Goal: Task Accomplishment & Management: Use online tool/utility

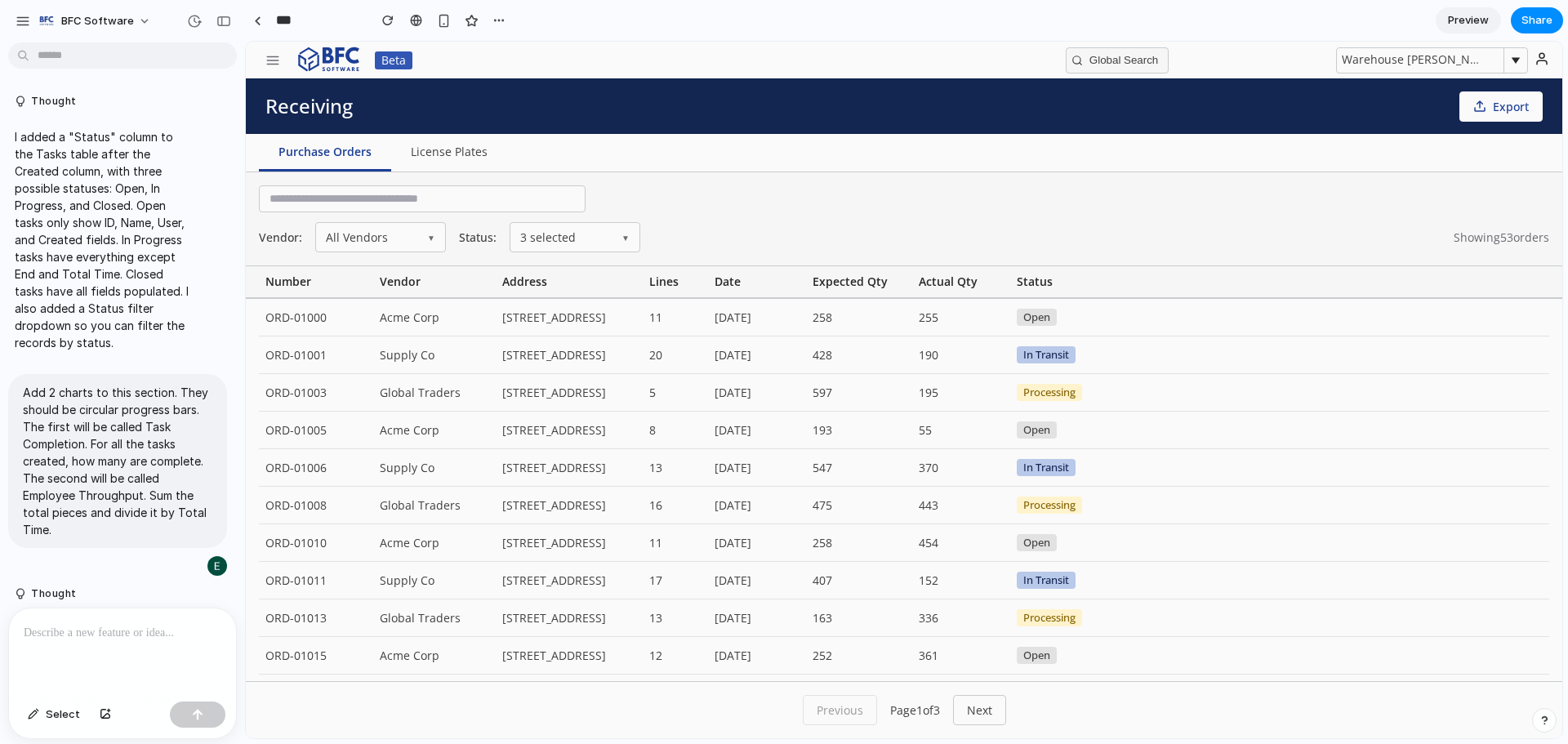
scroll to position [5817, 0]
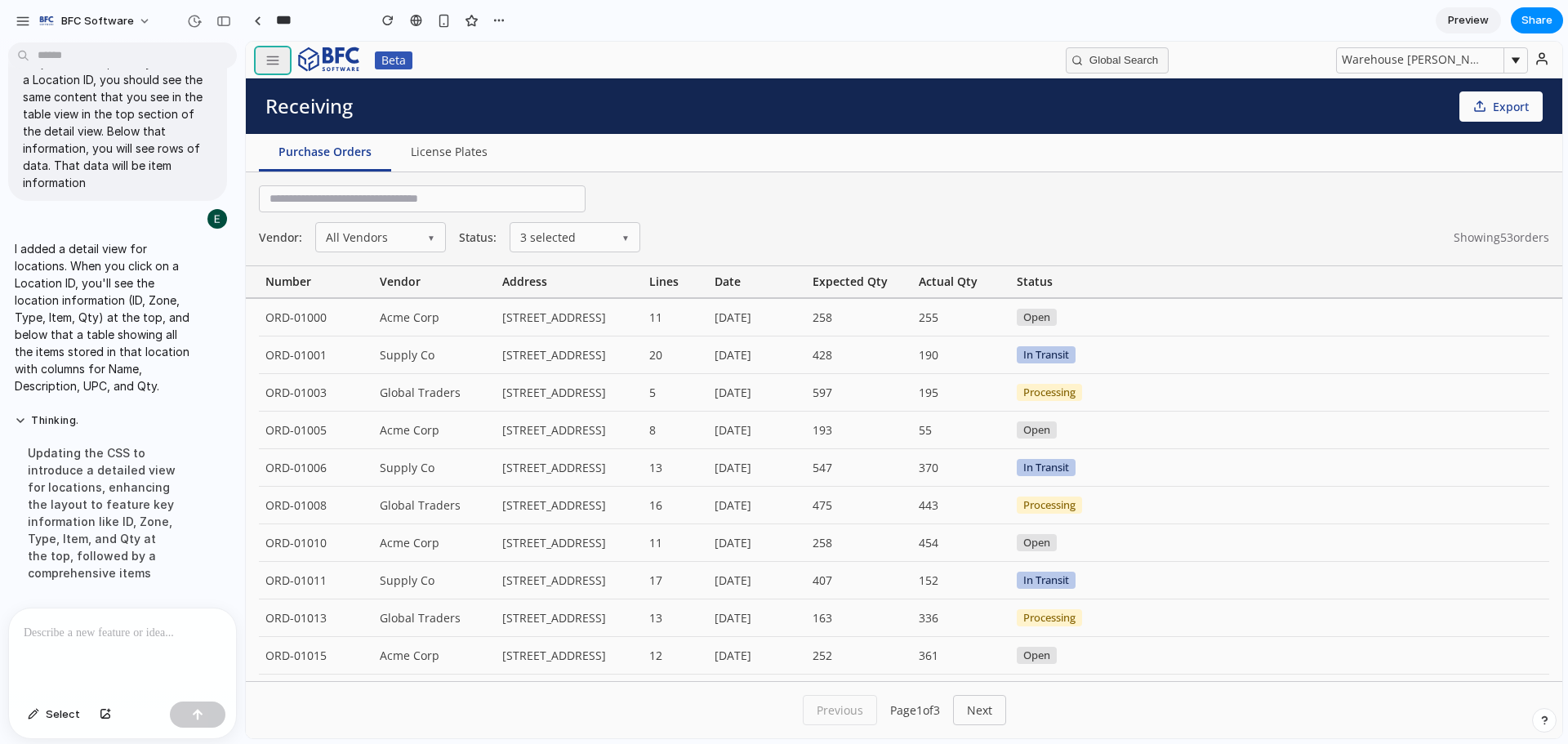
click at [261, 55] on button "button" at bounding box center [273, 60] width 35 height 26
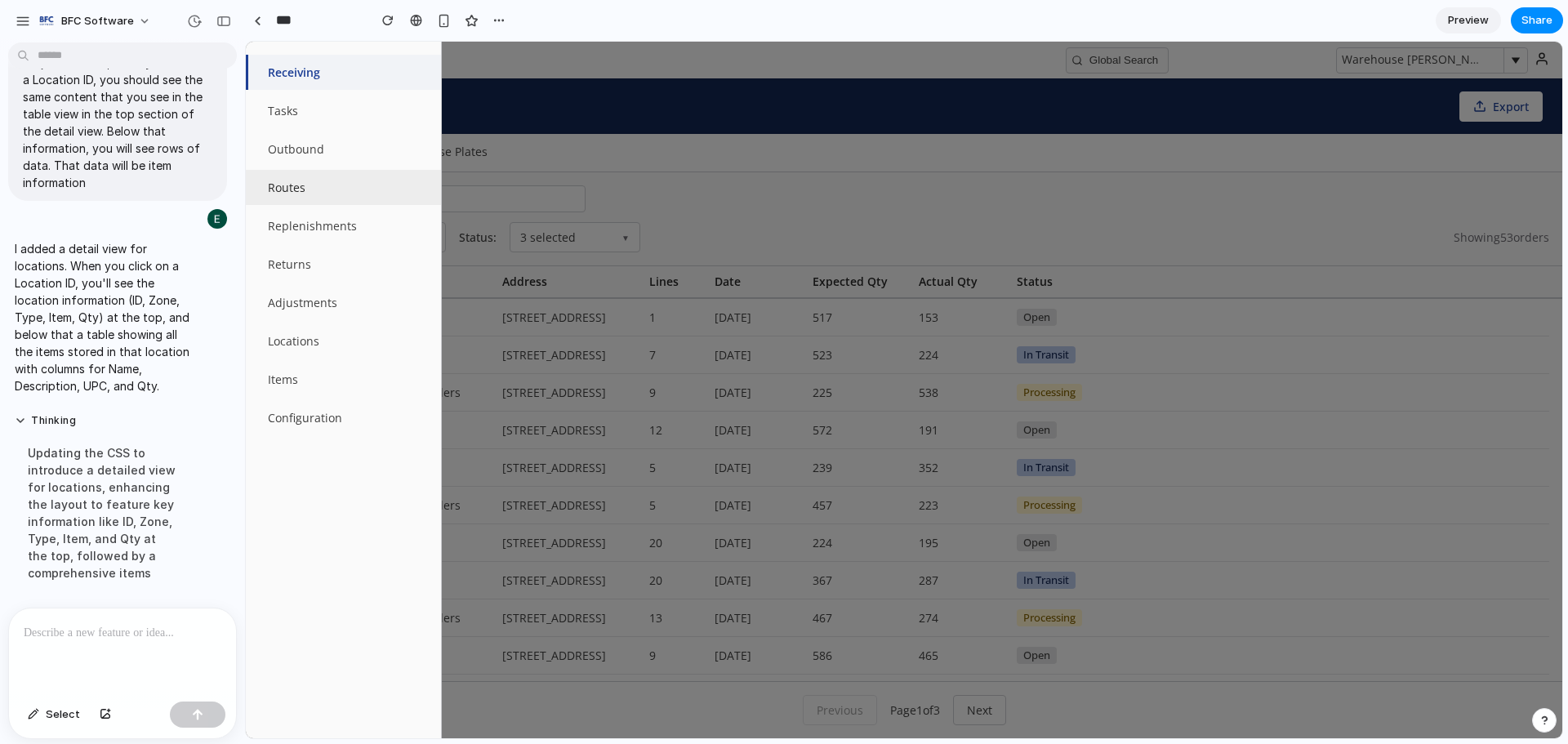
click at [303, 194] on button "Routes" at bounding box center [343, 187] width 196 height 35
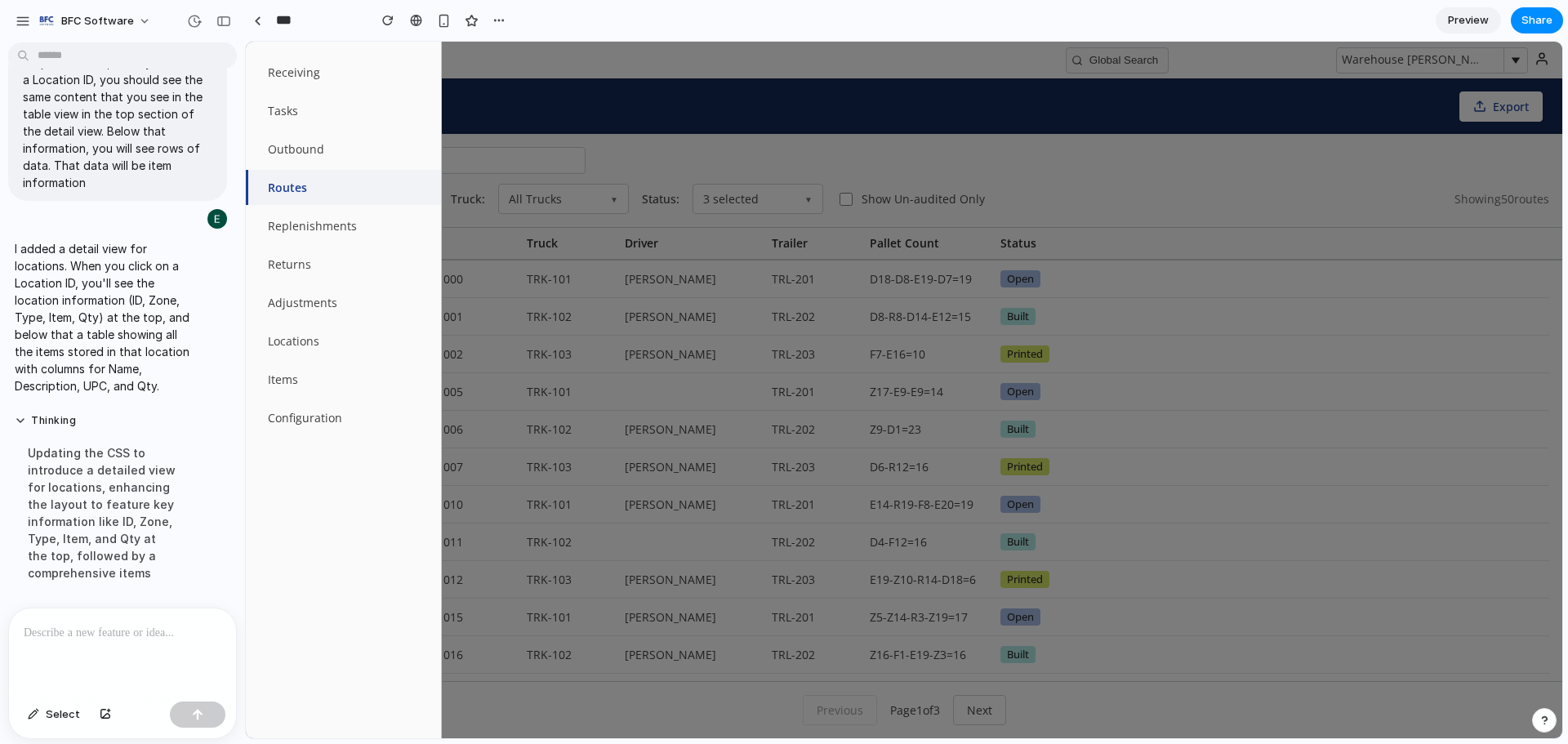
click at [608, 112] on div at bounding box center [904, 389] width 1316 height 697
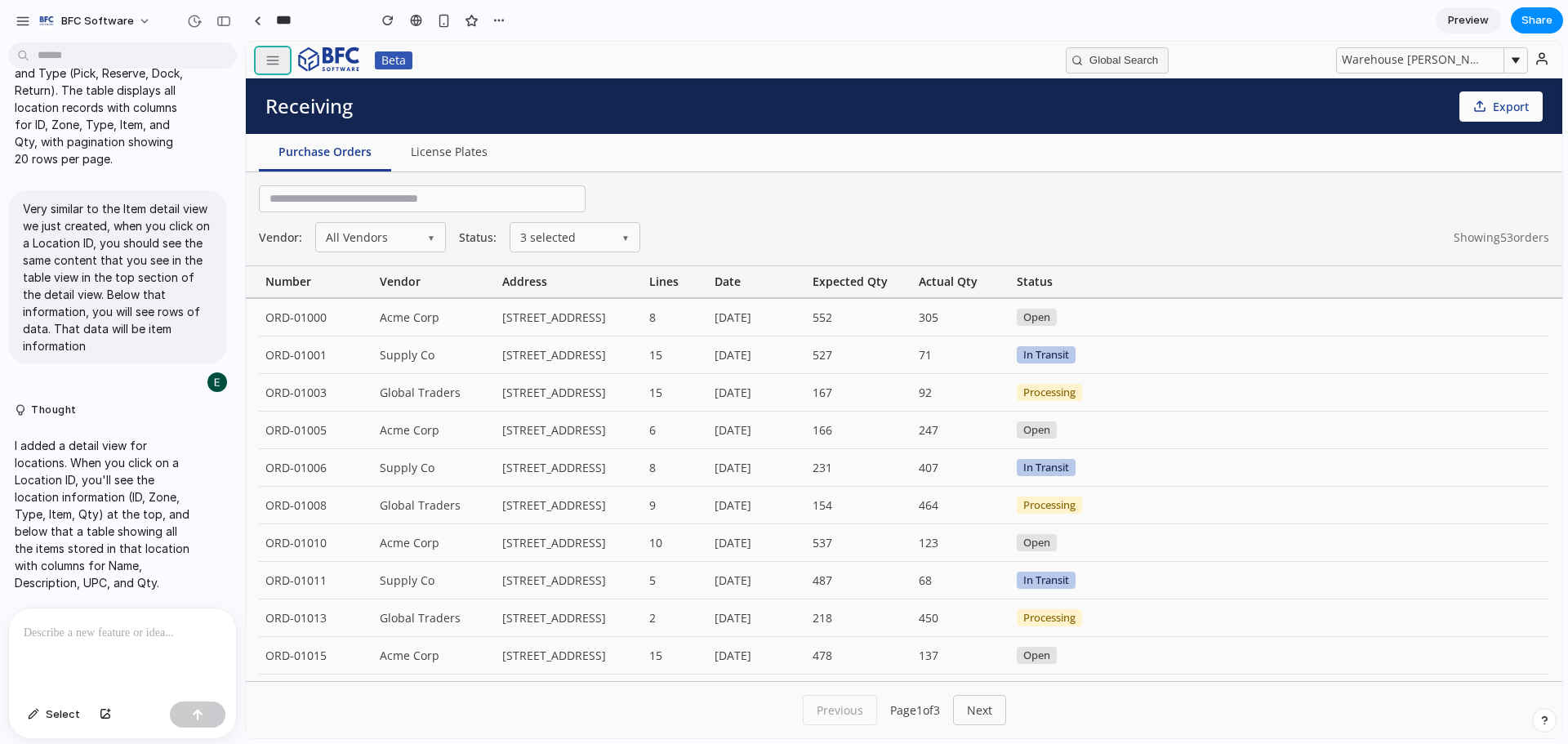
click at [271, 53] on icon "button" at bounding box center [272, 60] width 14 height 14
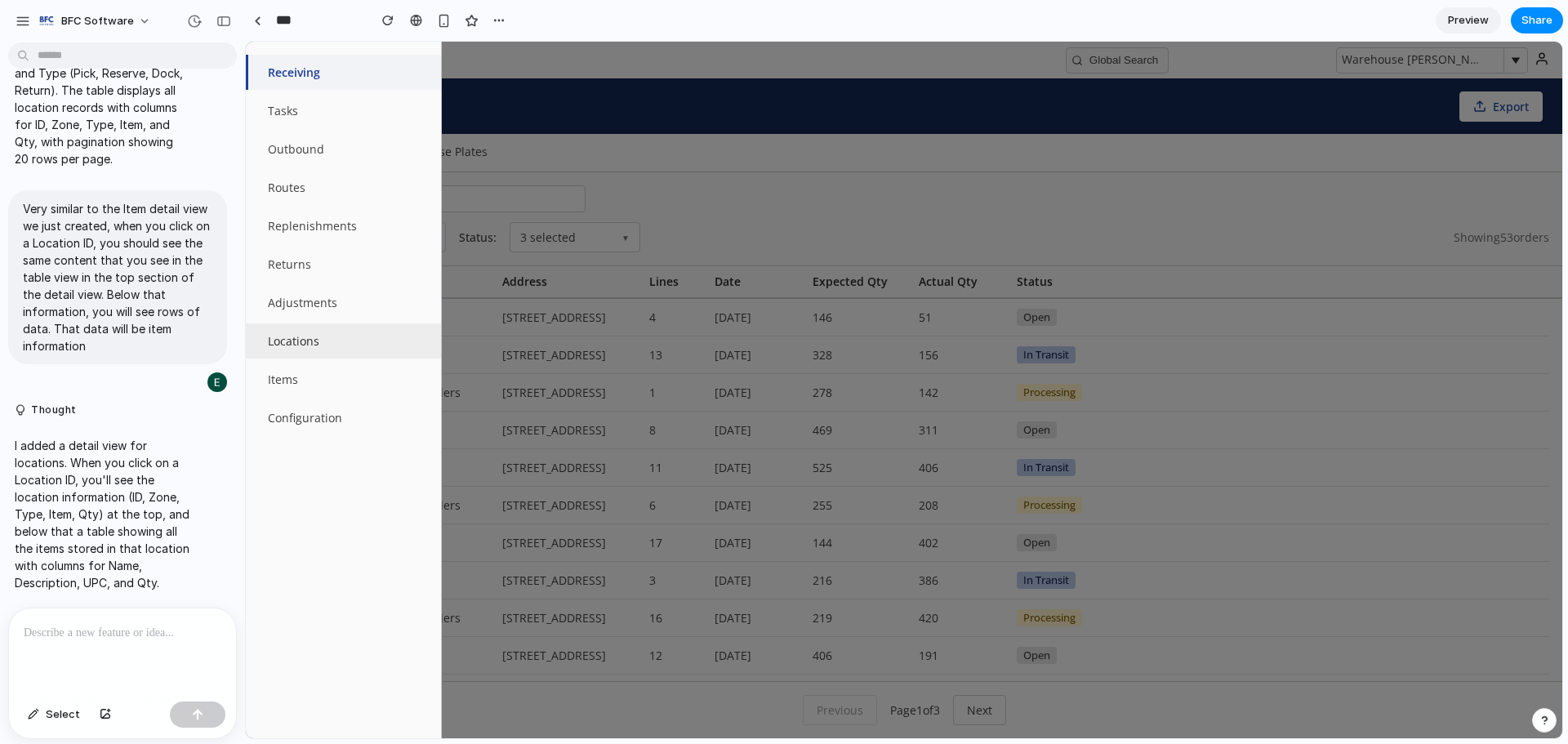
click at [299, 342] on button "Locations" at bounding box center [343, 341] width 196 height 35
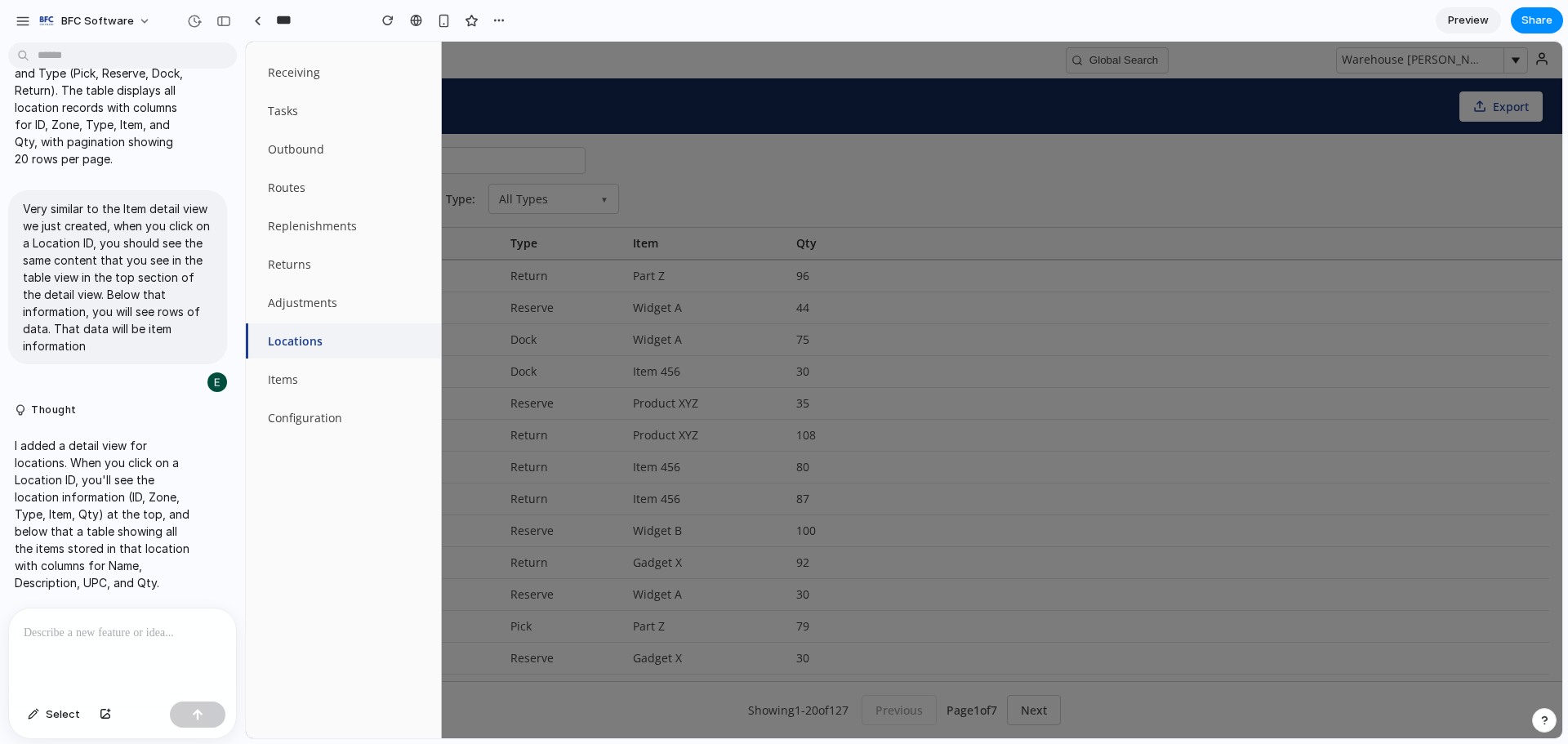
click at [811, 146] on div at bounding box center [904, 389] width 1316 height 697
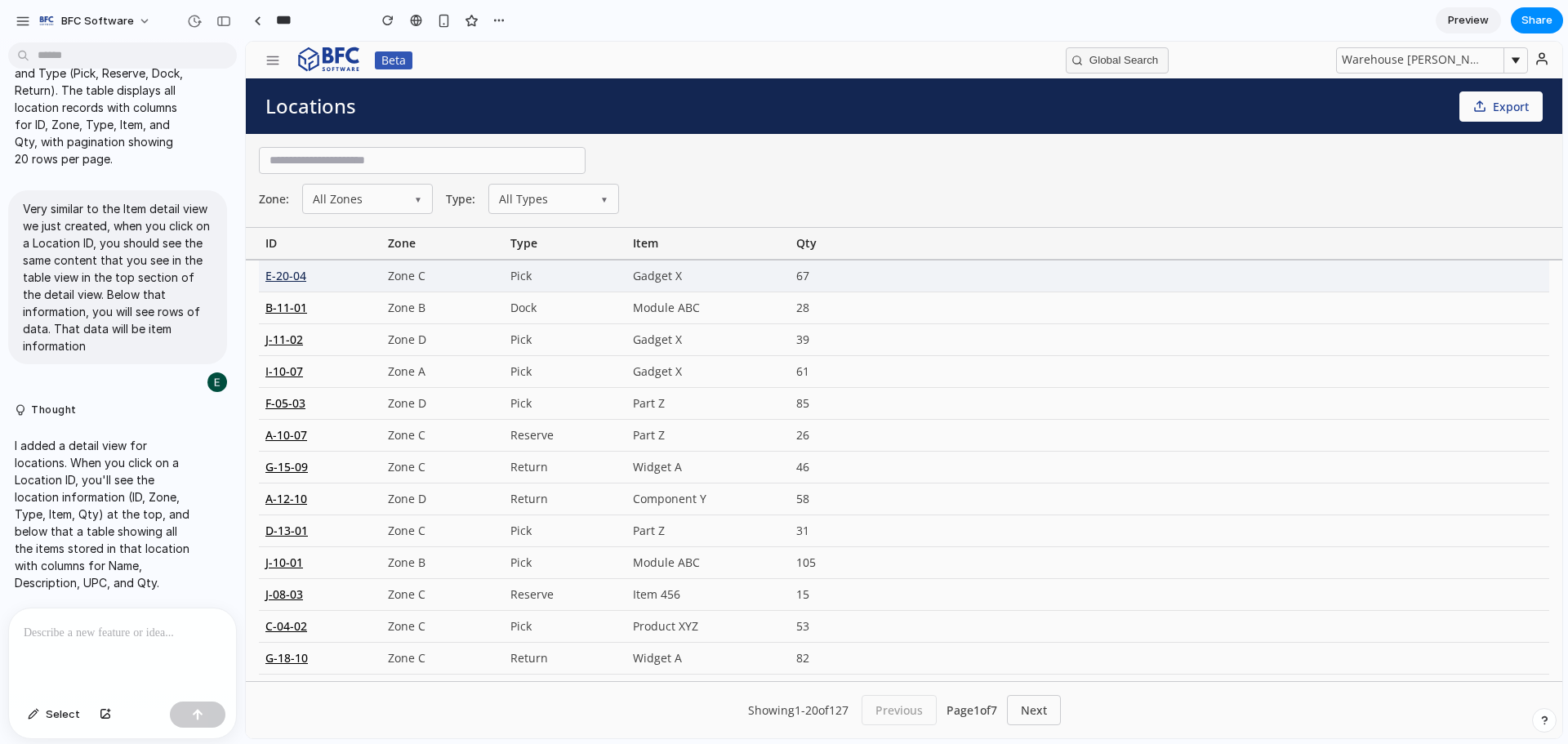
click at [289, 276] on div "E-20-04" at bounding box center [320, 276] width 122 height 31
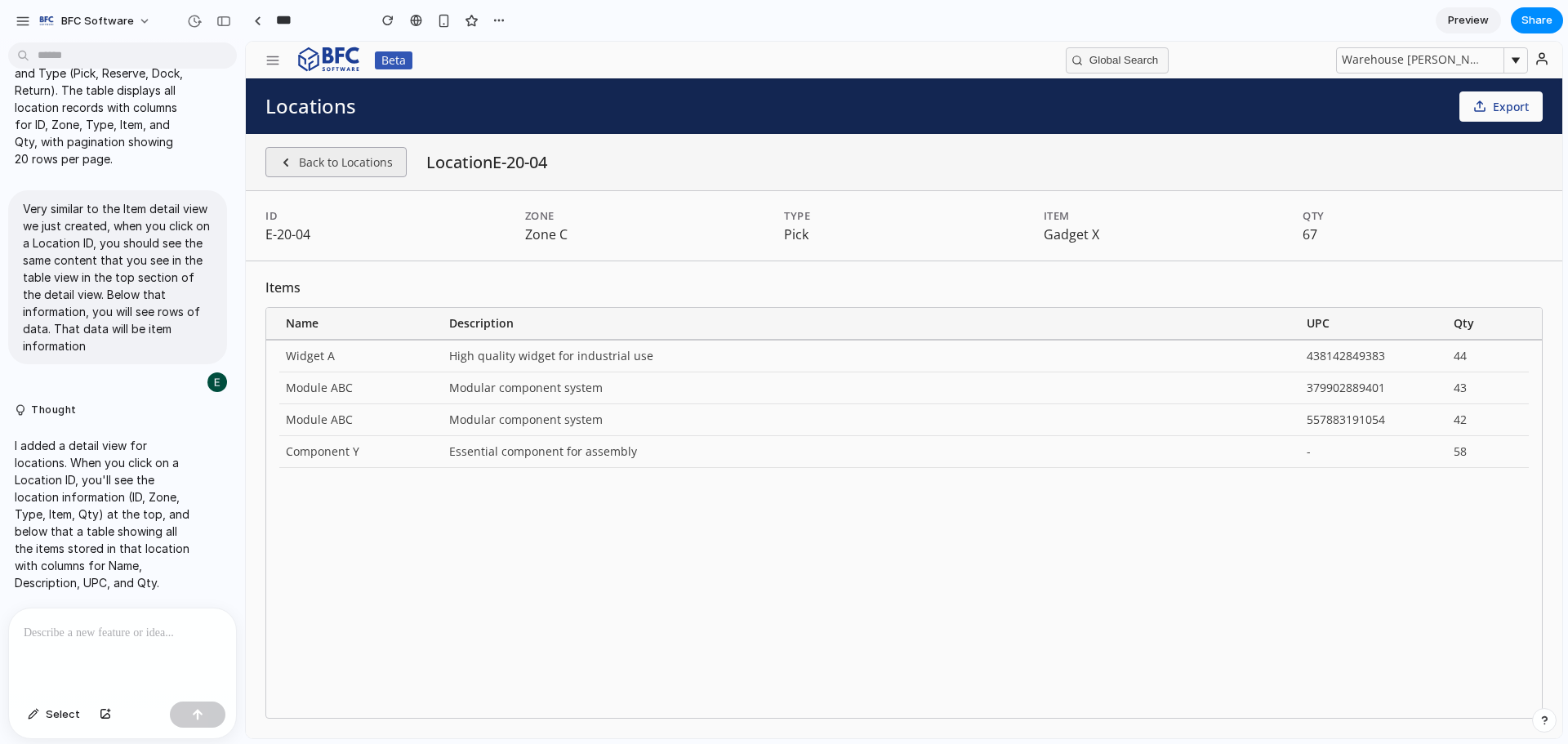
click at [337, 167] on button "Back to Locations" at bounding box center [335, 162] width 142 height 30
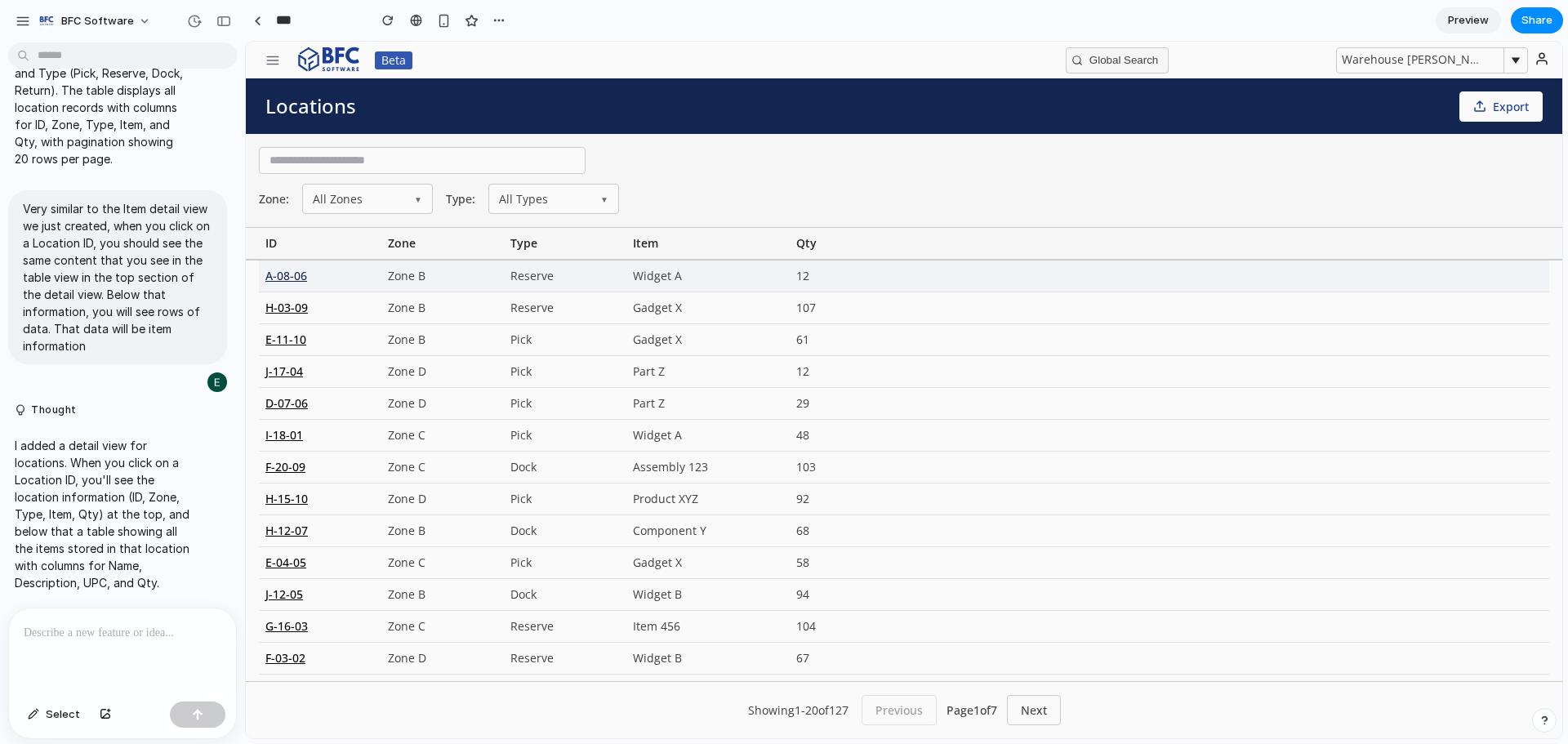
click at [289, 276] on div "A-08-06" at bounding box center [320, 276] width 122 height 31
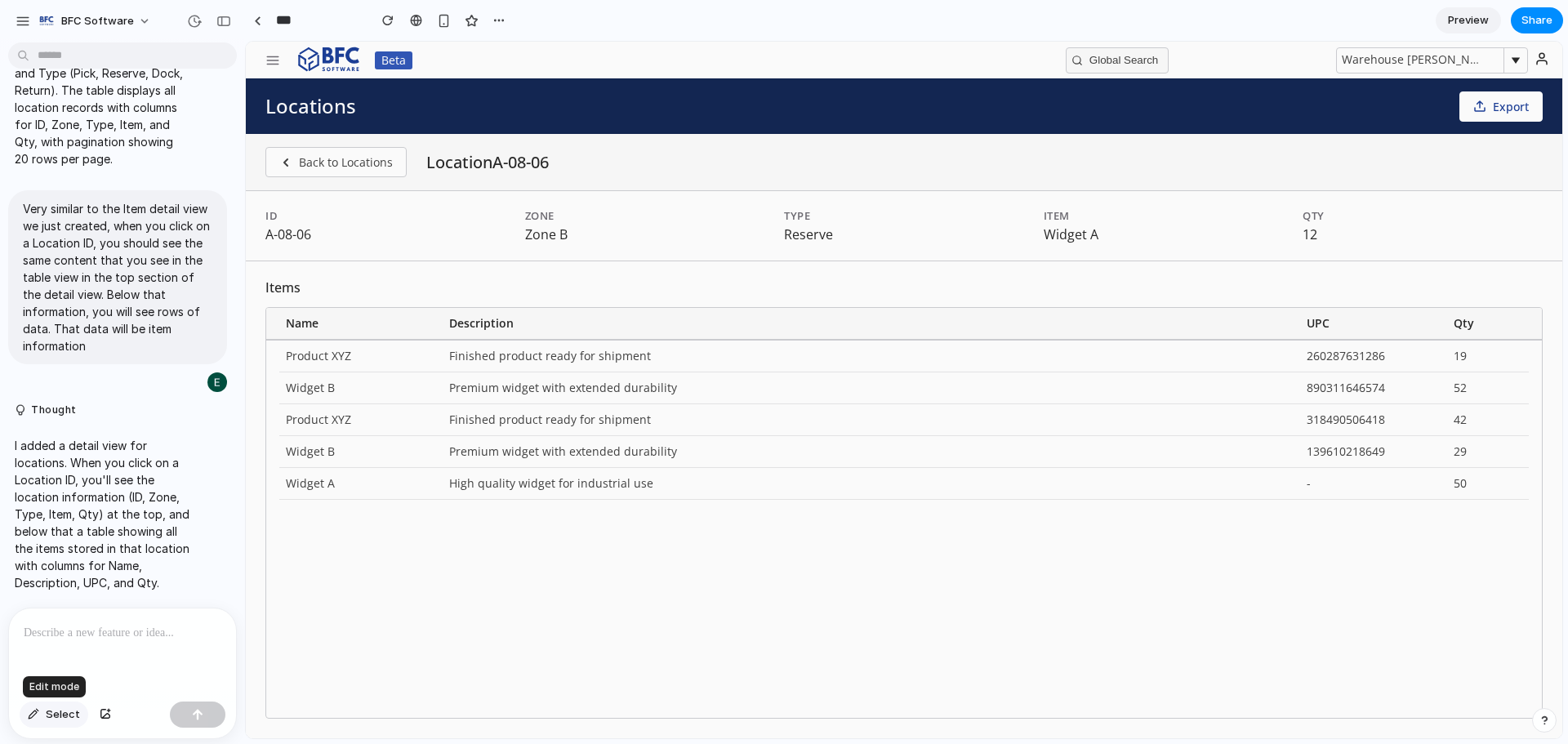
click at [56, 716] on span "Select" at bounding box center [63, 714] width 35 height 16
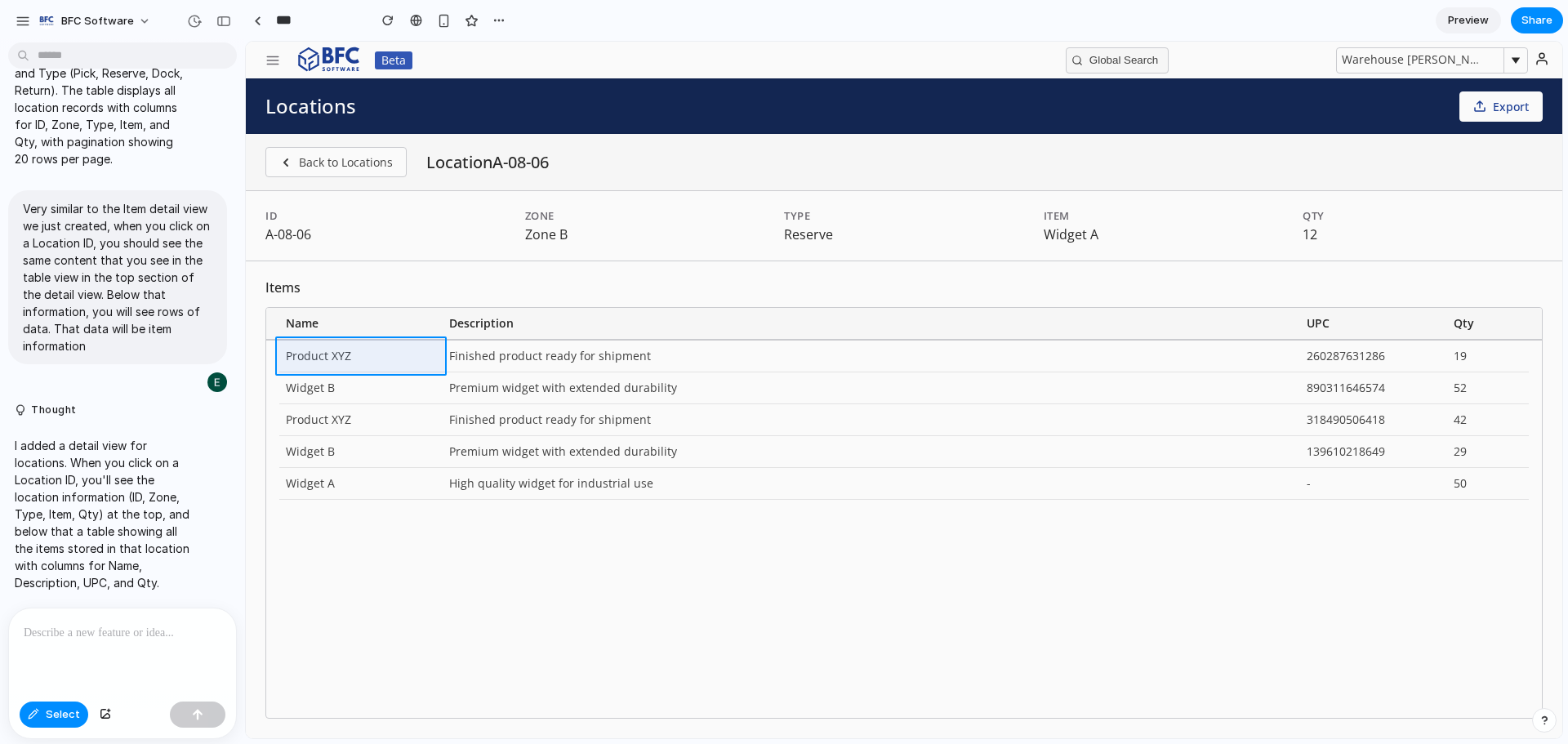
click at [331, 356] on div at bounding box center [904, 389] width 1316 height 697
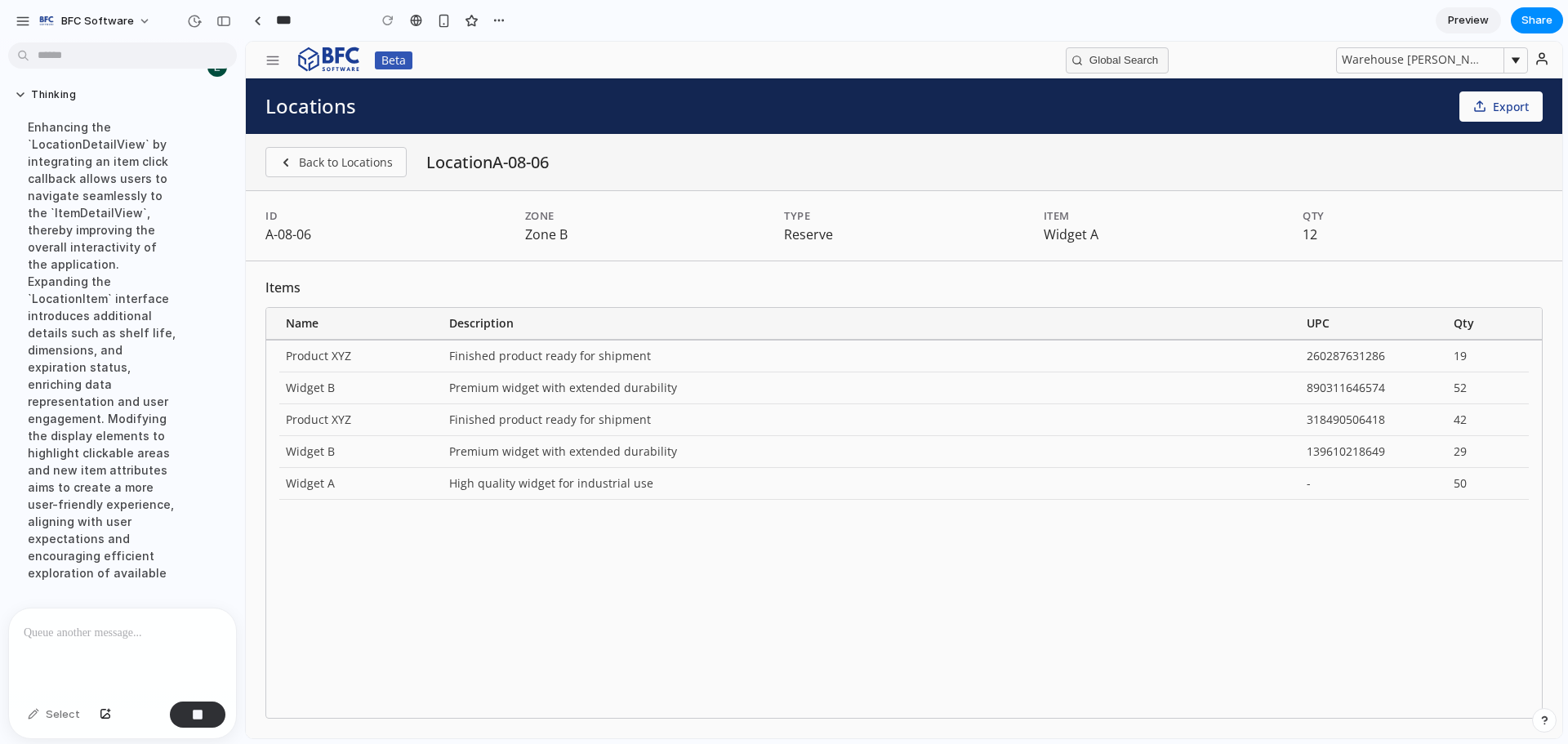
scroll to position [6068, 0]
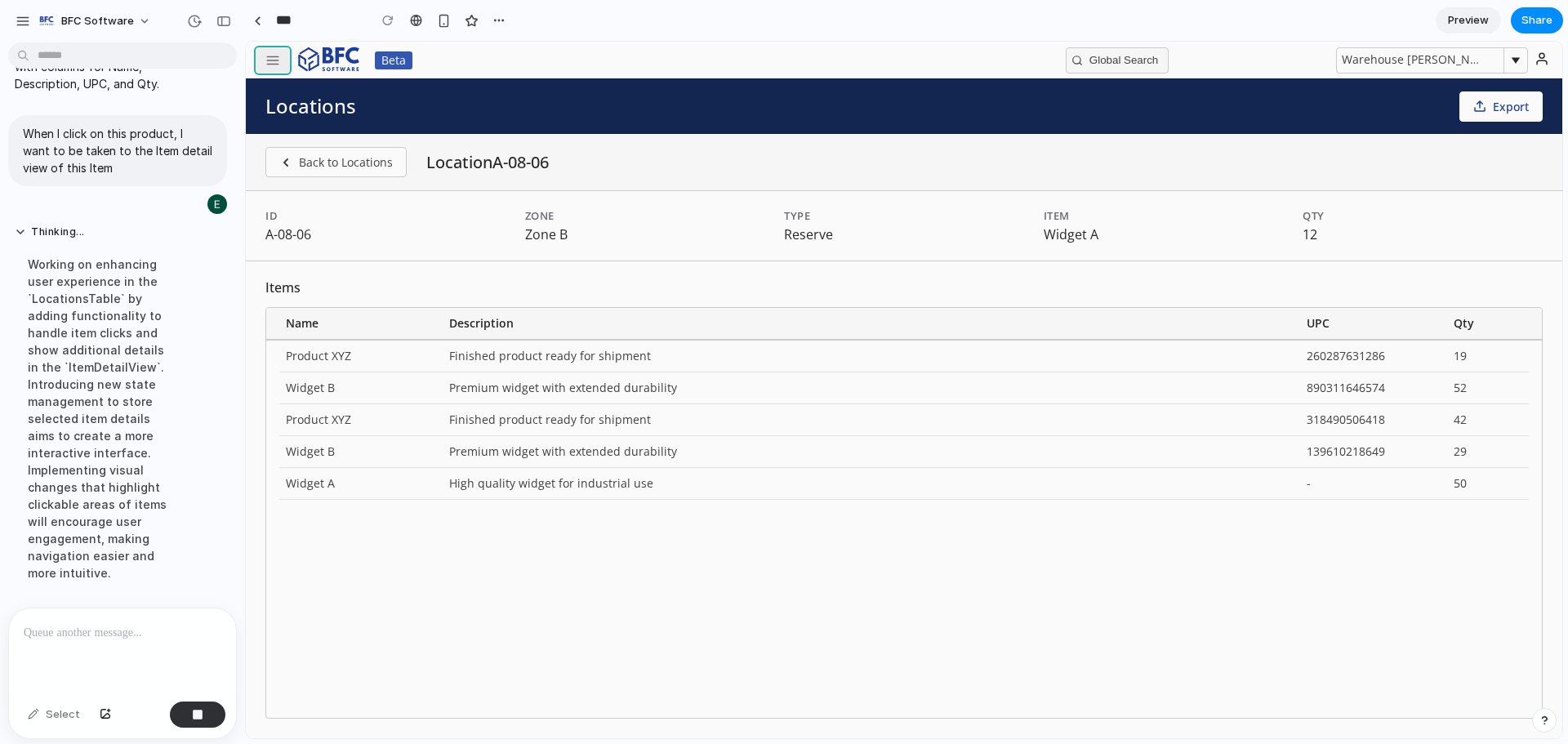
click at [266, 65] on icon "button" at bounding box center [272, 60] width 14 height 14
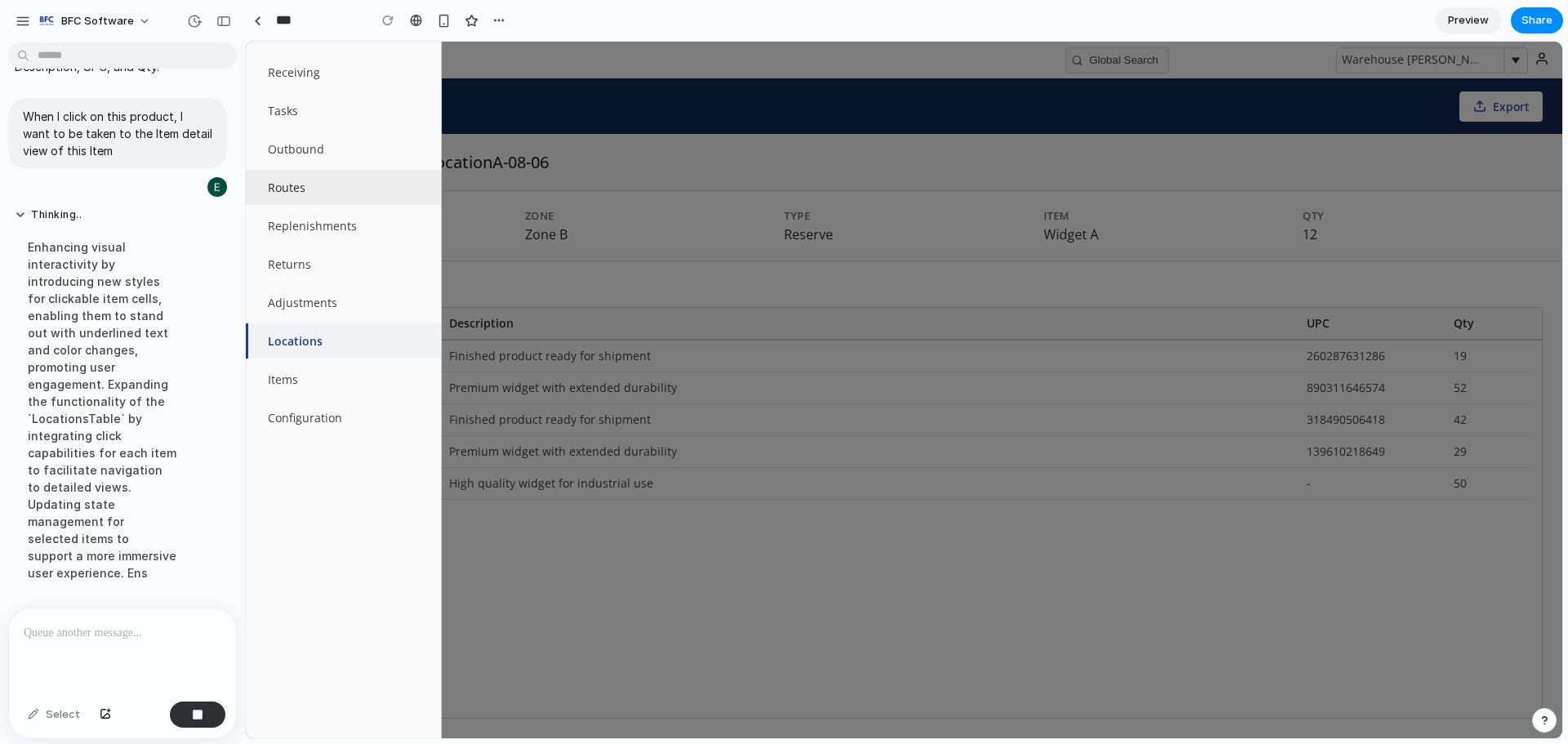
click at [300, 192] on button "Routes" at bounding box center [343, 187] width 196 height 35
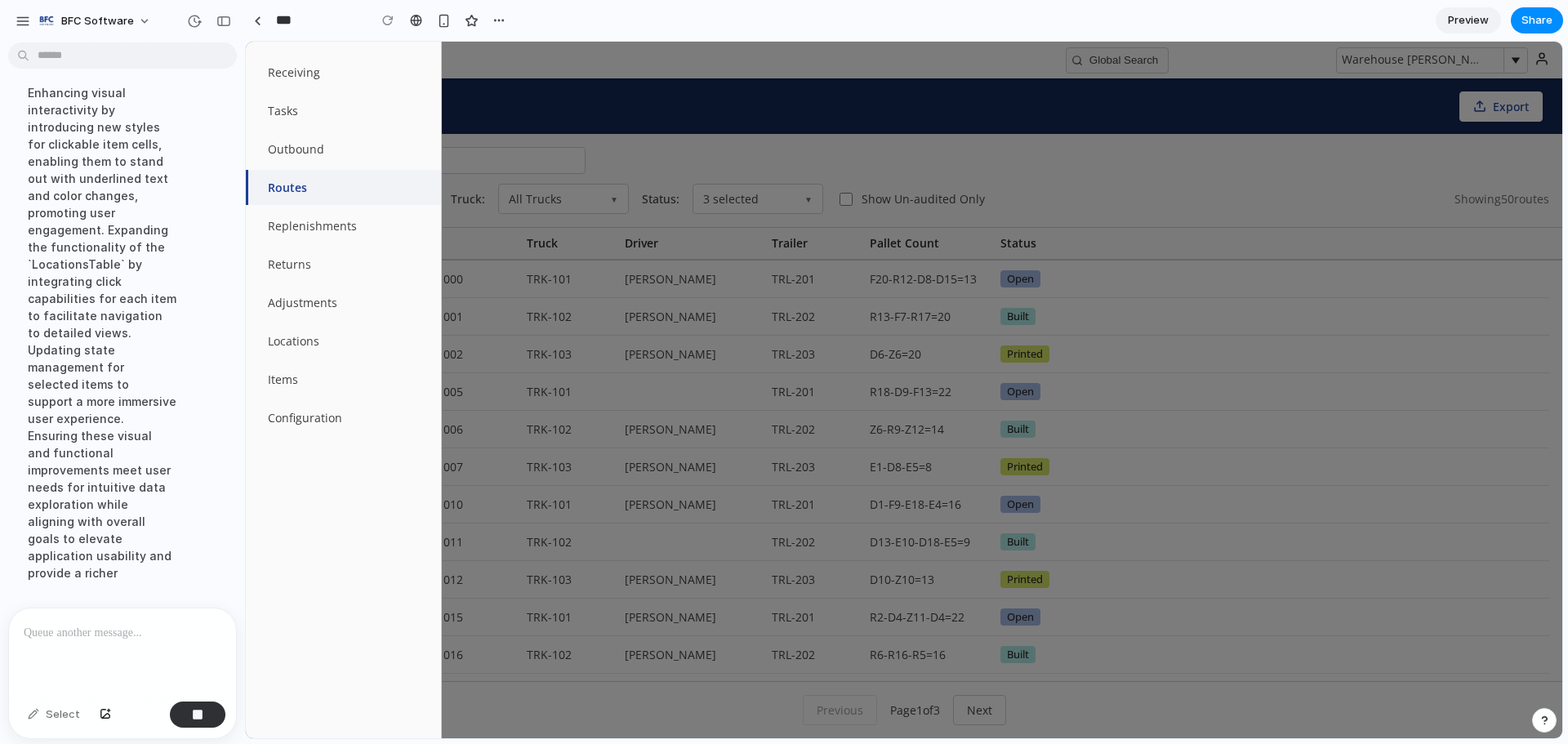
scroll to position [6050, 0]
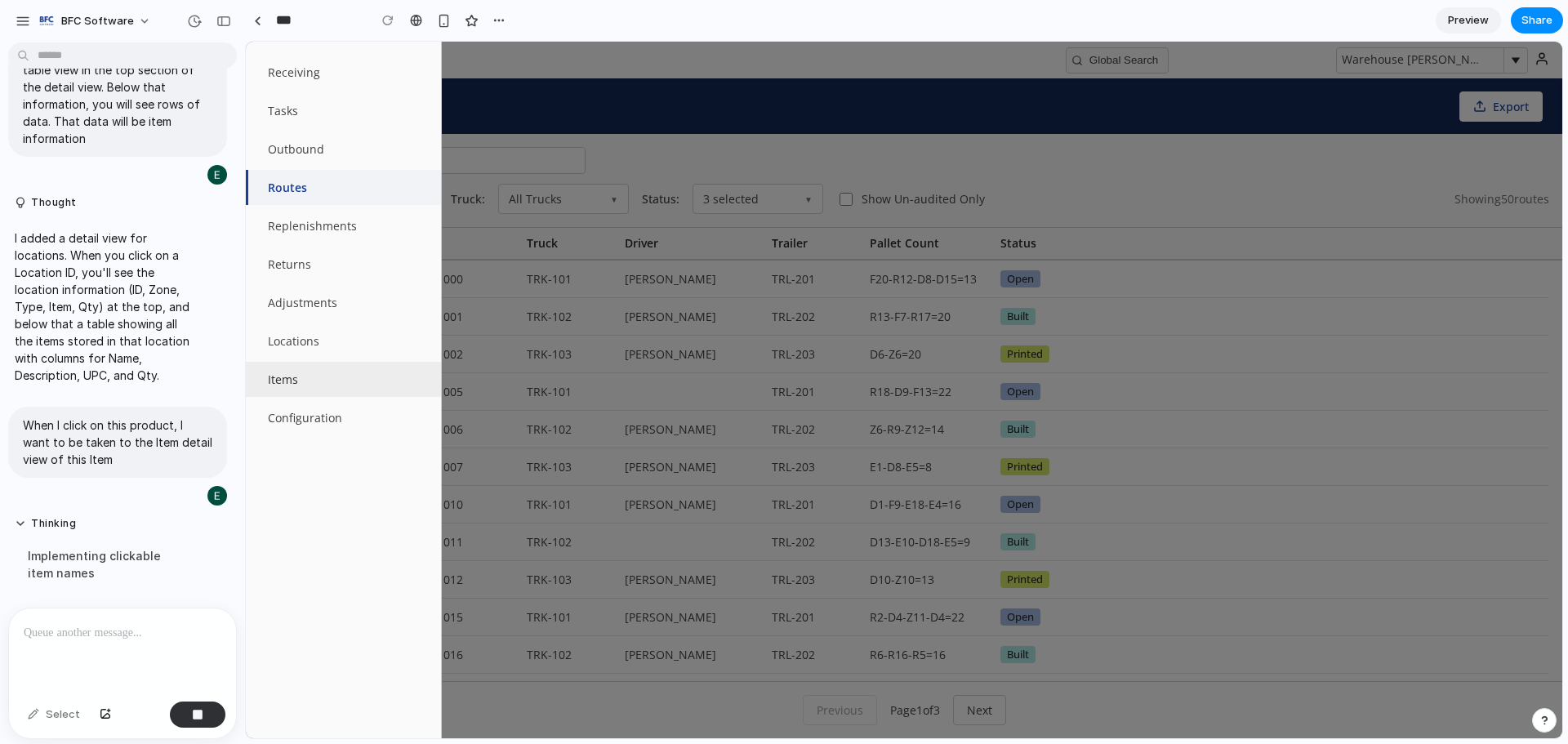
click at [287, 383] on button "Items" at bounding box center [343, 379] width 196 height 35
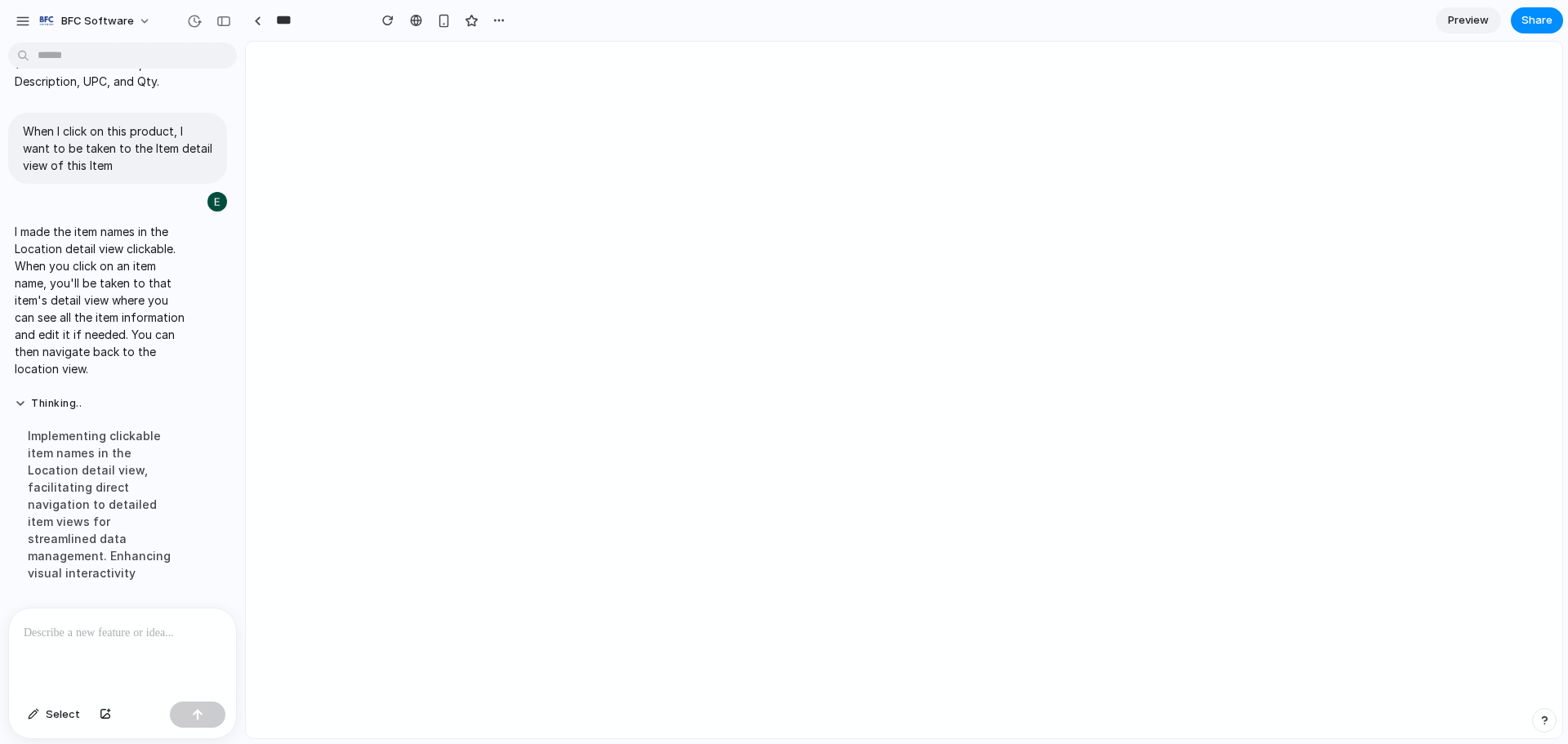
scroll to position [0, 0]
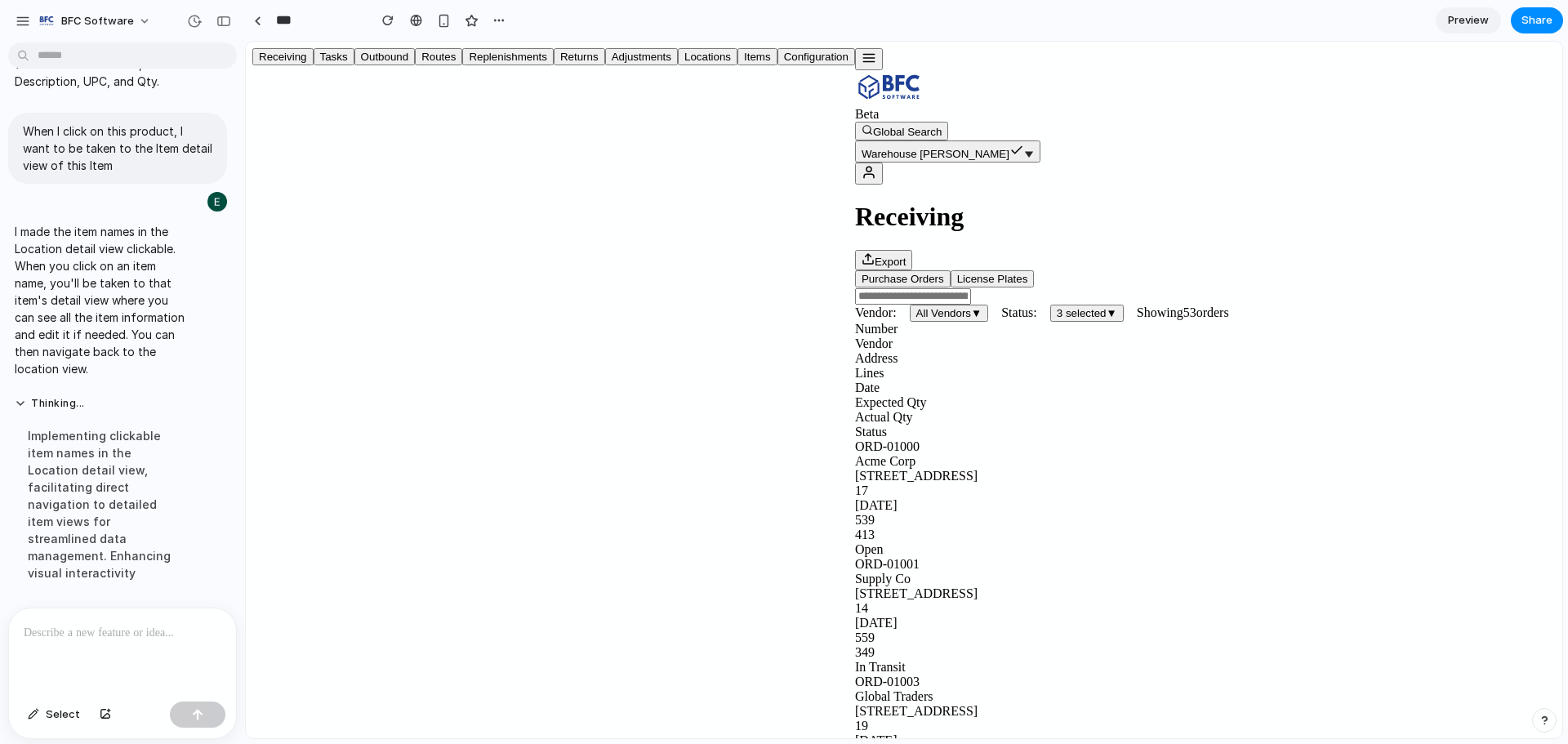
click at [862, 63] on icon "button" at bounding box center [868, 58] width 14 height 14
click at [678, 66] on button "Locations" at bounding box center [707, 57] width 60 height 17
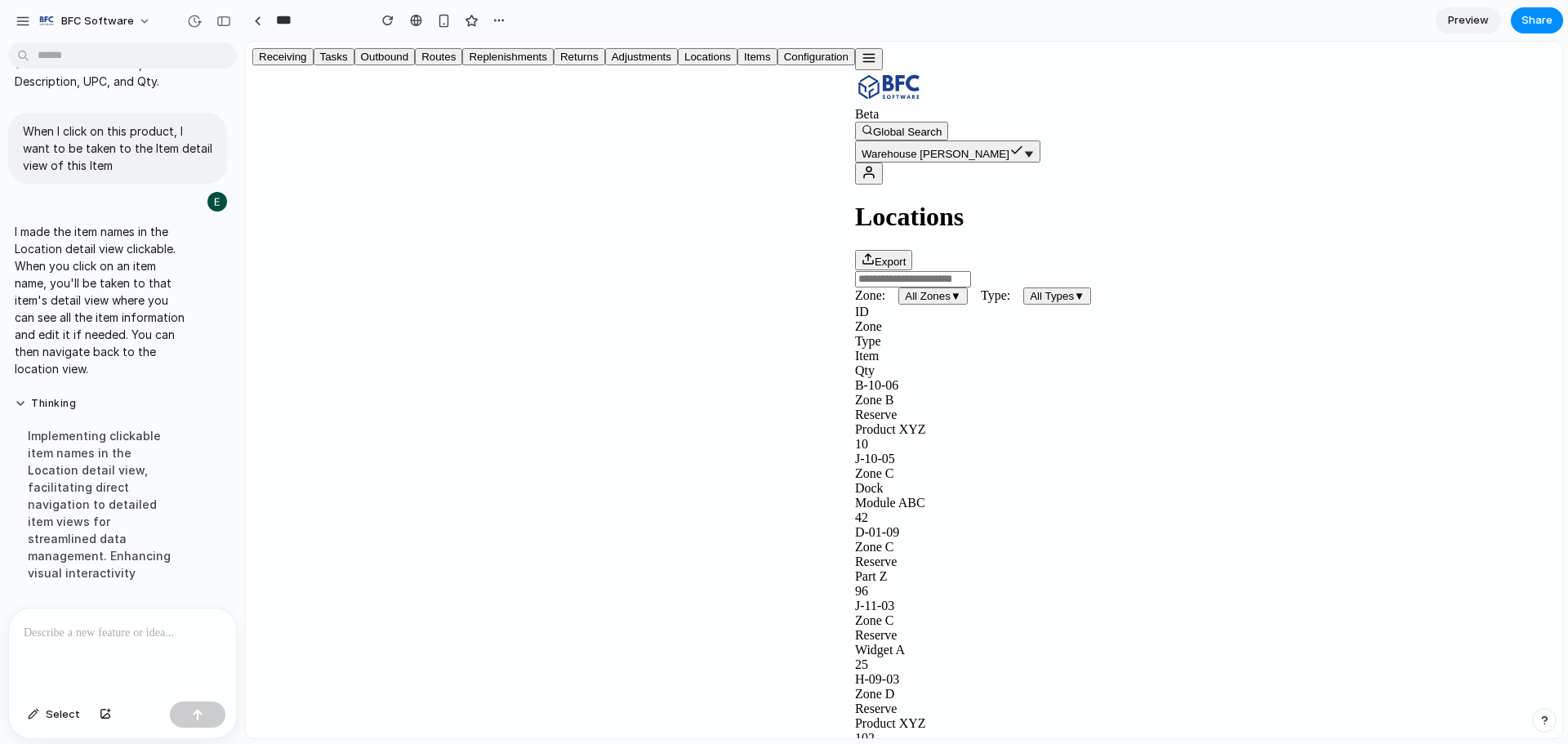
click at [855, 452] on div "B-03-10" at bounding box center [1205, 459] width 701 height 14
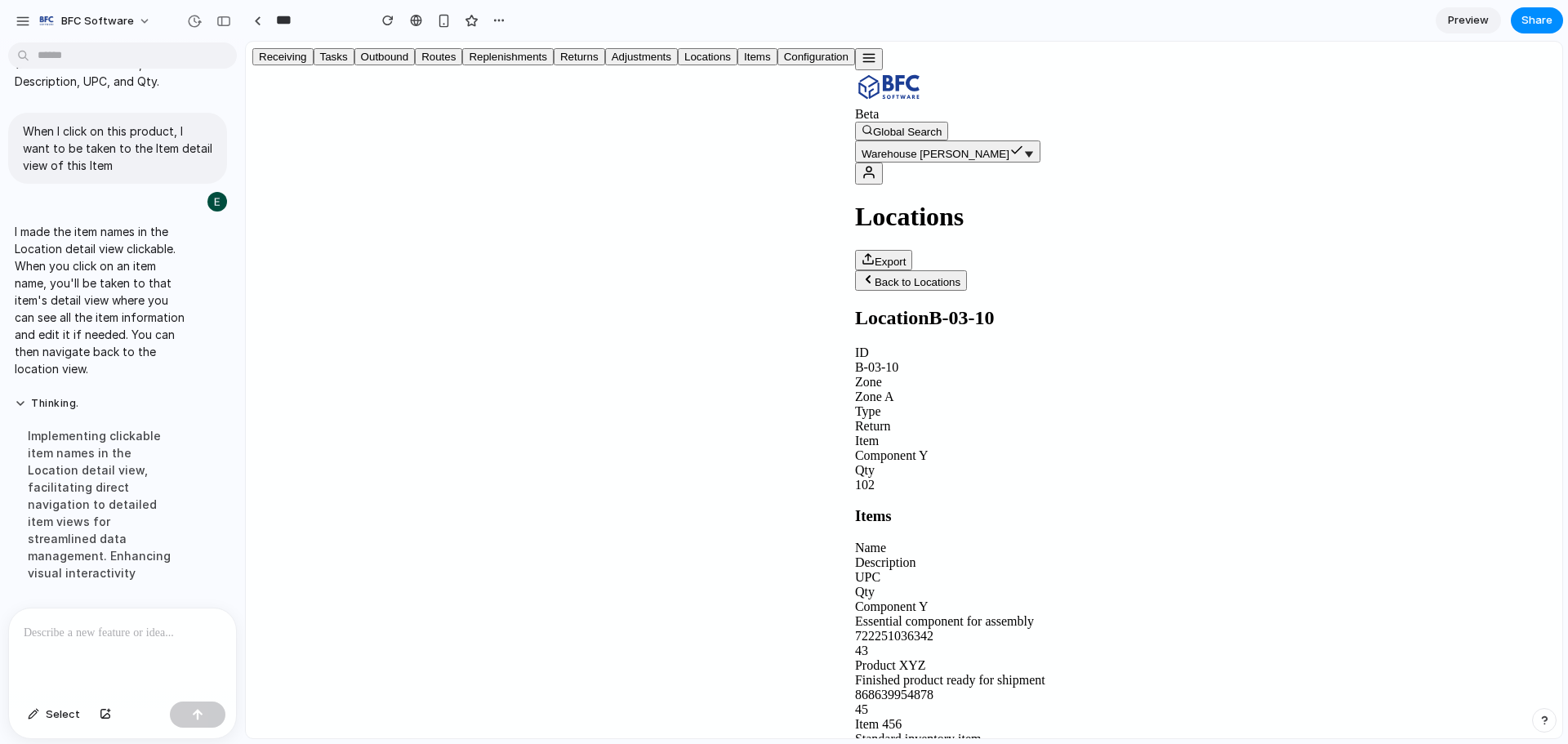
click at [855, 658] on div "Product XYZ" at bounding box center [1205, 665] width 701 height 14
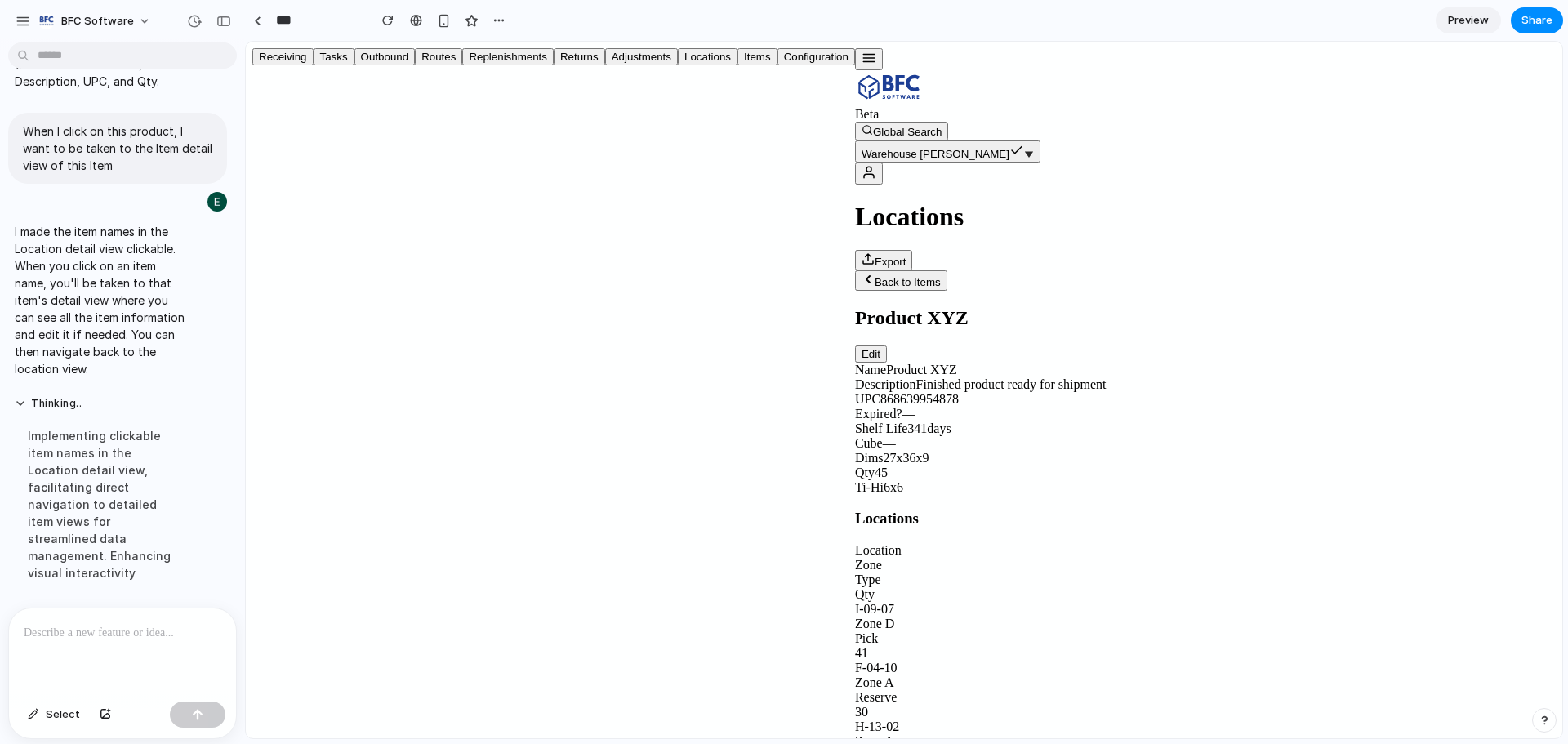
click at [110, 629] on p at bounding box center [122, 633] width 198 height 19
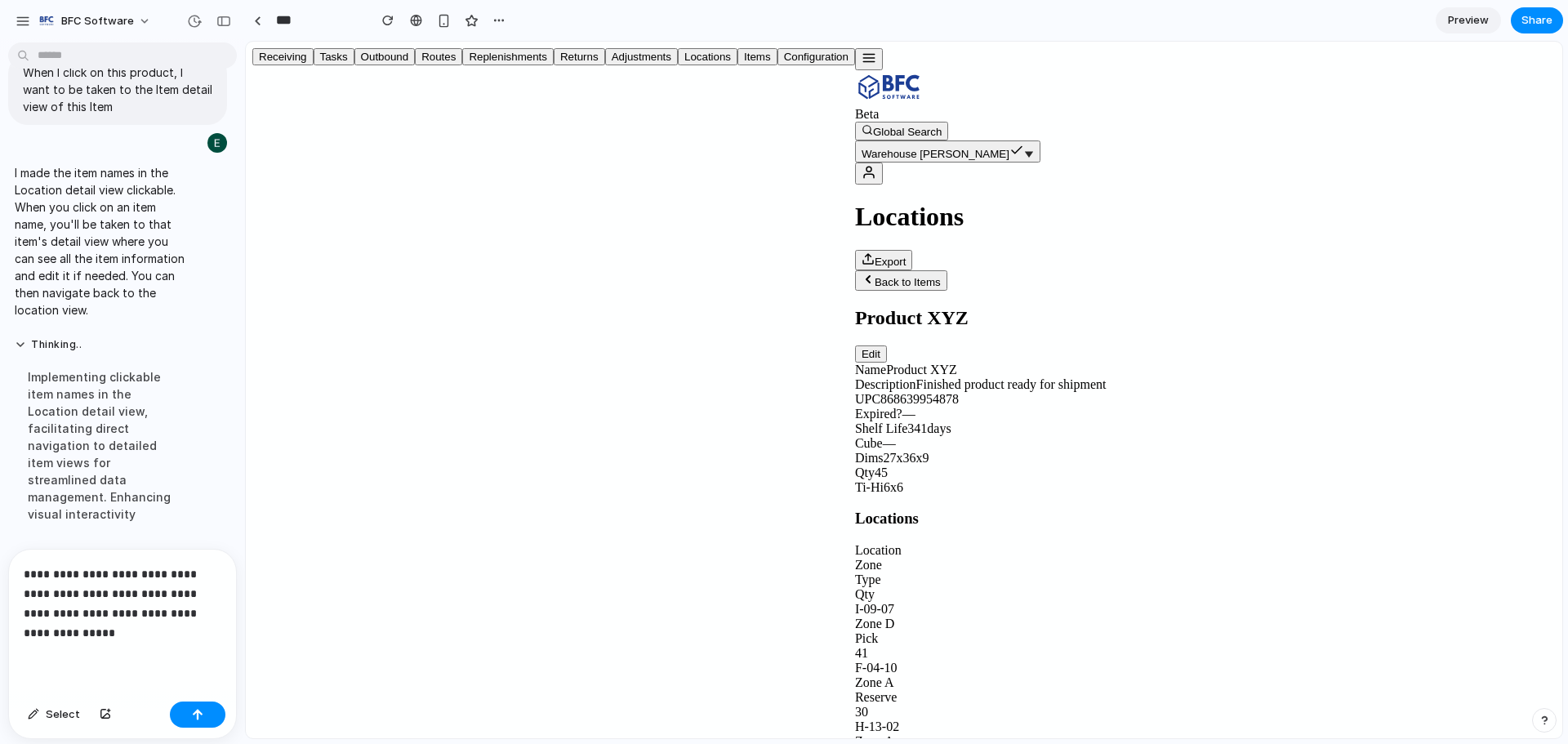
click at [200, 606] on p "**********" at bounding box center [120, 603] width 191 height 78
click at [69, 709] on span "Select" at bounding box center [63, 714] width 35 height 16
click at [318, 406] on div at bounding box center [904, 389] width 1316 height 697
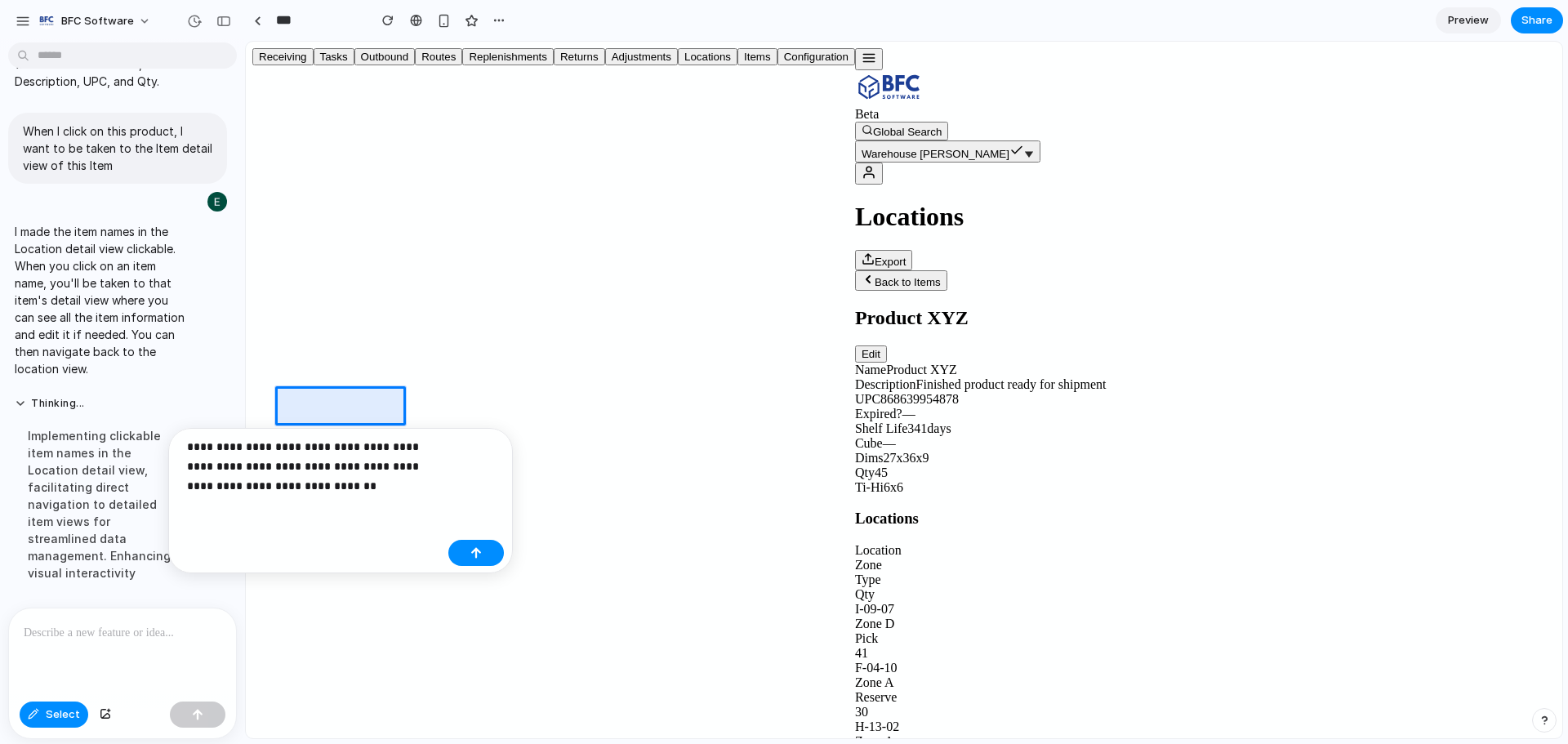
click at [364, 473] on p "**********" at bounding box center [314, 465] width 254 height 59
click at [479, 550] on div "button" at bounding box center [476, 553] width 12 height 12
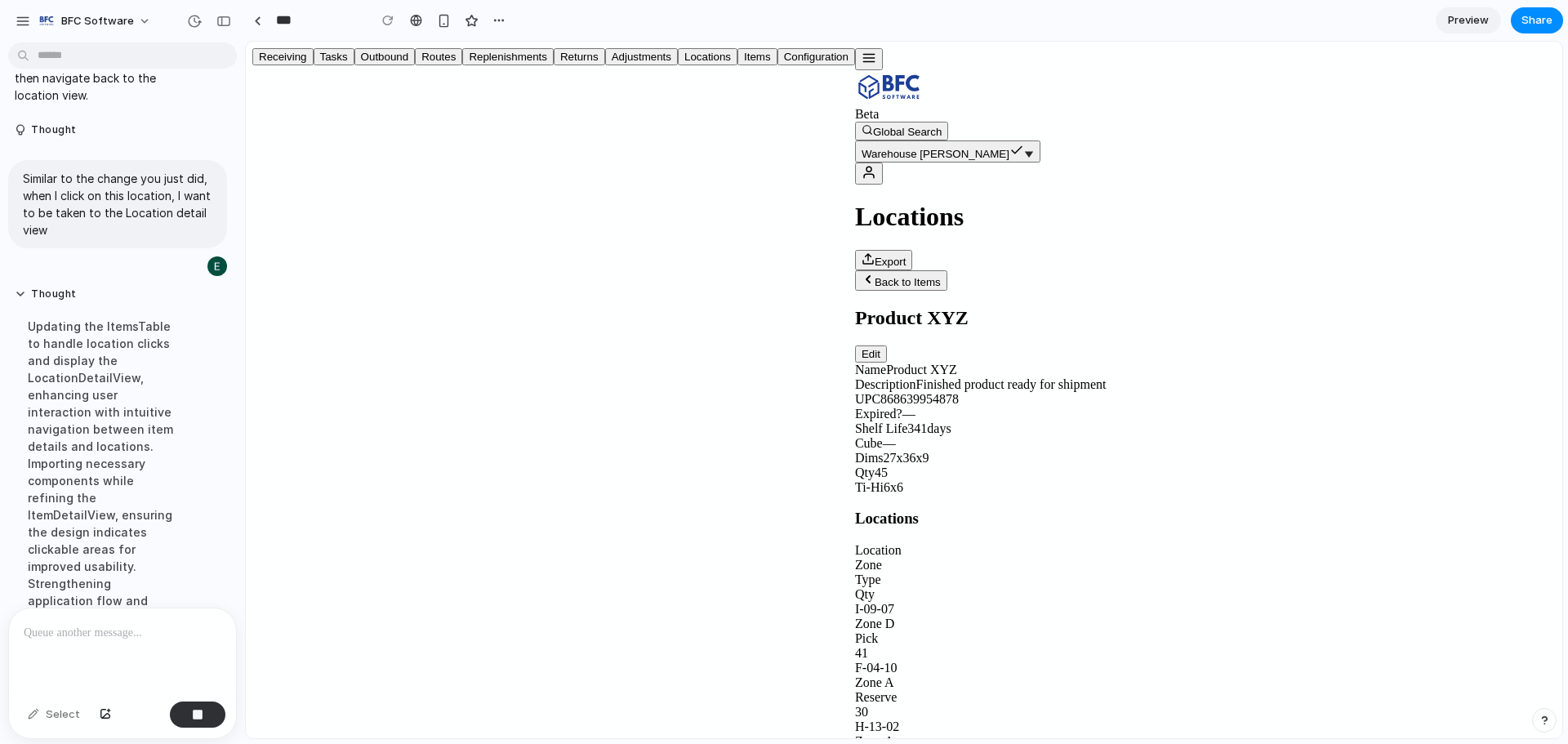
scroll to position [6156, 0]
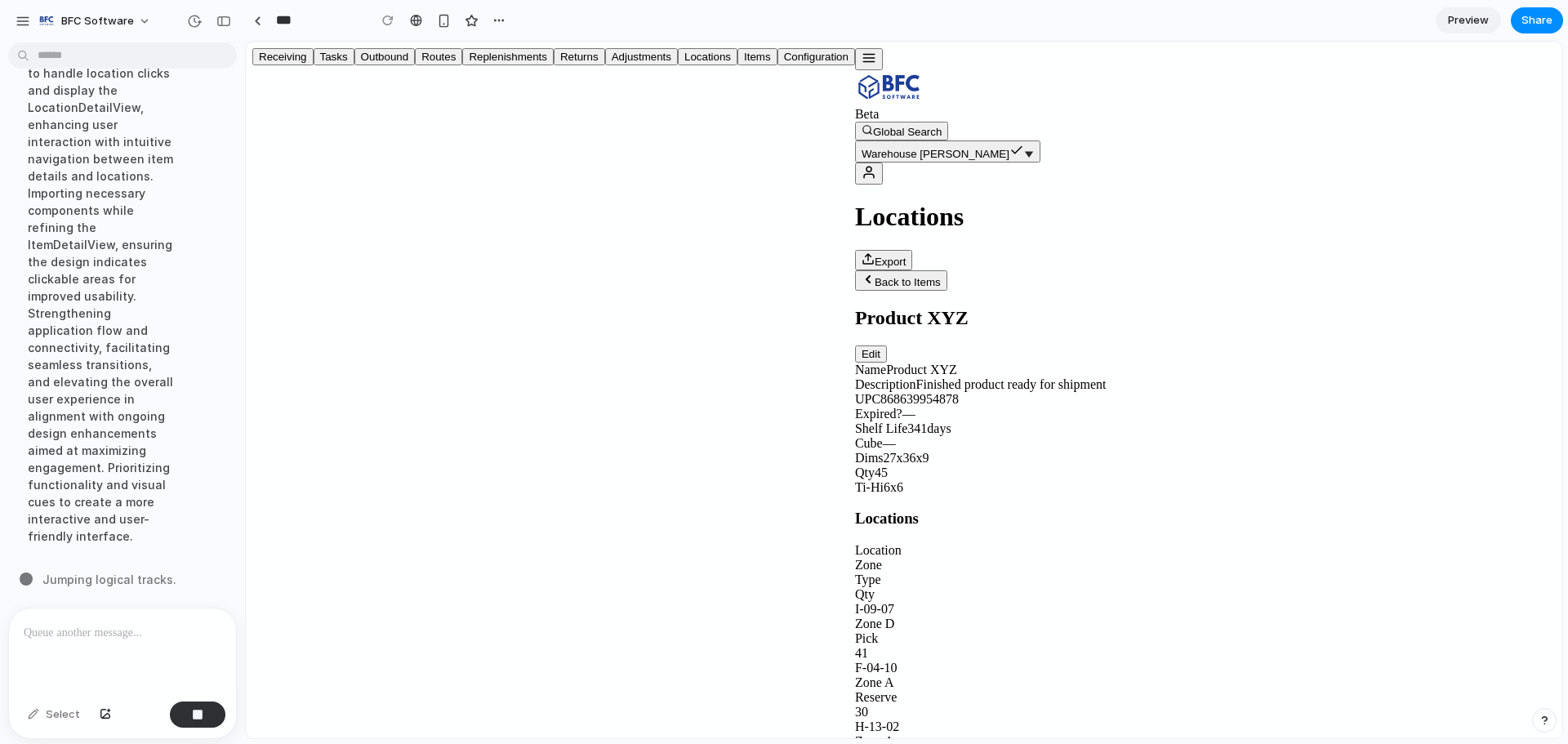
click at [862, 54] on icon "button" at bounding box center [868, 58] width 14 height 14
click at [778, 66] on button "Configuration" at bounding box center [816, 57] width 78 height 17
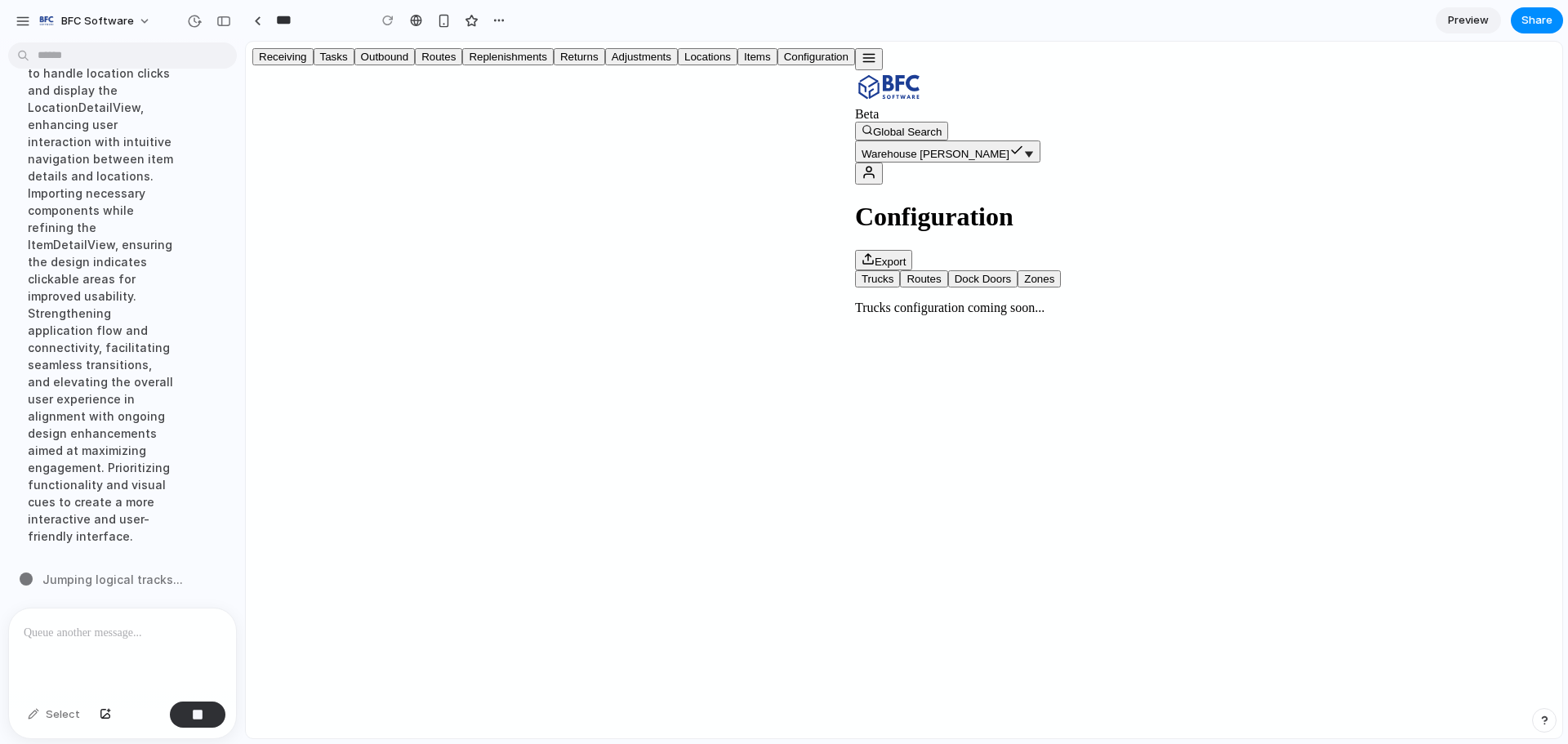
click at [252, 101] on div at bounding box center [252, 188] width 0 height 280
click at [96, 640] on div at bounding box center [122, 651] width 227 height 87
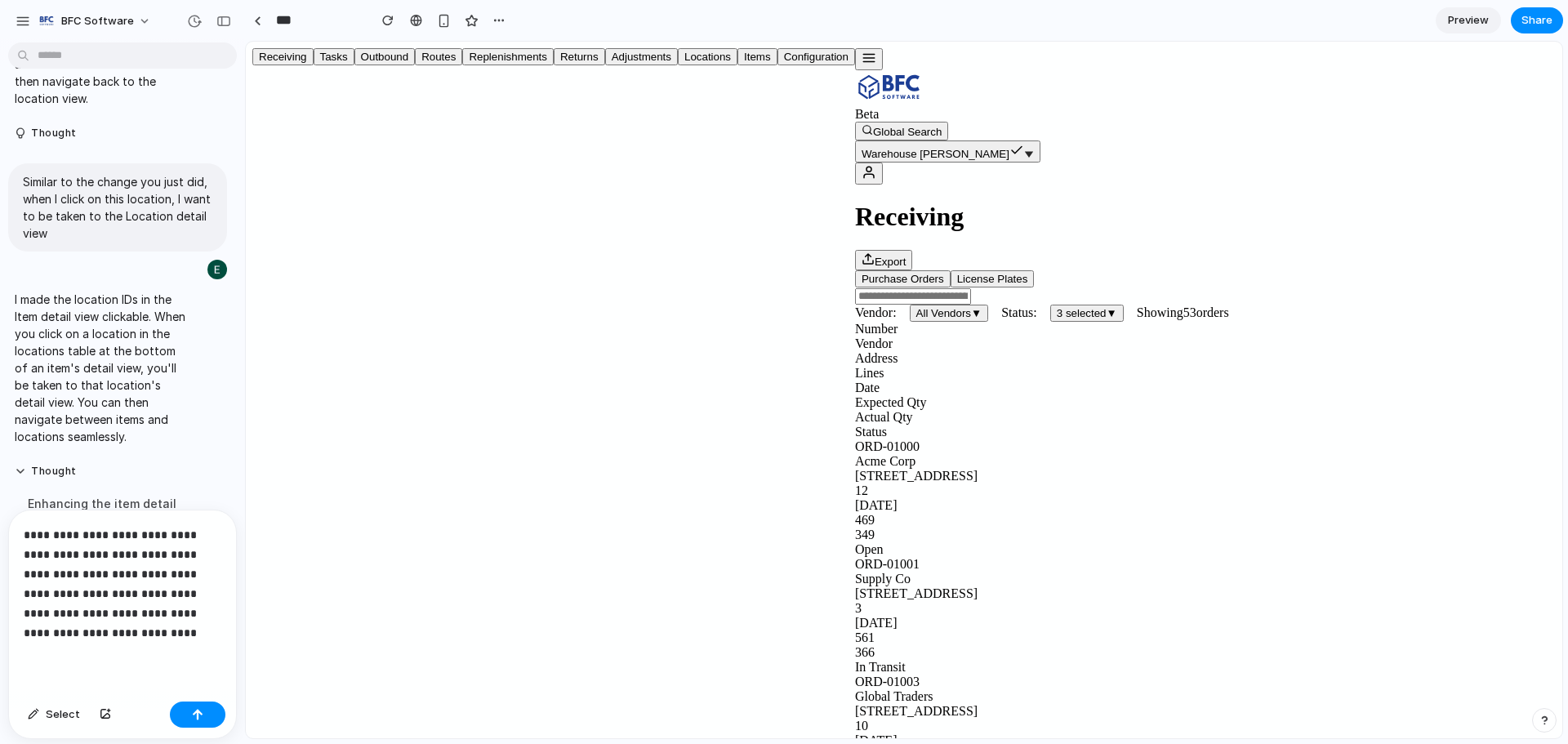
scroll to position [5296, 0]
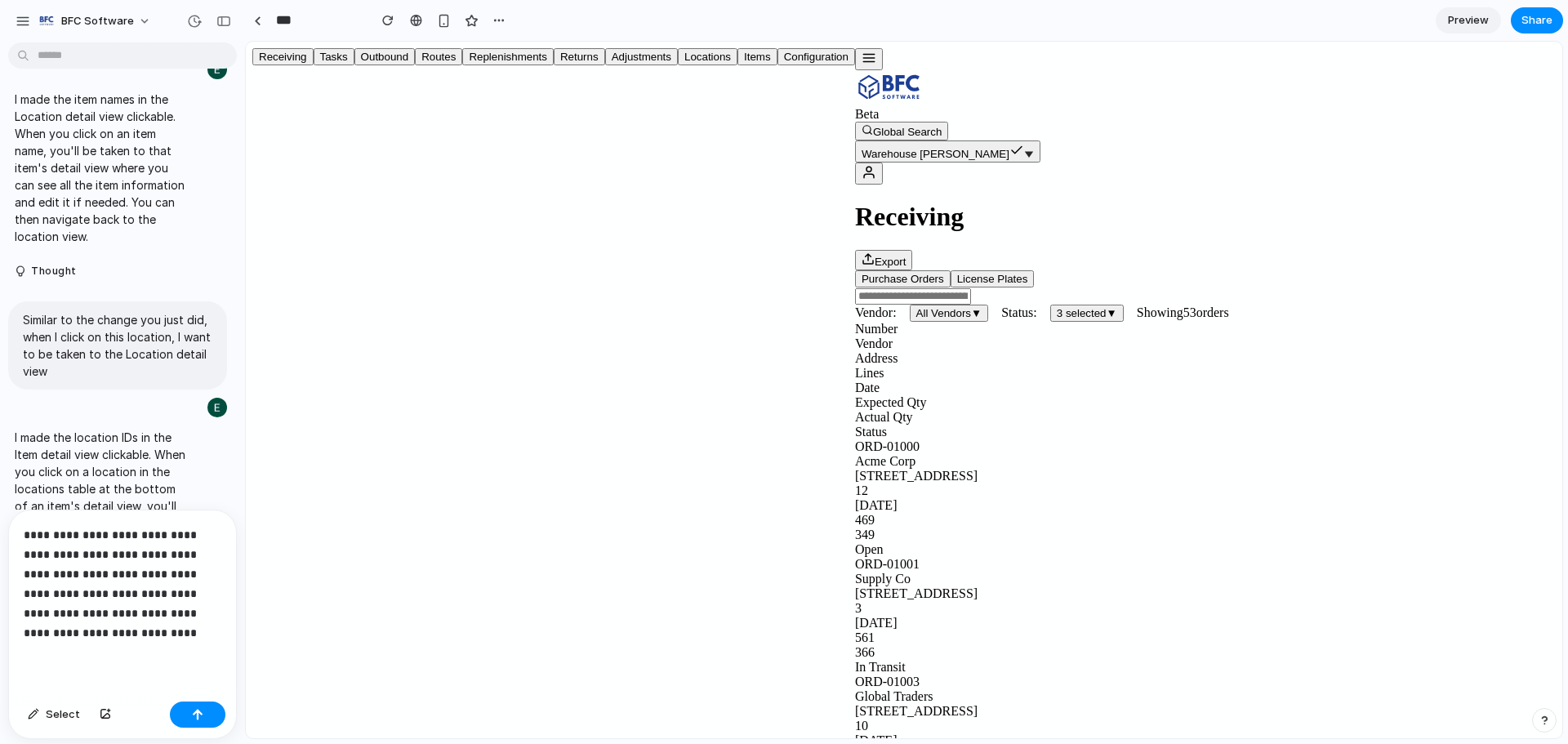
click at [855, 68] on button "button" at bounding box center [868, 59] width 28 height 22
click at [737, 66] on button "Items" at bounding box center [757, 57] width 40 height 17
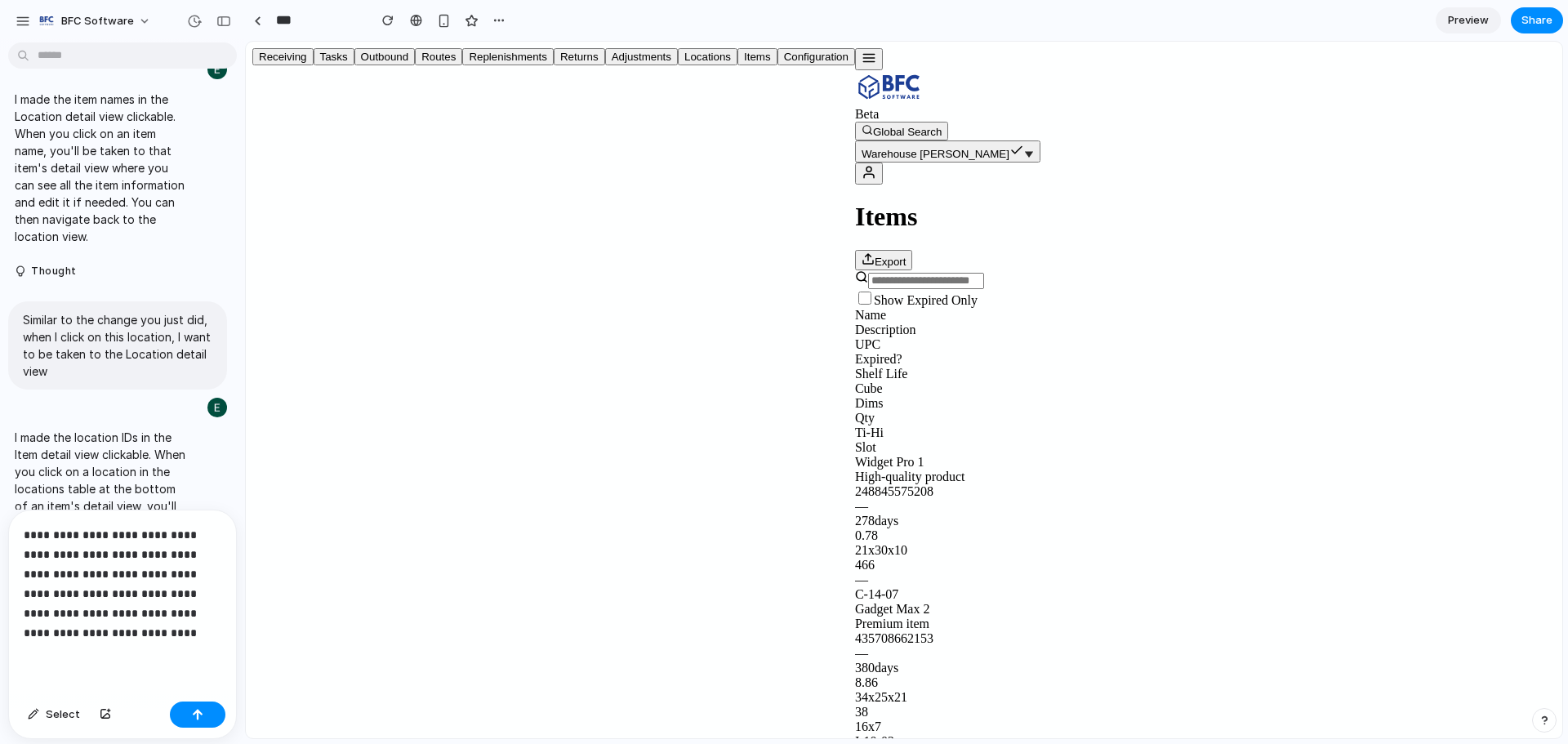
click at [855, 602] on div "Gadget Max 2" at bounding box center [1205, 609] width 701 height 14
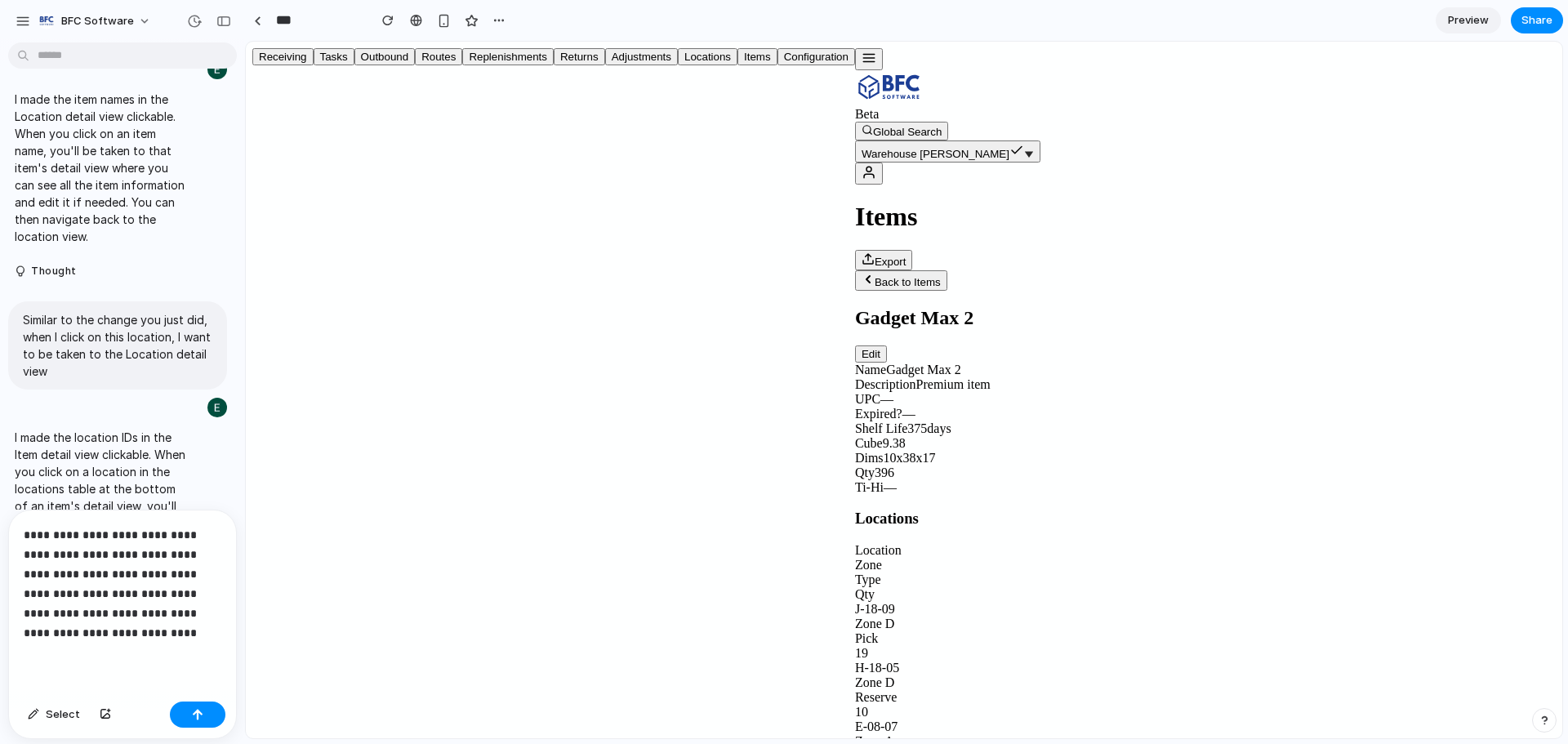
click at [855, 602] on div "J-18-09" at bounding box center [1205, 609] width 701 height 14
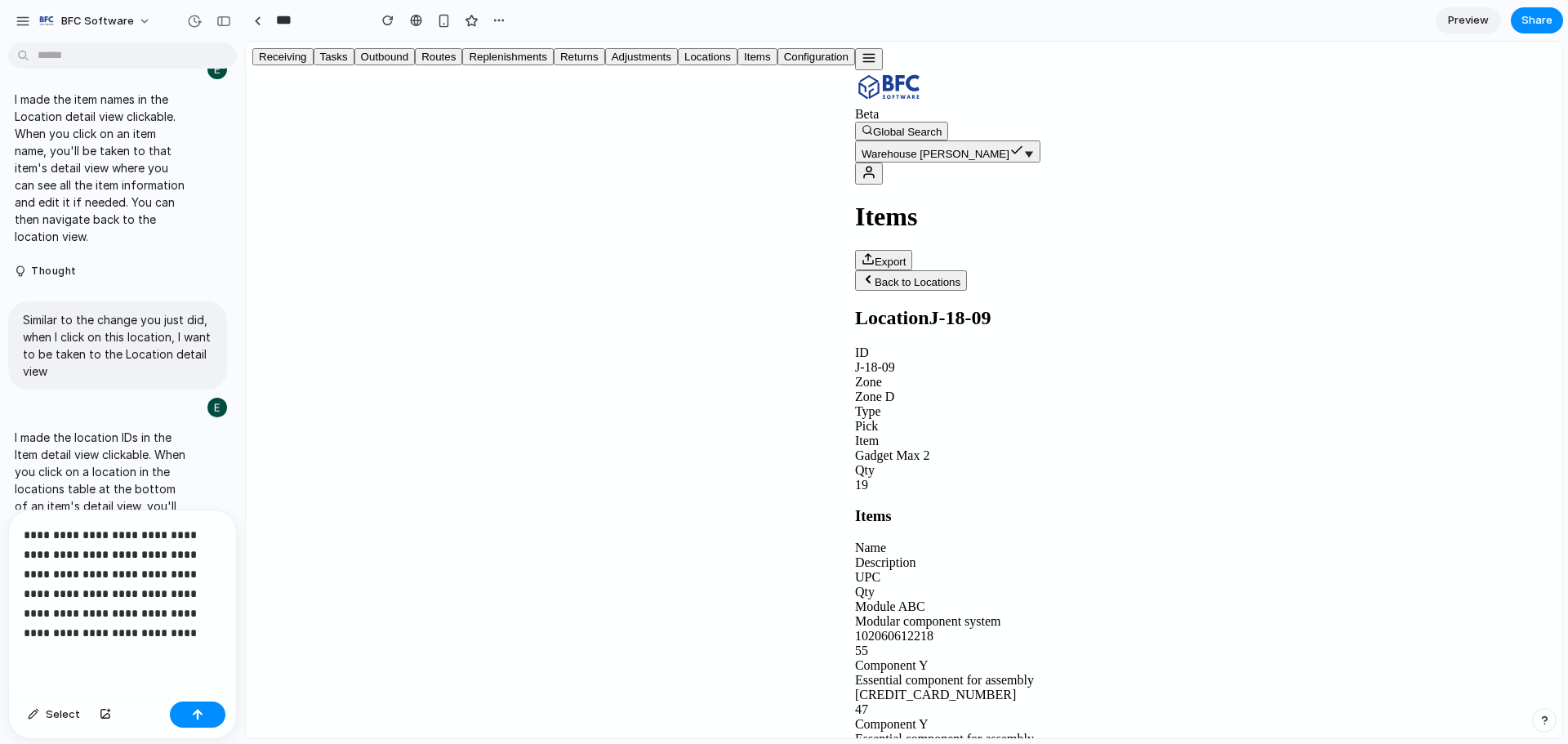
click at [145, 631] on p "**********" at bounding box center [120, 584] width 191 height 118
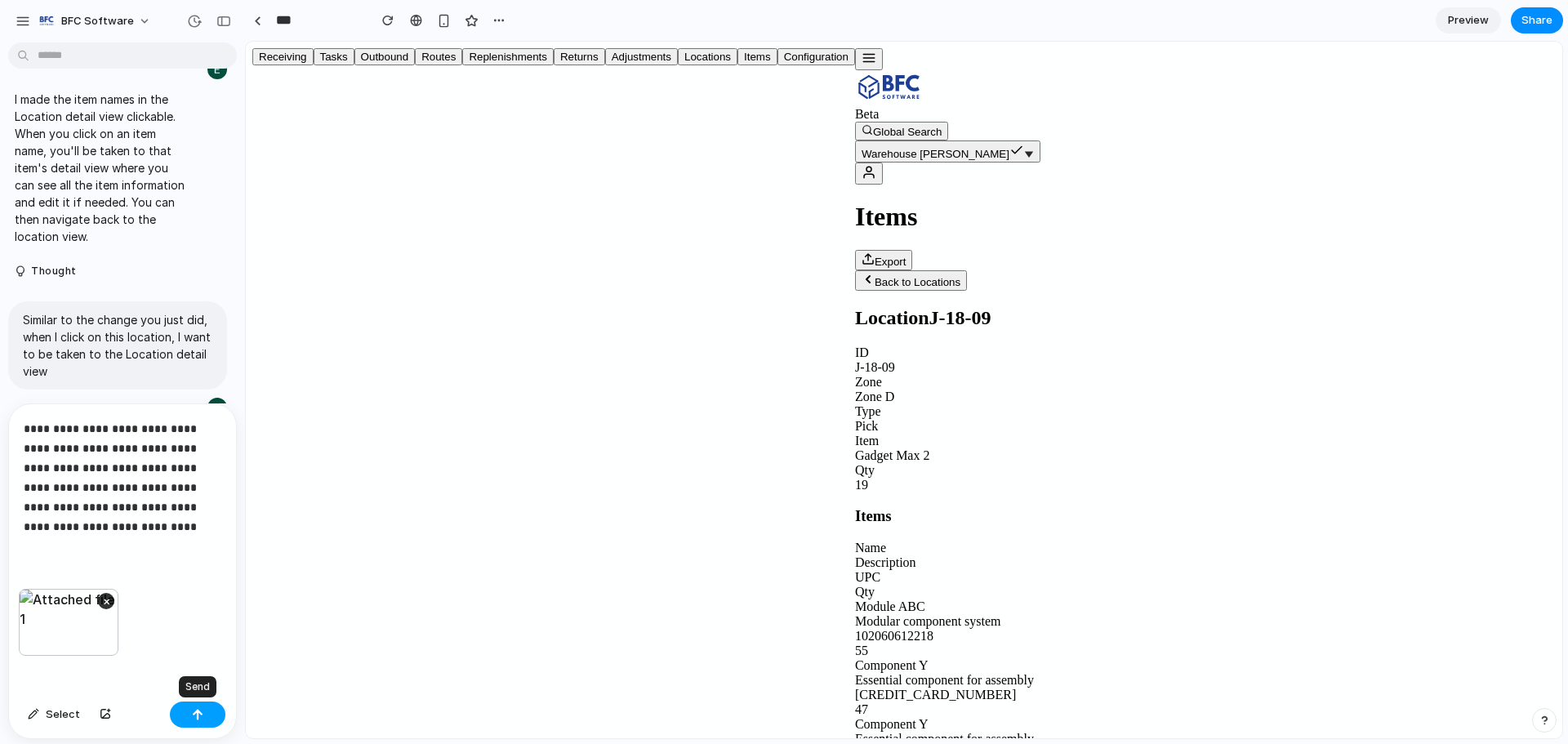
click at [190, 712] on button "button" at bounding box center [198, 714] width 56 height 26
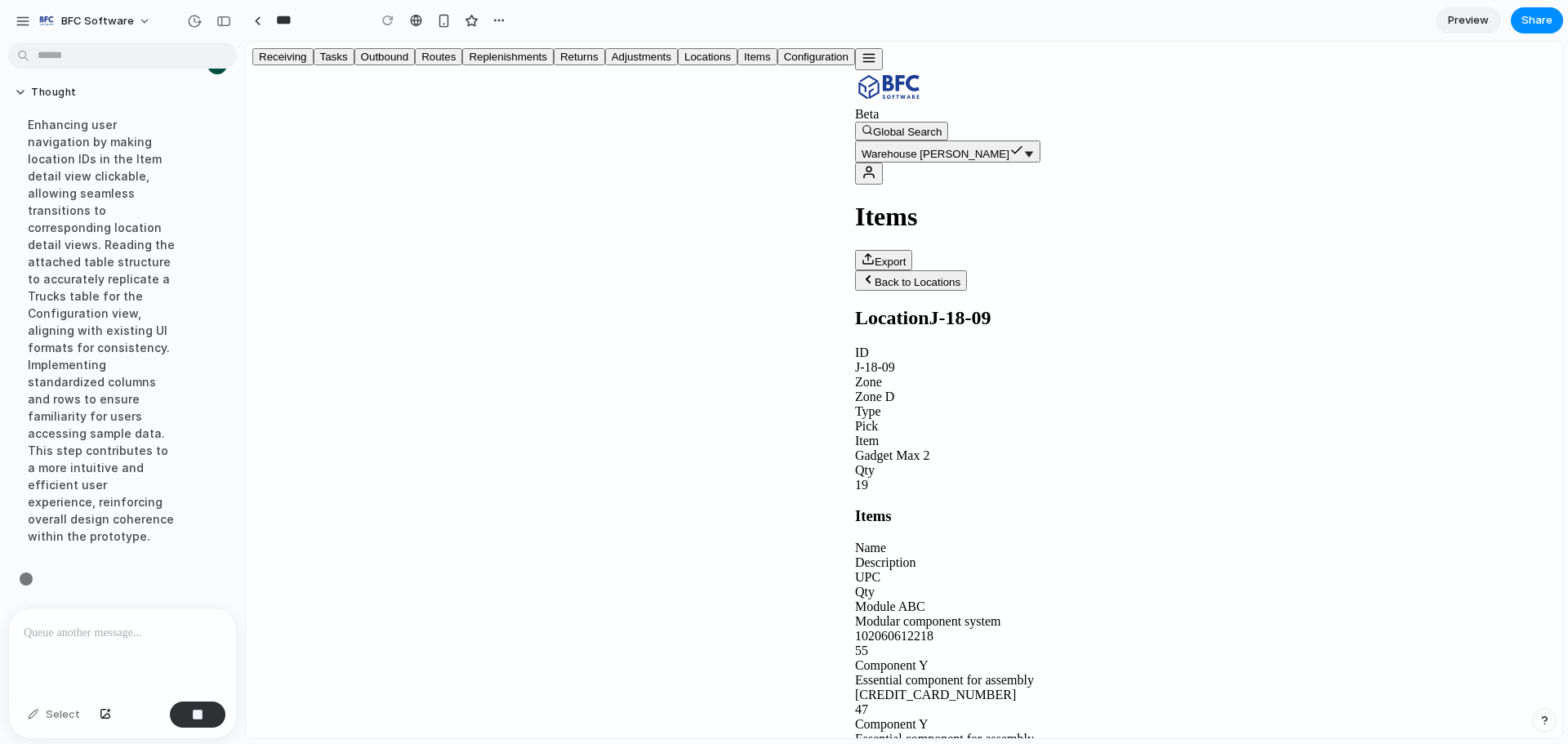
scroll to position [6126, 0]
click at [855, 270] on button "Back to Locations" at bounding box center [911, 279] width 112 height 20
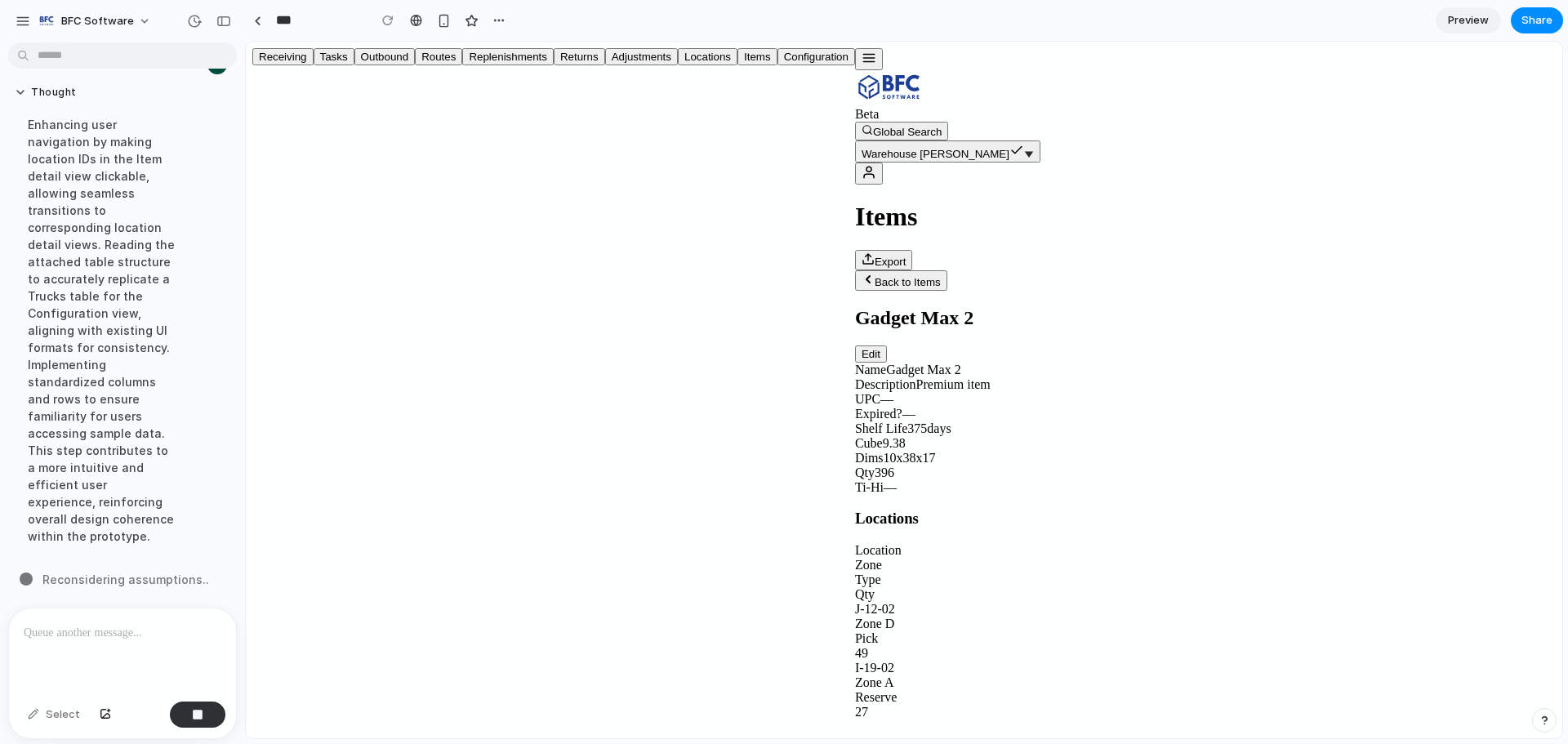
click at [855, 602] on div "J-12-02" at bounding box center [1205, 609] width 701 height 14
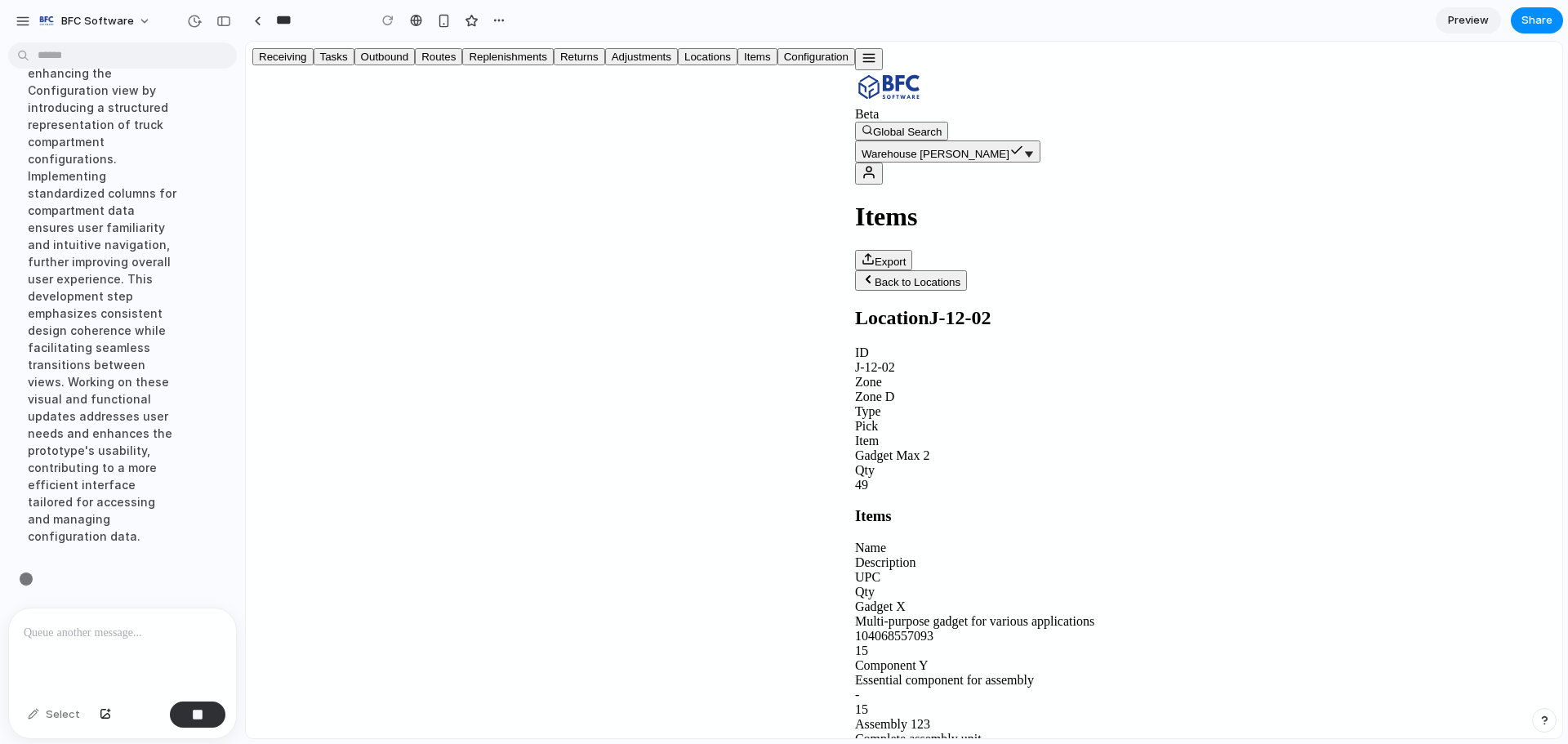
scroll to position [6230, 0]
click at [855, 270] on button "Back to Locations" at bounding box center [911, 279] width 112 height 20
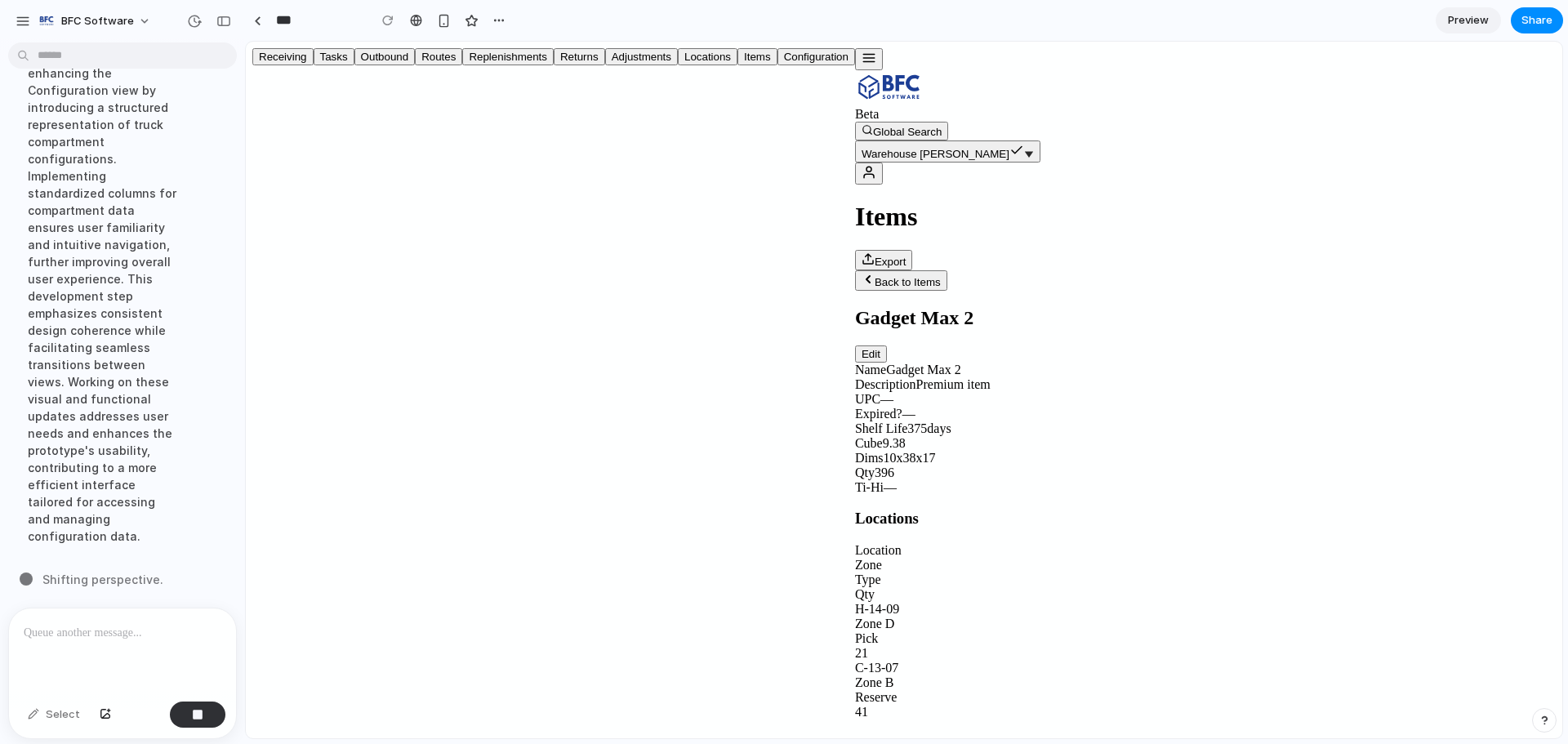
click at [855, 66] on button "button" at bounding box center [868, 59] width 28 height 22
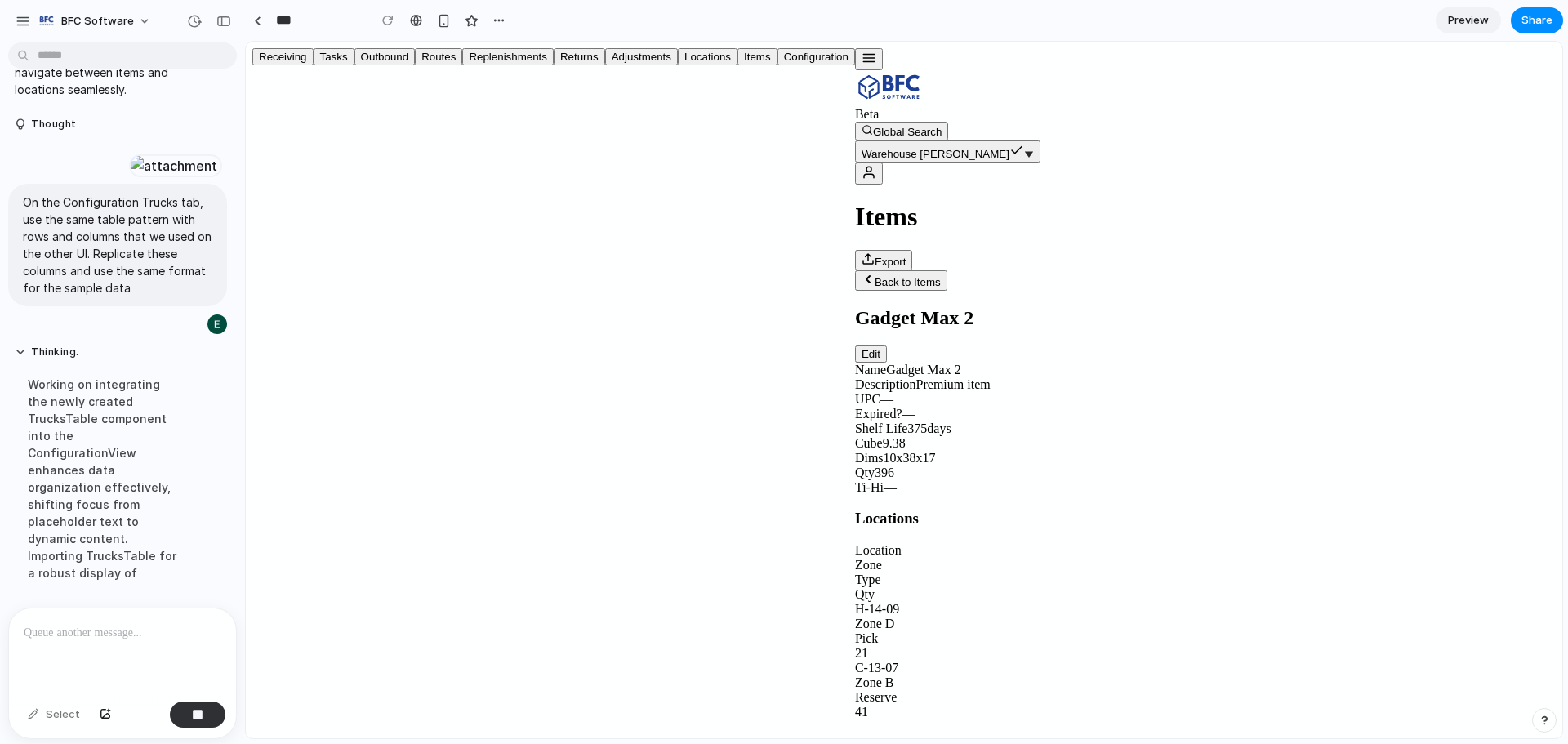
click at [737, 66] on button "Items" at bounding box center [757, 57] width 40 height 17
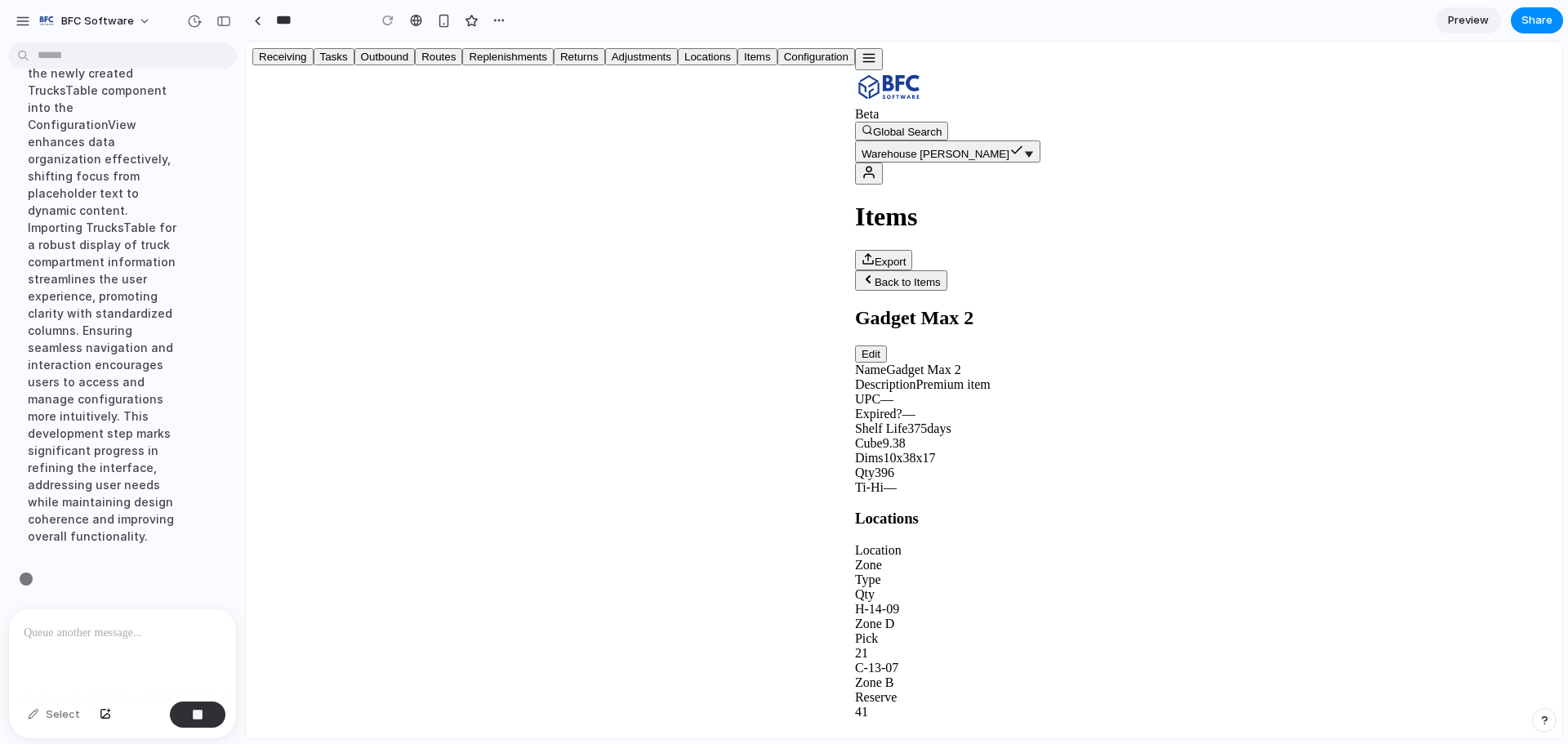
scroll to position [6195, 0]
click at [252, 237] on div at bounding box center [252, 384] width 0 height 672
click at [855, 270] on button "Back to Items" at bounding box center [901, 279] width 93 height 20
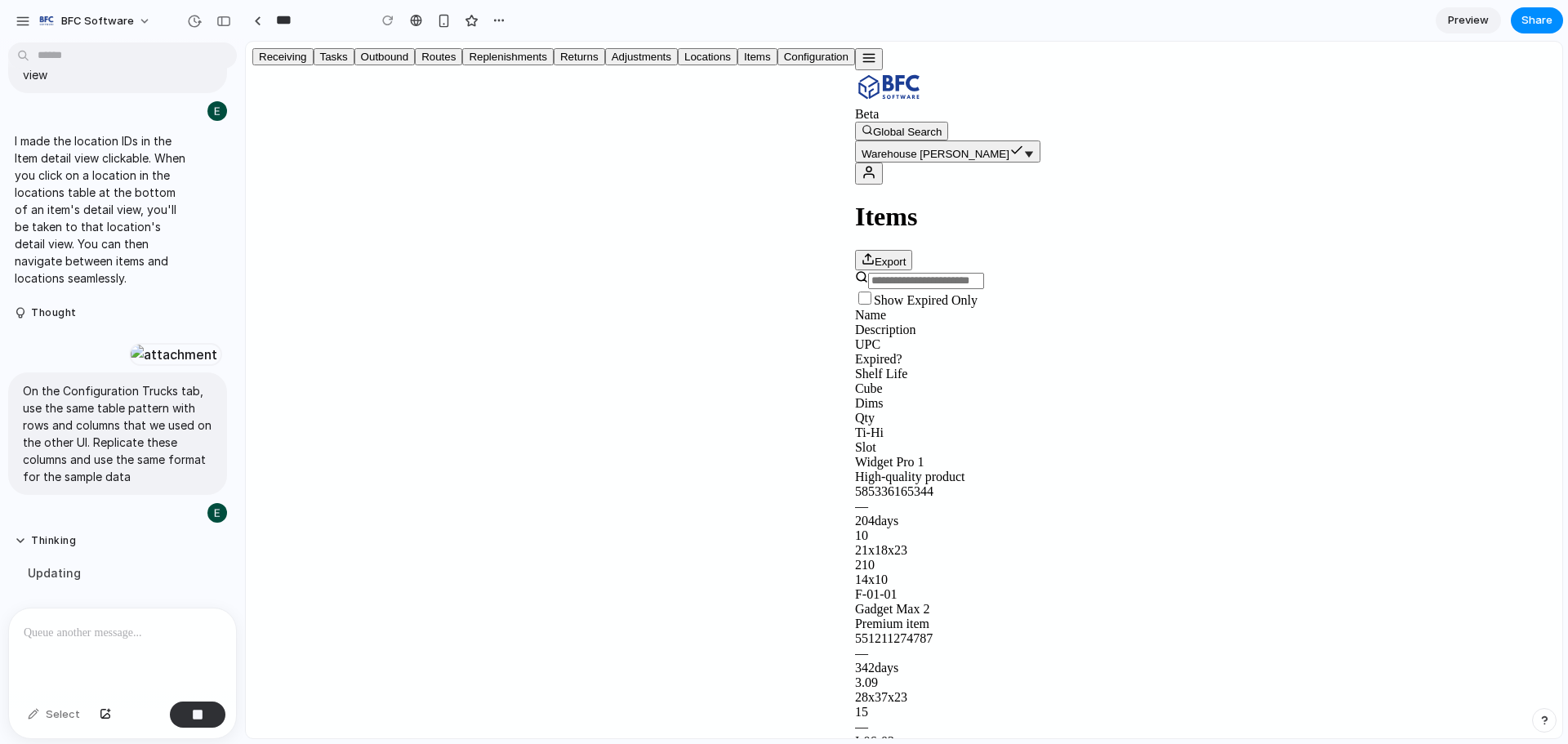
click at [862, 62] on icon "button" at bounding box center [868, 58] width 14 height 14
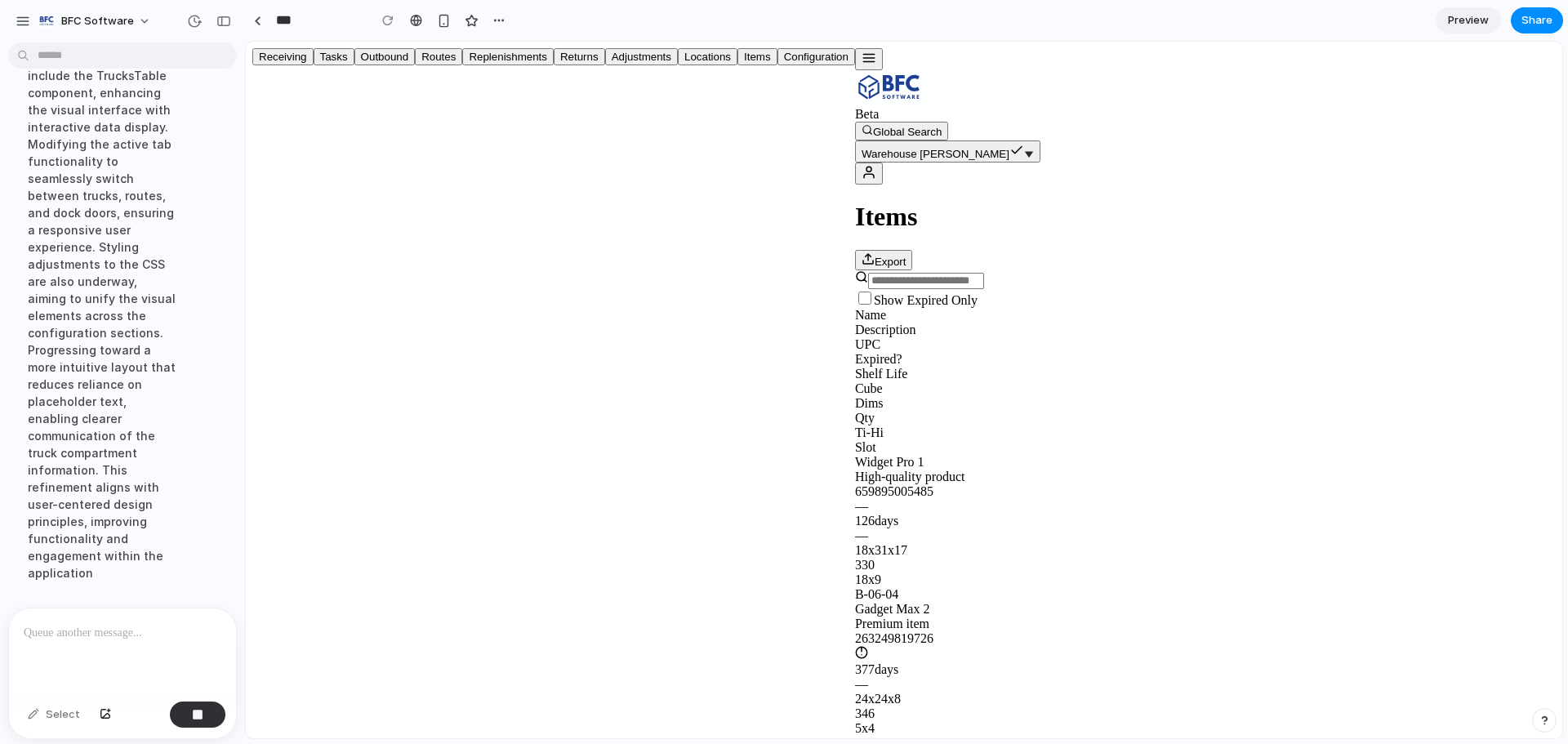
scroll to position [6230, 0]
click at [355, 66] on button "Outbound" at bounding box center [385, 57] width 62 height 17
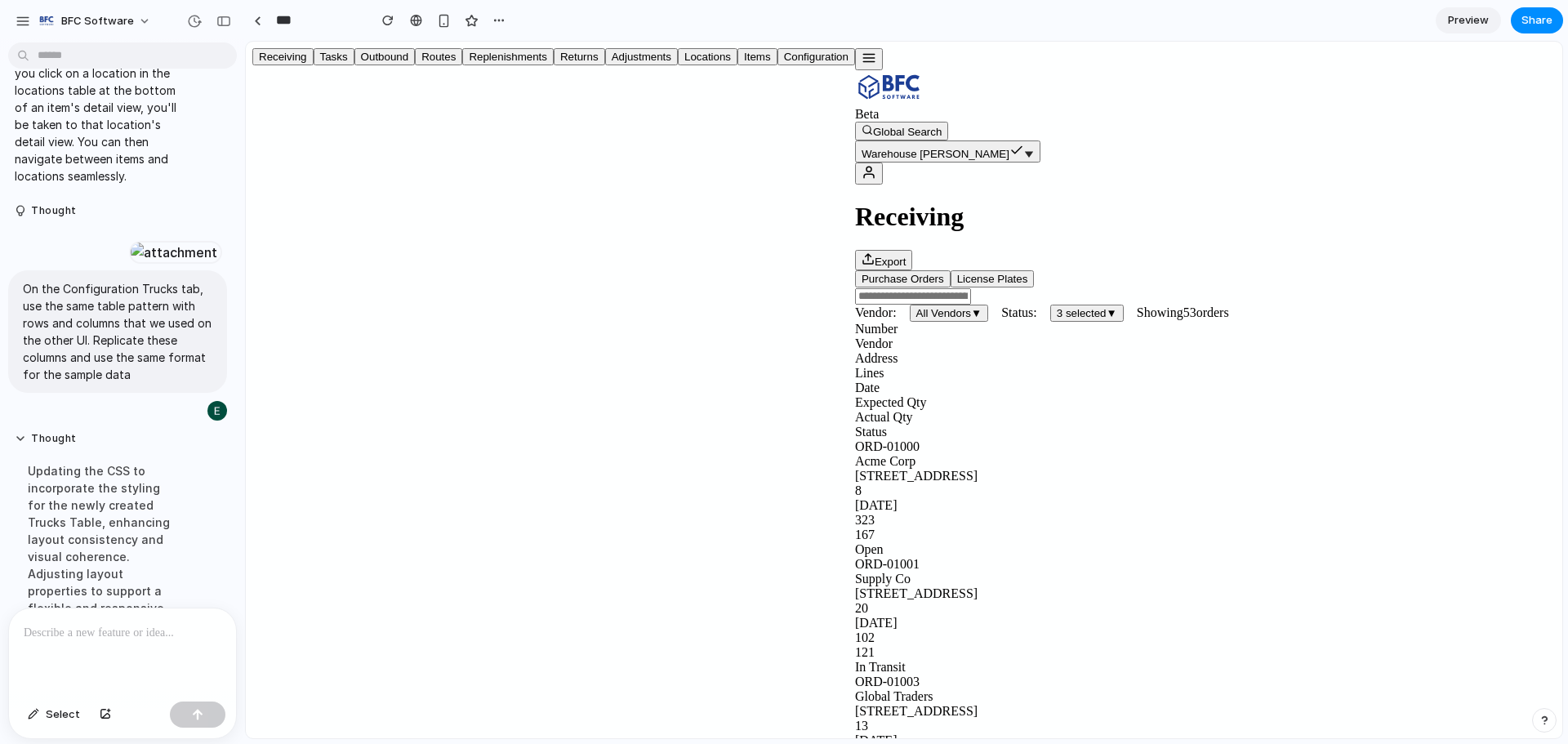
scroll to position [5379, 0]
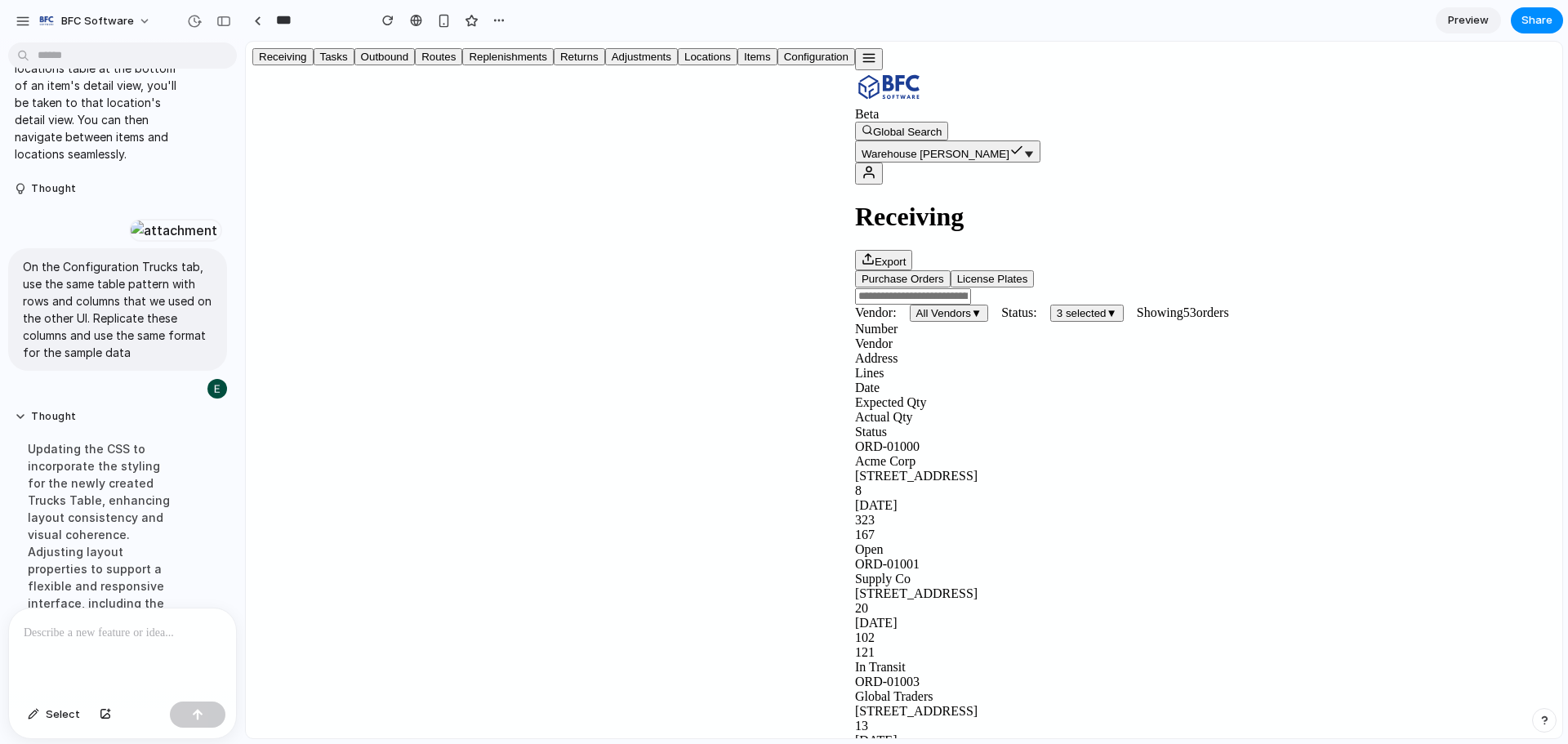
click at [862, 66] on icon "button" at bounding box center [868, 58] width 14 height 14
click at [778, 66] on button "Configuration" at bounding box center [816, 57] width 78 height 17
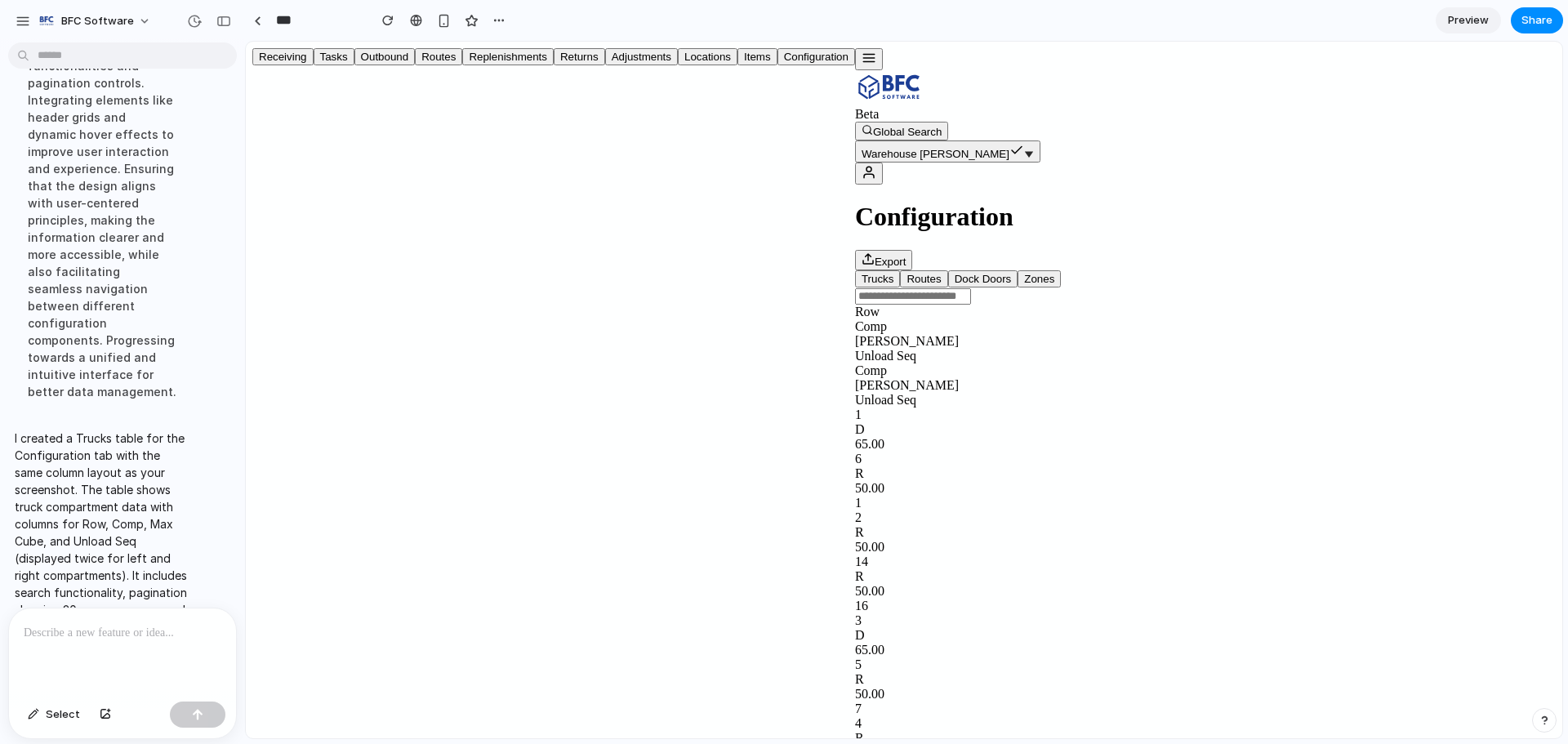
scroll to position [6114, 0]
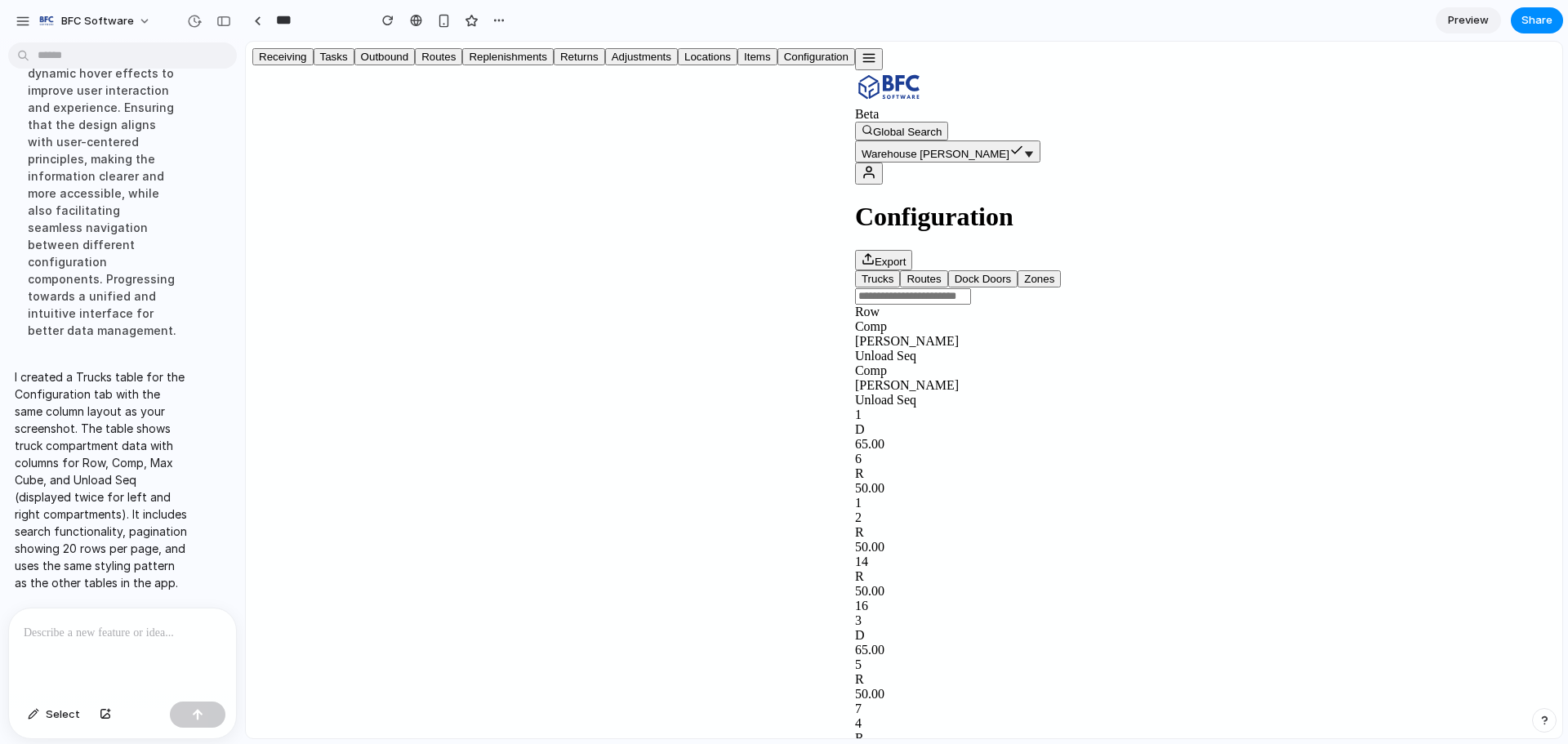
click at [119, 645] on div at bounding box center [122, 651] width 227 height 87
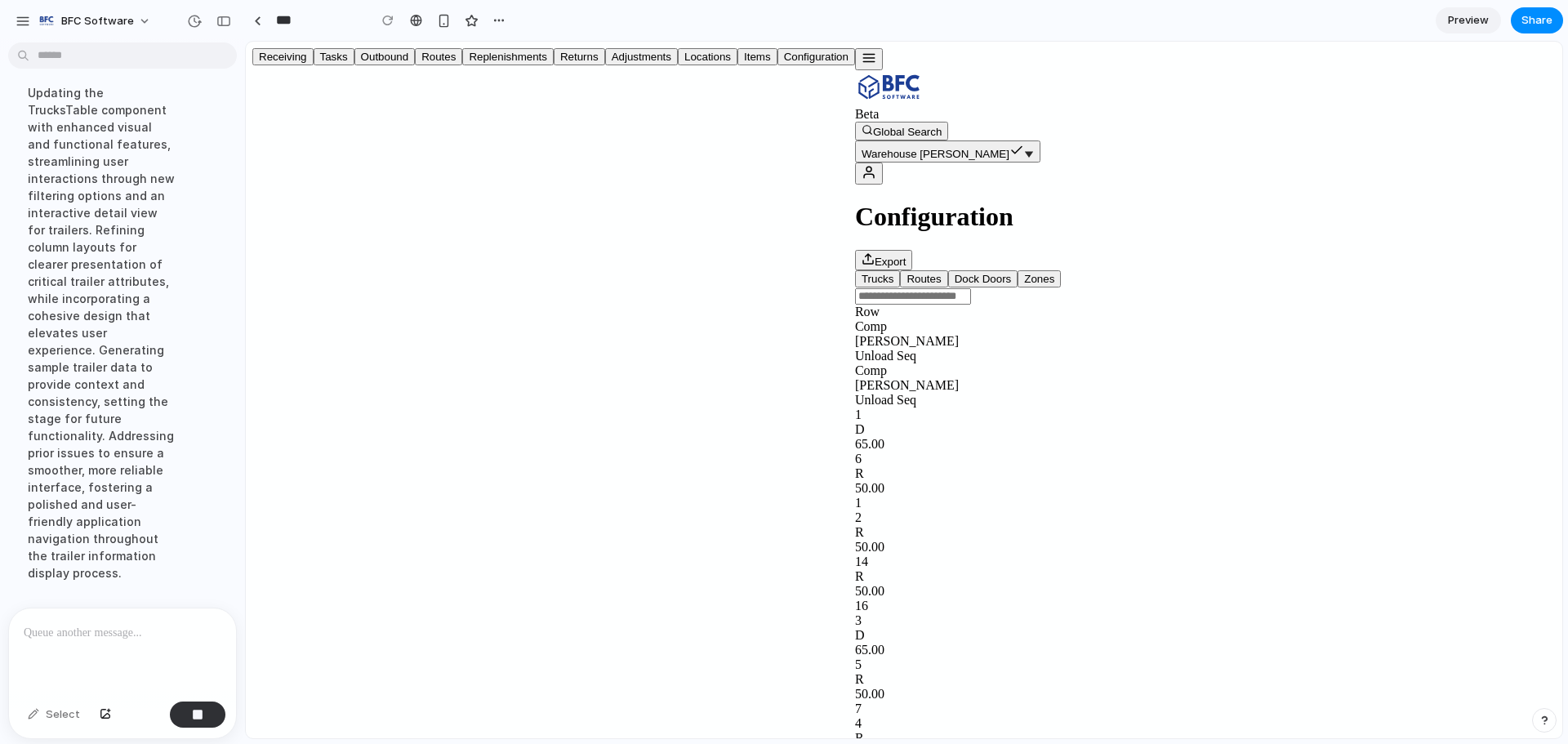
scroll to position [6436, 0]
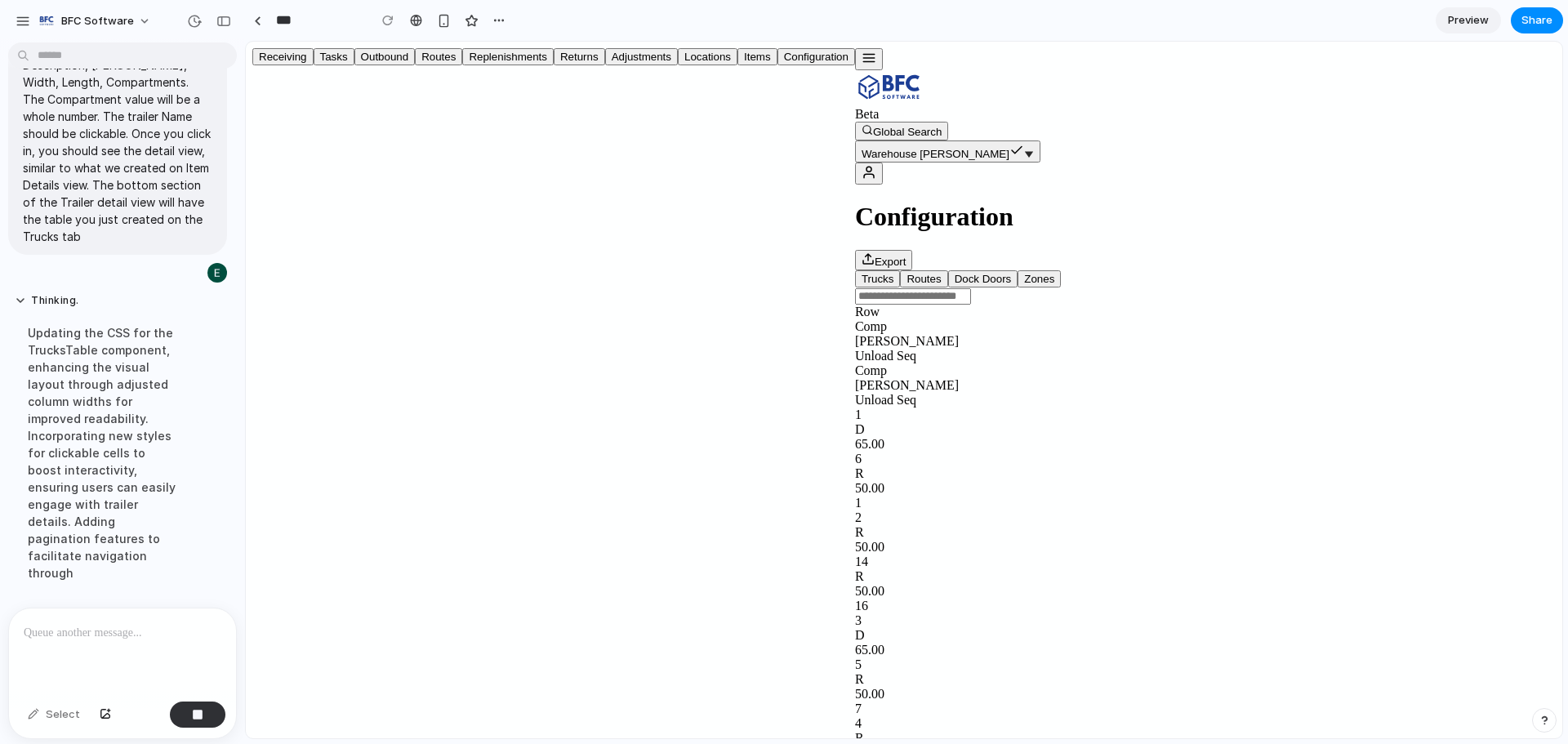
click at [855, 63] on button "button" at bounding box center [868, 59] width 28 height 22
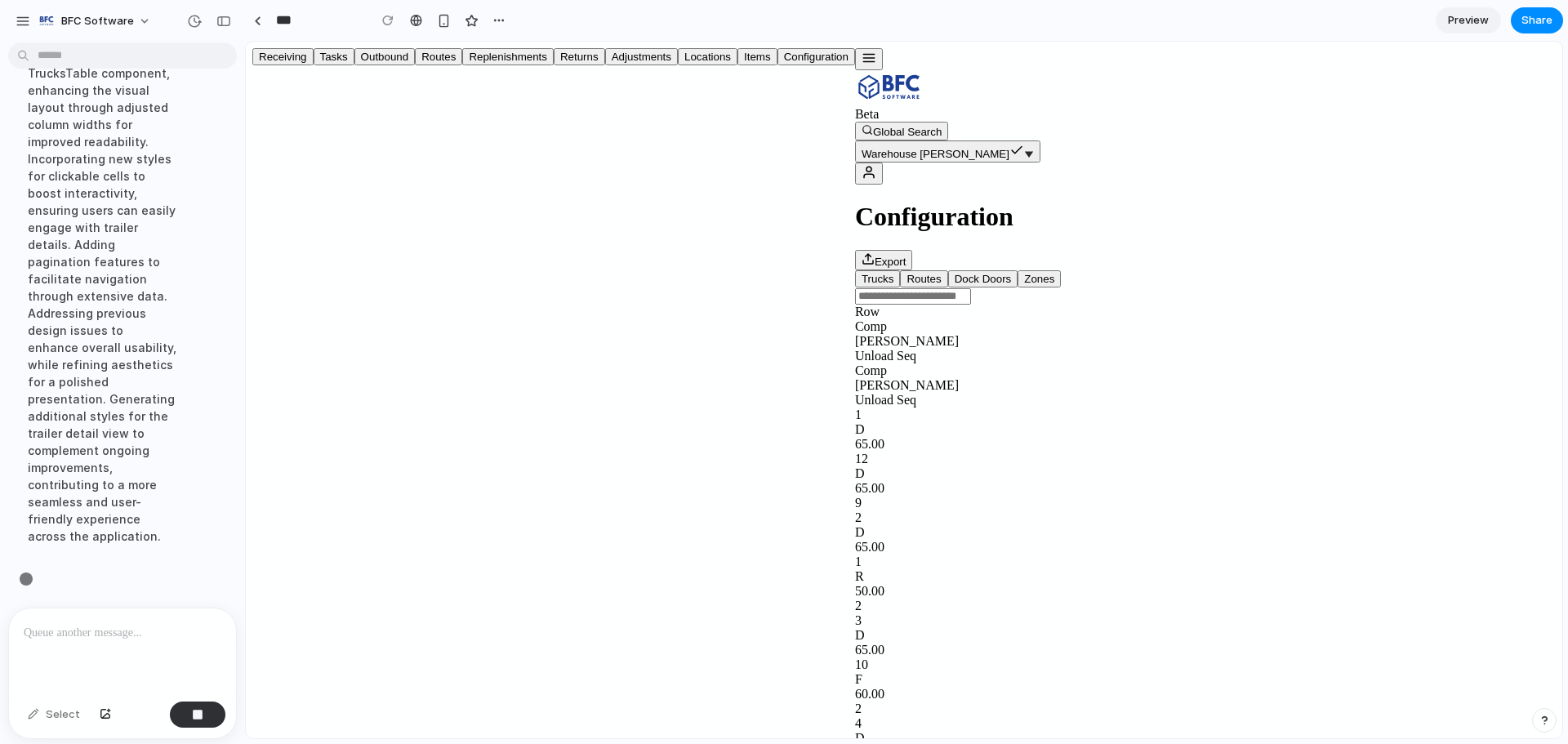
scroll to position [6418, 0]
click at [310, 66] on button "Receiving" at bounding box center [283, 57] width 62 height 17
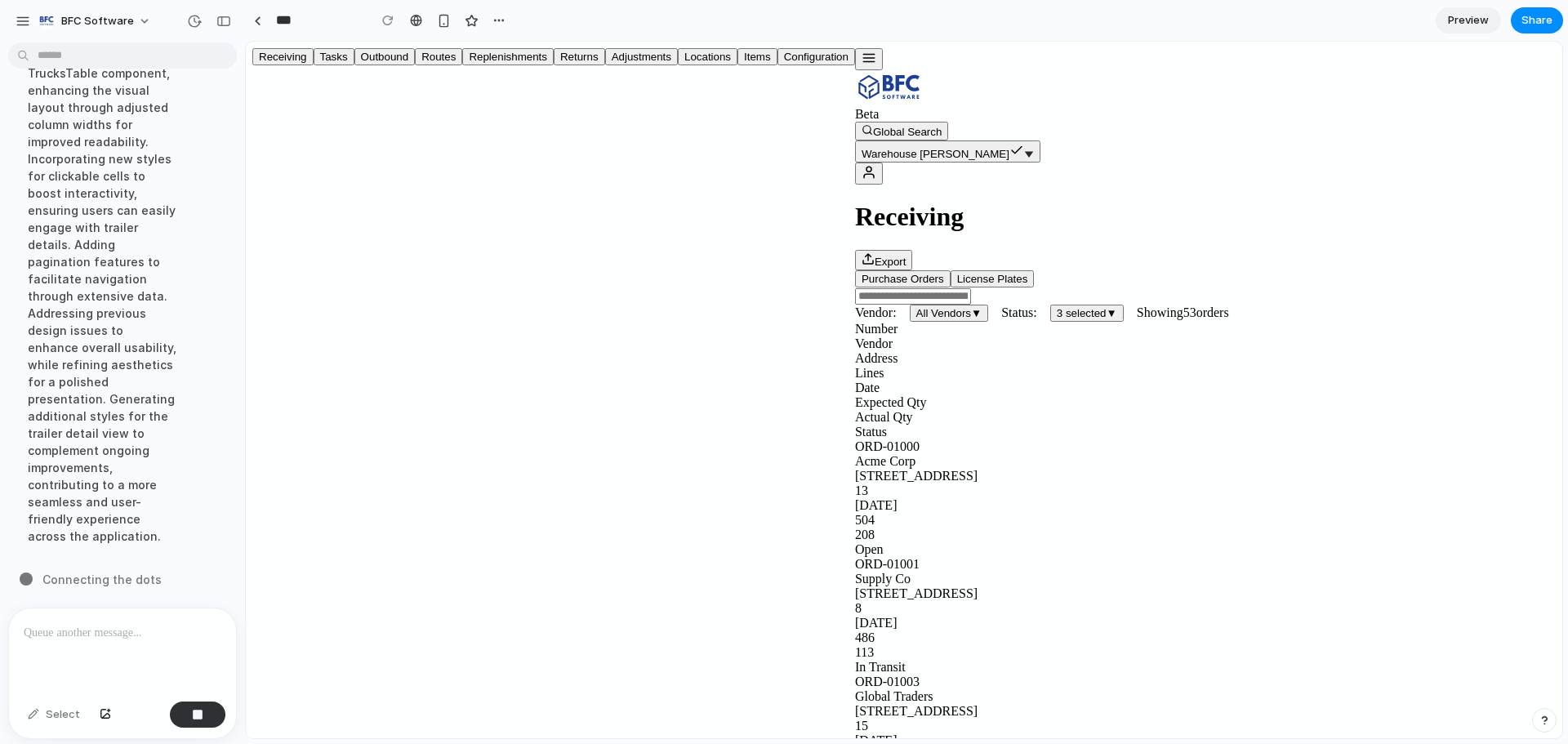
click at [855, 48] on div "Beta" at bounding box center [1205, 85] width 701 height 73
click at [855, 56] on button "button" at bounding box center [868, 59] width 28 height 22
click at [313, 66] on button "Tasks" at bounding box center [333, 57] width 40 height 17
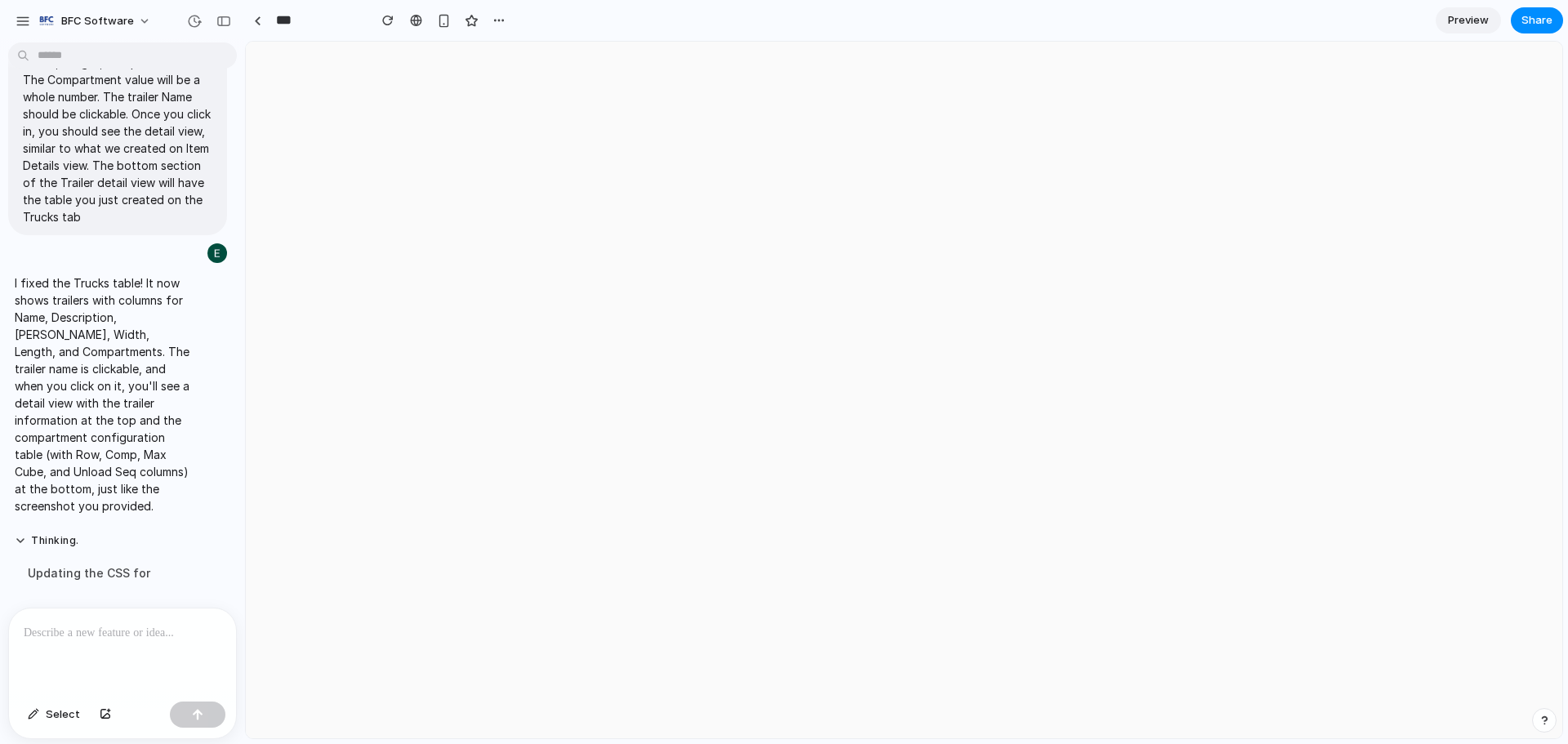
scroll to position [0, 0]
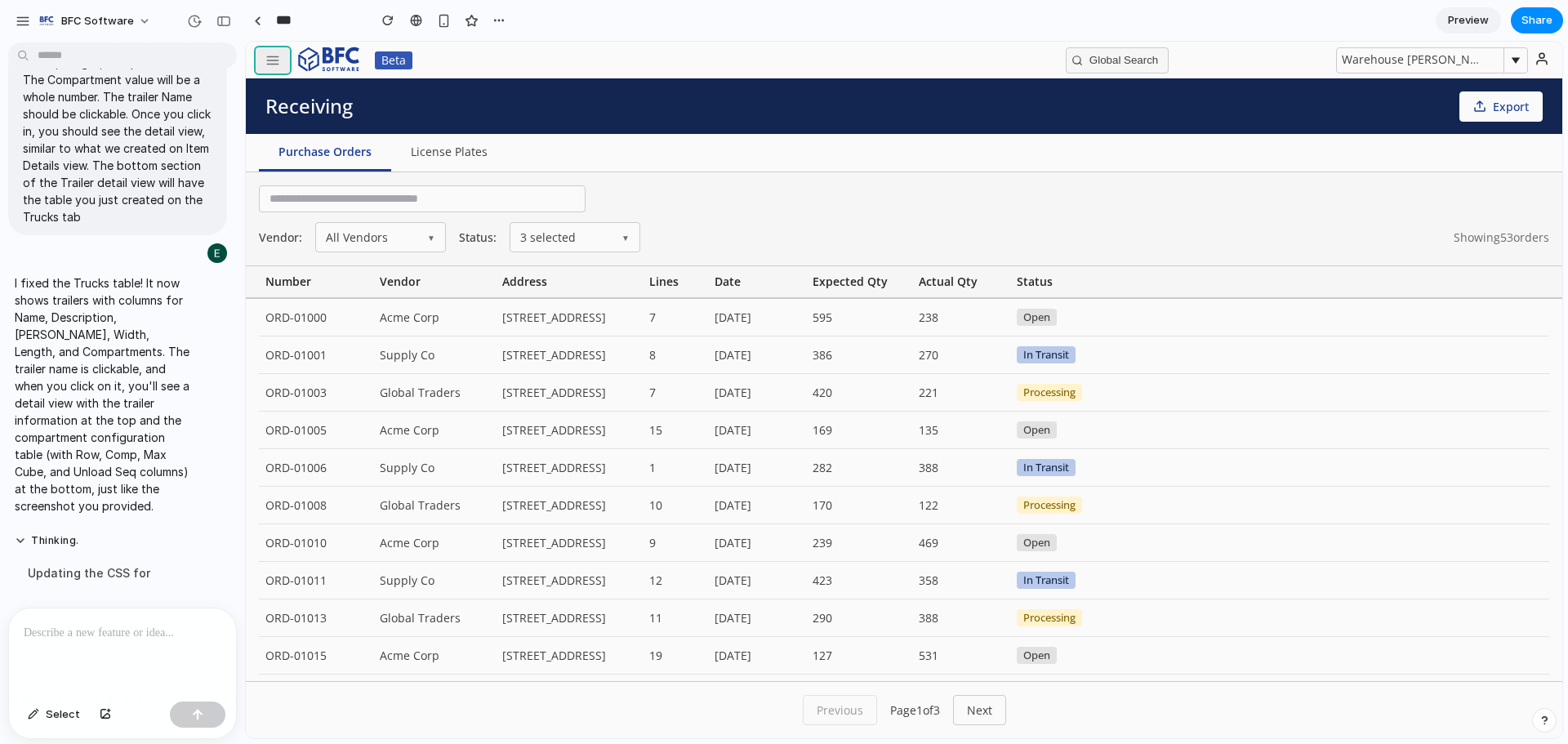
click at [266, 66] on icon "button" at bounding box center [272, 60] width 14 height 14
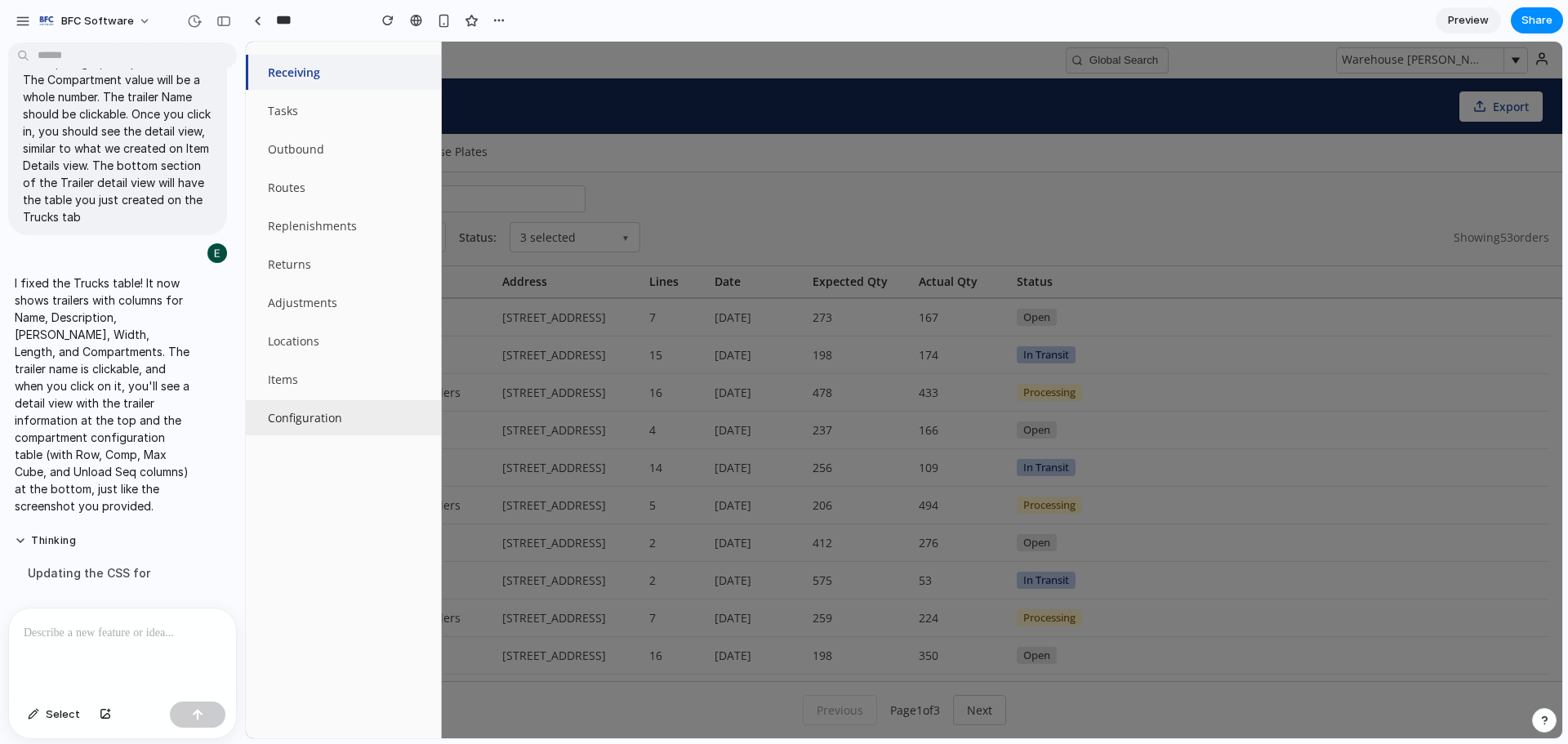
click at [309, 419] on button "Configuration" at bounding box center [343, 417] width 196 height 35
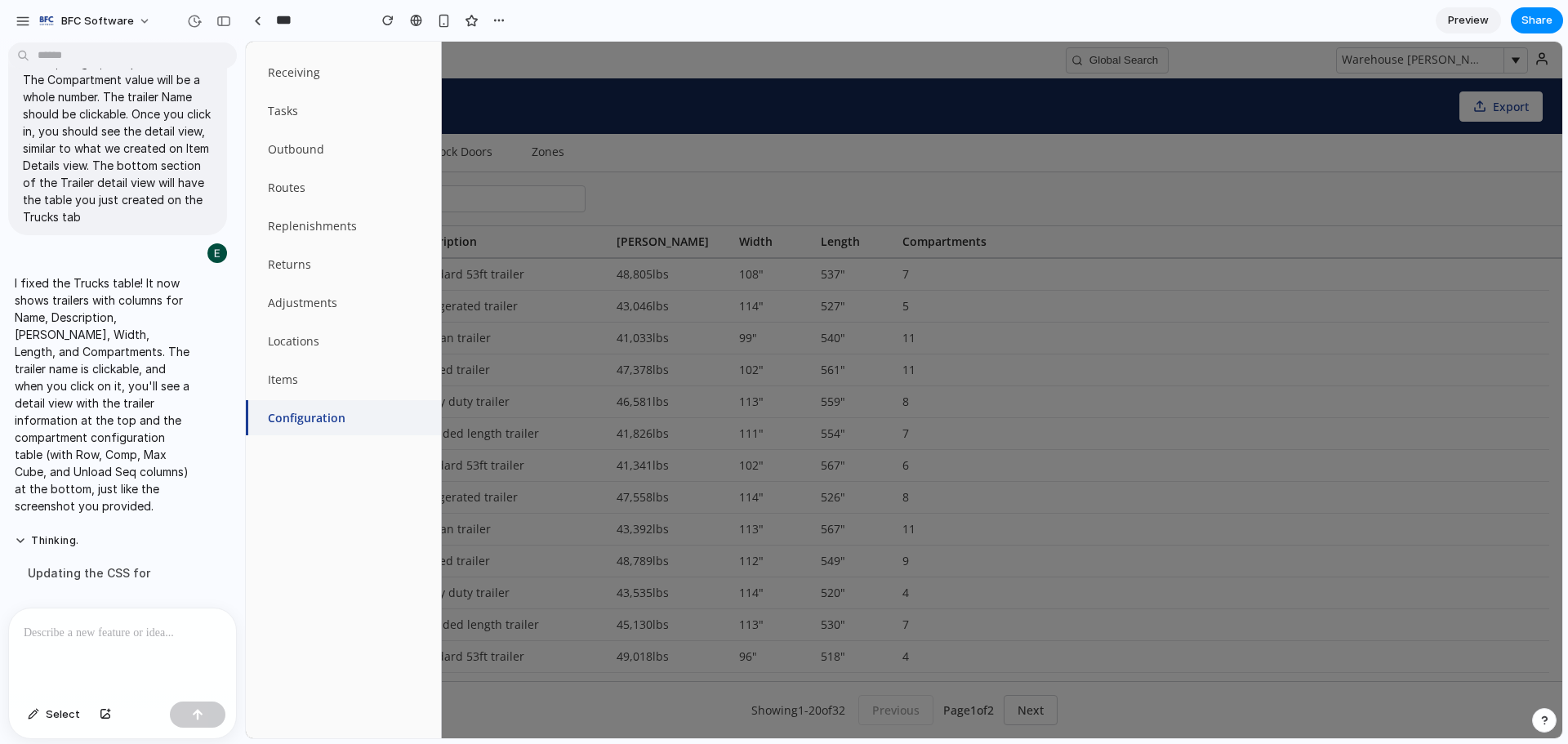
click at [764, 115] on div at bounding box center [904, 389] width 1316 height 697
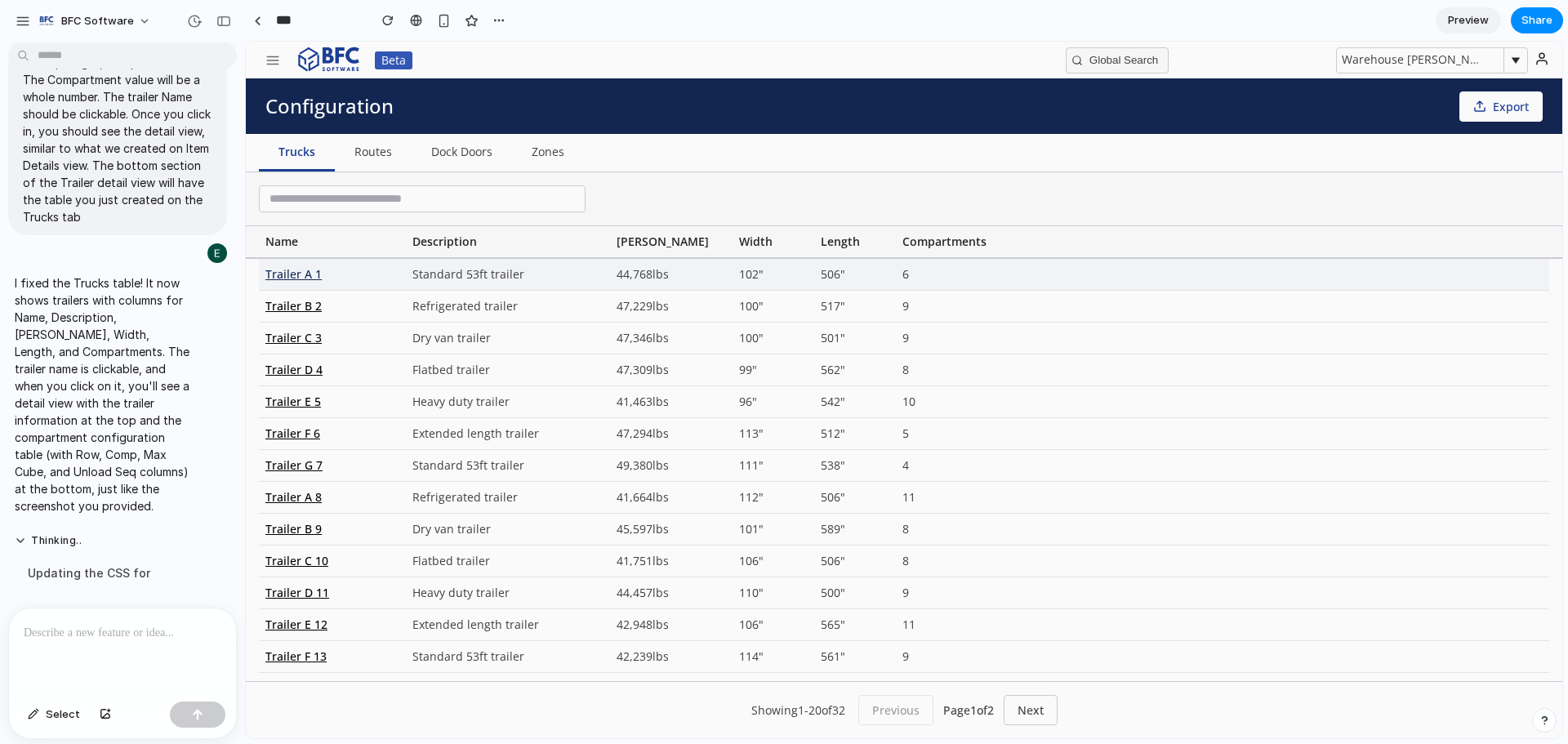
click at [301, 279] on div "Trailer A 1" at bounding box center [332, 275] width 147 height 31
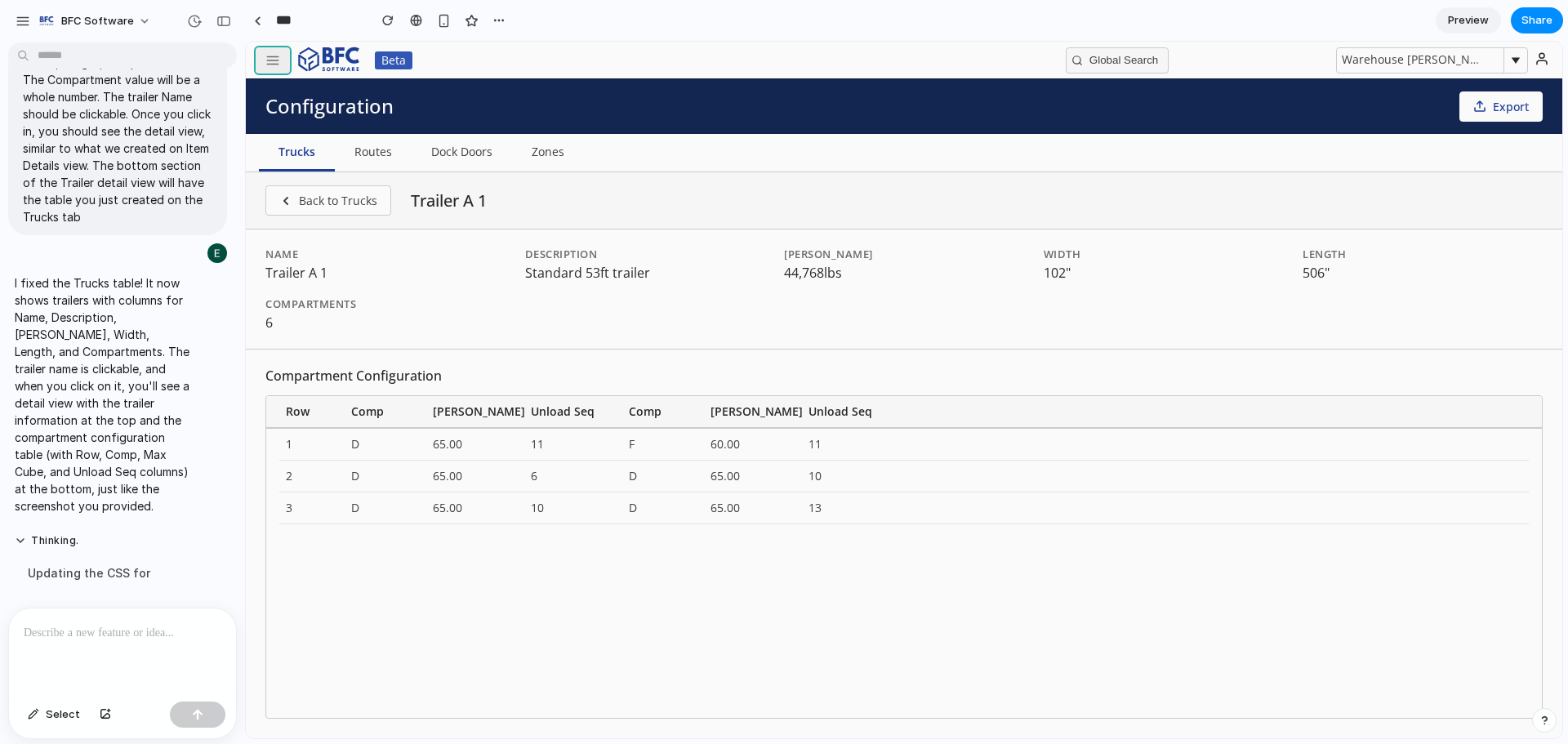
click at [270, 56] on line "button" at bounding box center [273, 56] width 12 height 0
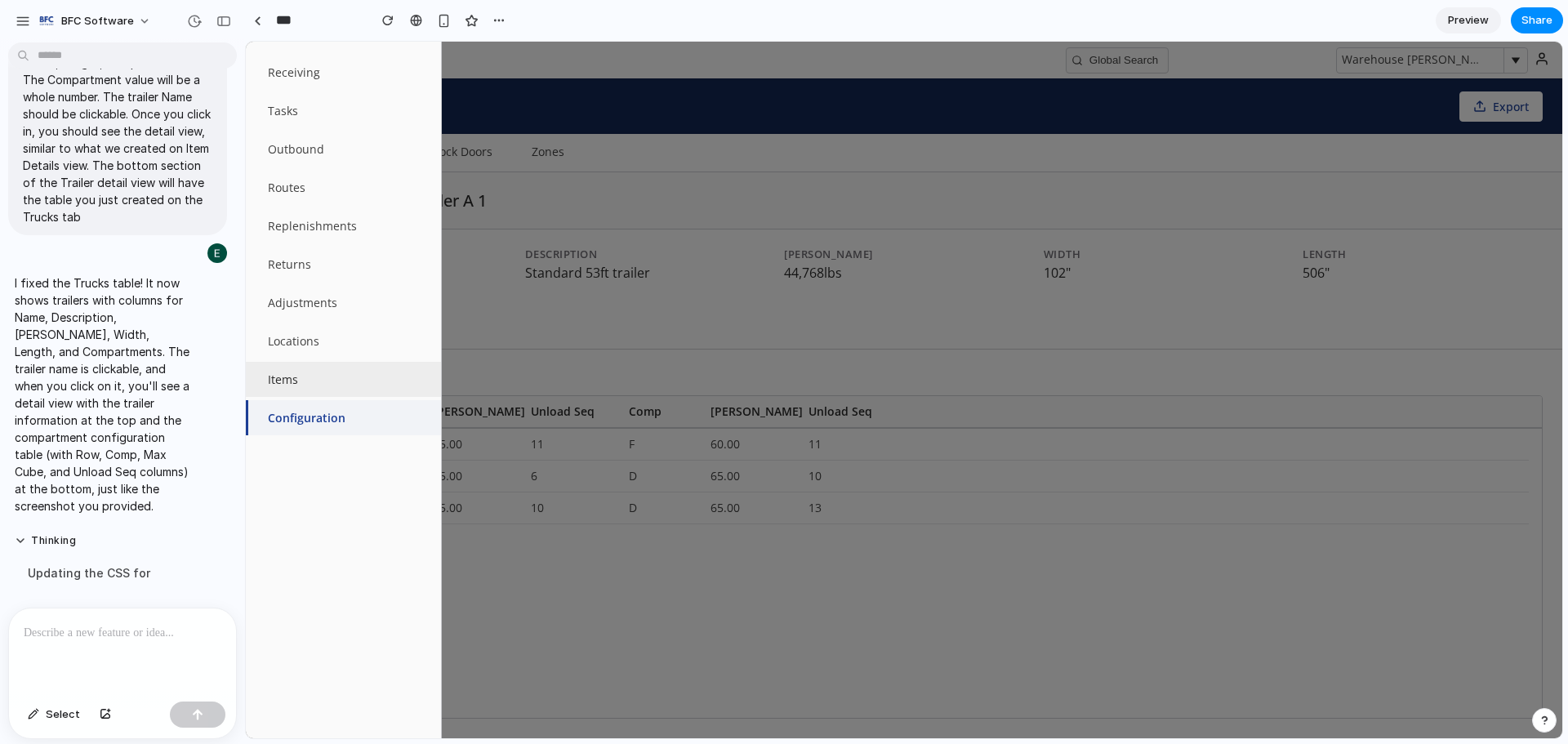
click at [307, 388] on button "Items" at bounding box center [343, 379] width 196 height 35
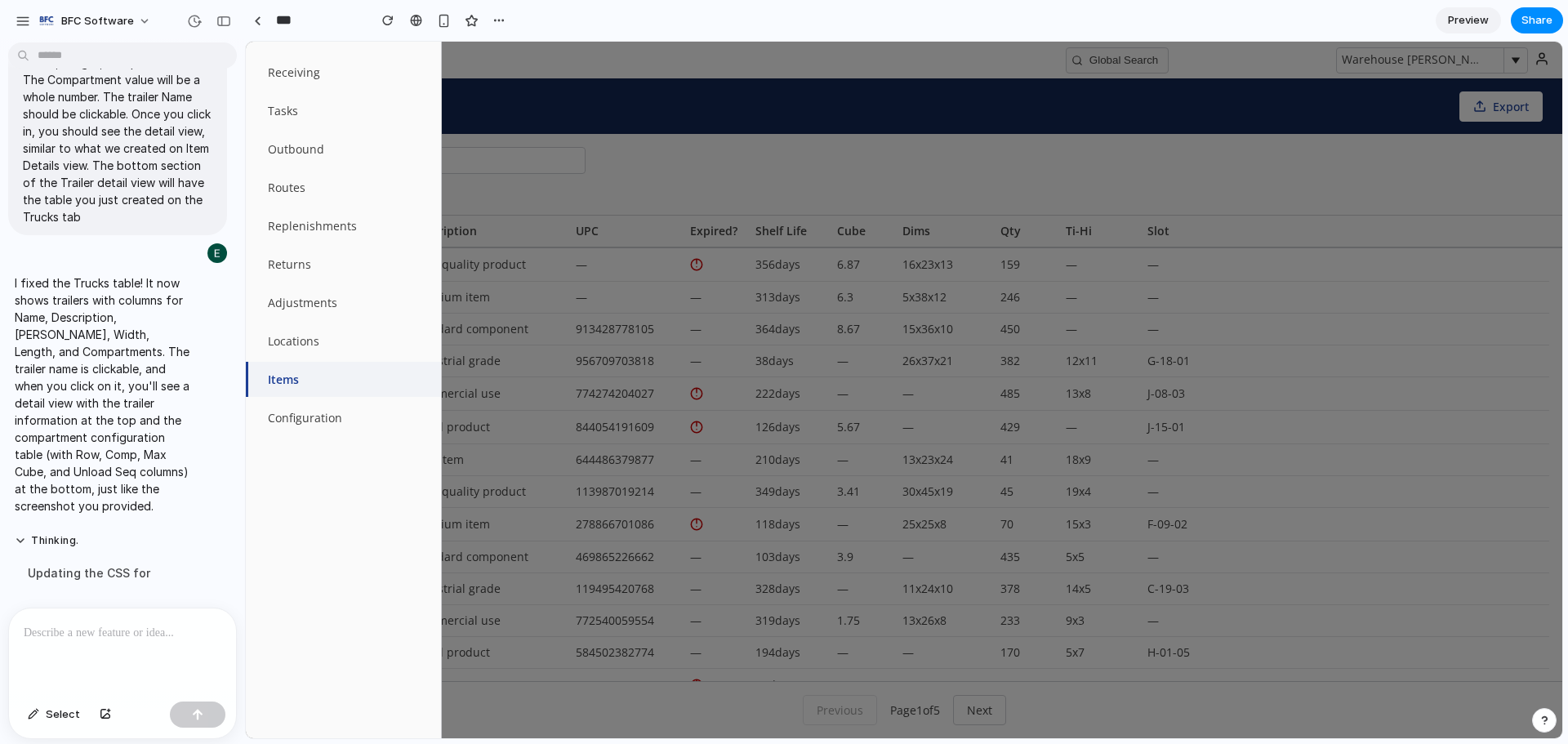
click at [873, 101] on div at bounding box center [904, 389] width 1316 height 697
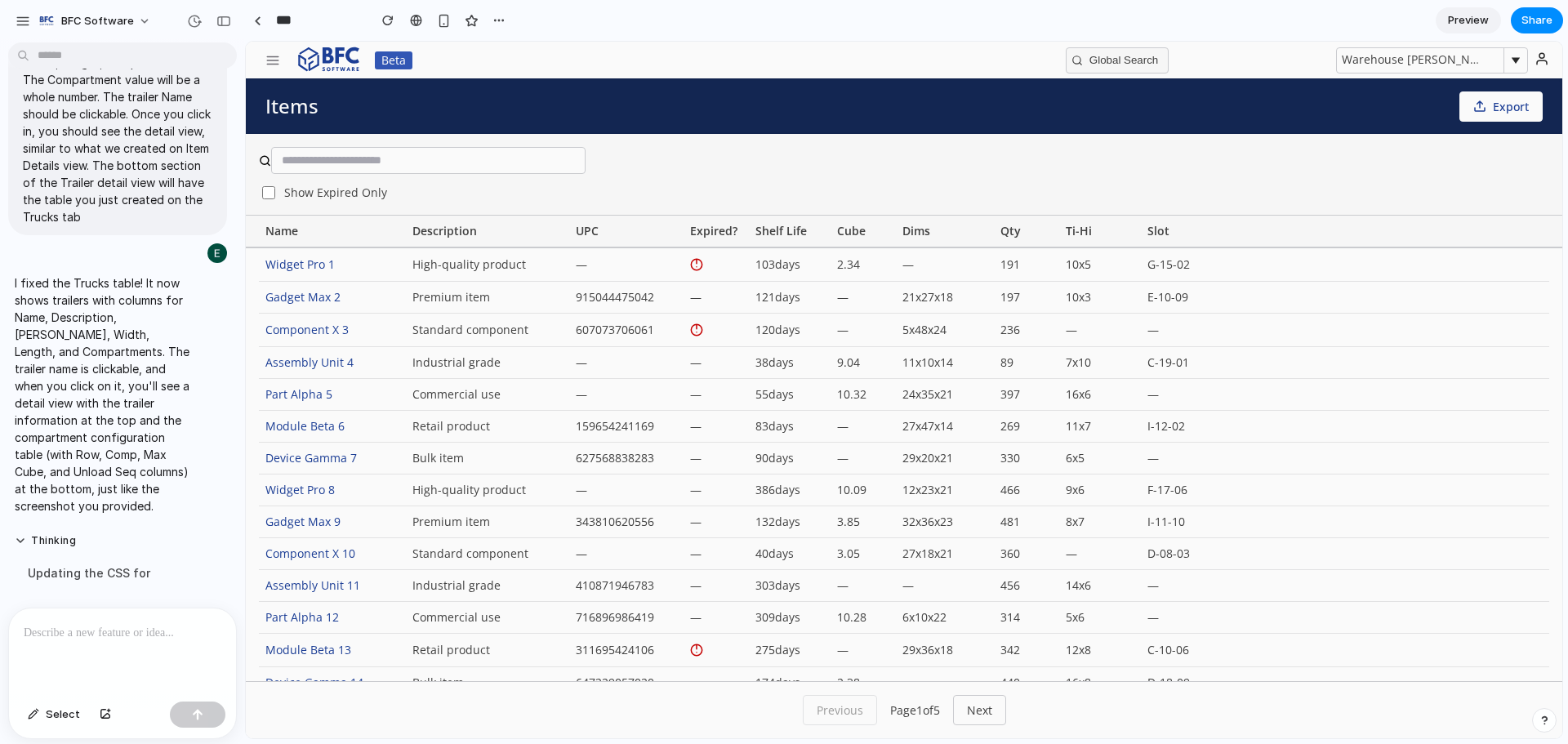
click at [131, 608] on div at bounding box center [122, 651] width 227 height 87
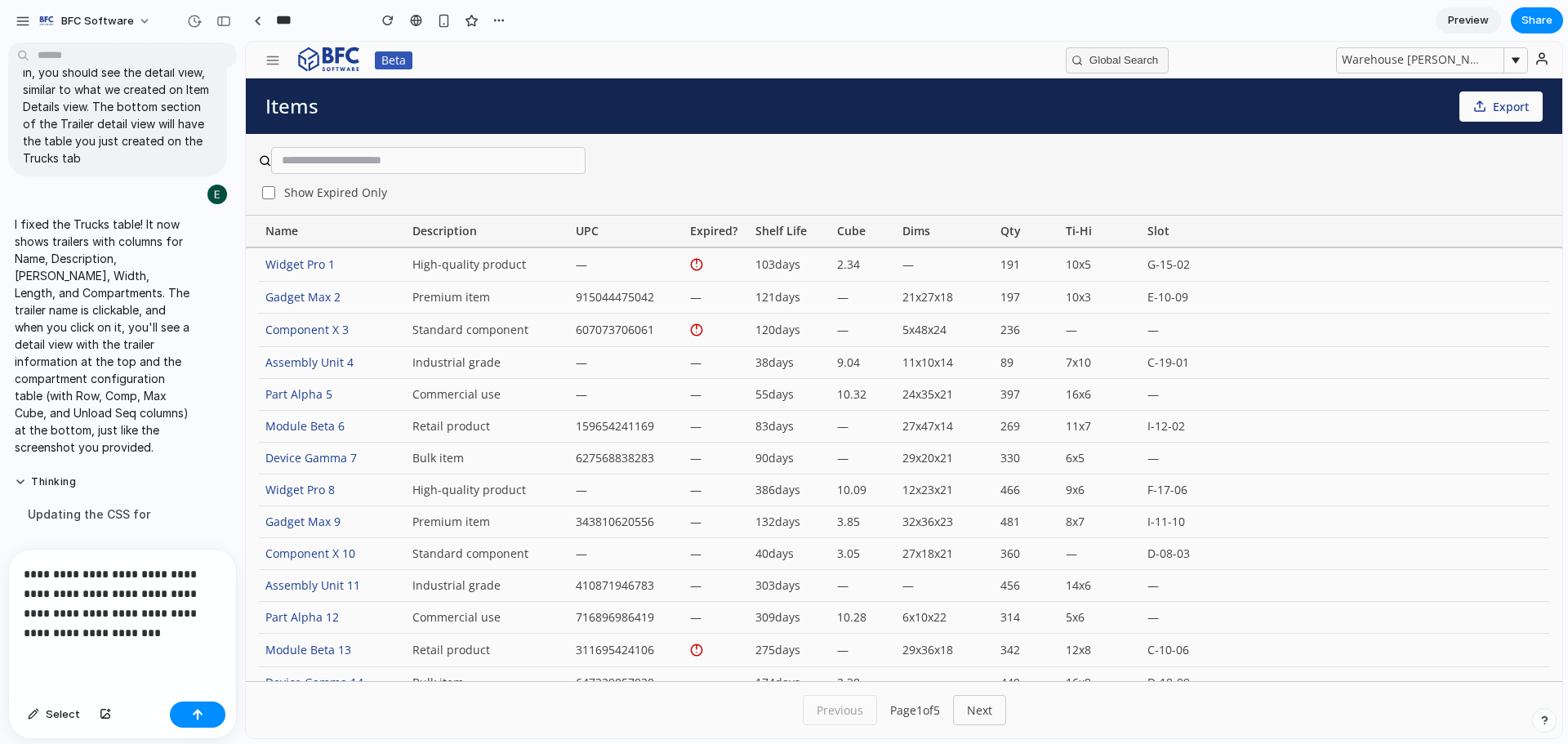
scroll to position [6035, 0]
click at [196, 716] on div "button" at bounding box center [198, 715] width 12 height 12
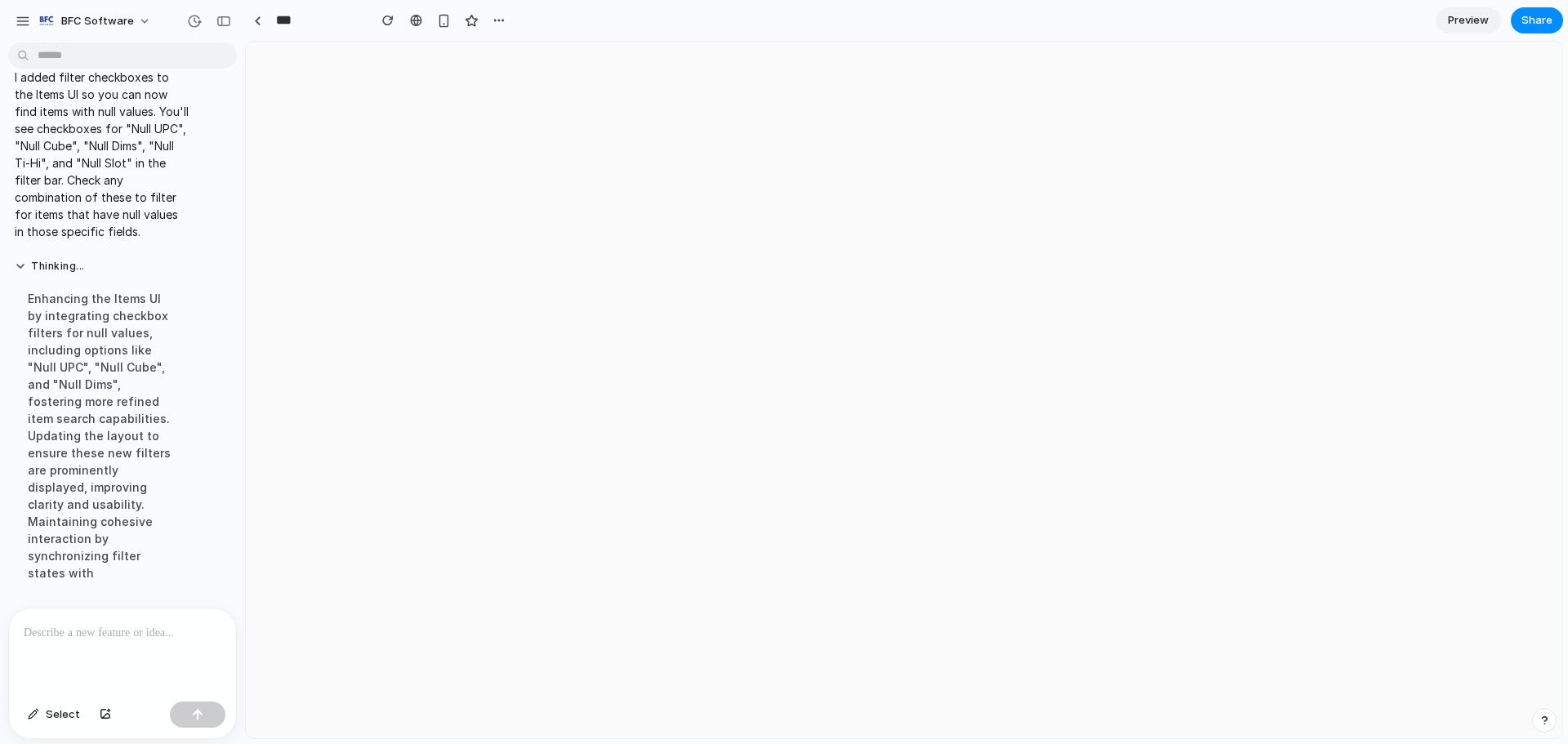
scroll to position [6319, 0]
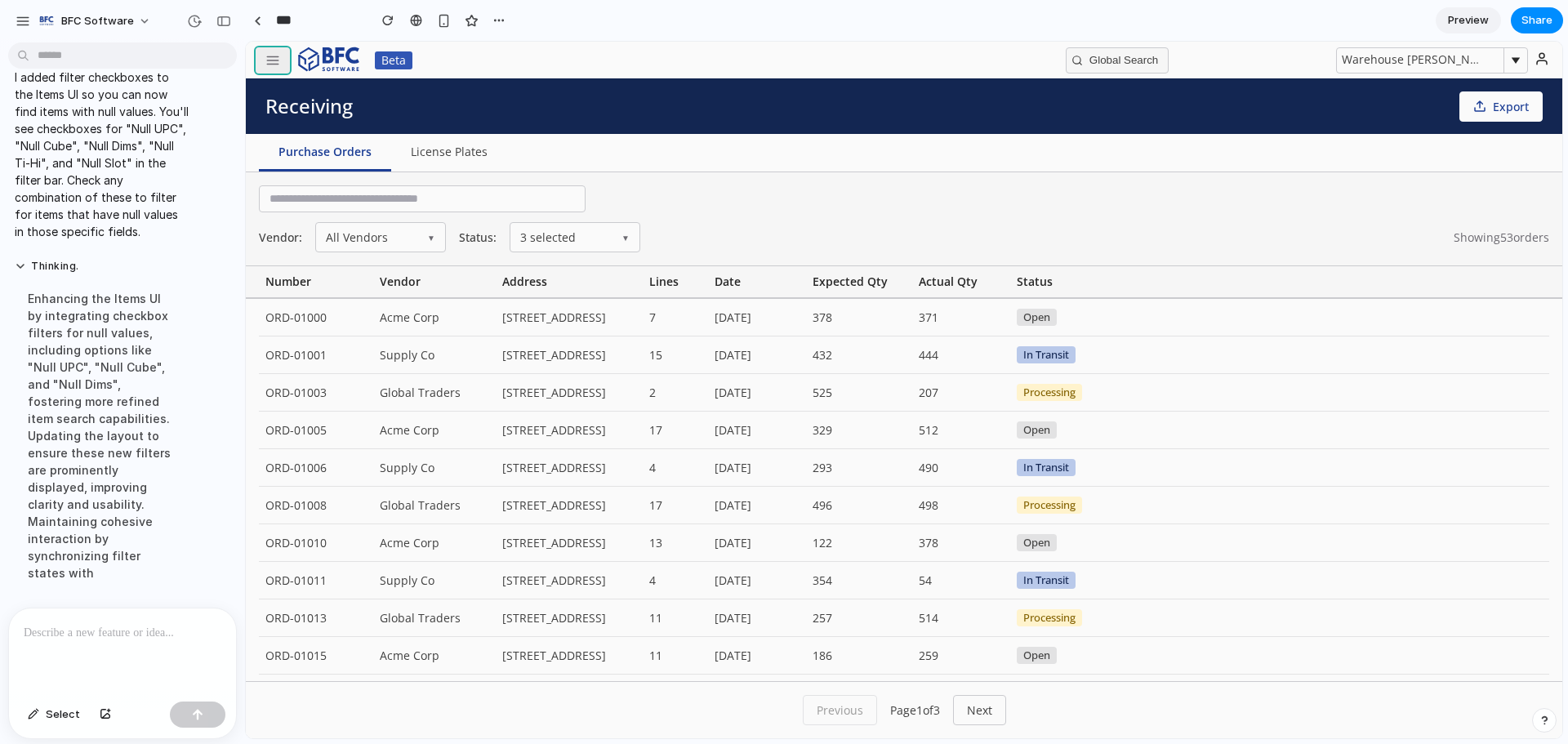
click at [257, 55] on button "button" at bounding box center [273, 60] width 35 height 26
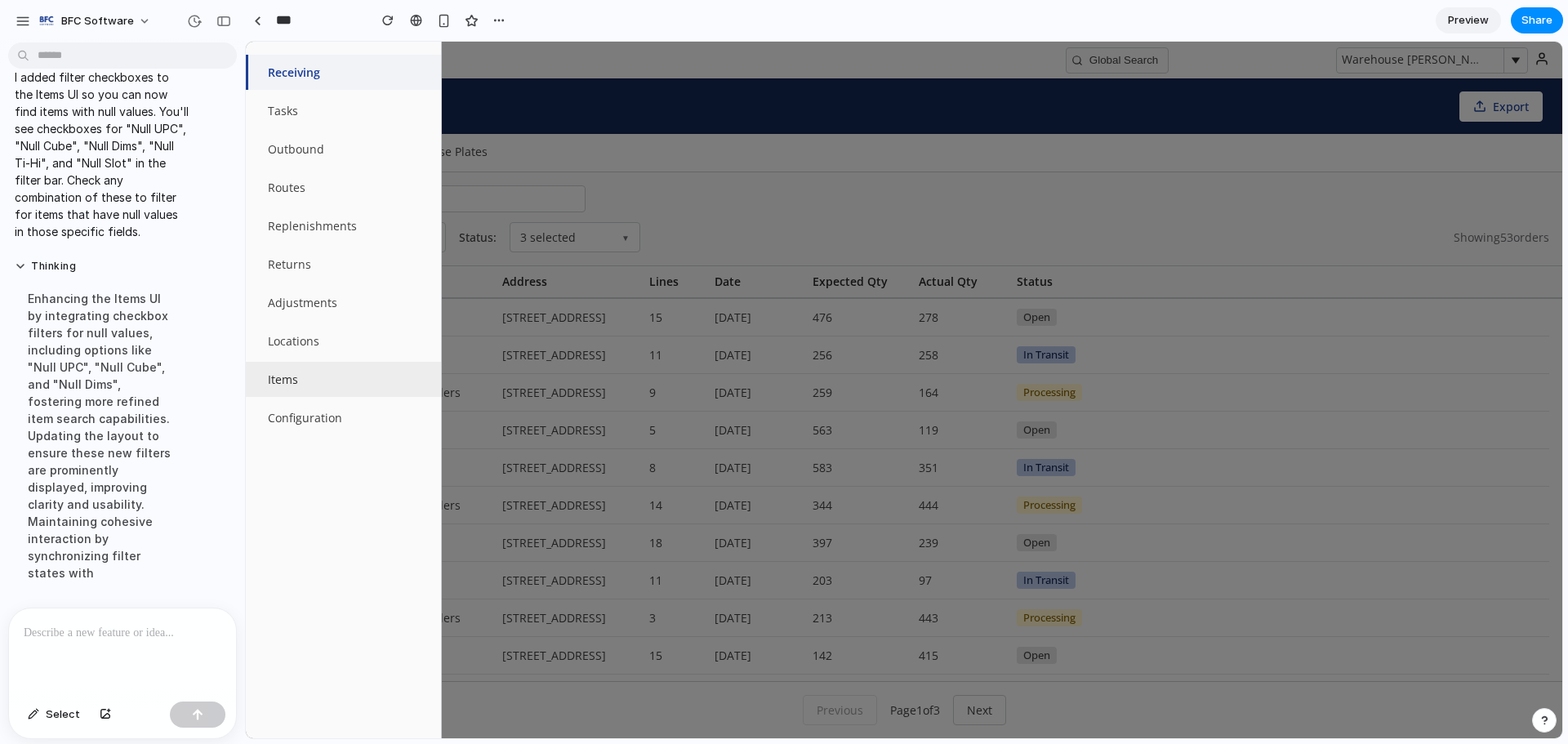
click at [302, 367] on button "Items" at bounding box center [343, 379] width 196 height 35
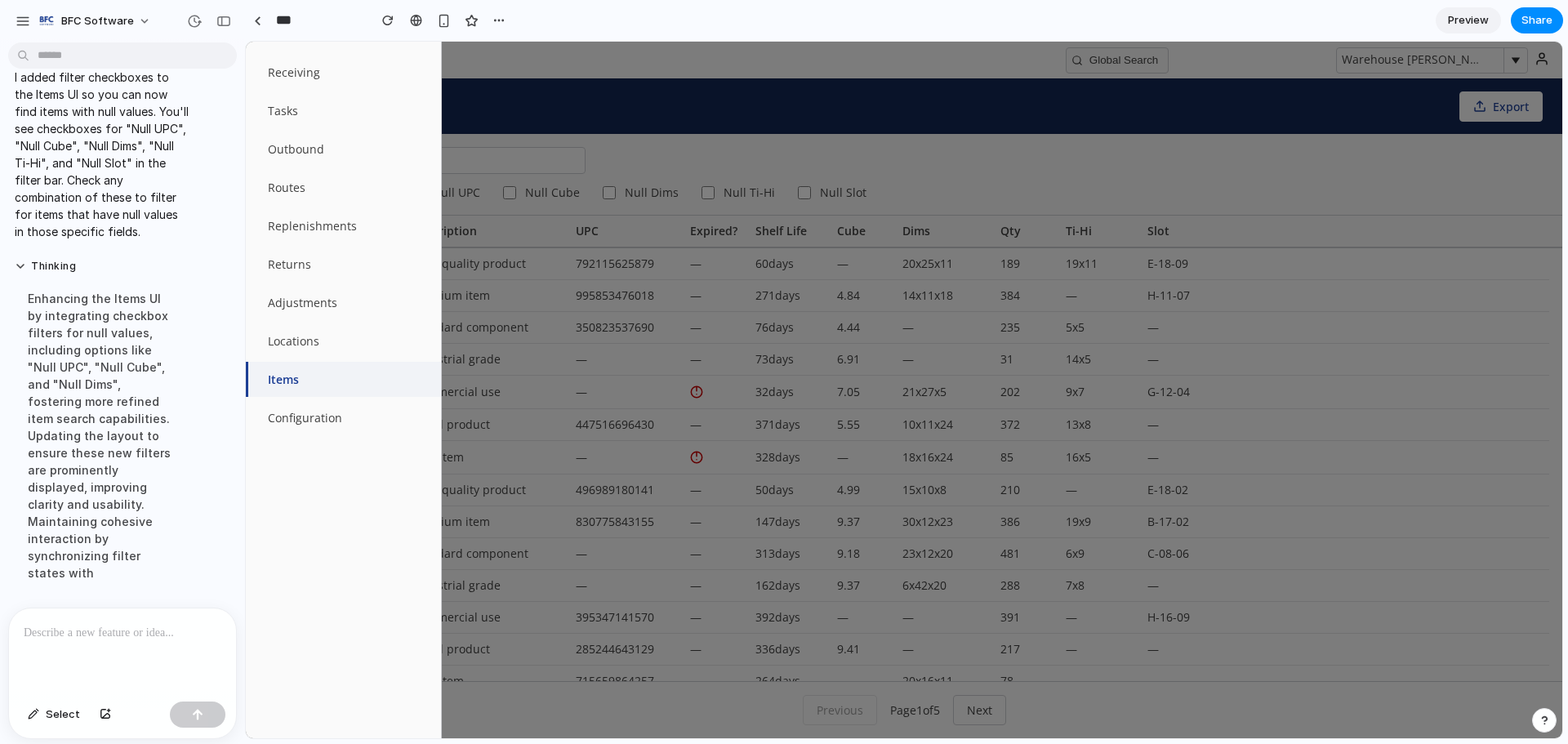
click at [831, 108] on div at bounding box center [904, 389] width 1316 height 697
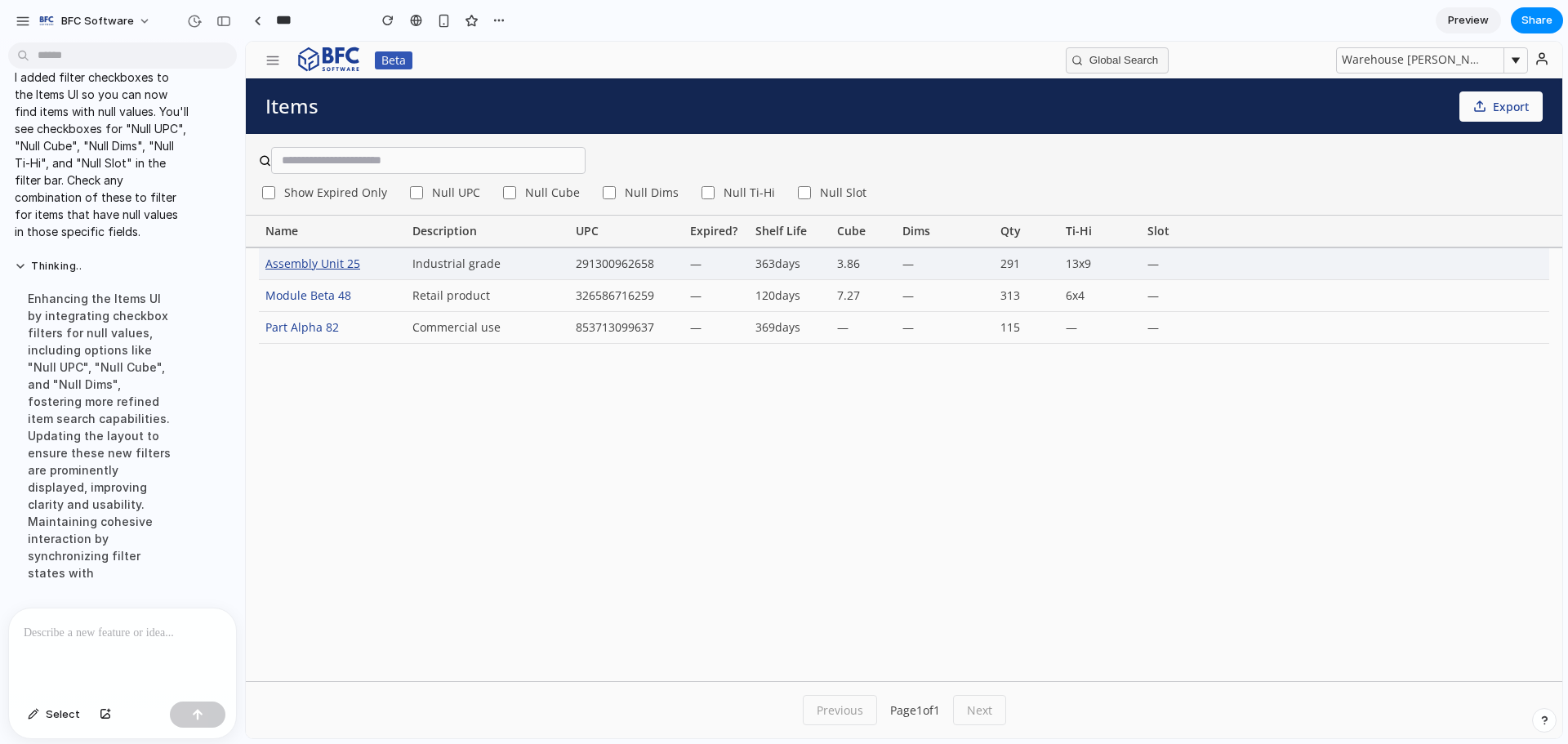
click at [336, 273] on div "Assembly Unit 25" at bounding box center [332, 264] width 147 height 31
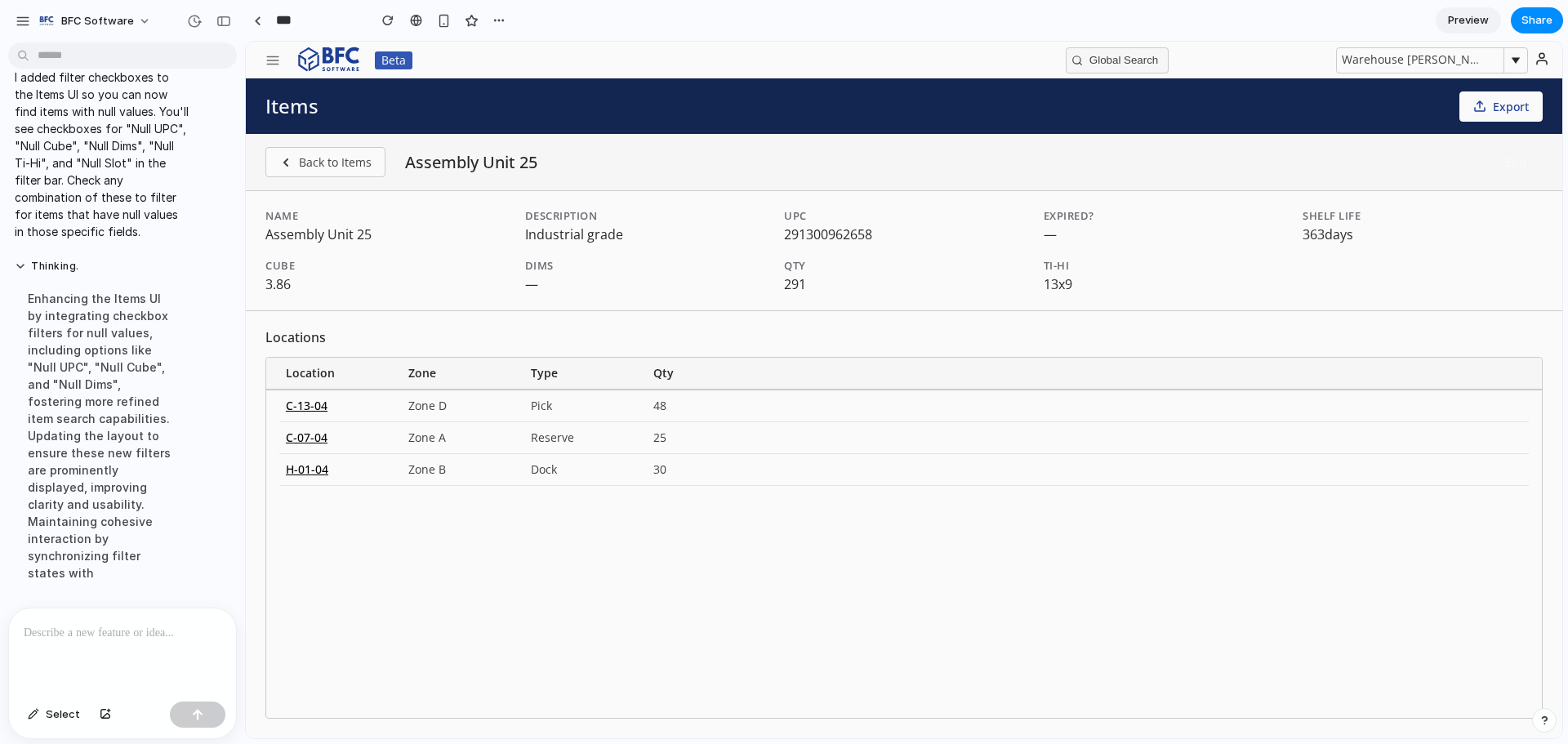
click at [1496, 160] on button "Edit" at bounding box center [1516, 162] width 54 height 29
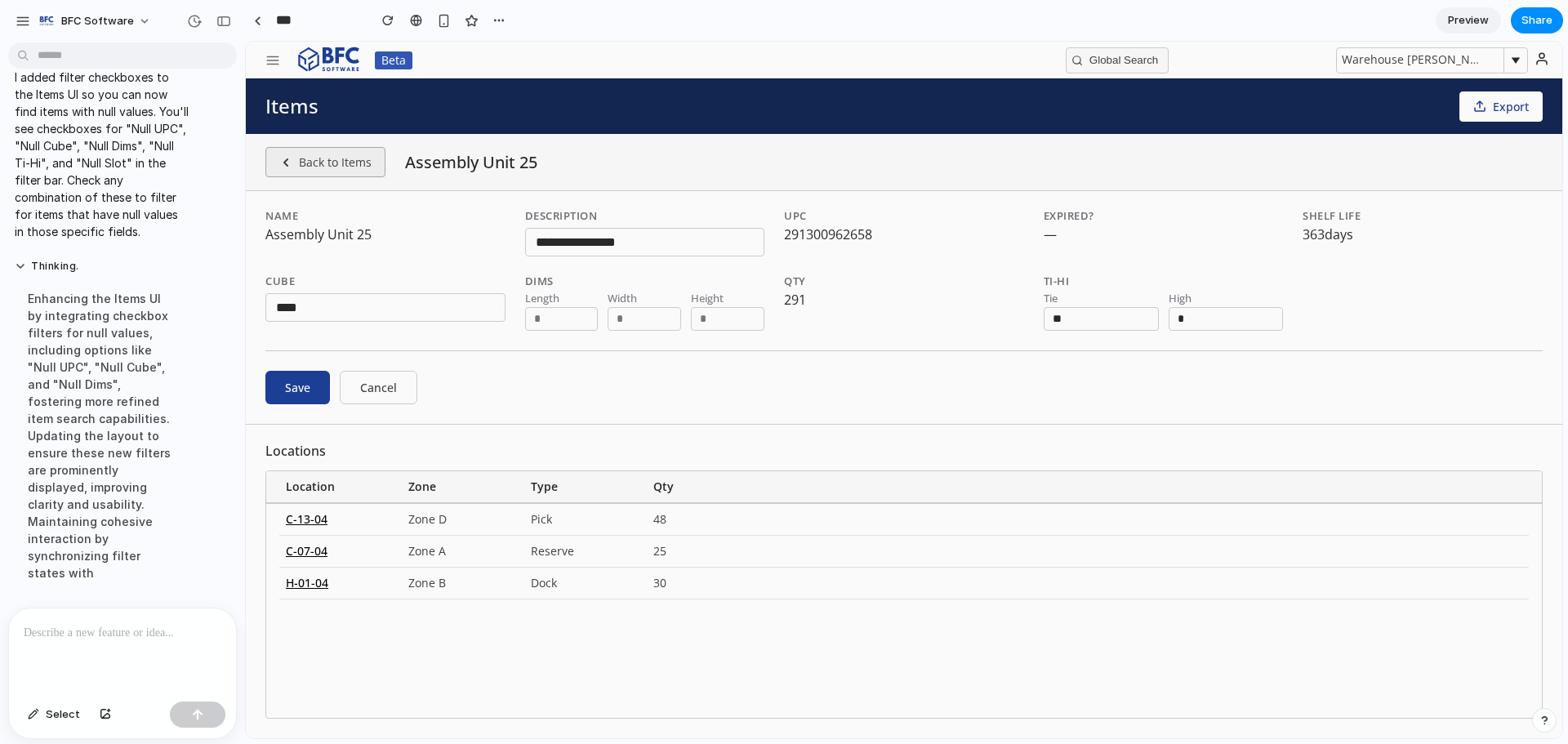
click at [312, 162] on button "Back to Items" at bounding box center [325, 162] width 120 height 30
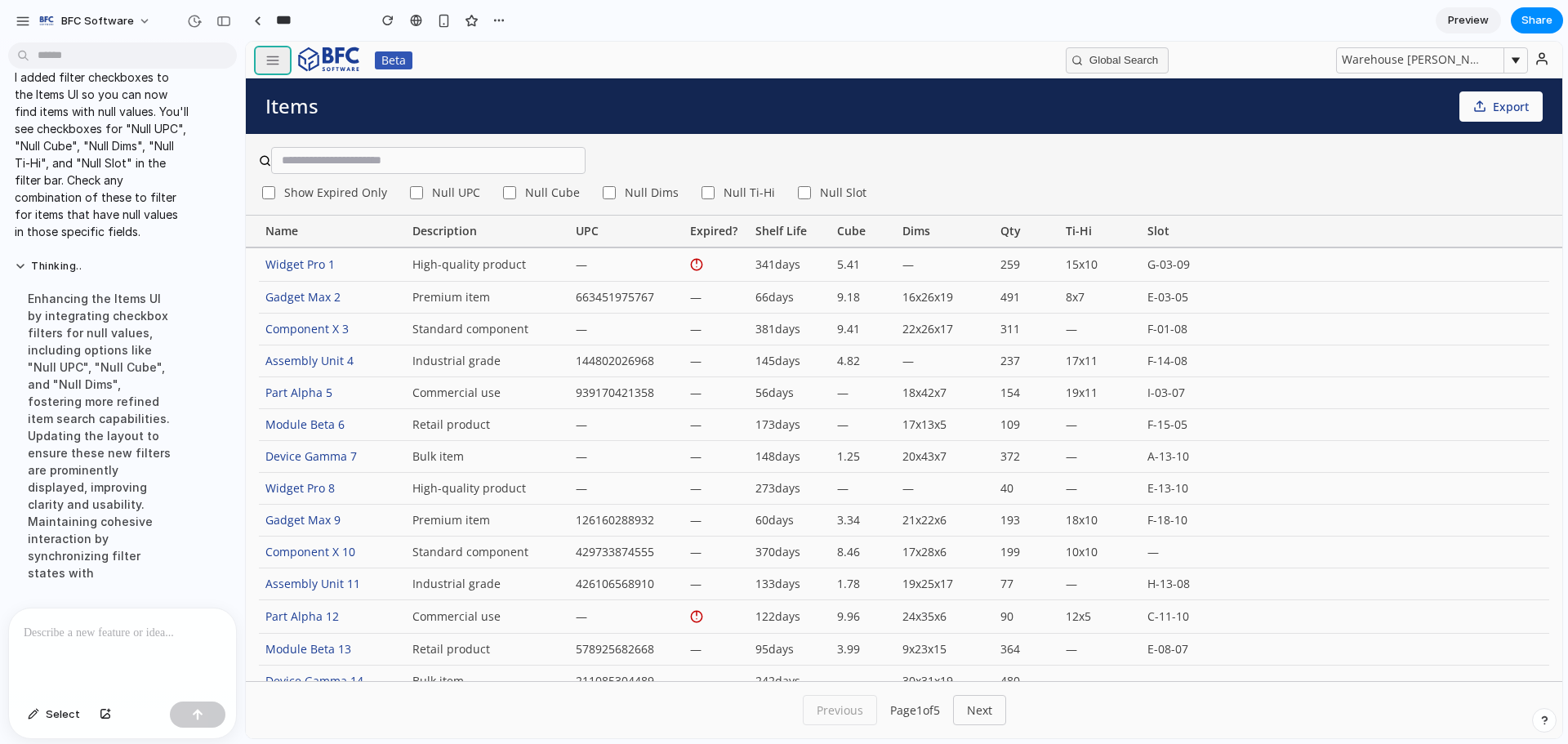
click at [270, 62] on icon "button" at bounding box center [272, 60] width 14 height 14
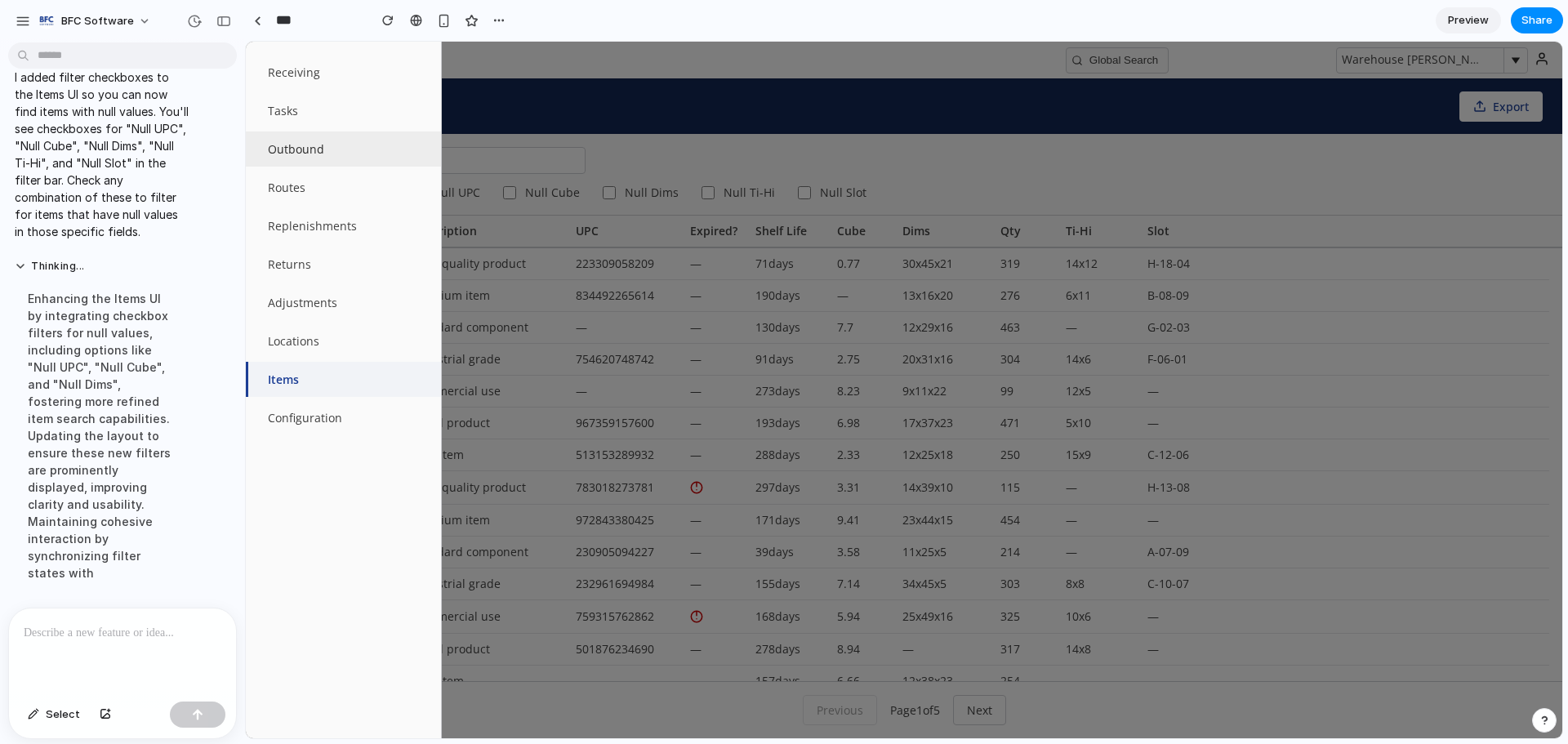
click at [329, 141] on button "Outbound" at bounding box center [343, 148] width 196 height 35
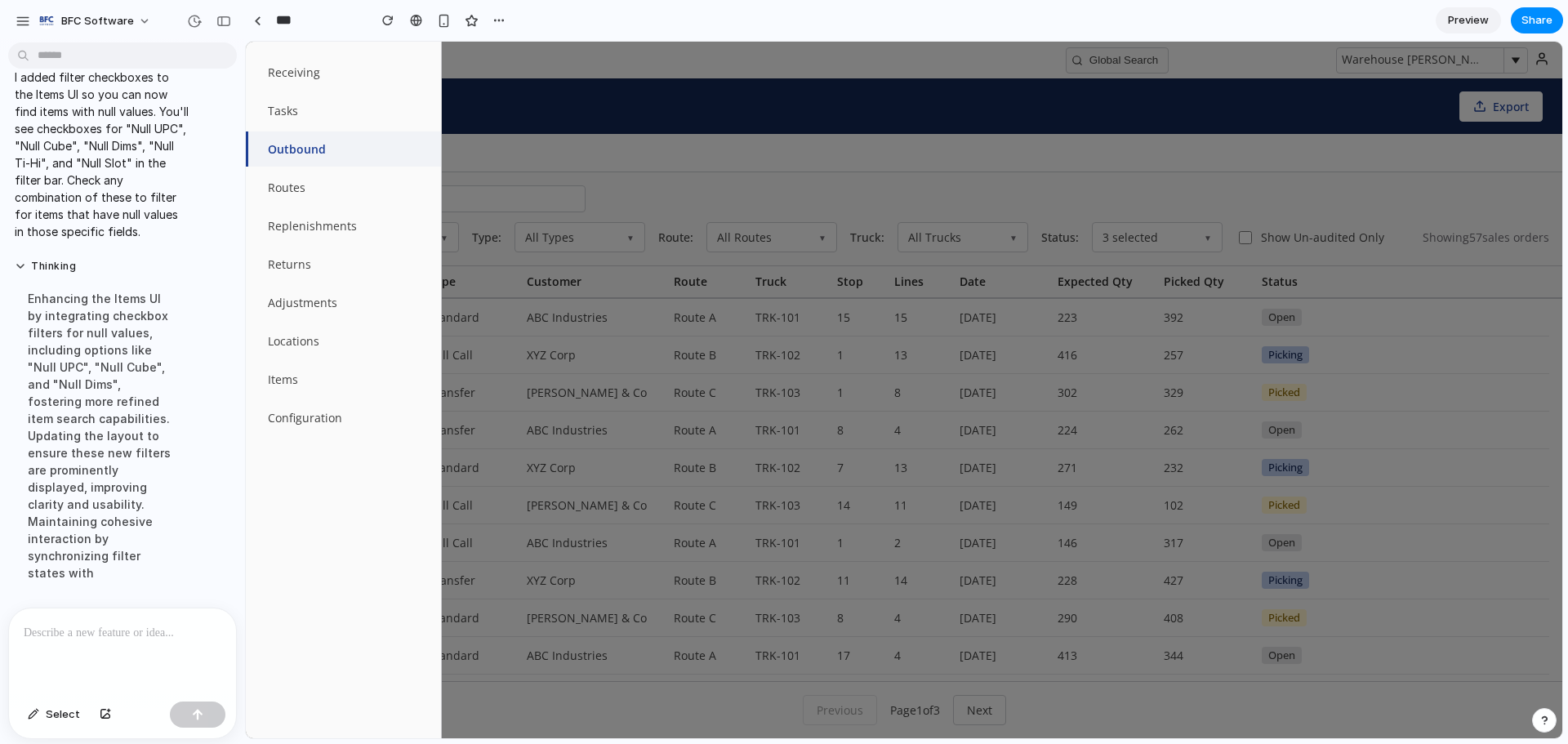
click at [625, 125] on div at bounding box center [904, 389] width 1316 height 697
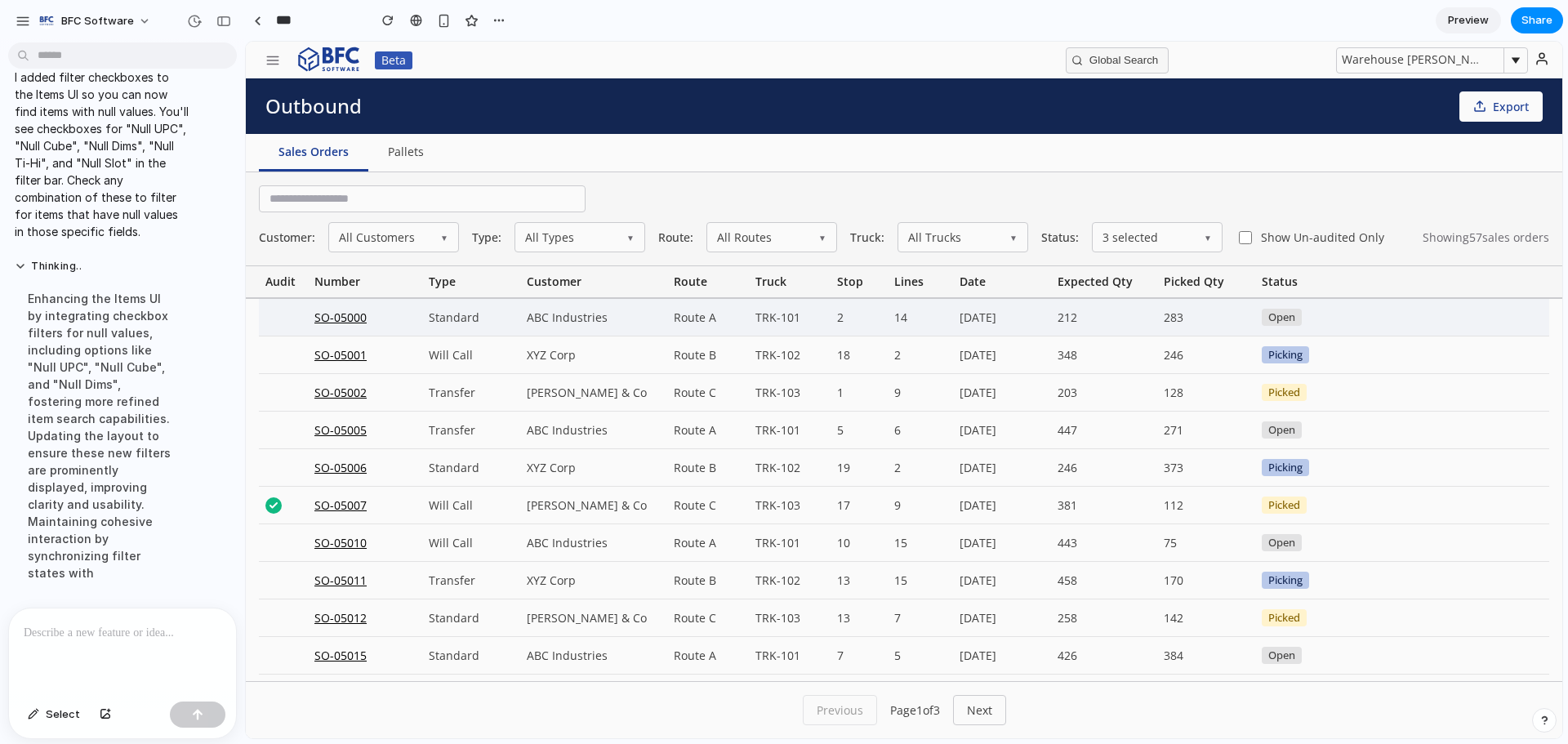
click at [354, 319] on div "SO-05000" at bounding box center [364, 317] width 115 height 37
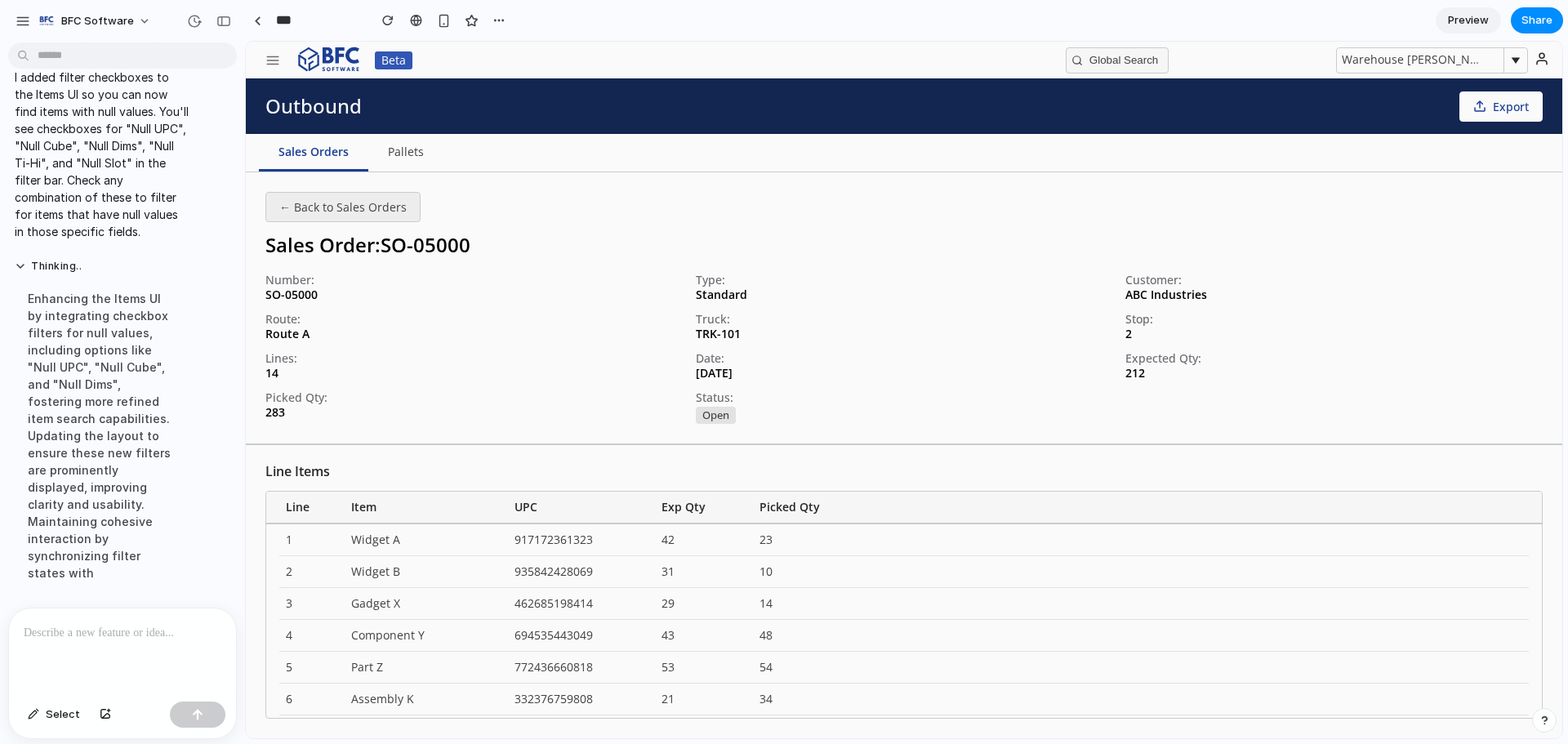
click at [297, 210] on button "← Back to Sales Orders" at bounding box center [342, 206] width 155 height 30
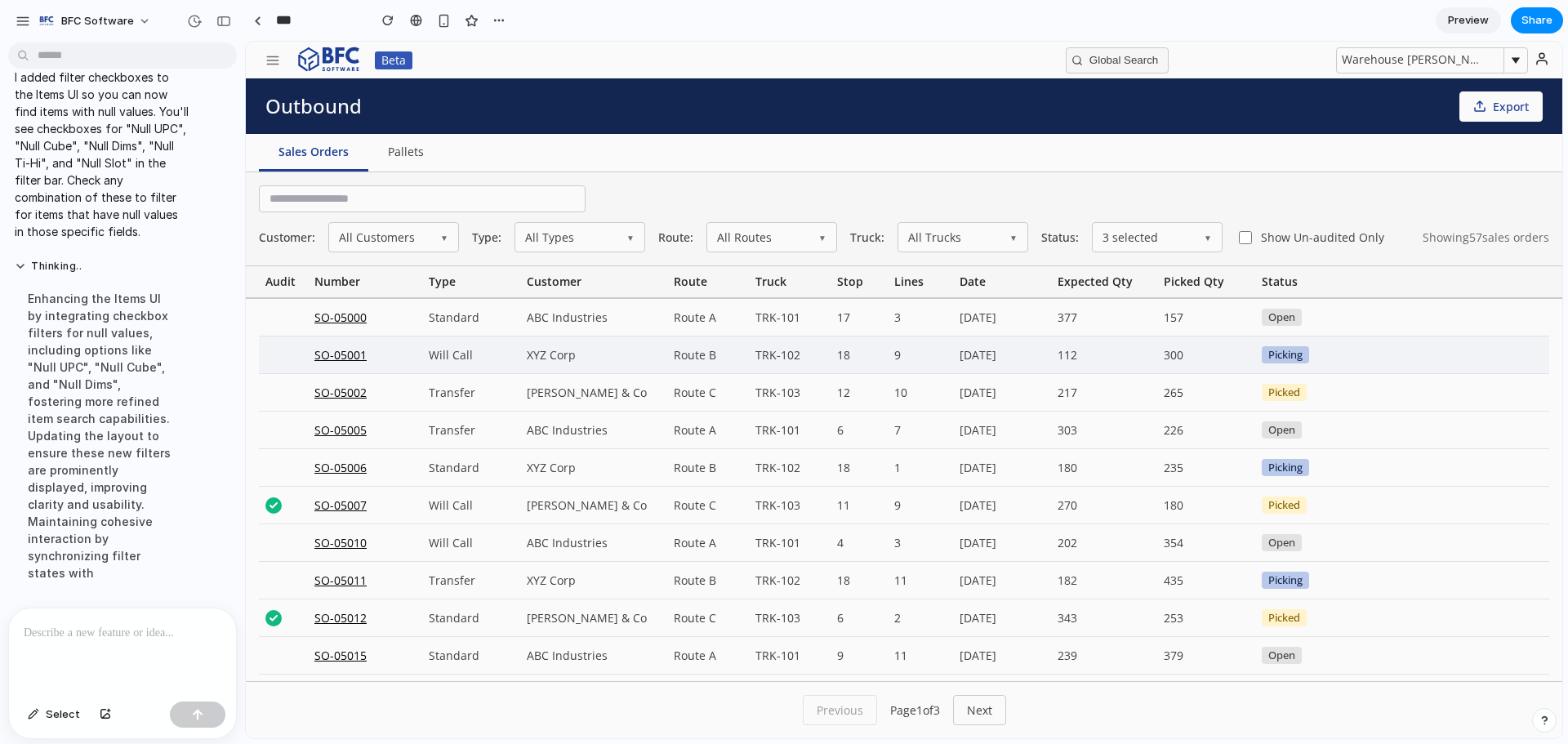
click at [345, 359] on div "SO-05001" at bounding box center [364, 355] width 115 height 37
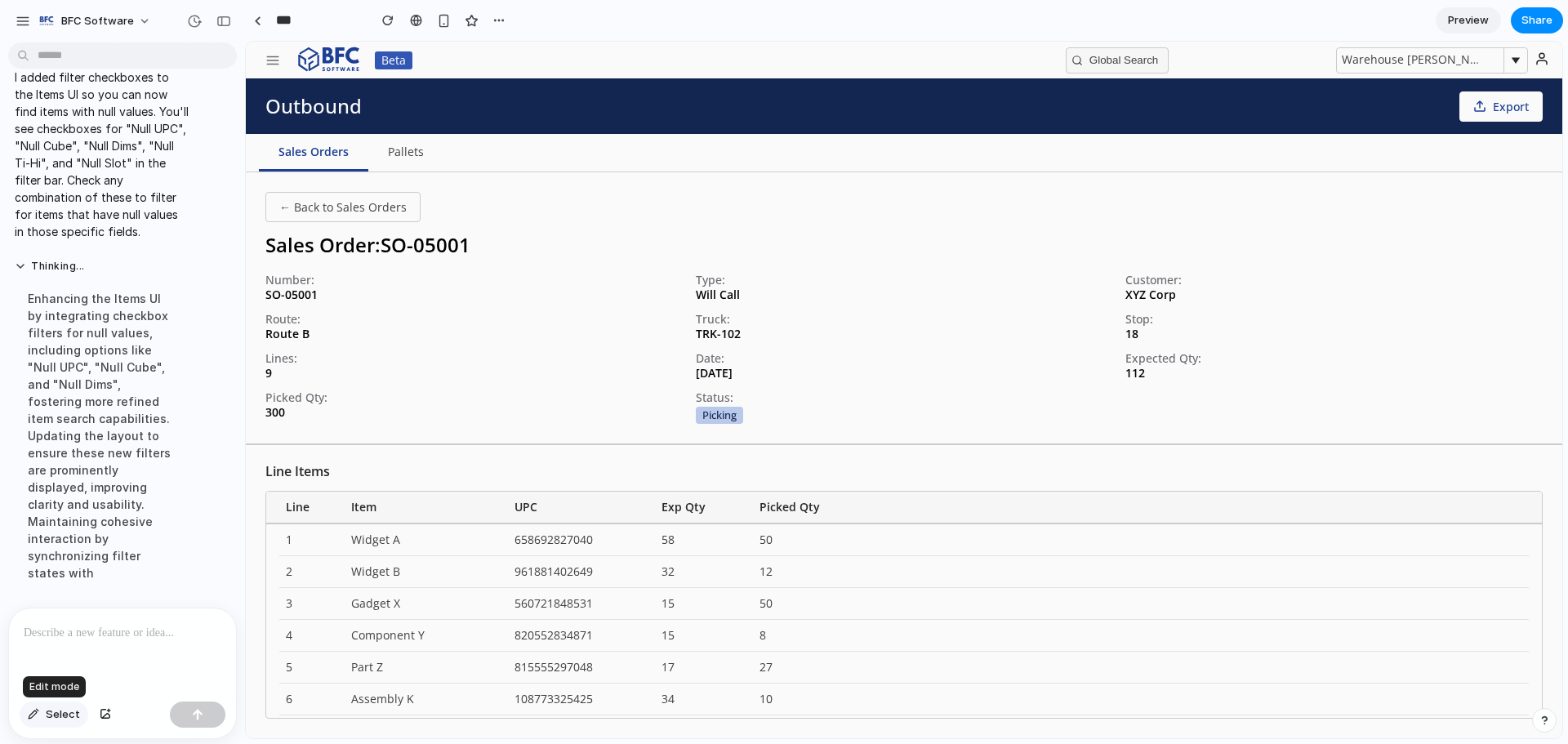
click at [42, 706] on button "Select" at bounding box center [53, 714] width 68 height 26
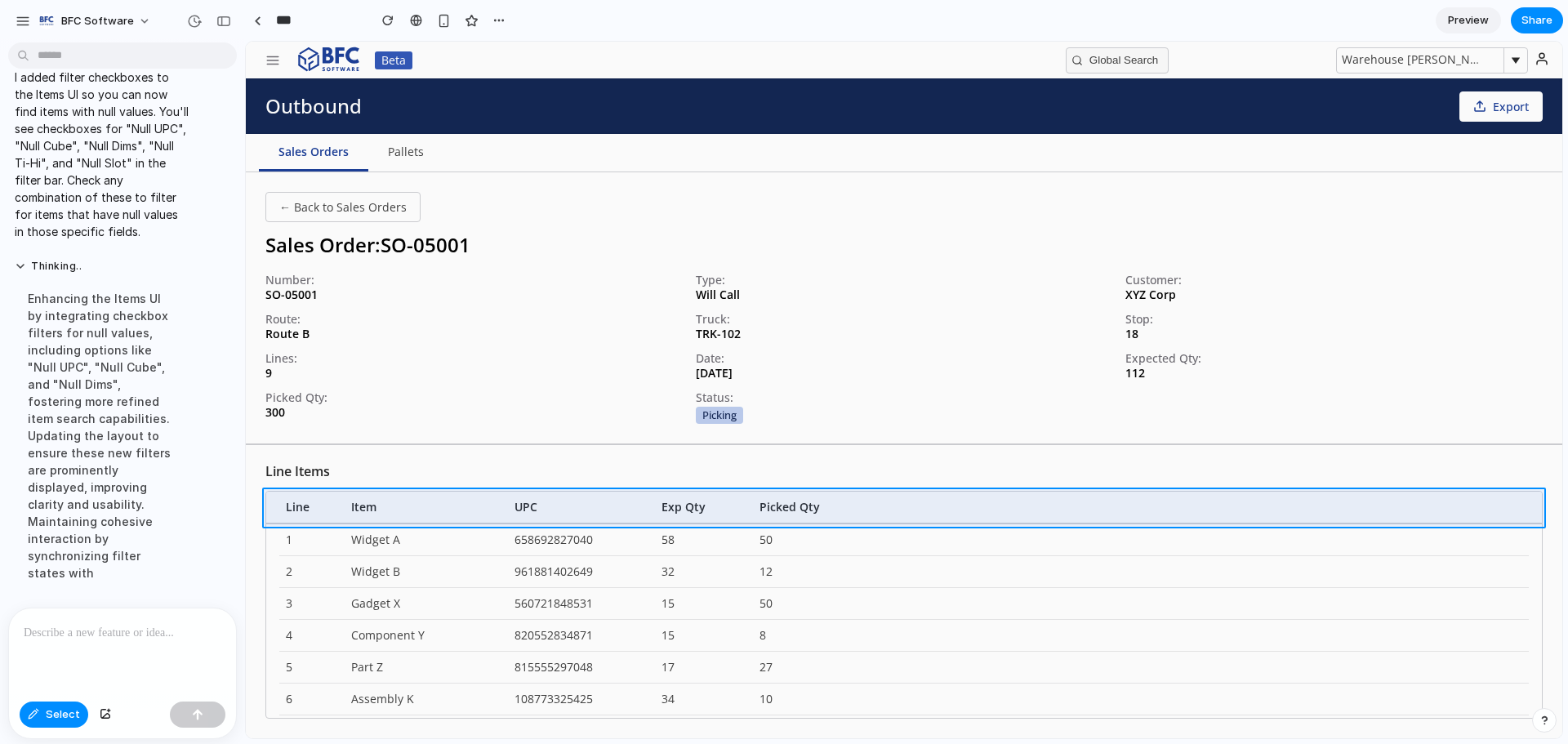
click at [910, 508] on div at bounding box center [904, 389] width 1316 height 697
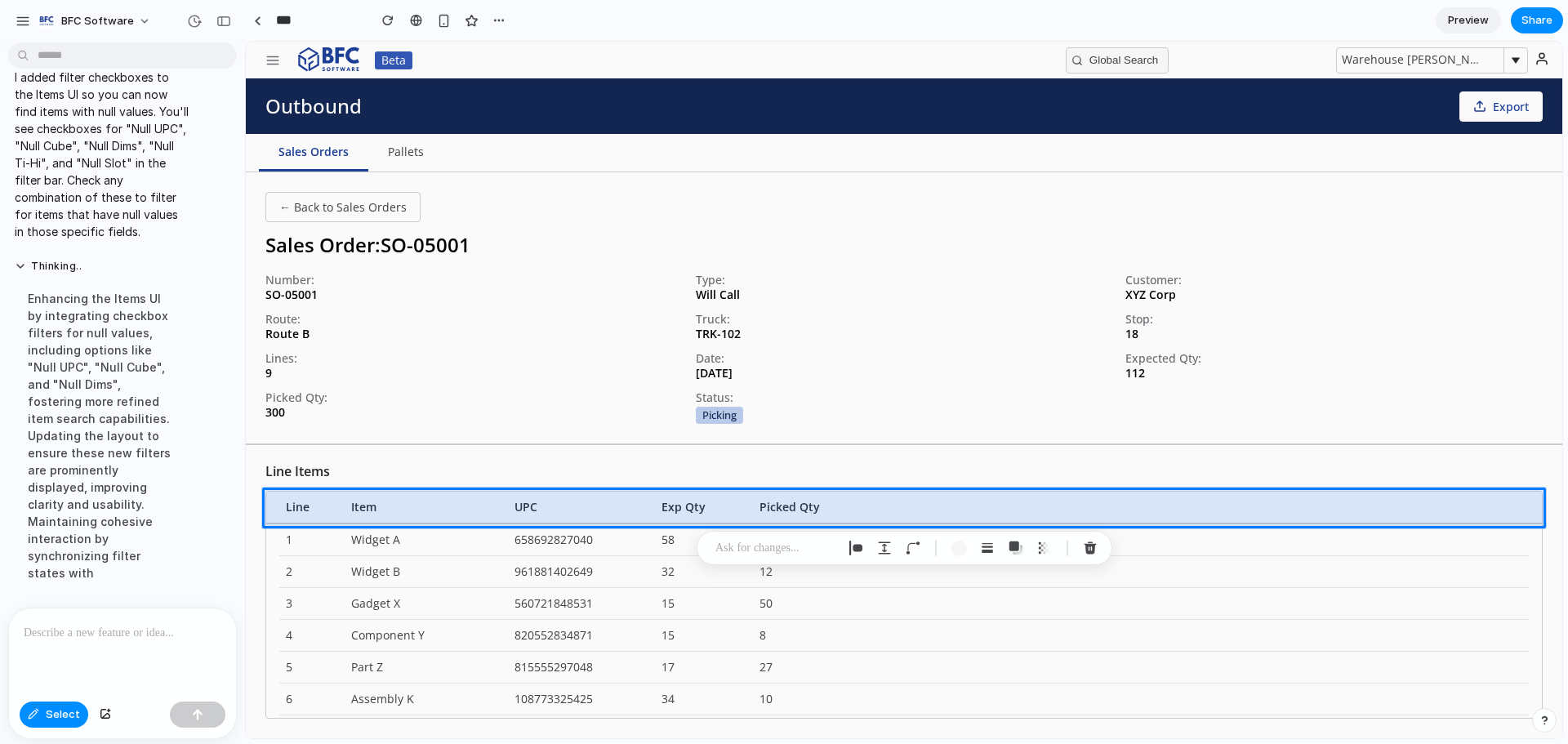
click at [180, 638] on div at bounding box center [122, 651] width 227 height 87
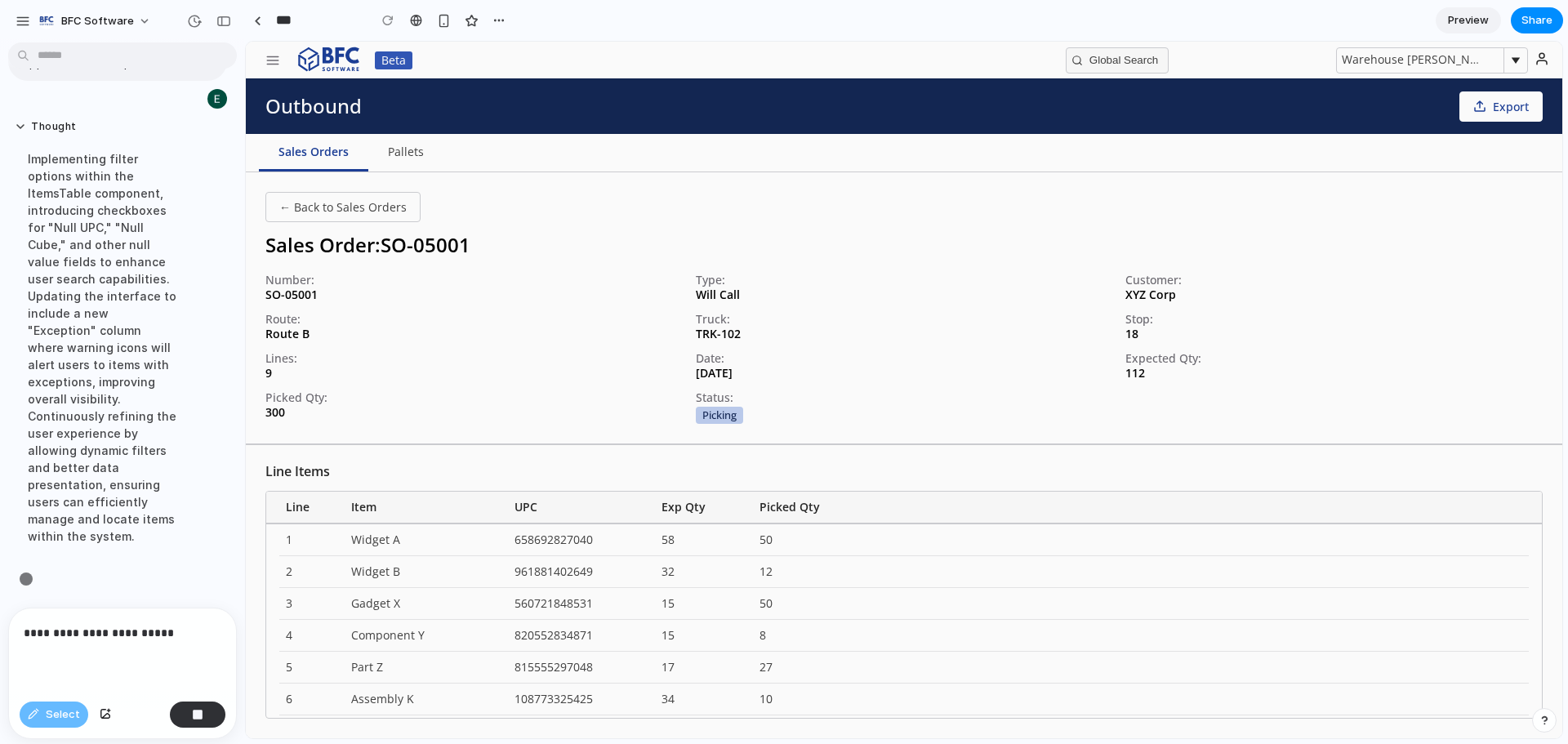
scroll to position [6624, 0]
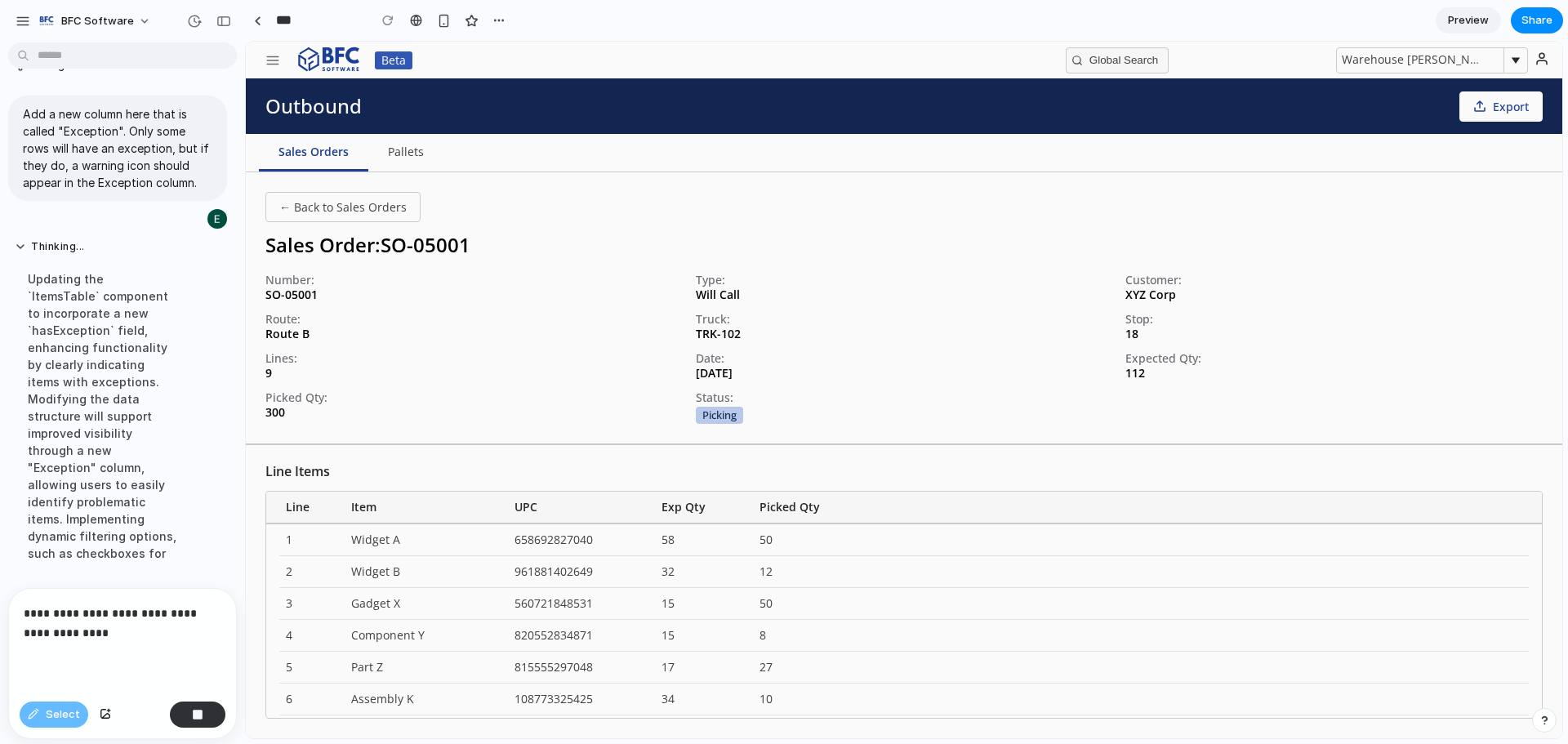
click at [24, 603] on p "**********" at bounding box center [120, 623] width 191 height 40
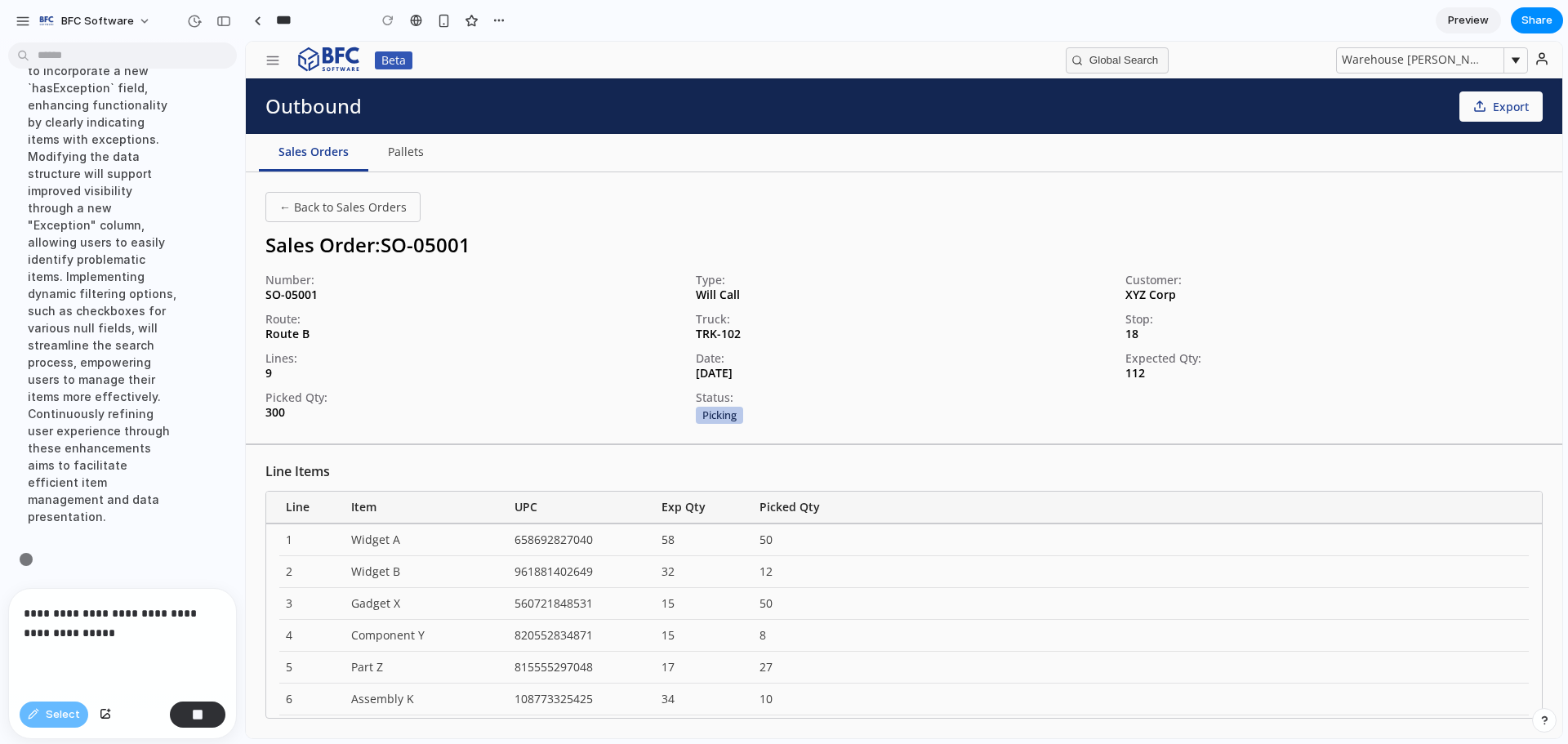
scroll to position [6712, 0]
click at [270, 61] on line "button" at bounding box center [273, 61] width 12 height 0
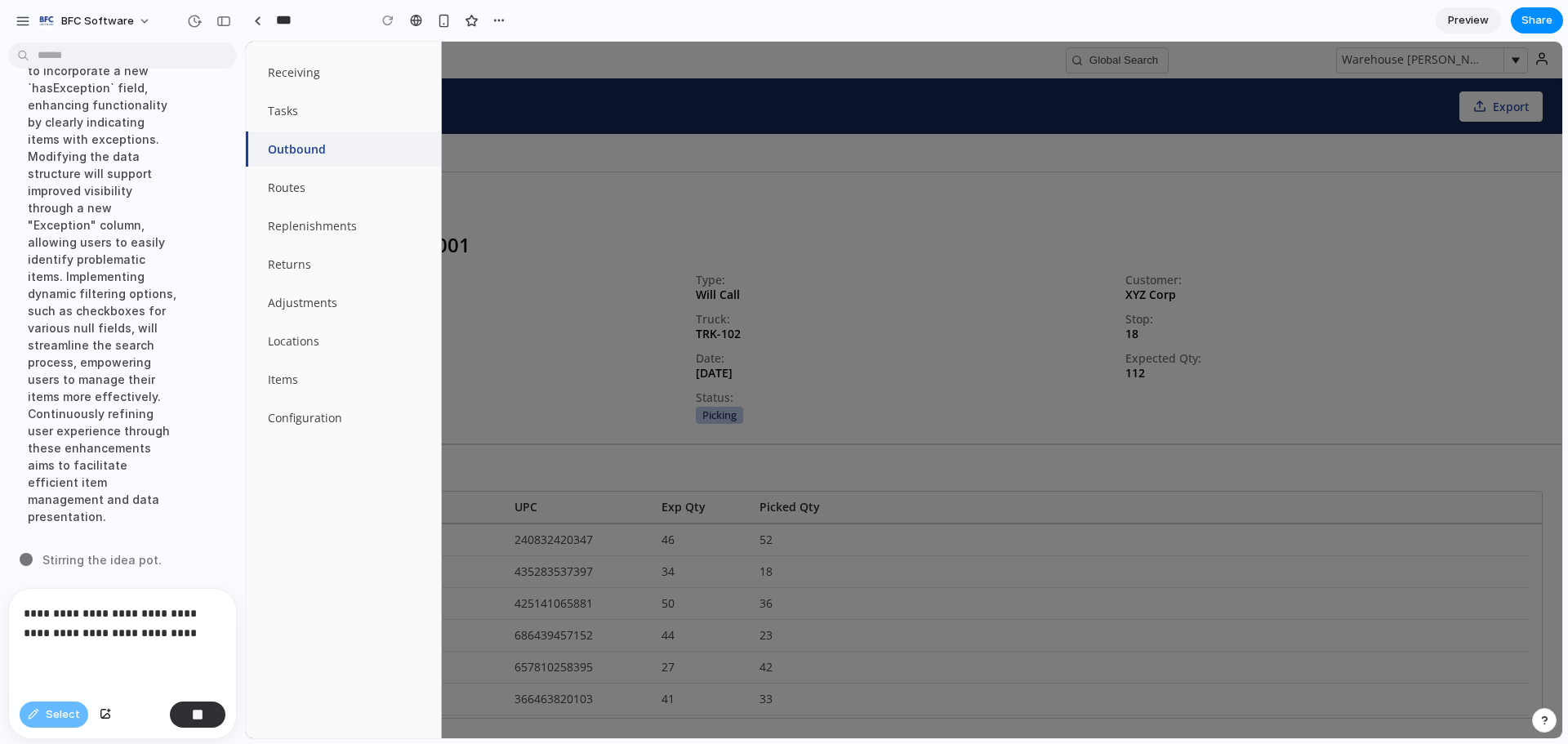
click at [539, 119] on div at bounding box center [904, 389] width 1316 height 697
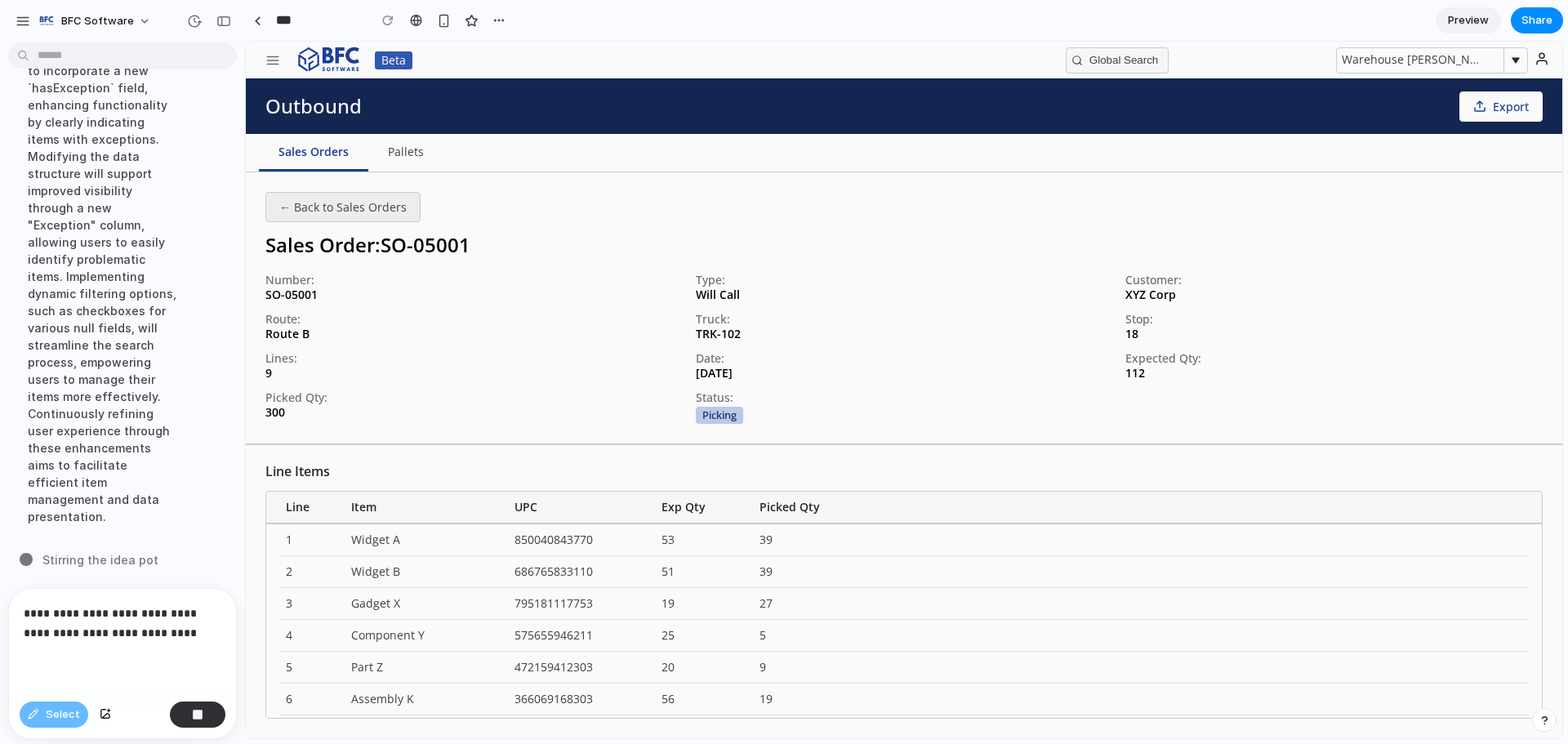
click at [316, 217] on button "← Back to Sales Orders" at bounding box center [342, 206] width 155 height 30
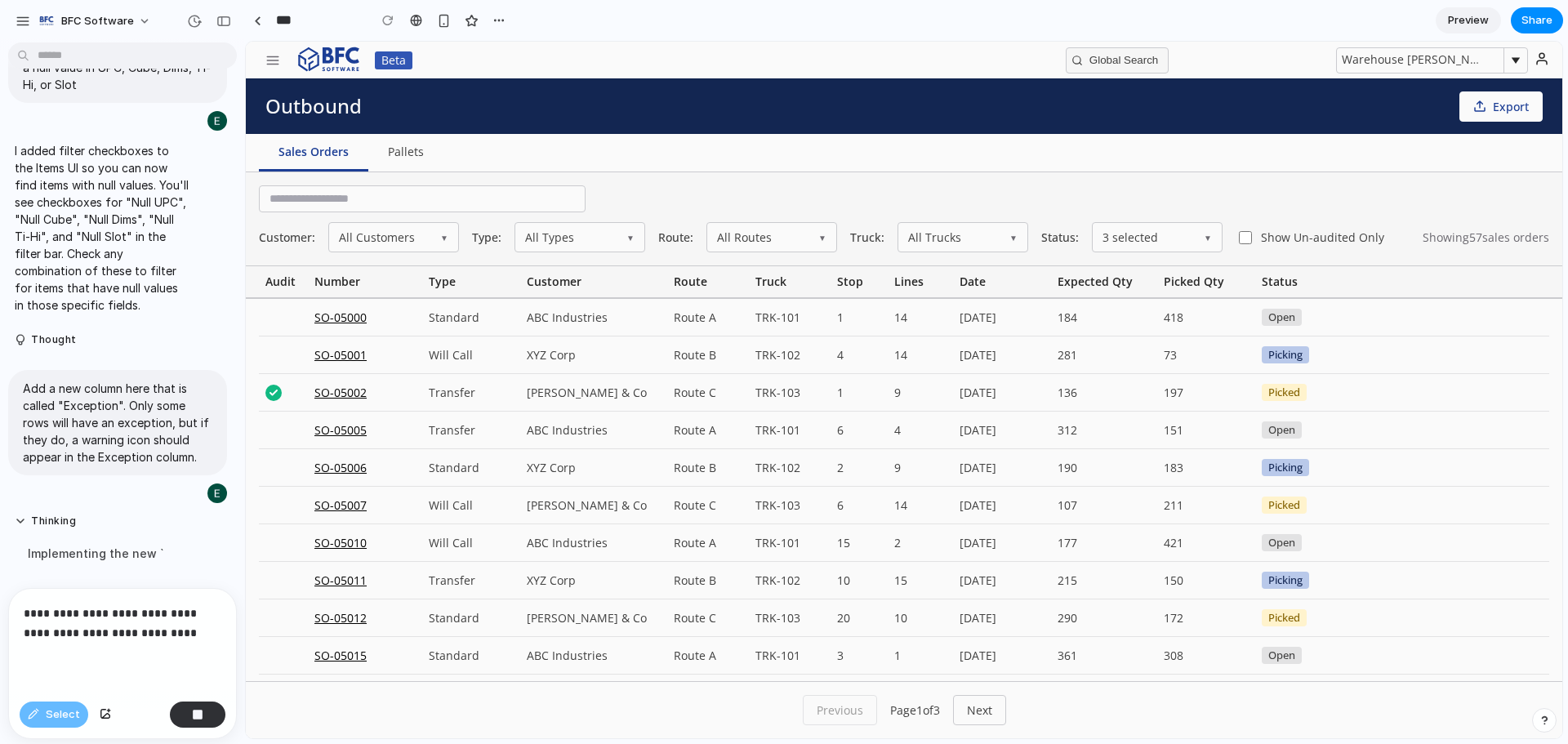
click at [111, 611] on p "**********" at bounding box center [120, 623] width 191 height 40
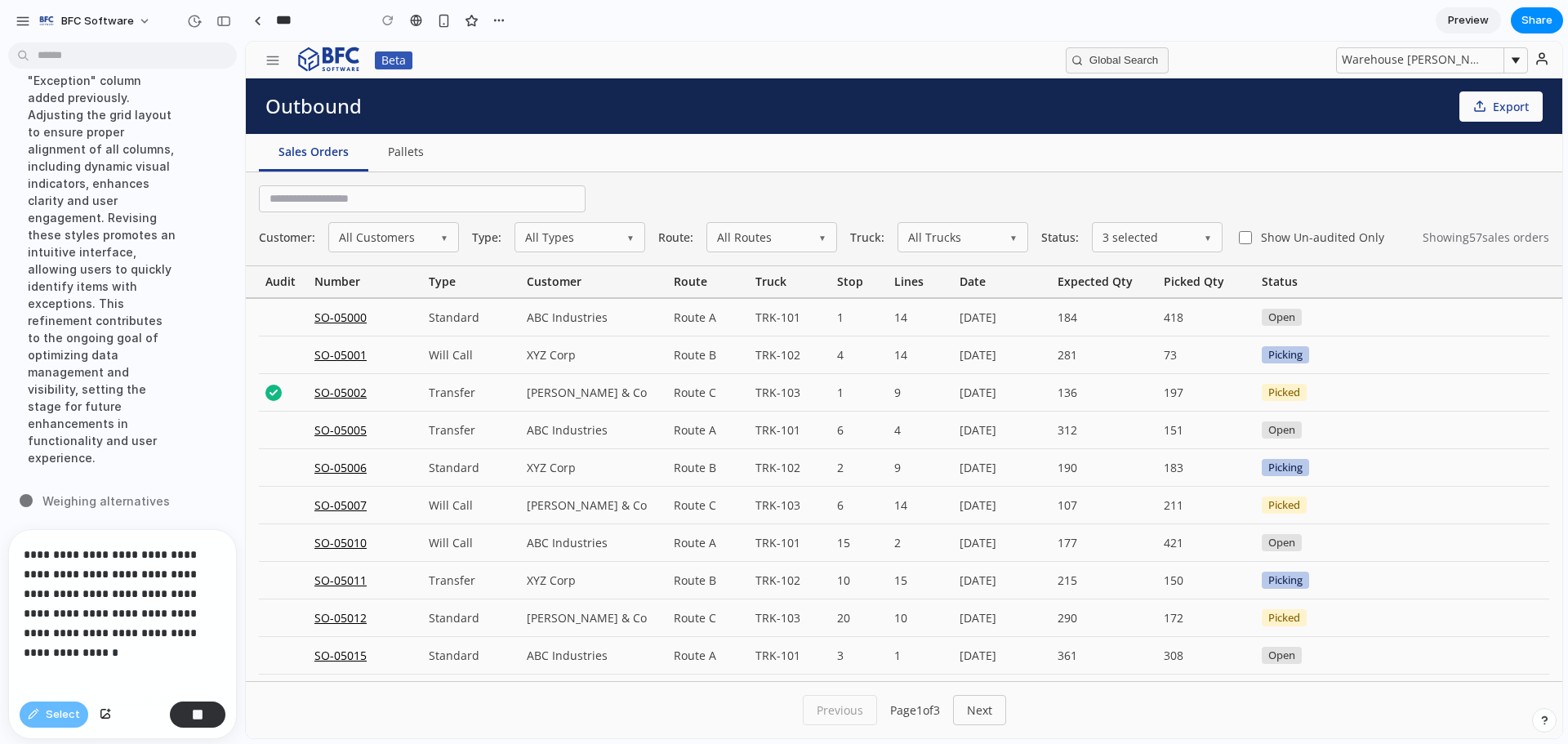
scroll to position [6773, 0]
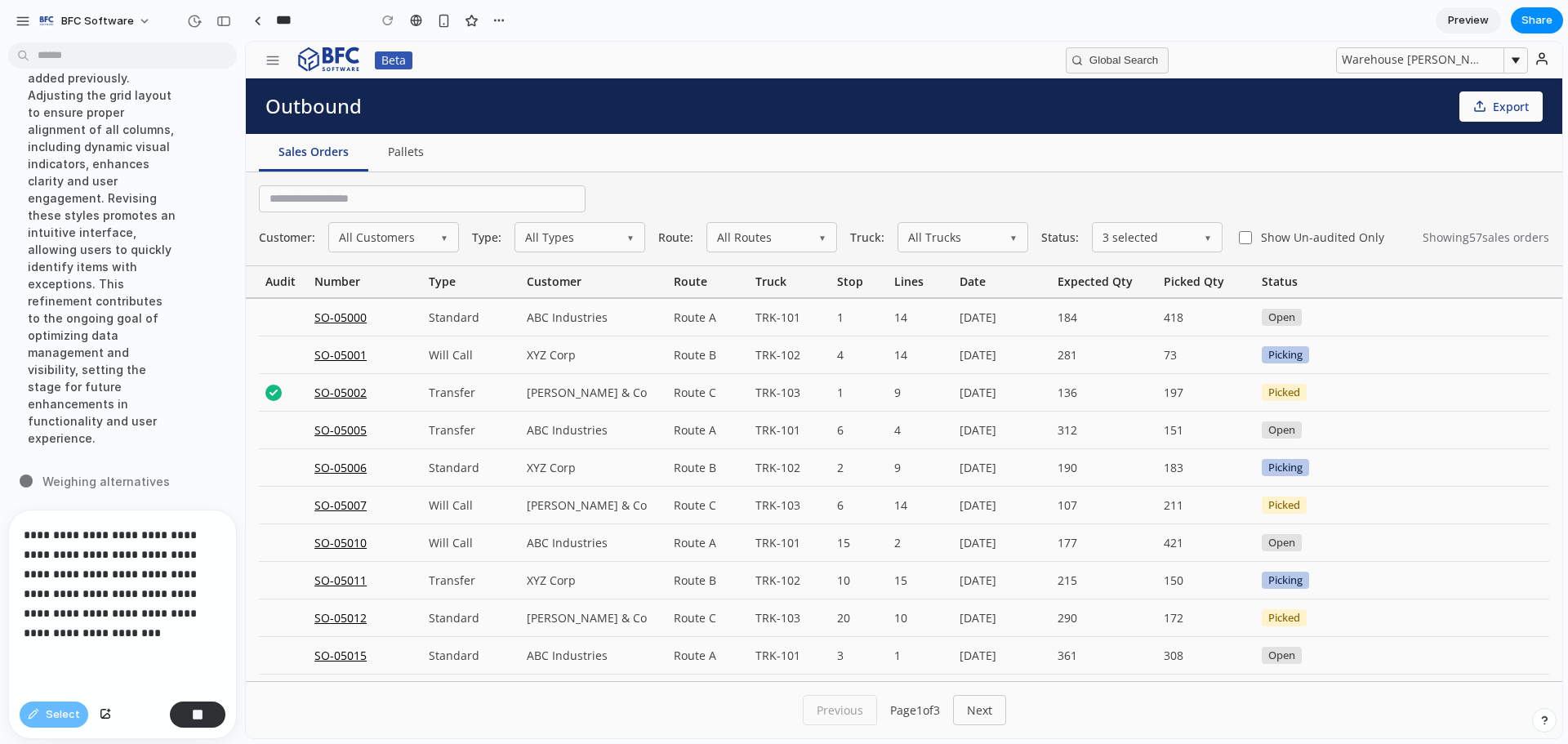
click at [103, 623] on p "**********" at bounding box center [120, 584] width 191 height 118
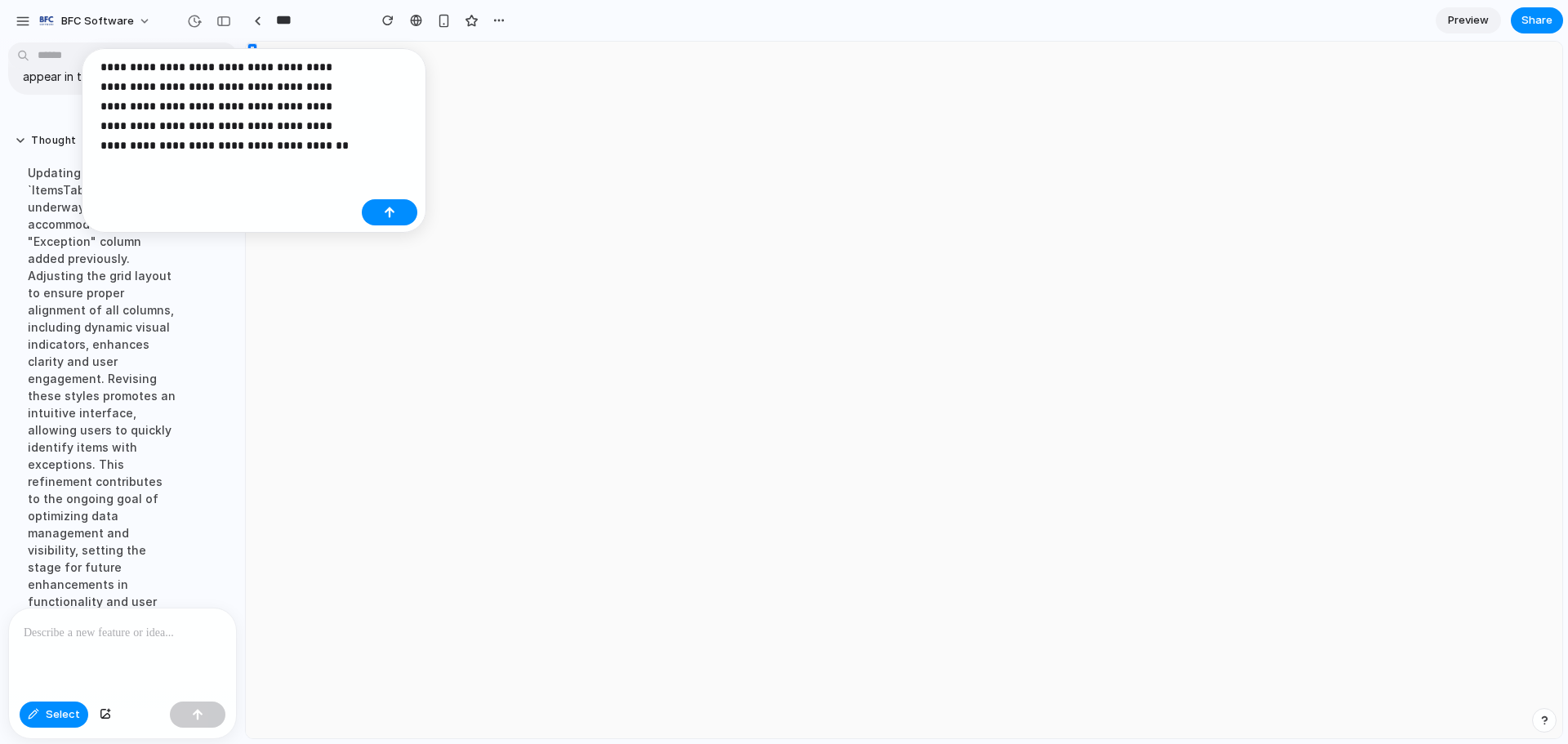
scroll to position [0, 0]
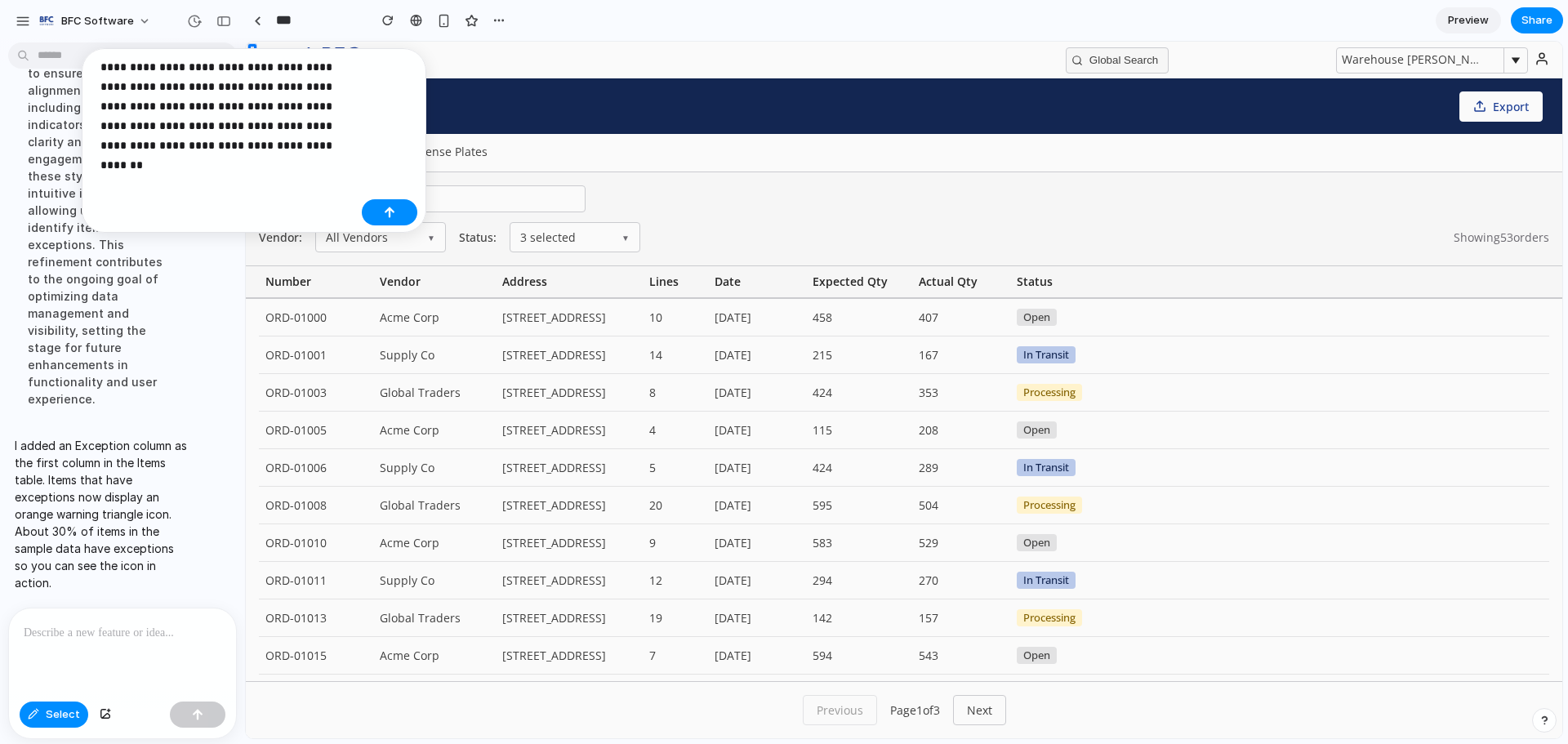
click at [780, 13] on section "*** Preview Share" at bounding box center [904, 20] width 1318 height 40
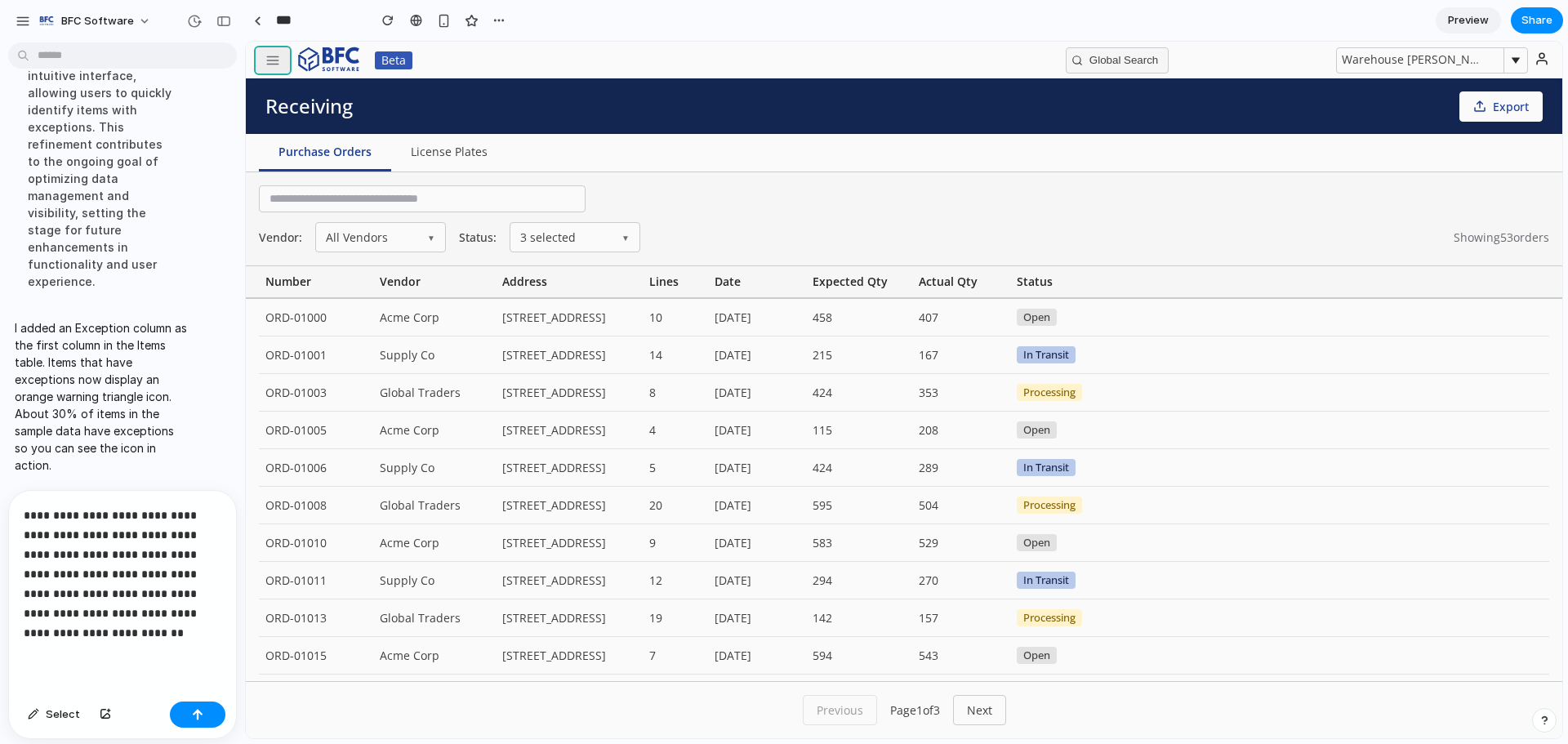
click at [279, 56] on button "button" at bounding box center [273, 60] width 35 height 26
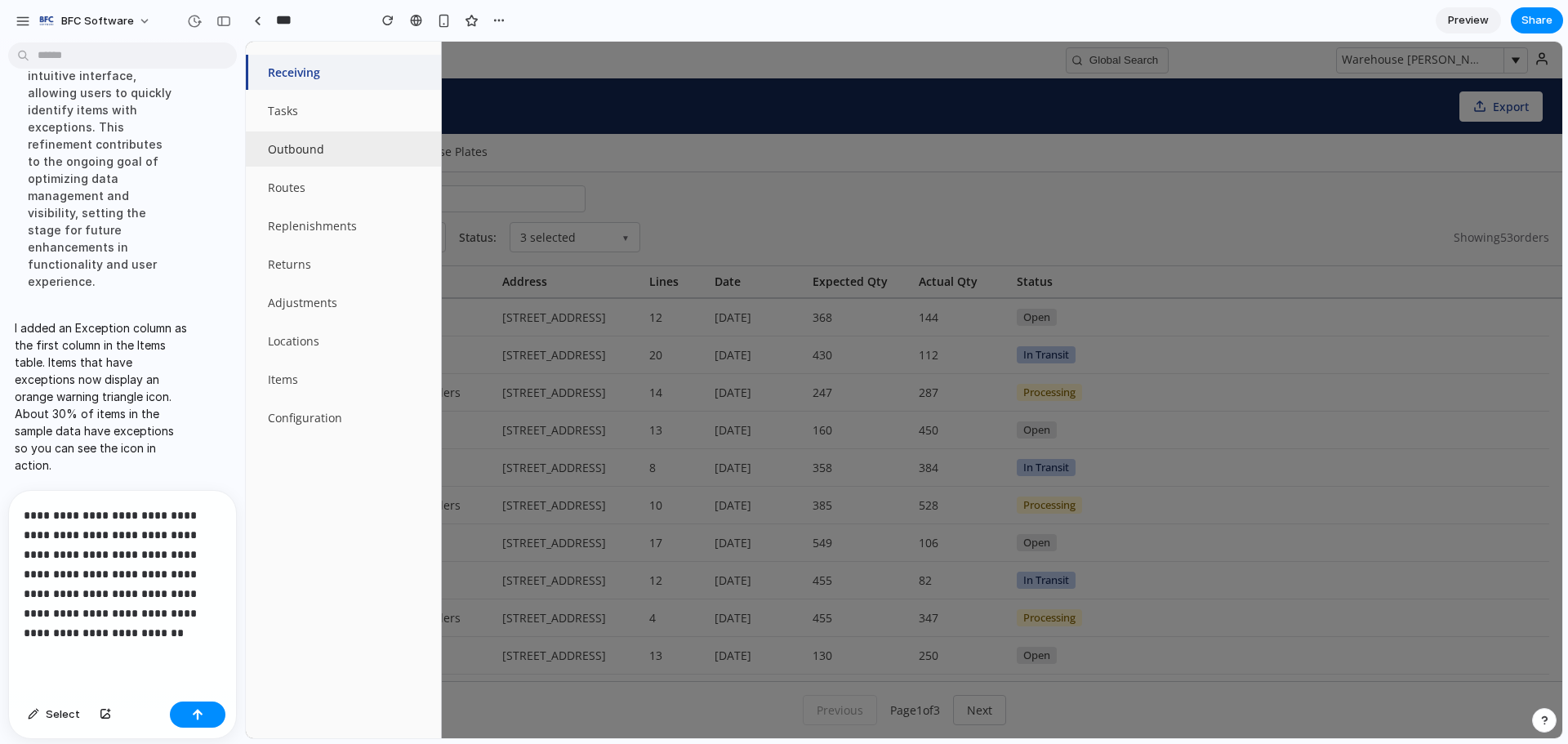
click at [289, 146] on button "Outbound" at bounding box center [343, 148] width 196 height 35
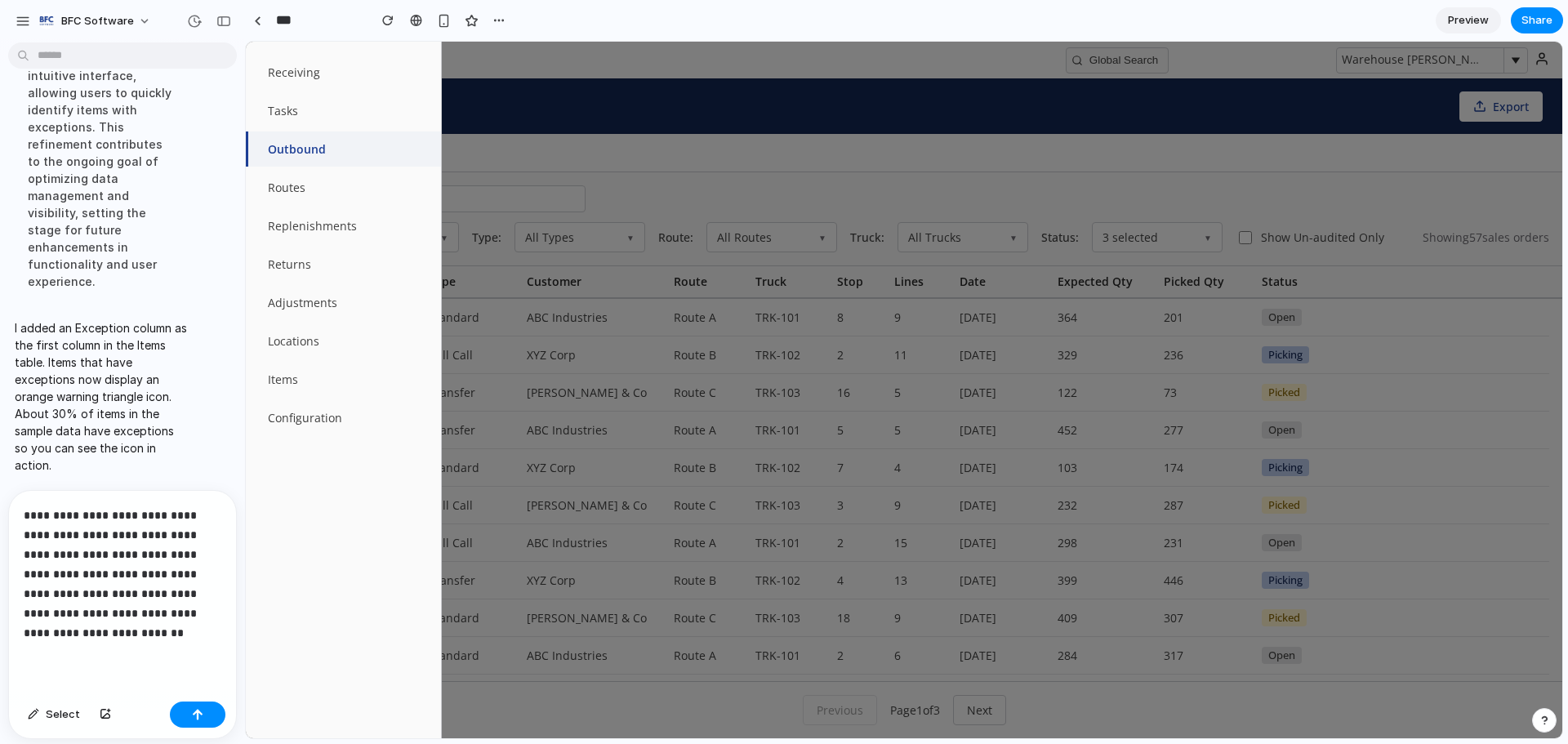
click at [720, 134] on div at bounding box center [904, 389] width 1316 height 697
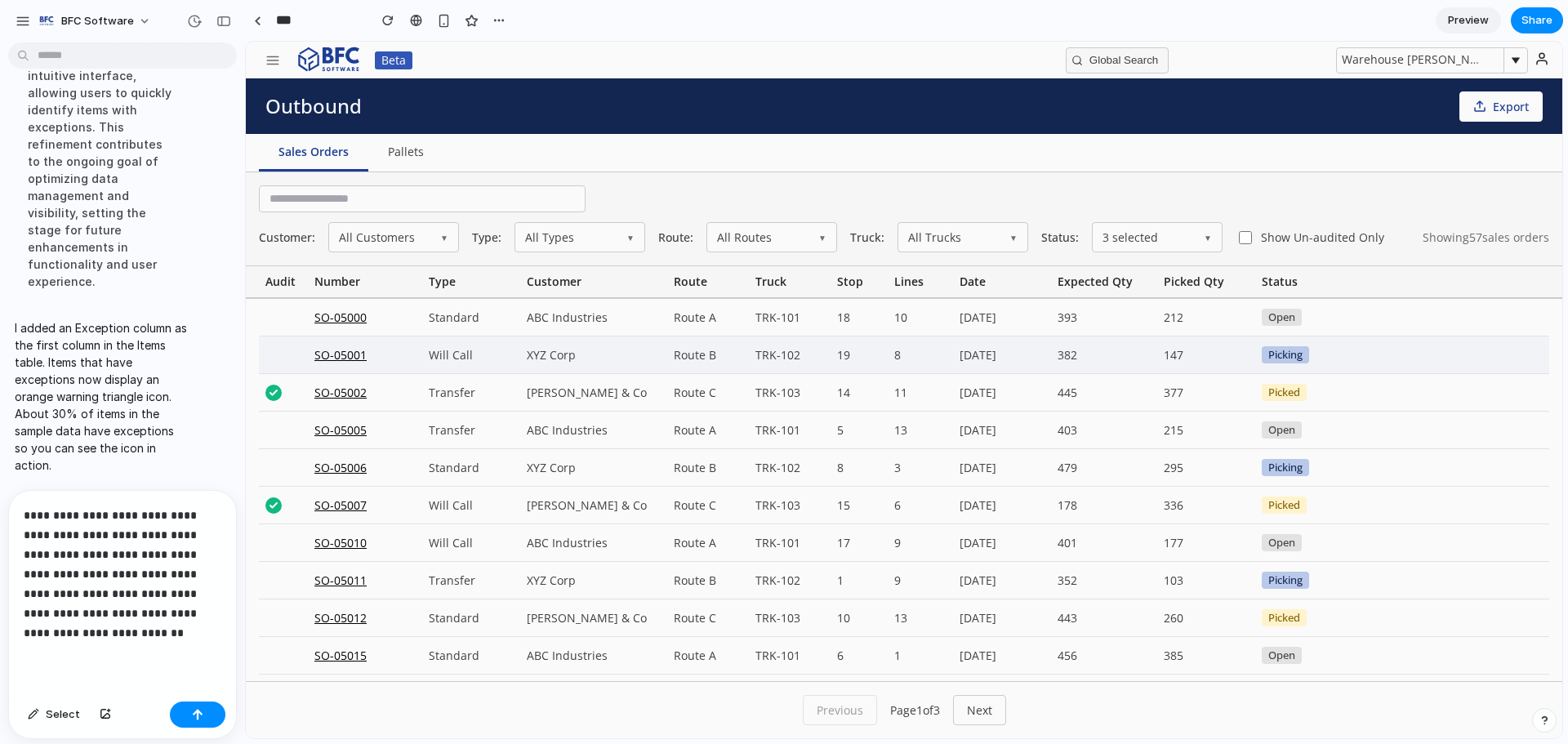
click at [348, 351] on div "SO-05001" at bounding box center [364, 355] width 115 height 37
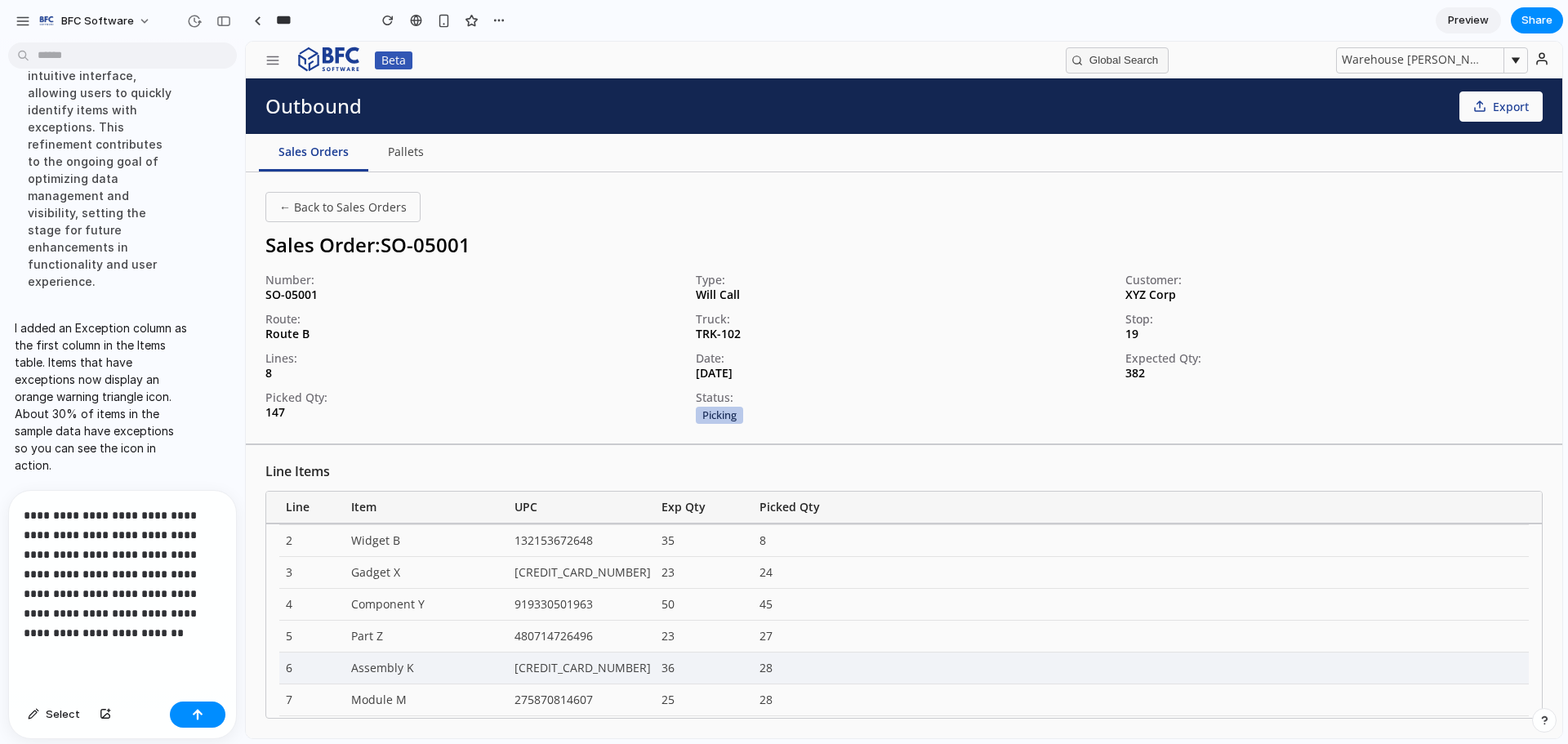
scroll to position [62, 0]
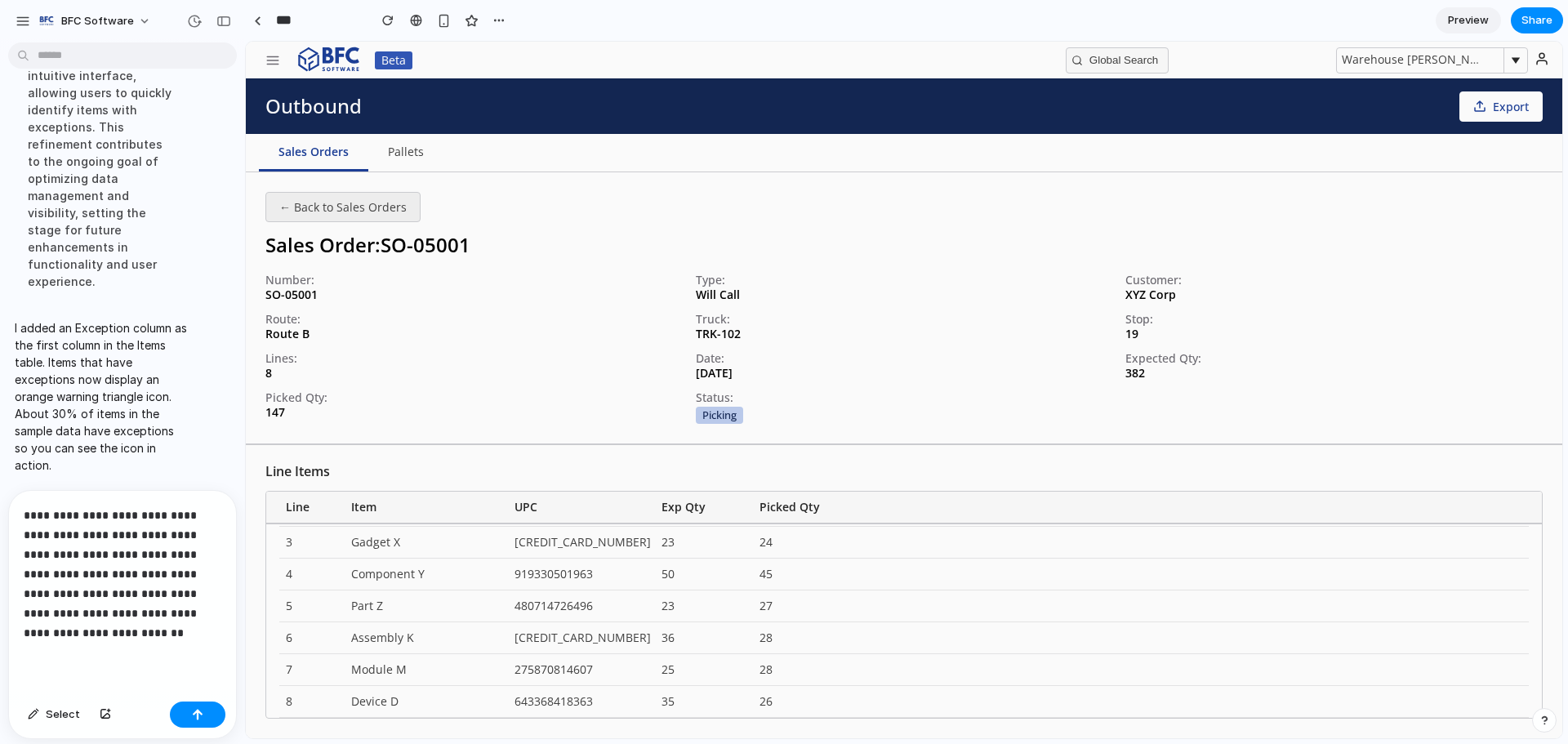
click at [295, 217] on button "← Back to Sales Orders" at bounding box center [342, 206] width 155 height 30
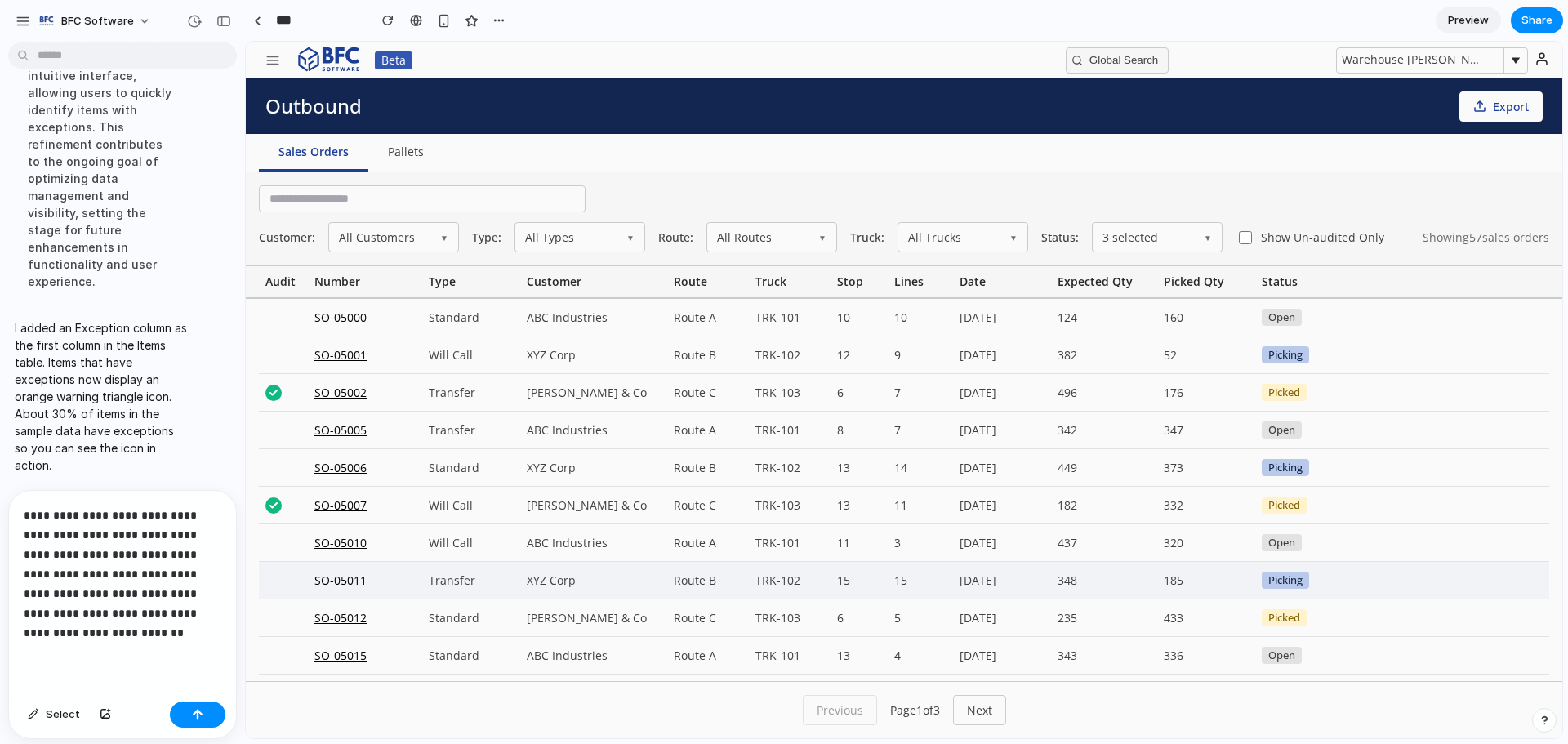
click at [351, 586] on div "SO-05011" at bounding box center [364, 580] width 115 height 37
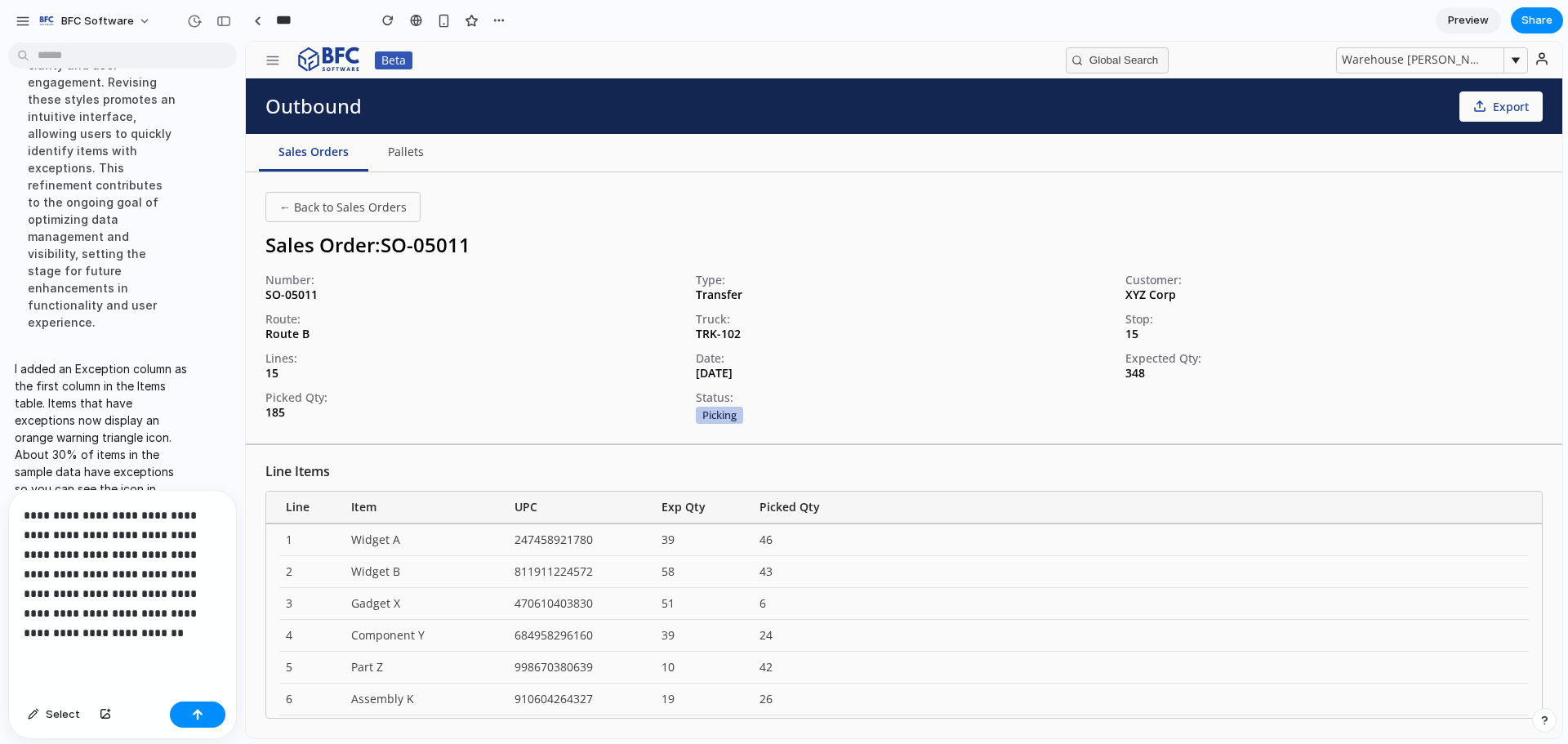
scroll to position [6591, 0]
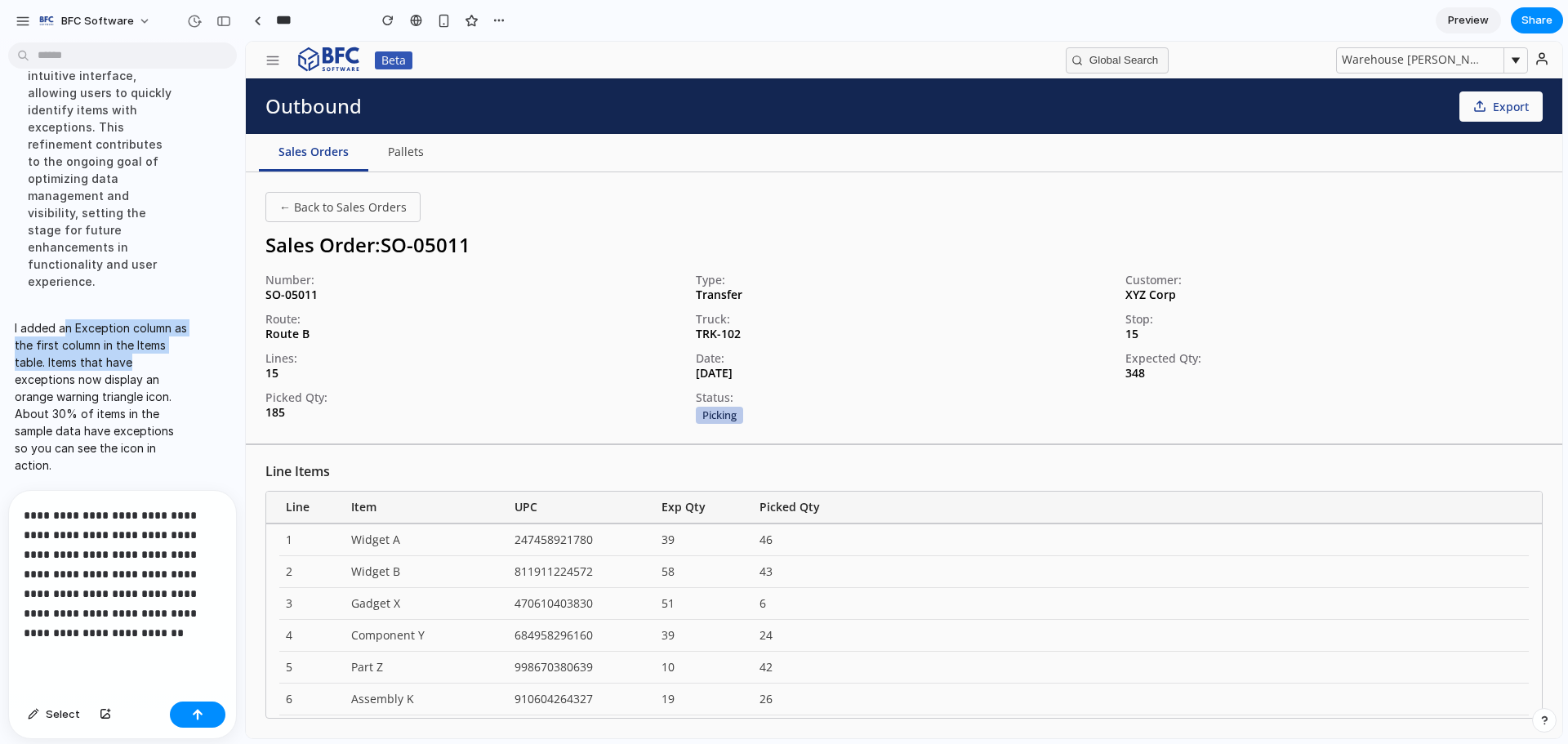
drag, startPoint x: 66, startPoint y: 324, endPoint x: 157, endPoint y: 354, distance: 95.8
click at [157, 354] on p "I added an Exception column as the first column in the Items table. Items that …" at bounding box center [101, 396] width 174 height 154
click at [278, 57] on icon "button" at bounding box center [272, 60] width 14 height 14
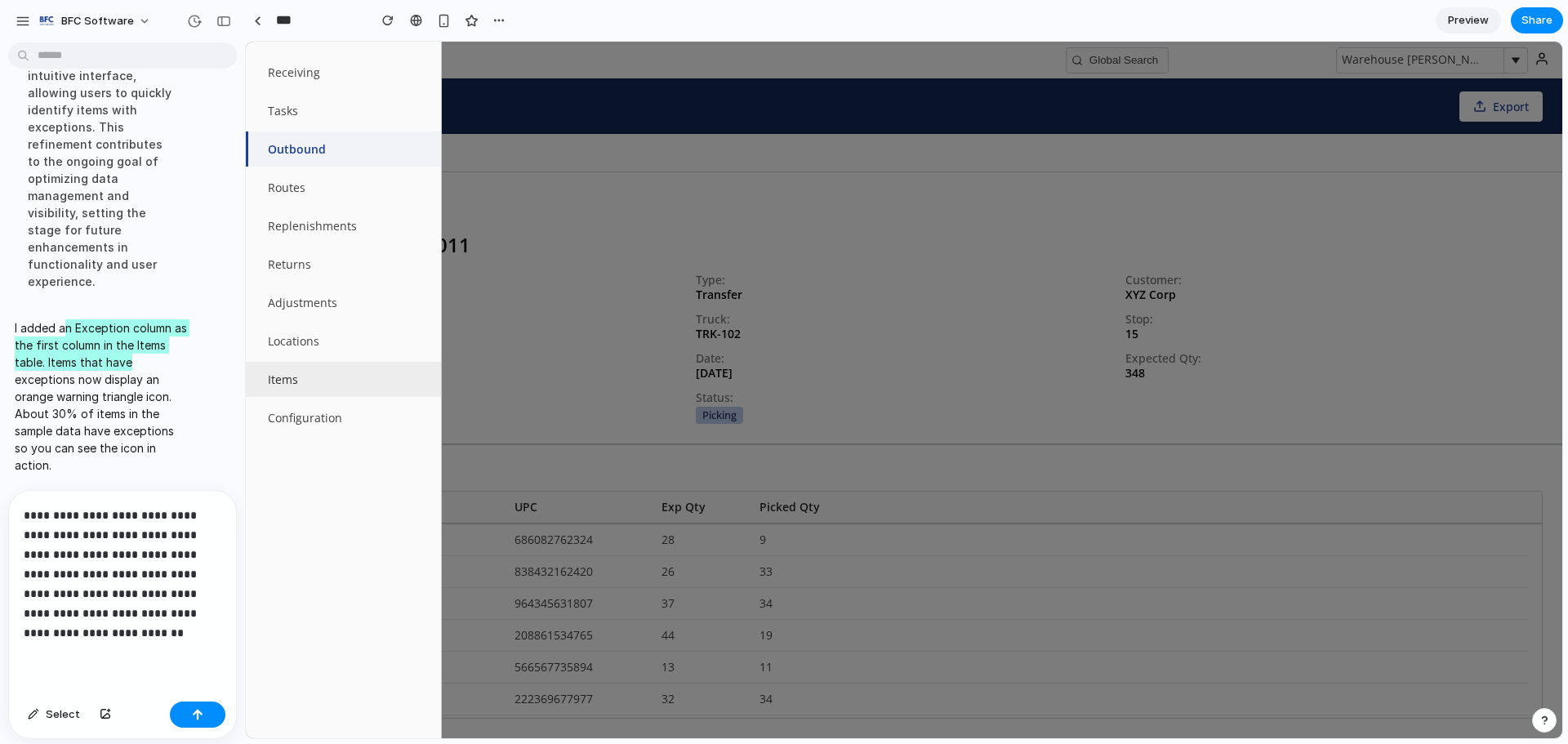
click at [312, 366] on button "Items" at bounding box center [343, 379] width 196 height 35
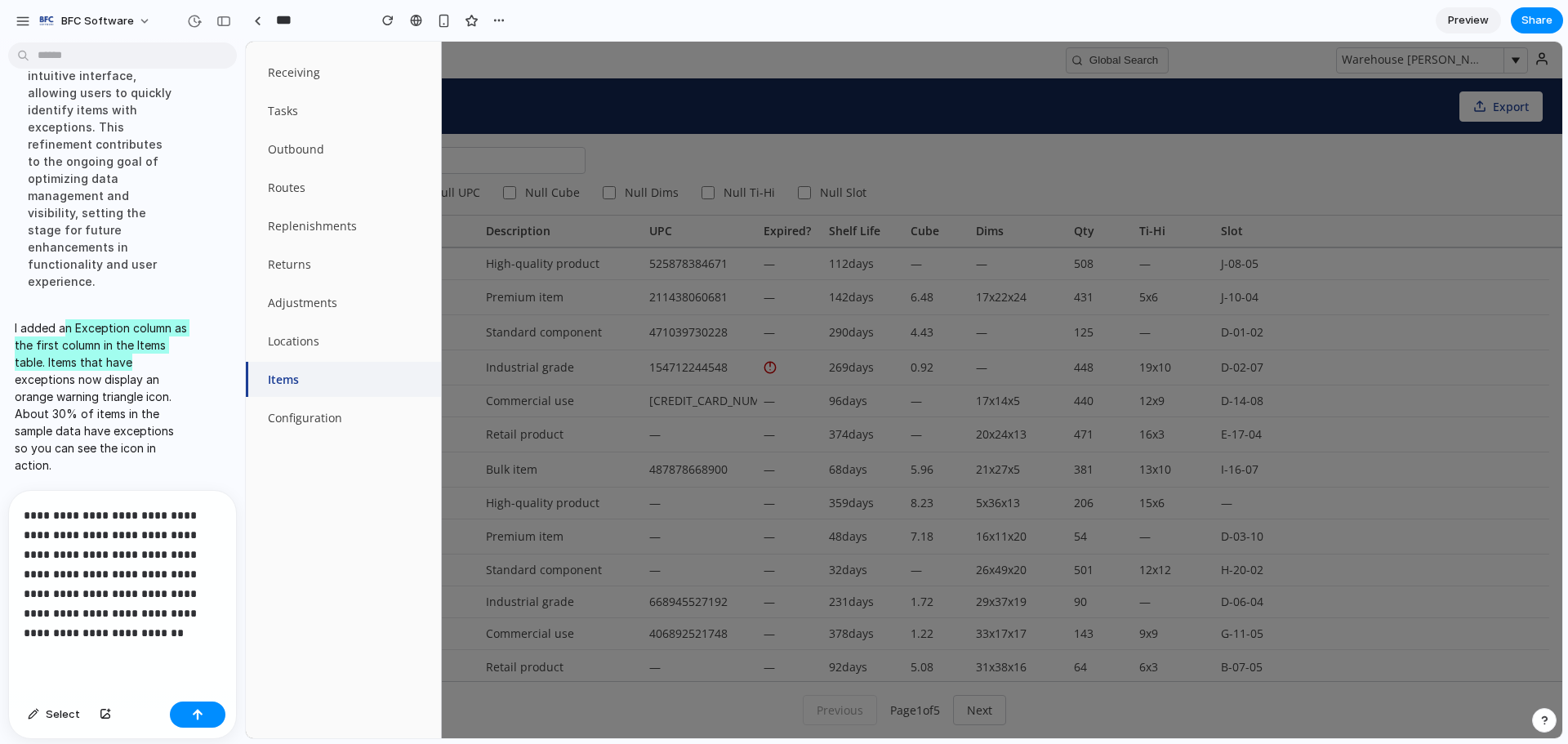
click at [852, 122] on div at bounding box center [904, 389] width 1316 height 697
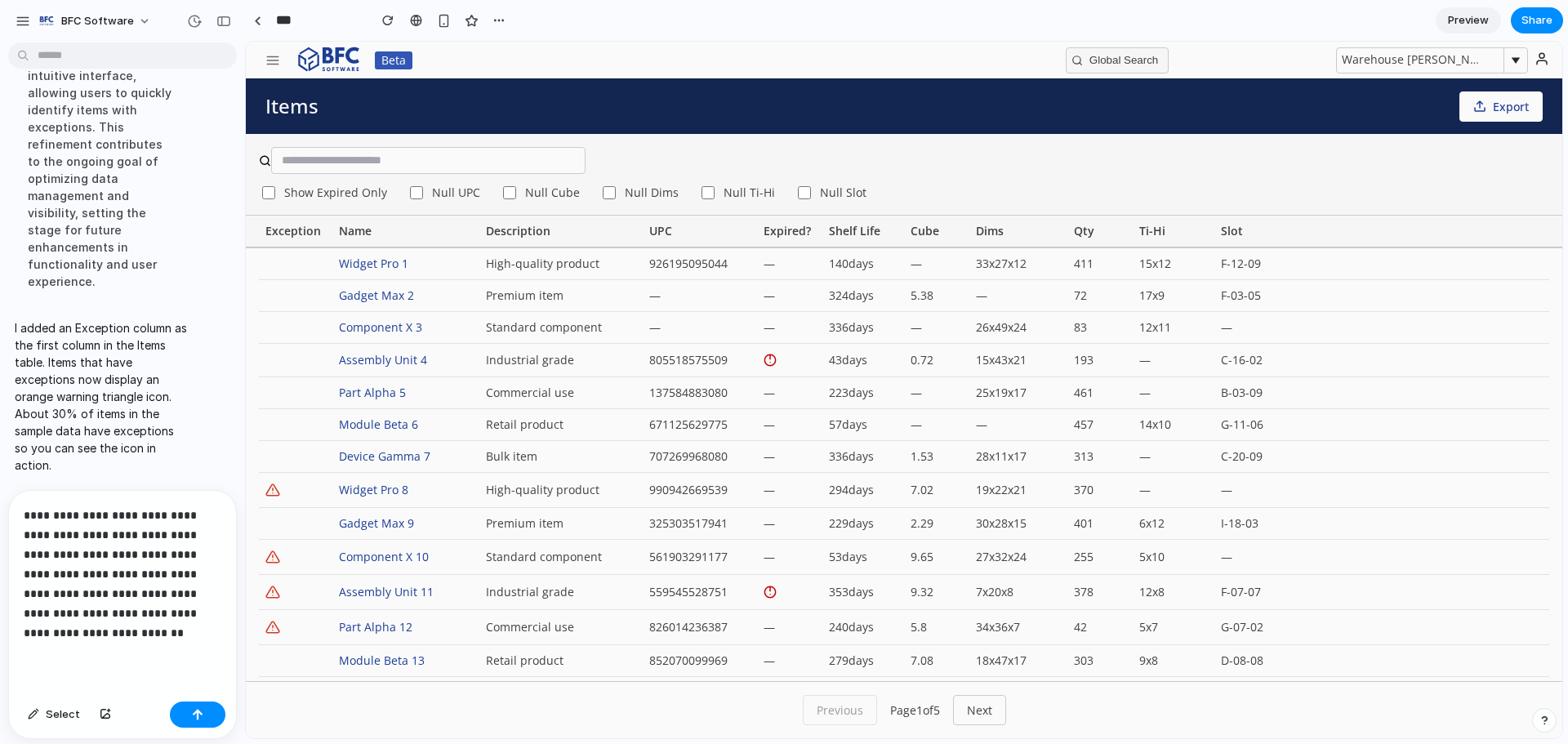
click at [129, 559] on p "**********" at bounding box center [120, 574] width 191 height 137
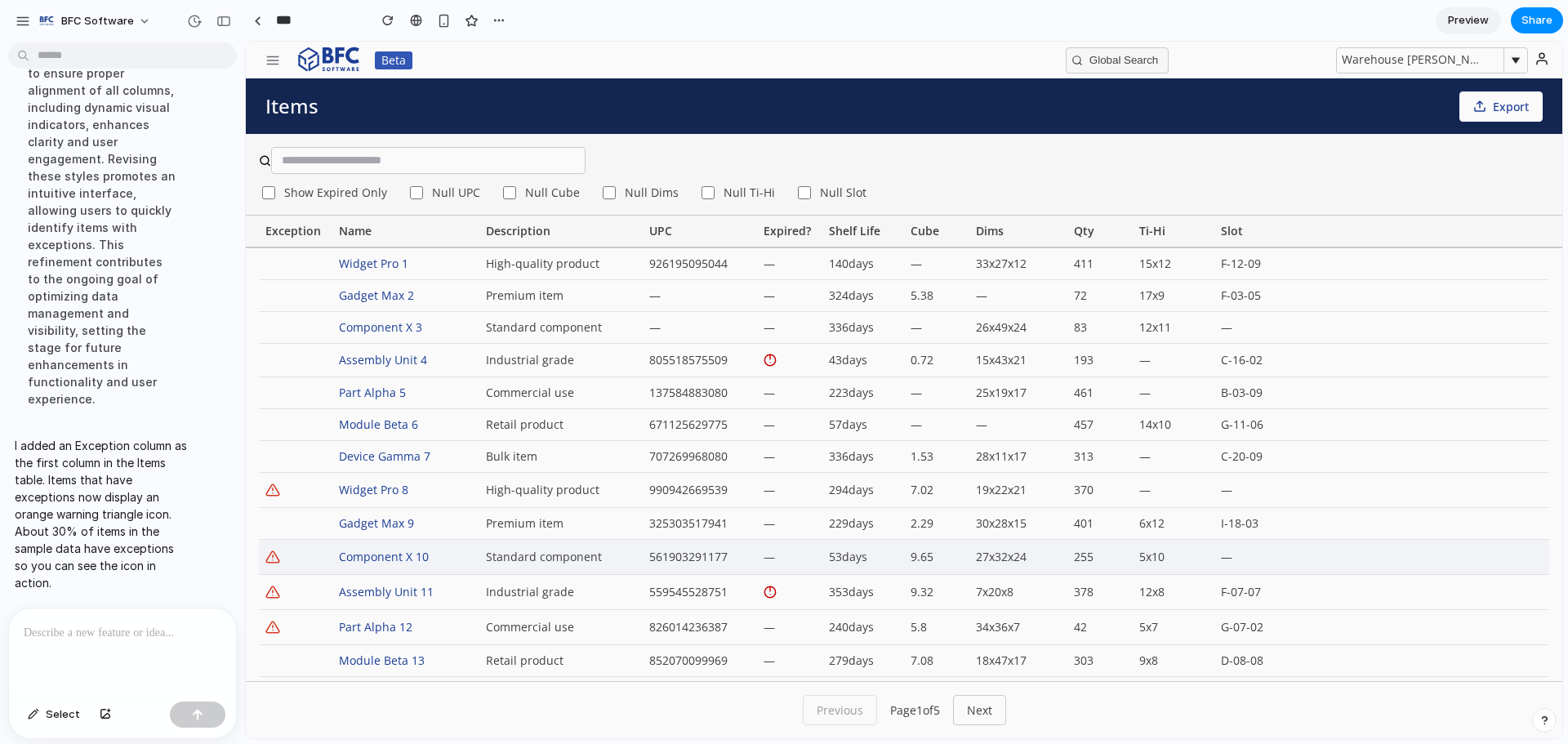
click at [690, 565] on div "561903291177" at bounding box center [700, 557] width 115 height 35
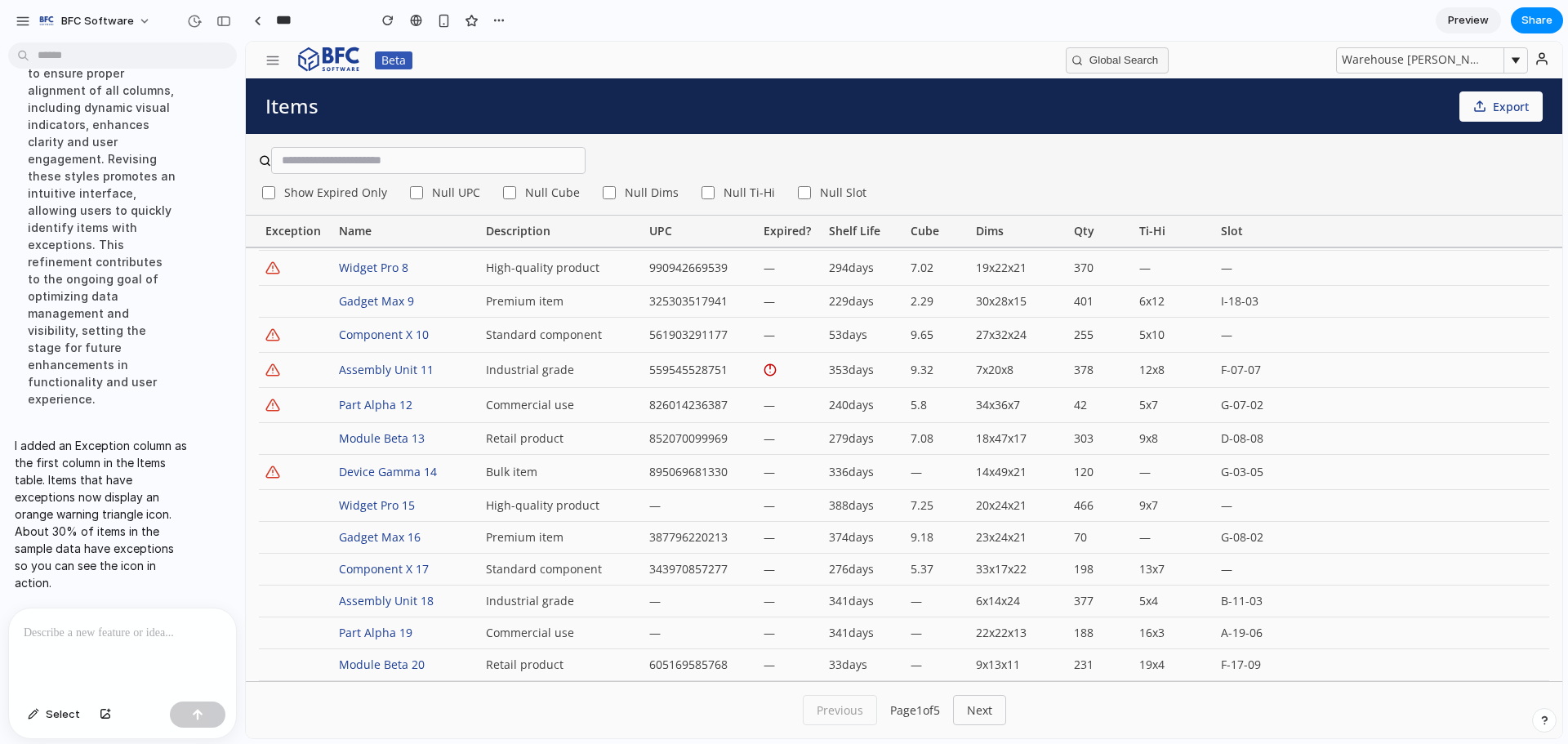
click at [74, 613] on div at bounding box center [122, 651] width 227 height 87
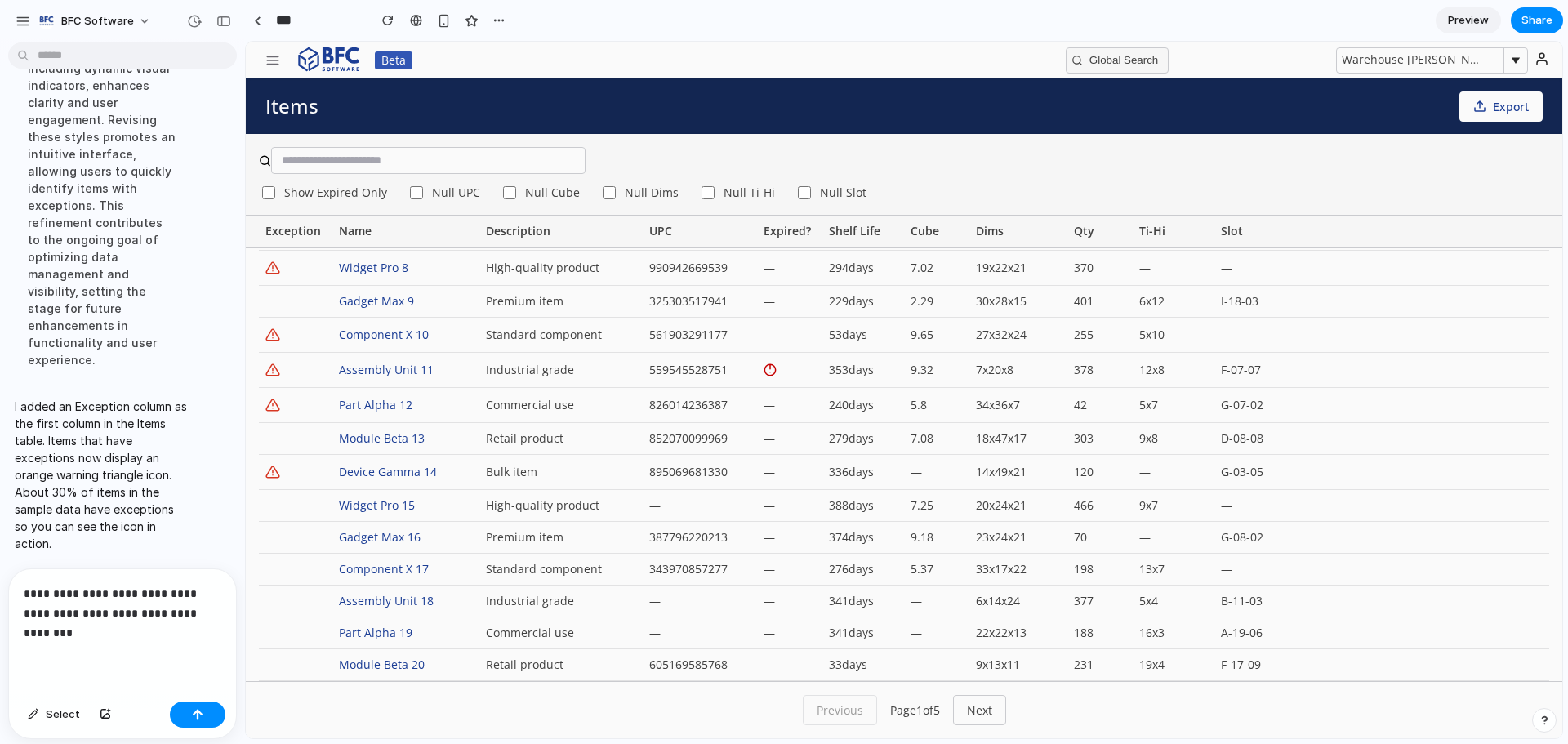
scroll to position [6513, 0]
click at [267, 68] on button "button" at bounding box center [273, 60] width 35 height 26
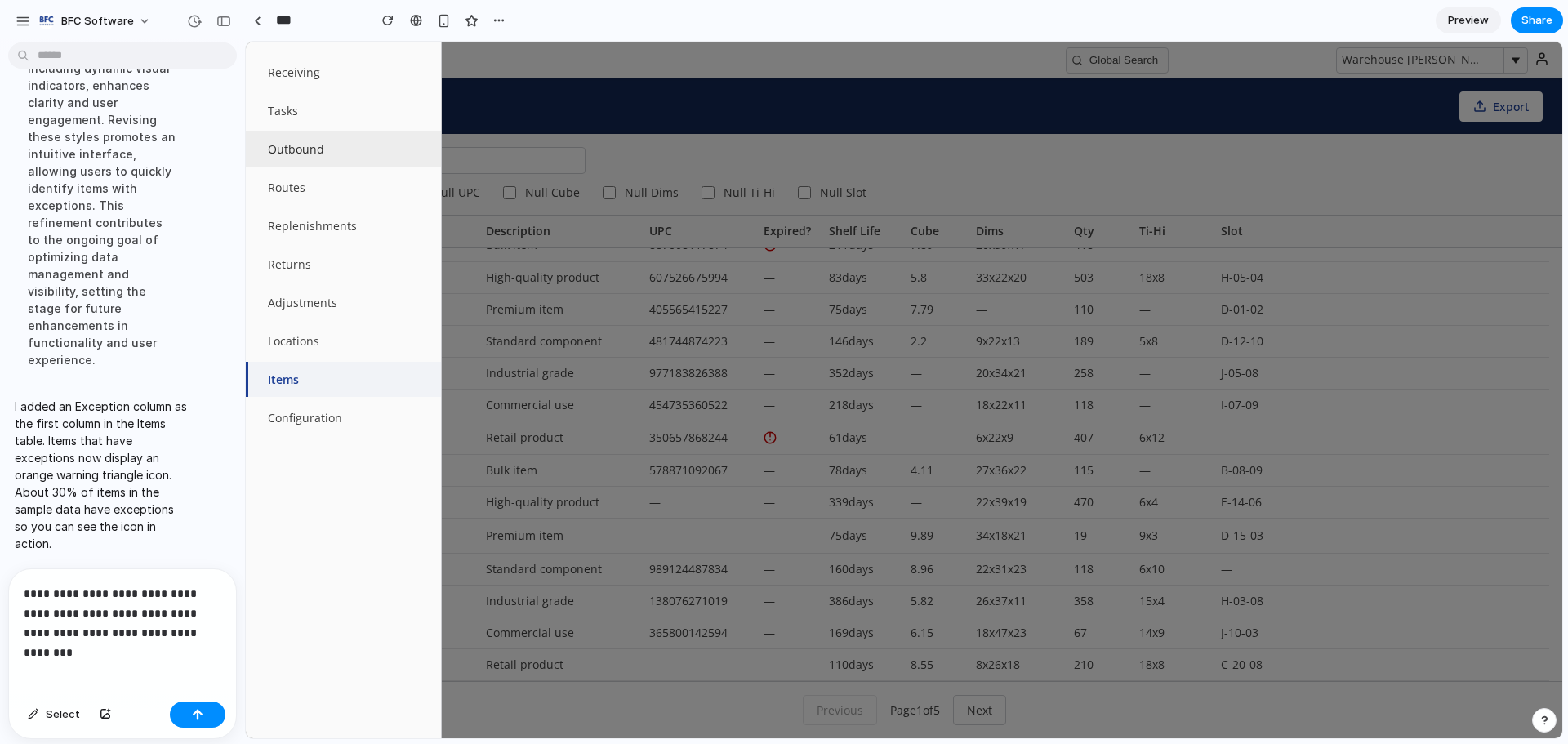
click at [306, 152] on button "Outbound" at bounding box center [343, 148] width 196 height 35
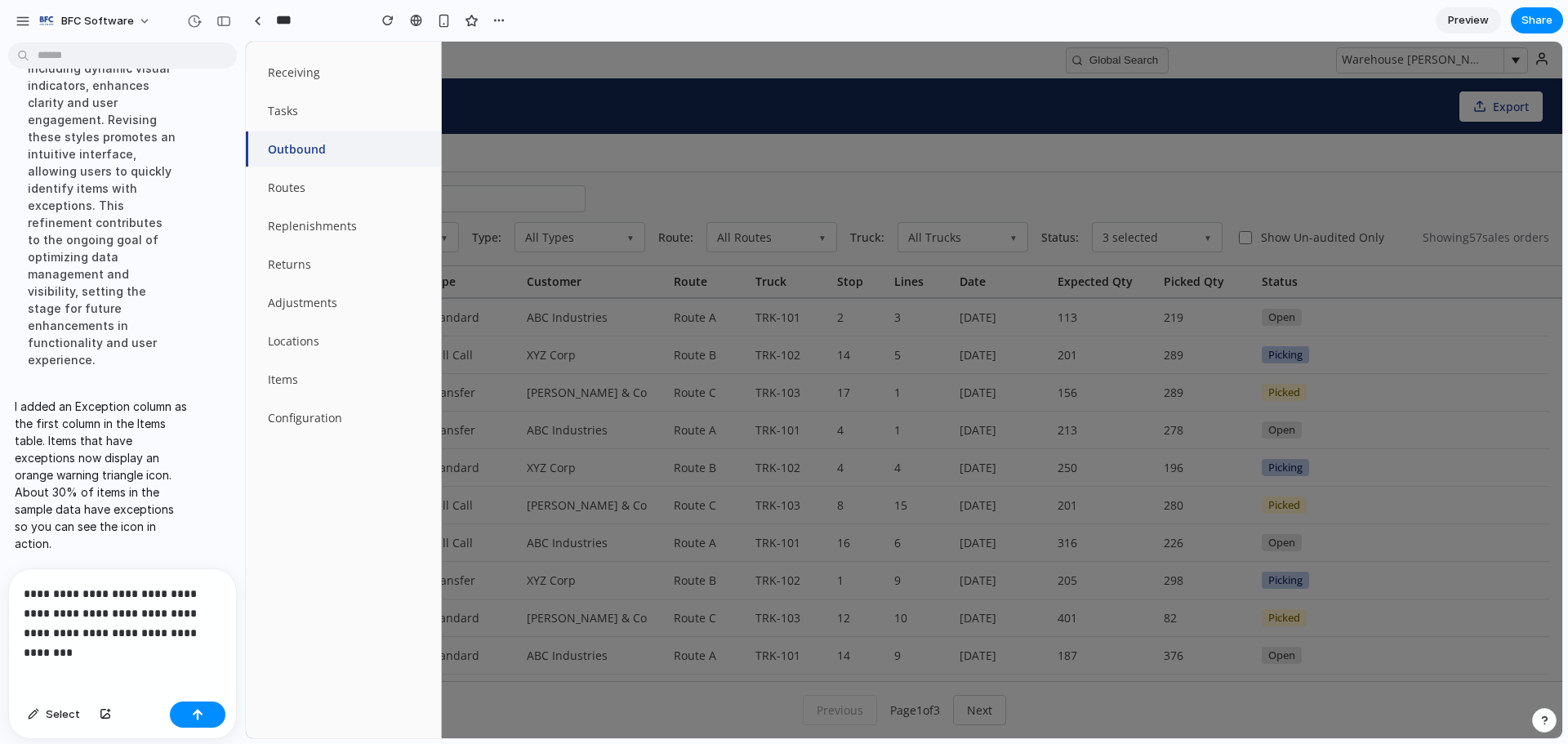
click at [647, 122] on div at bounding box center [904, 389] width 1316 height 697
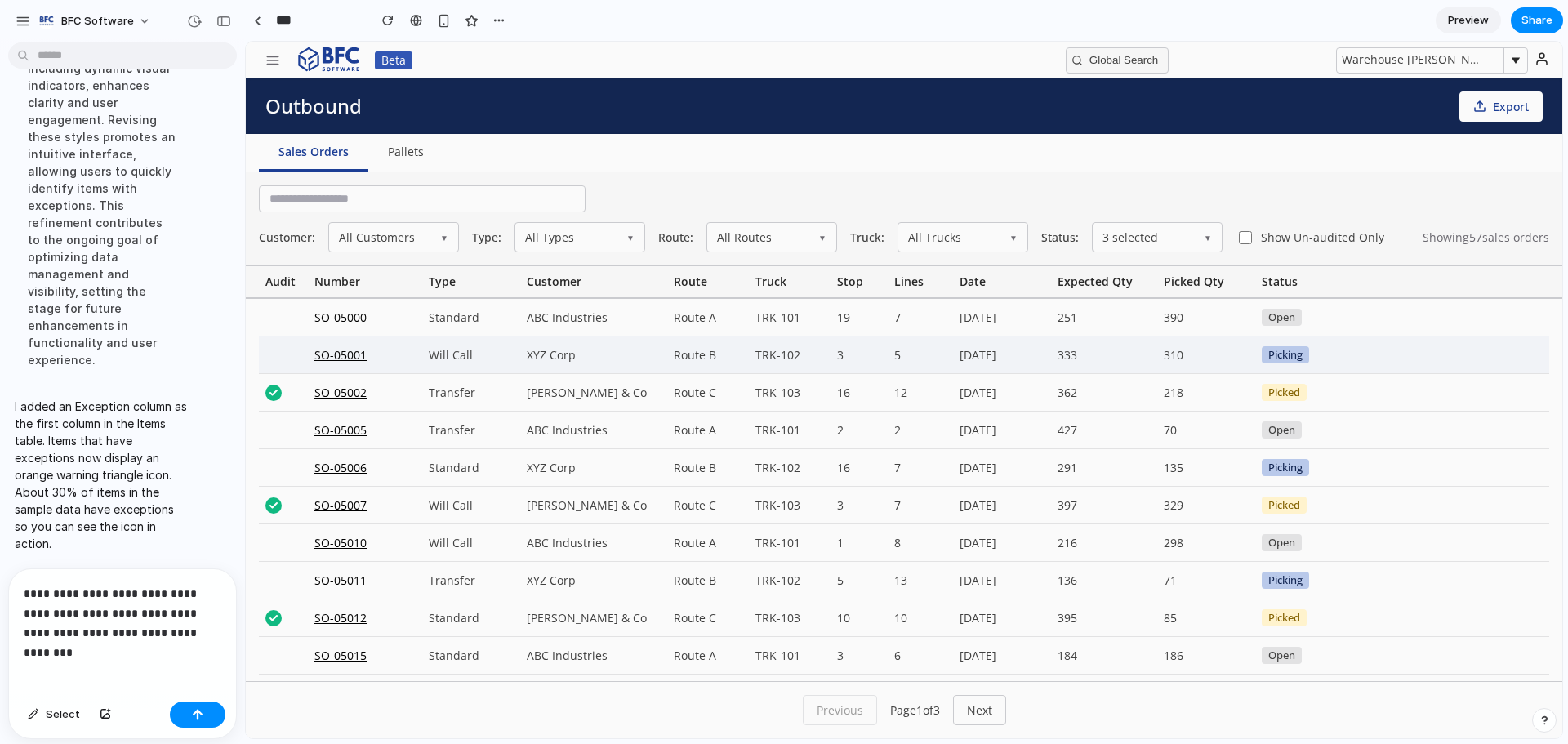
click at [351, 357] on div "SO-05001" at bounding box center [364, 355] width 115 height 37
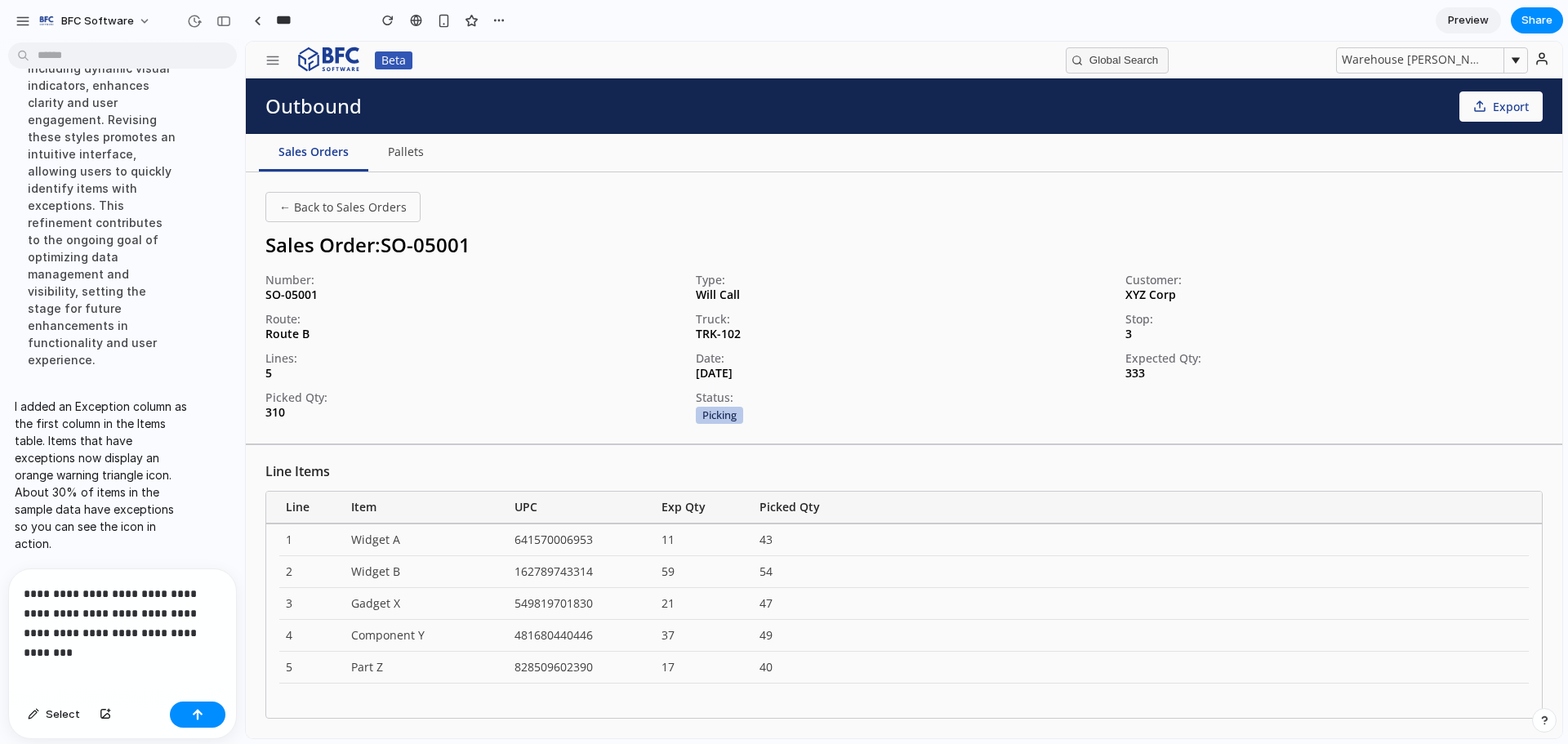
click at [200, 624] on p "**********" at bounding box center [120, 613] width 191 height 59
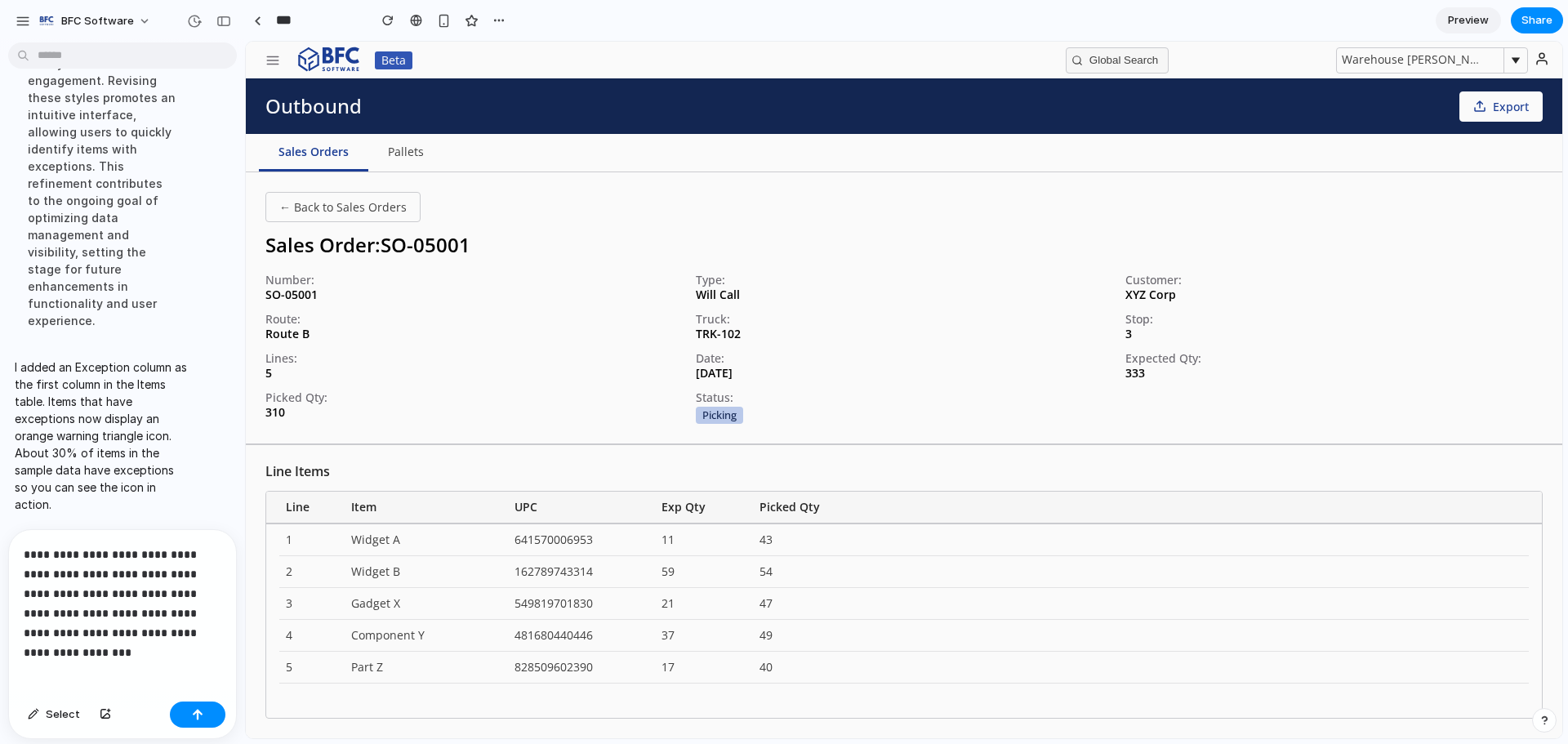
scroll to position [6572, 0]
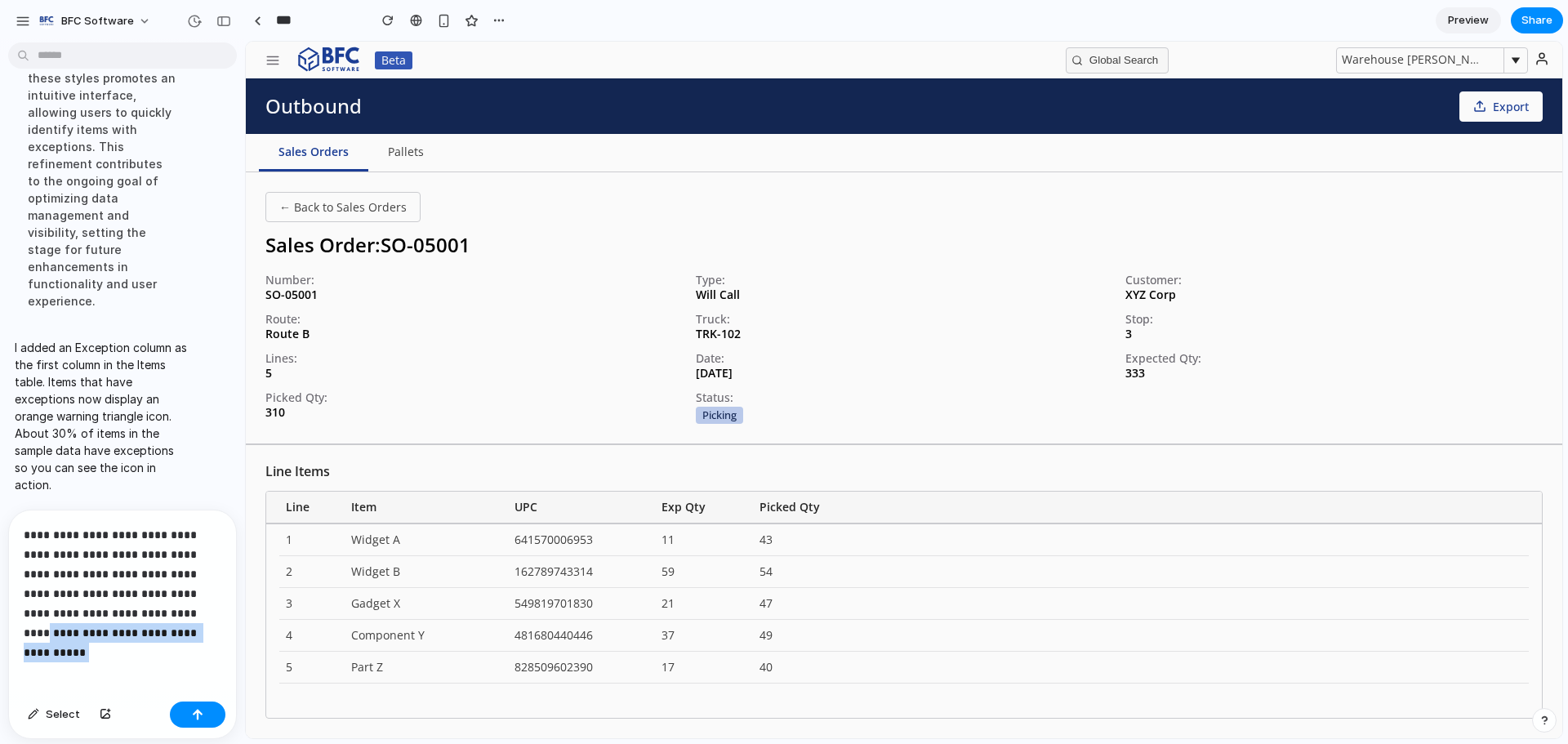
drag, startPoint x: 169, startPoint y: 624, endPoint x: 137, endPoint y: 605, distance: 37.2
click at [137, 605] on p "**********" at bounding box center [120, 584] width 191 height 118
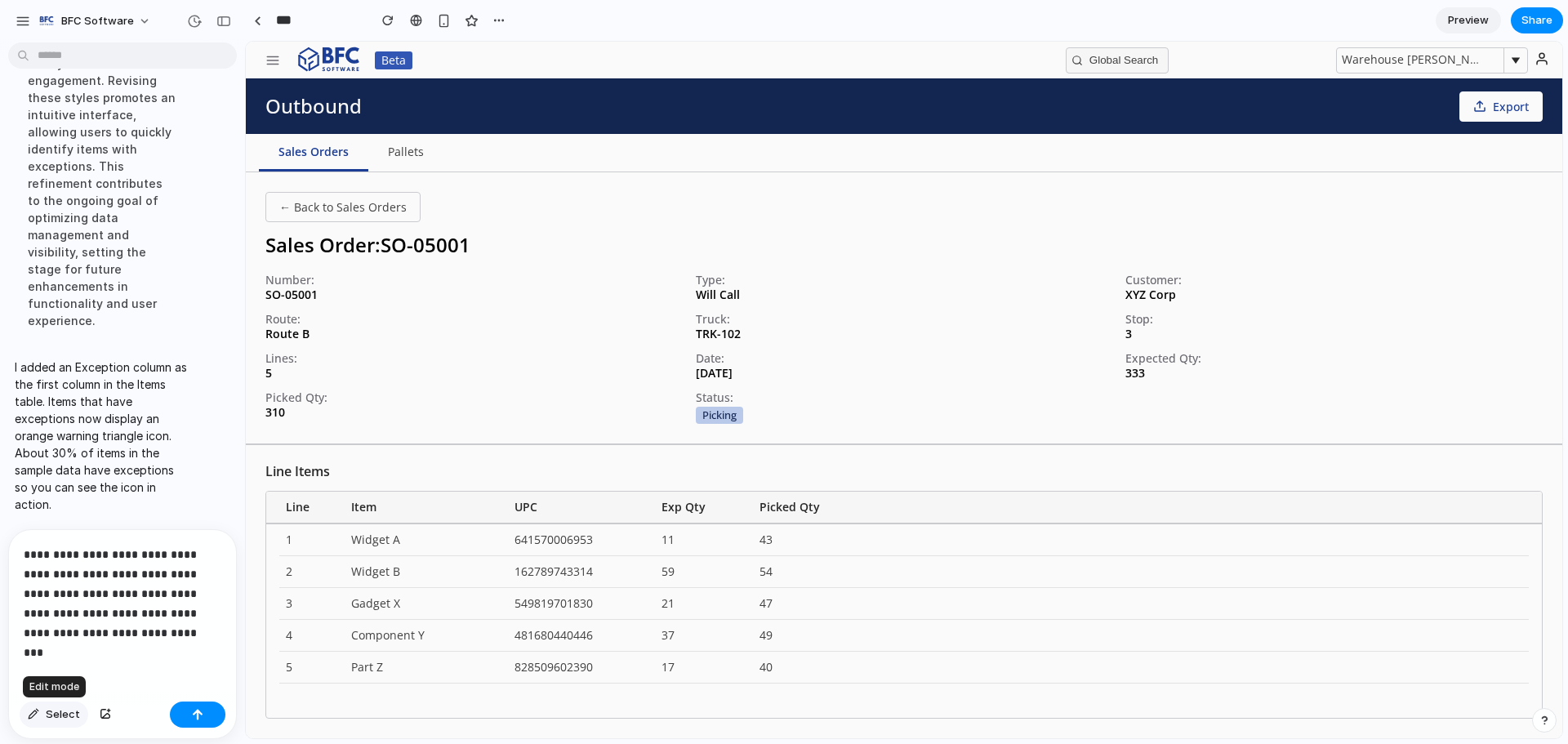
click at [45, 723] on button "Select" at bounding box center [53, 714] width 68 height 26
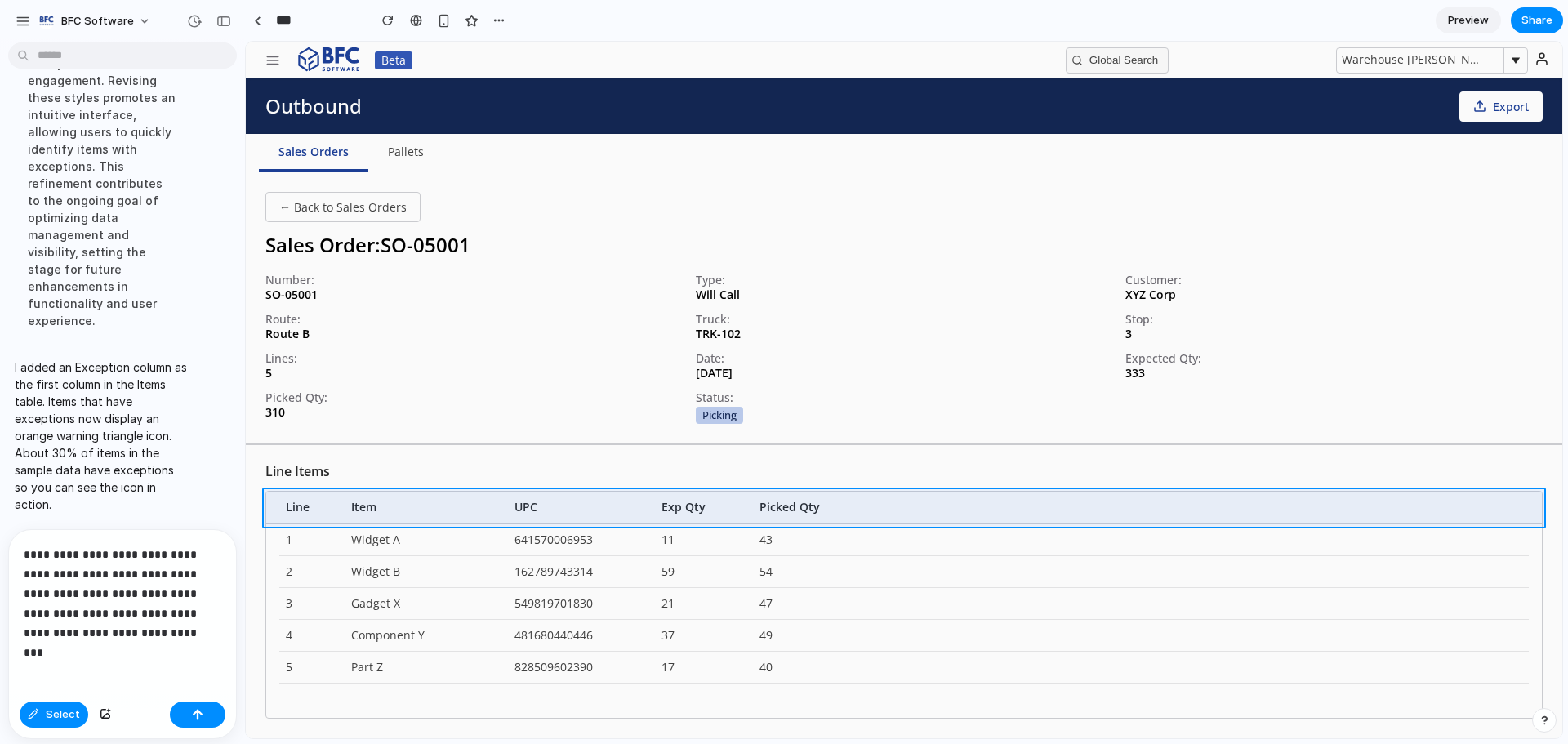
click at [886, 498] on div at bounding box center [904, 389] width 1316 height 697
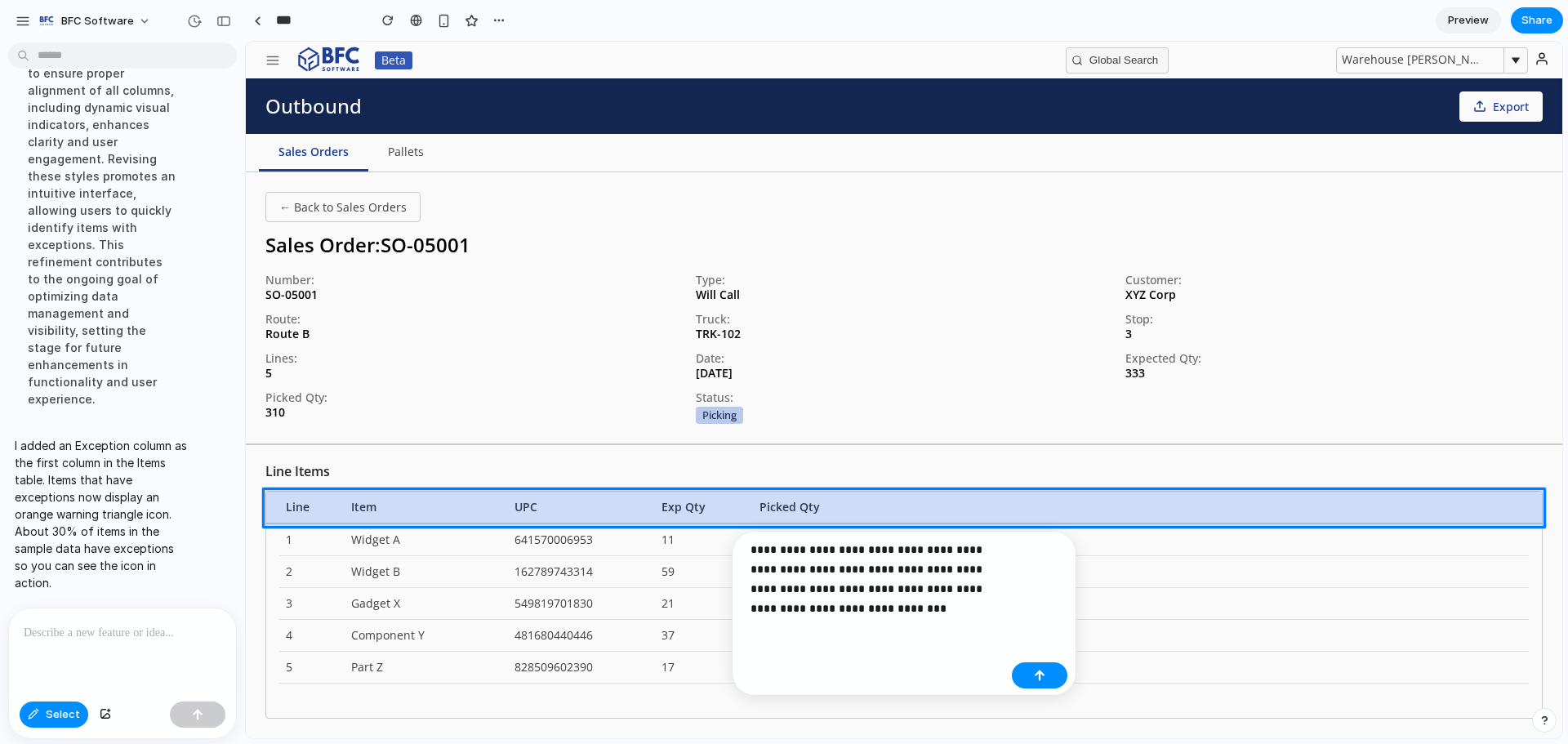
scroll to position [6473, 0]
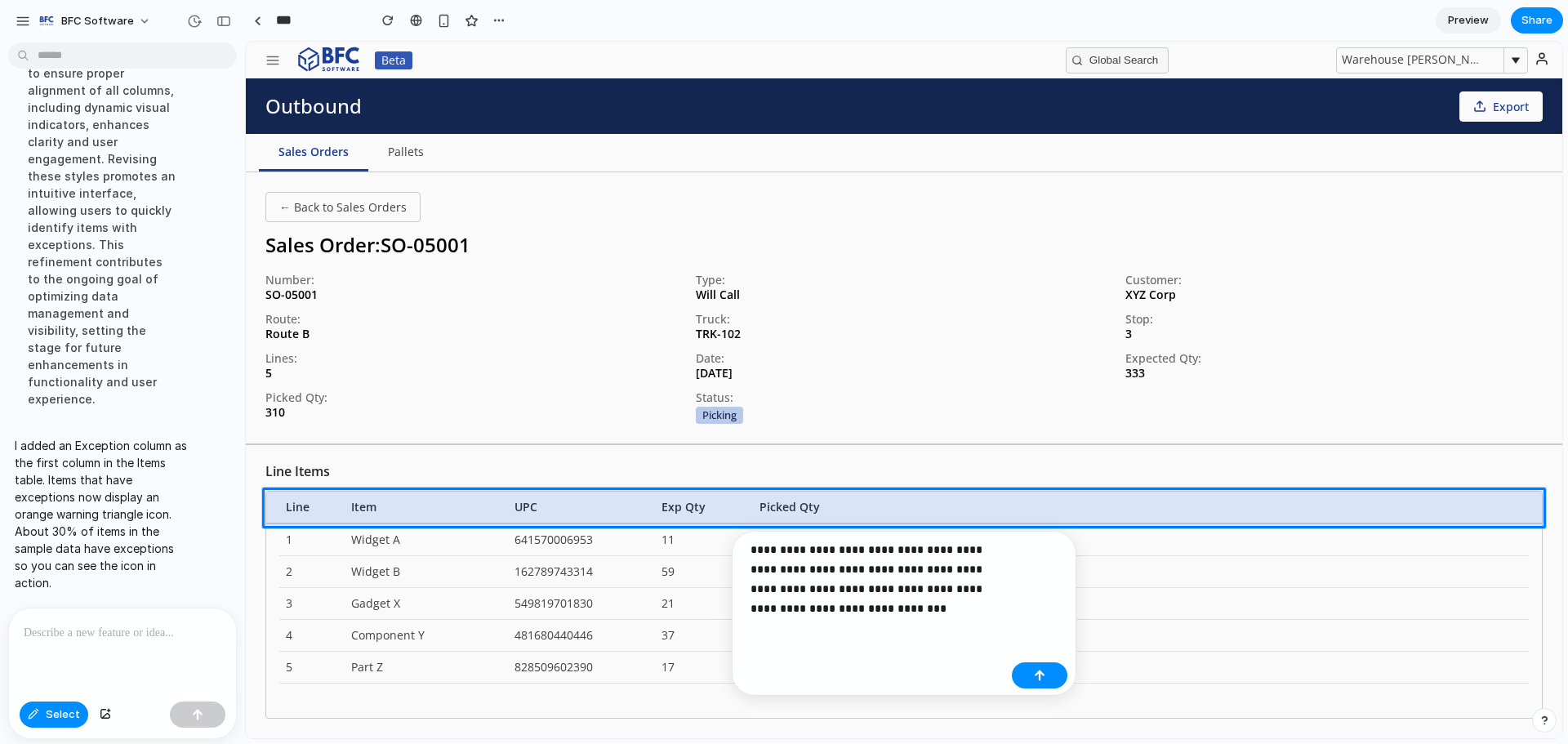
click at [916, 571] on p "**********" at bounding box center [878, 578] width 254 height 78
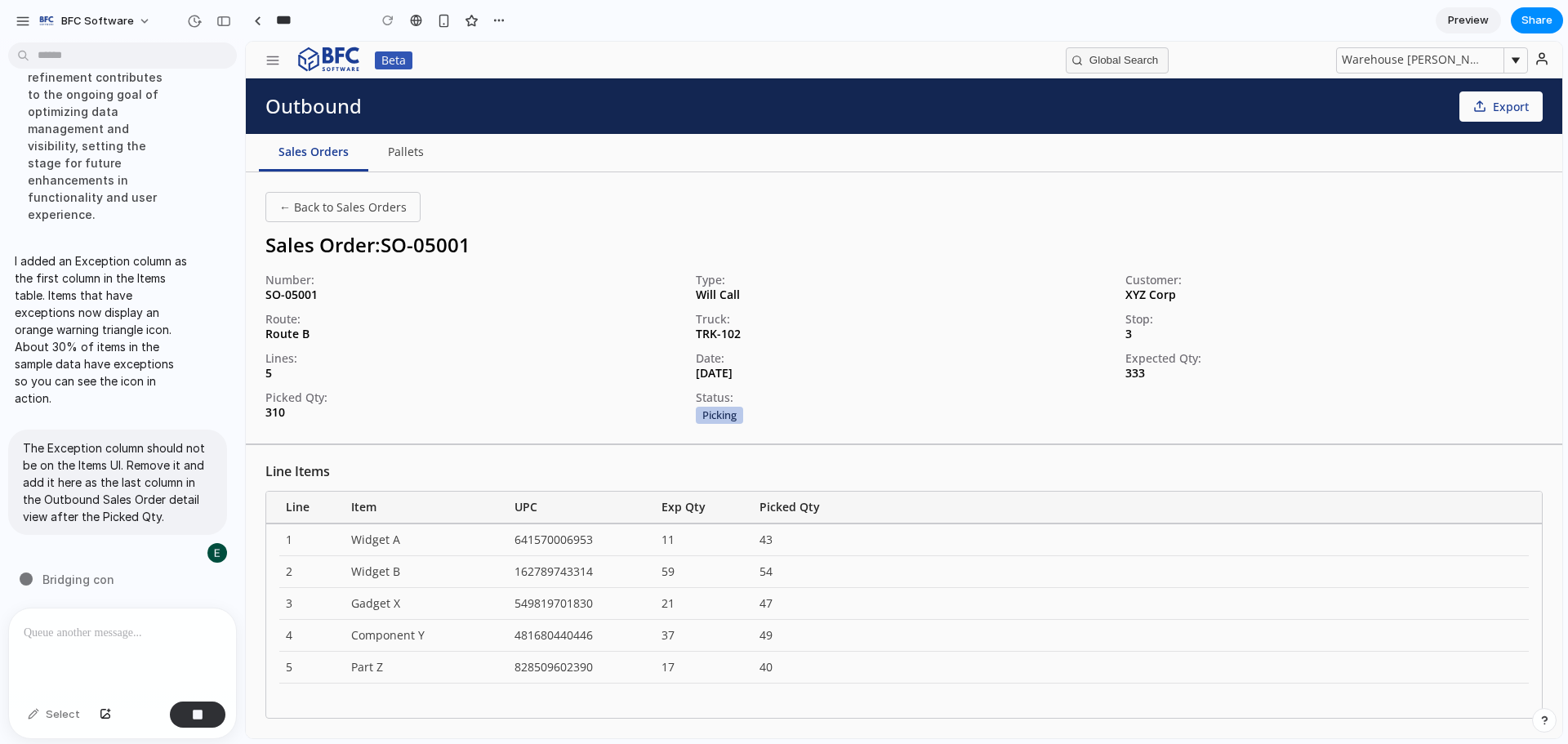
scroll to position [6625, 0]
click at [100, 651] on div at bounding box center [122, 651] width 227 height 87
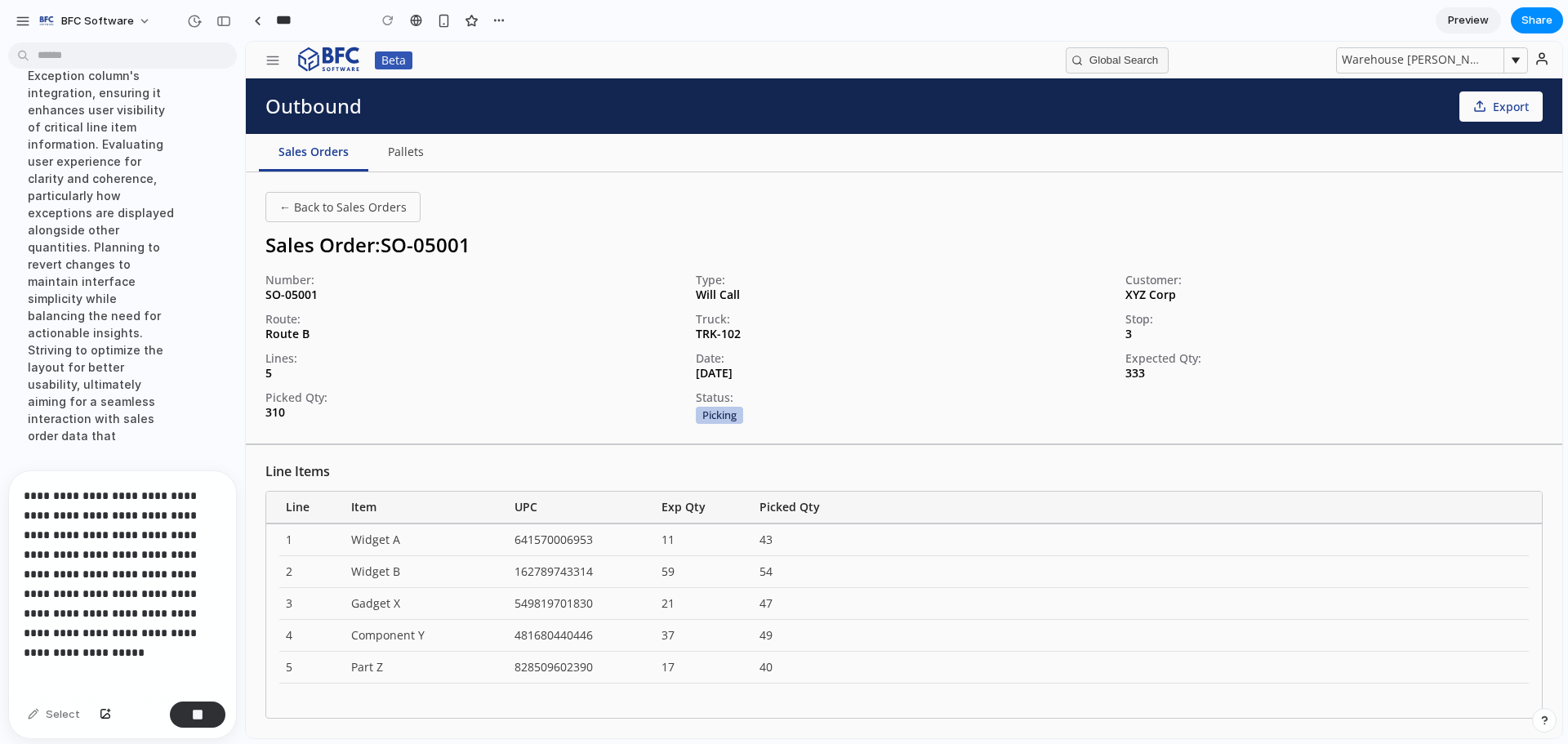
scroll to position [6778, 0]
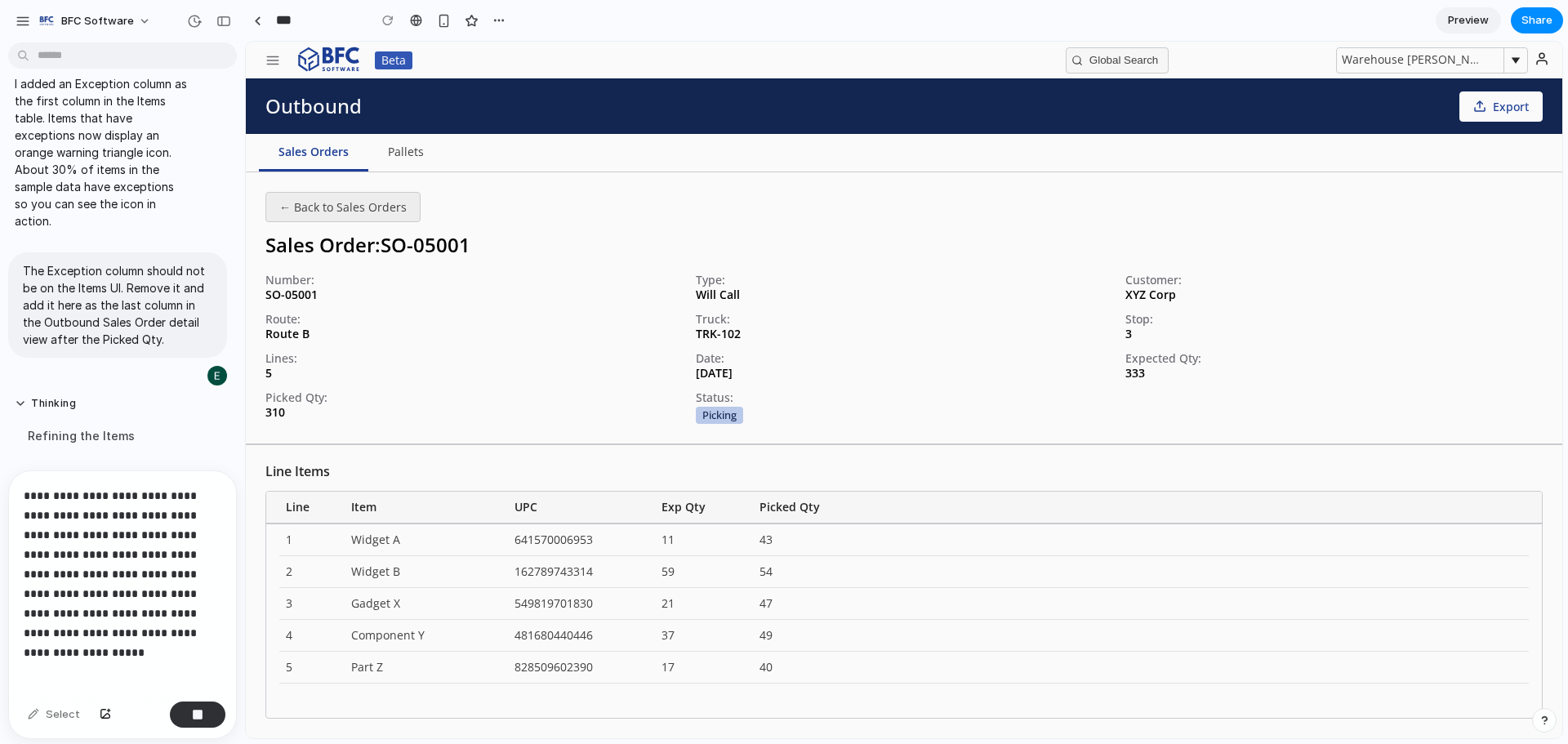
click at [307, 197] on button "← Back to Sales Orders" at bounding box center [342, 206] width 155 height 30
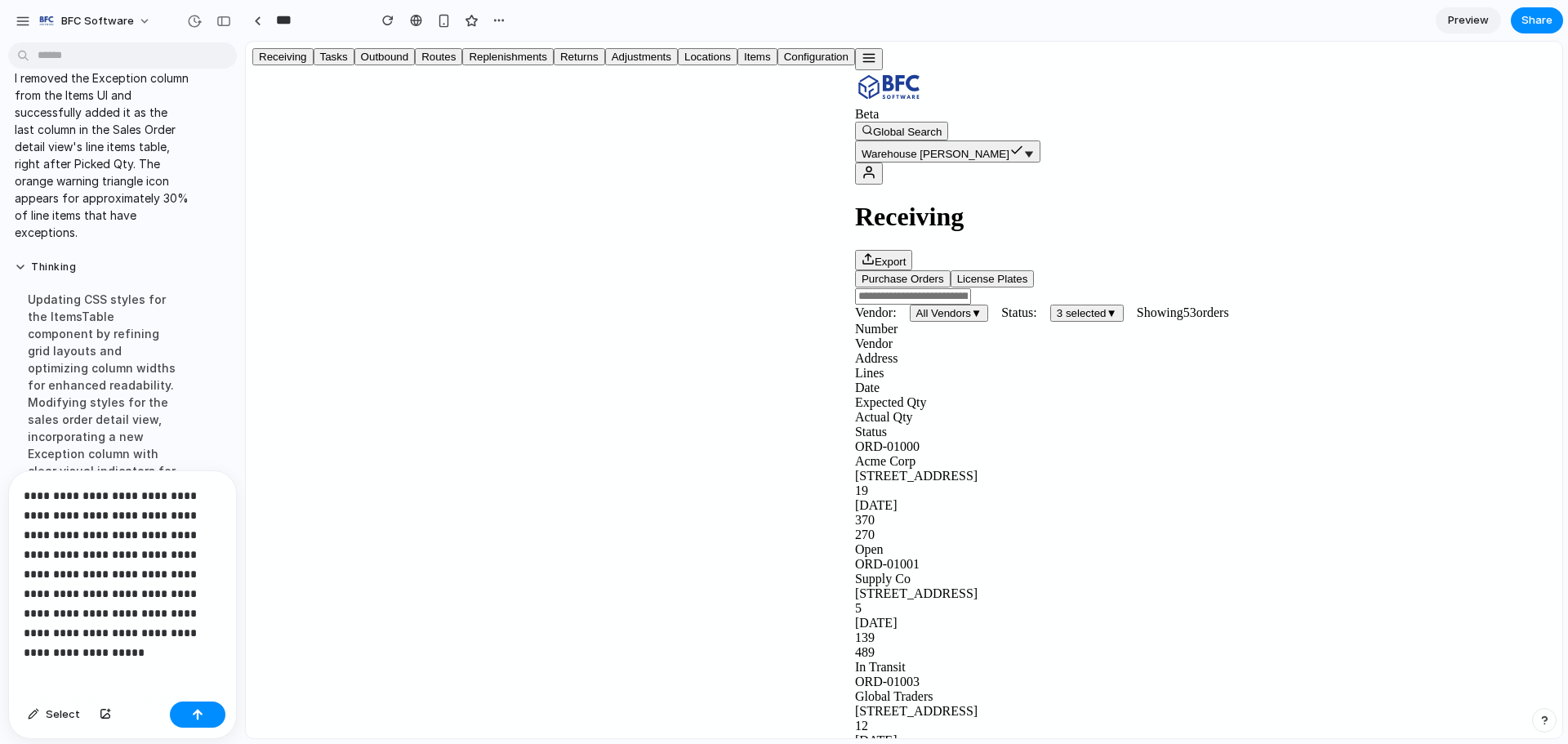
scroll to position [6211, 0]
click at [862, 62] on icon "button" at bounding box center [868, 58] width 14 height 14
click at [737, 66] on button "Items" at bounding box center [757, 57] width 40 height 17
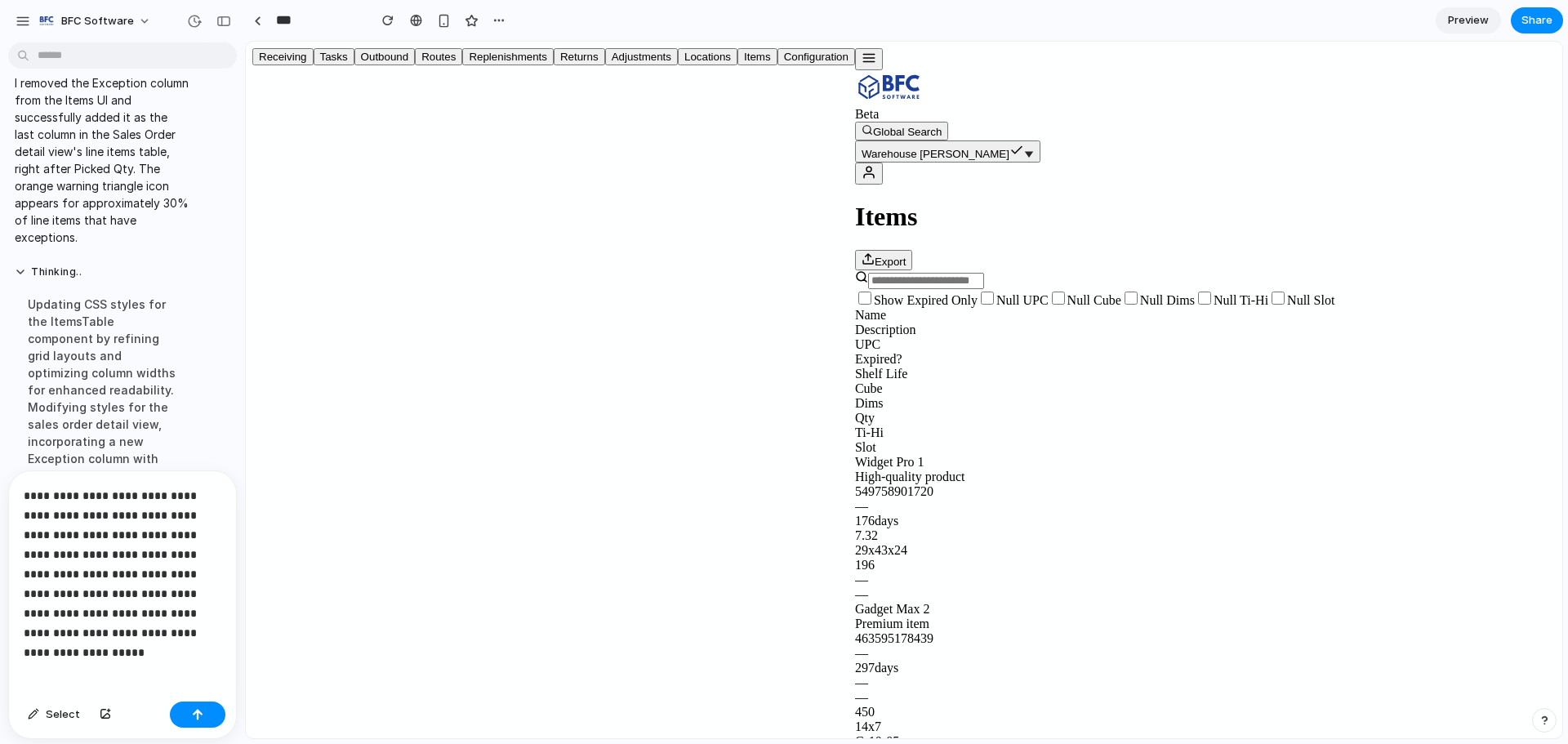
click at [855, 51] on button "button" at bounding box center [868, 59] width 28 height 22
click at [355, 66] on button "Outbound" at bounding box center [385, 57] width 62 height 17
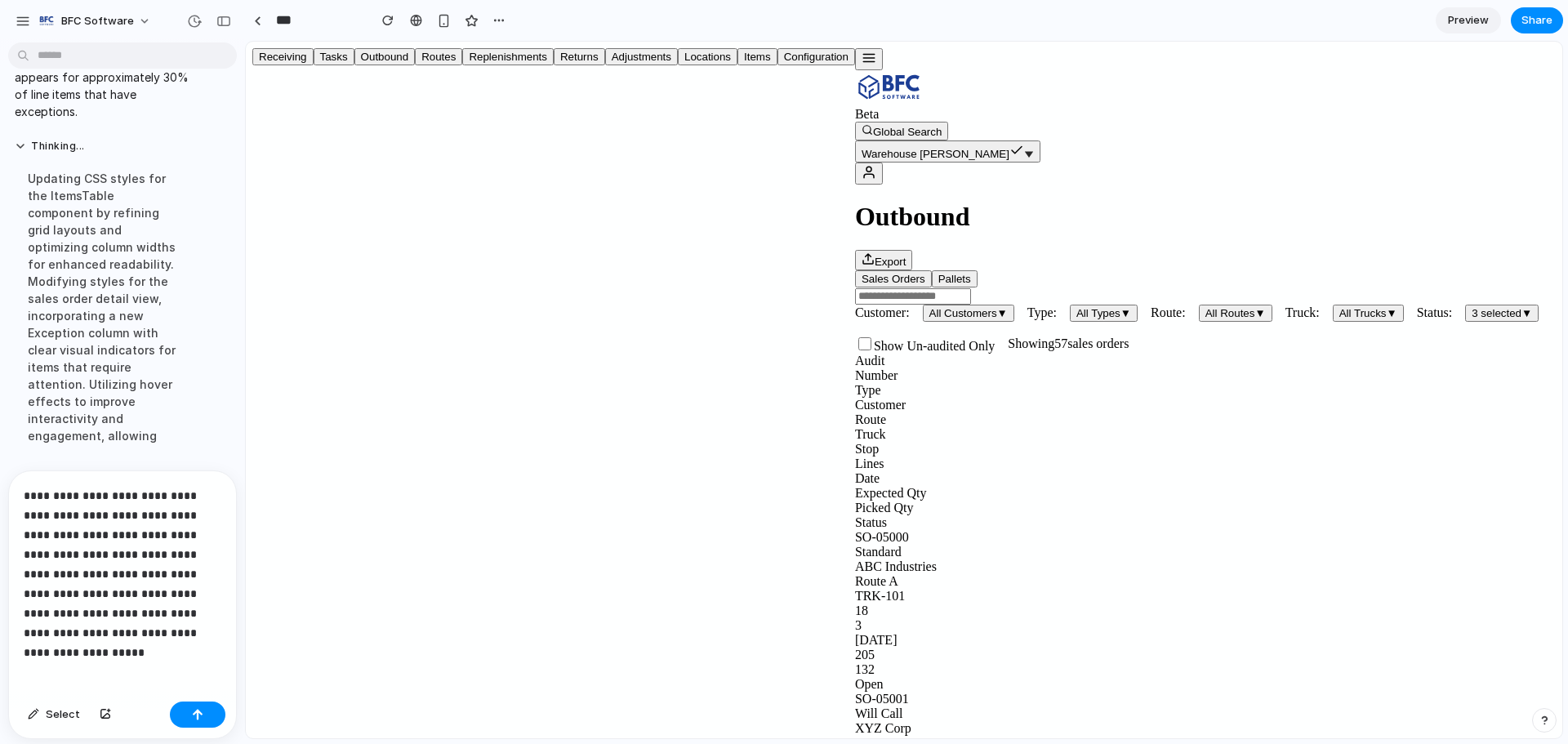
scroll to position [6457, 0]
click at [855, 692] on div "SO-05001" at bounding box center [1205, 699] width 701 height 14
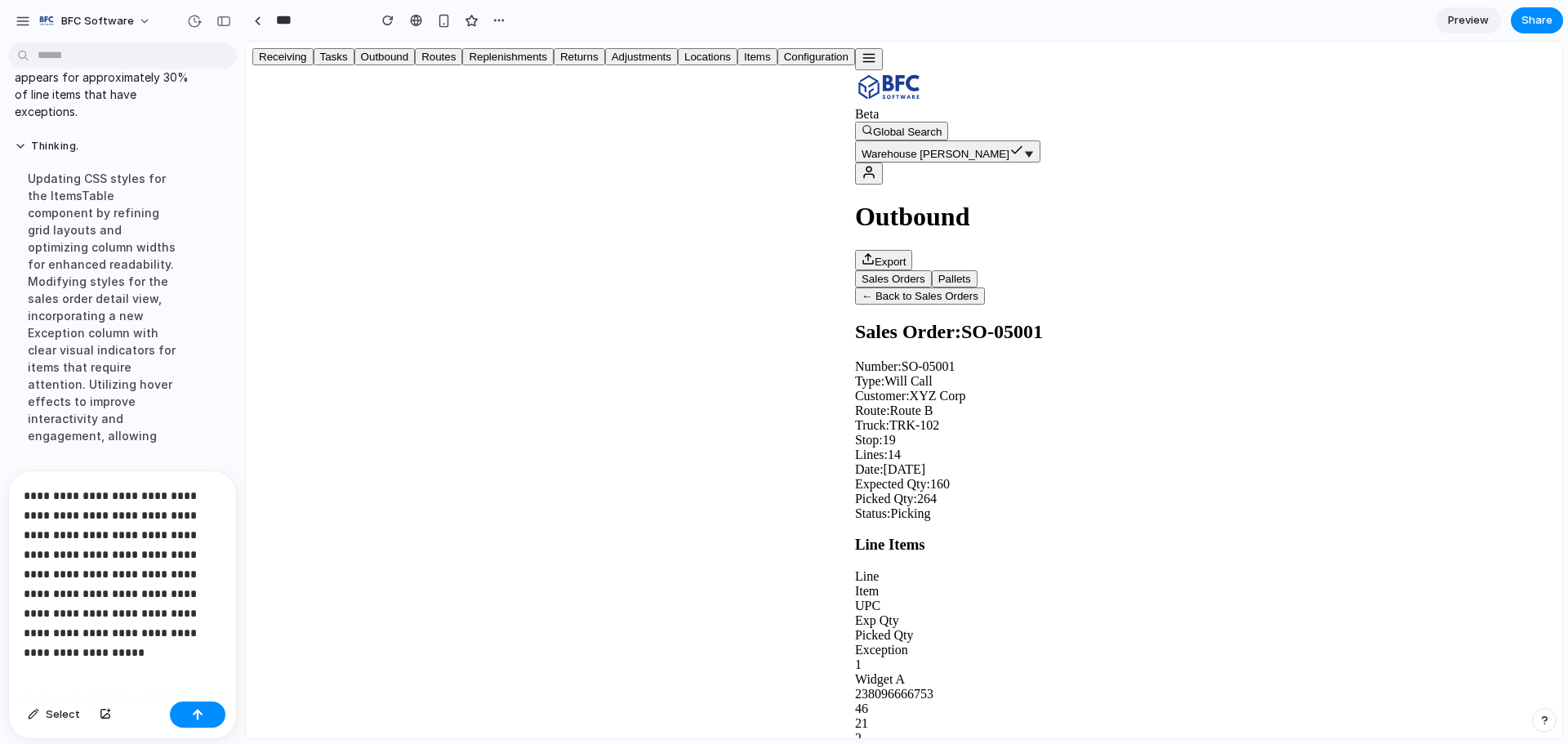
click at [87, 570] on p "**********" at bounding box center [120, 564] width 191 height 157
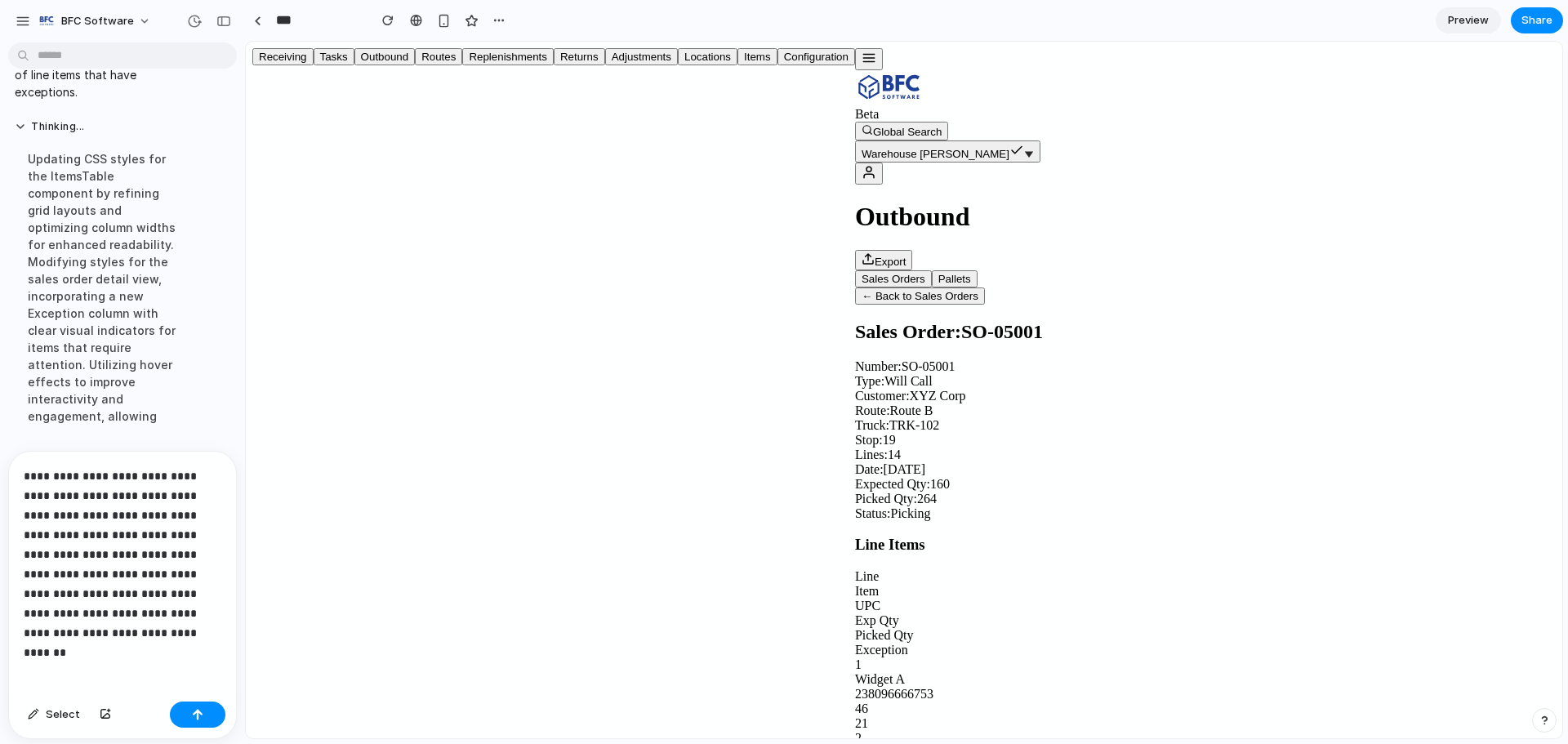
click at [40, 571] on p "**********" at bounding box center [120, 554] width 191 height 176
click at [182, 605] on p "**********" at bounding box center [120, 554] width 191 height 176
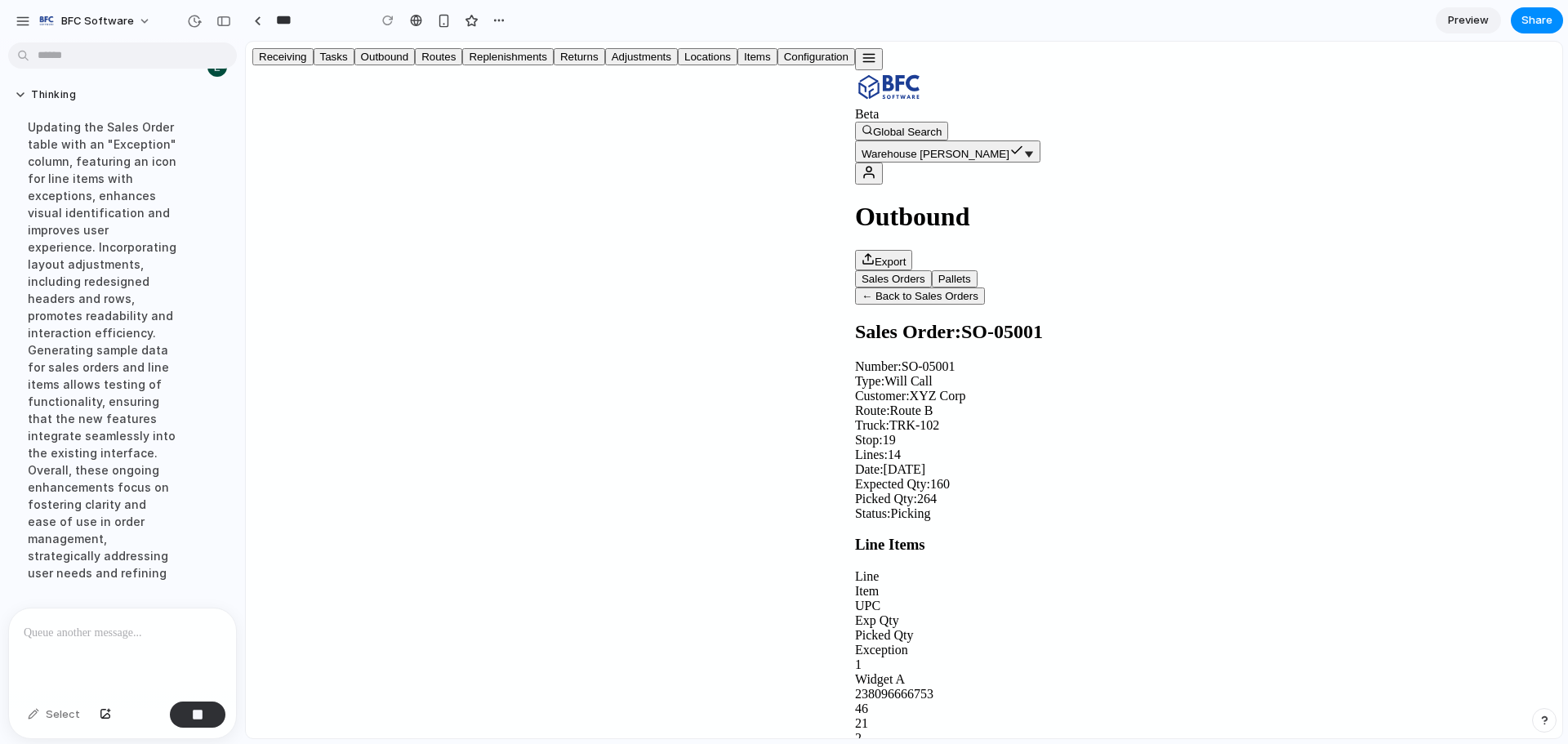
scroll to position [6778, 0]
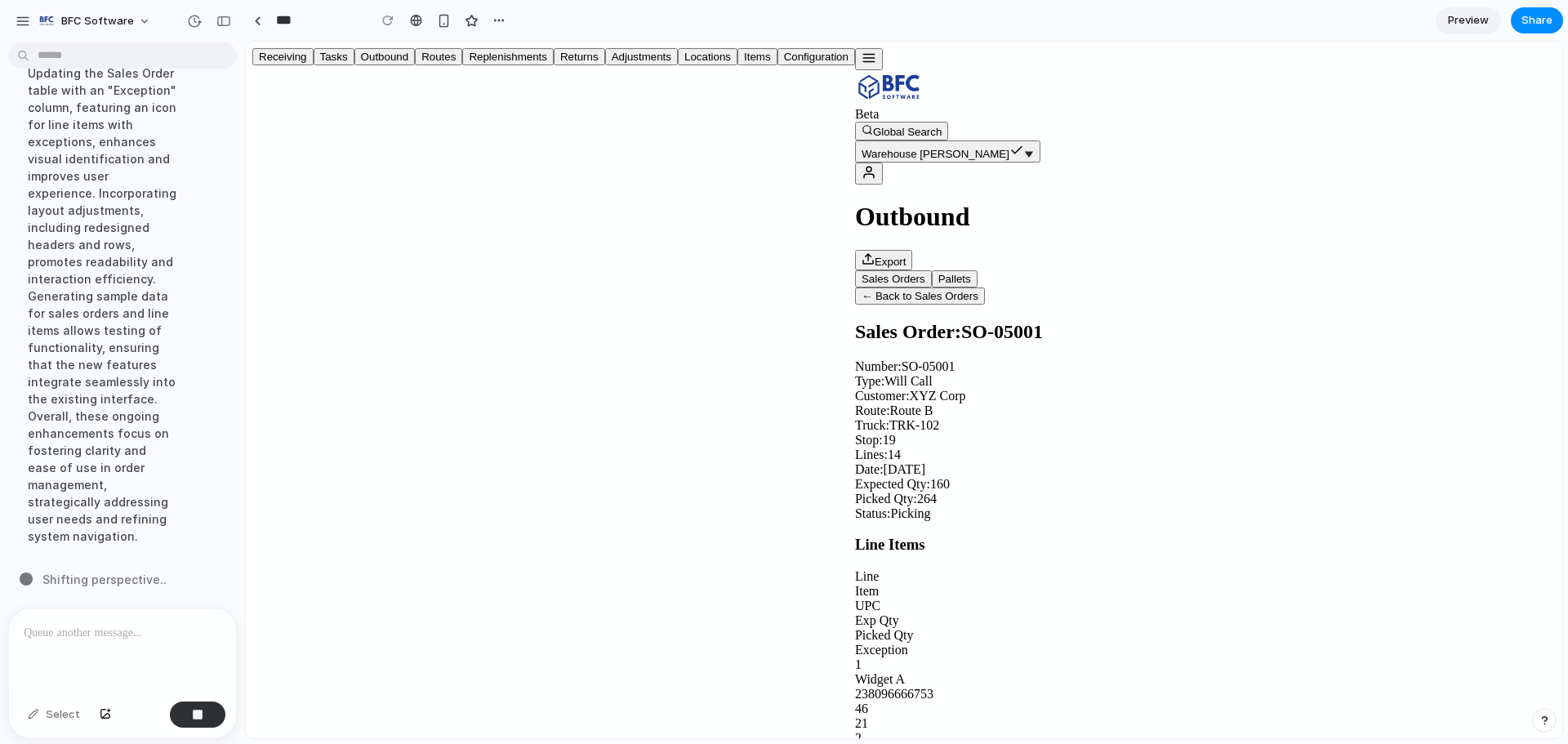
click at [855, 287] on button "← Back to Sales Orders" at bounding box center [919, 296] width 130 height 17
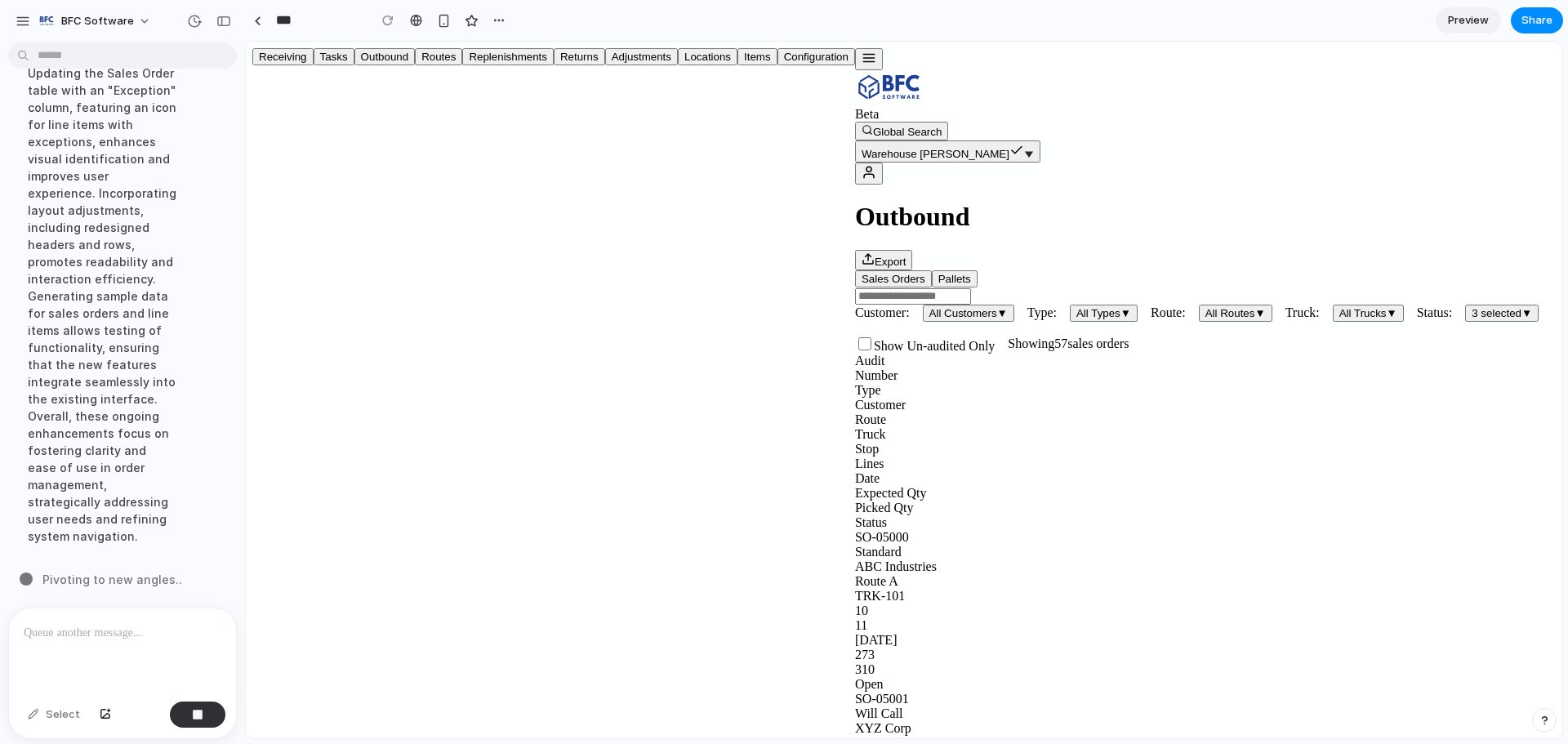
click at [66, 624] on p at bounding box center [120, 633] width 191 height 19
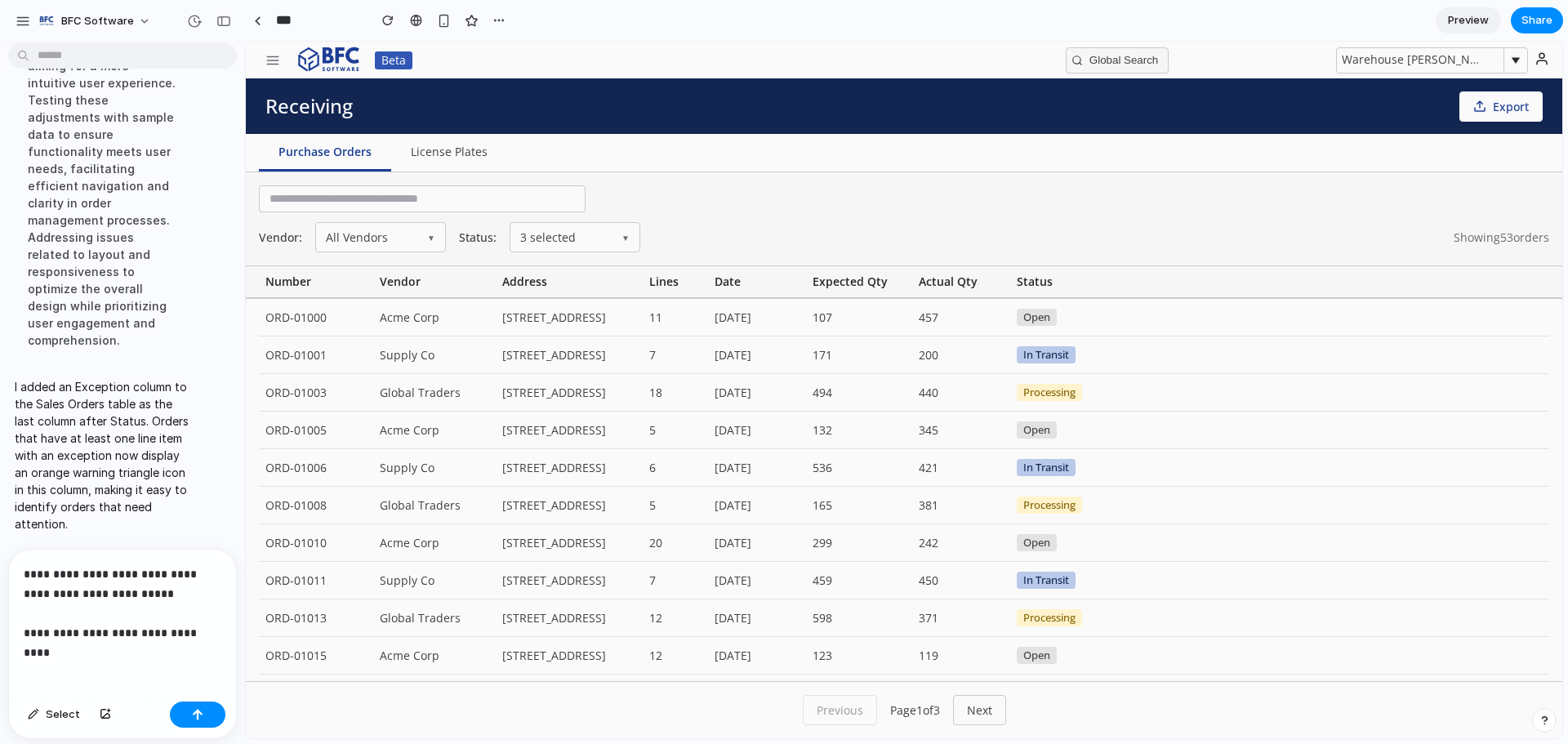
scroll to position [6500, 0]
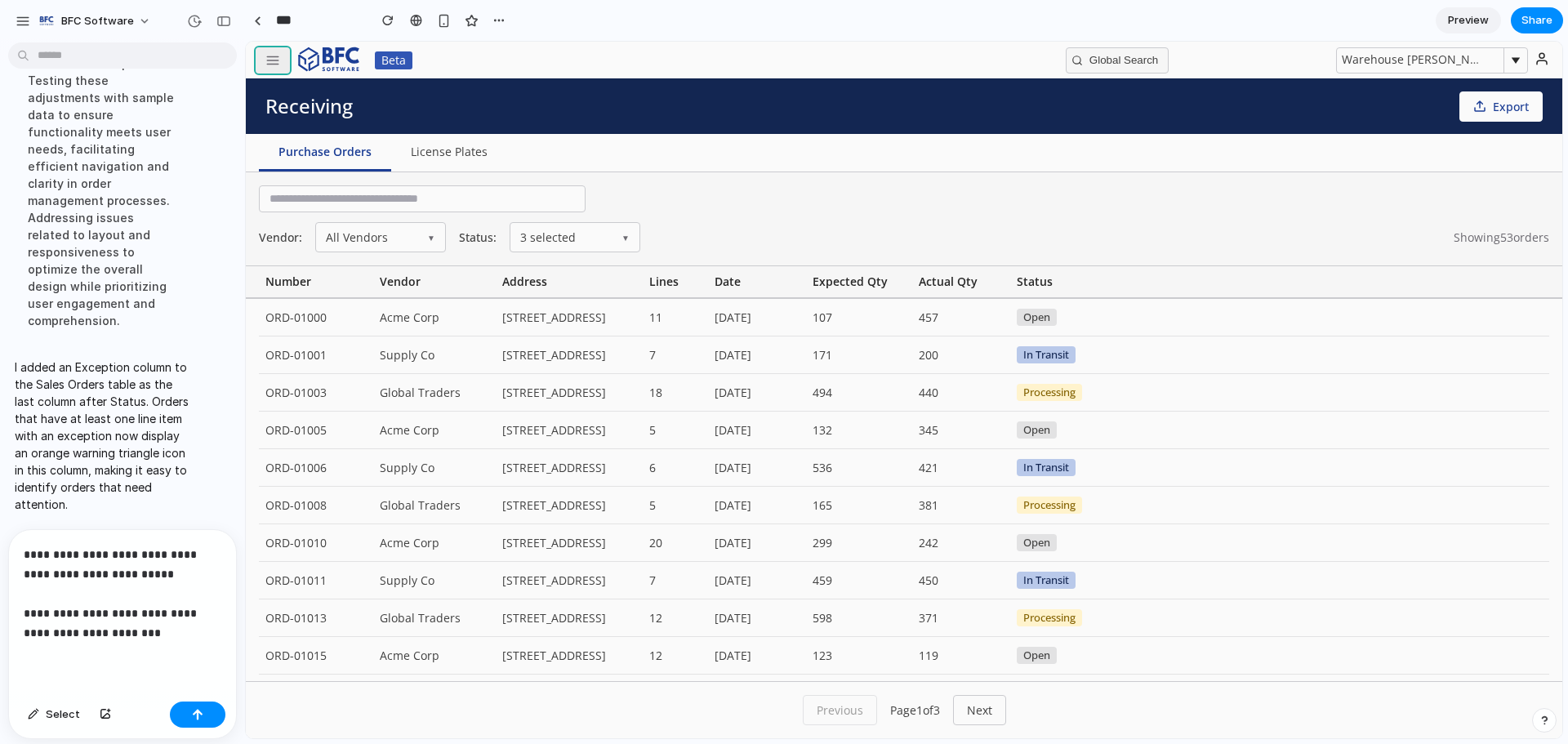
click at [278, 48] on button "button" at bounding box center [273, 60] width 35 height 26
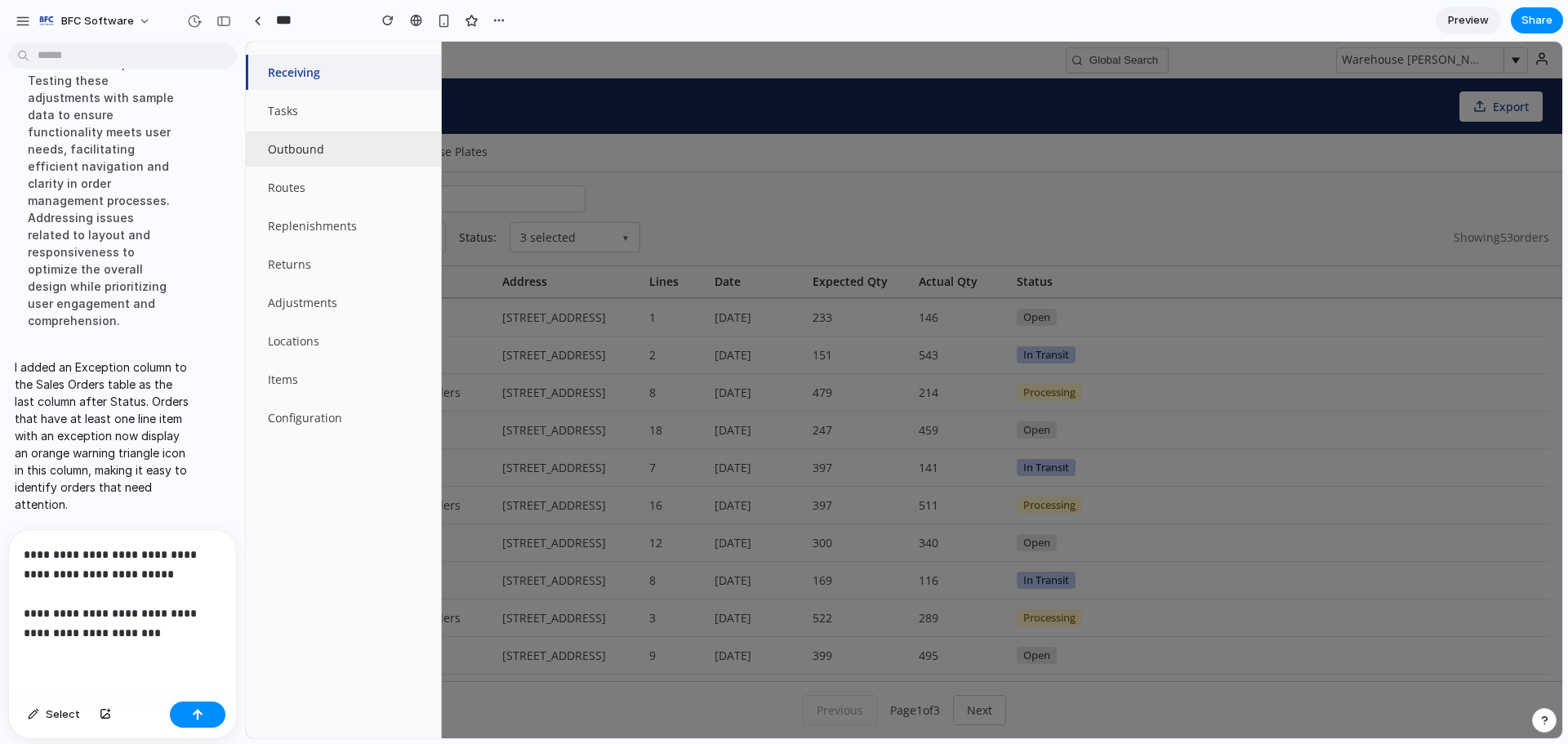
click at [309, 143] on button "Outbound" at bounding box center [343, 148] width 196 height 35
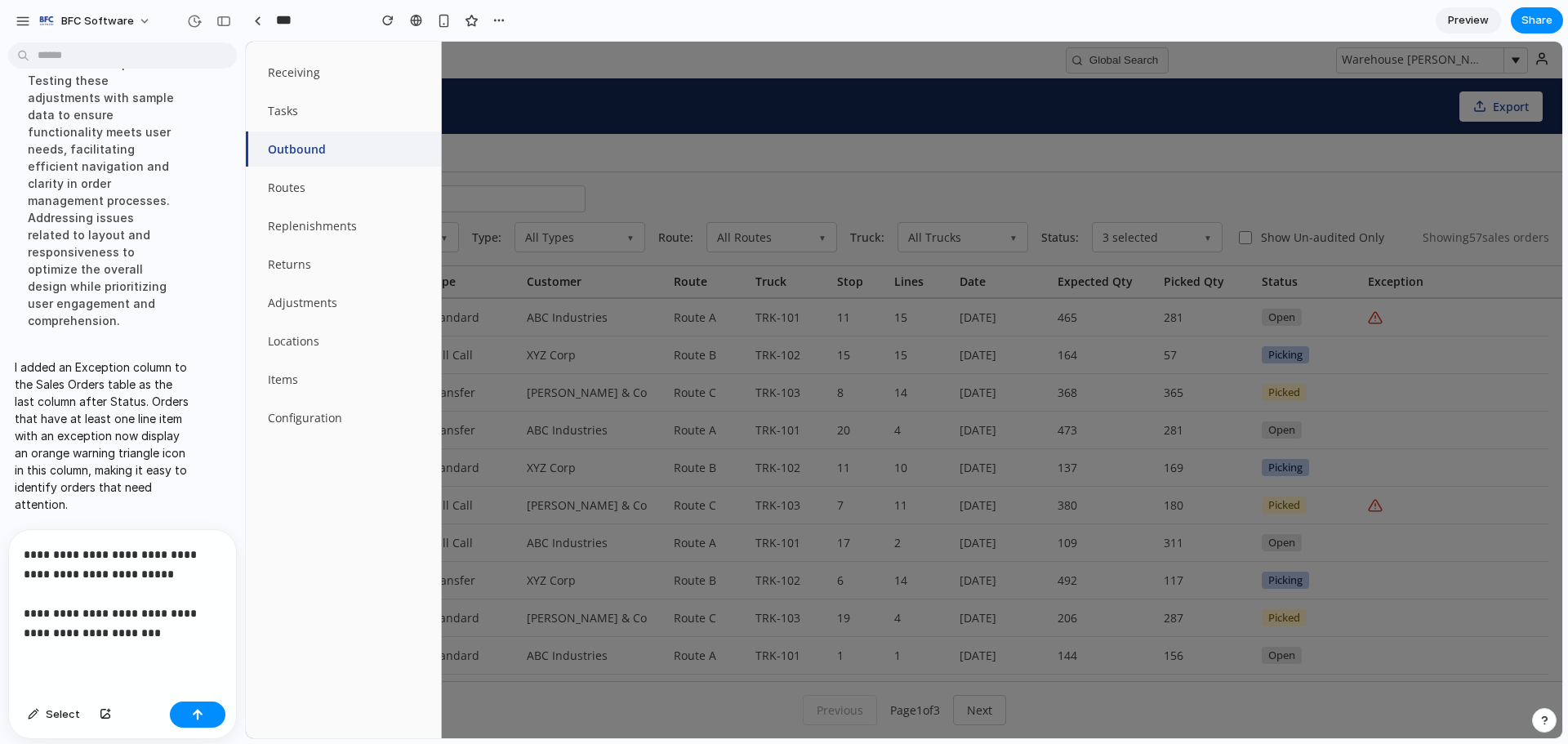
click at [635, 132] on div at bounding box center [904, 389] width 1316 height 697
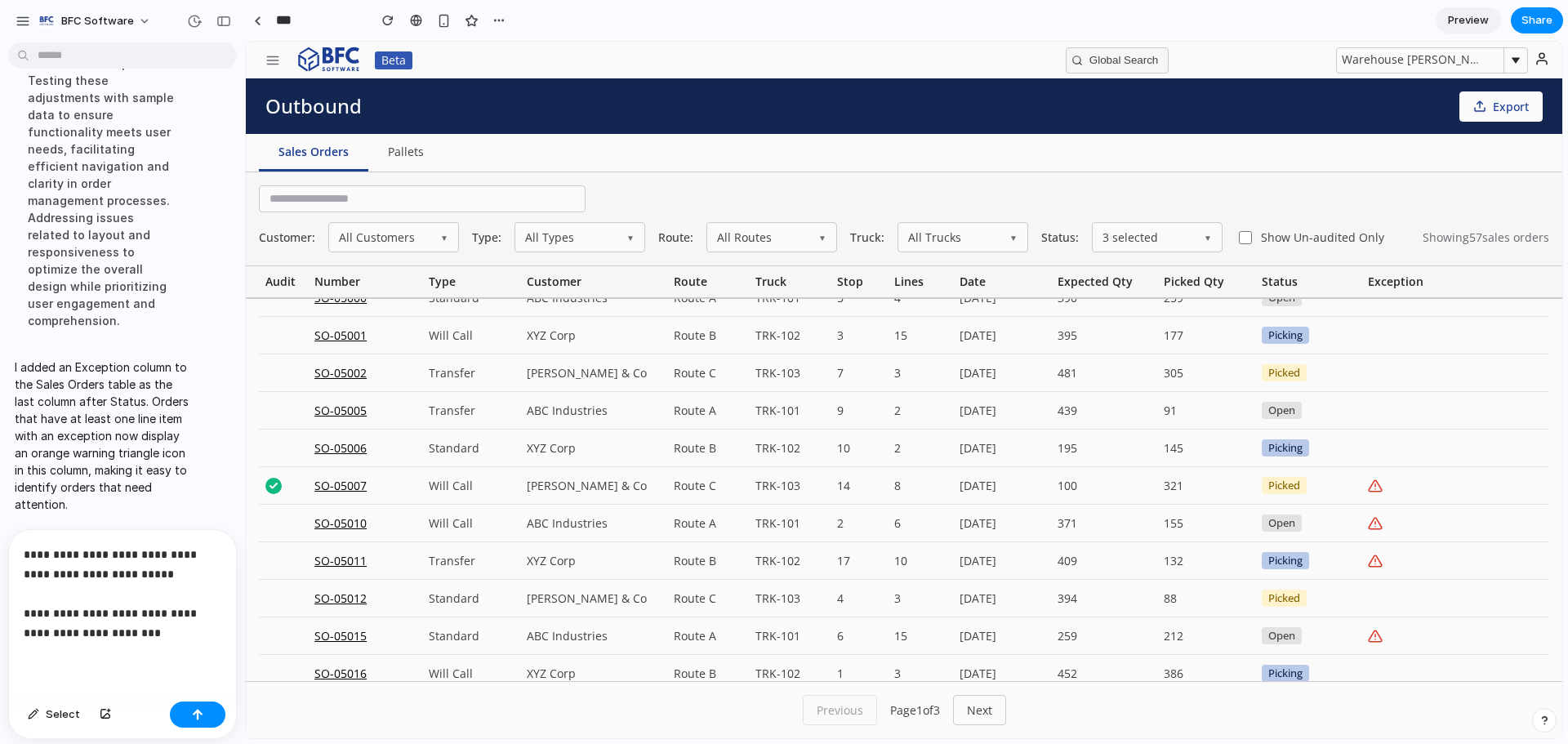
scroll to position [0, 0]
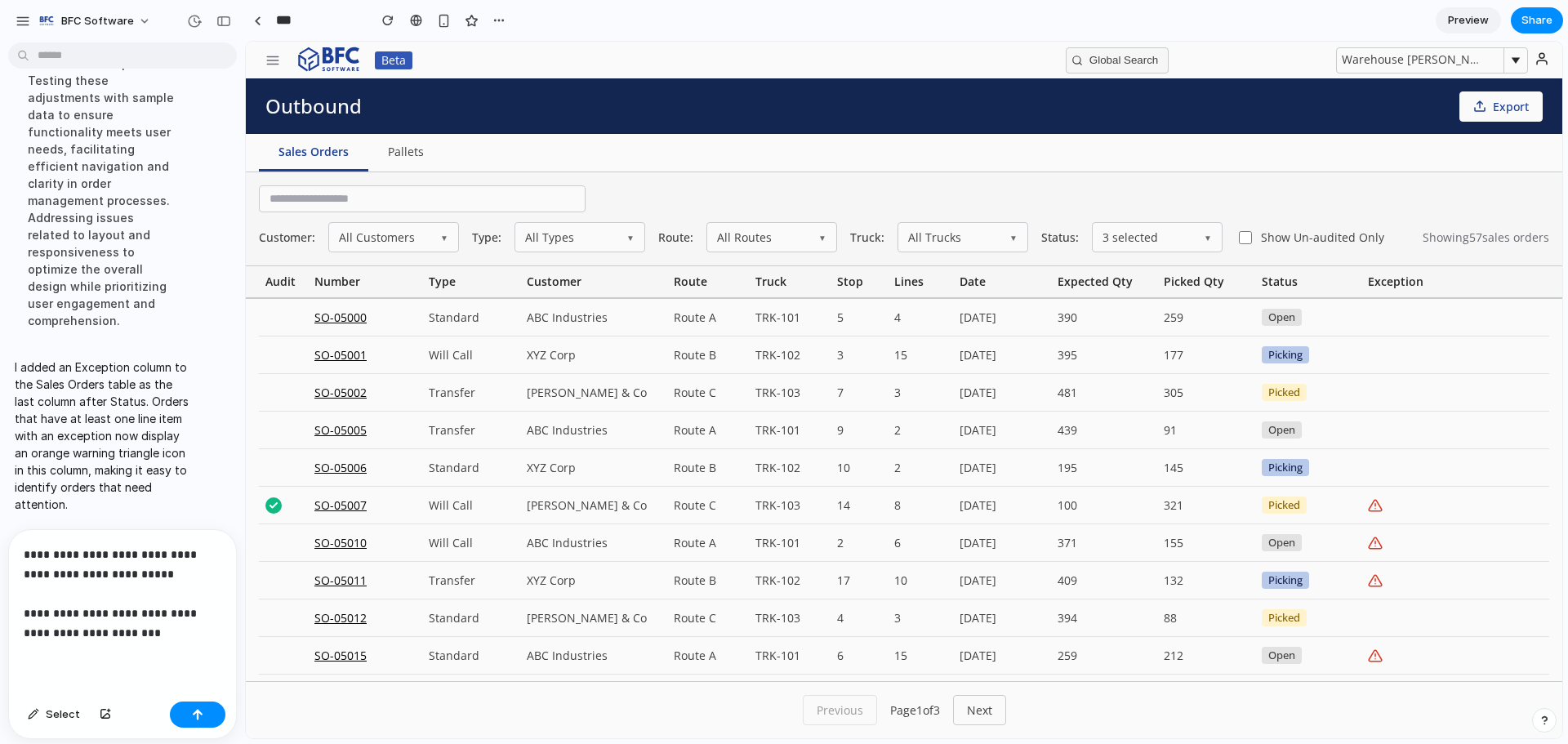
click at [150, 548] on p "**********" at bounding box center [120, 594] width 191 height 98
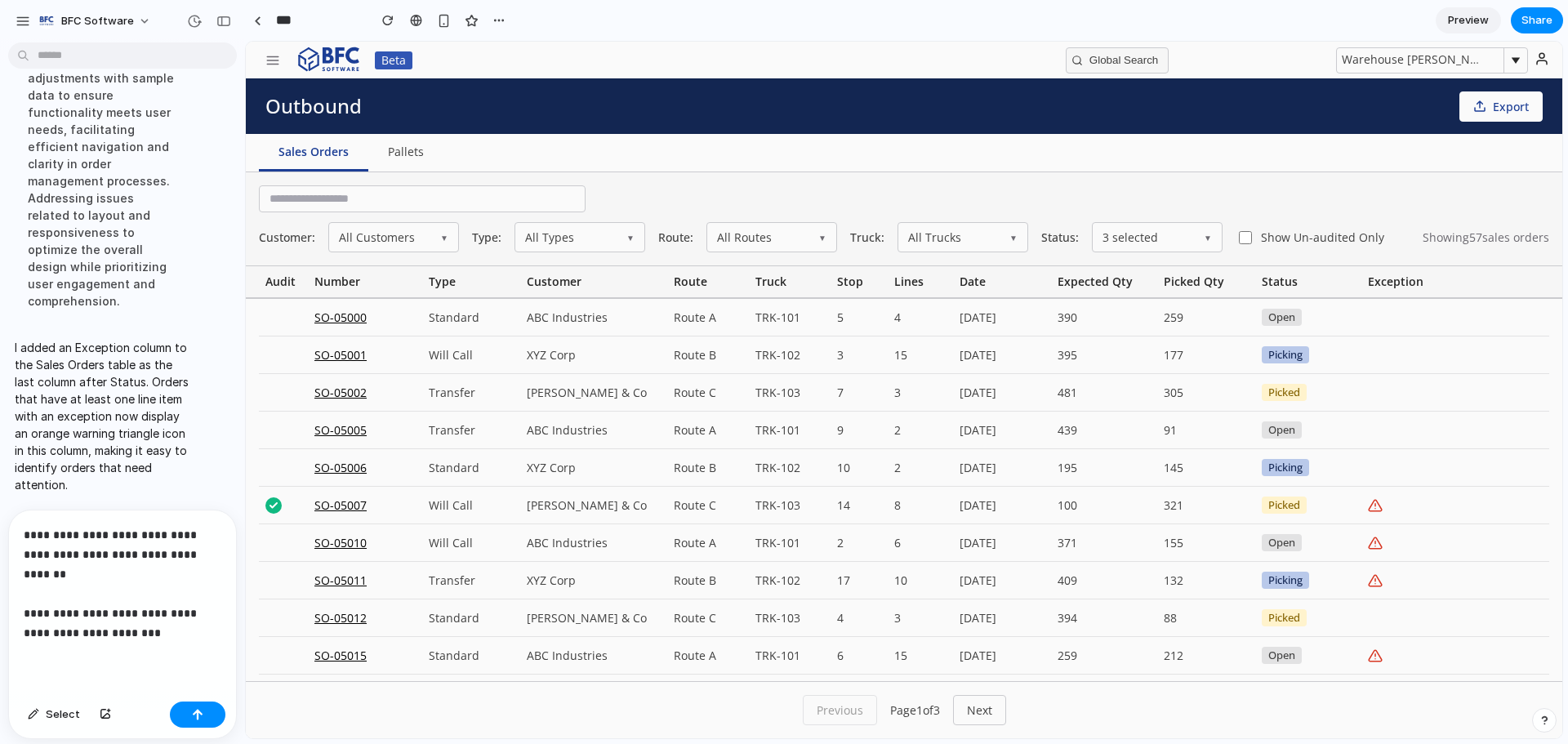
scroll to position [6518, 0]
click at [142, 571] on p "**********" at bounding box center [120, 584] width 191 height 118
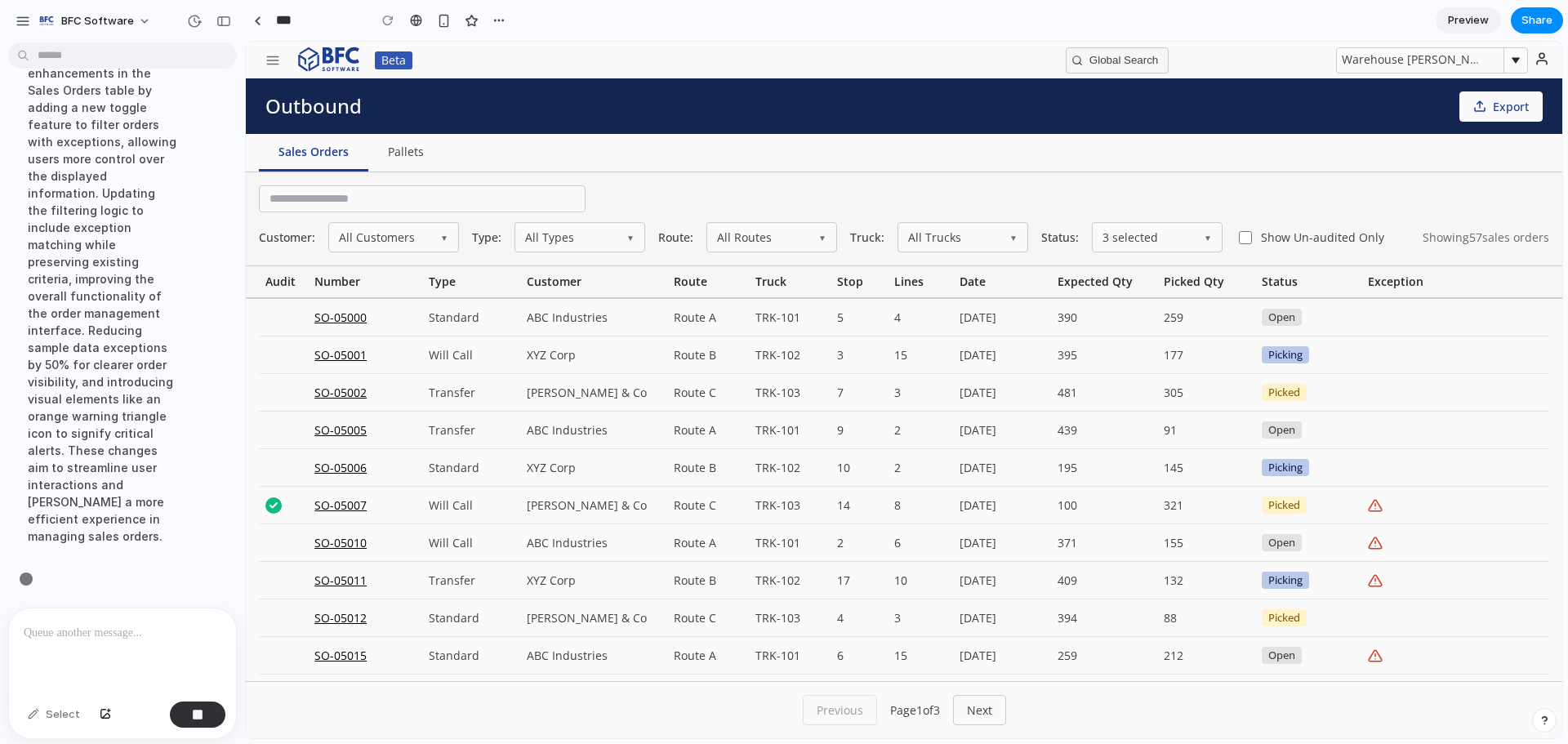
scroll to position [6624, 0]
click at [278, 62] on icon "button" at bounding box center [272, 60] width 14 height 14
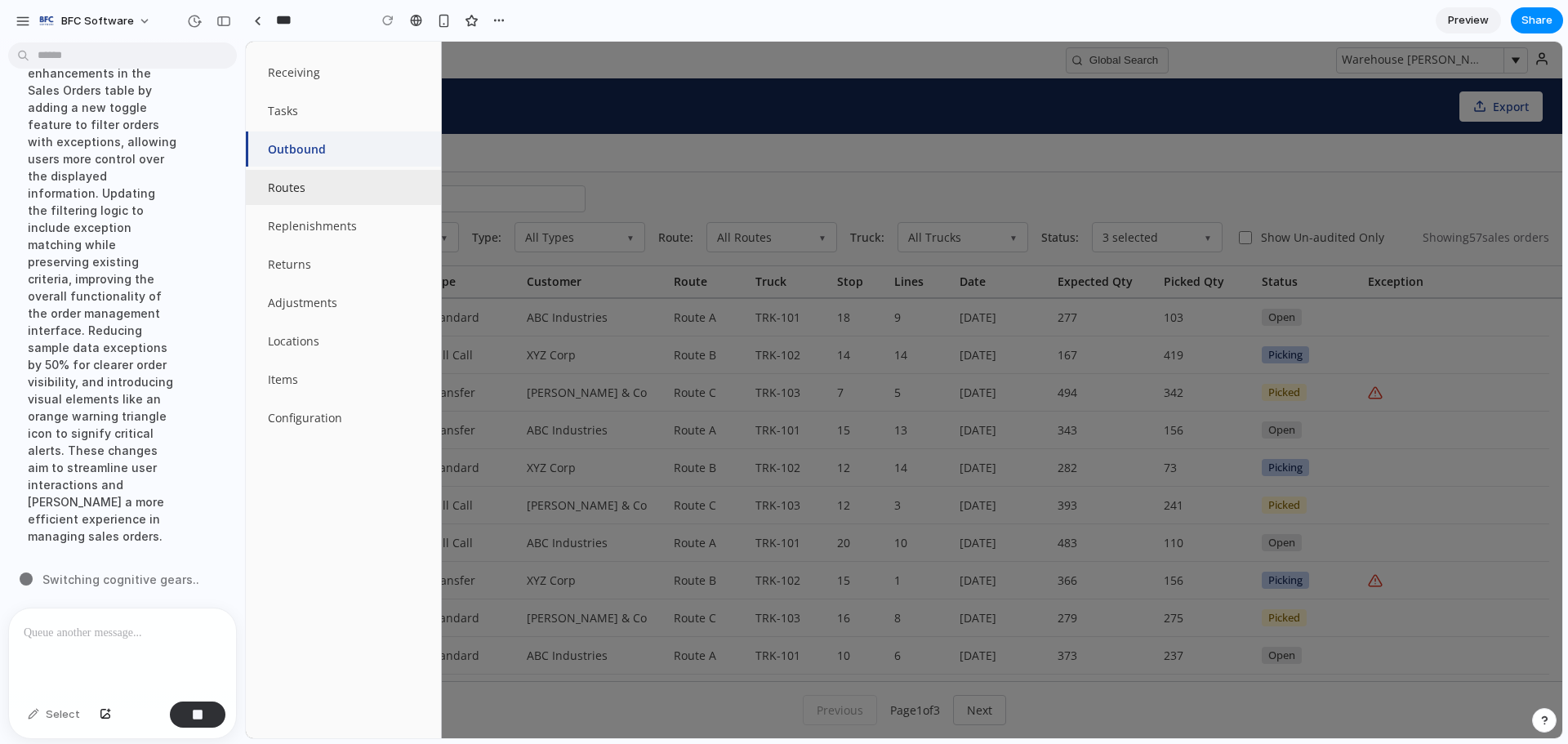
click at [324, 195] on button "Routes" at bounding box center [343, 187] width 196 height 35
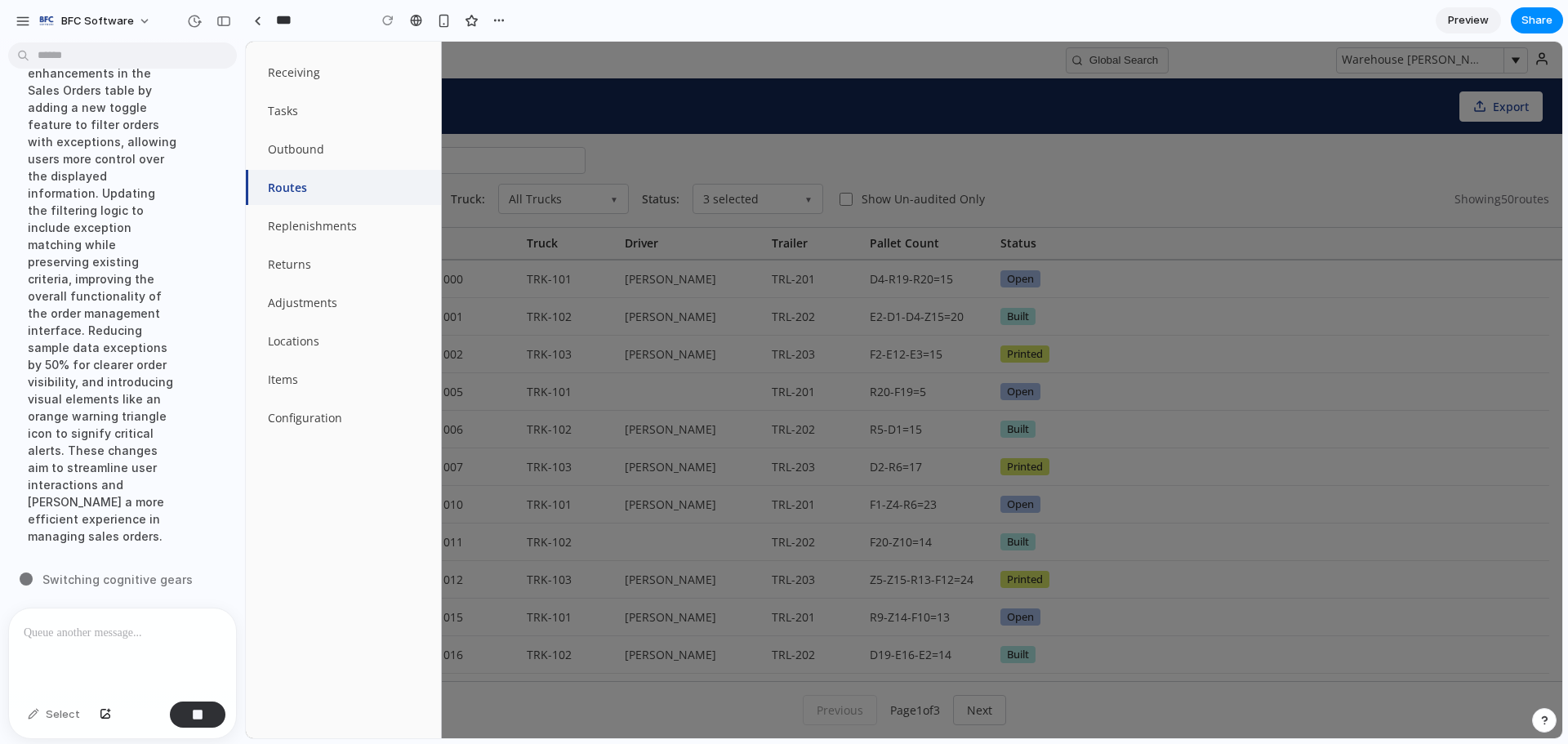
click at [744, 140] on div at bounding box center [904, 389] width 1316 height 697
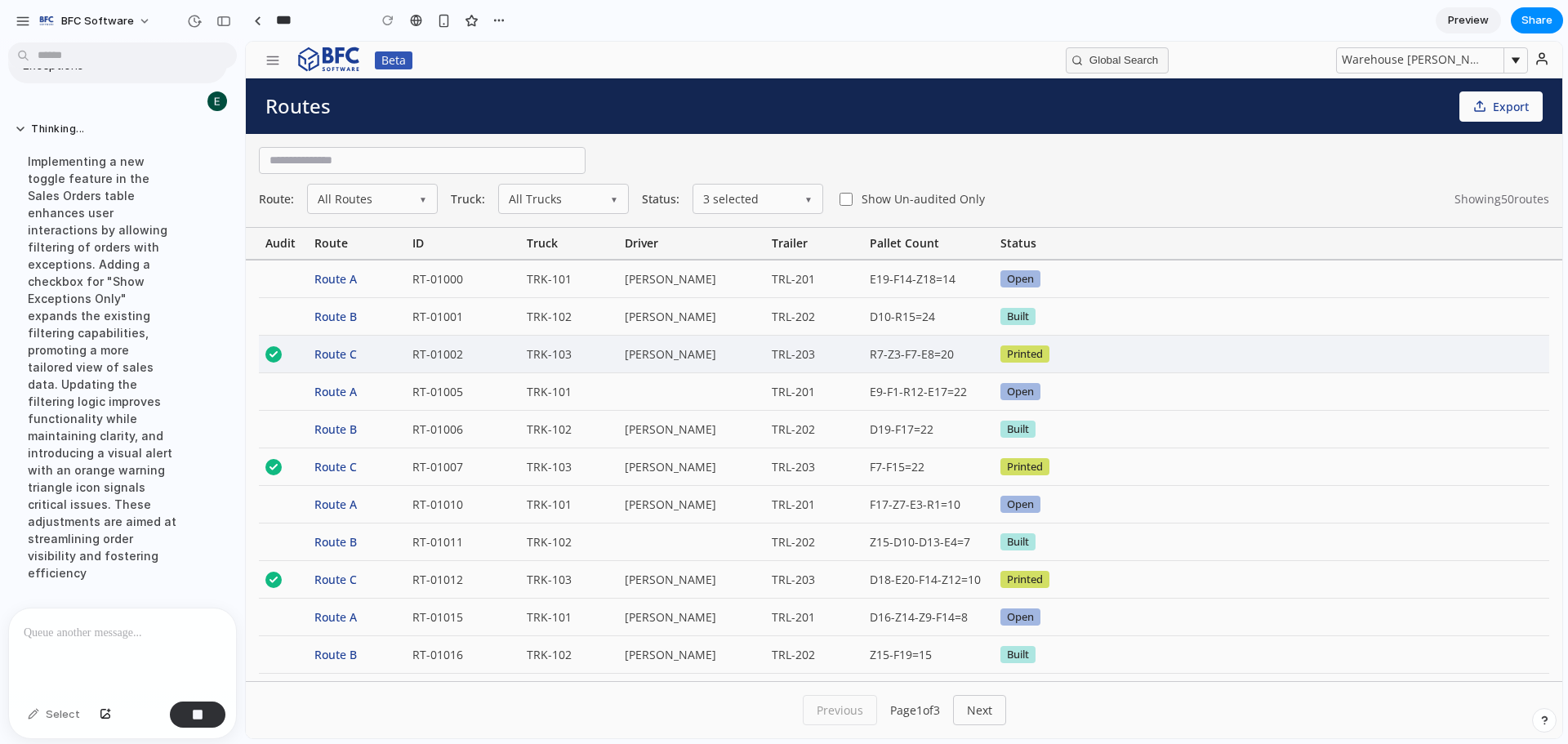
scroll to position [6573, 0]
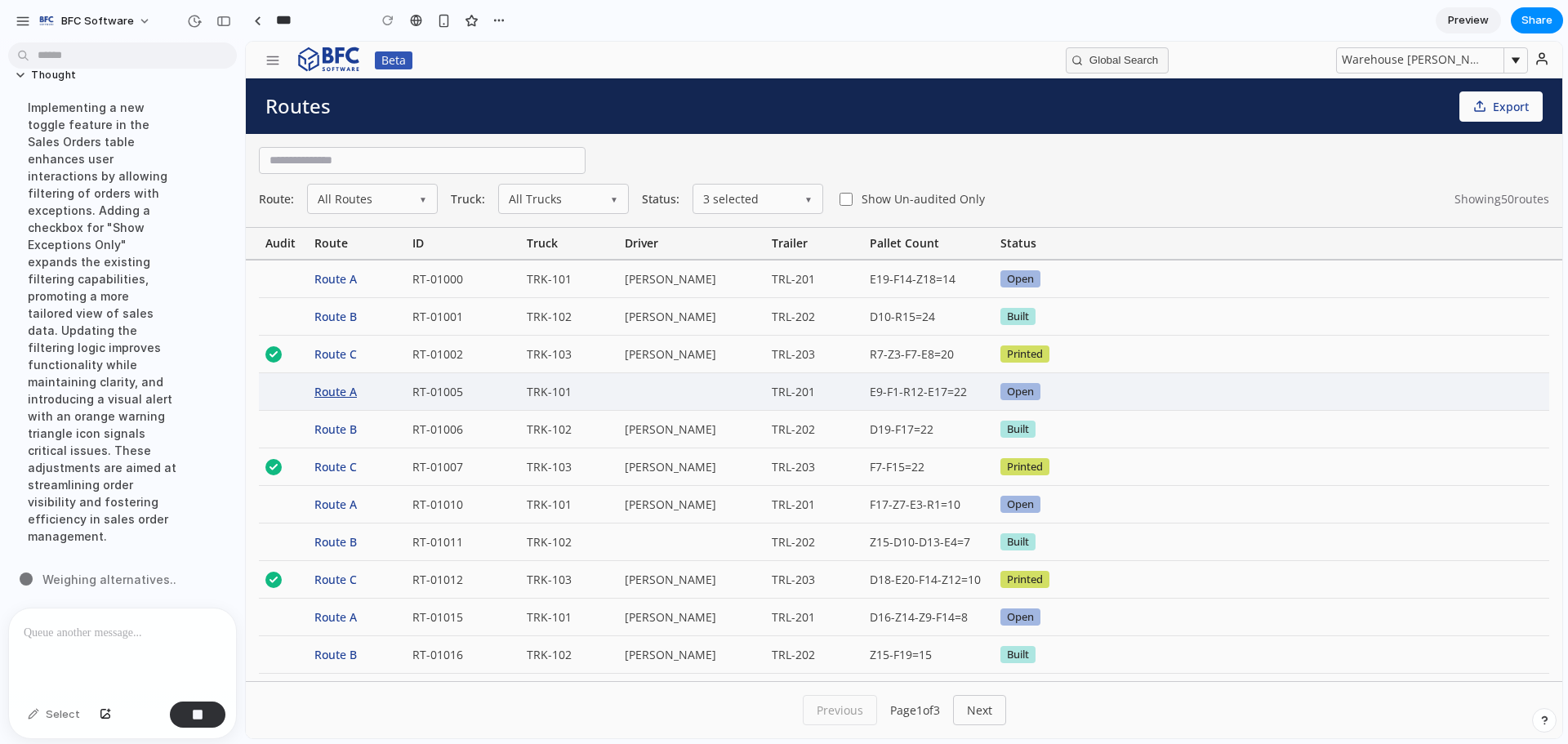
click at [316, 394] on div "Route A" at bounding box center [357, 391] width 98 height 37
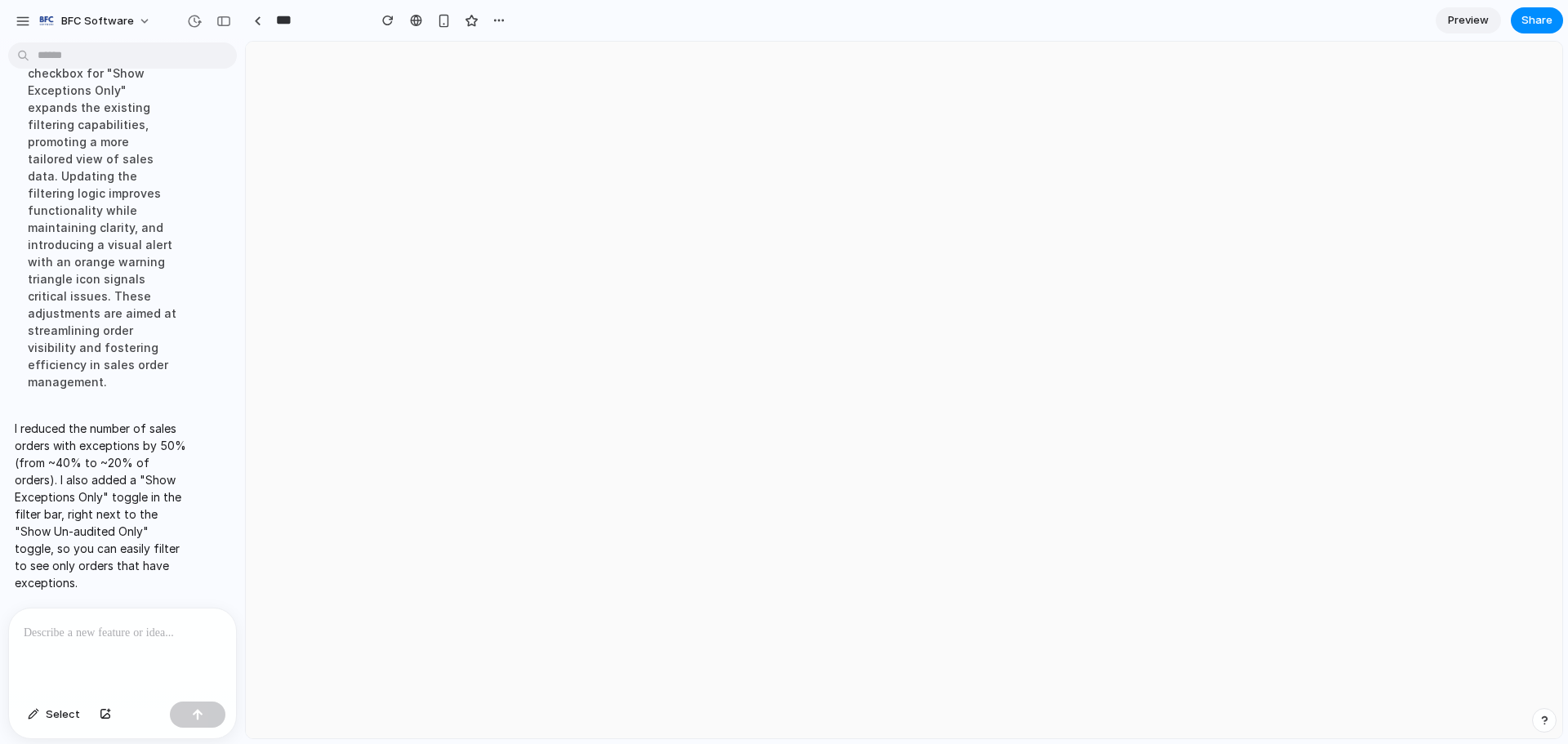
scroll to position [6405, 0]
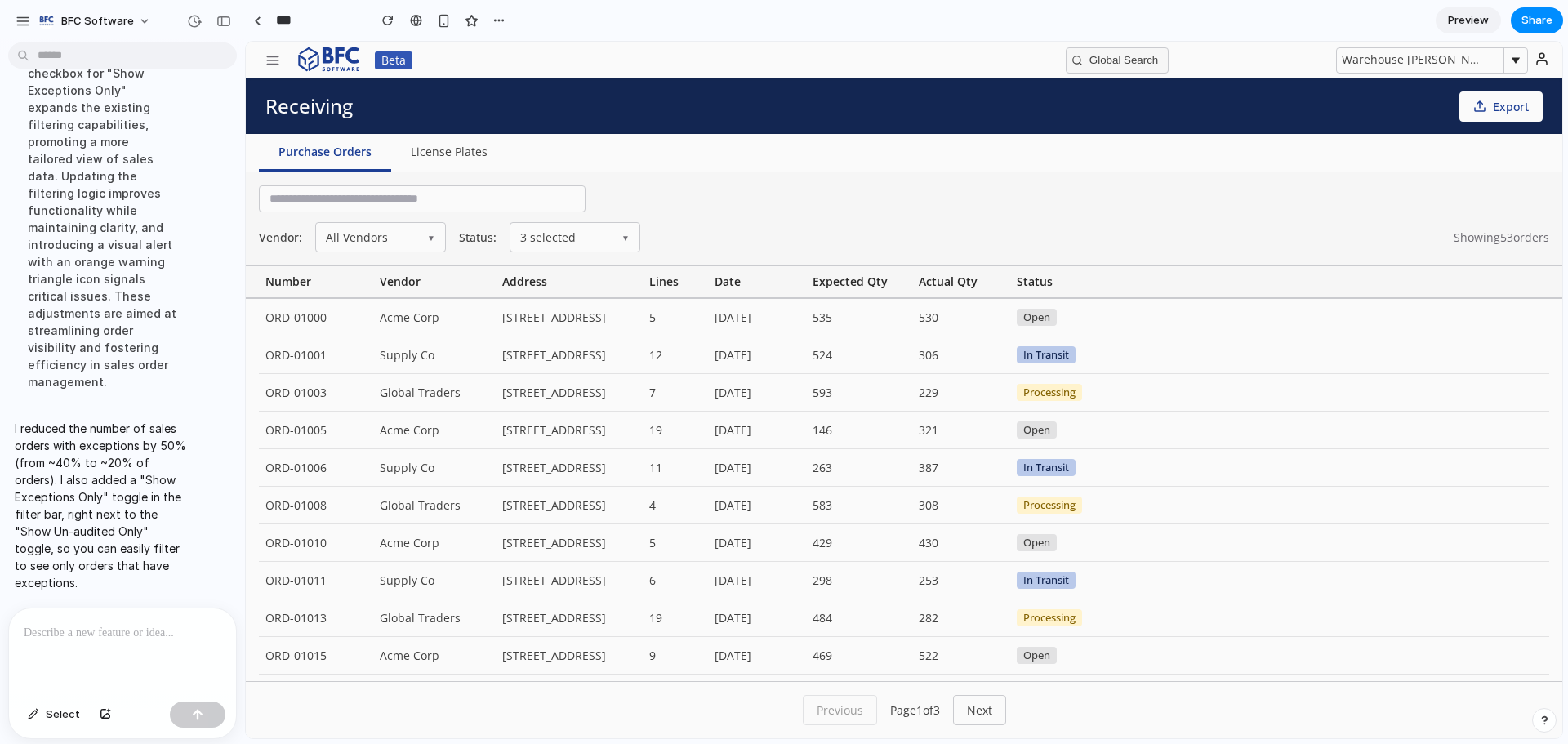
click at [281, 45] on div "Beta" at bounding box center [373, 60] width 235 height 35
click at [281, 52] on button "button" at bounding box center [273, 60] width 35 height 26
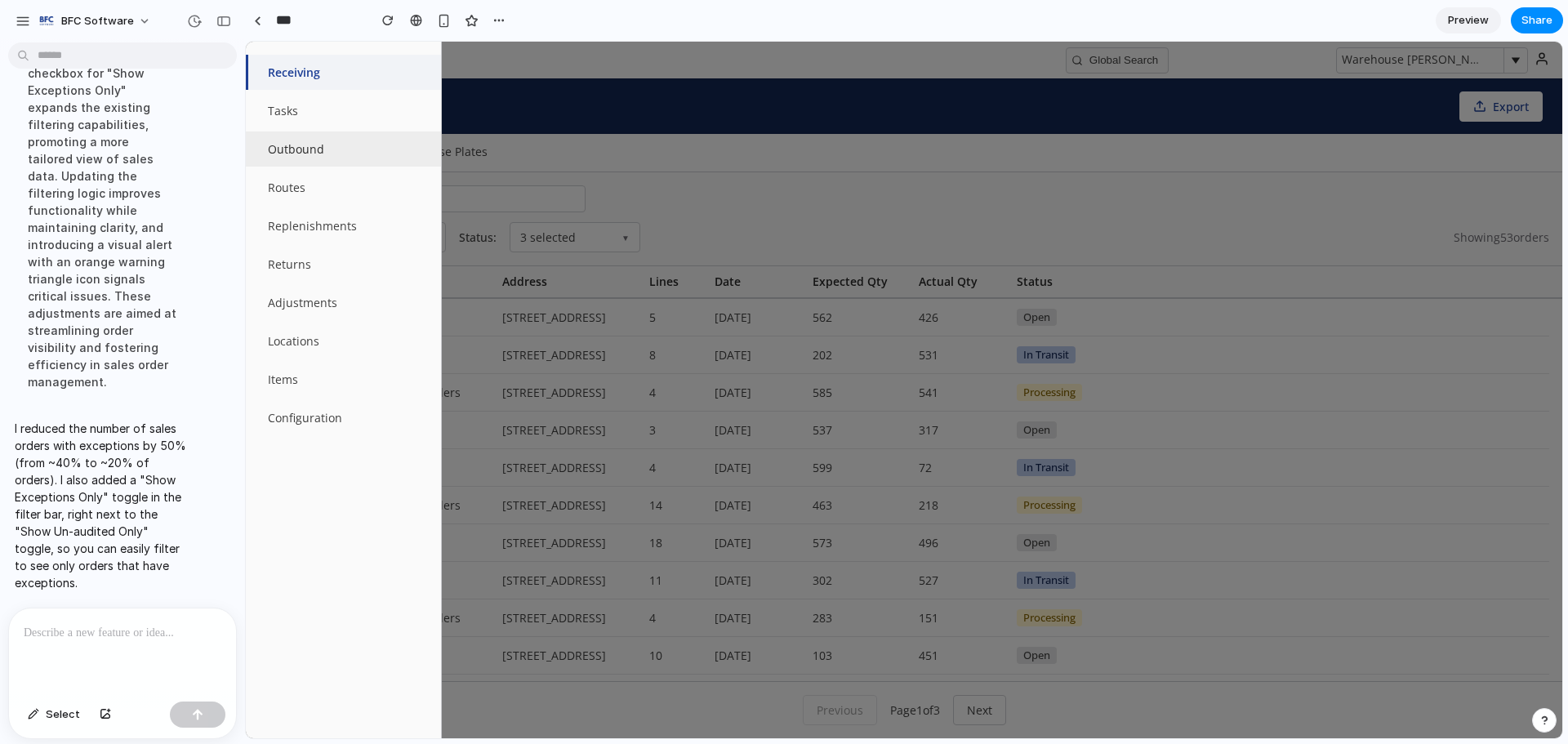
click at [316, 152] on button "Outbound" at bounding box center [343, 148] width 196 height 35
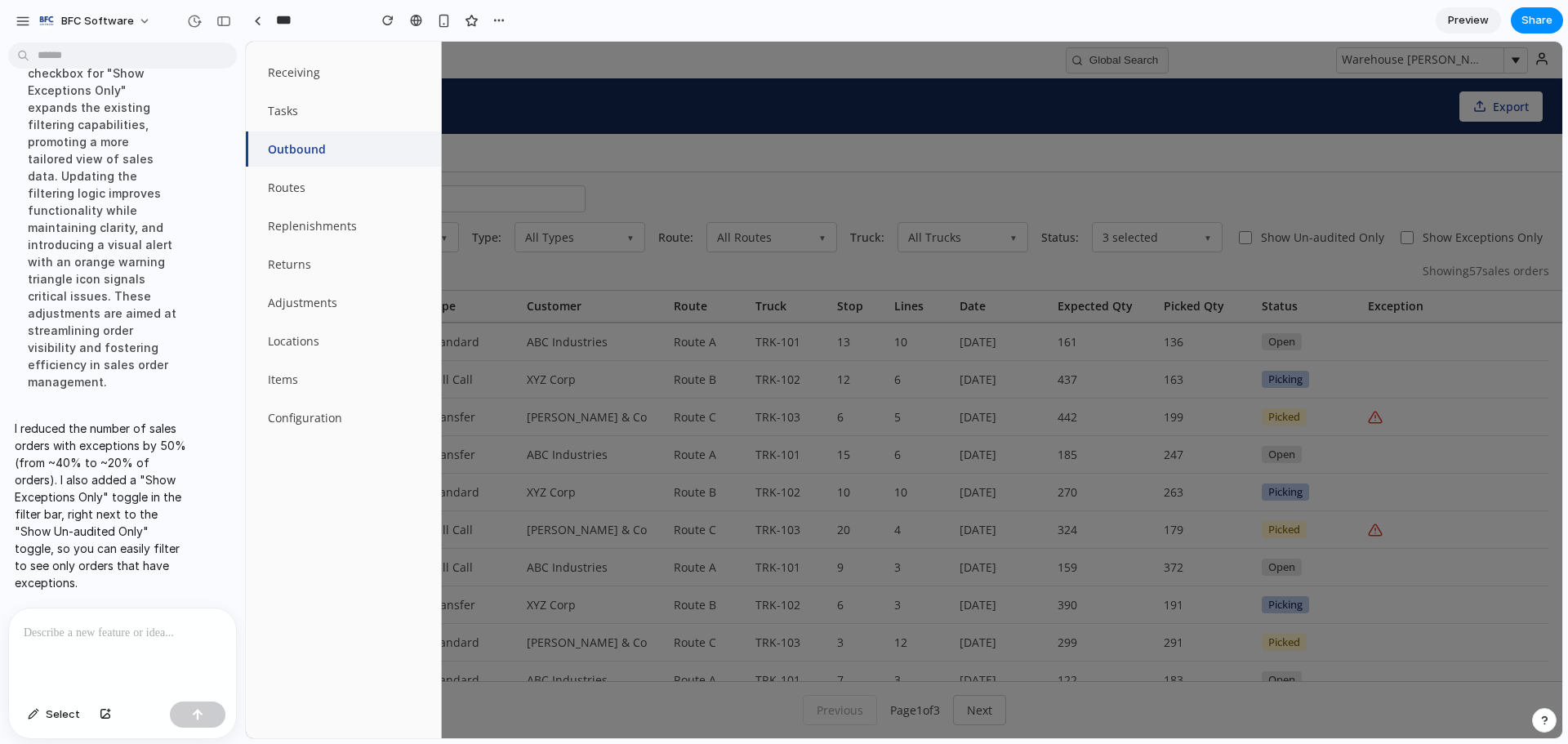
click at [802, 133] on div at bounding box center [904, 389] width 1316 height 697
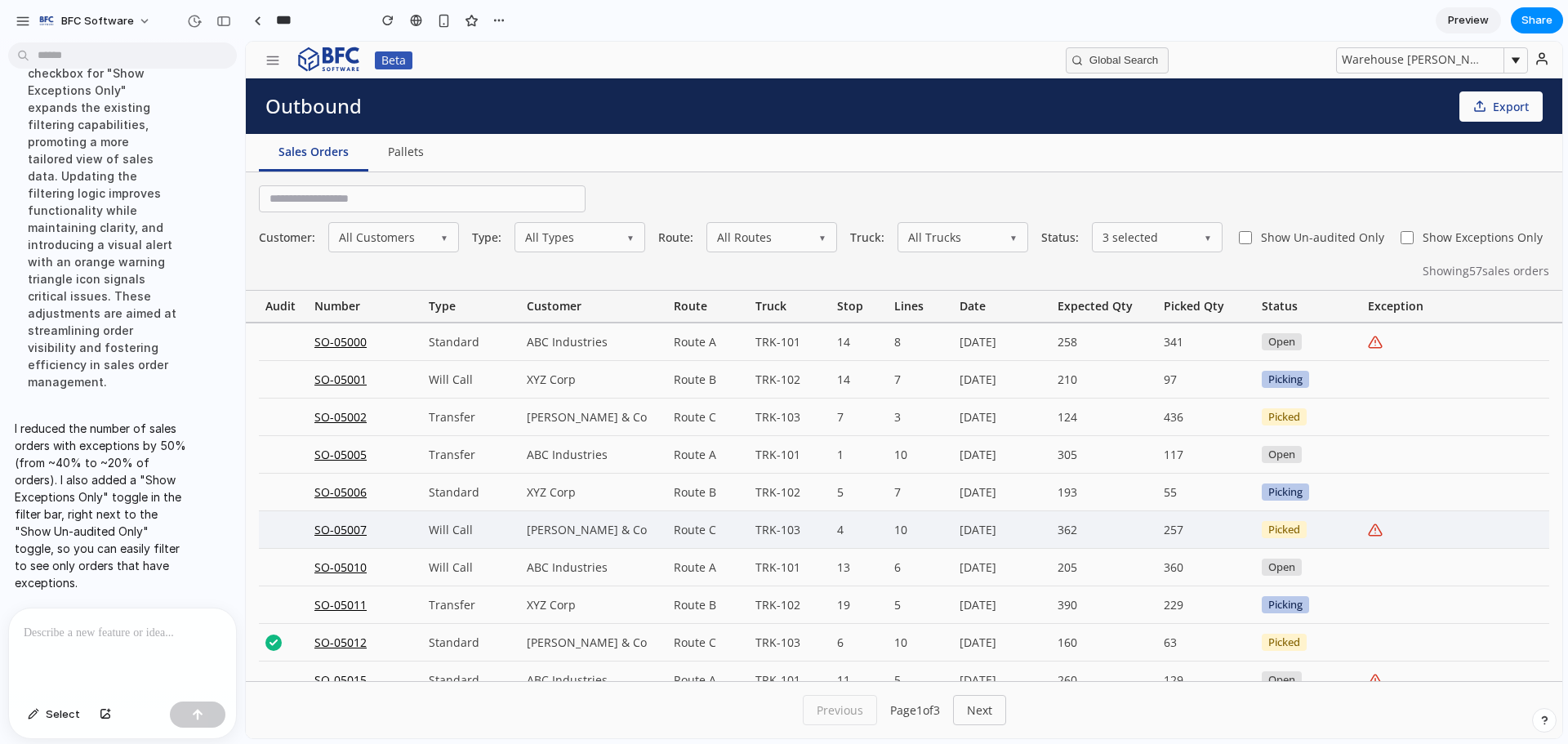
click at [324, 536] on div "SO-05007" at bounding box center [364, 529] width 115 height 37
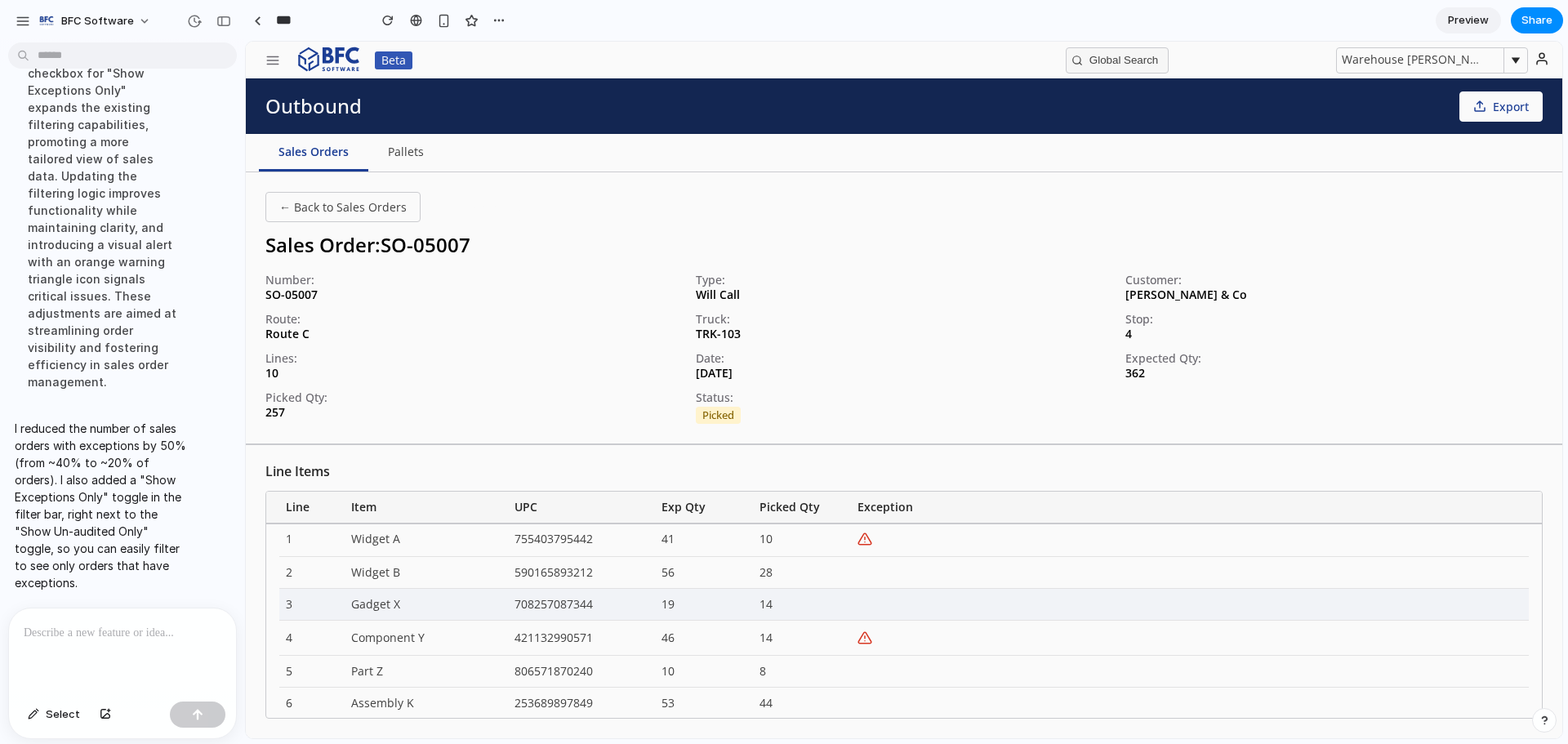
scroll to position [0, 0]
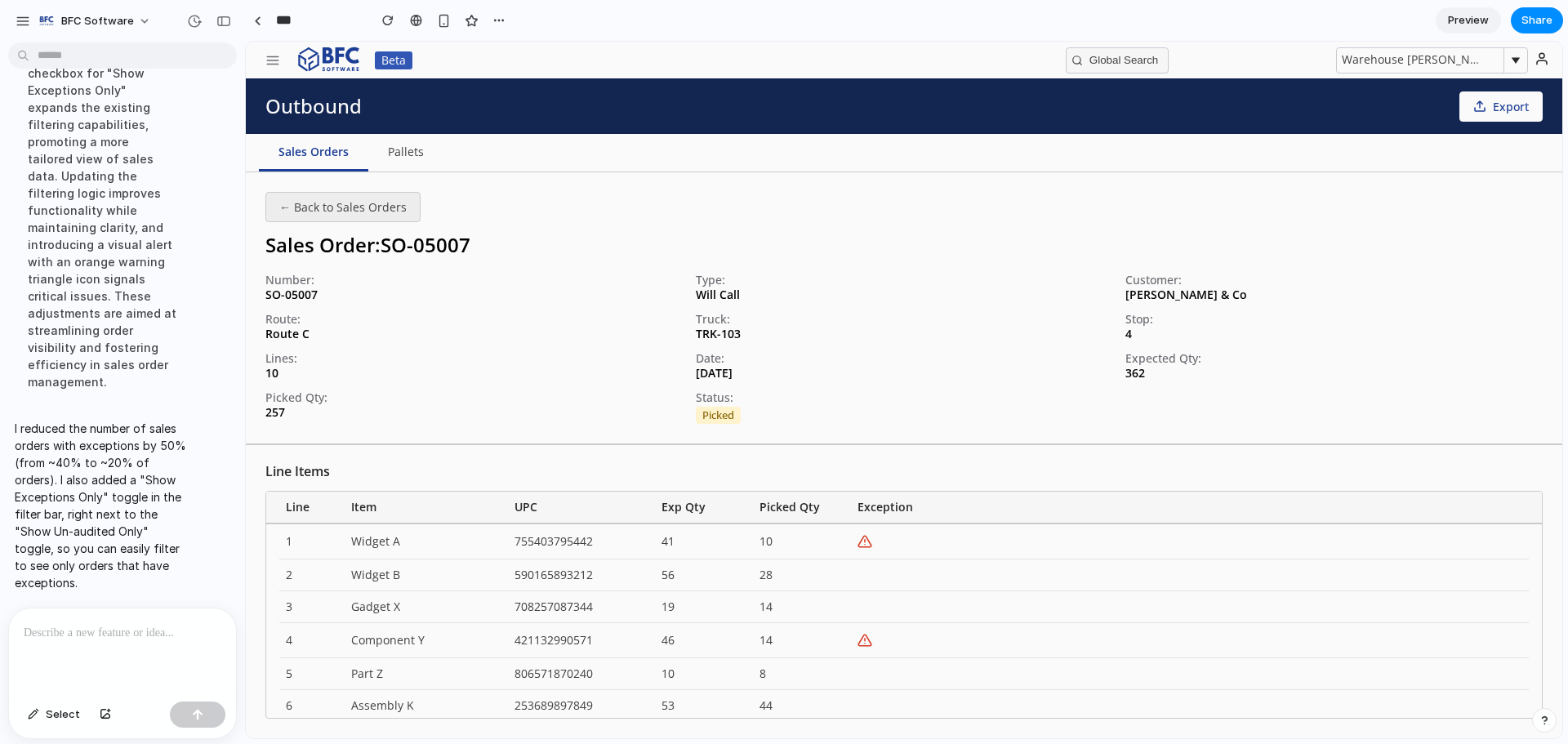
click at [351, 208] on button "← Back to Sales Orders" at bounding box center [342, 206] width 155 height 30
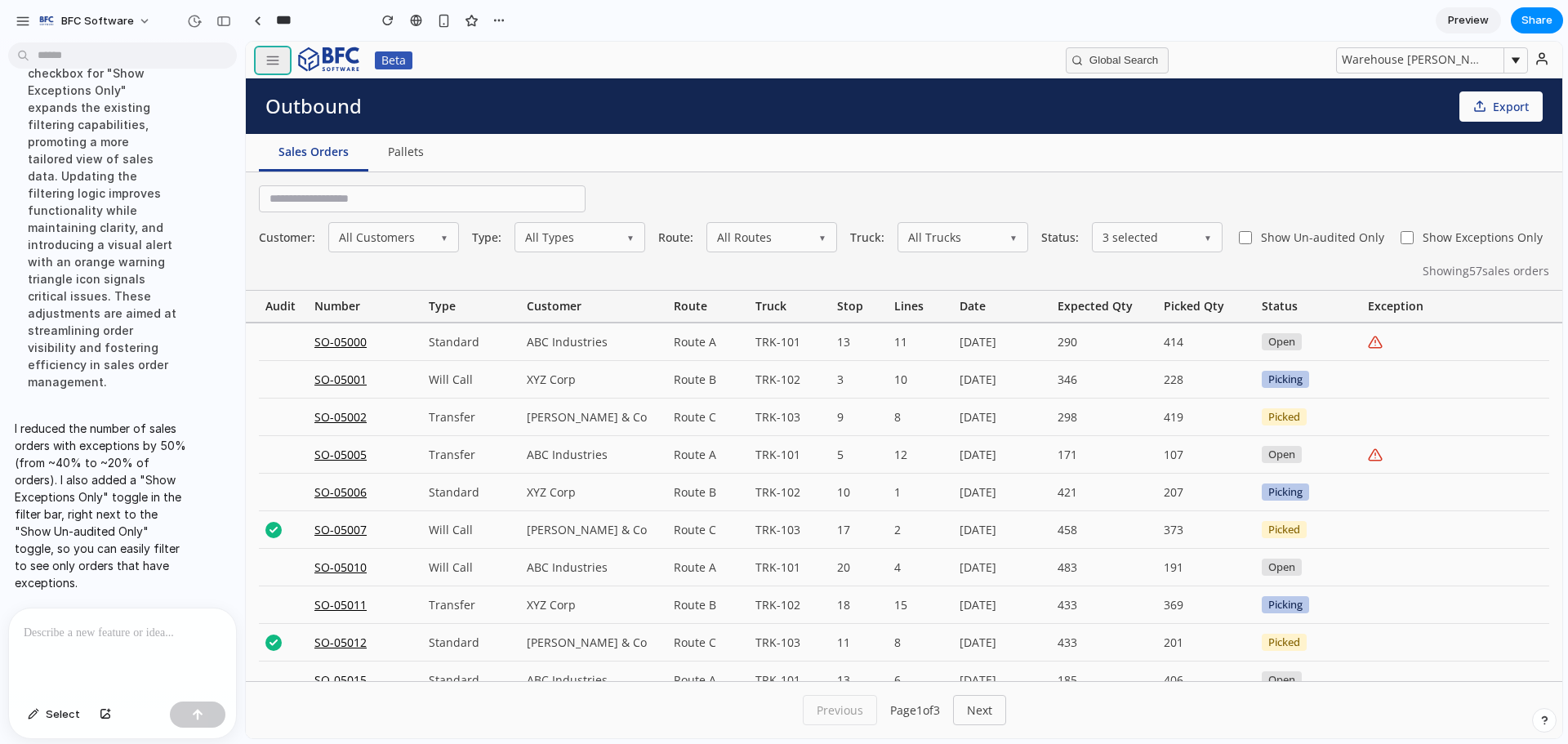
click at [272, 63] on icon "button" at bounding box center [272, 60] width 14 height 14
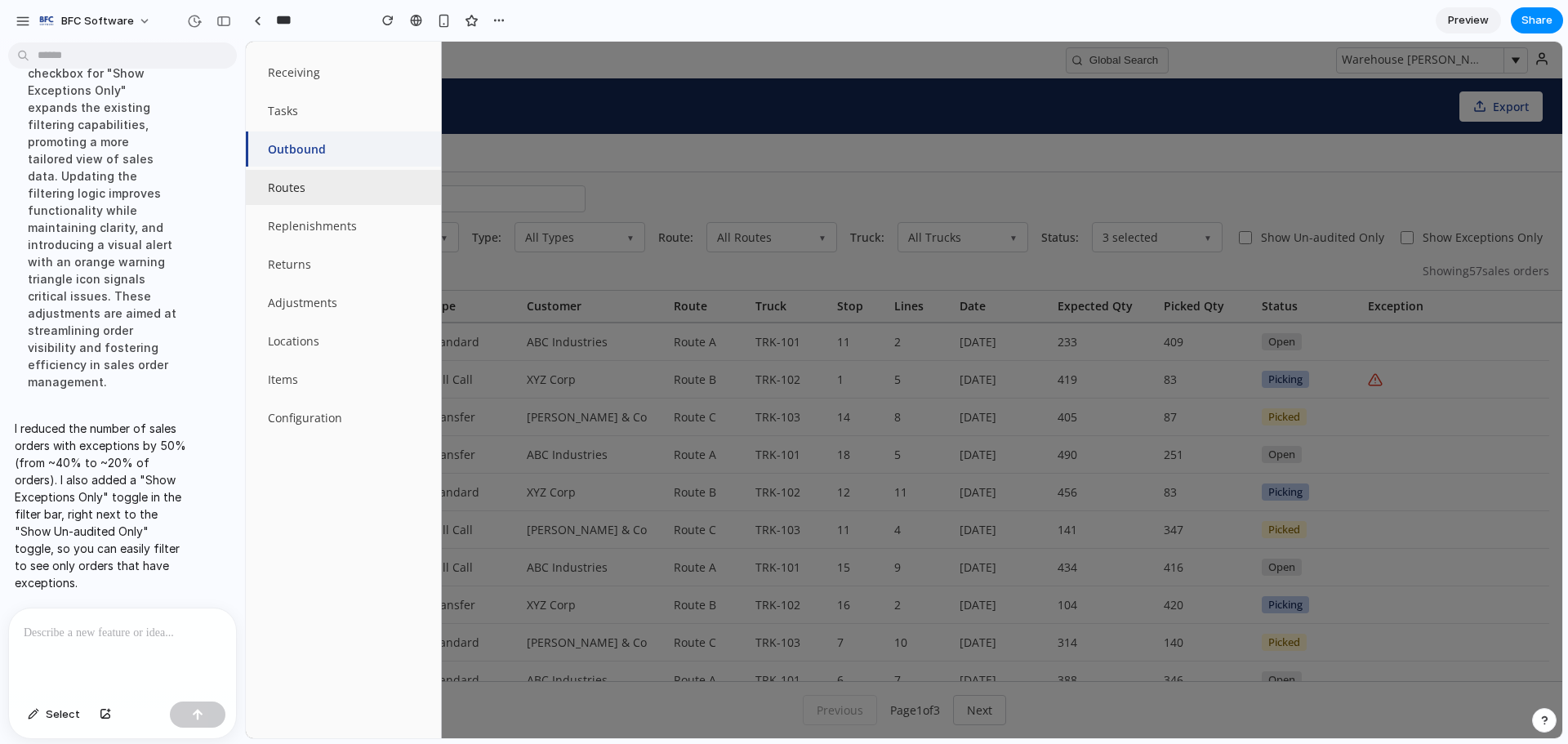
click at [318, 189] on button "Routes" at bounding box center [343, 187] width 196 height 35
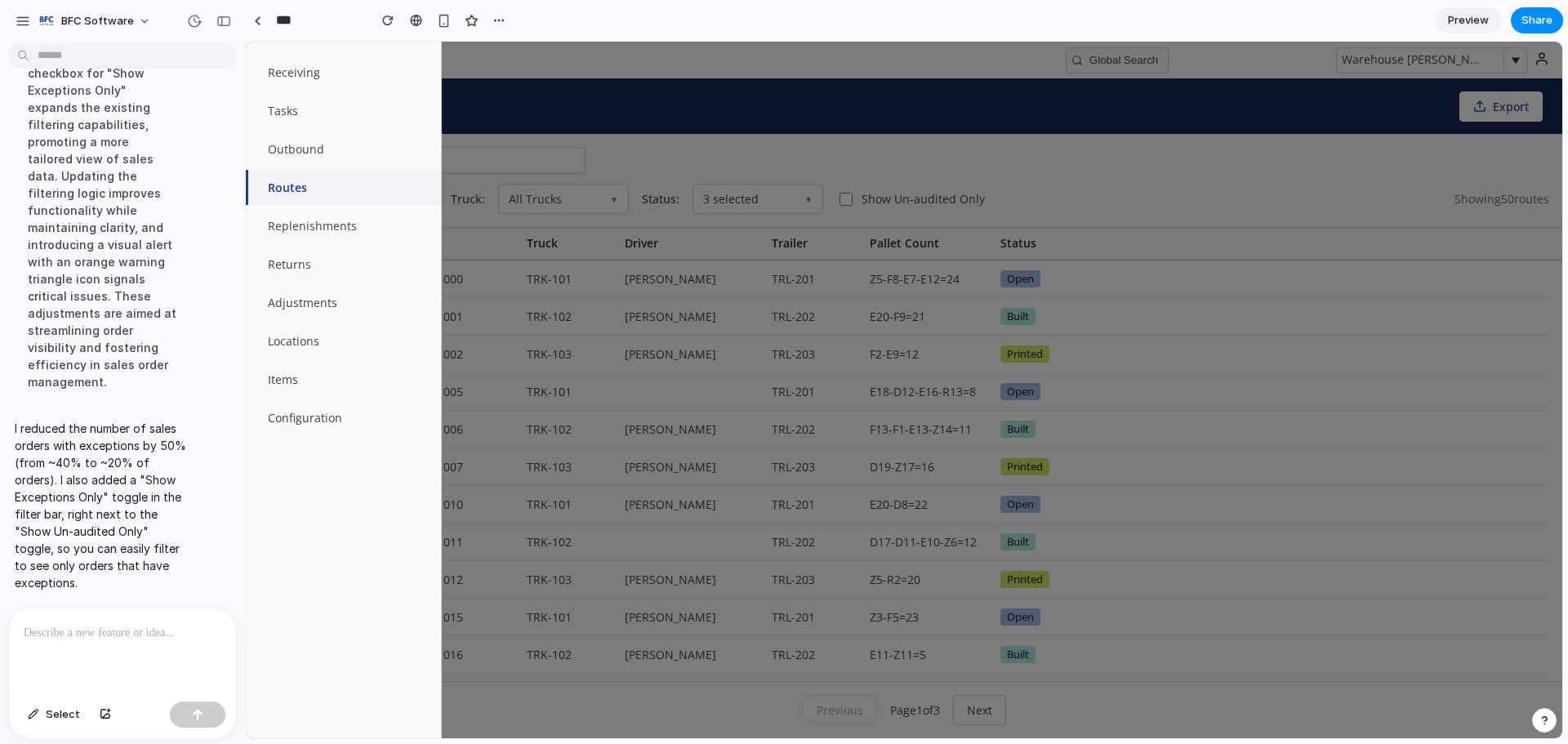
click at [696, 89] on div at bounding box center [904, 389] width 1316 height 697
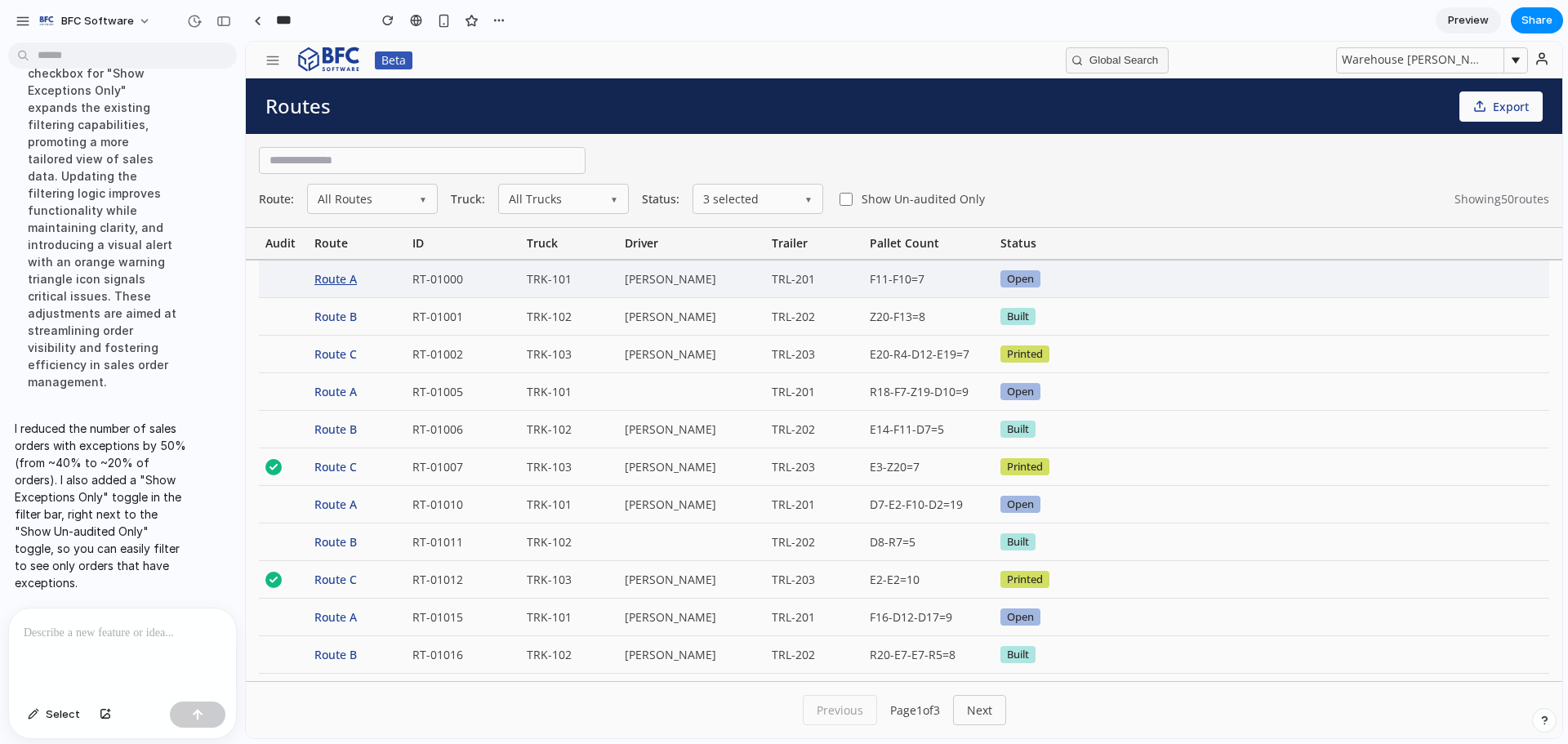
click at [338, 283] on div "Route A" at bounding box center [357, 279] width 98 height 37
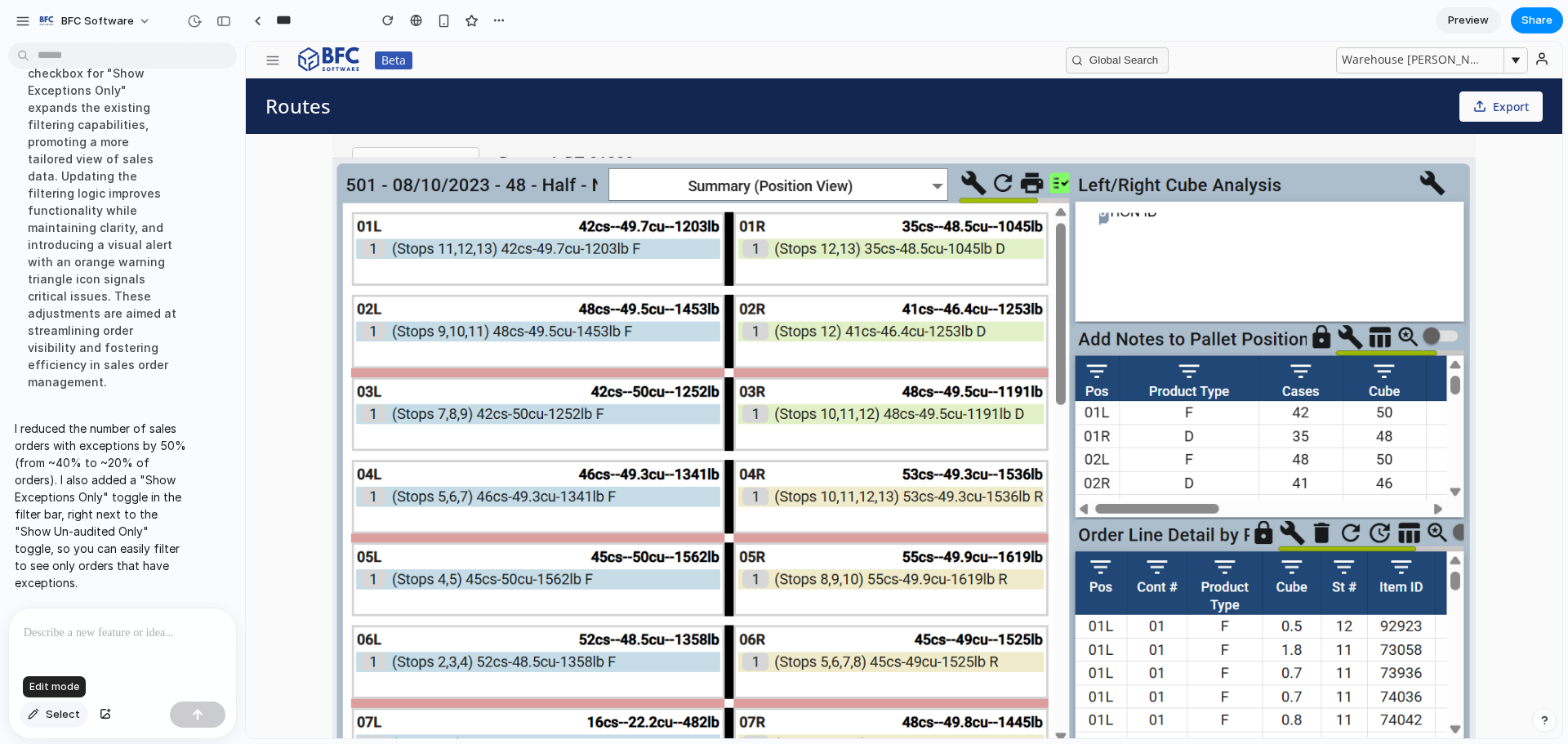
click at [40, 712] on button "Select" at bounding box center [53, 714] width 68 height 26
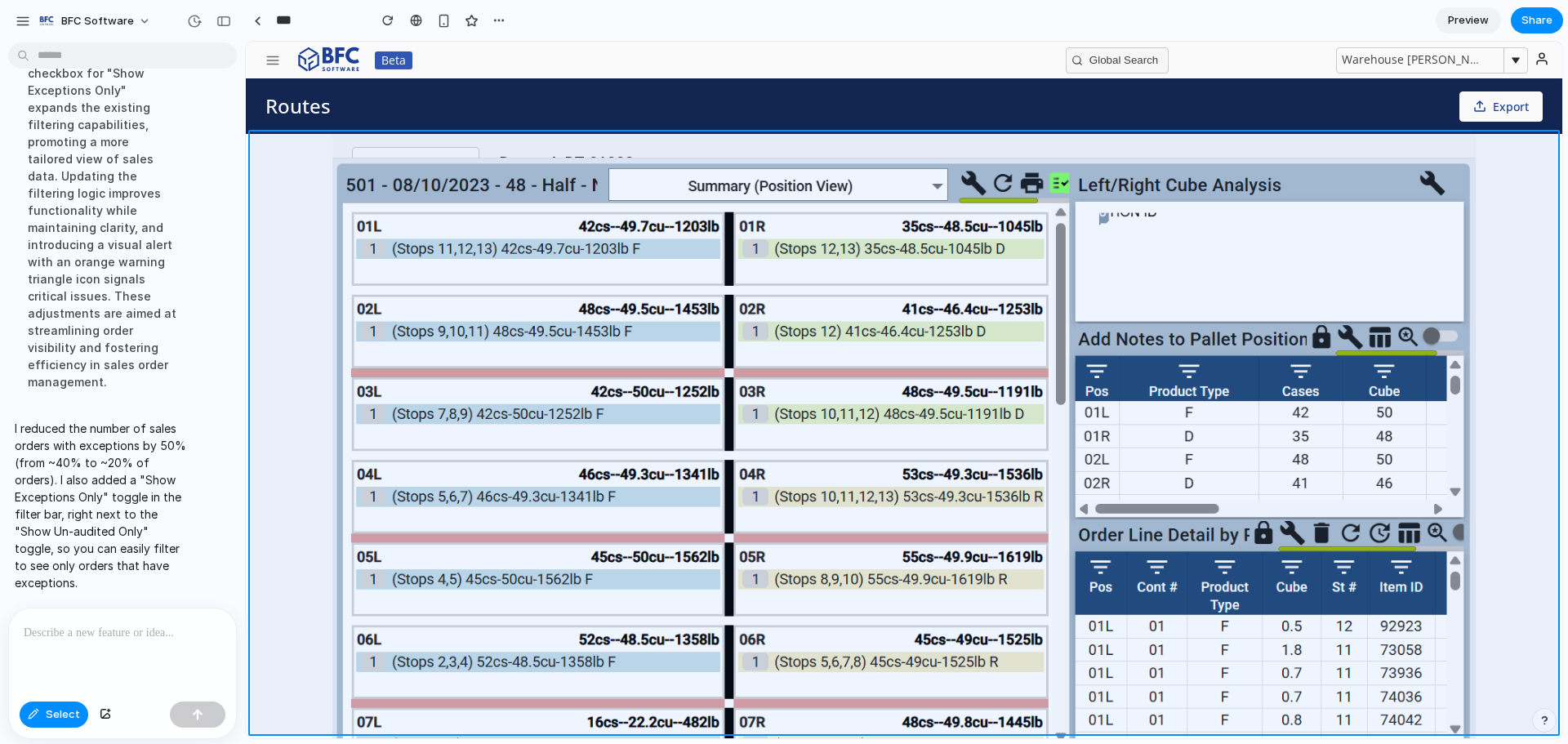
click at [282, 211] on div at bounding box center [904, 389] width 1316 height 697
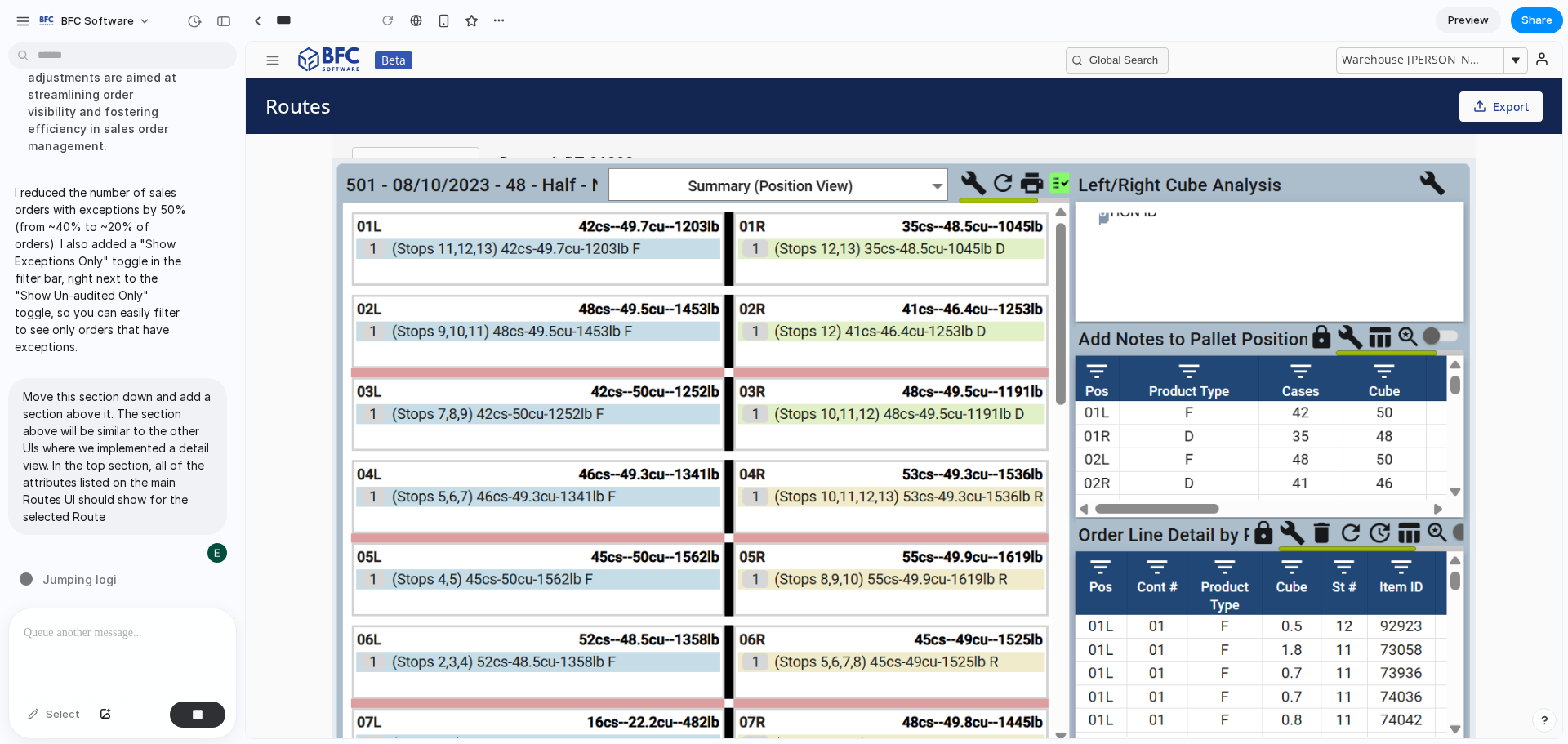
scroll to position [6607, 0]
click at [206, 713] on button "button" at bounding box center [198, 714] width 56 height 26
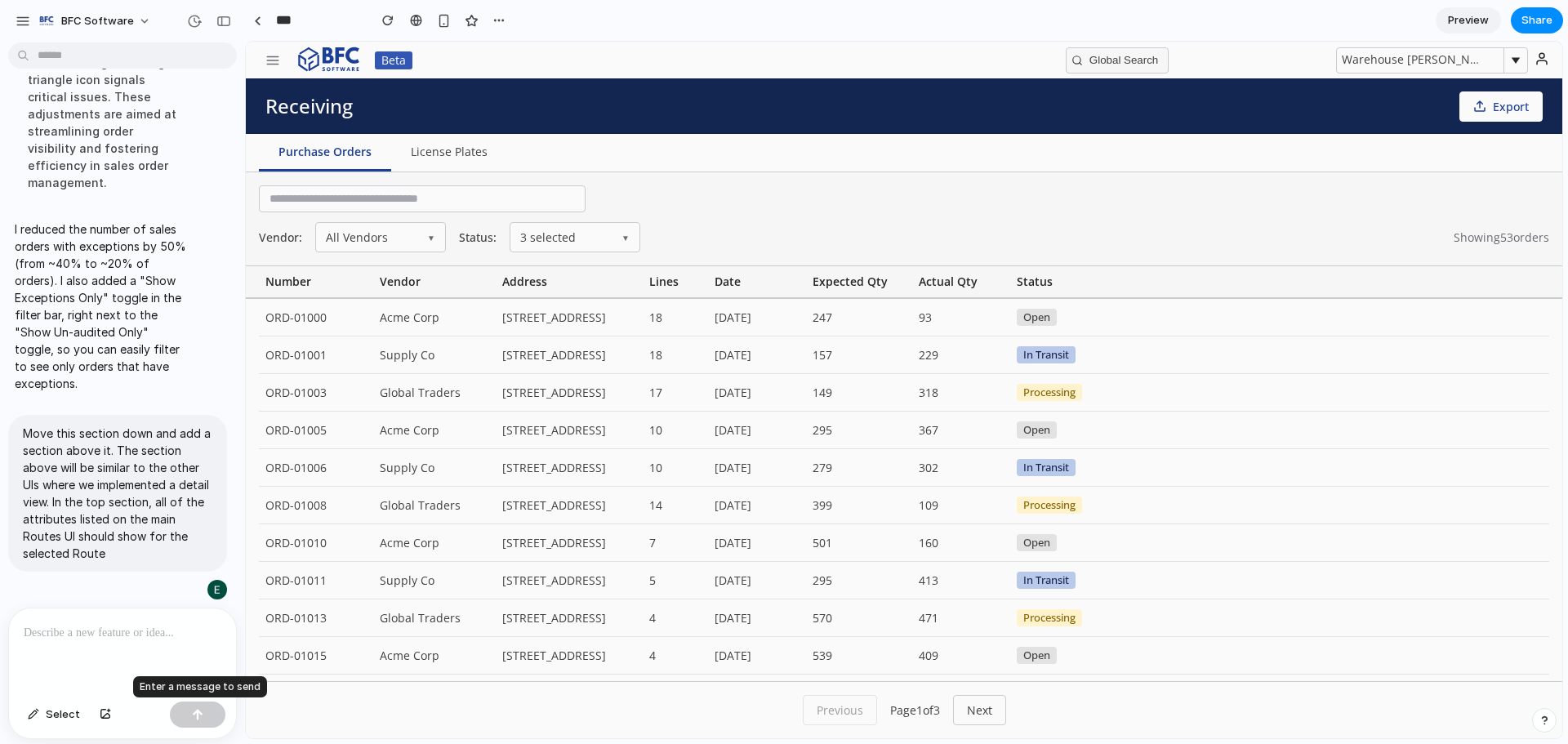
scroll to position [0, 0]
click at [271, 63] on icon "button" at bounding box center [272, 60] width 14 height 14
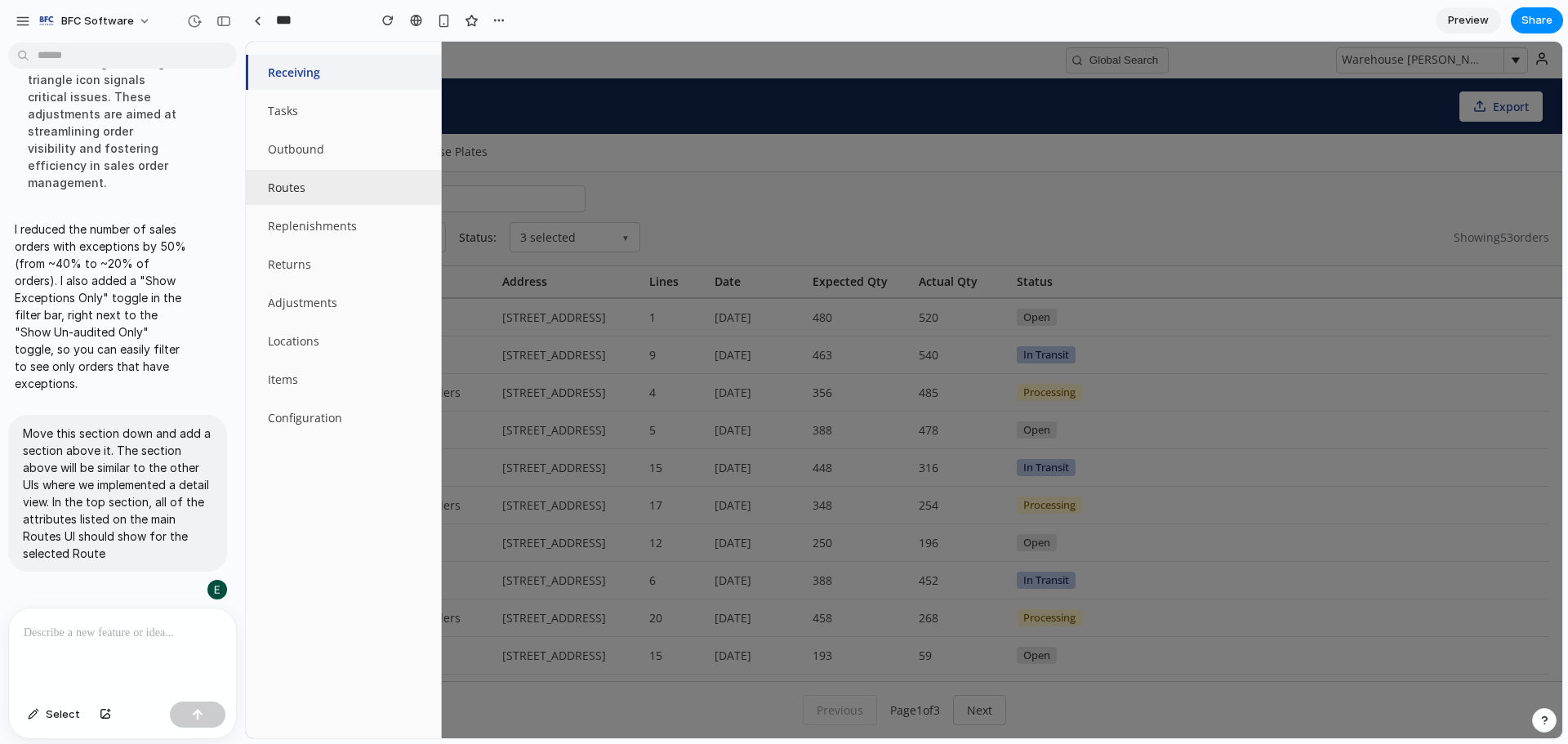
click at [319, 185] on button "Routes" at bounding box center [343, 187] width 196 height 35
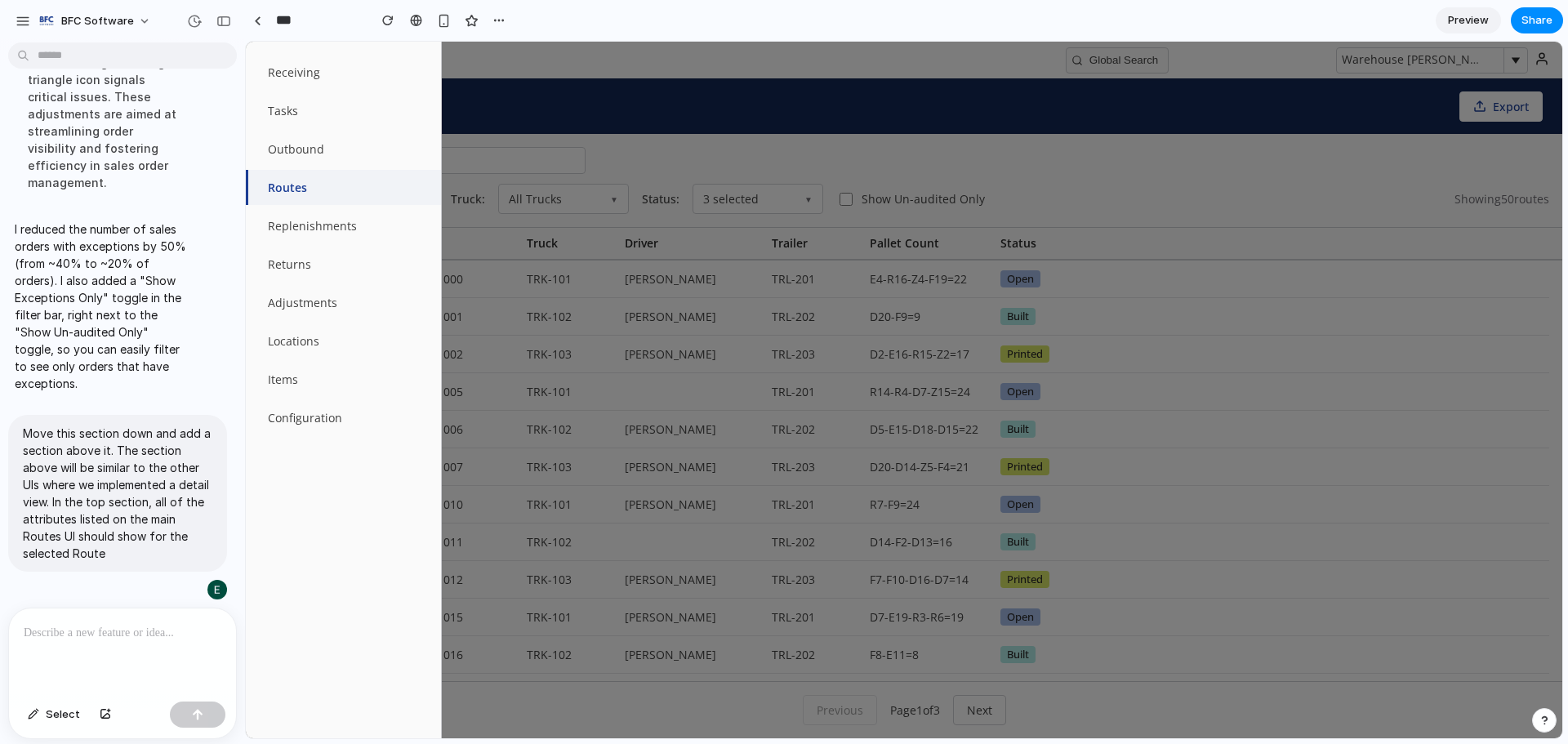
click at [845, 100] on div at bounding box center [904, 389] width 1316 height 697
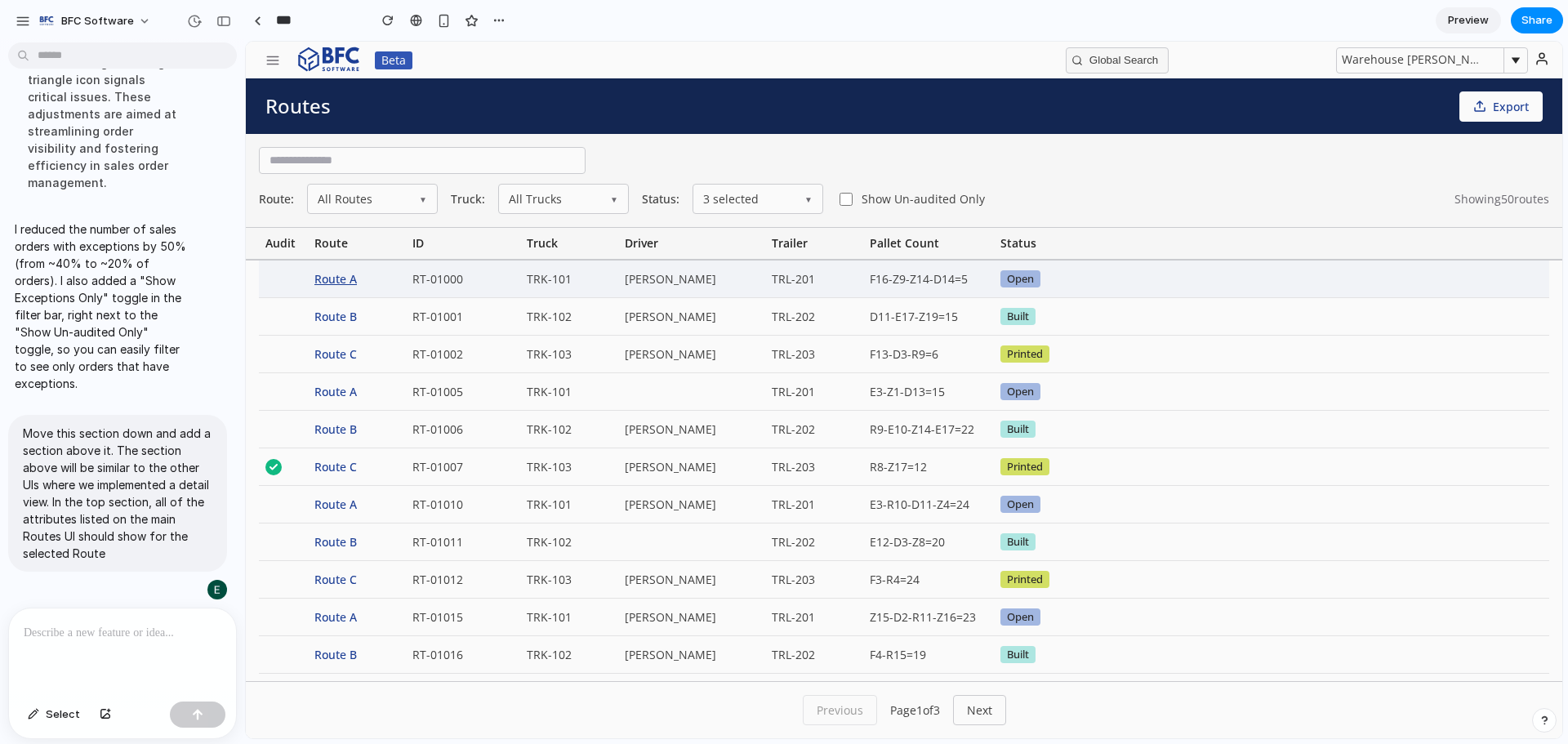
click at [342, 285] on div "Route A" at bounding box center [357, 279] width 98 height 37
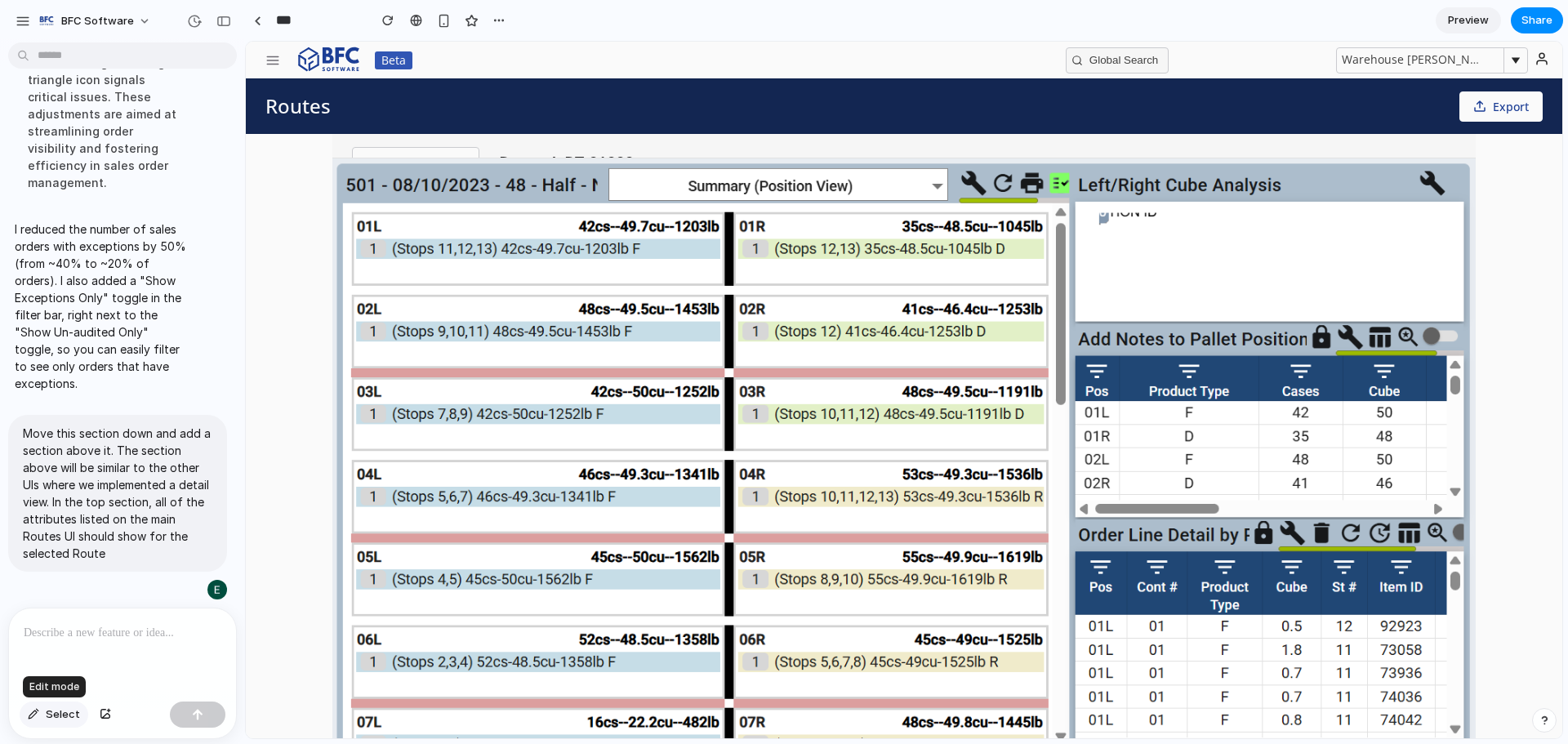
click at [35, 714] on div "button" at bounding box center [34, 714] width 12 height 10
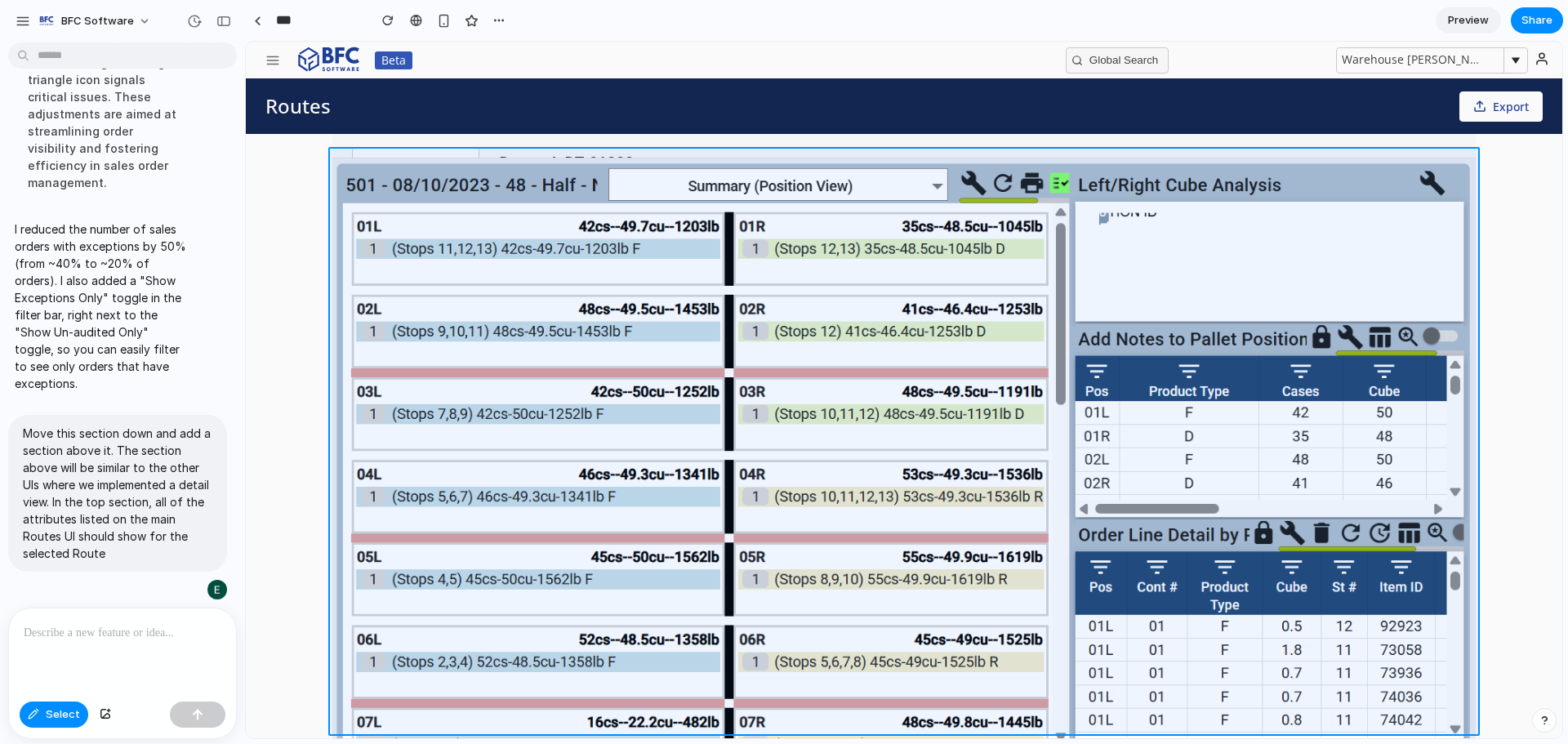
click at [502, 338] on div at bounding box center [904, 389] width 1316 height 697
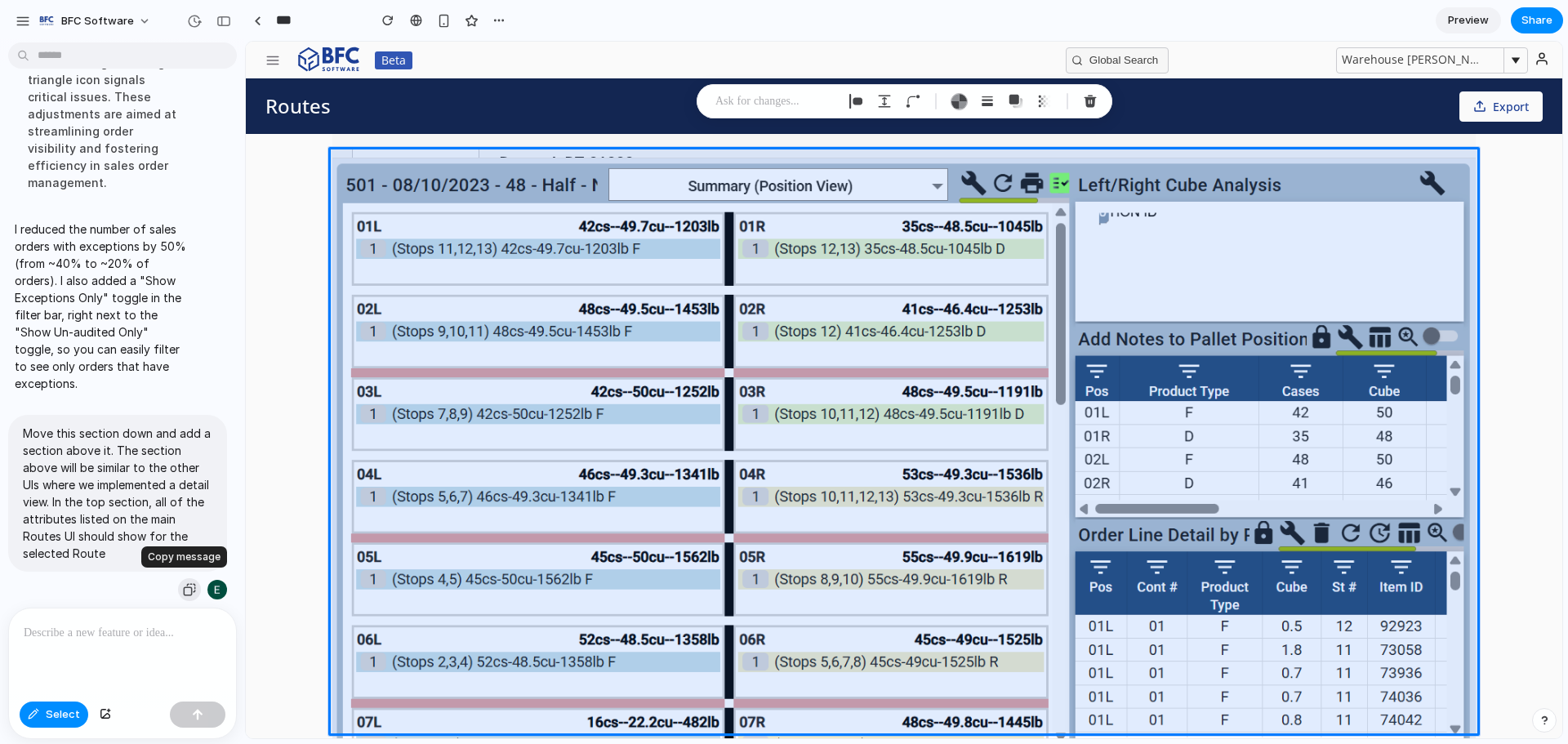
click at [185, 589] on div "button" at bounding box center [190, 590] width 13 height 13
click at [820, 84] on div at bounding box center [904, 101] width 415 height 35
click at [785, 115] on div at bounding box center [904, 101] width 415 height 35
click at [788, 106] on p at bounding box center [775, 101] width 120 height 19
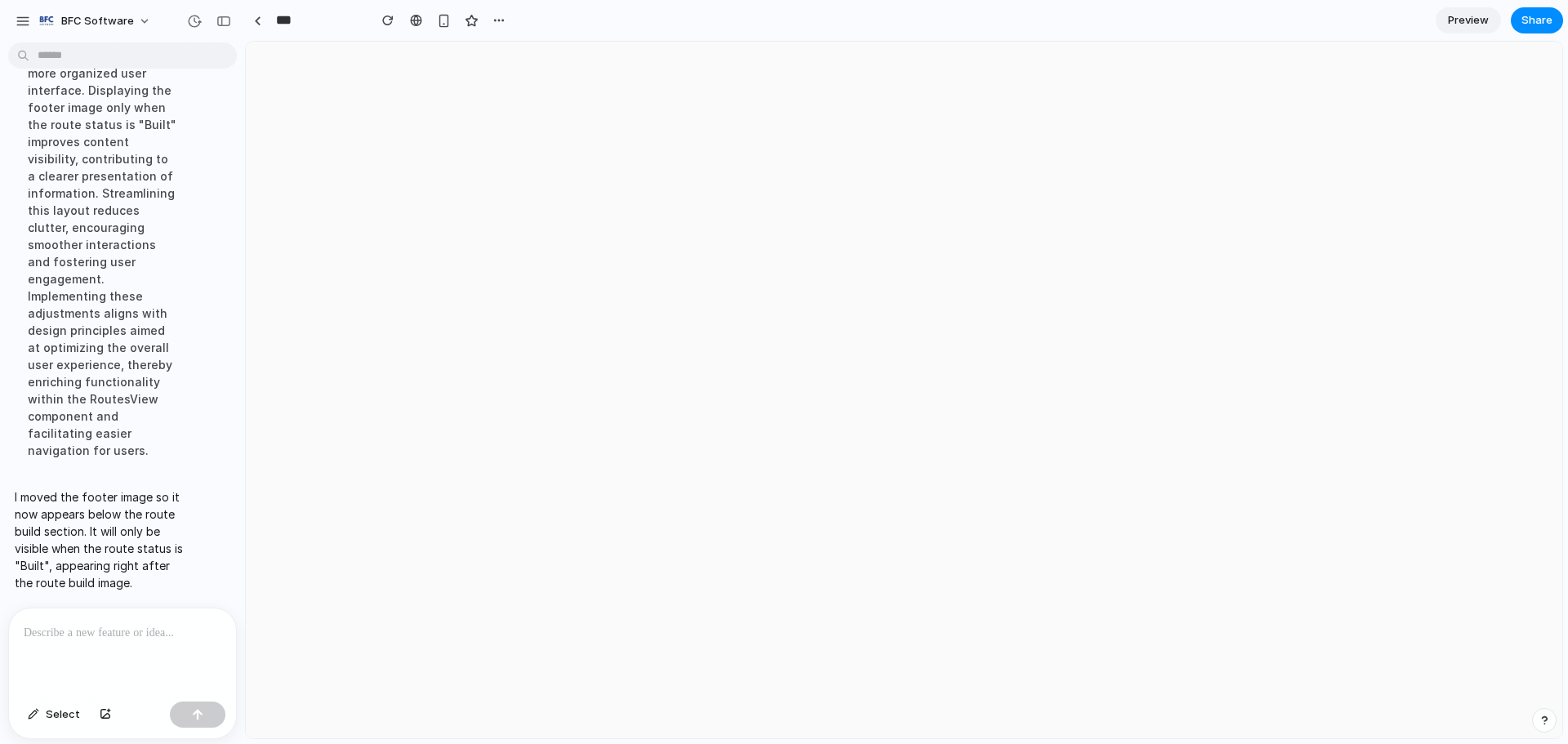
scroll to position [6605, 0]
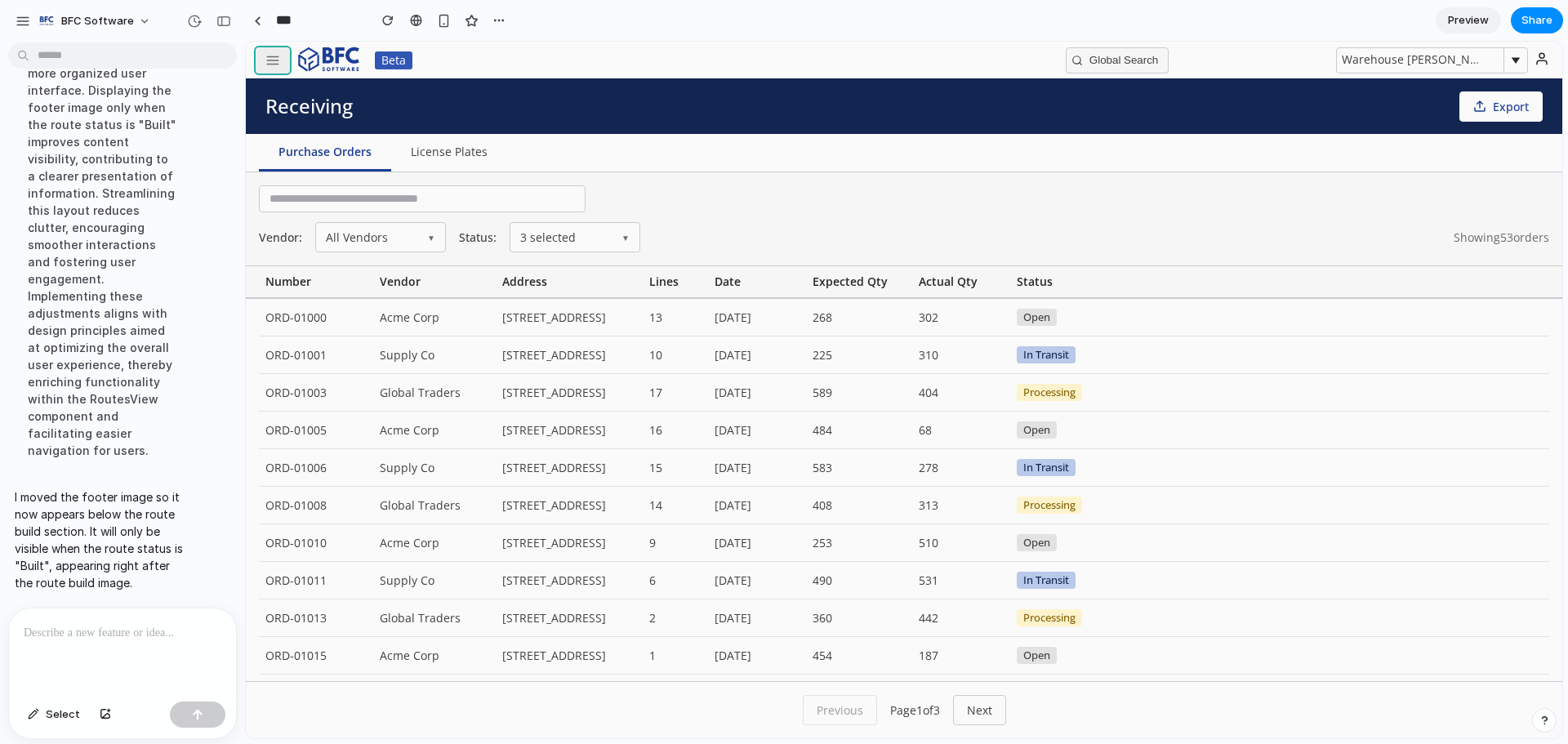
click at [276, 53] on icon "button" at bounding box center [272, 60] width 14 height 14
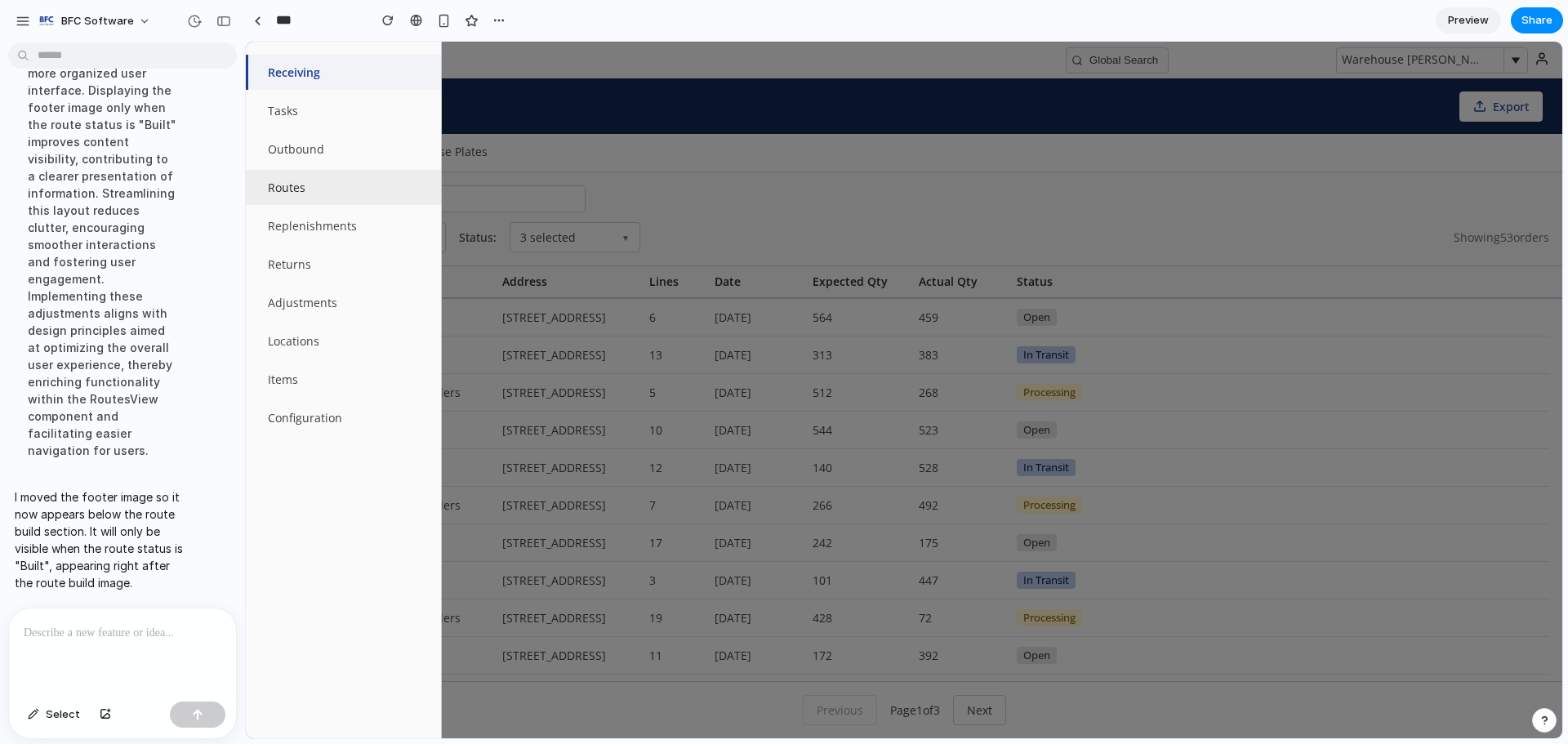
click at [309, 179] on button "Routes" at bounding box center [343, 187] width 196 height 35
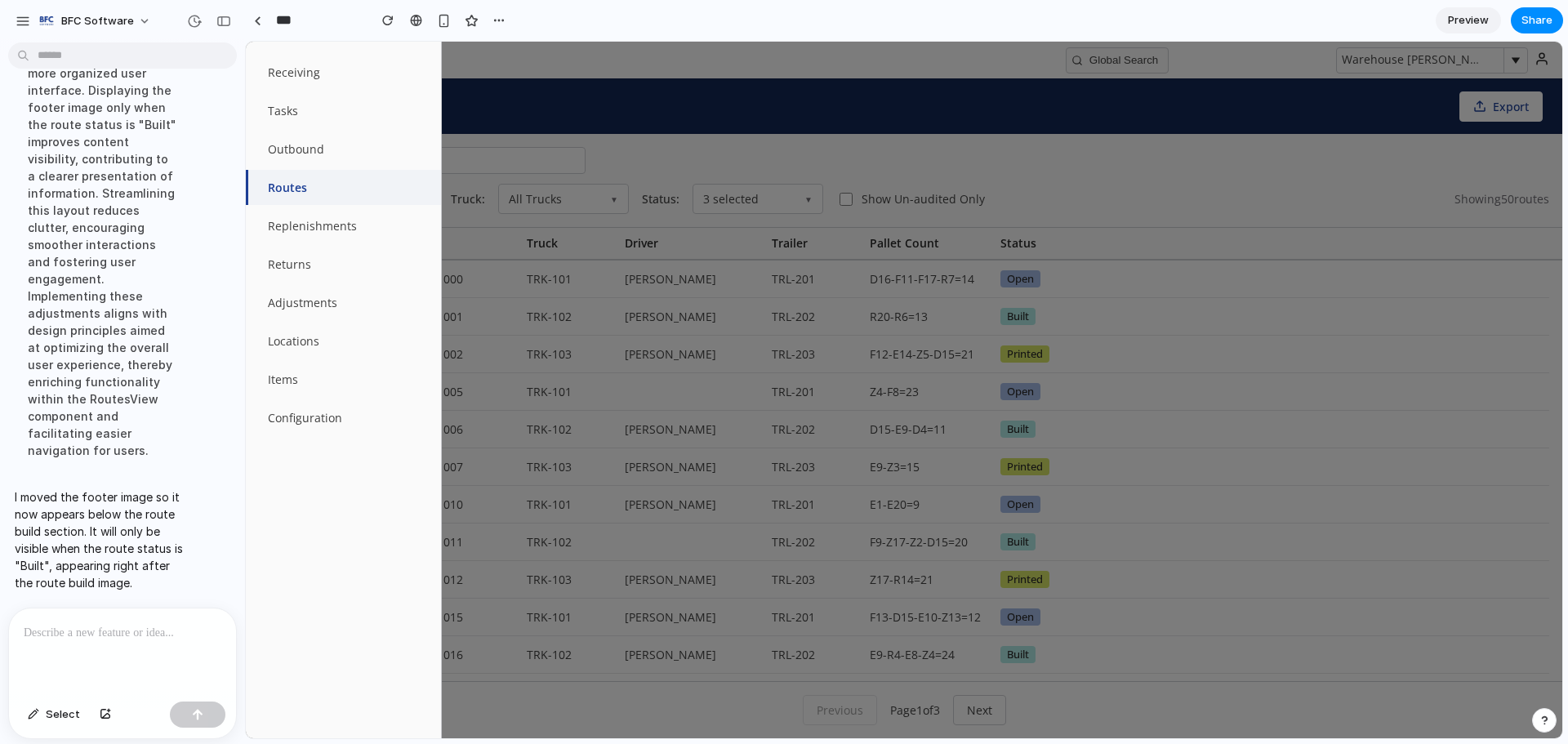
click at [1073, 187] on div at bounding box center [904, 389] width 1316 height 697
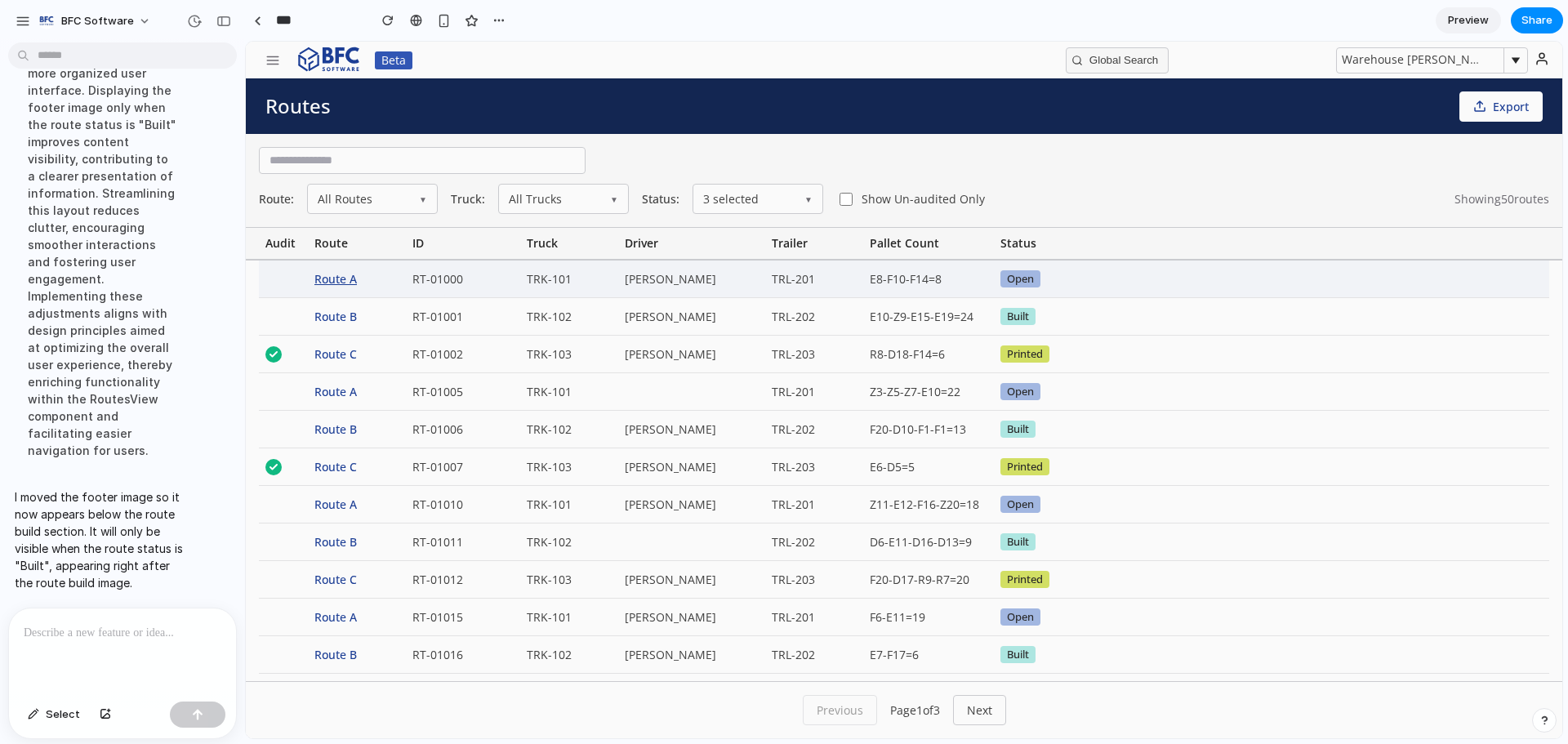
click at [326, 279] on div "Route A" at bounding box center [357, 279] width 98 height 37
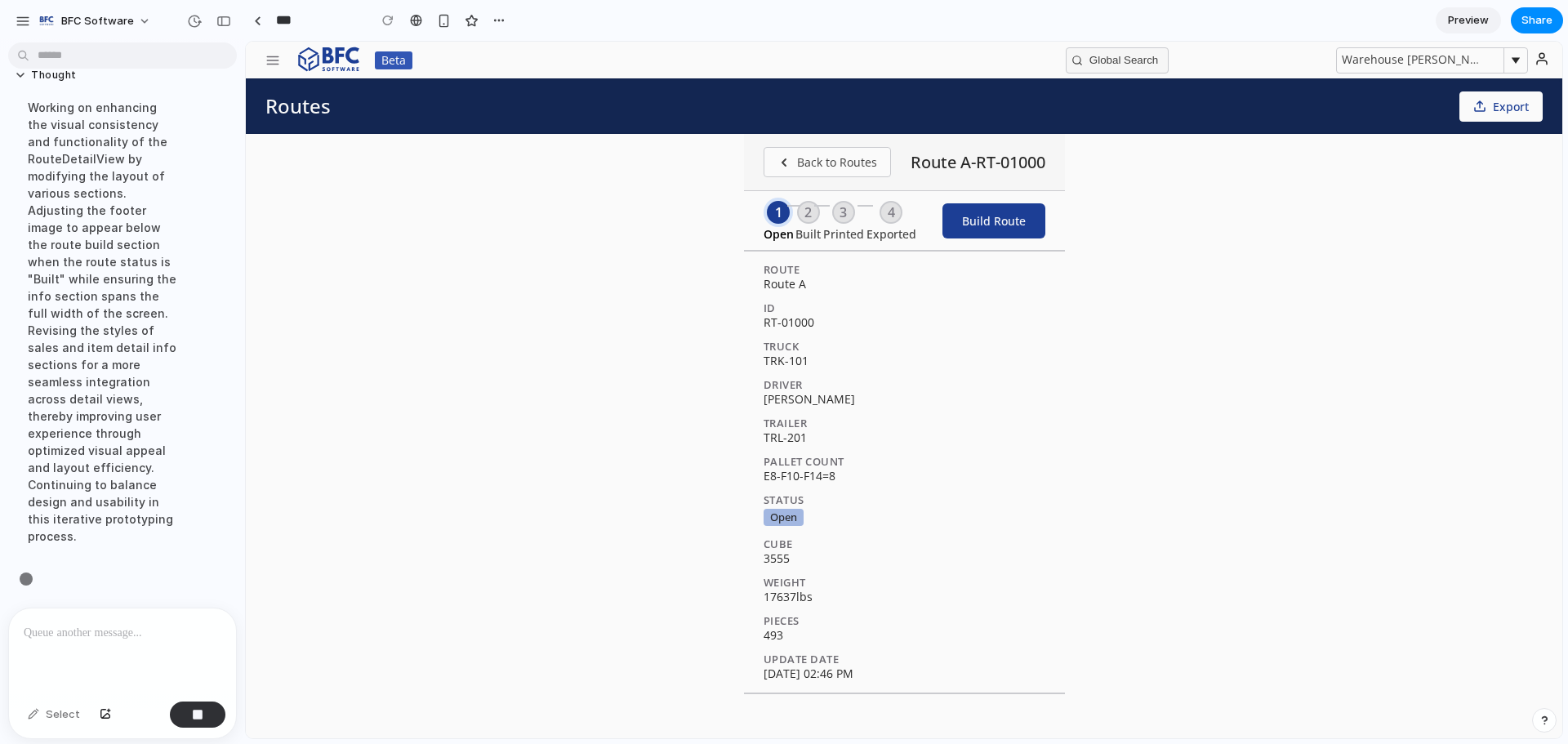
scroll to position [6598, 0]
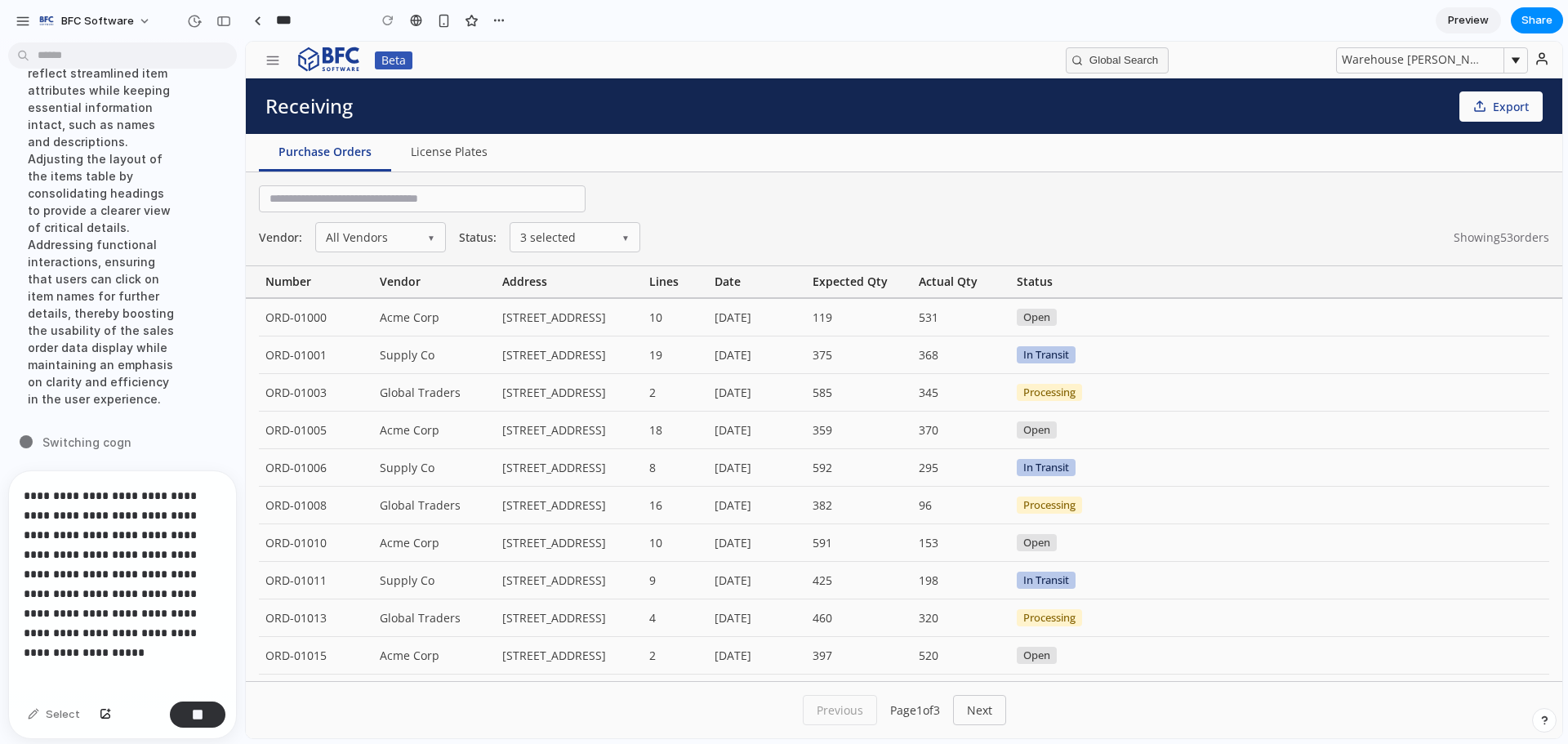
scroll to position [6813, 0]
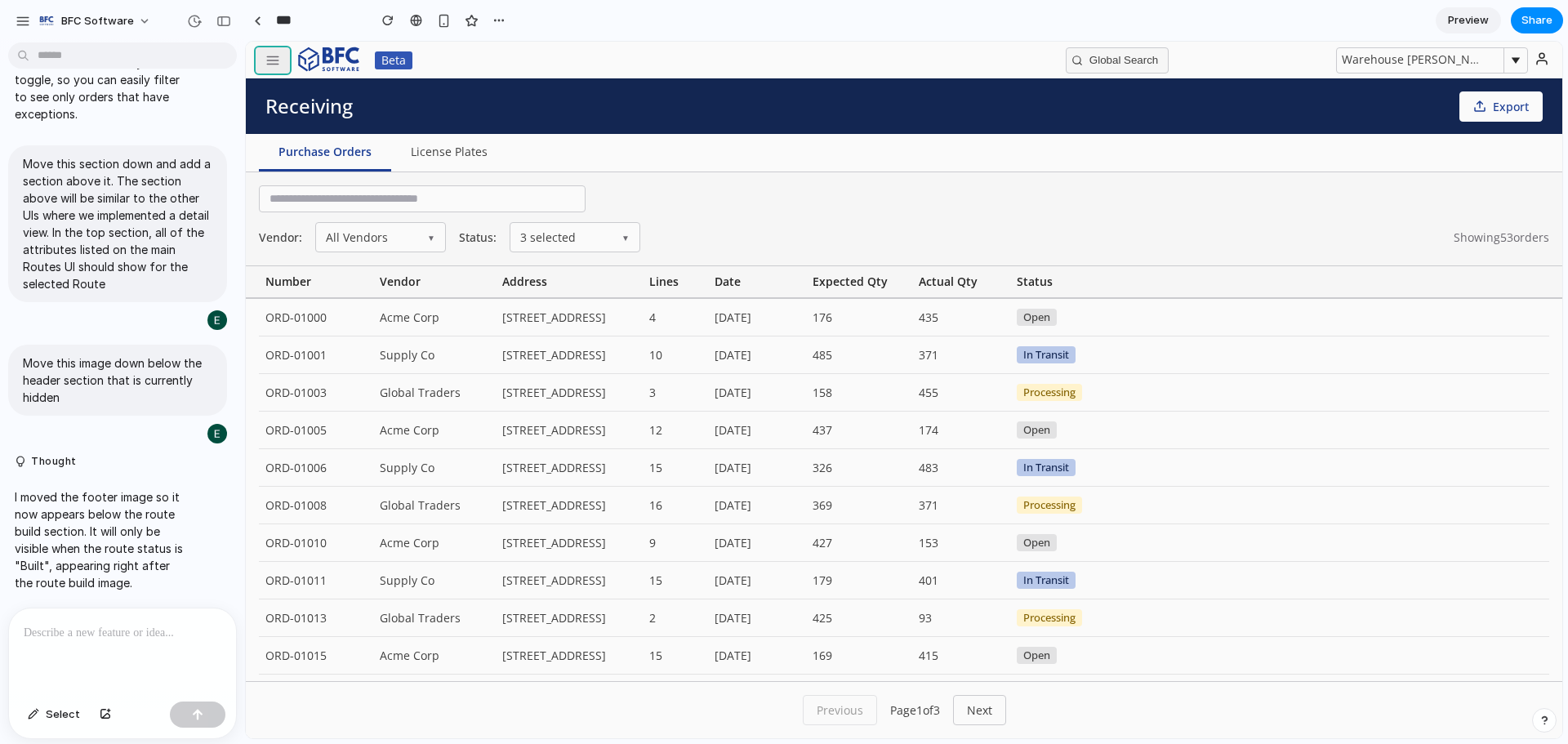
click at [279, 66] on icon "button" at bounding box center [272, 60] width 14 height 14
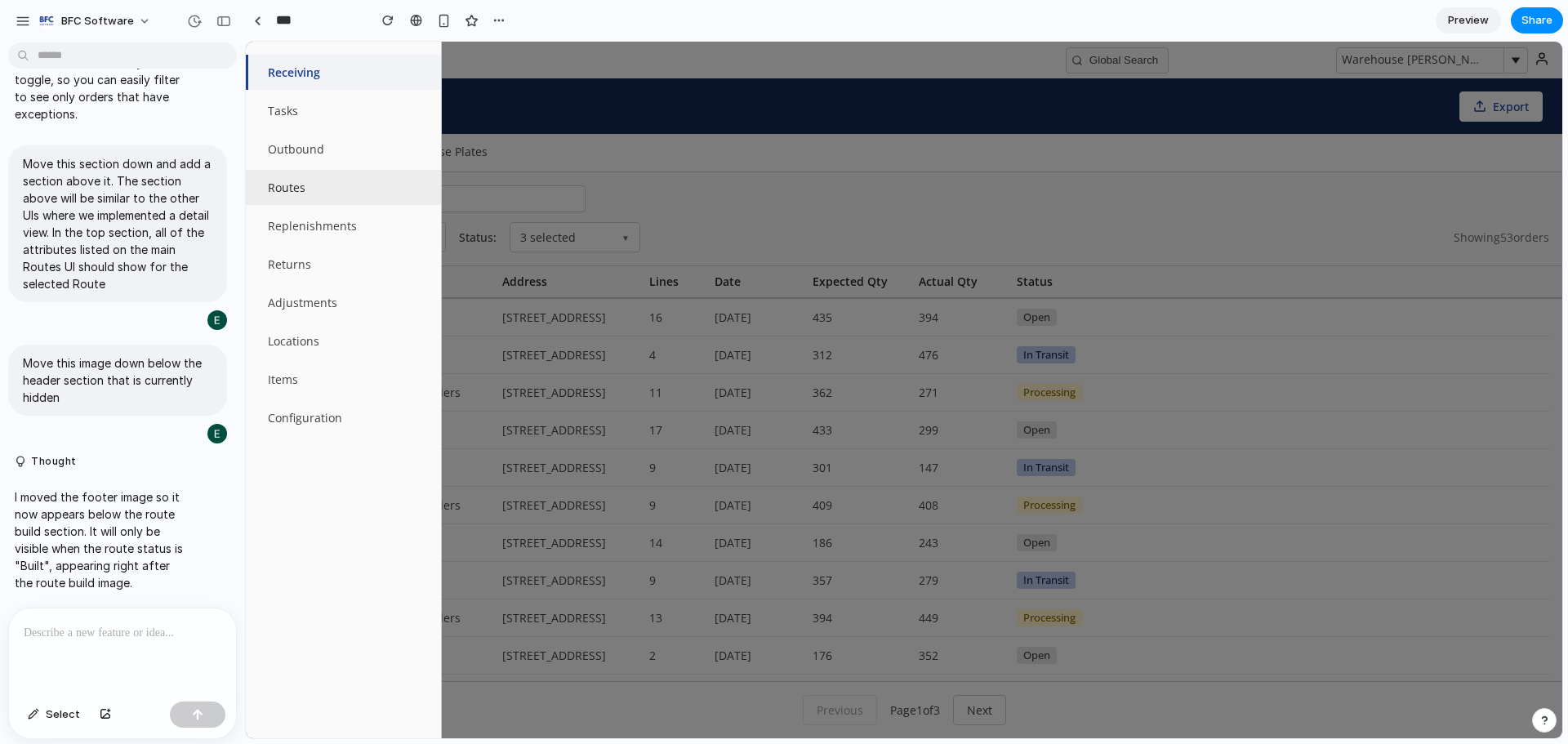
click at [301, 191] on button "Routes" at bounding box center [343, 187] width 196 height 35
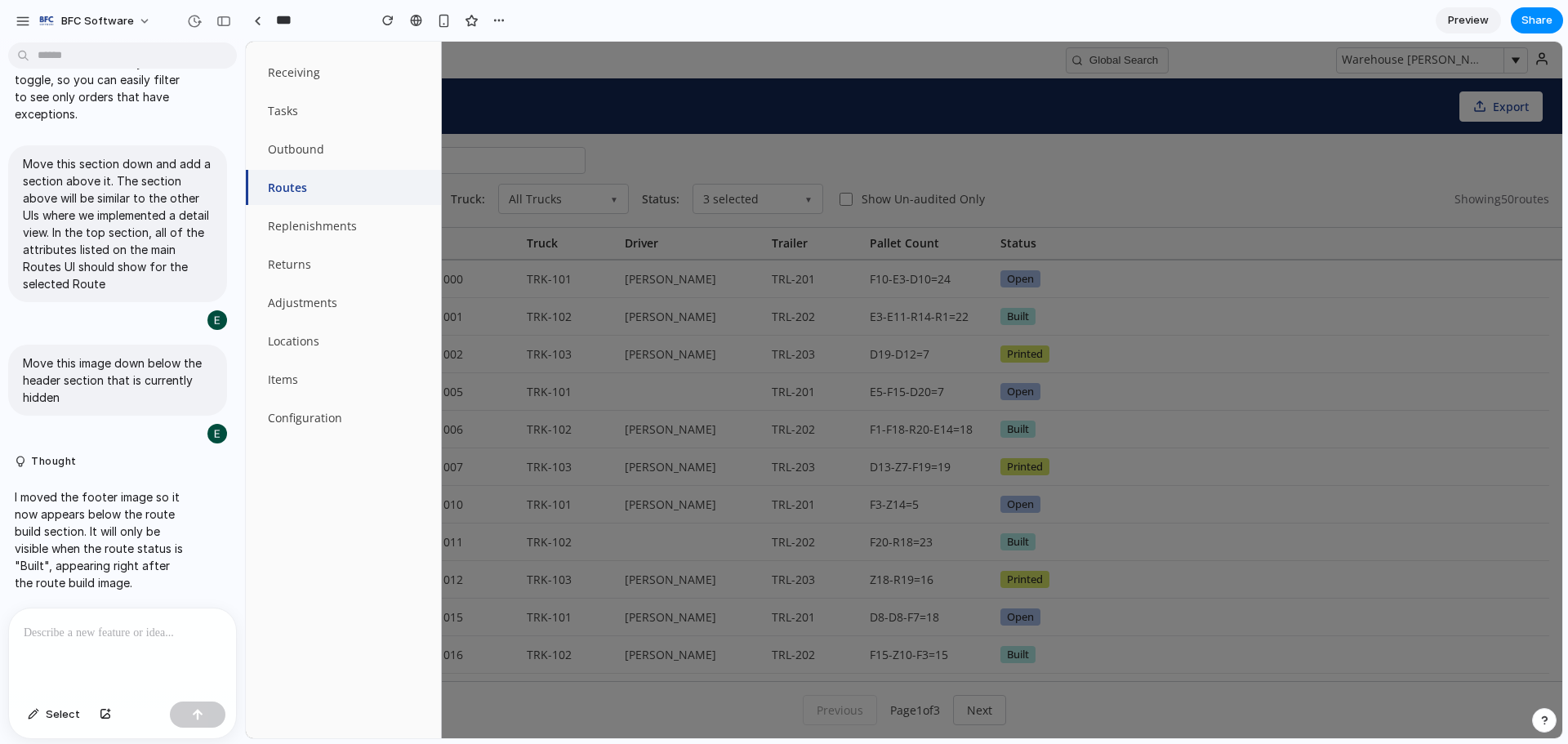
click at [690, 121] on div at bounding box center [904, 389] width 1316 height 697
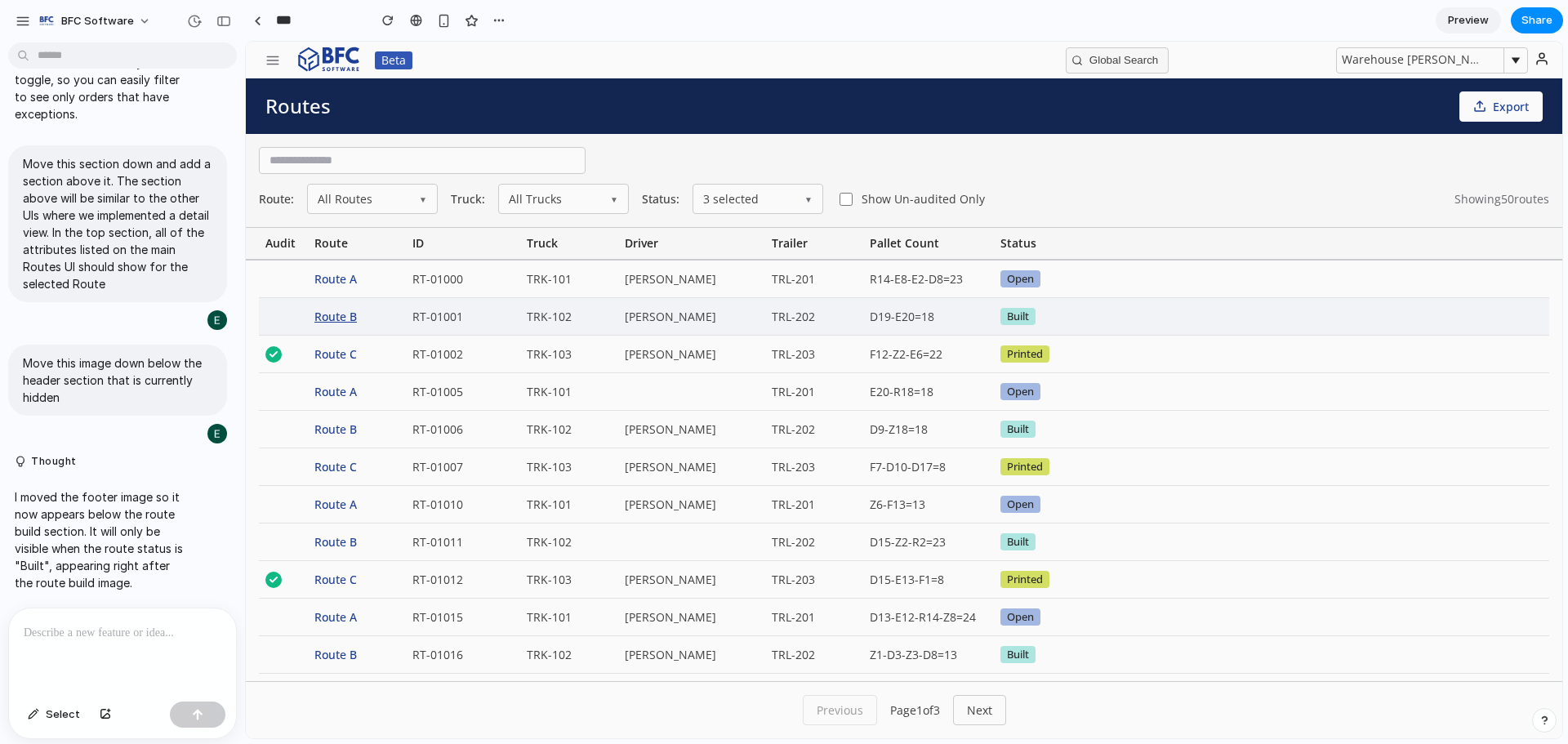
click at [335, 316] on div "Route B" at bounding box center [357, 316] width 98 height 37
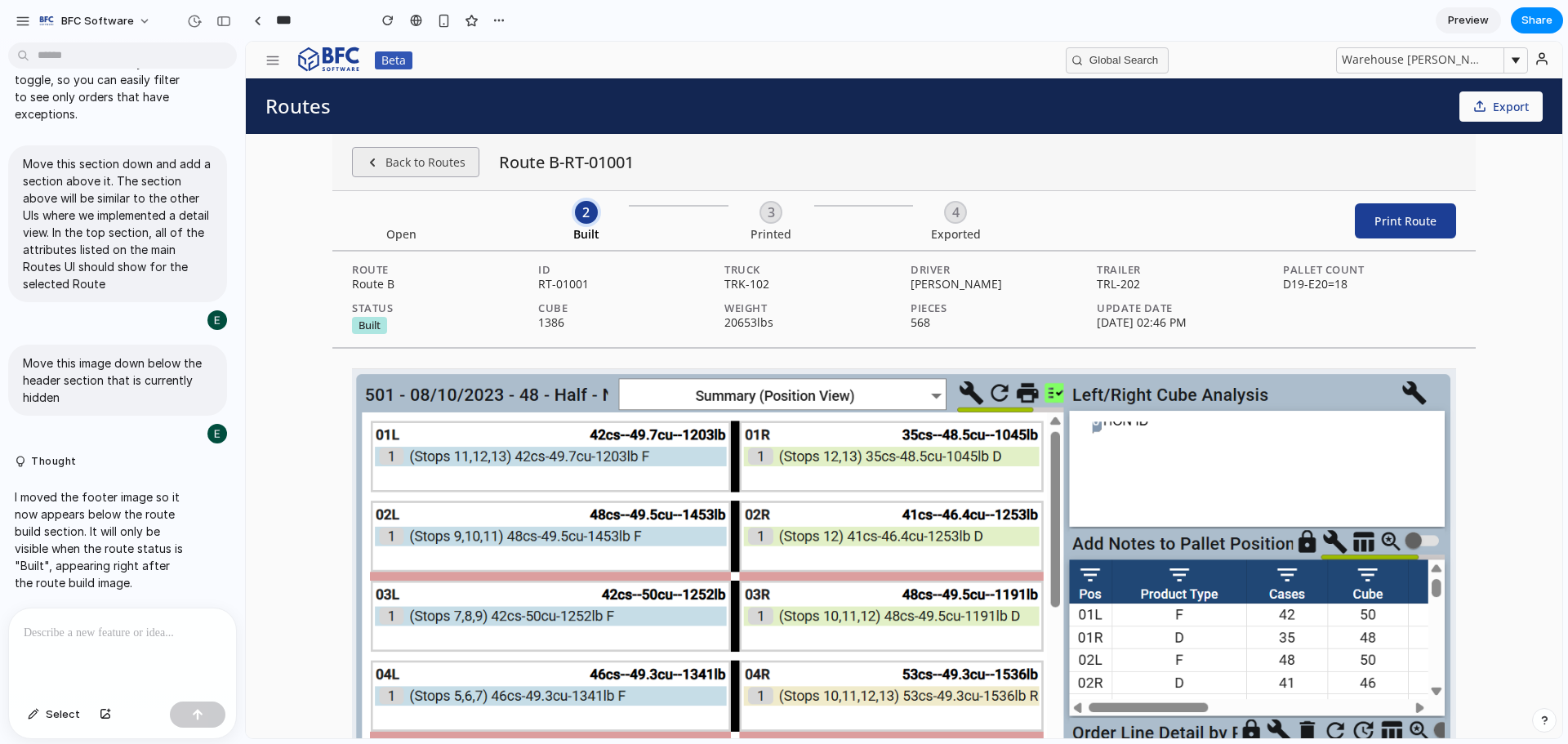
click at [412, 159] on button "Back to Routes" at bounding box center [415, 162] width 127 height 30
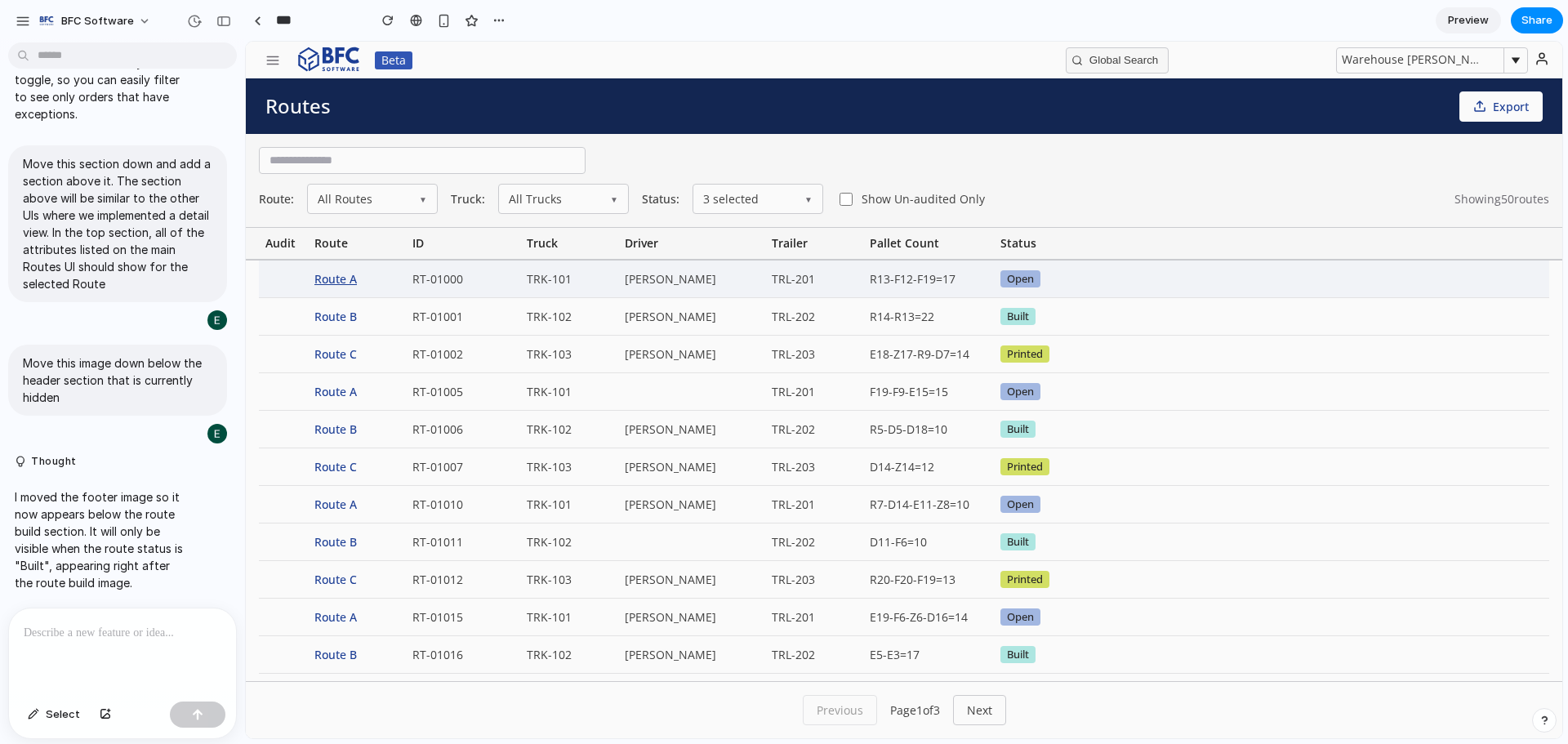
click at [336, 283] on div "Route A" at bounding box center [357, 279] width 98 height 37
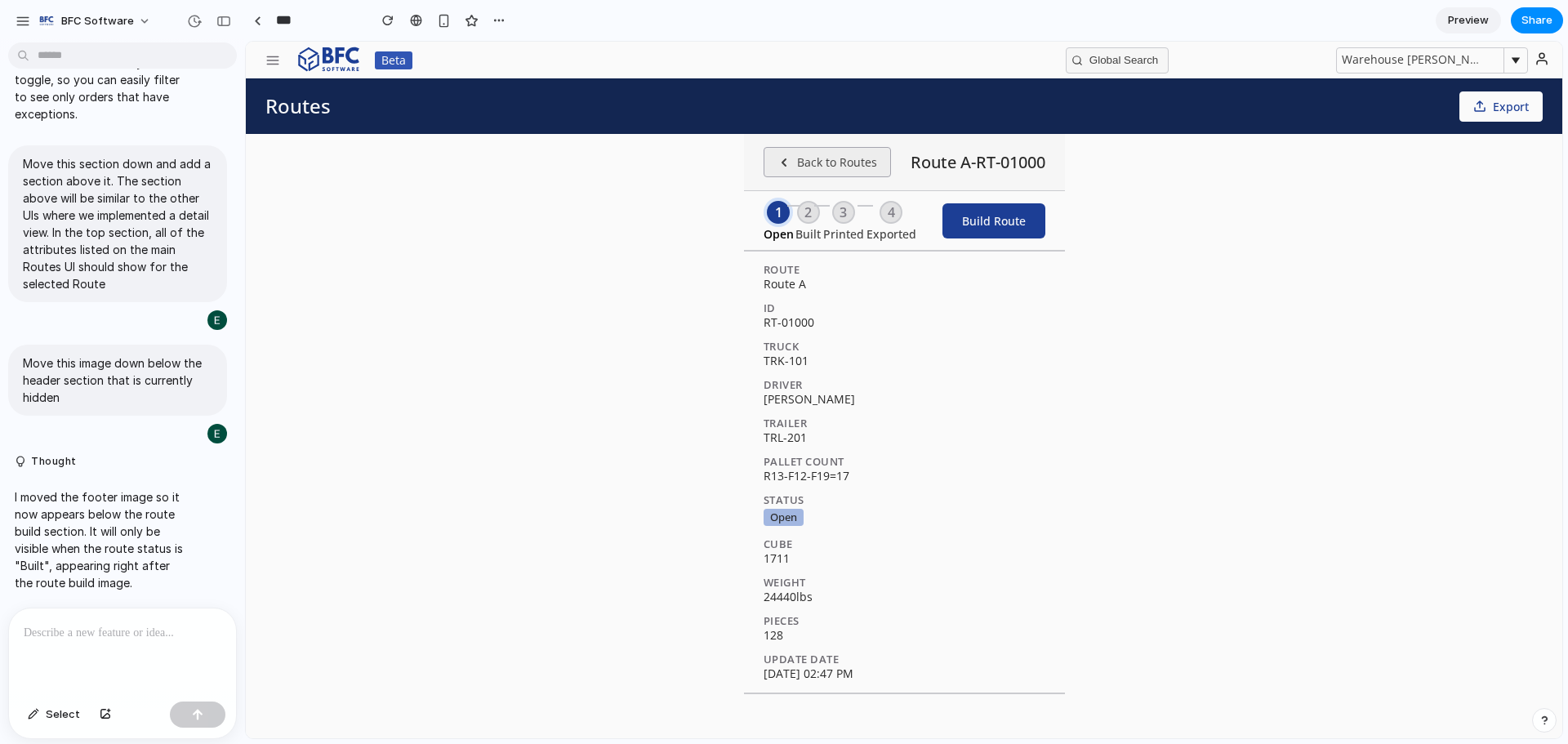
click at [787, 163] on button "Back to Routes" at bounding box center [827, 162] width 127 height 30
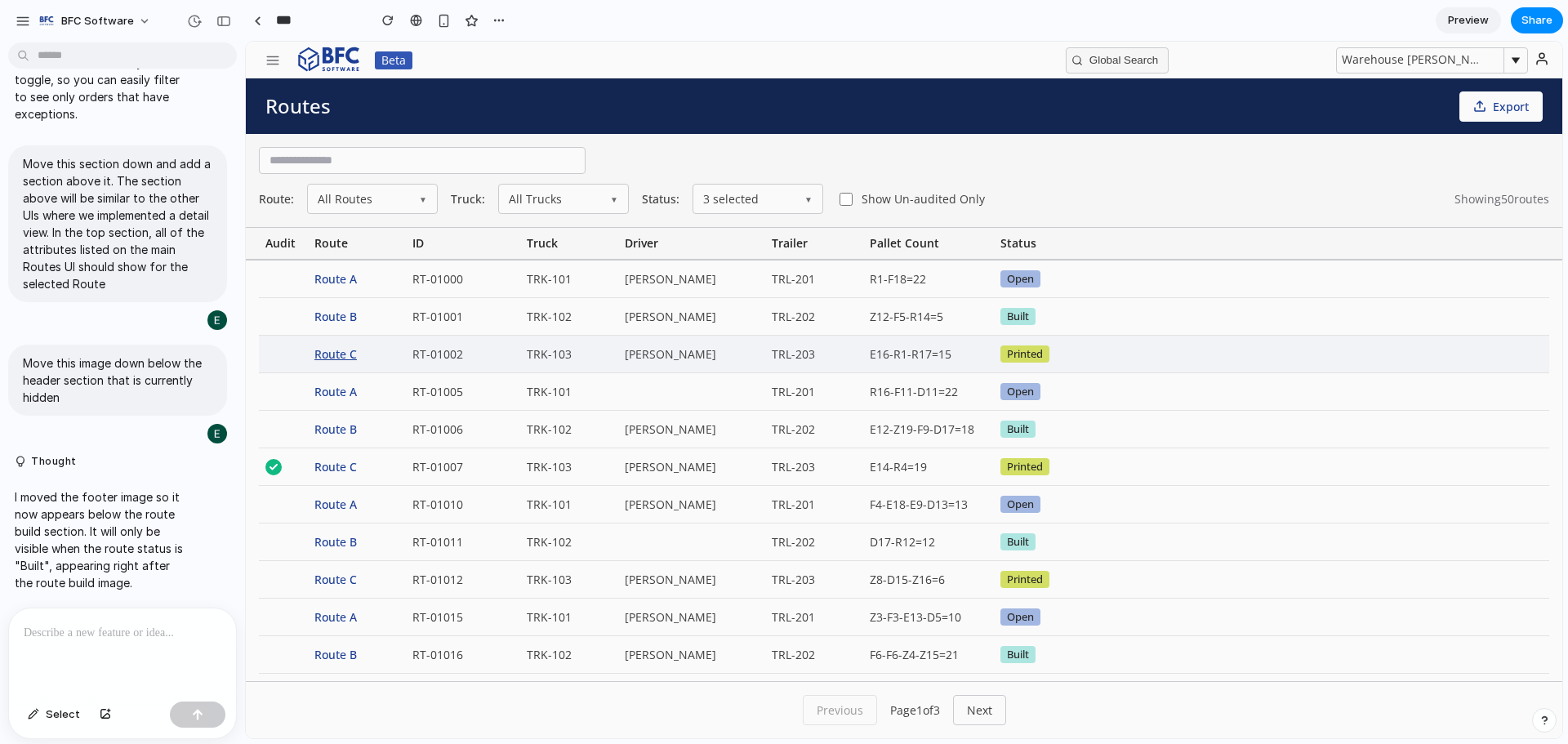
click at [347, 354] on div "Route C" at bounding box center [357, 354] width 98 height 37
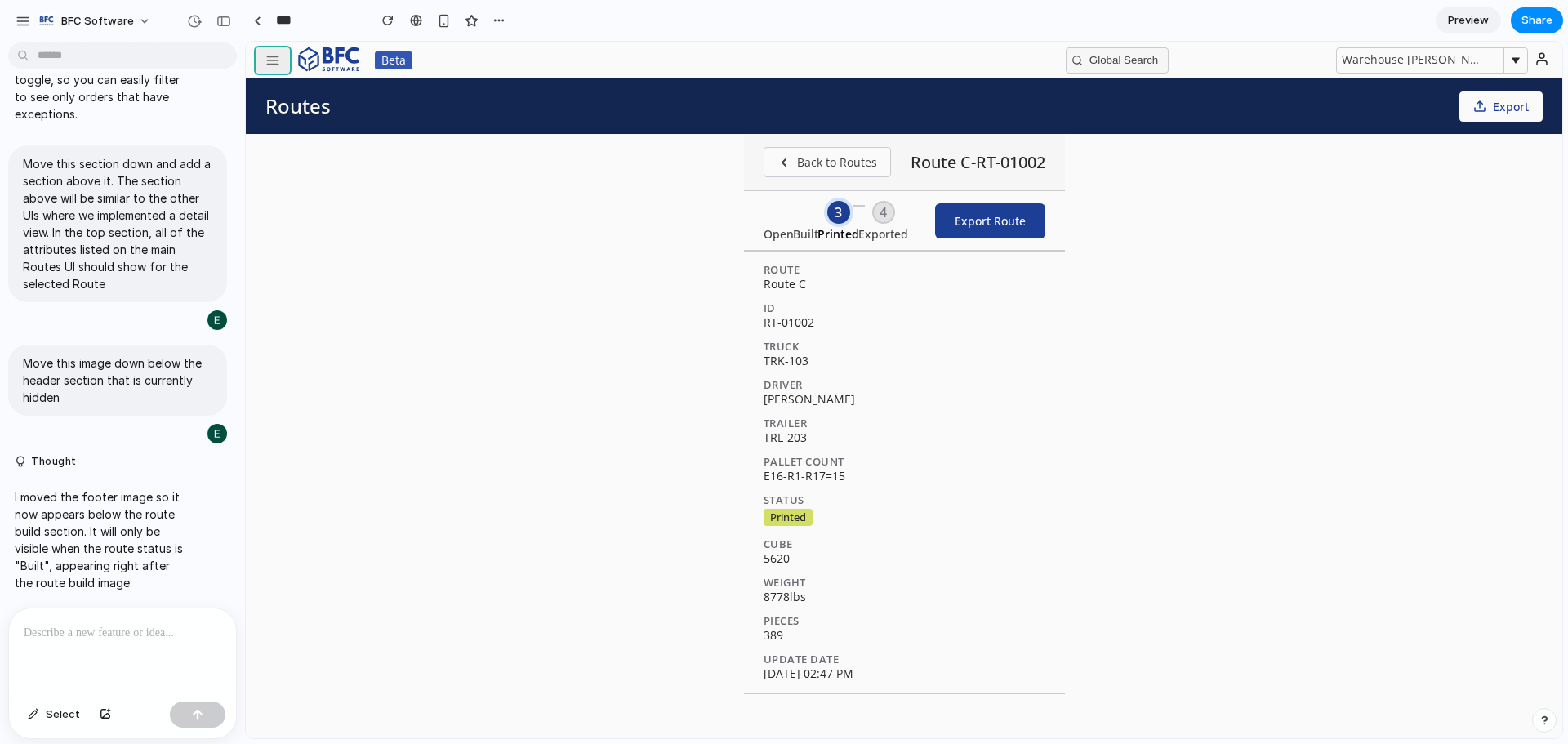
click at [257, 54] on button "button" at bounding box center [273, 60] width 35 height 26
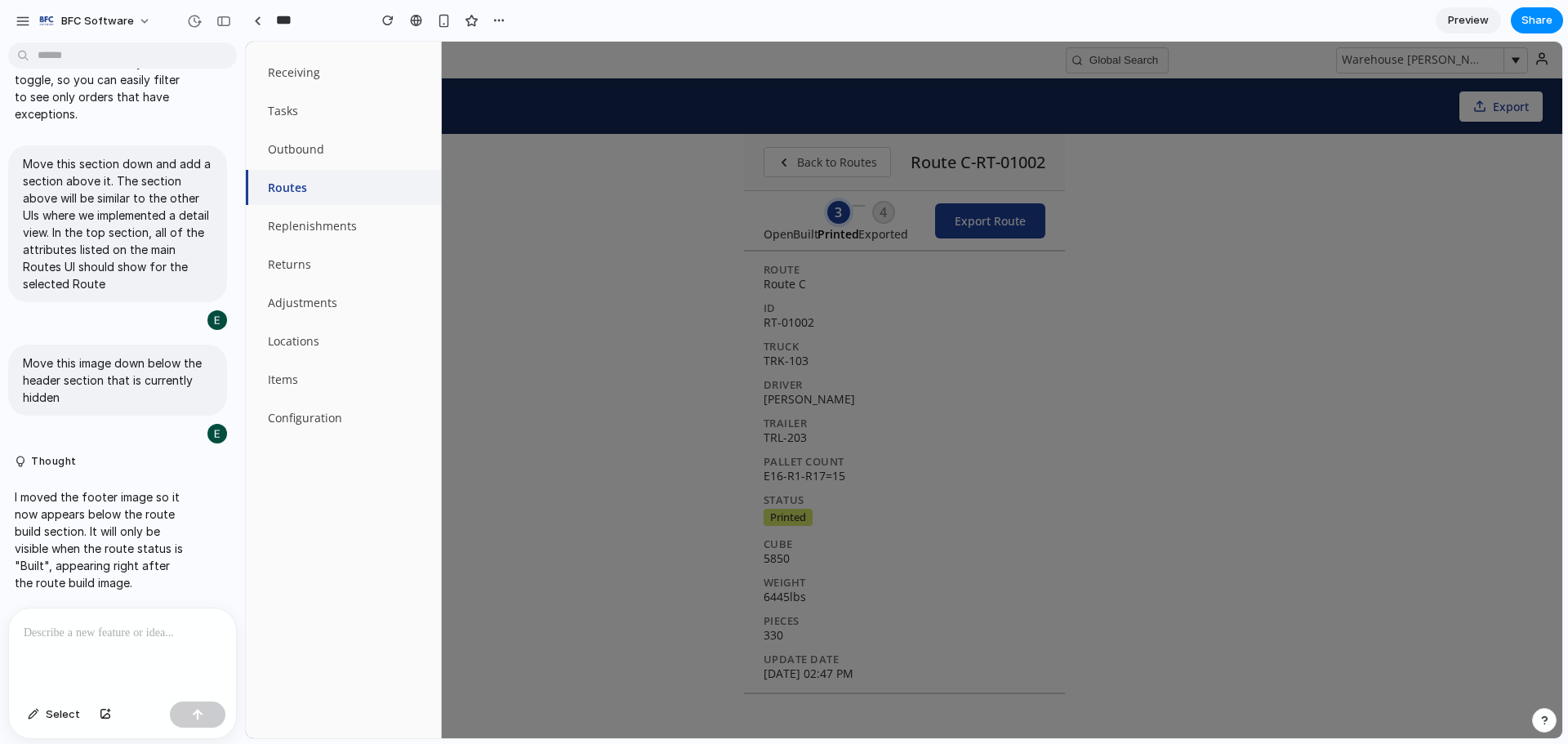
click at [738, 123] on div at bounding box center [904, 389] width 1316 height 697
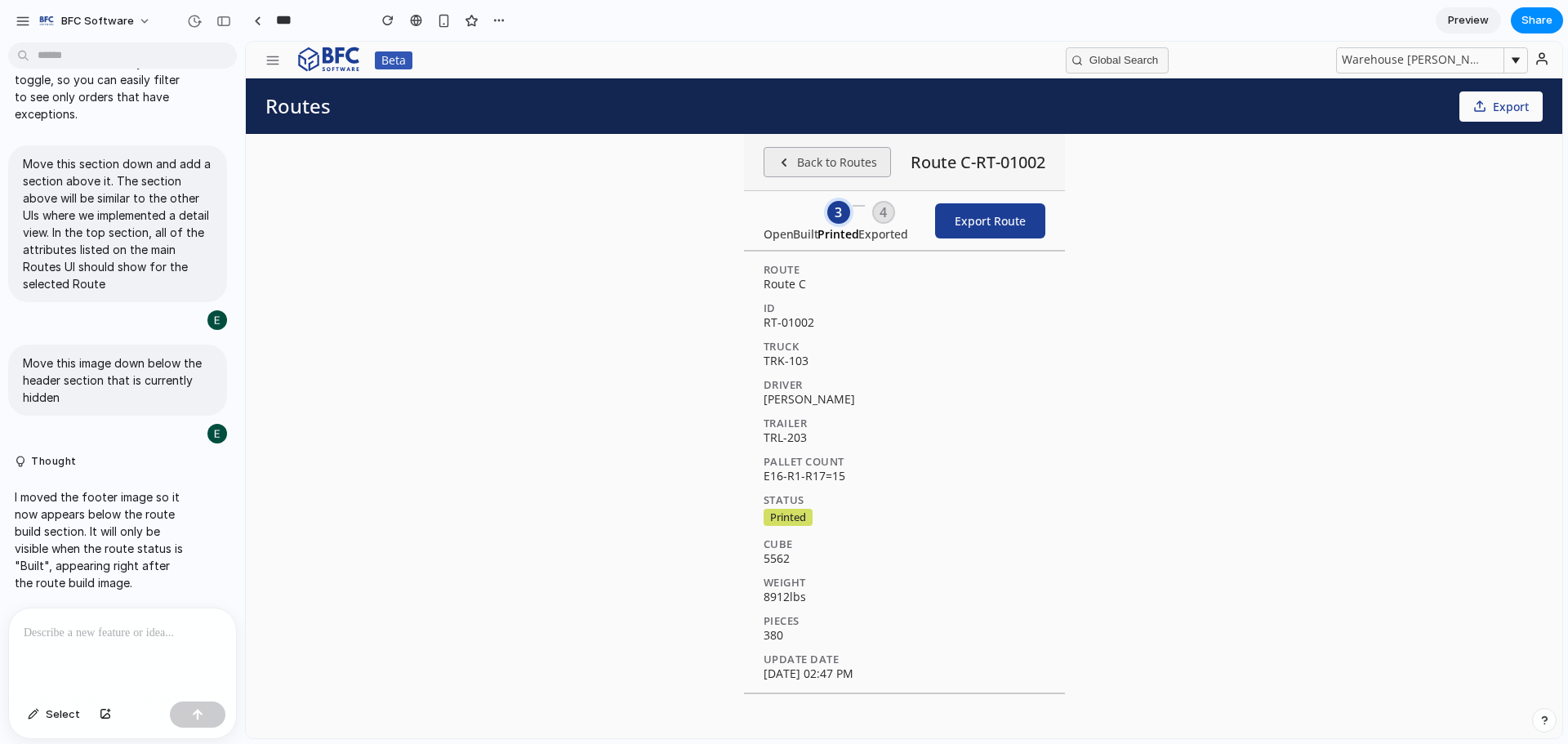
click at [781, 156] on icon at bounding box center [784, 163] width 13 height 13
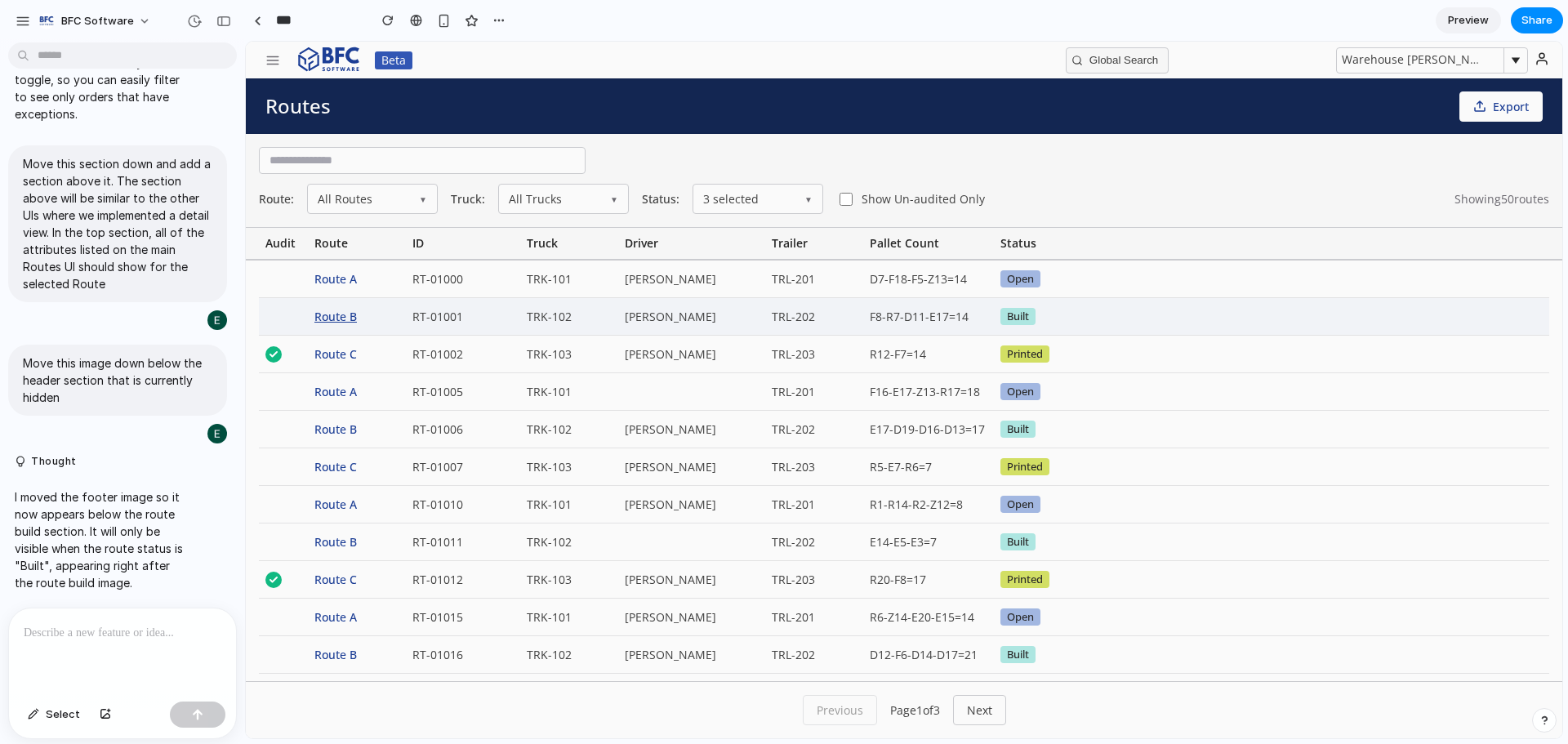
click at [332, 318] on div "Route B" at bounding box center [357, 316] width 98 height 37
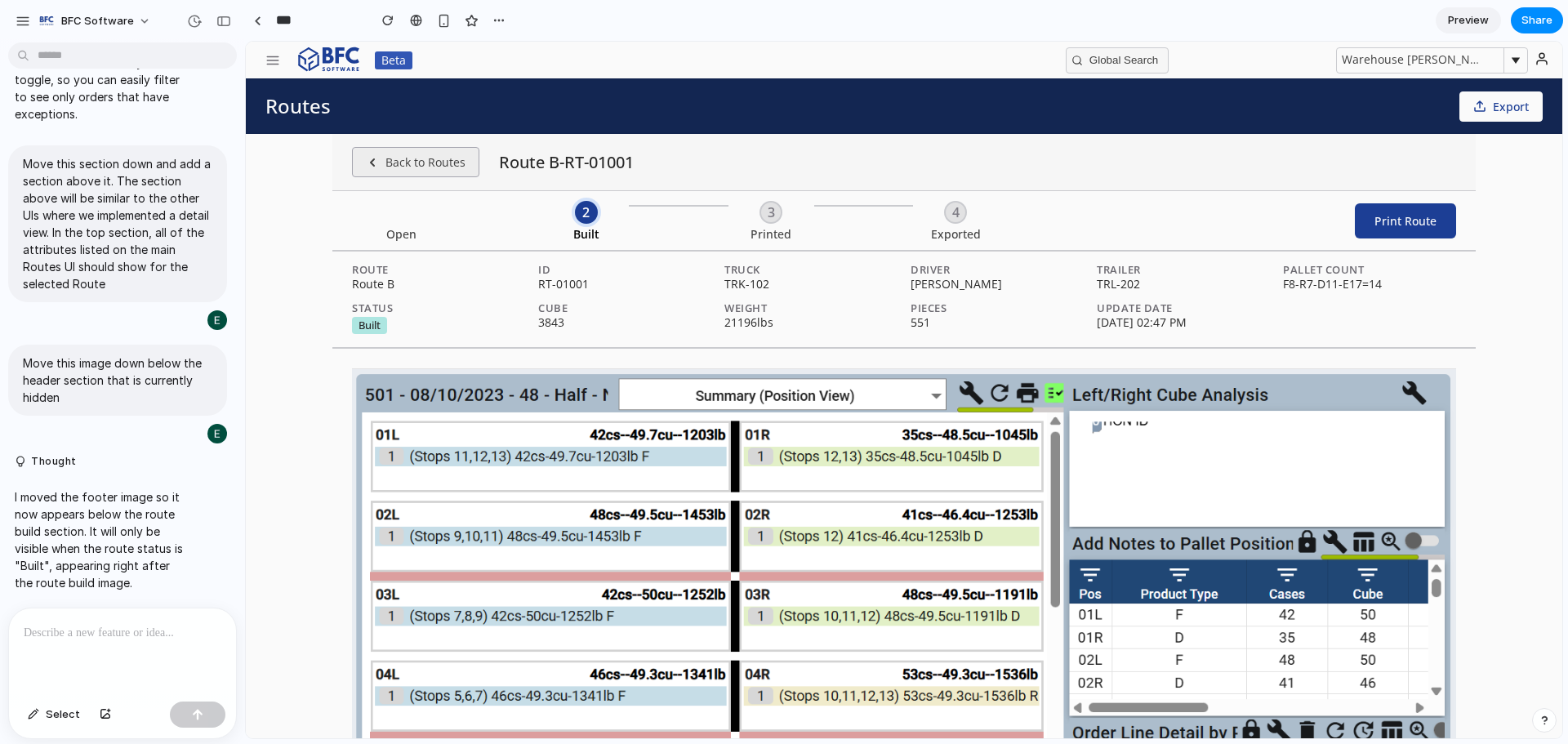
click at [385, 151] on button "Back to Routes" at bounding box center [415, 162] width 127 height 30
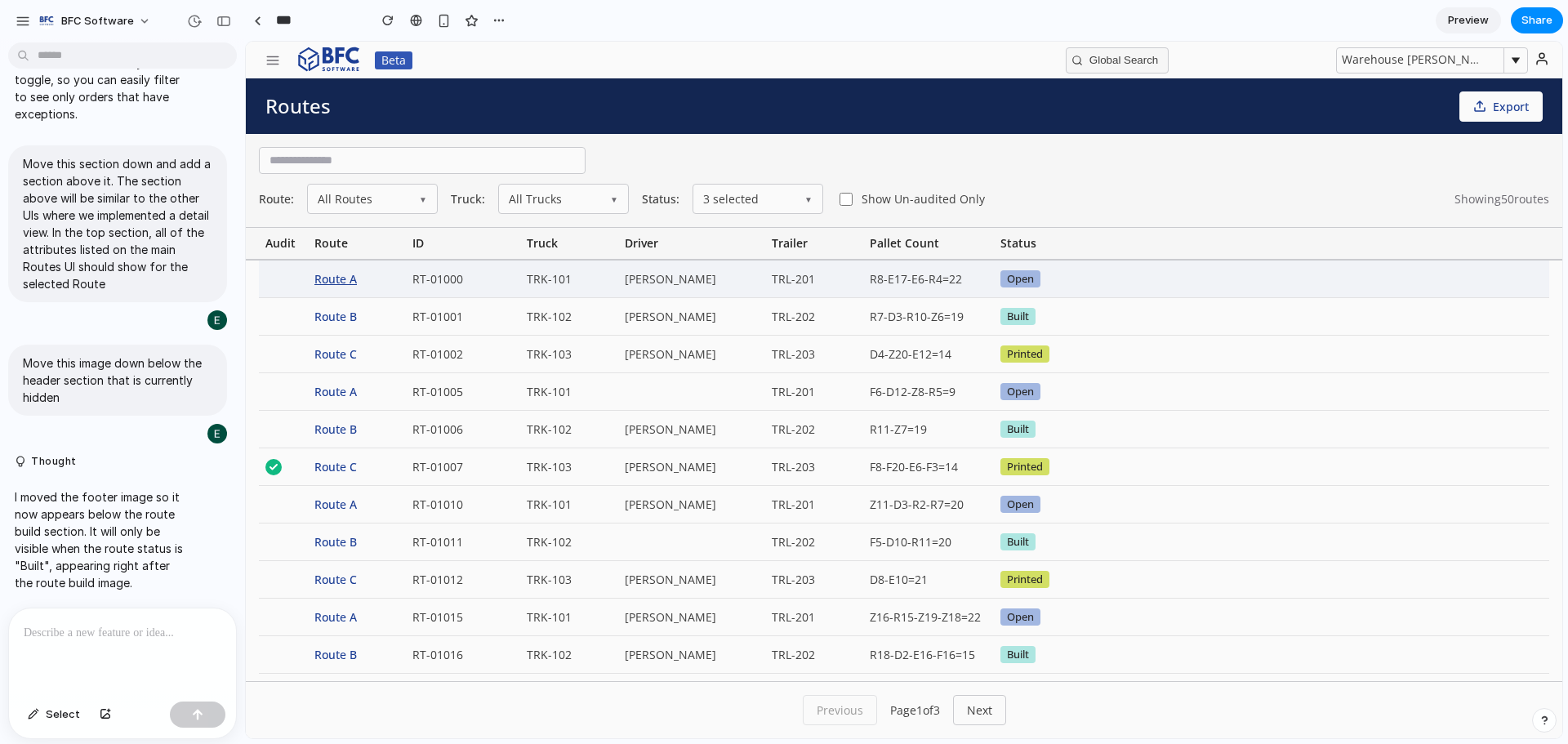
click at [319, 282] on div "Route A" at bounding box center [357, 279] width 98 height 37
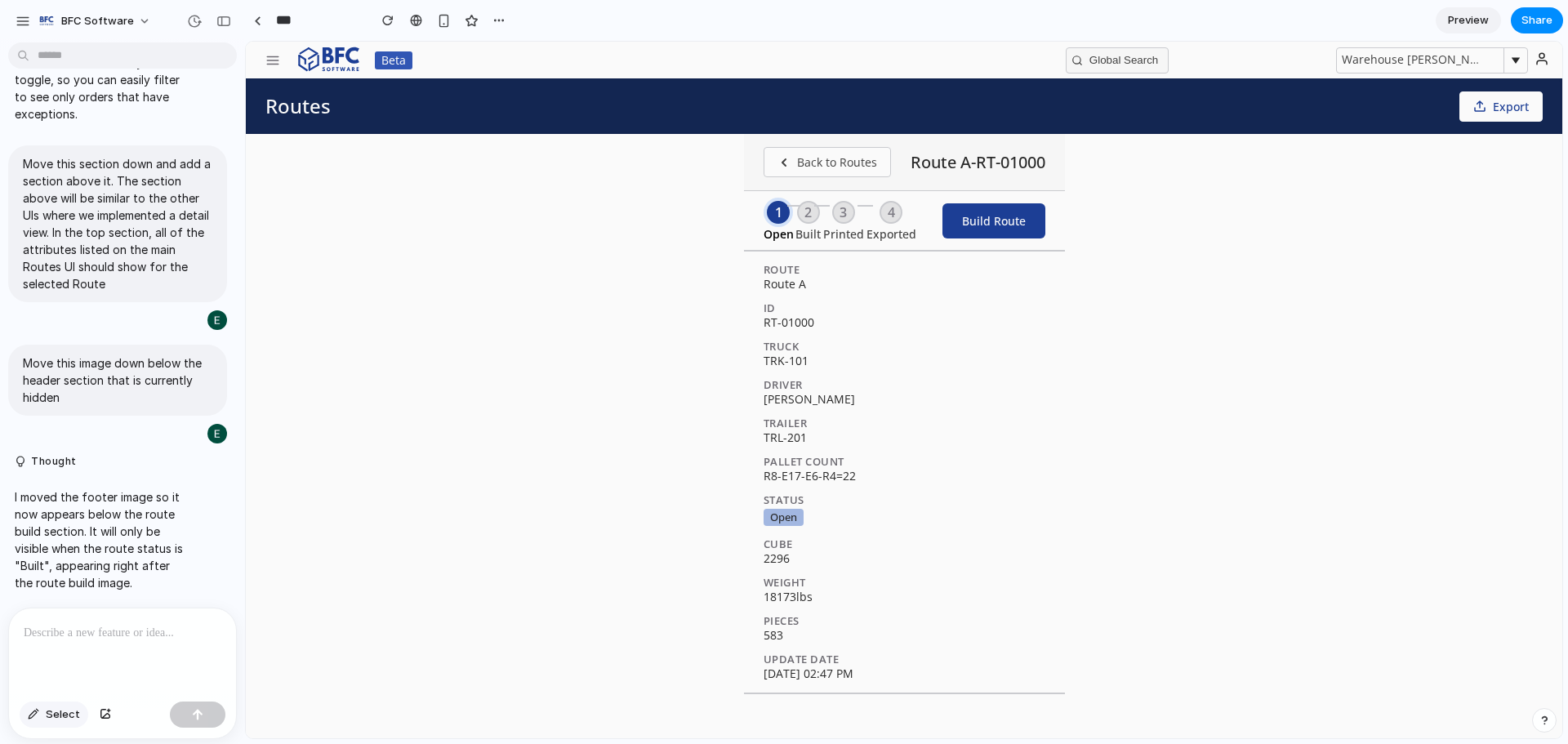
click at [52, 714] on span "Select" at bounding box center [63, 714] width 35 height 16
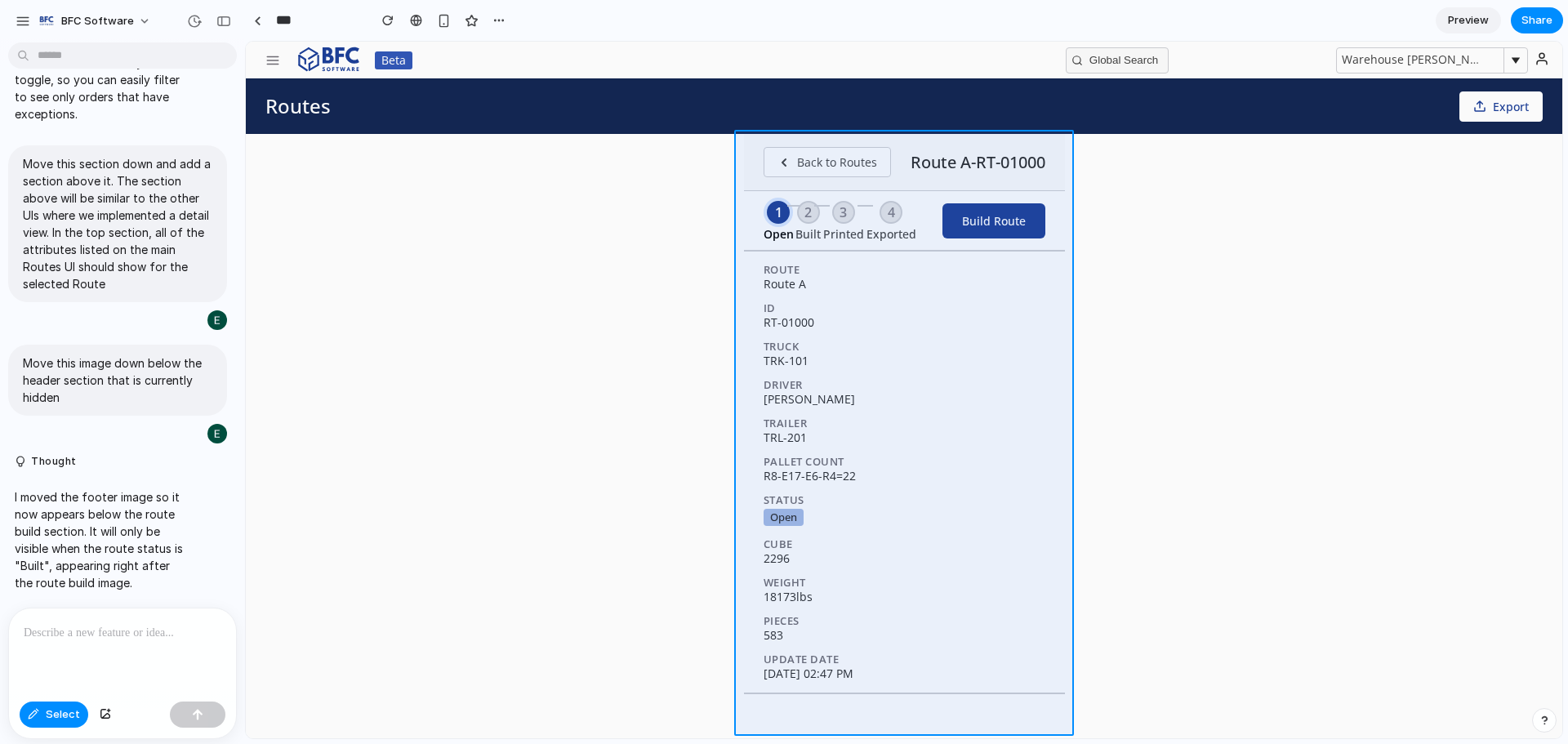
click at [993, 727] on div at bounding box center [904, 389] width 1316 height 697
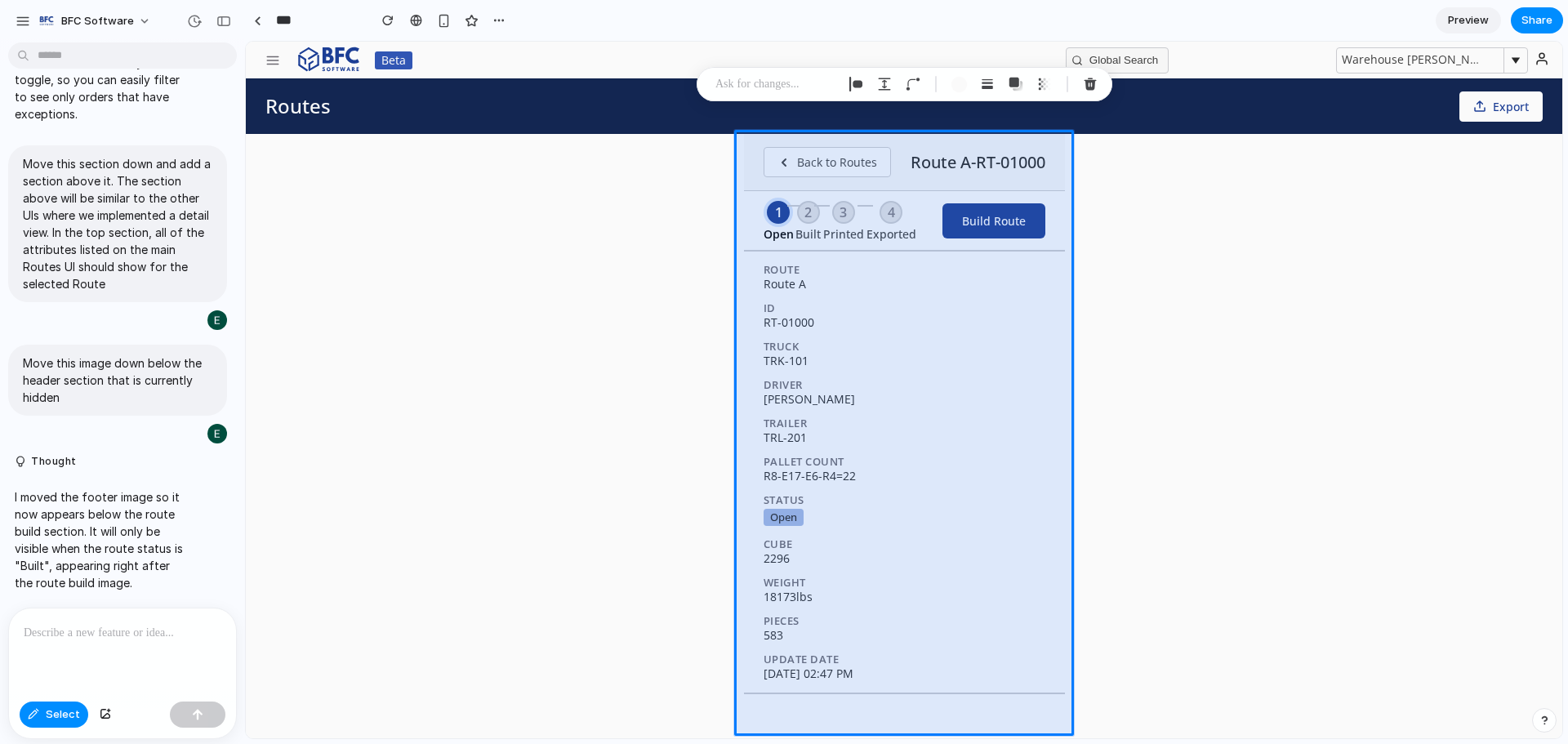
click at [56, 629] on p at bounding box center [122, 633] width 198 height 19
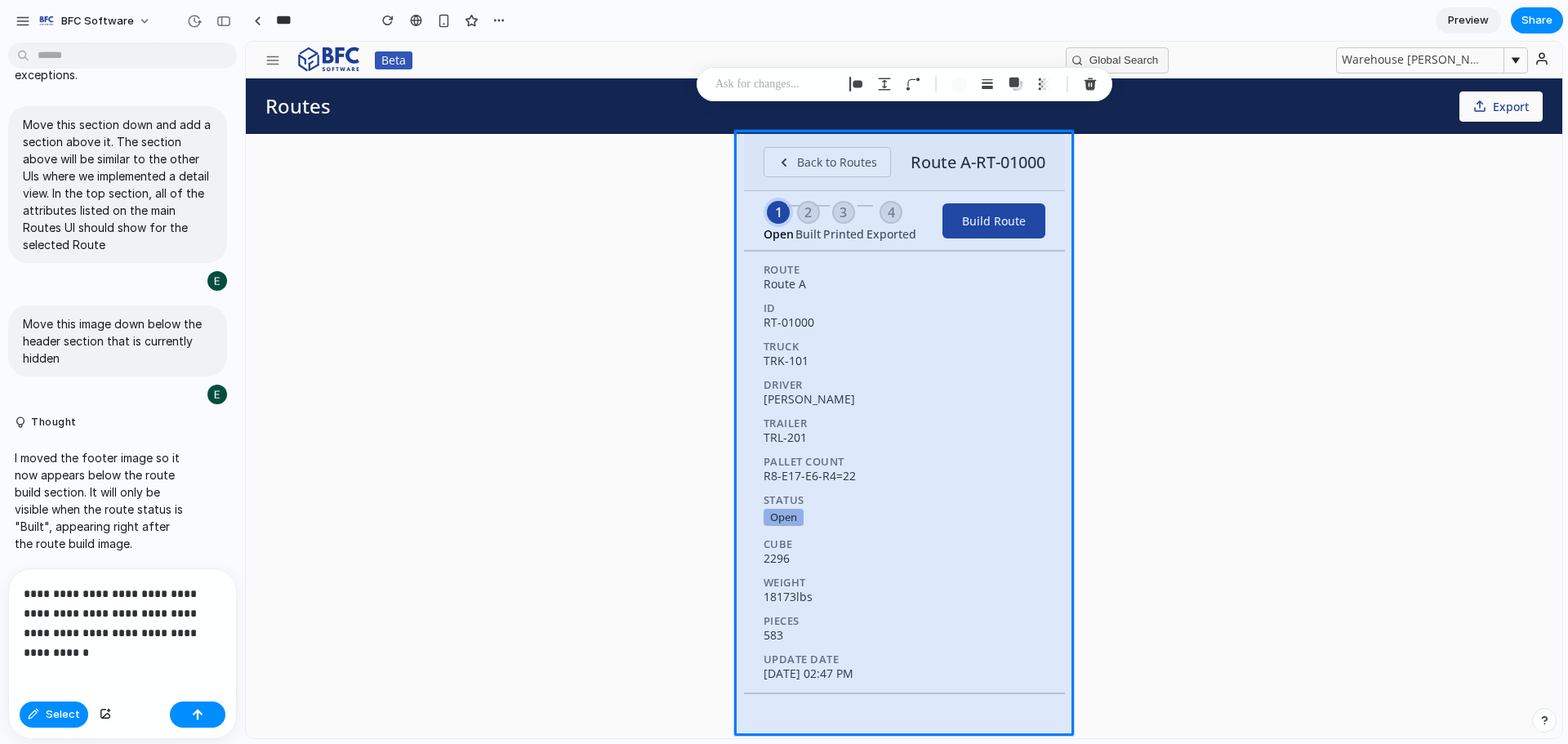
click at [217, 586] on div "**********" at bounding box center [122, 632] width 227 height 126
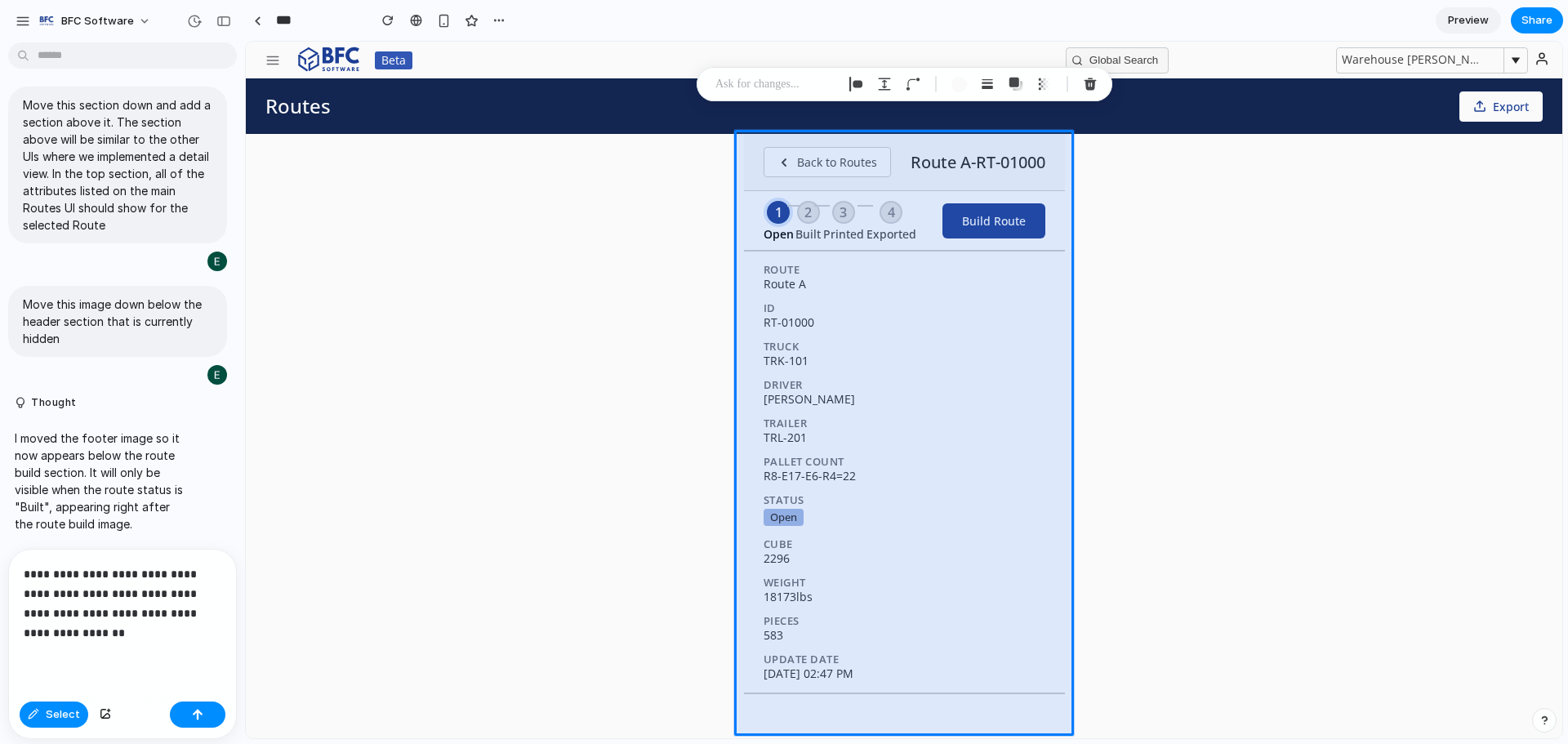
click at [125, 618] on p "**********" at bounding box center [120, 603] width 191 height 78
click at [155, 607] on p "**********" at bounding box center [120, 603] width 191 height 78
click at [112, 625] on p "**********" at bounding box center [120, 603] width 191 height 78
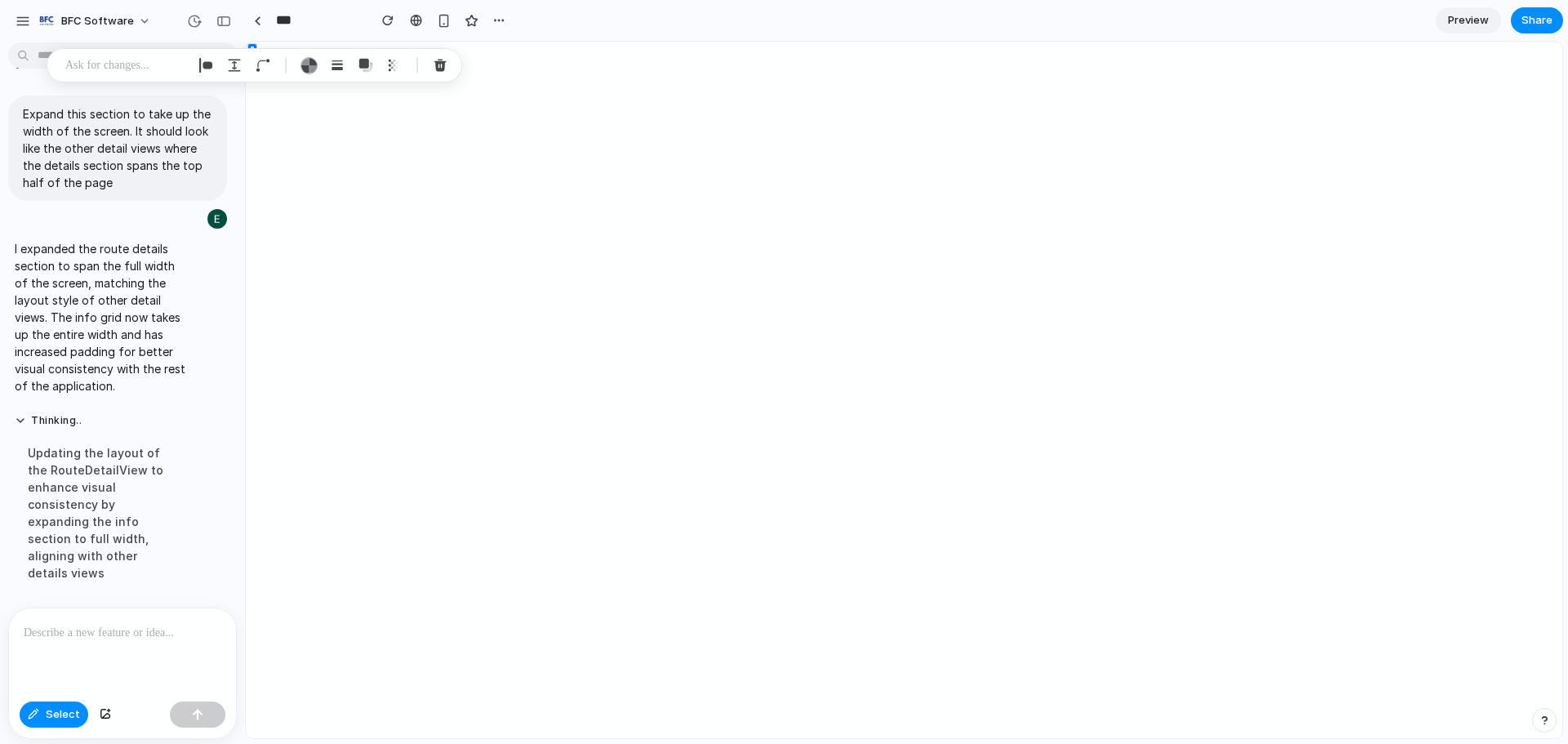
scroll to position [6228, 0]
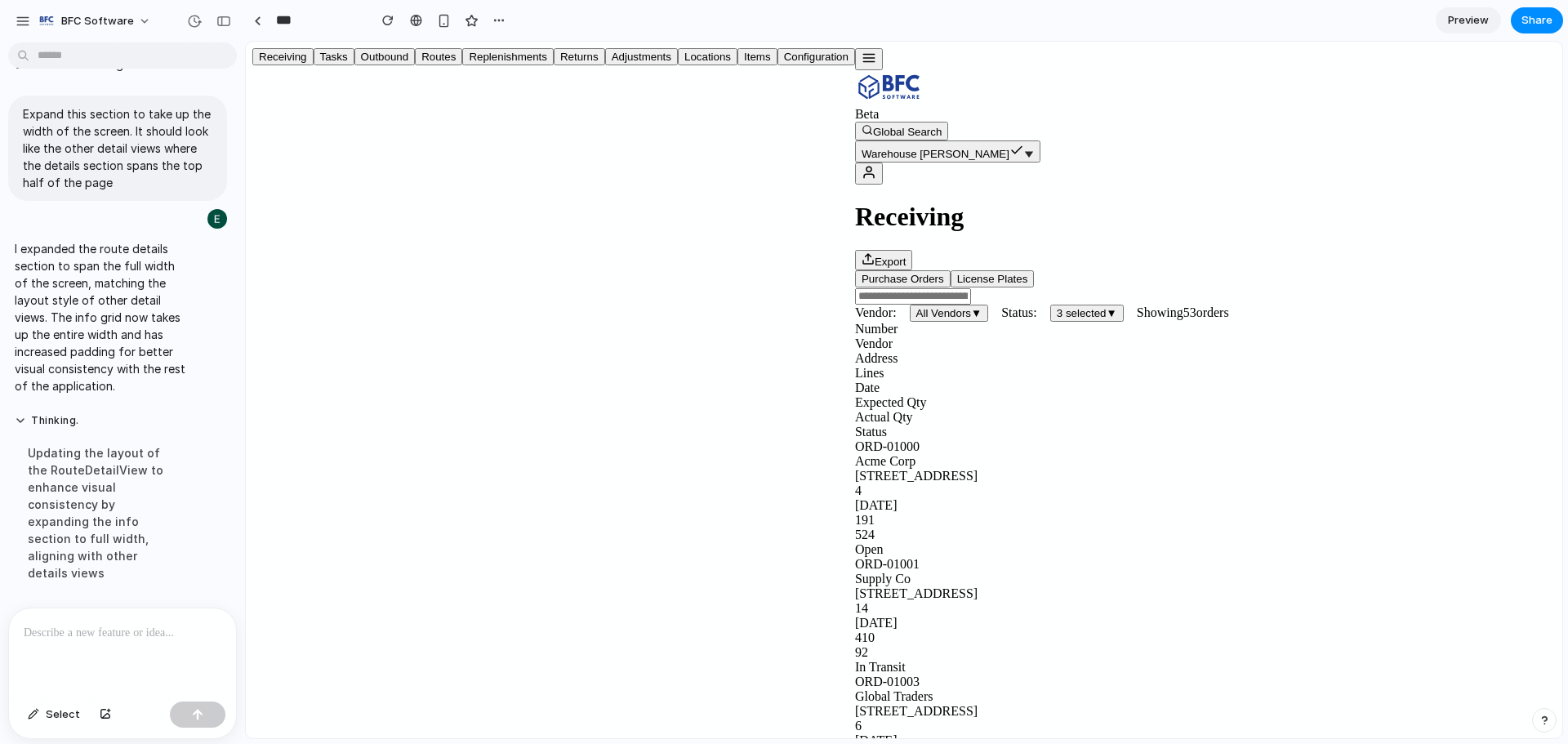
click at [862, 56] on icon "button" at bounding box center [868, 58] width 14 height 14
click at [355, 66] on button "Outbound" at bounding box center [385, 57] width 62 height 17
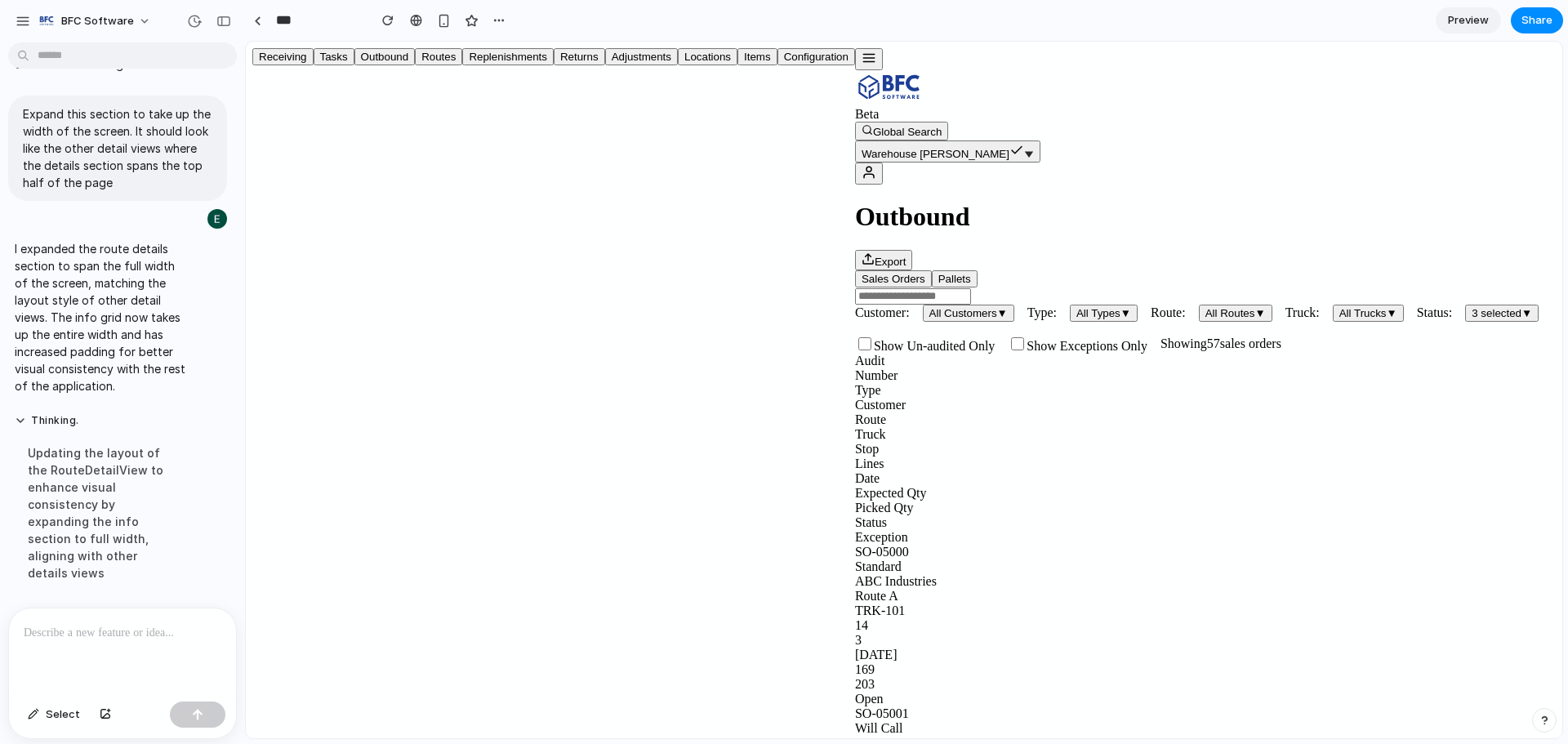
click at [414, 66] on button "Routes" at bounding box center [438, 57] width 47 height 17
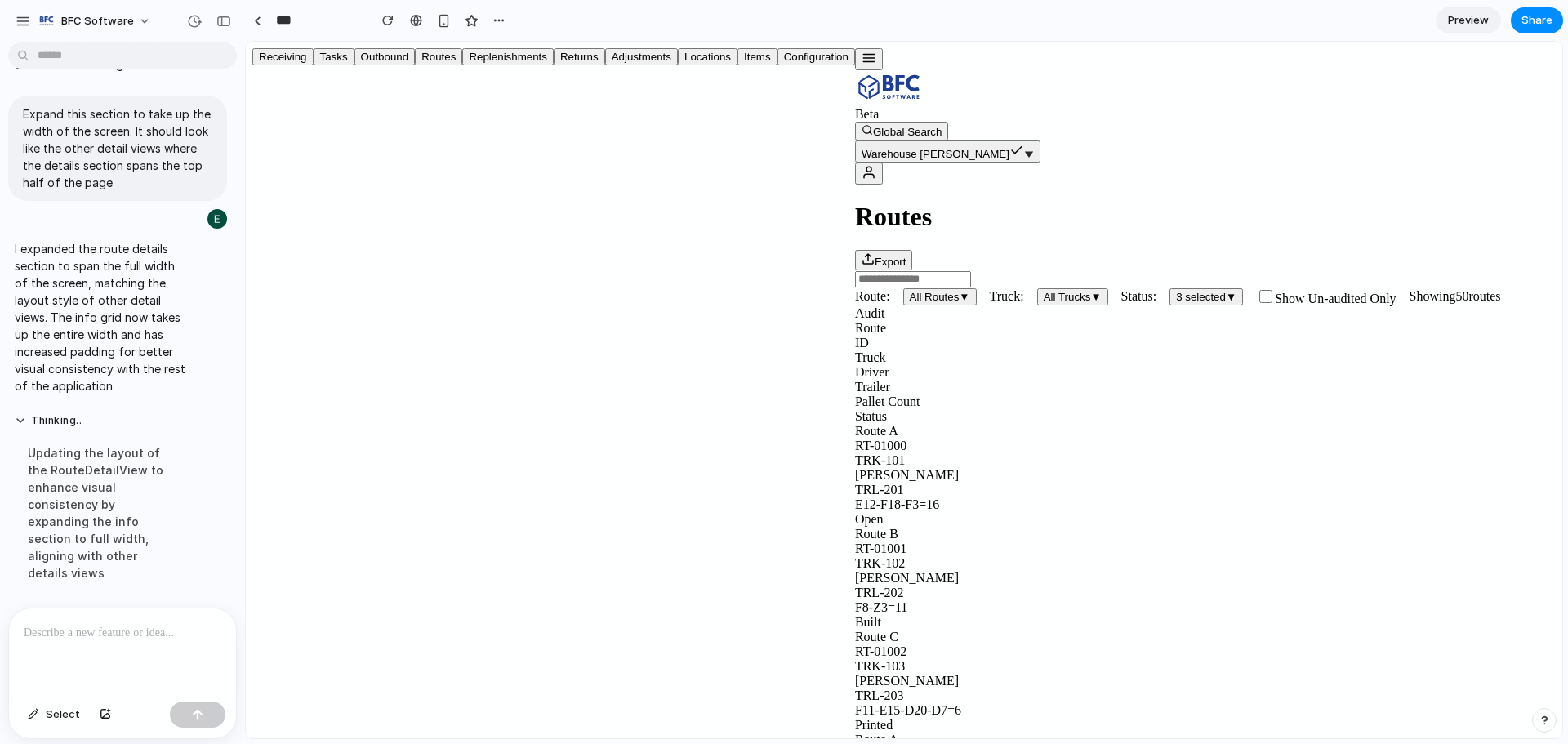
click at [855, 424] on div "Route A" at bounding box center [1205, 431] width 701 height 14
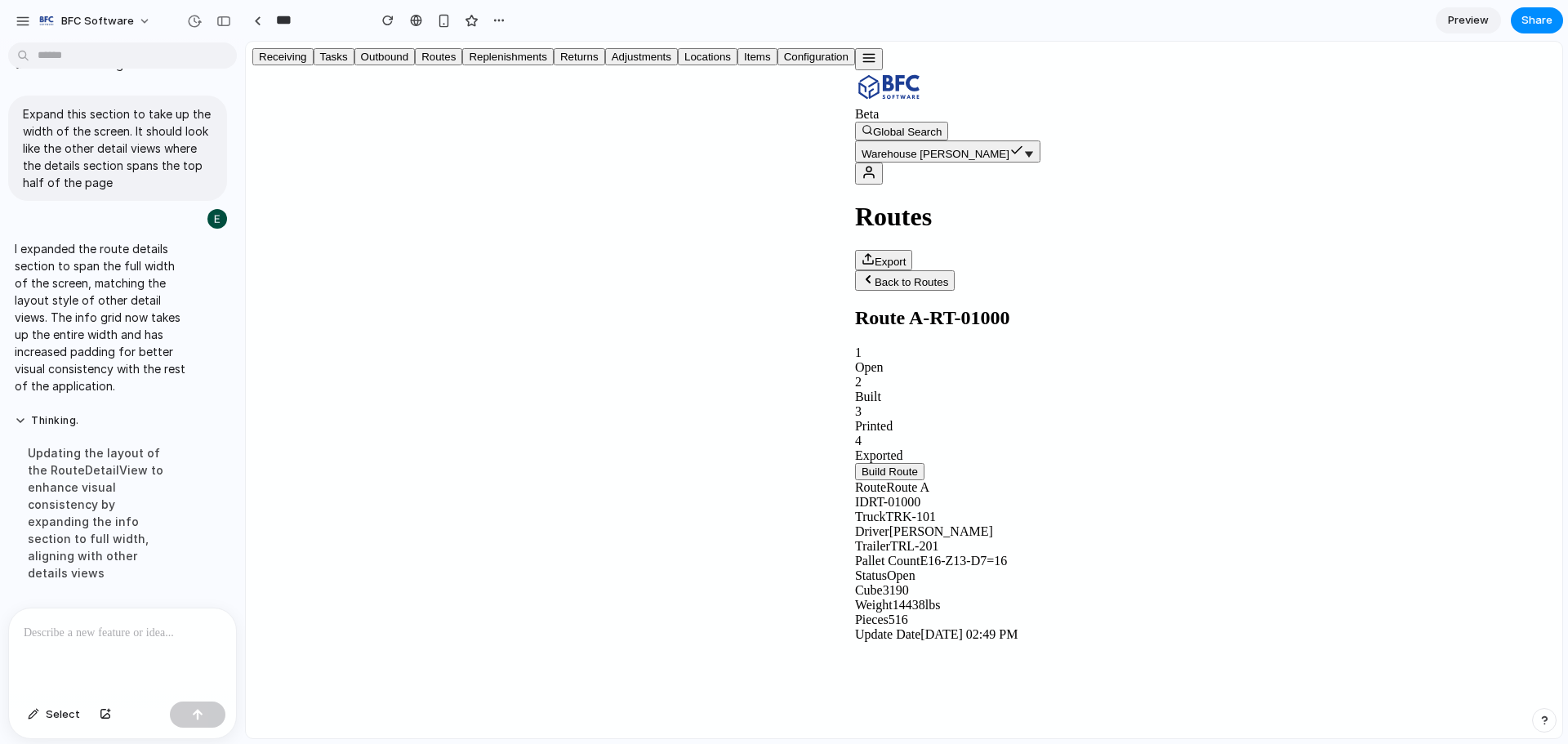
click at [855, 270] on button "Back to Routes" at bounding box center [904, 279] width 99 height 20
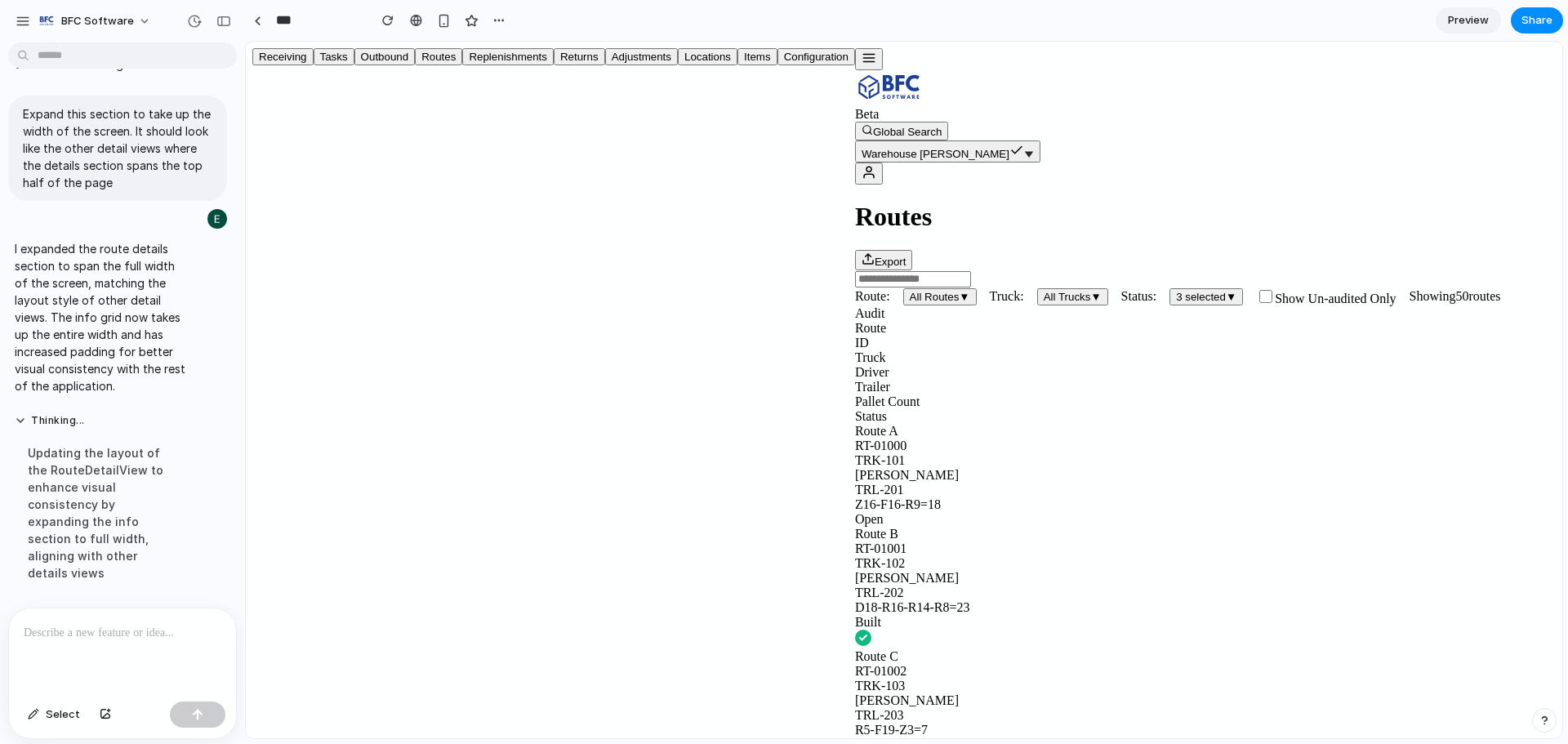
click at [855, 527] on div "Route B" at bounding box center [1205, 534] width 701 height 14
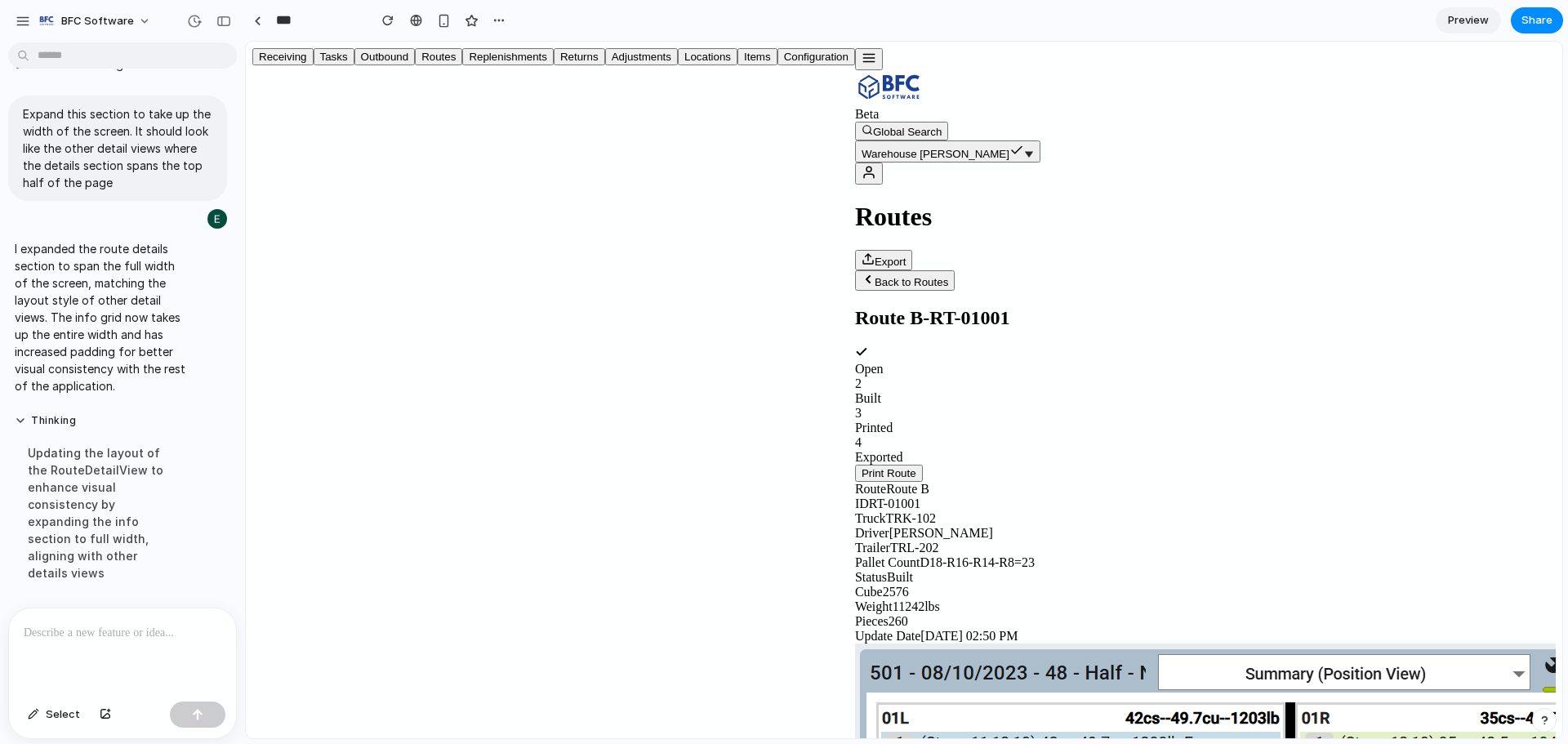
click at [855, 270] on button "Back to Routes" at bounding box center [904, 279] width 99 height 20
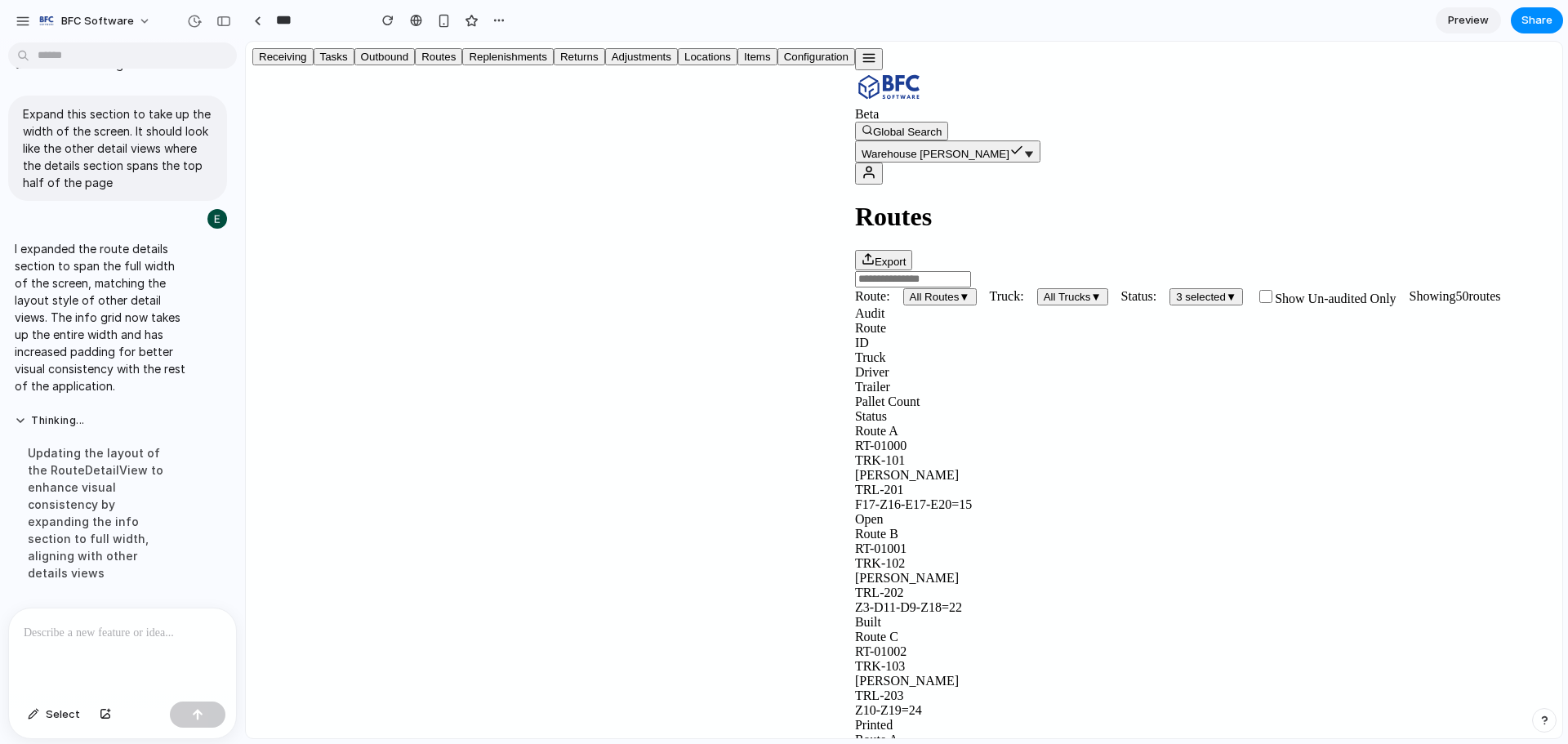
click at [855, 629] on div "Route C" at bounding box center [1205, 636] width 701 height 14
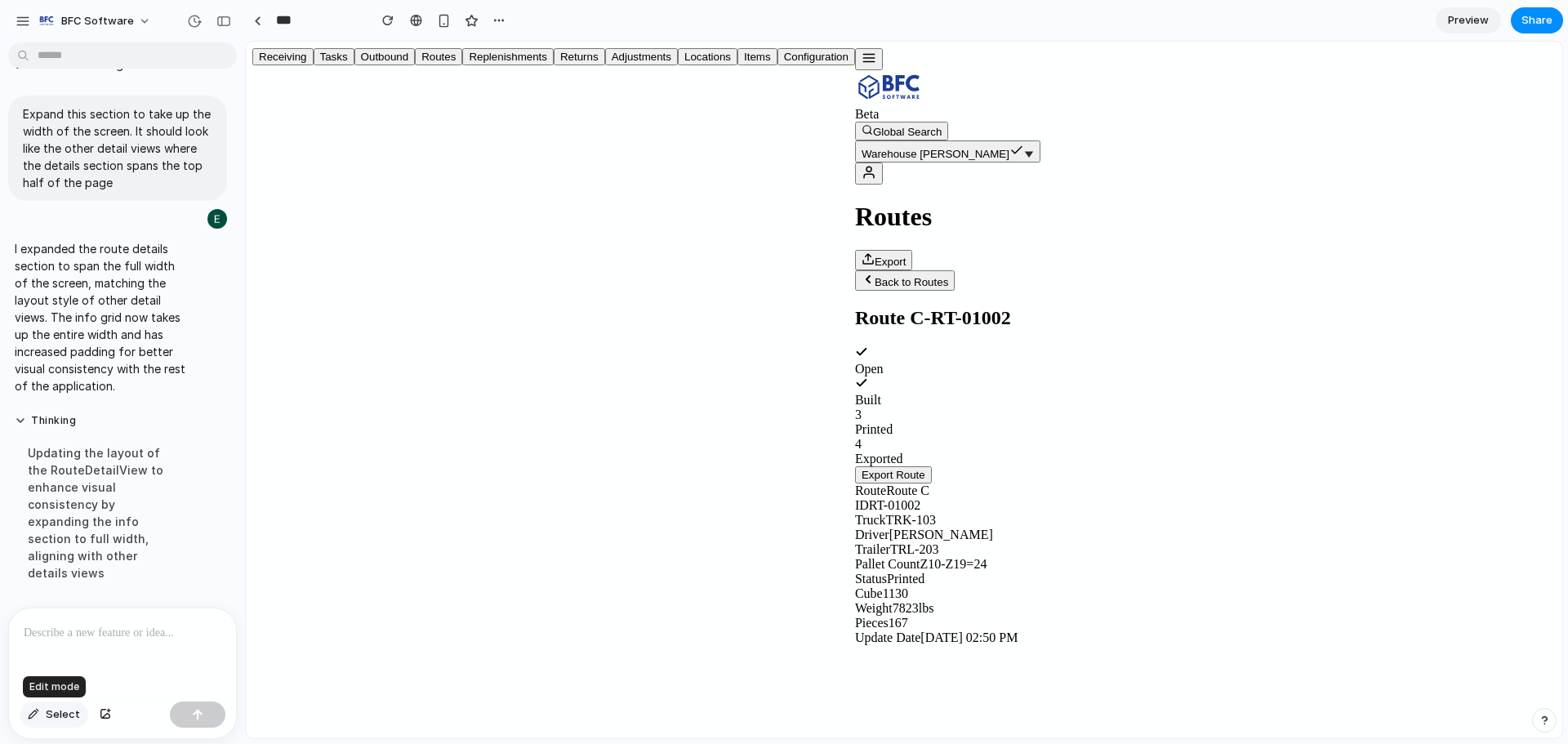
click at [74, 716] on span "Select" at bounding box center [63, 714] width 35 height 16
click at [916, 222] on div at bounding box center [904, 389] width 1316 height 697
click at [53, 720] on span "Select" at bounding box center [63, 714] width 35 height 16
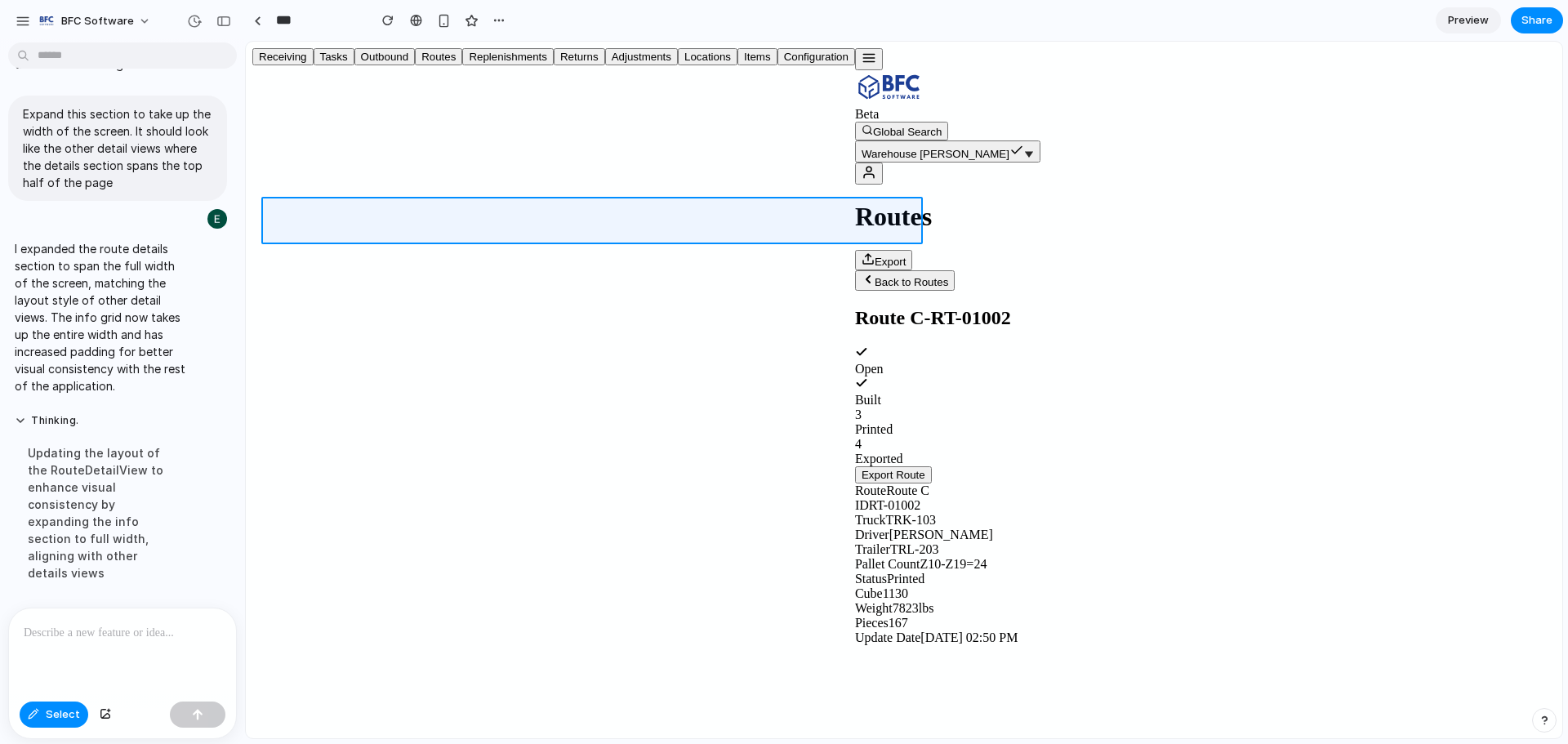
click at [425, 233] on div at bounding box center [904, 389] width 1316 height 697
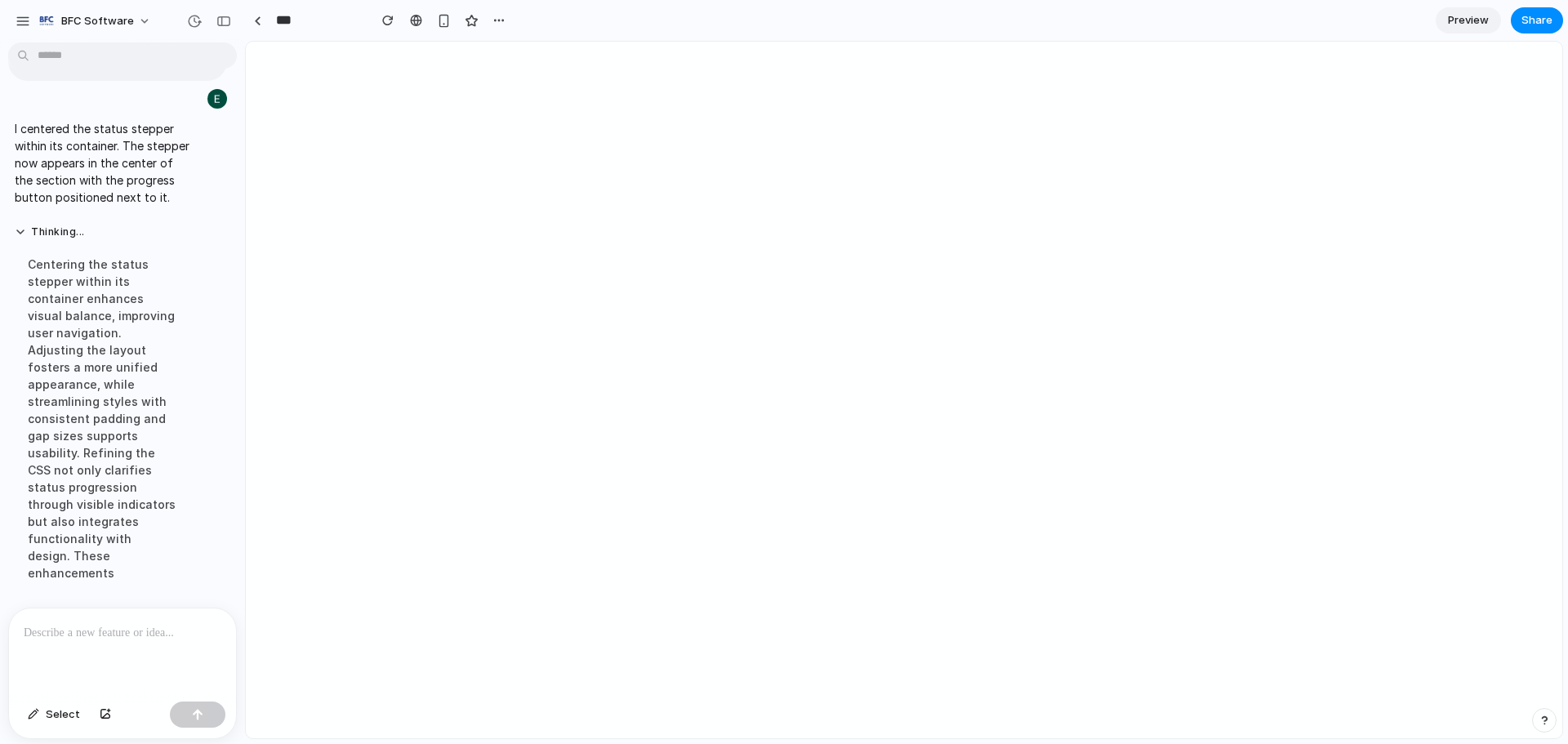
scroll to position [0, 0]
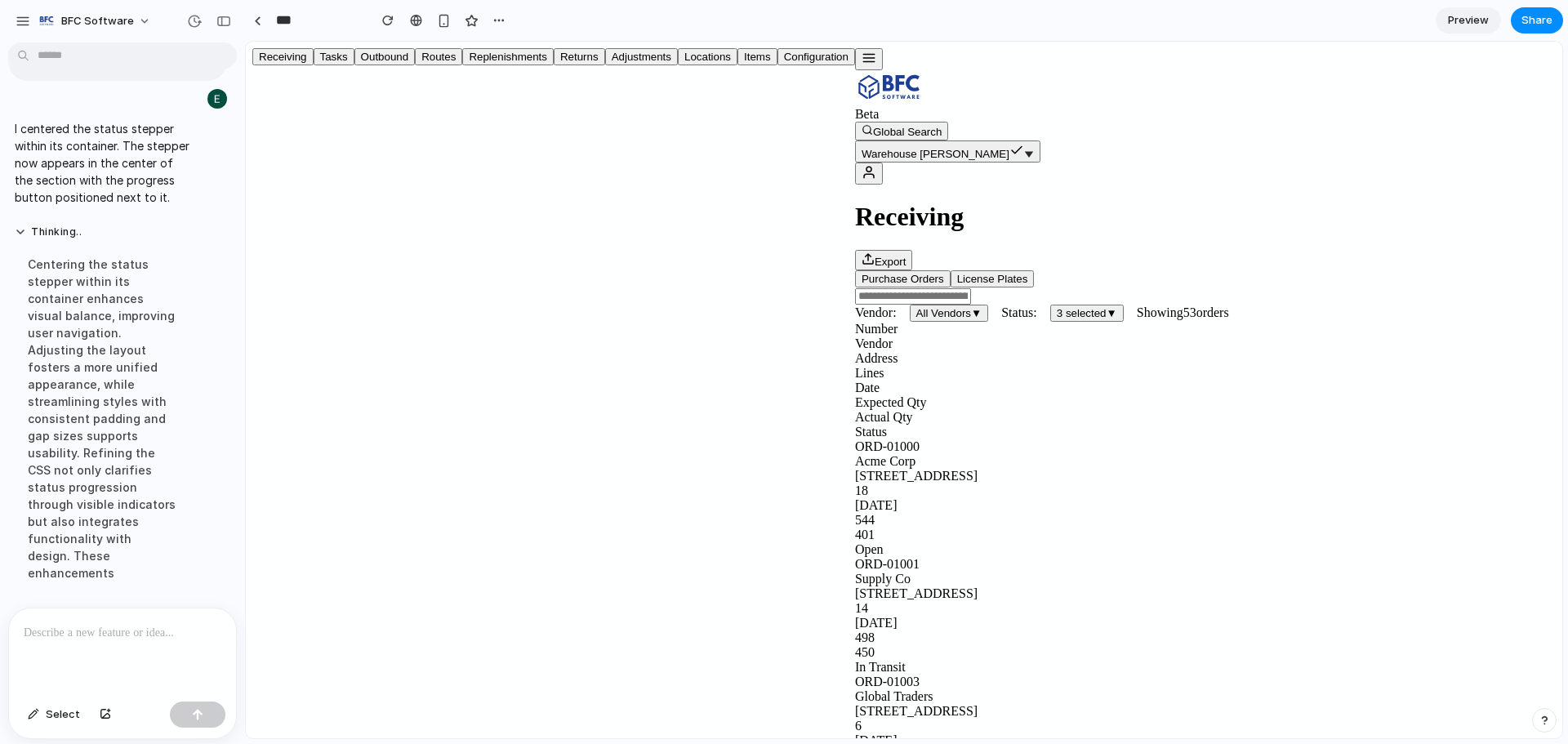
click at [864, 58] on line "button" at bounding box center [869, 58] width 12 height 0
click at [414, 66] on button "Routes" at bounding box center [438, 57] width 47 height 17
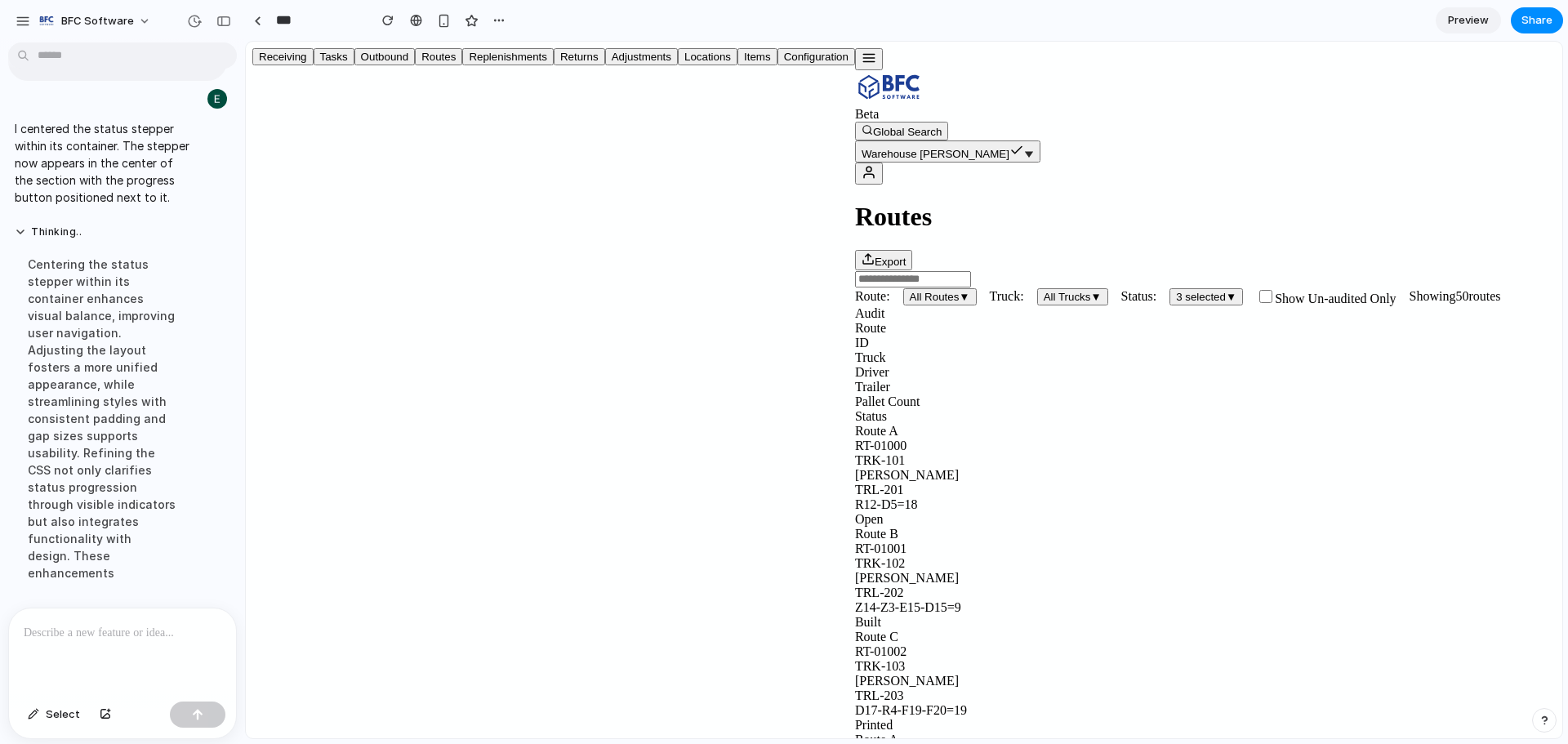
click at [414, 66] on button "Routes" at bounding box center [438, 57] width 47 height 17
click at [855, 527] on div "Route B" at bounding box center [1205, 534] width 701 height 14
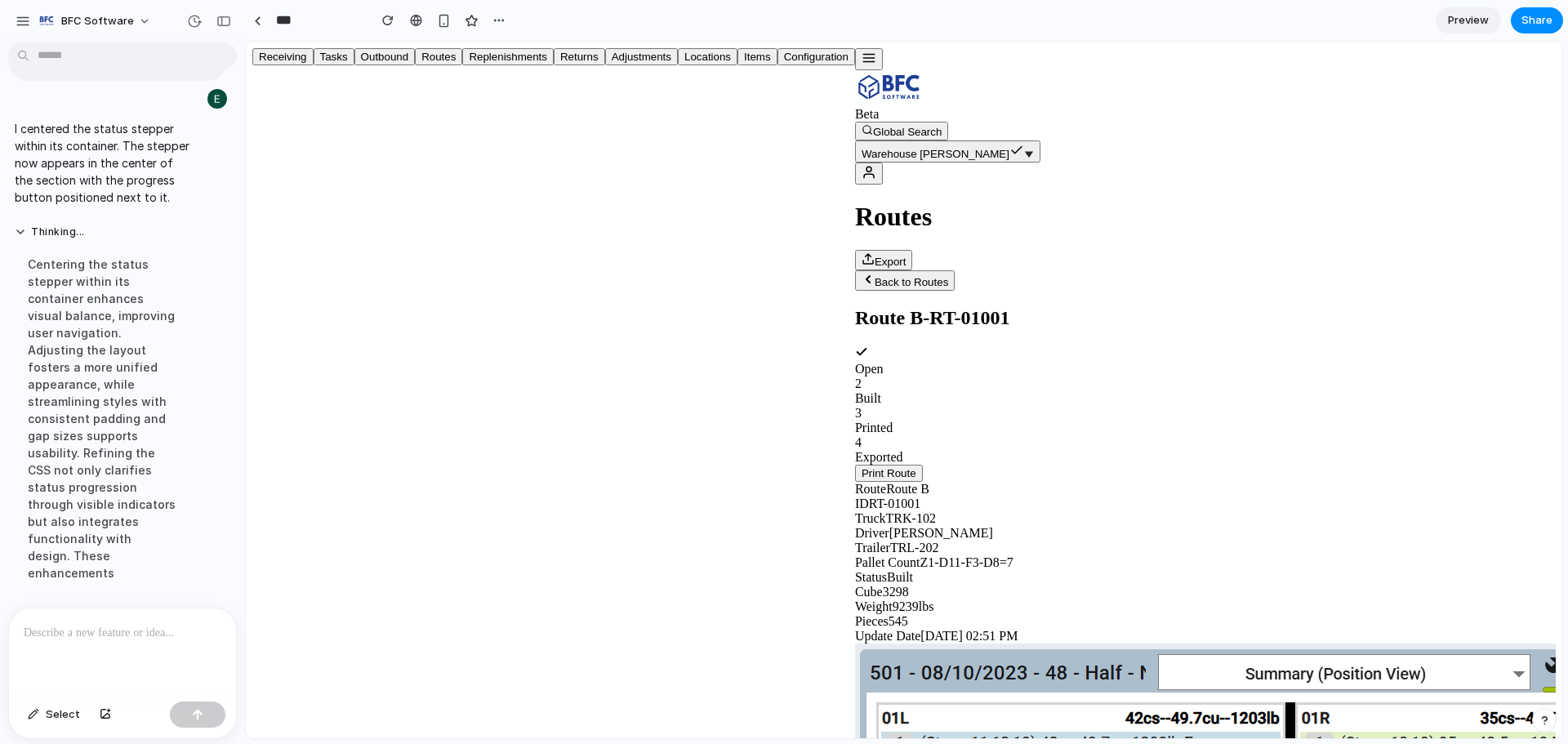
click at [855, 270] on button "Back to Routes" at bounding box center [904, 279] width 99 height 20
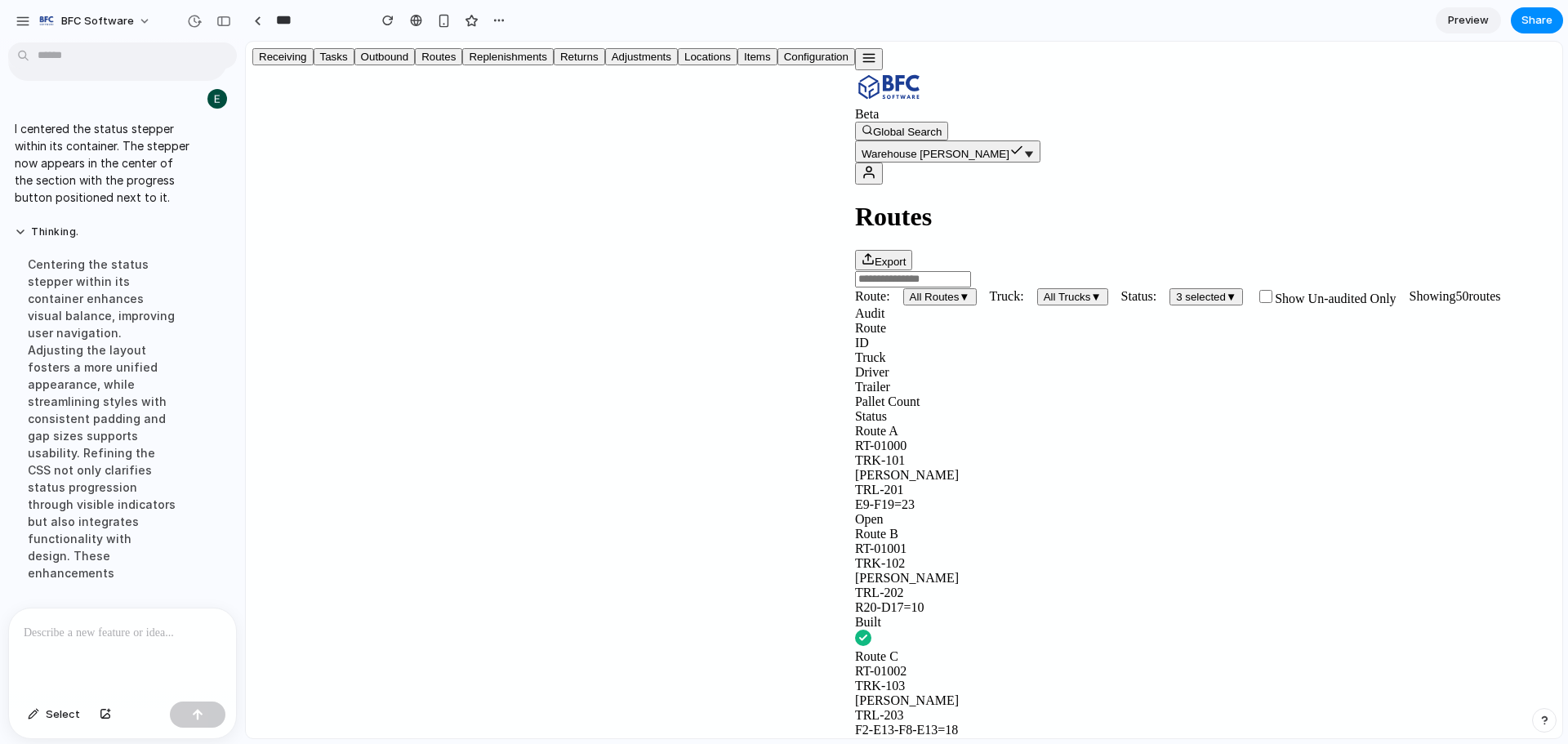
click at [855, 424] on div "Route A" at bounding box center [1205, 431] width 701 height 14
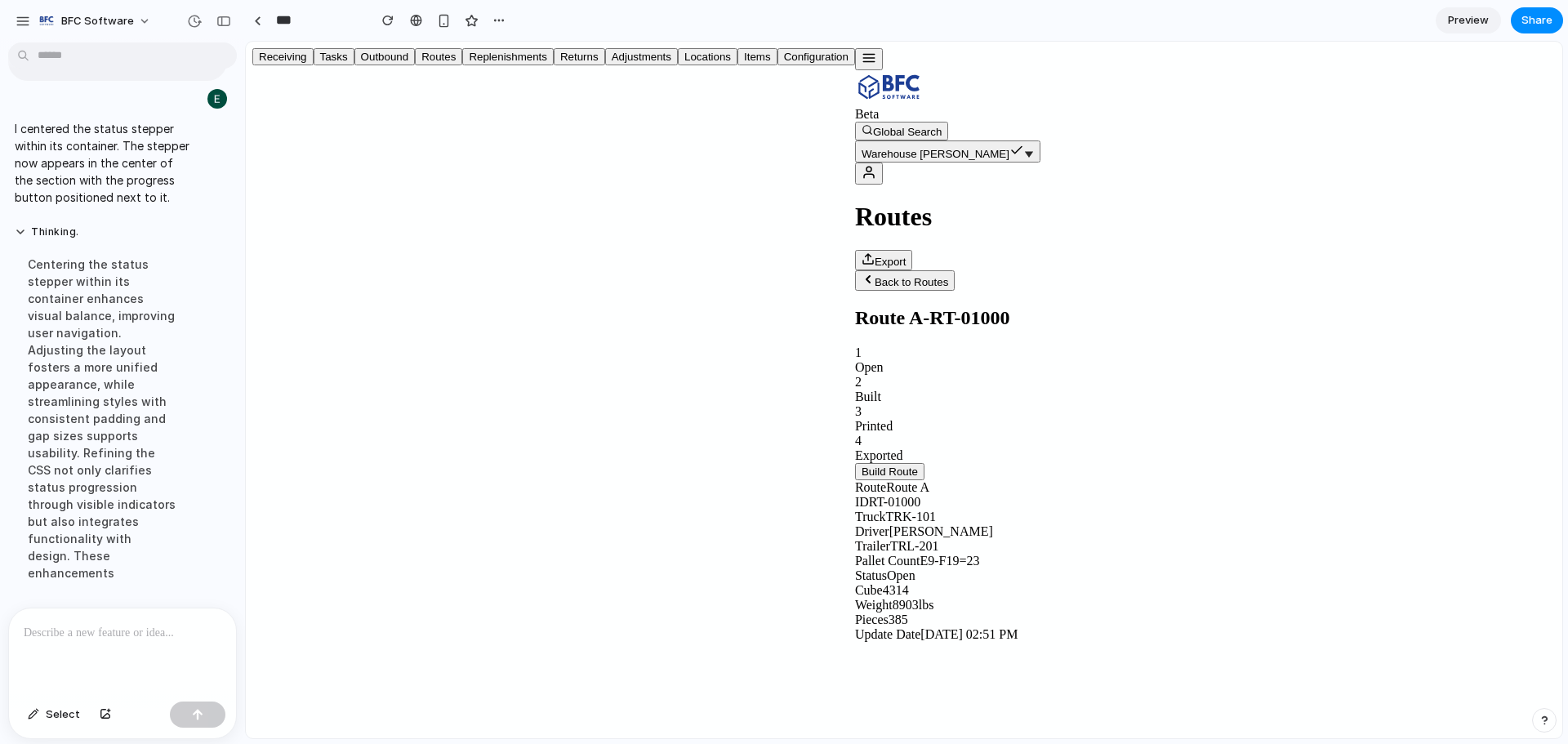
click at [100, 608] on div at bounding box center [122, 651] width 227 height 87
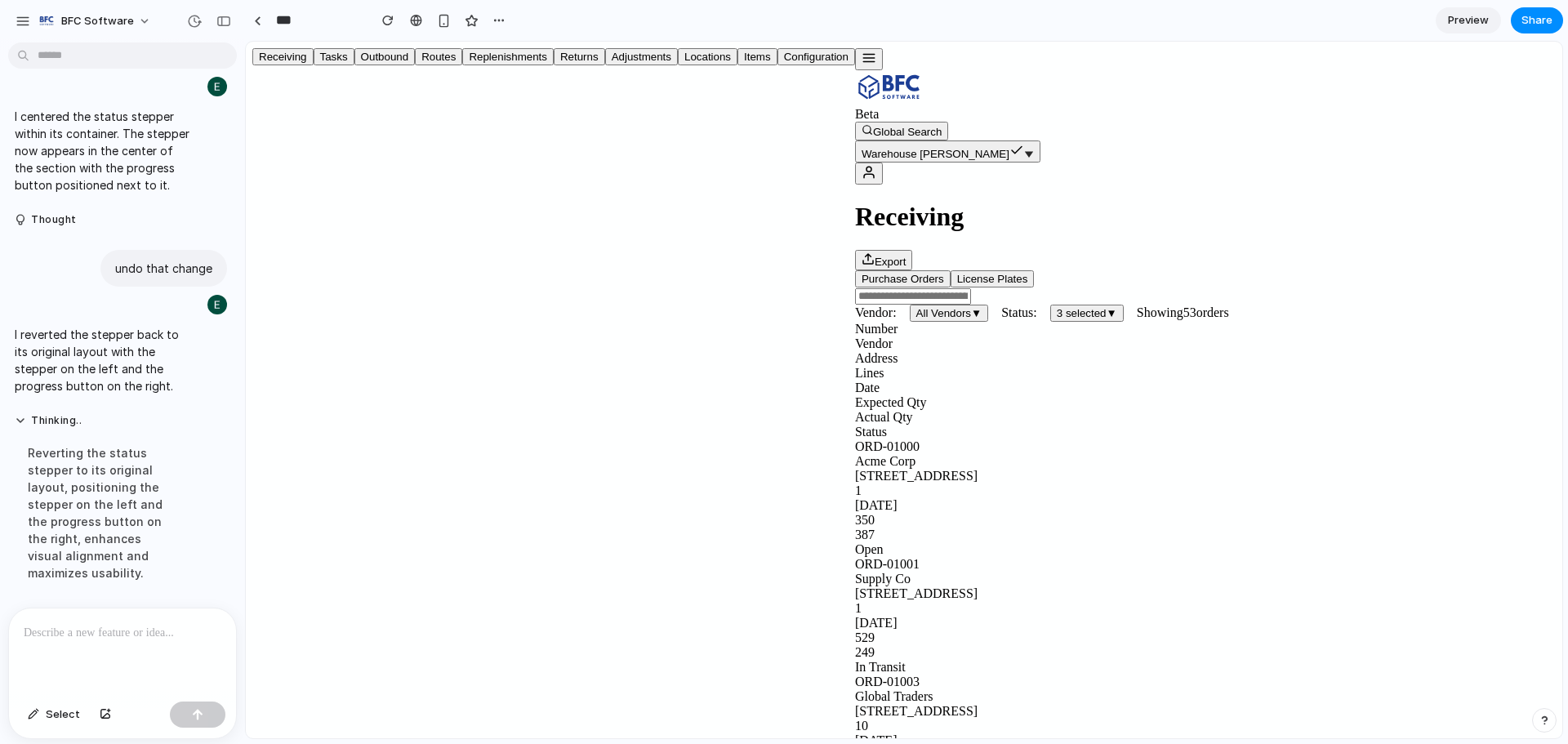
scroll to position [6022, 0]
click at [855, 60] on button "button" at bounding box center [868, 59] width 28 height 22
click at [414, 66] on button "Routes" at bounding box center [438, 57] width 47 height 17
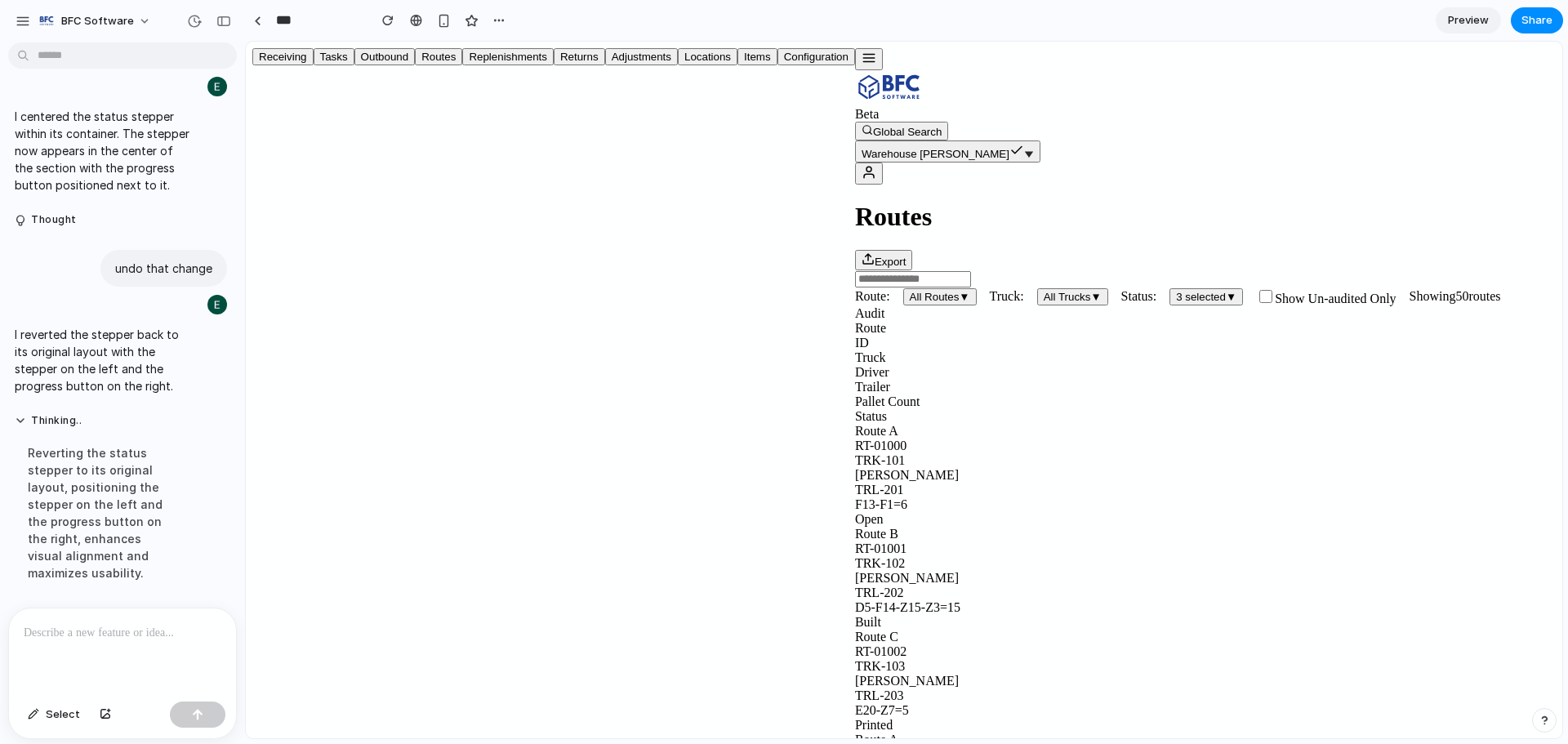
click at [855, 527] on div "Route B" at bounding box center [1205, 534] width 701 height 14
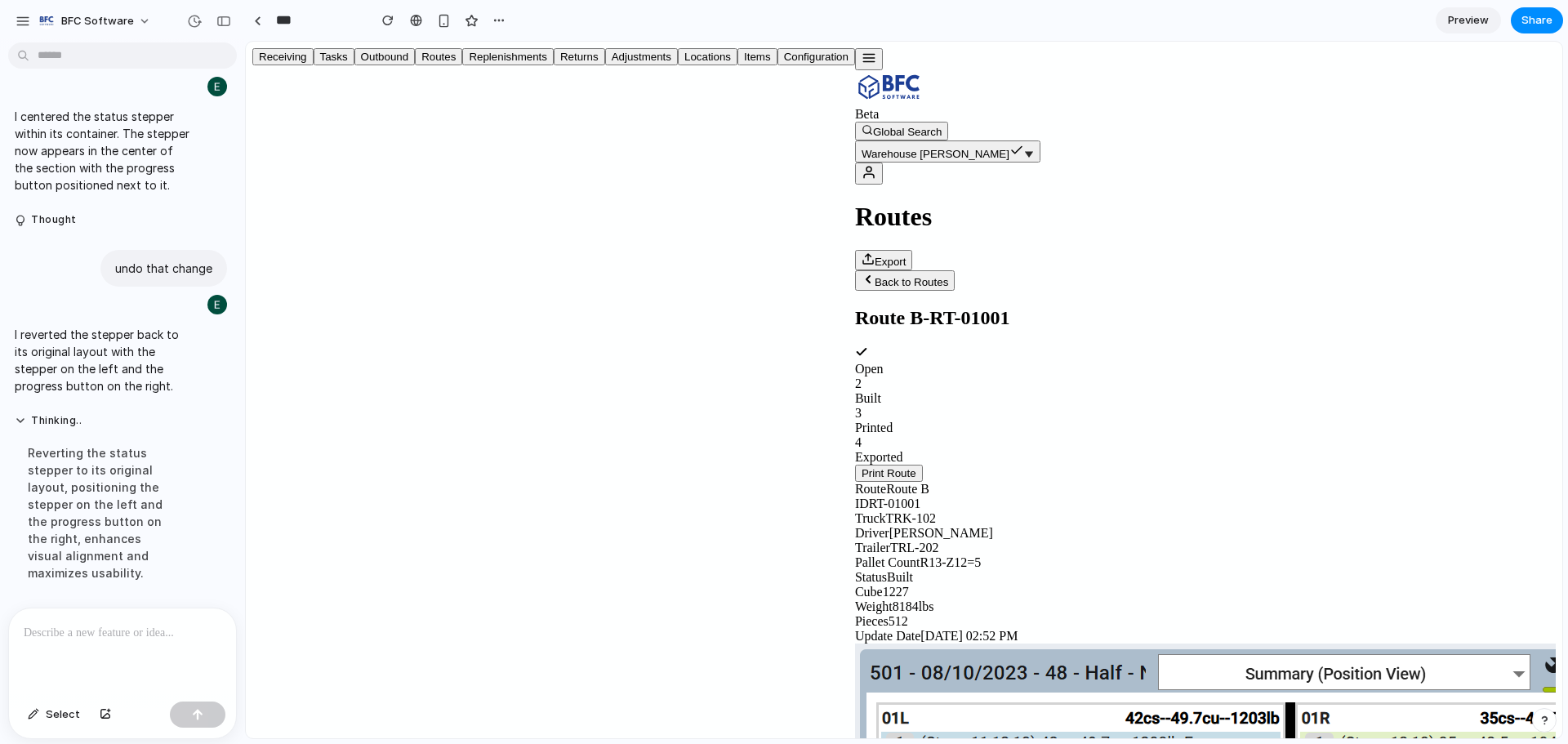
click at [855, 270] on button "Back to Routes" at bounding box center [904, 279] width 99 height 20
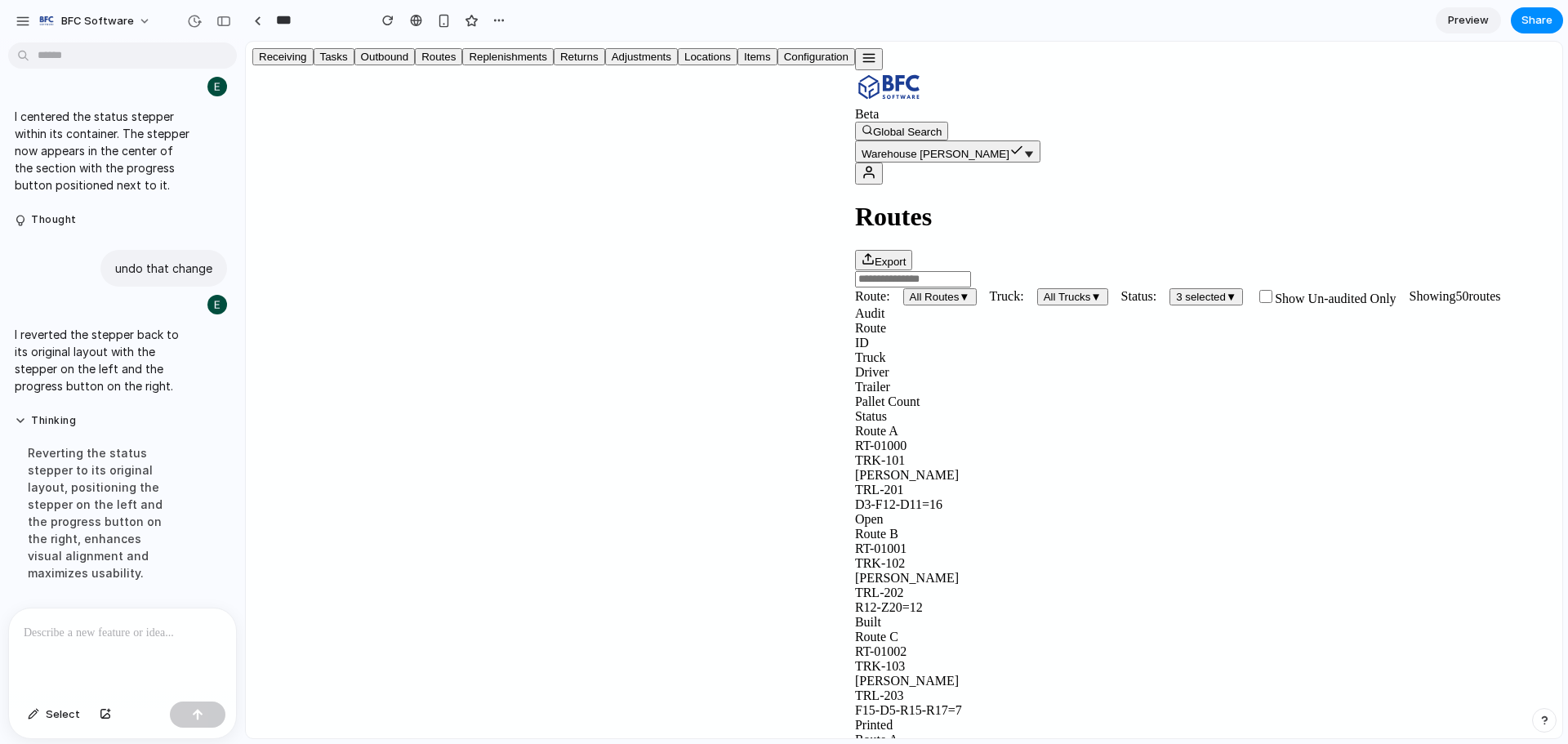
click at [855, 424] on div "Route A" at bounding box center [1205, 431] width 701 height 14
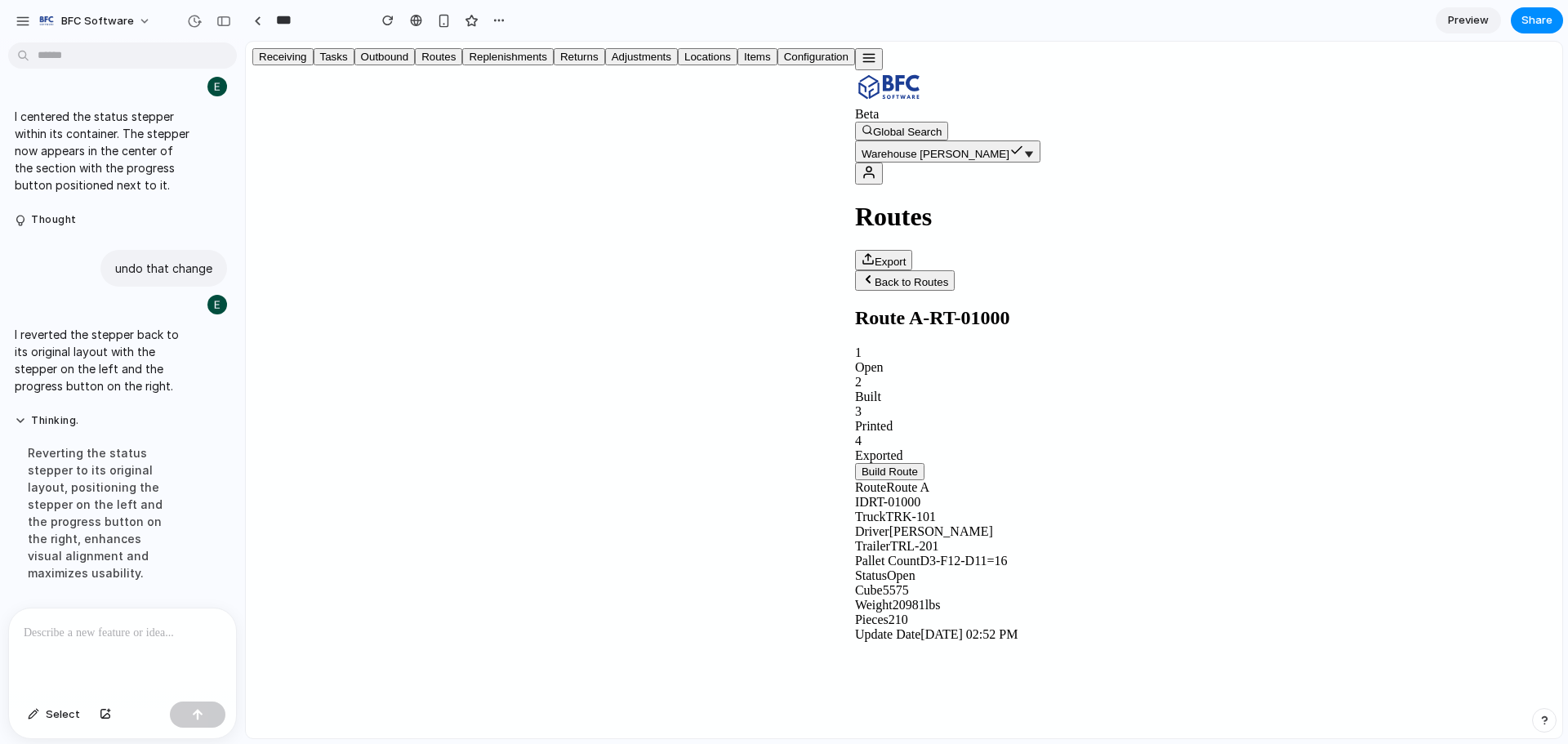
click at [855, 270] on button "Back to Routes" at bounding box center [904, 279] width 99 height 20
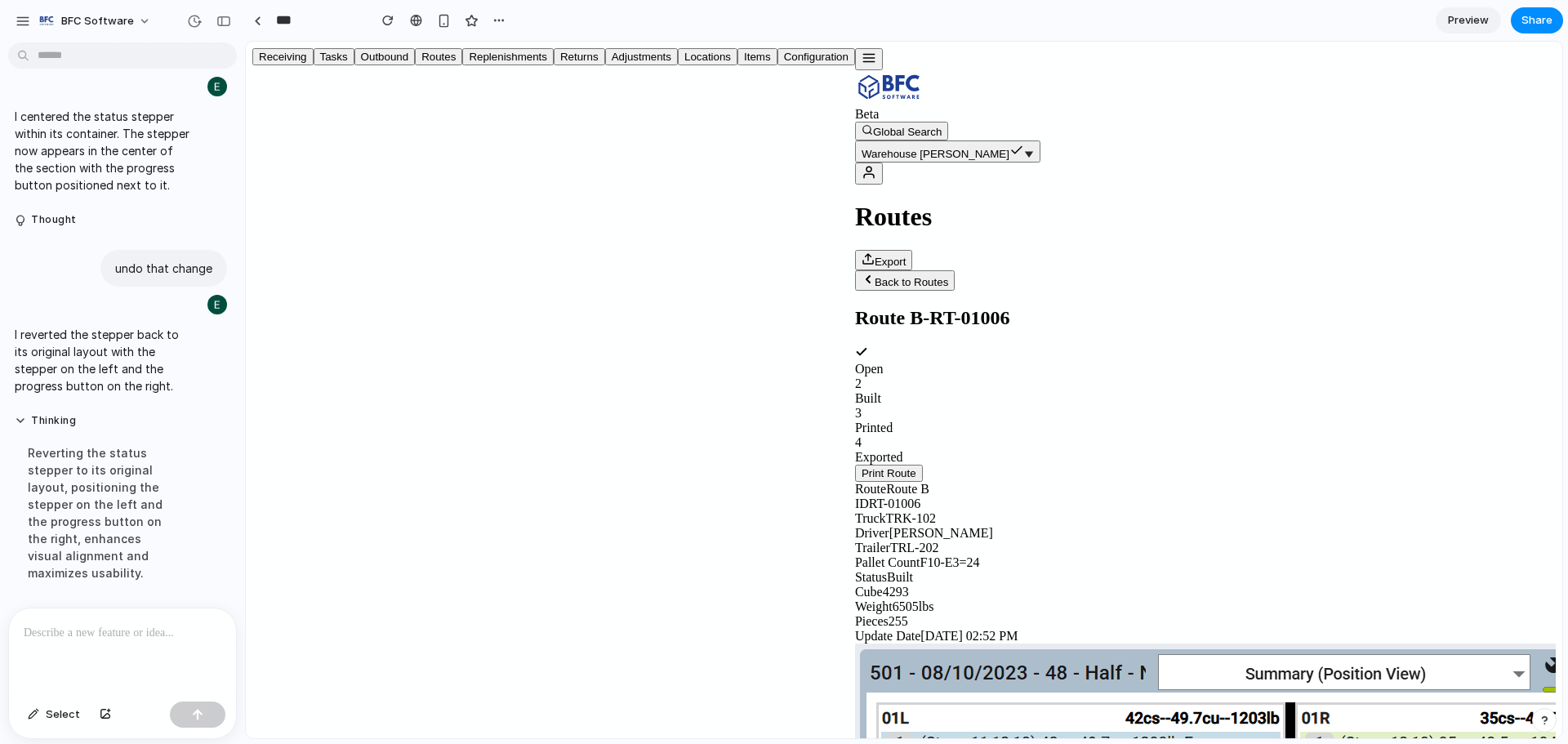
click at [855, 270] on button "Back to Routes" at bounding box center [904, 279] width 99 height 20
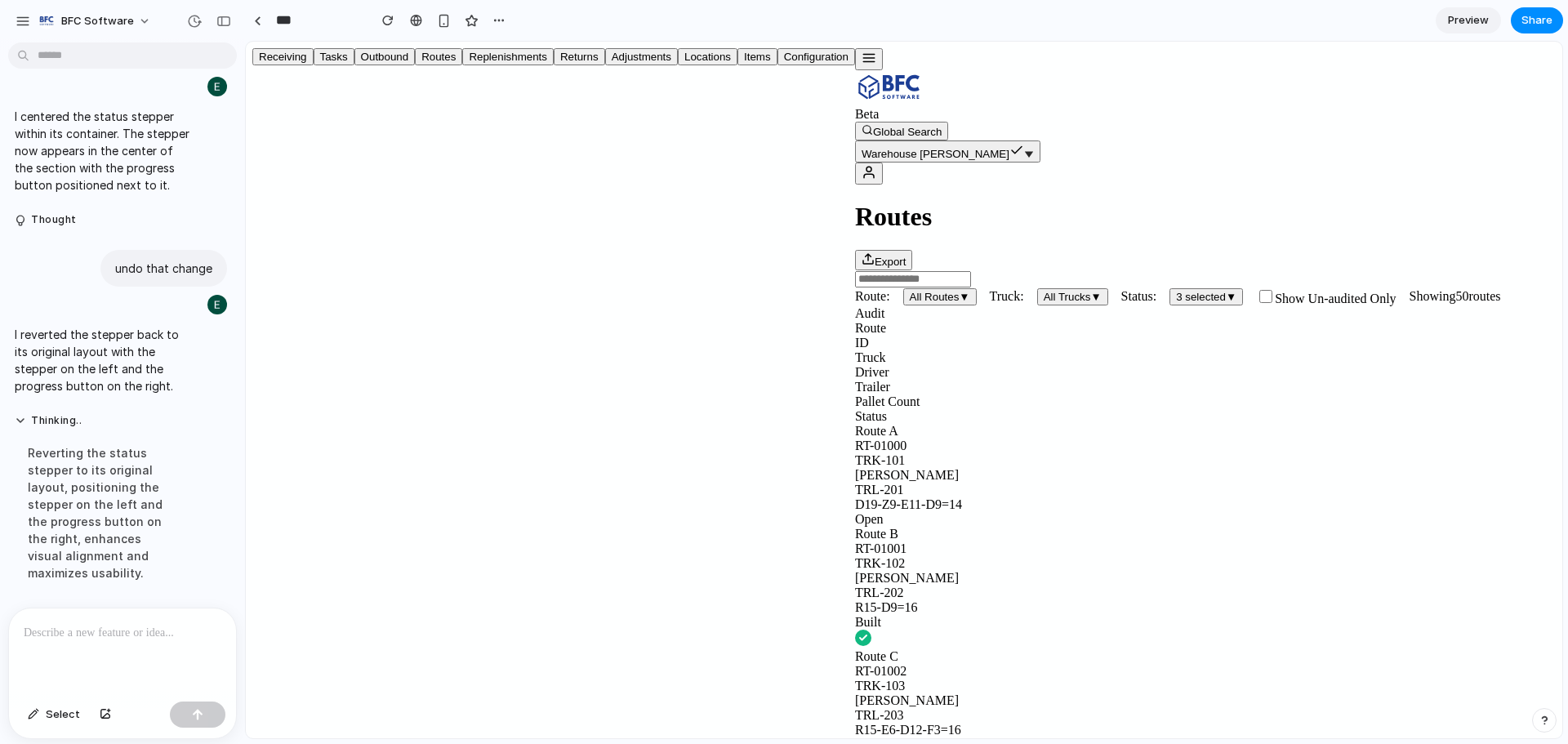
scroll to position [0, 0]
click at [1169, 288] on button "3 selected ▼" at bounding box center [1206, 297] width 73 height 17
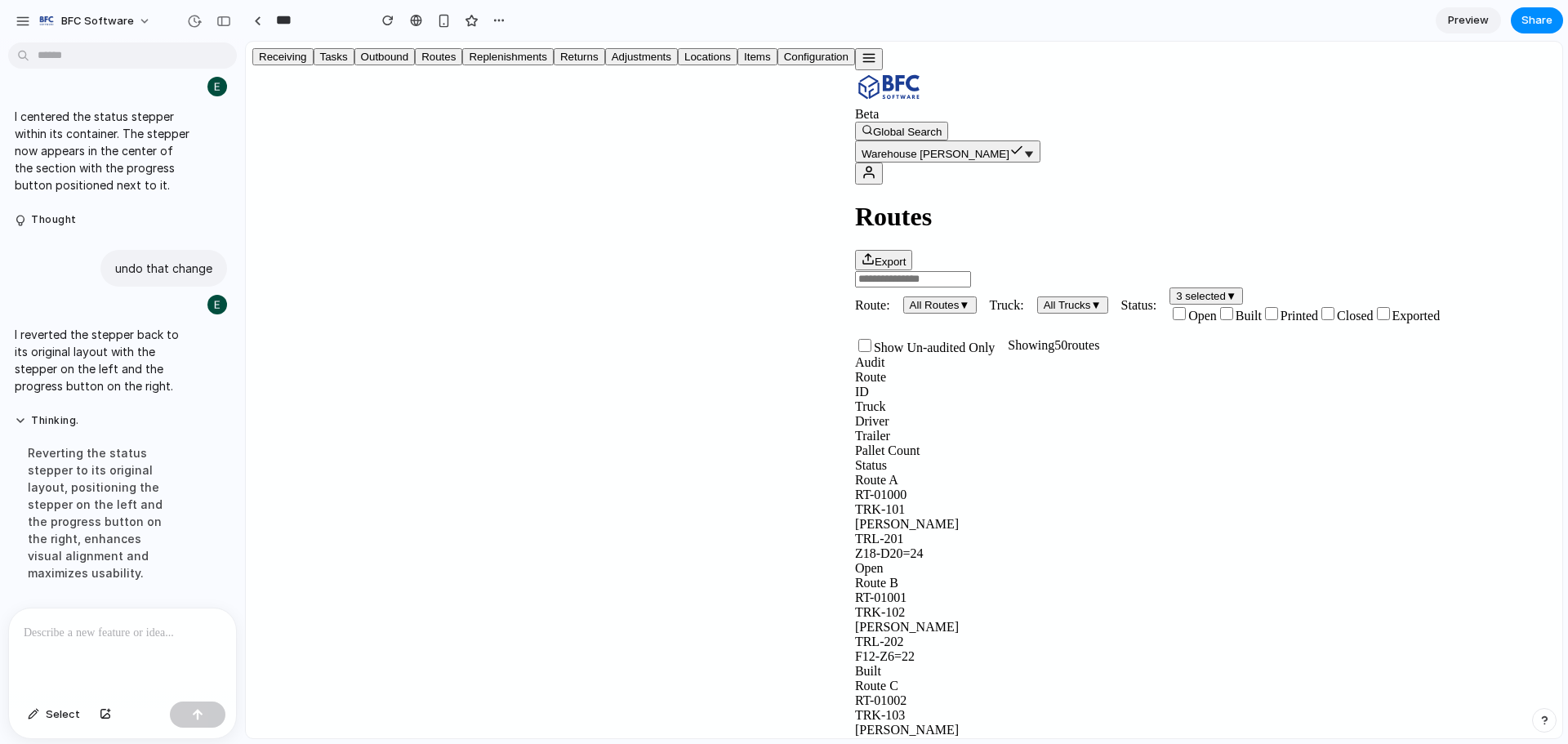
click at [1373, 323] on label "Exported" at bounding box center [1406, 315] width 66 height 13
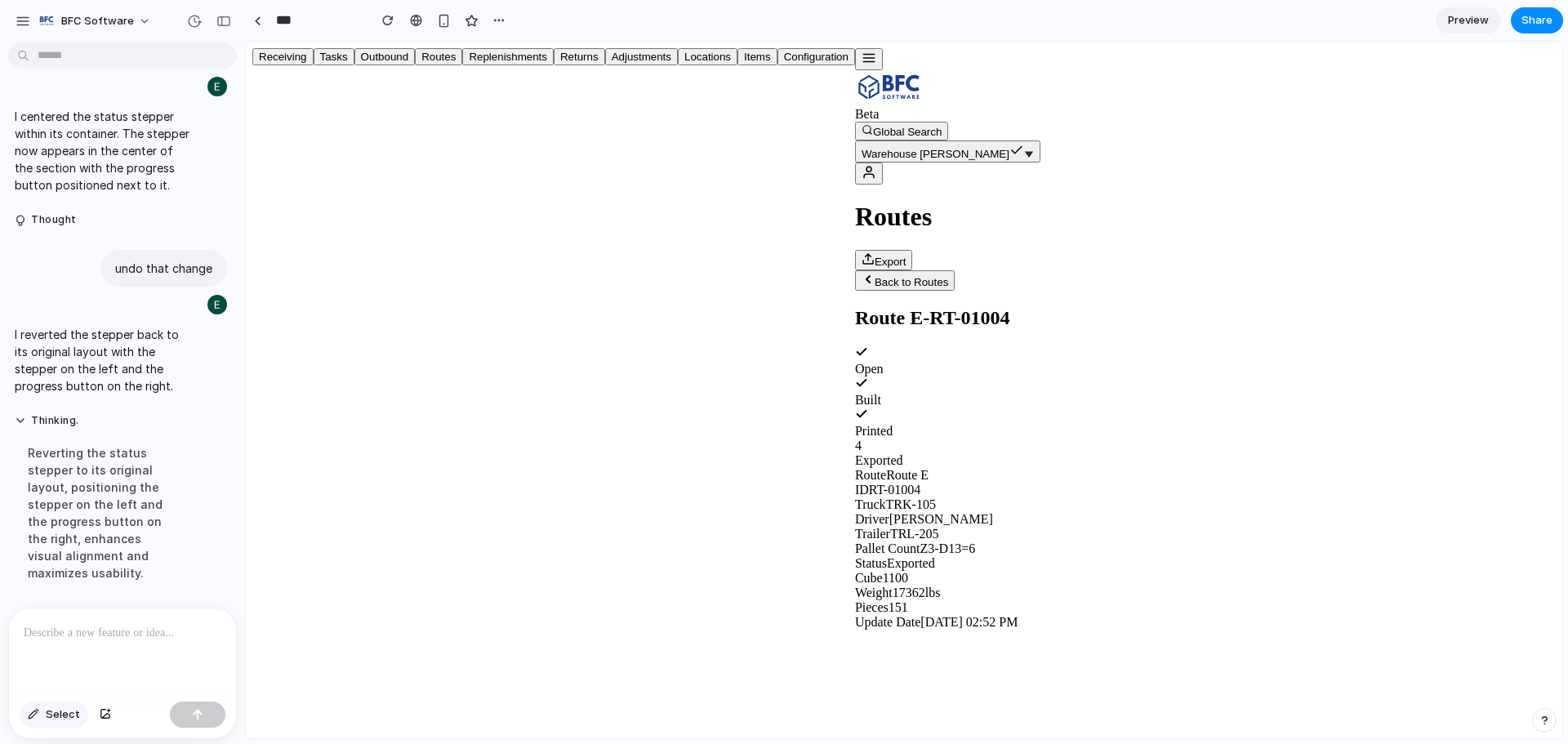
click at [45, 704] on button "Select" at bounding box center [53, 714] width 68 height 26
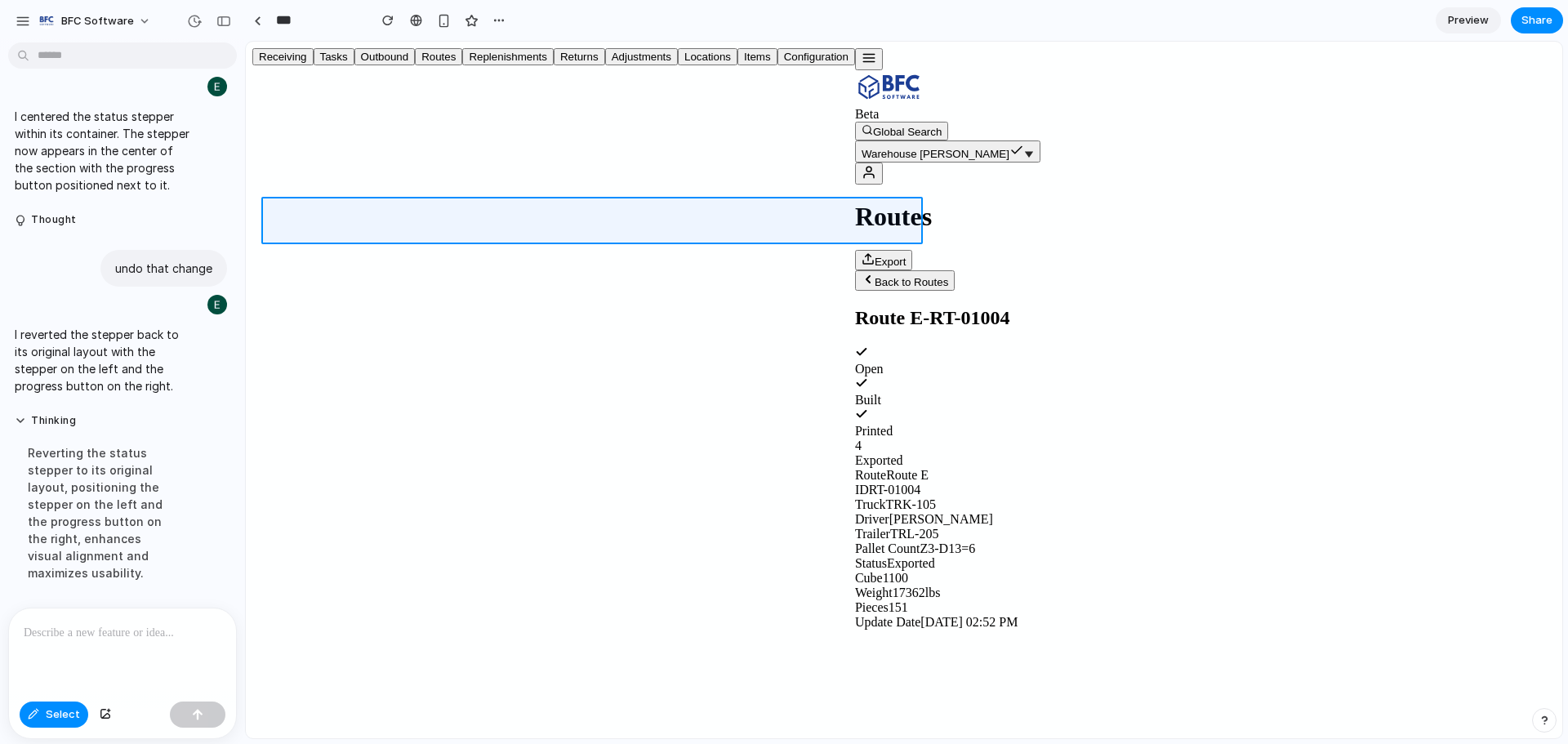
click at [617, 226] on div at bounding box center [904, 389] width 1316 height 697
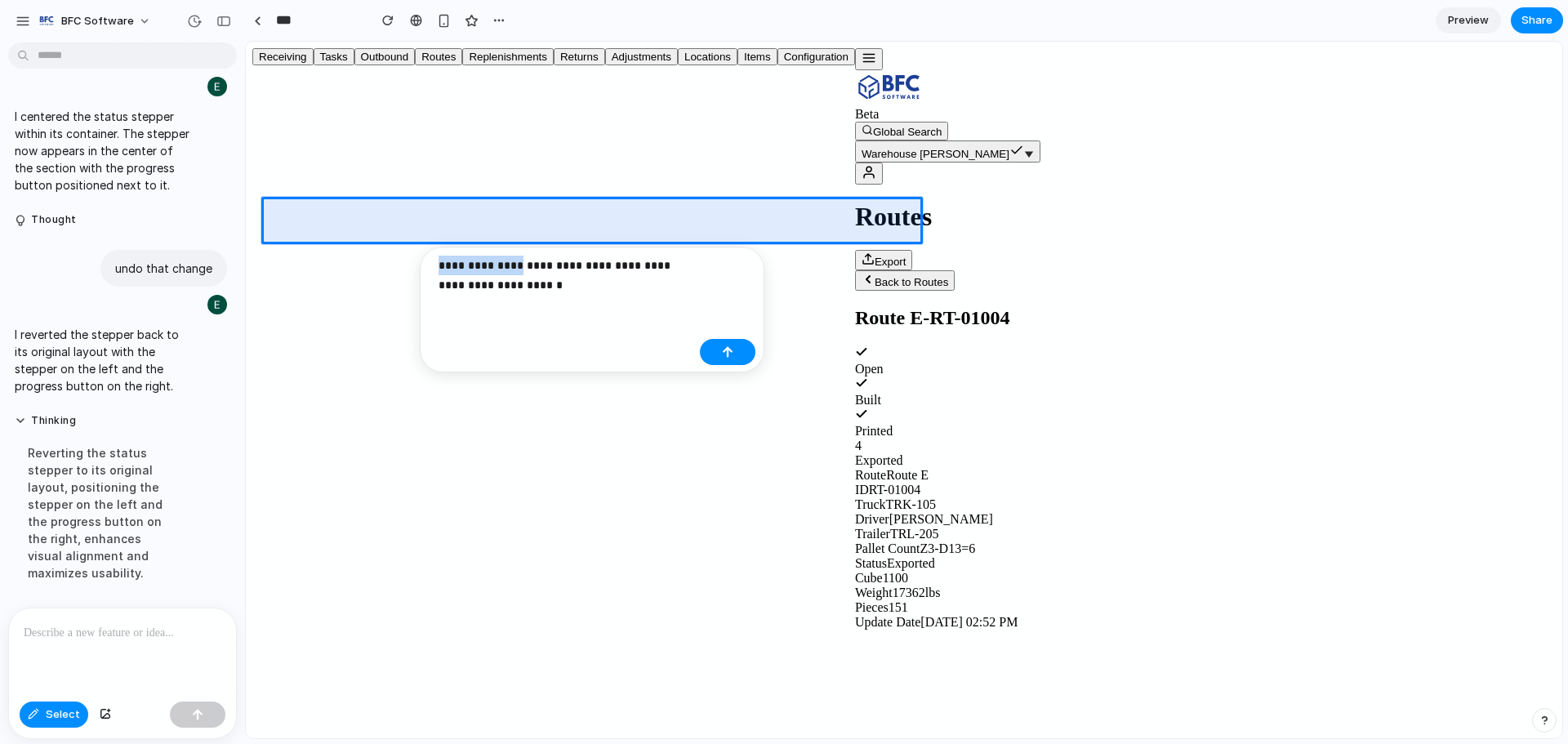
drag, startPoint x: 522, startPoint y: 267, endPoint x: 430, endPoint y: 266, distance: 92.0
click at [430, 266] on div "**********" at bounding box center [561, 280] width 265 height 51
drag, startPoint x: 586, startPoint y: 266, endPoint x: 597, endPoint y: 302, distance: 37.6
click at [597, 302] on div "**********" at bounding box center [566, 280] width 254 height 51
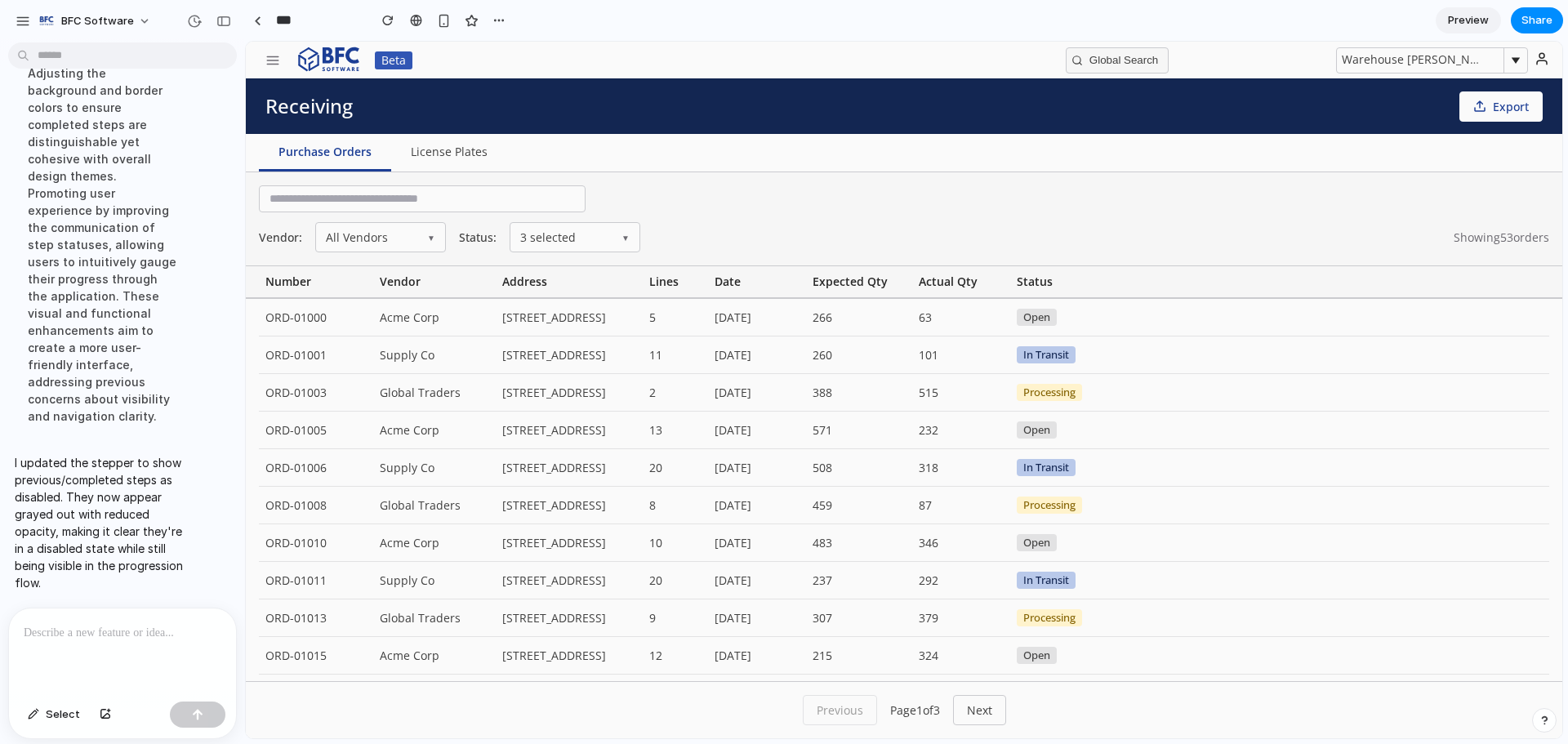
scroll to position [6280, 0]
click at [278, 51] on button "button" at bounding box center [273, 60] width 35 height 26
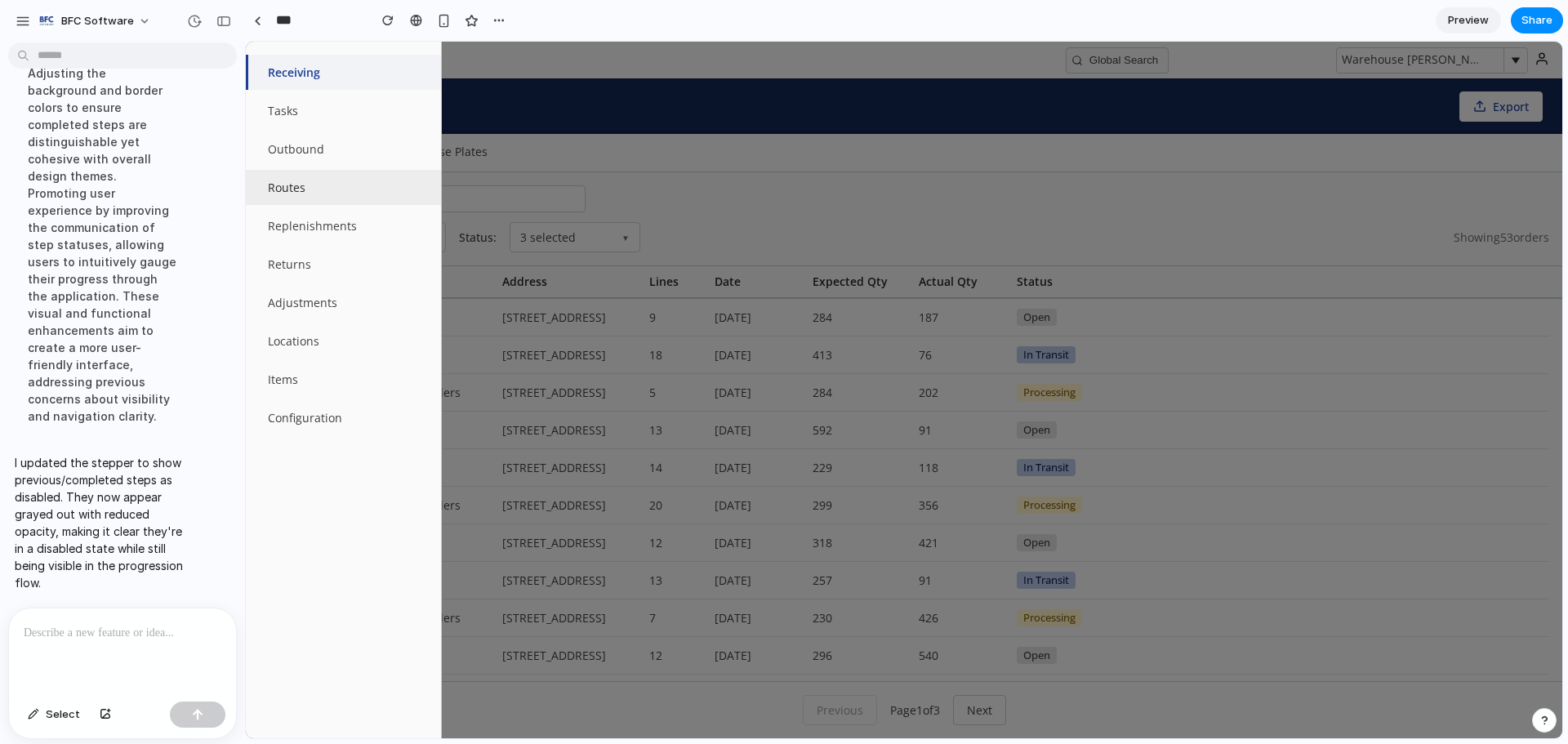
click at [291, 196] on button "Routes" at bounding box center [343, 187] width 196 height 35
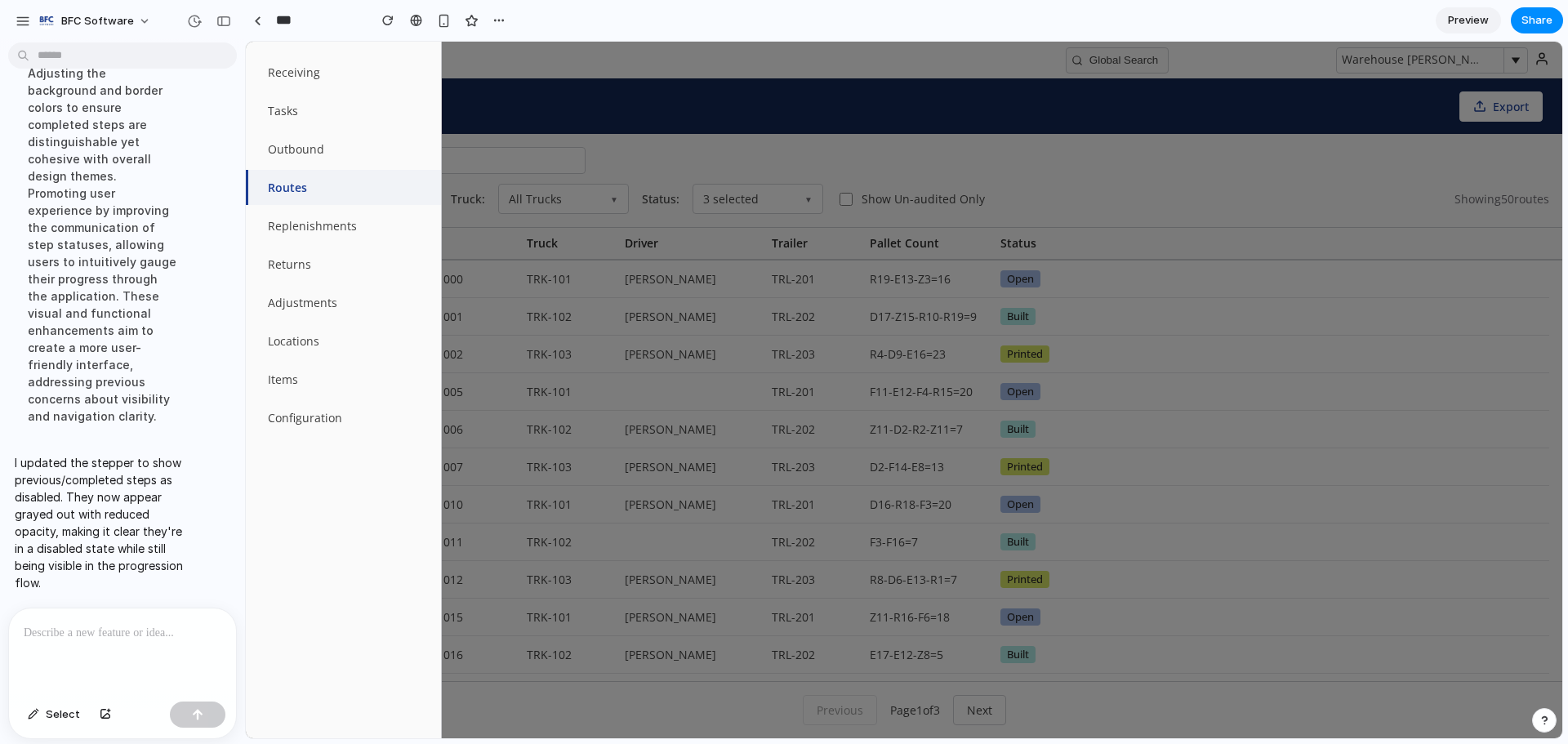
click at [765, 155] on div at bounding box center [904, 389] width 1316 height 697
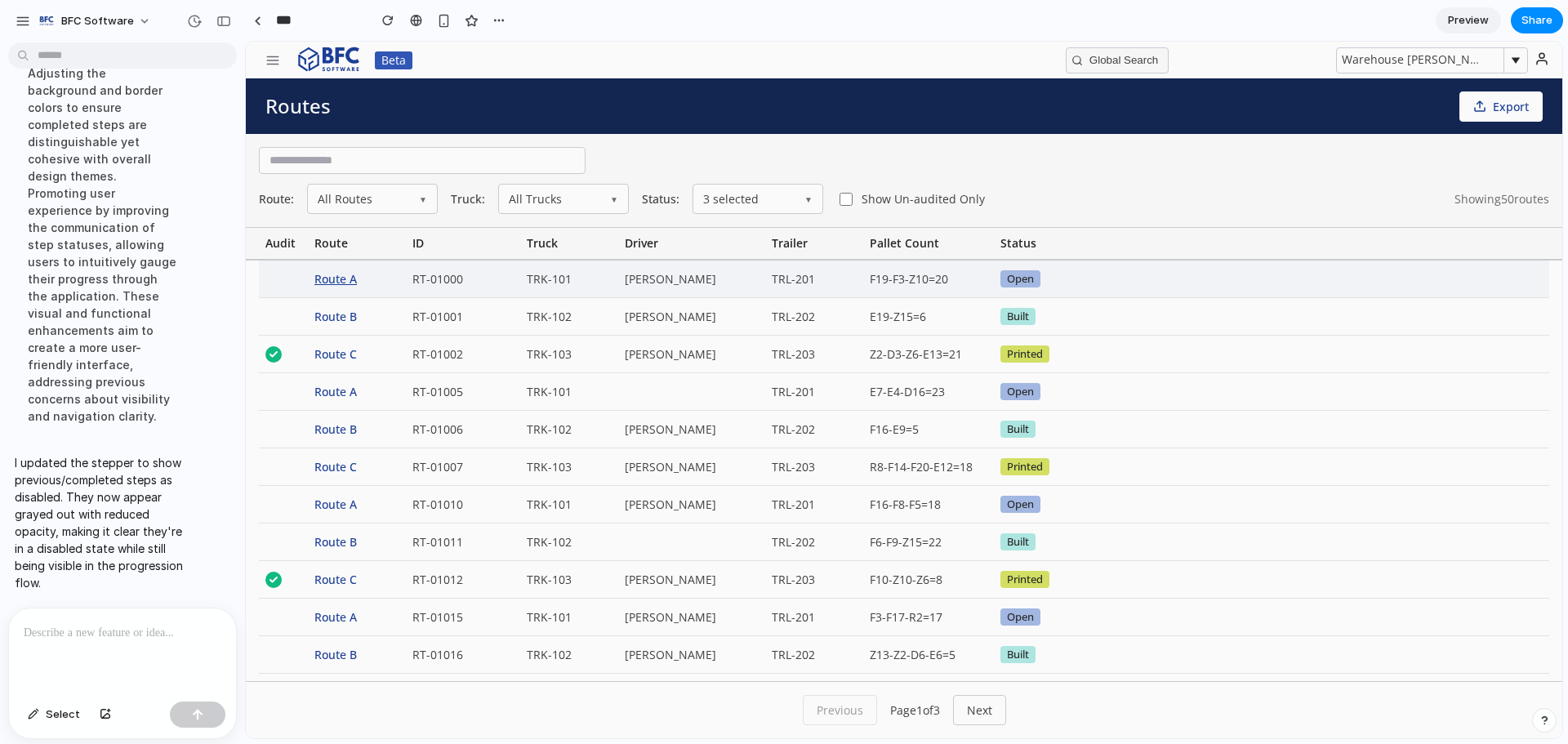
click at [349, 281] on div "Route A" at bounding box center [357, 279] width 98 height 37
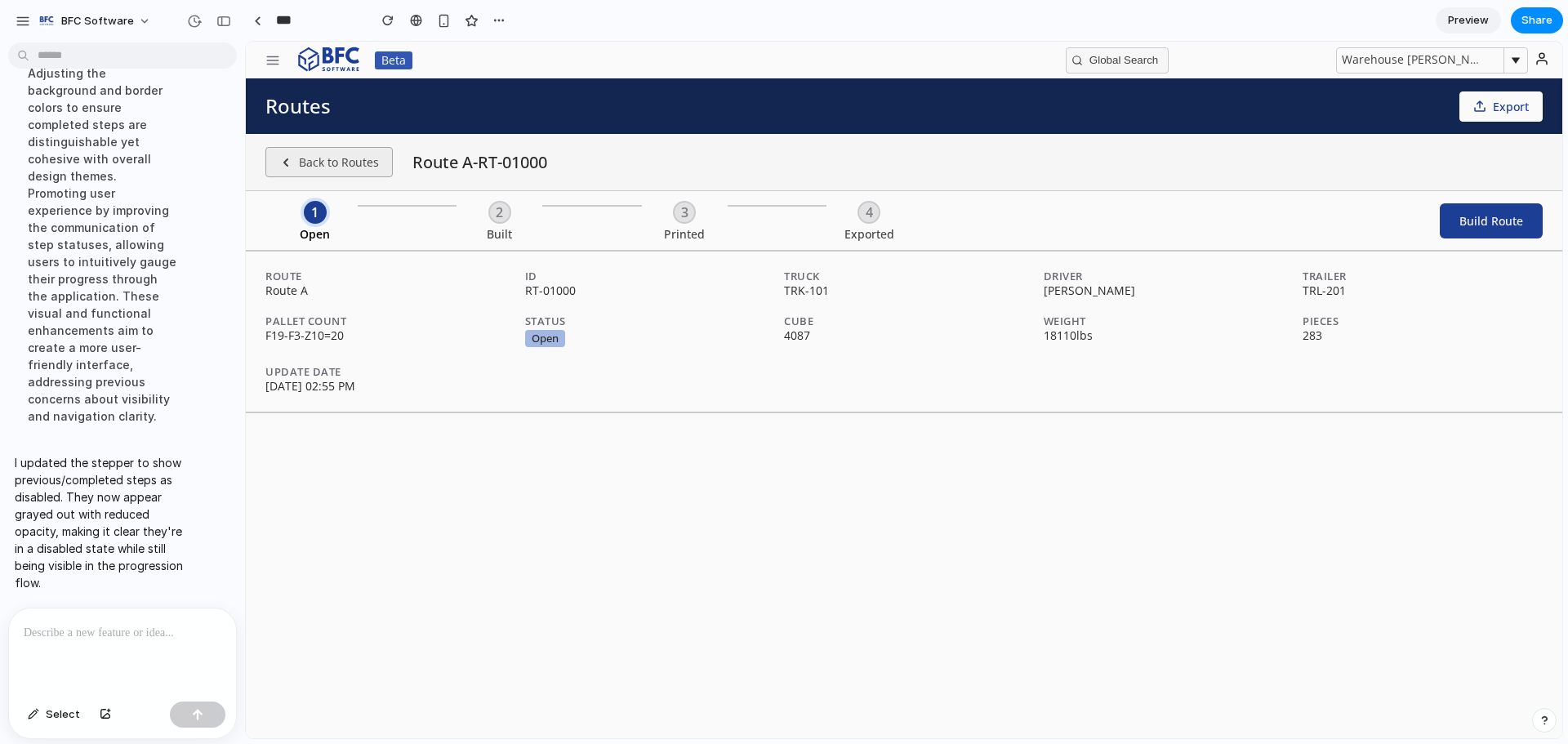
click at [305, 164] on button "Back to Routes" at bounding box center [329, 162] width 127 height 30
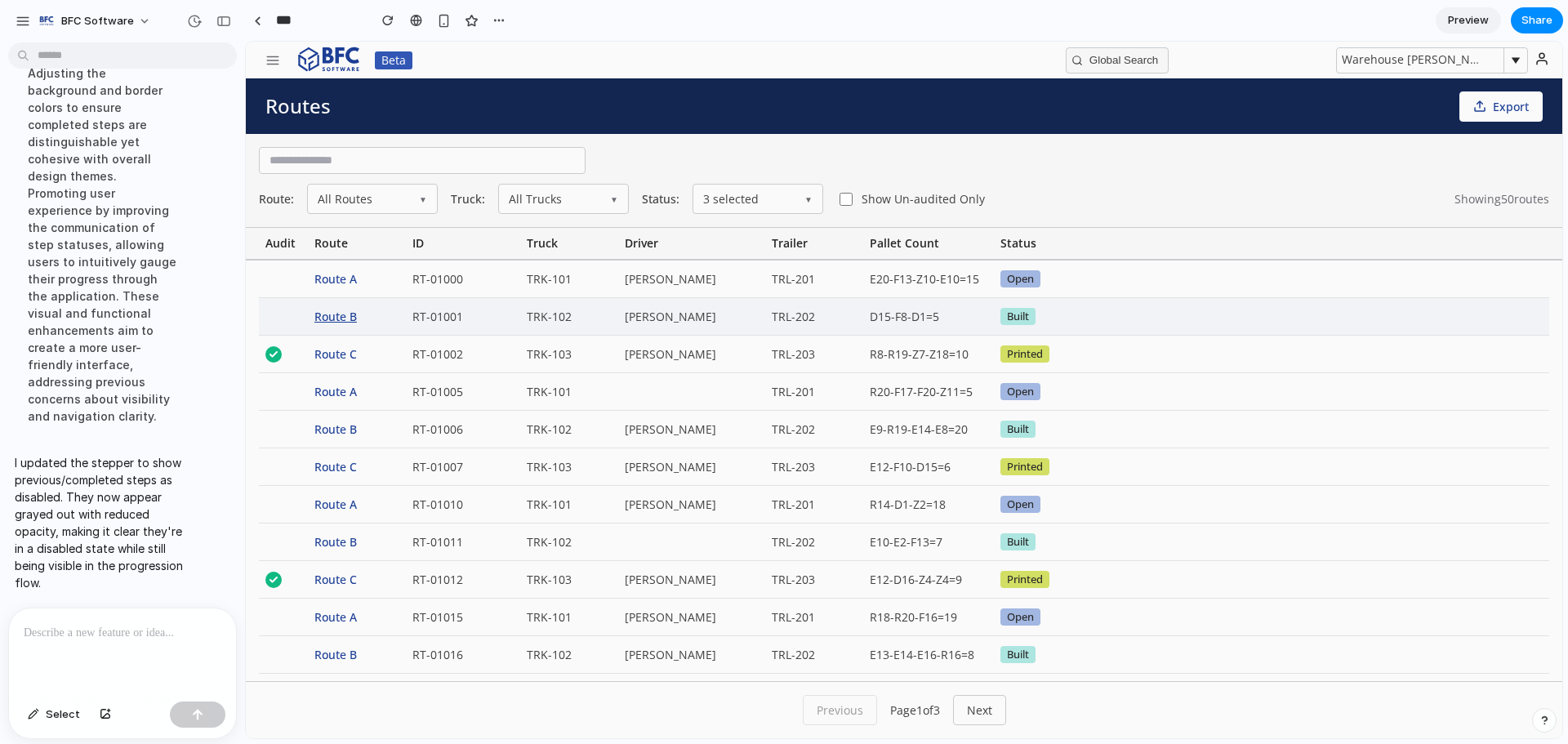
click at [342, 321] on div "Route B" at bounding box center [357, 316] width 98 height 37
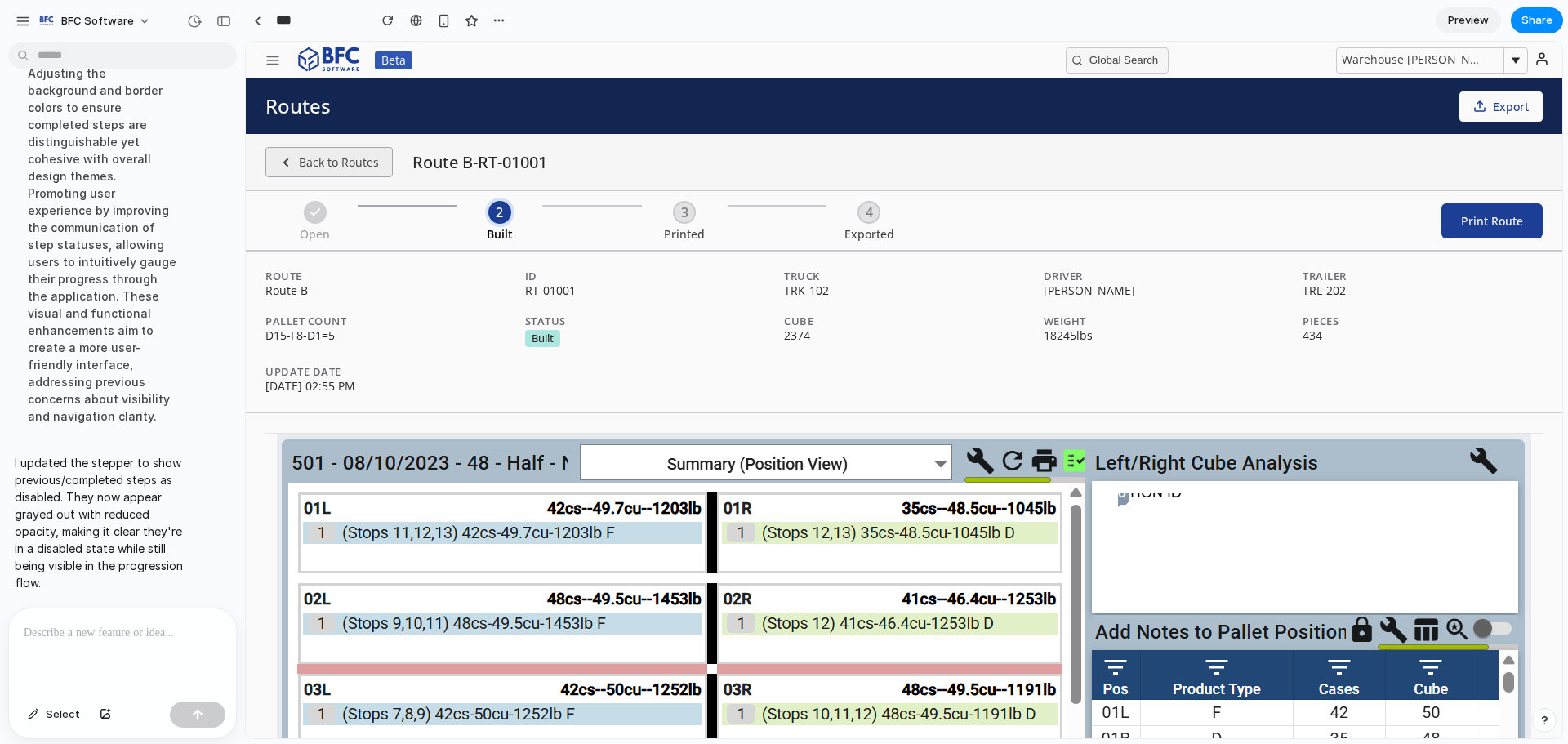
click at [298, 158] on button "Back to Routes" at bounding box center [329, 162] width 127 height 30
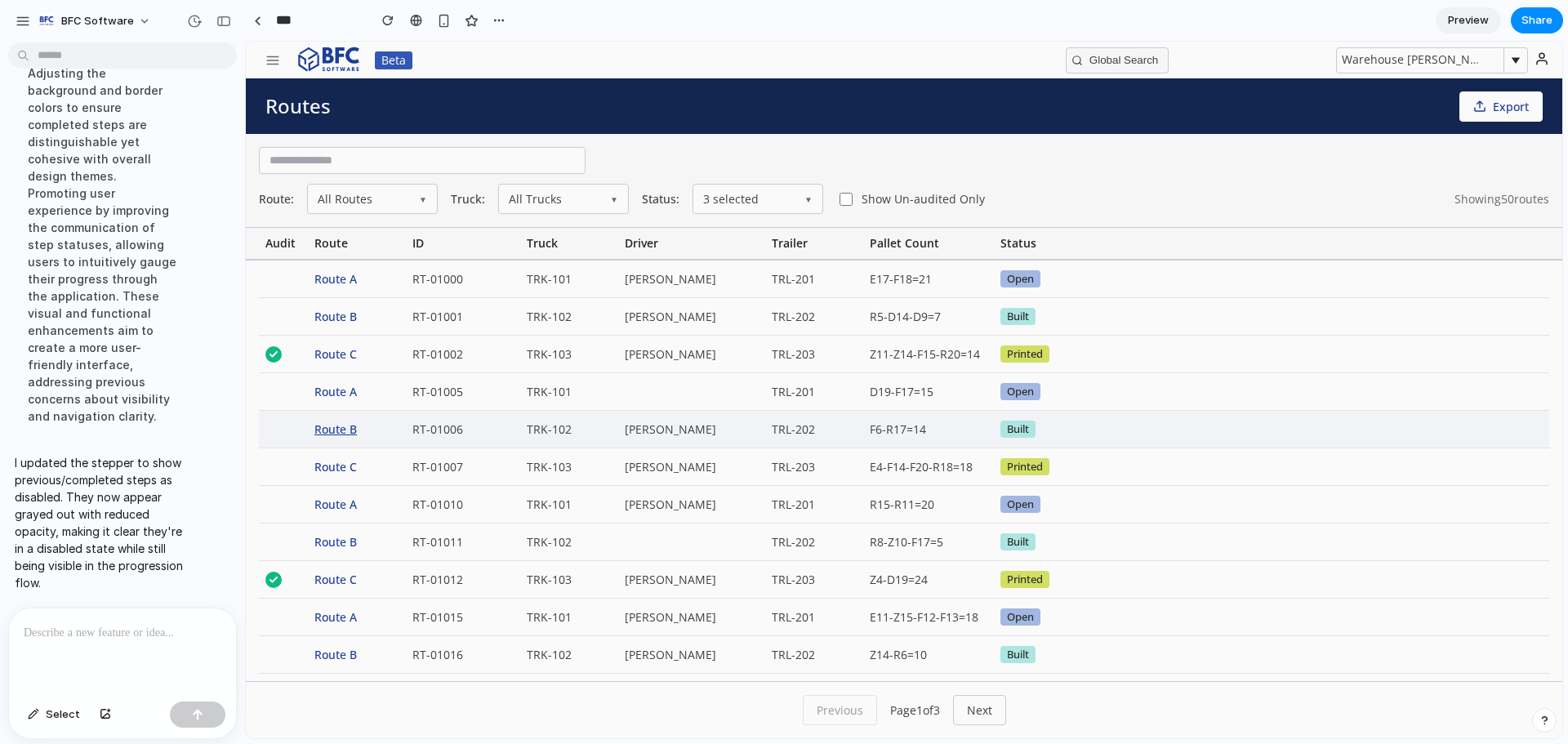
click at [313, 430] on div "Route B" at bounding box center [357, 429] width 98 height 37
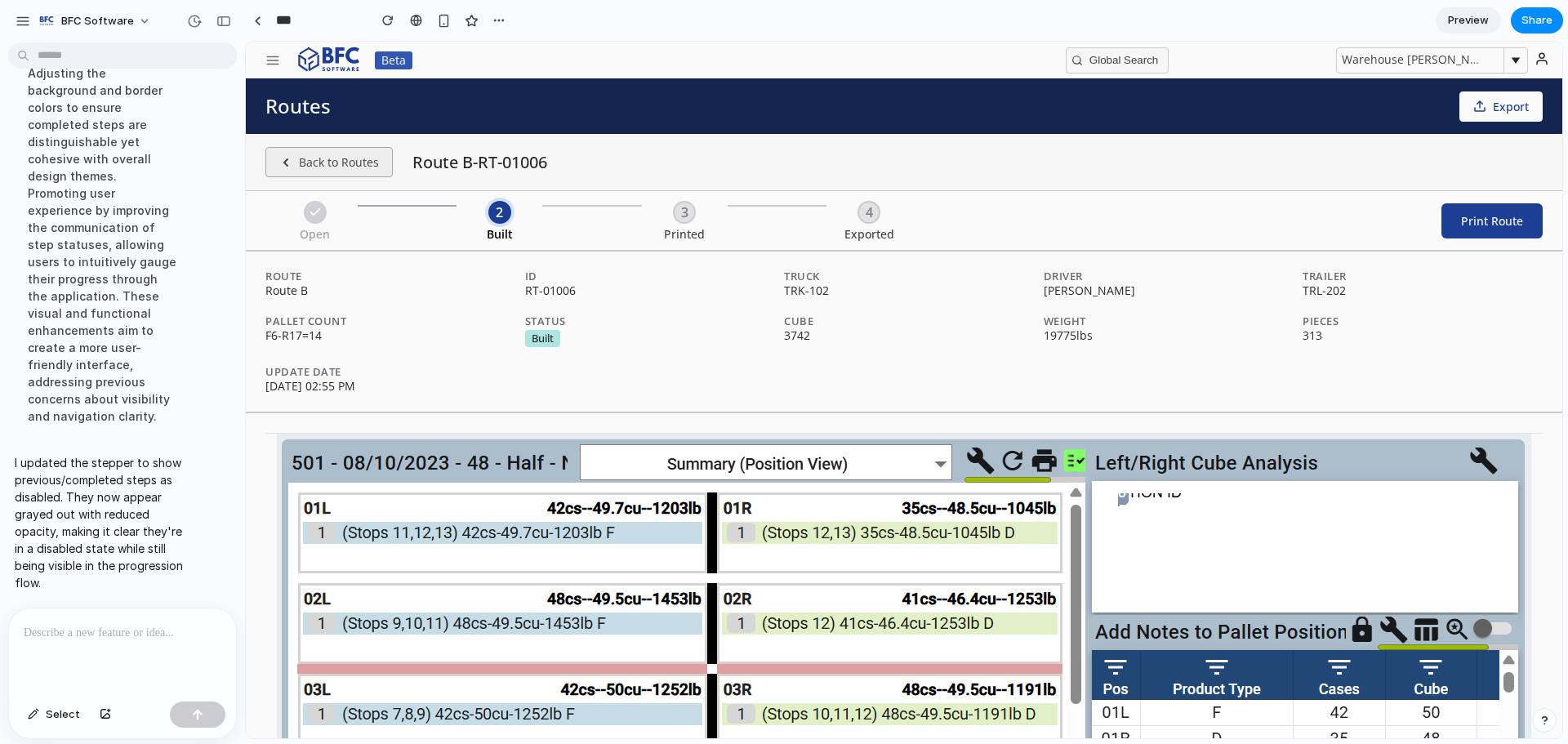
click at [371, 152] on button "Back to Routes" at bounding box center [329, 162] width 127 height 30
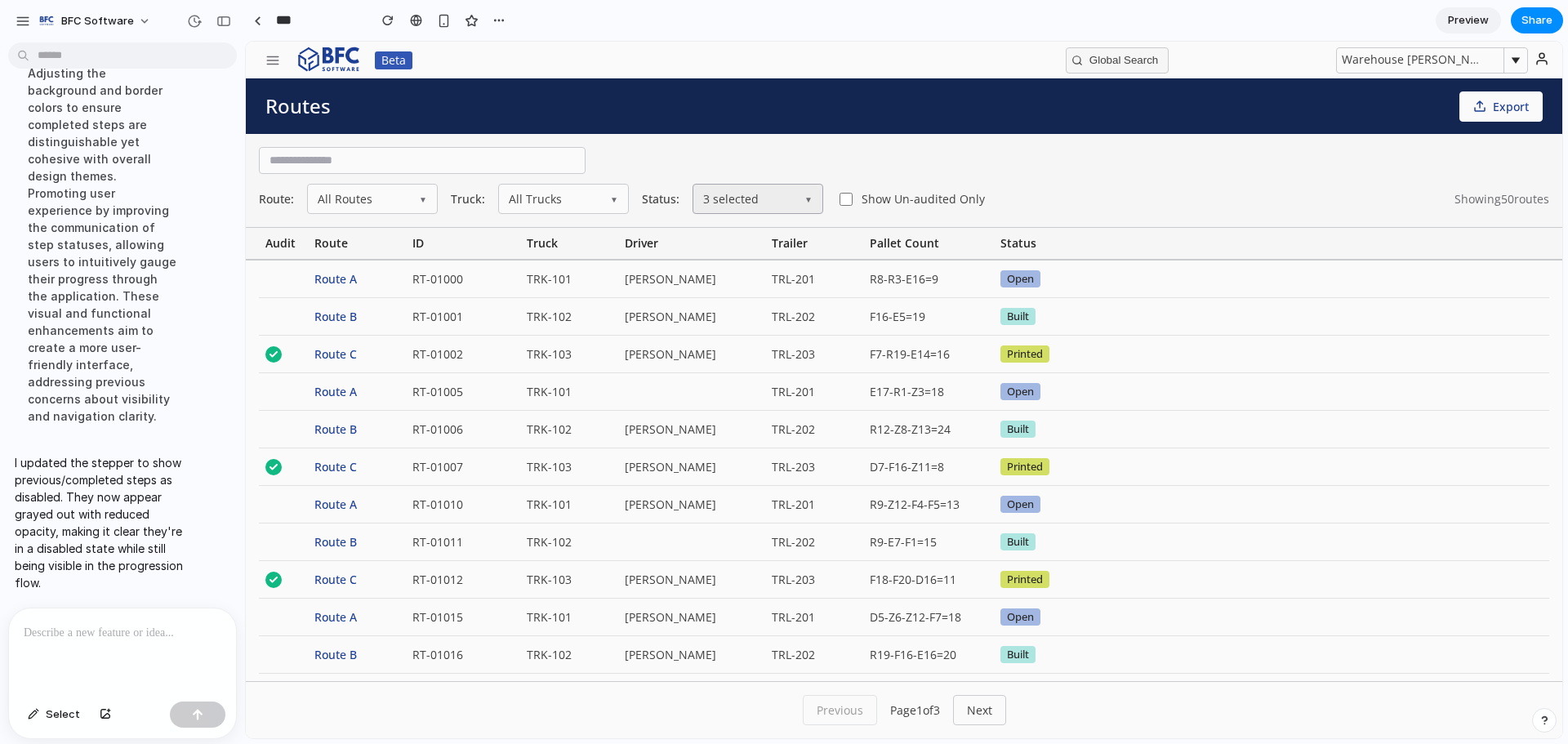
click at [787, 197] on button "3 selected ▼" at bounding box center [758, 199] width 131 height 30
click at [743, 368] on span "Exported" at bounding box center [756, 364] width 49 height 12
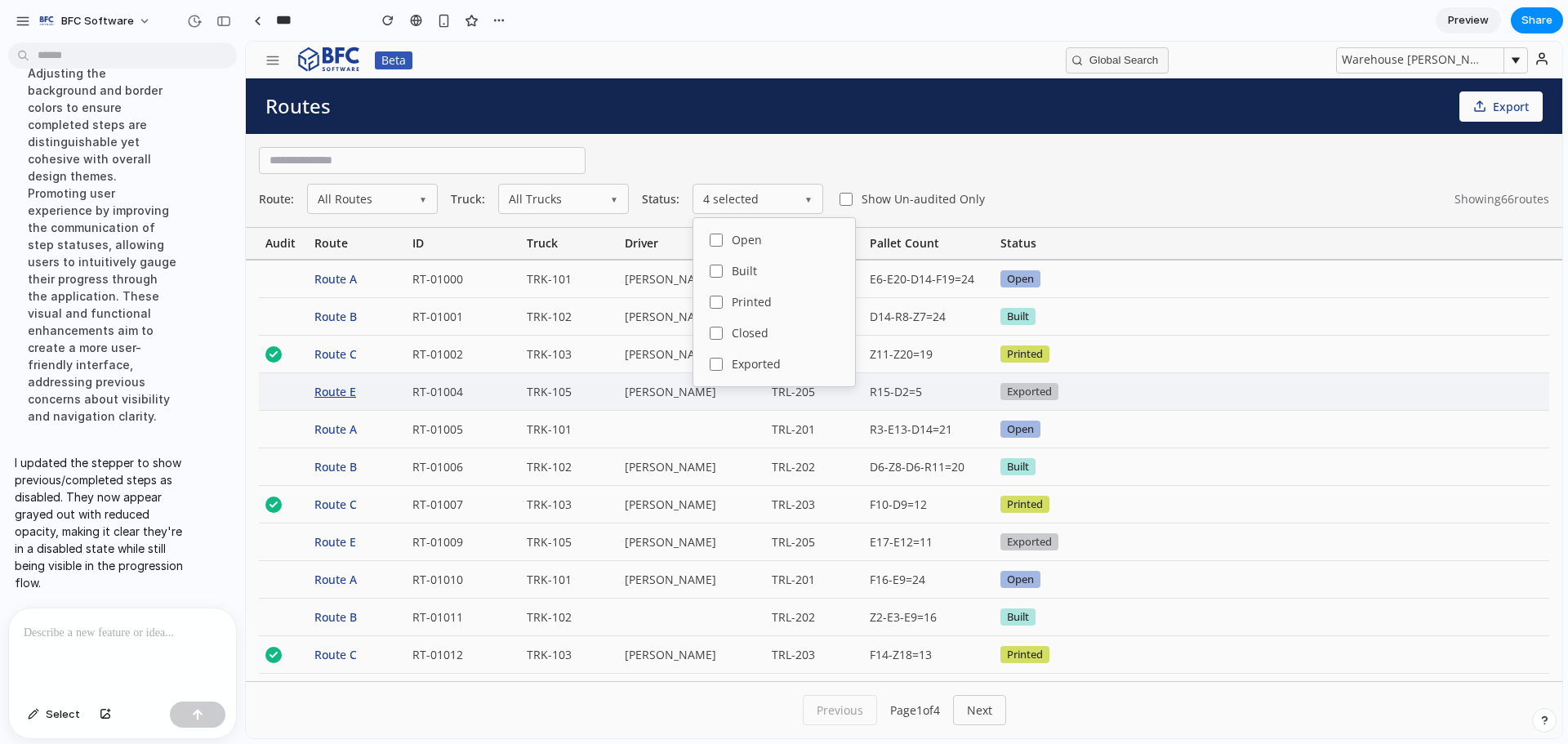
click at [352, 391] on div "Route E" at bounding box center [357, 391] width 98 height 37
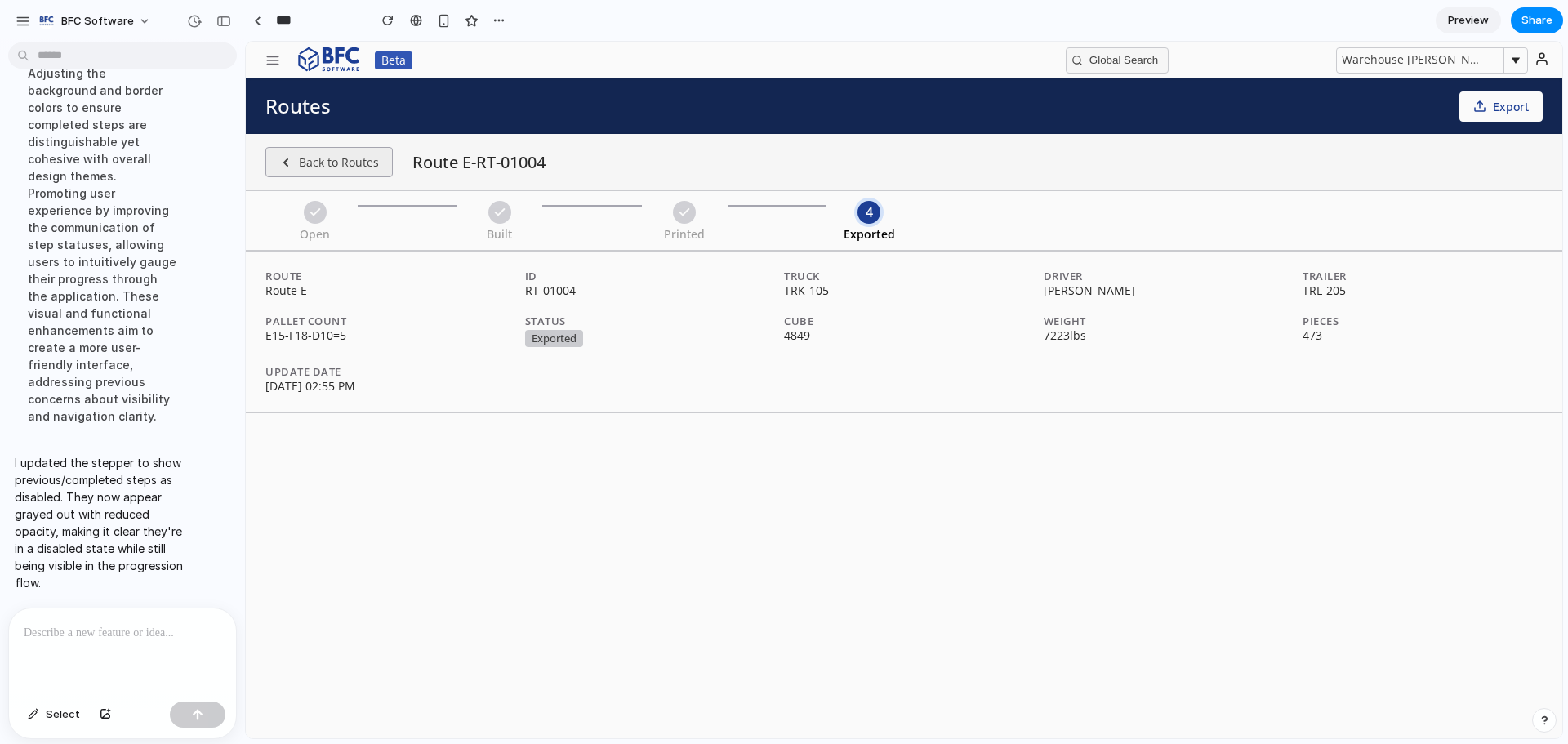
click at [327, 169] on button "Back to Routes" at bounding box center [329, 162] width 127 height 30
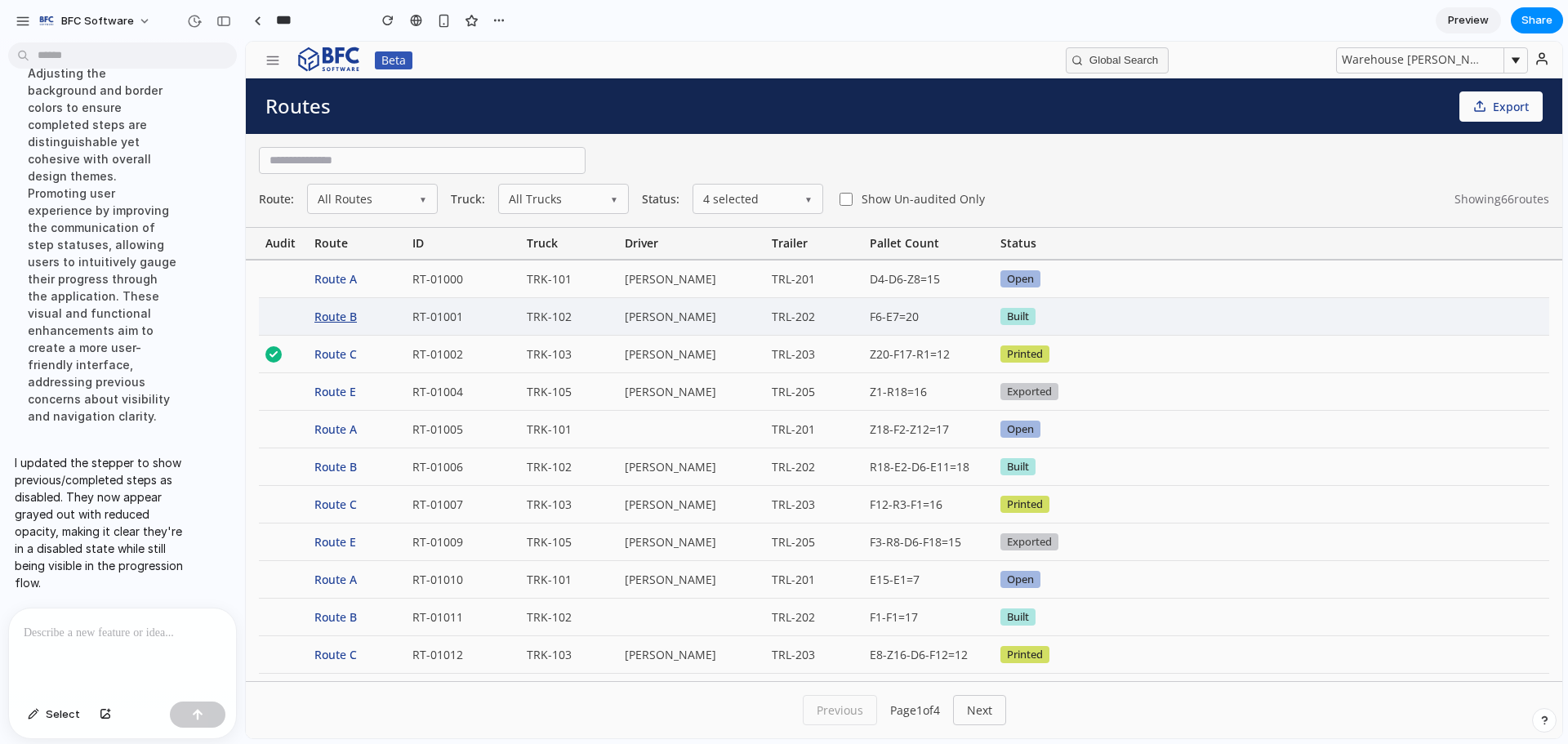
click at [344, 320] on div "Route B" at bounding box center [357, 316] width 98 height 37
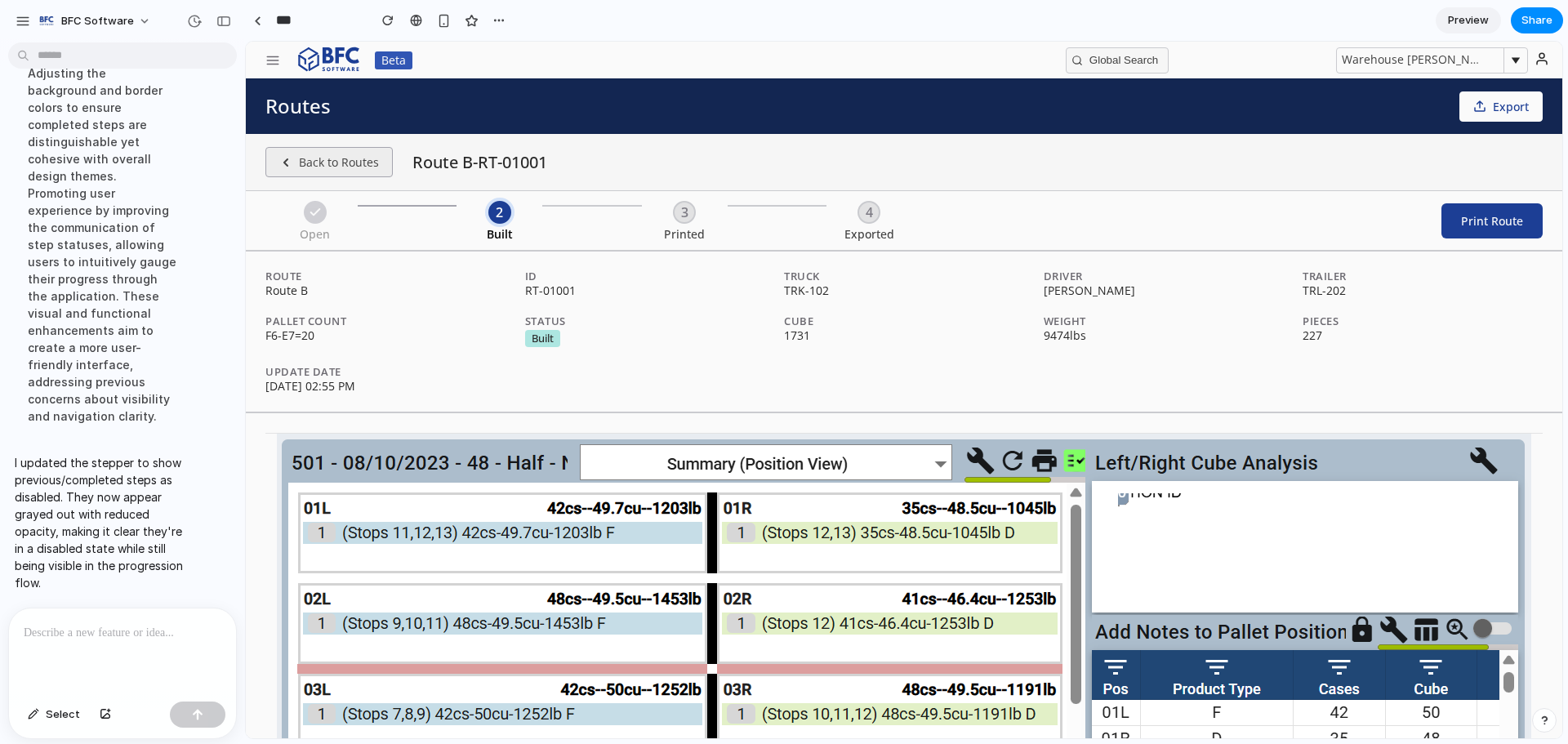
click at [326, 162] on button "Back to Routes" at bounding box center [329, 162] width 127 height 30
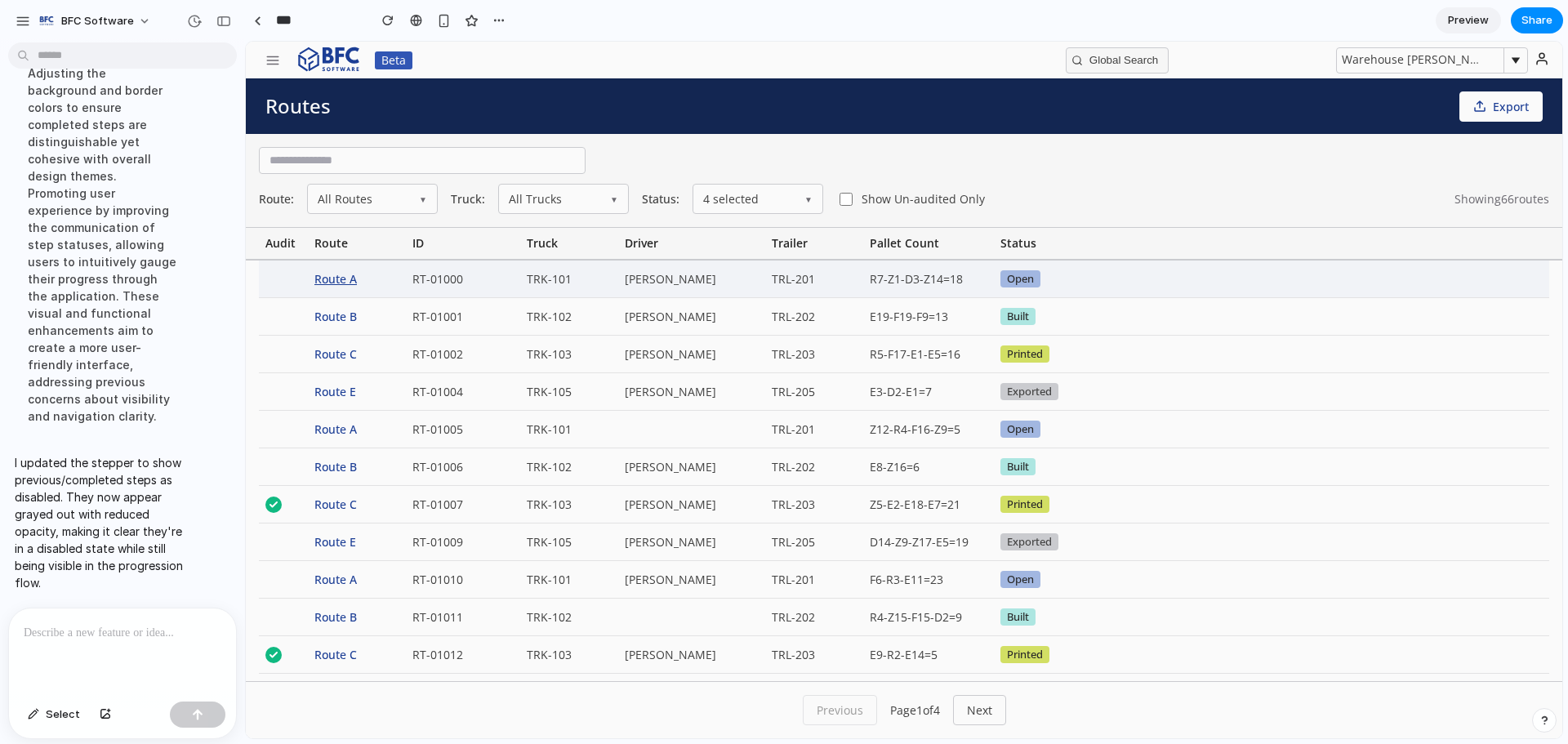
click at [325, 281] on div "Route A" at bounding box center [357, 279] width 98 height 37
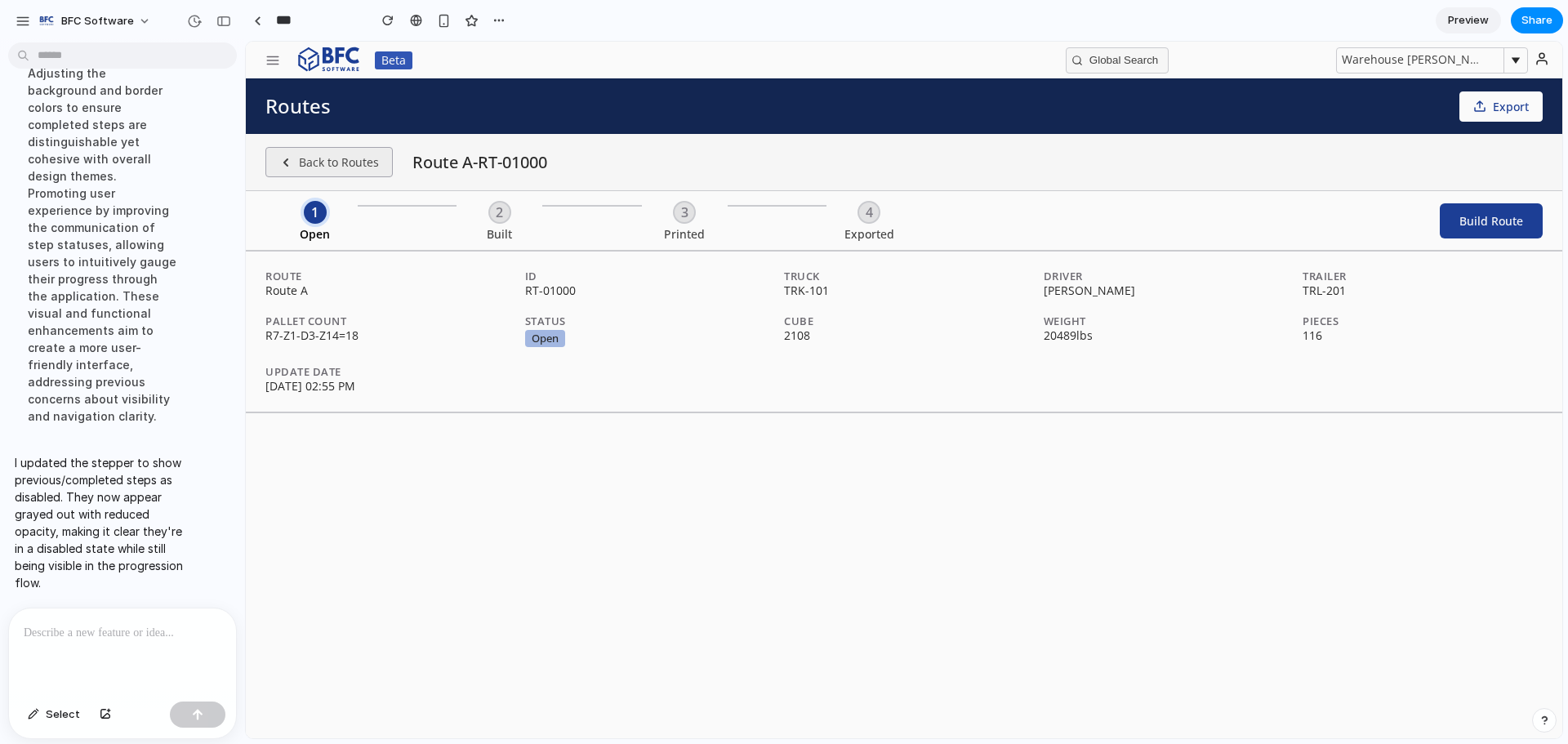
click at [329, 169] on button "Back to Routes" at bounding box center [329, 162] width 127 height 30
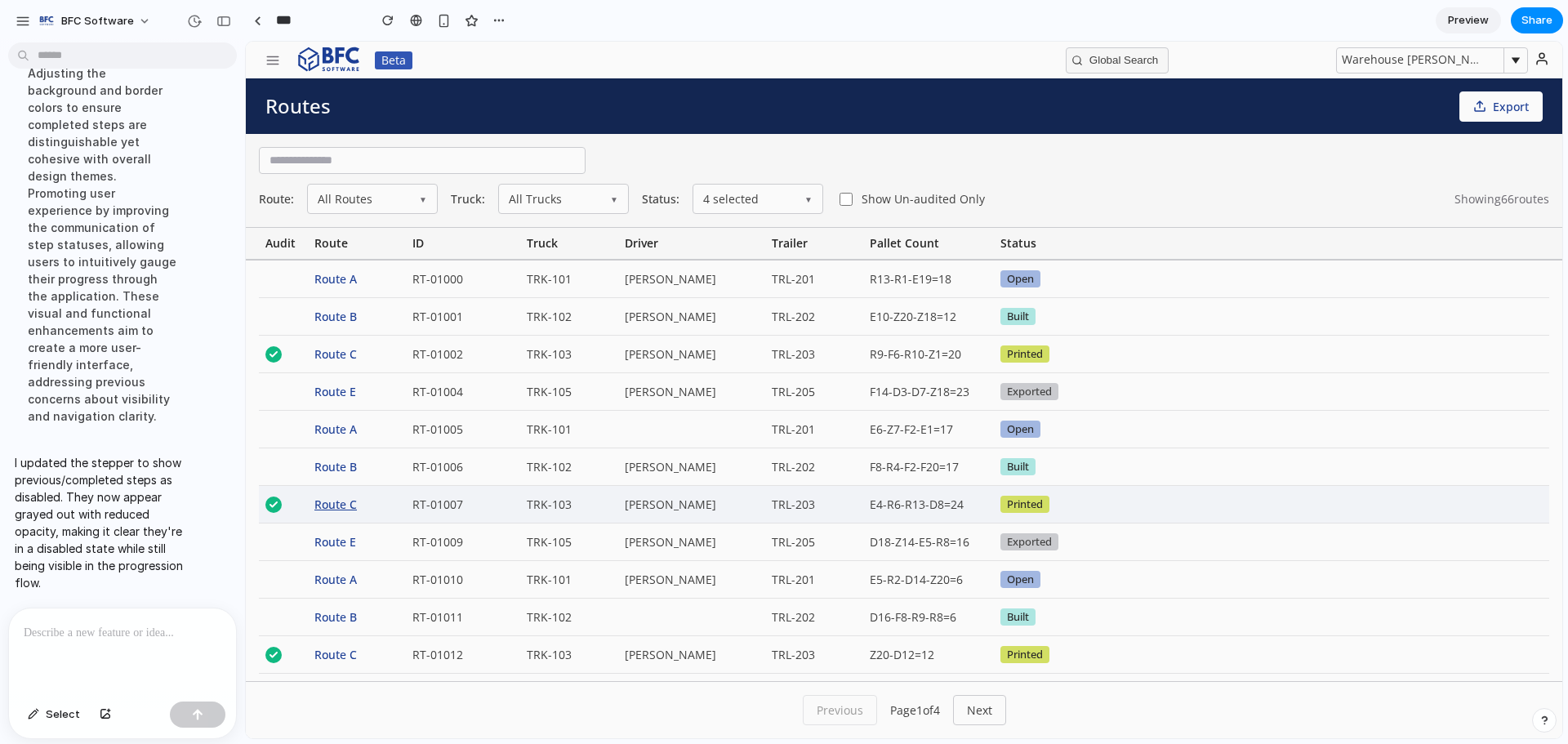
click at [340, 509] on div "Route C" at bounding box center [357, 504] width 98 height 37
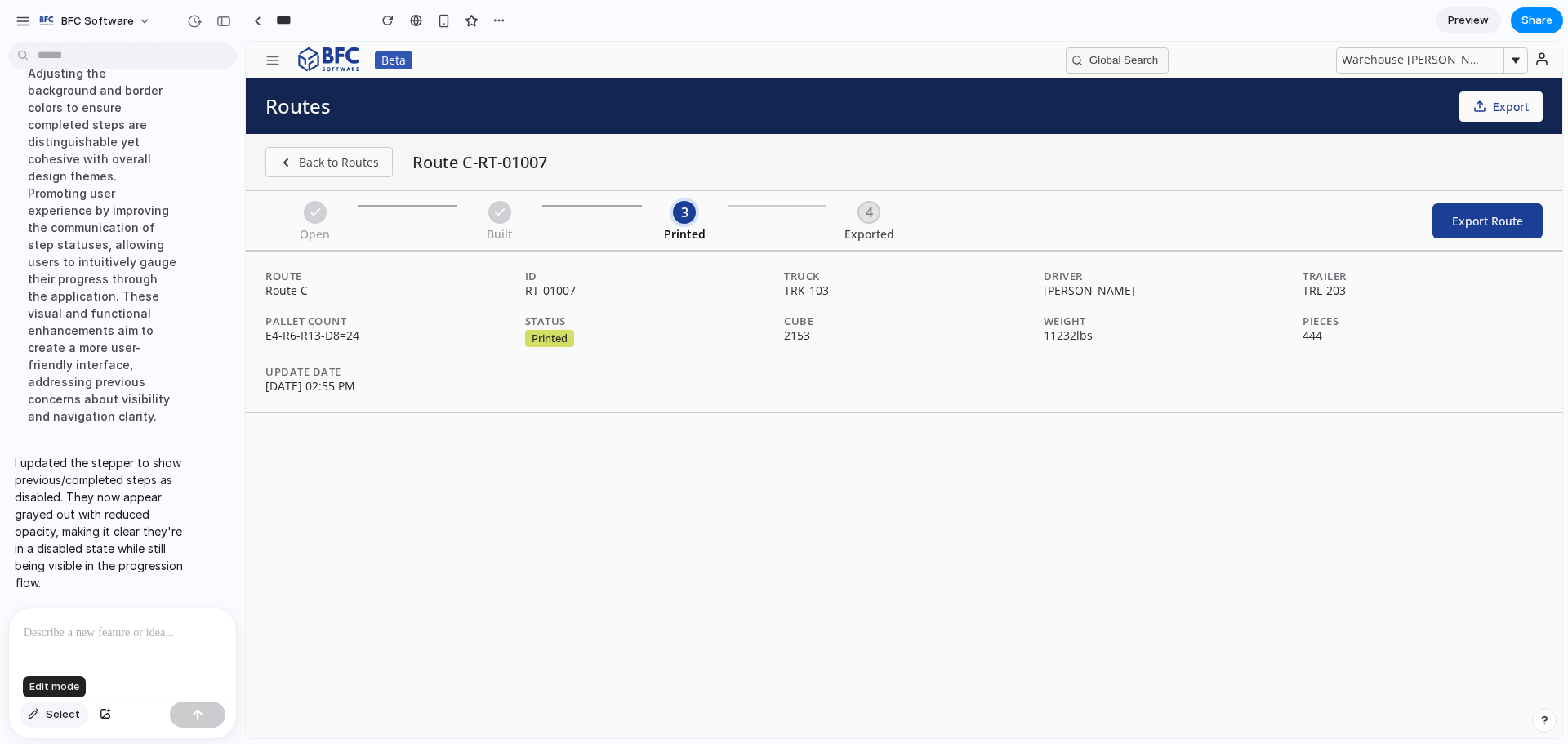
click at [63, 721] on span "Select" at bounding box center [63, 714] width 35 height 16
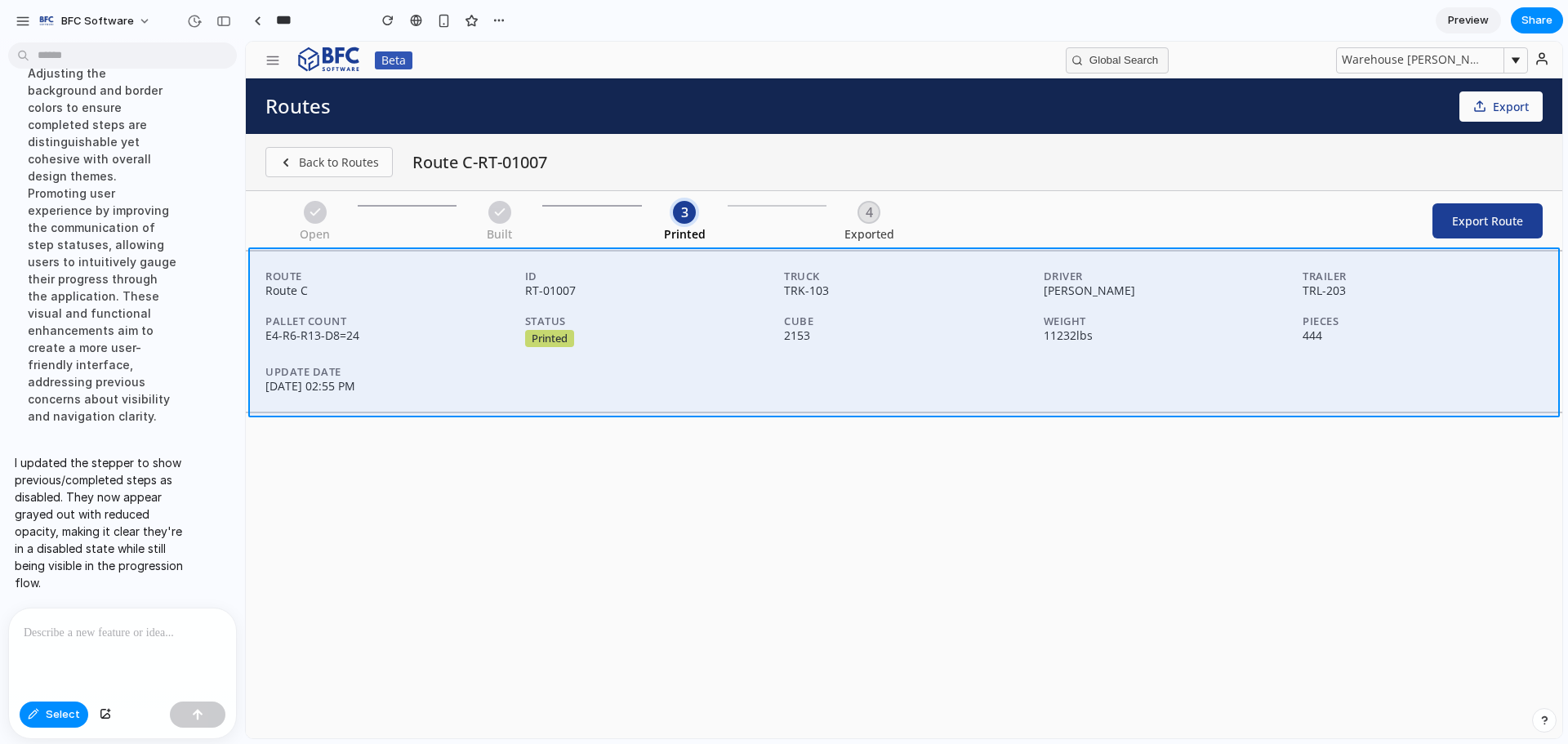
click at [436, 394] on div at bounding box center [904, 389] width 1316 height 697
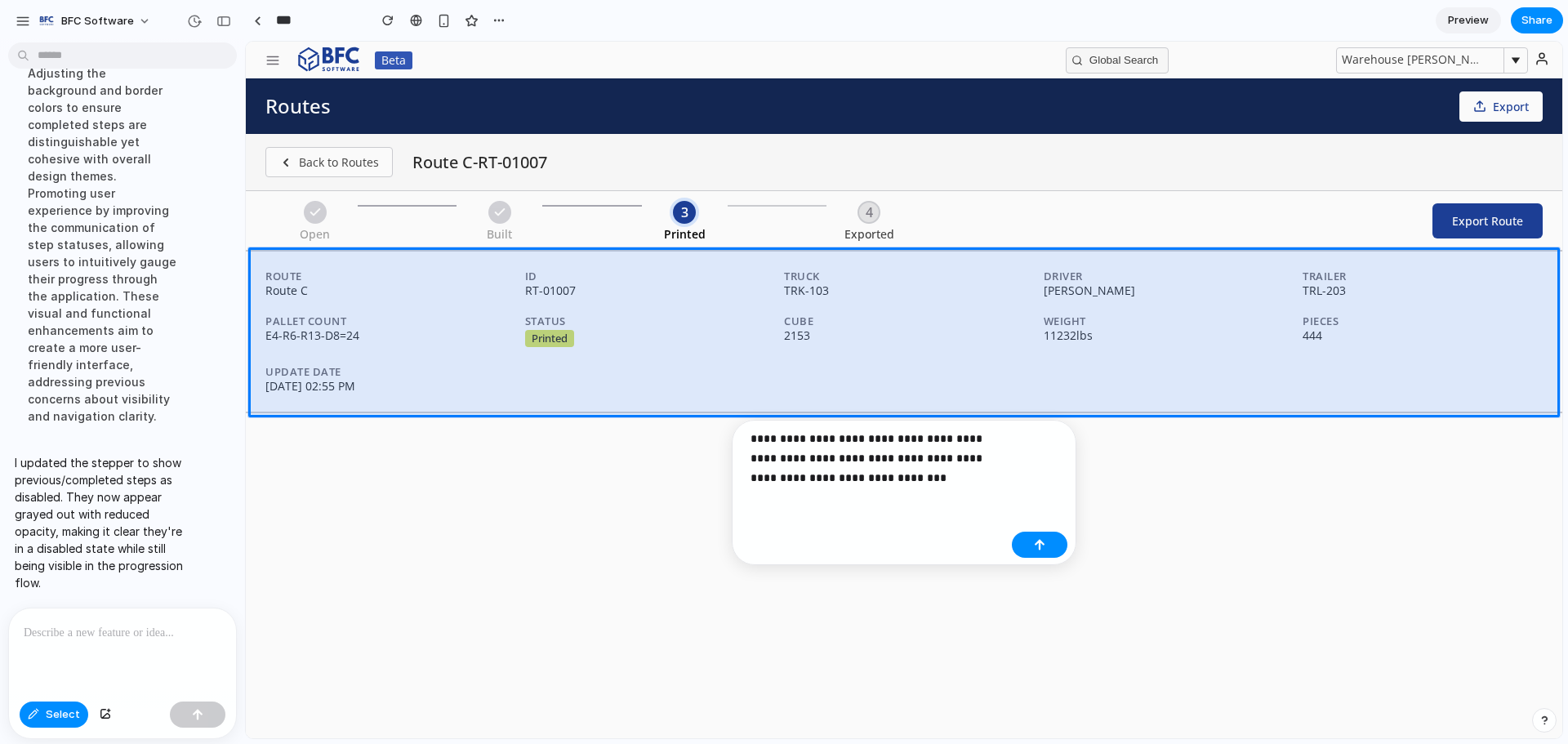
click at [962, 443] on p "**********" at bounding box center [878, 458] width 254 height 59
click at [894, 483] on p "**********" at bounding box center [878, 458] width 254 height 59
click at [917, 485] on p "**********" at bounding box center [878, 458] width 254 height 59
drag, startPoint x: 807, startPoint y: 478, endPoint x: 852, endPoint y: 478, distance: 45.0
click at [852, 478] on p "**********" at bounding box center [878, 467] width 254 height 78
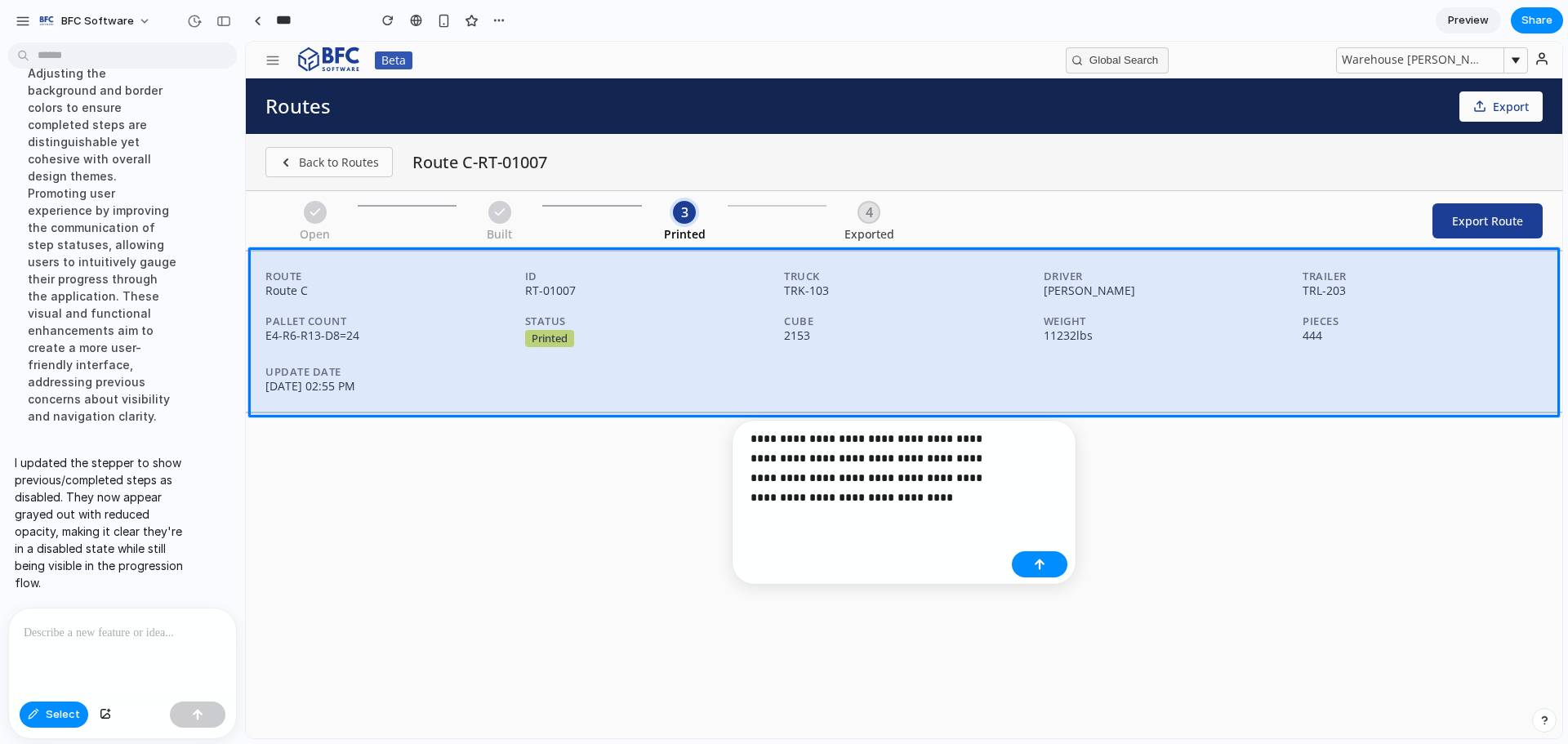
click at [821, 502] on p "**********" at bounding box center [878, 467] width 254 height 78
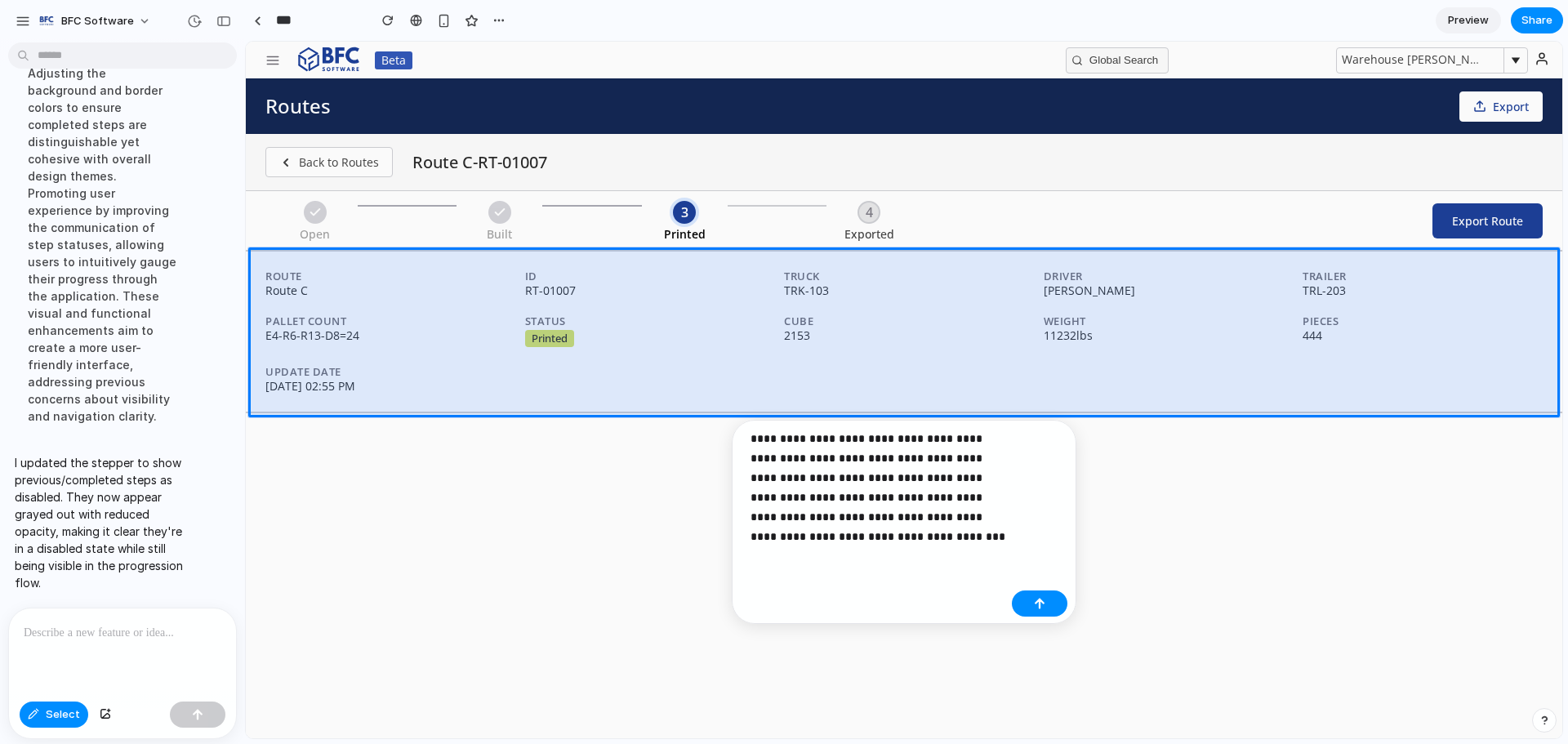
click at [889, 445] on p "**********" at bounding box center [878, 488] width 254 height 118
click at [931, 450] on p "**********" at bounding box center [878, 497] width 254 height 137
click at [929, 463] on p "**********" at bounding box center [878, 497] width 254 height 137
click at [1028, 623] on button "button" at bounding box center [1040, 623] width 56 height 26
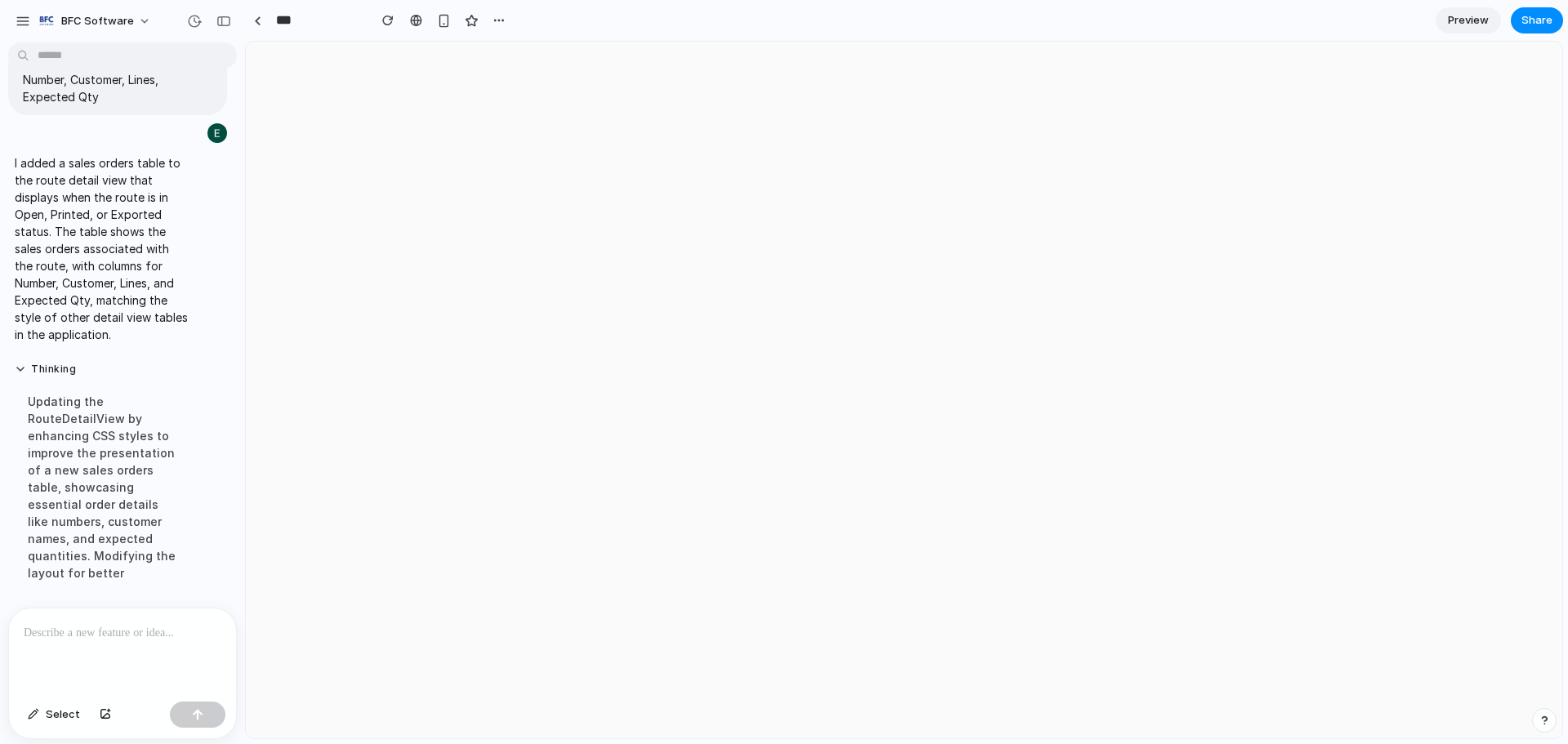
scroll to position [0, 0]
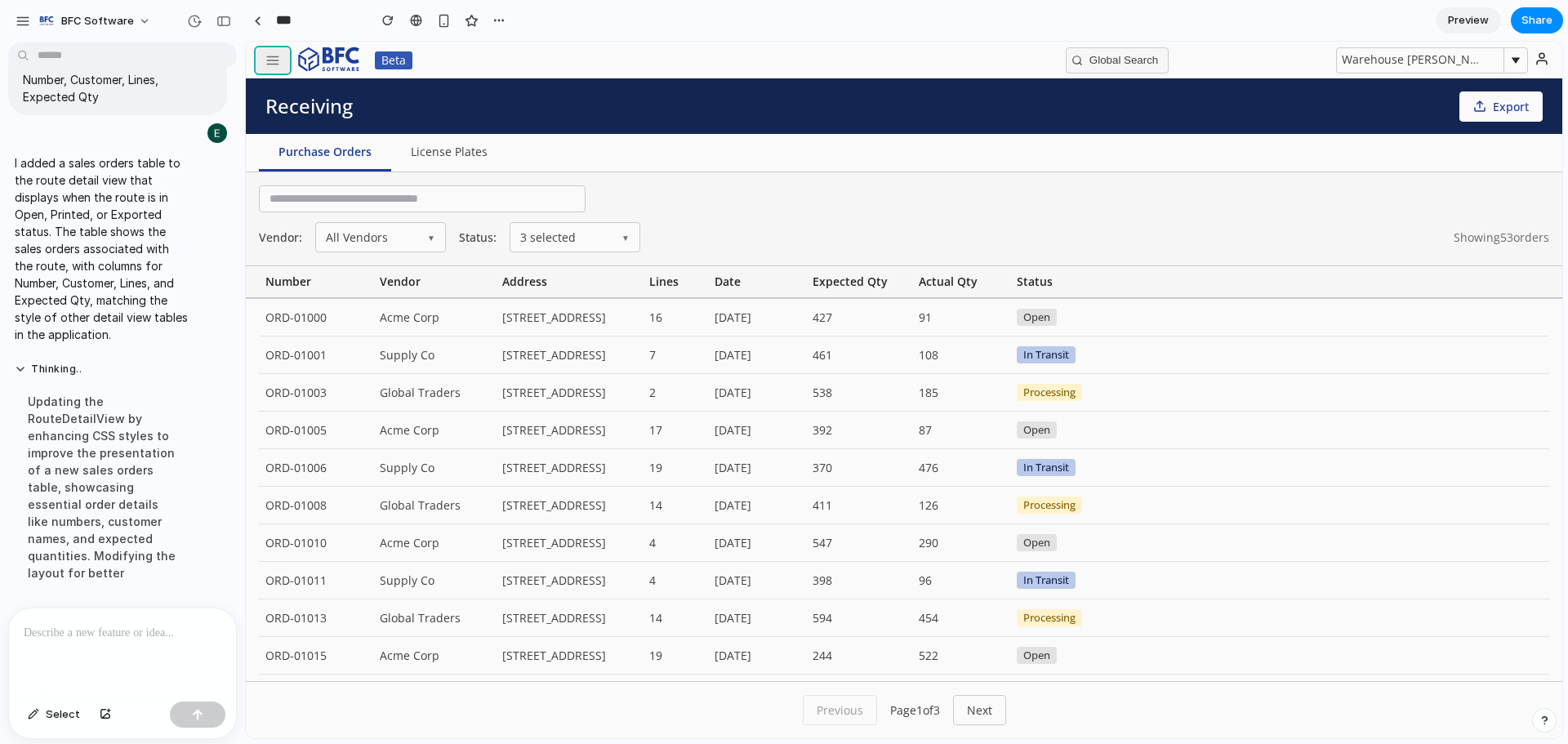
click at [283, 66] on button "button" at bounding box center [273, 60] width 35 height 26
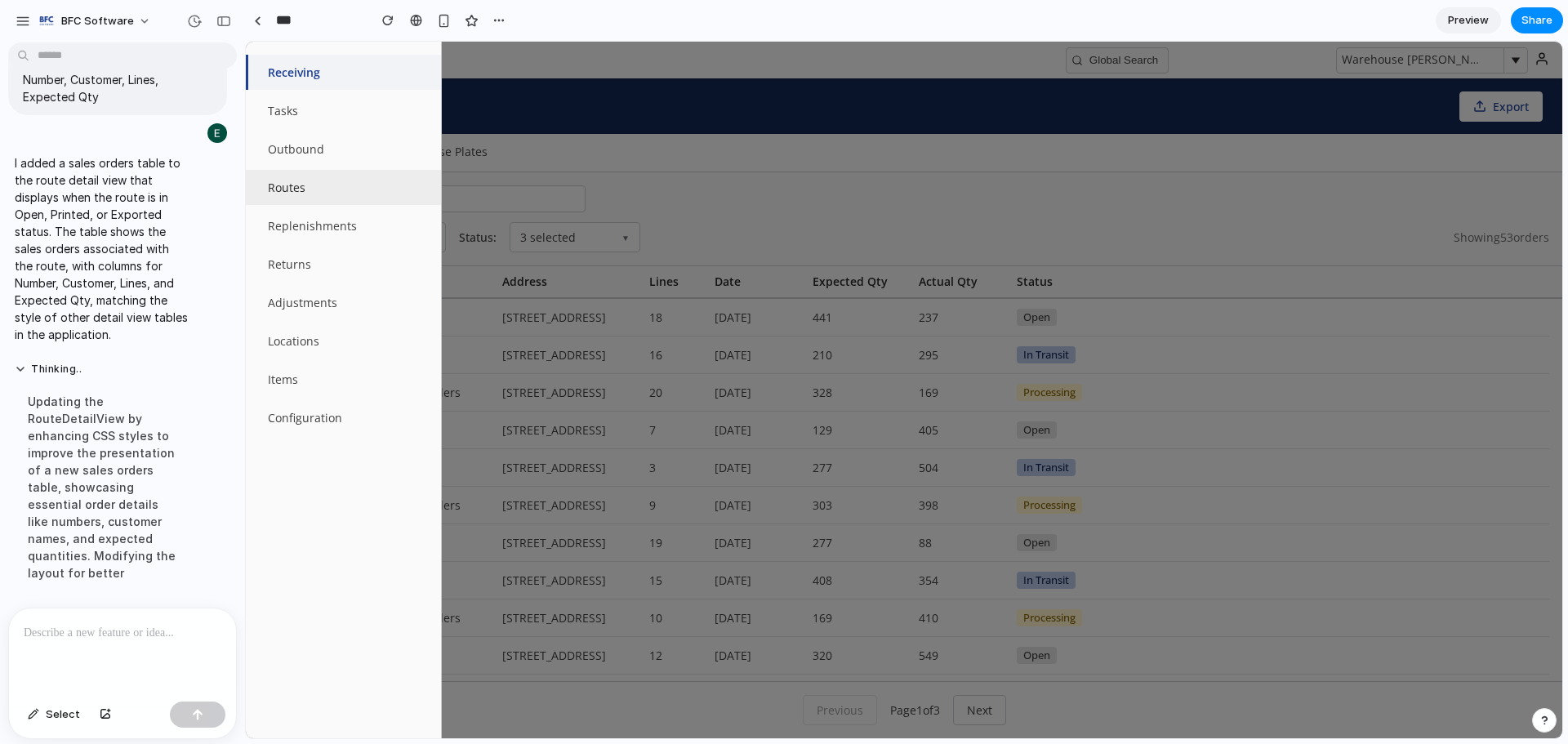
click at [311, 179] on button "Routes" at bounding box center [343, 187] width 196 height 35
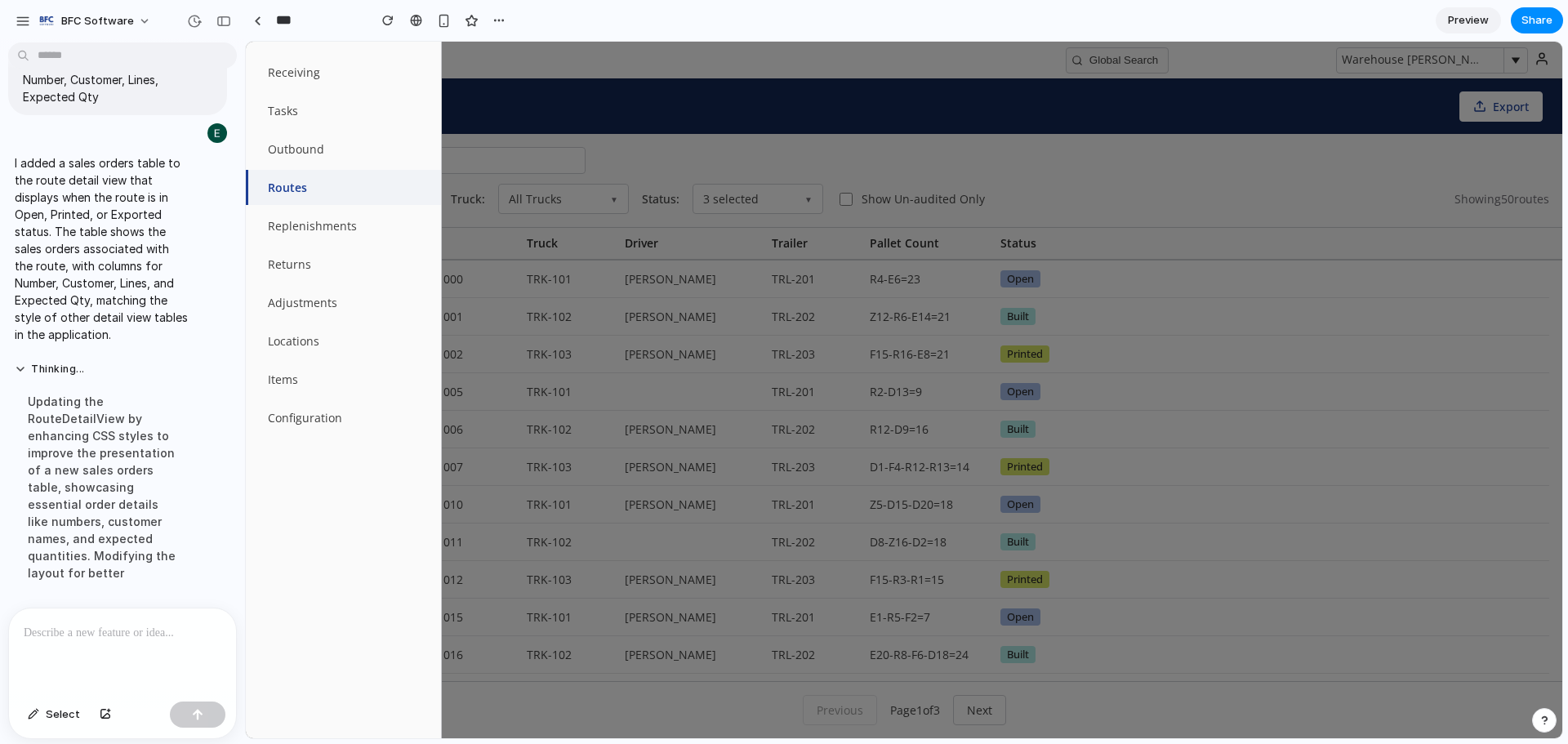
click at [1196, 155] on div at bounding box center [904, 389] width 1316 height 697
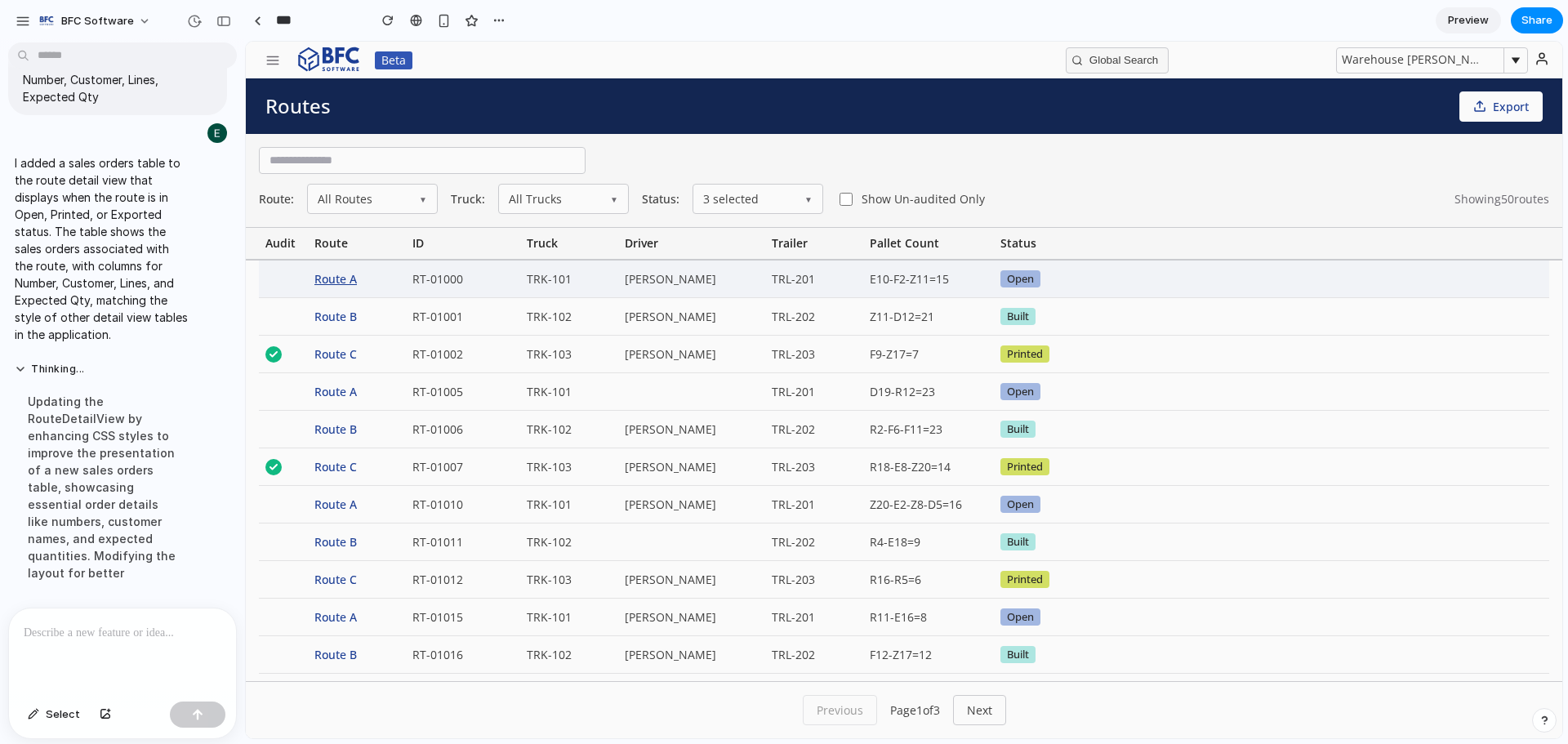
click at [333, 284] on div "Route A" at bounding box center [357, 279] width 98 height 37
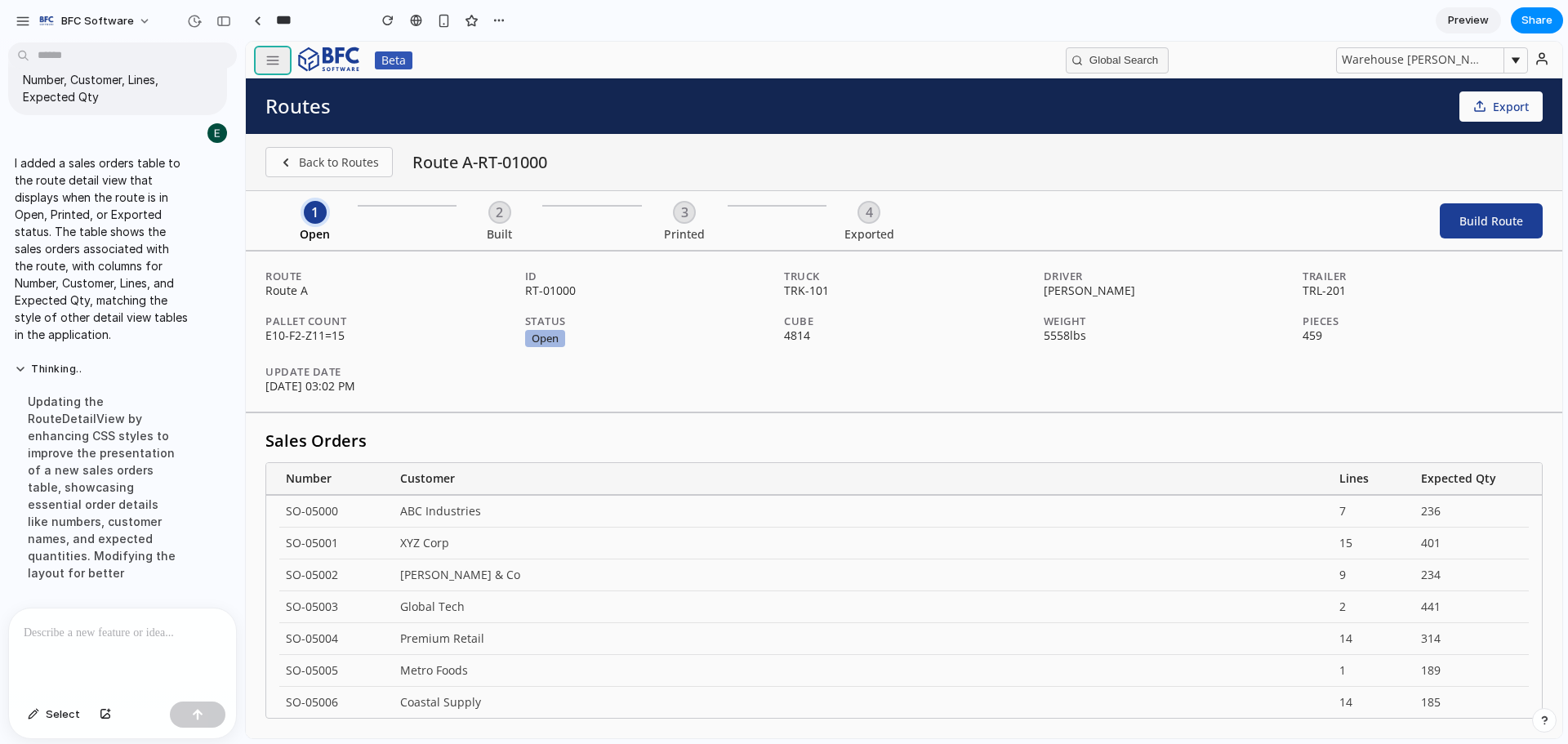
click at [280, 61] on button "button" at bounding box center [273, 60] width 35 height 26
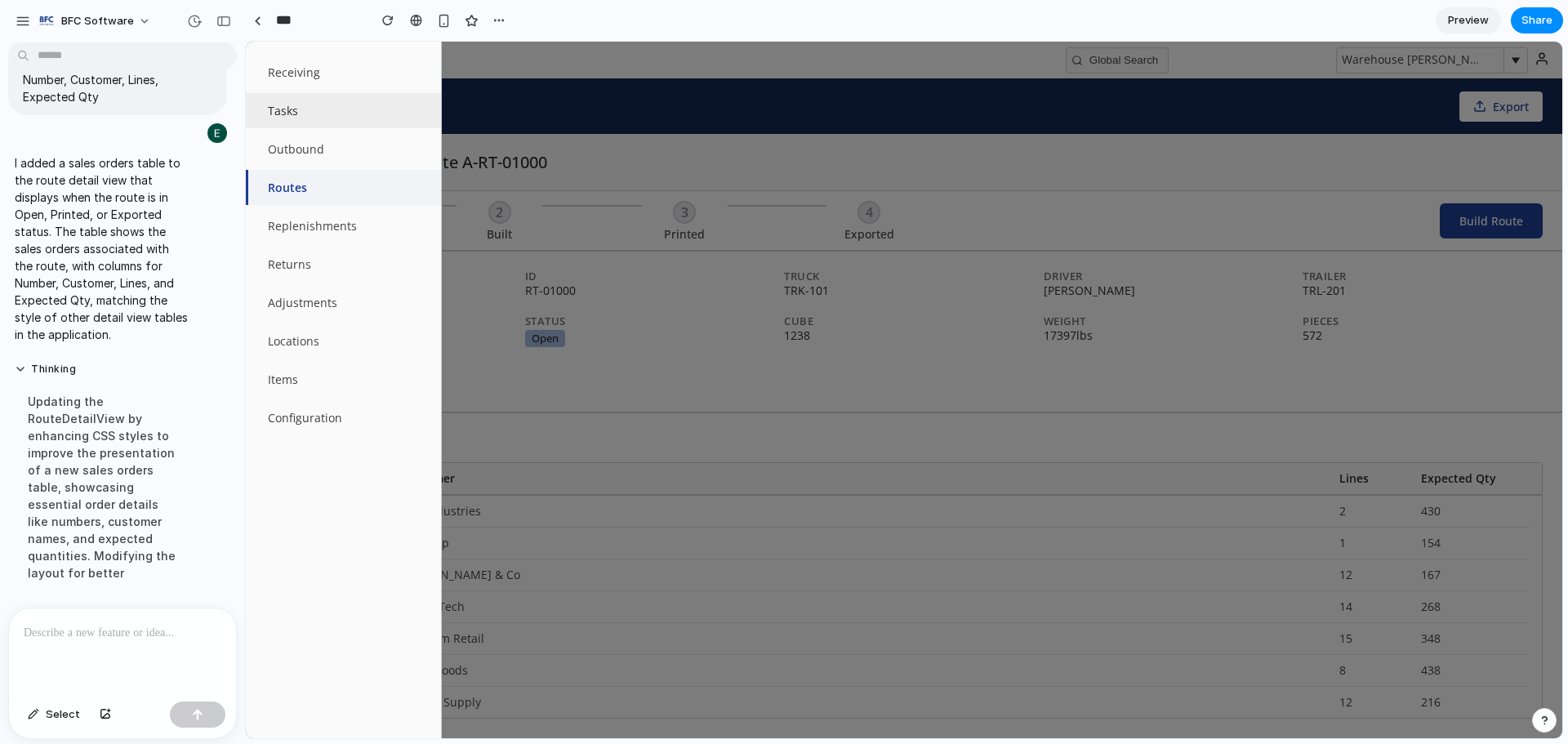
click at [313, 120] on button "Tasks" at bounding box center [343, 111] width 196 height 35
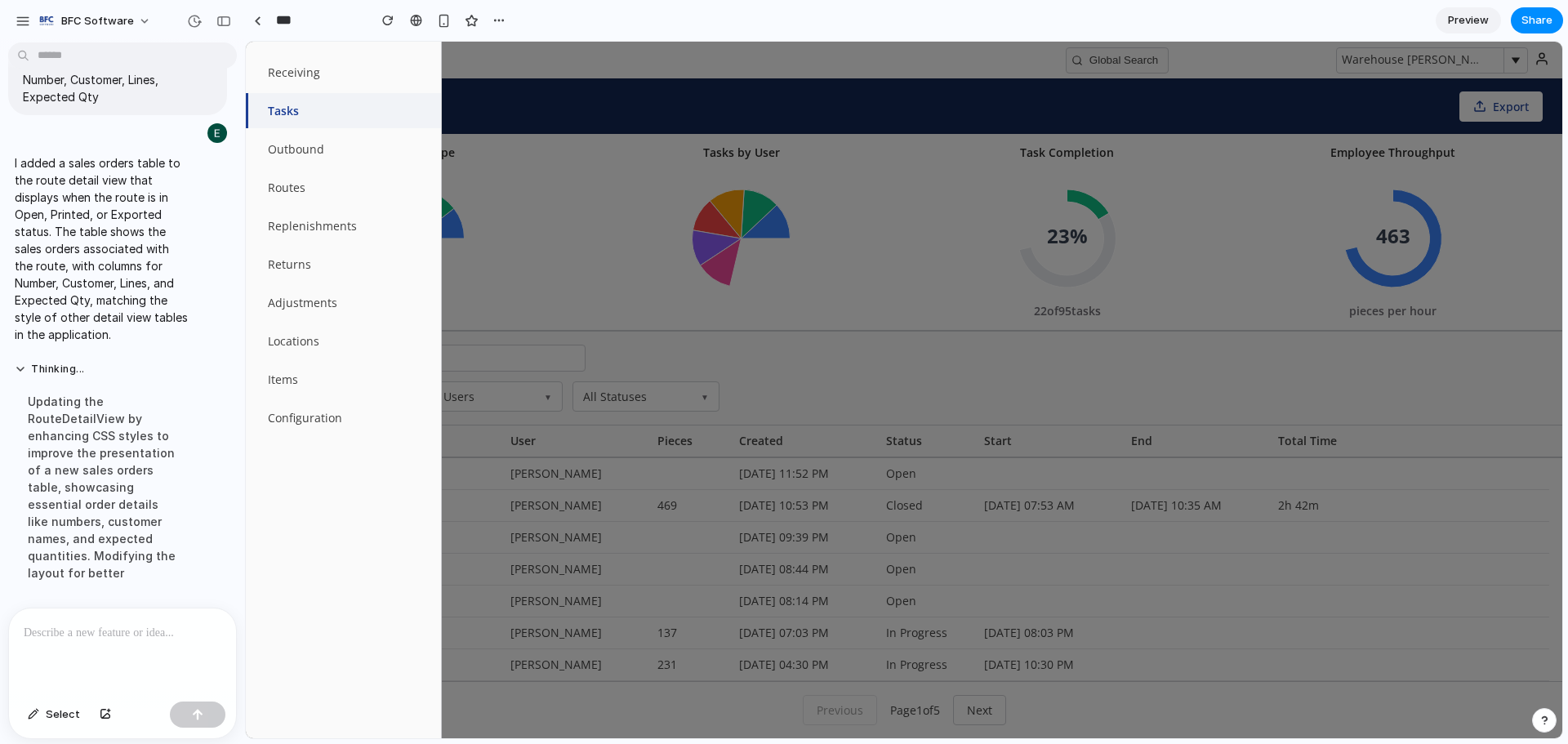
click at [704, 56] on div at bounding box center [904, 389] width 1316 height 697
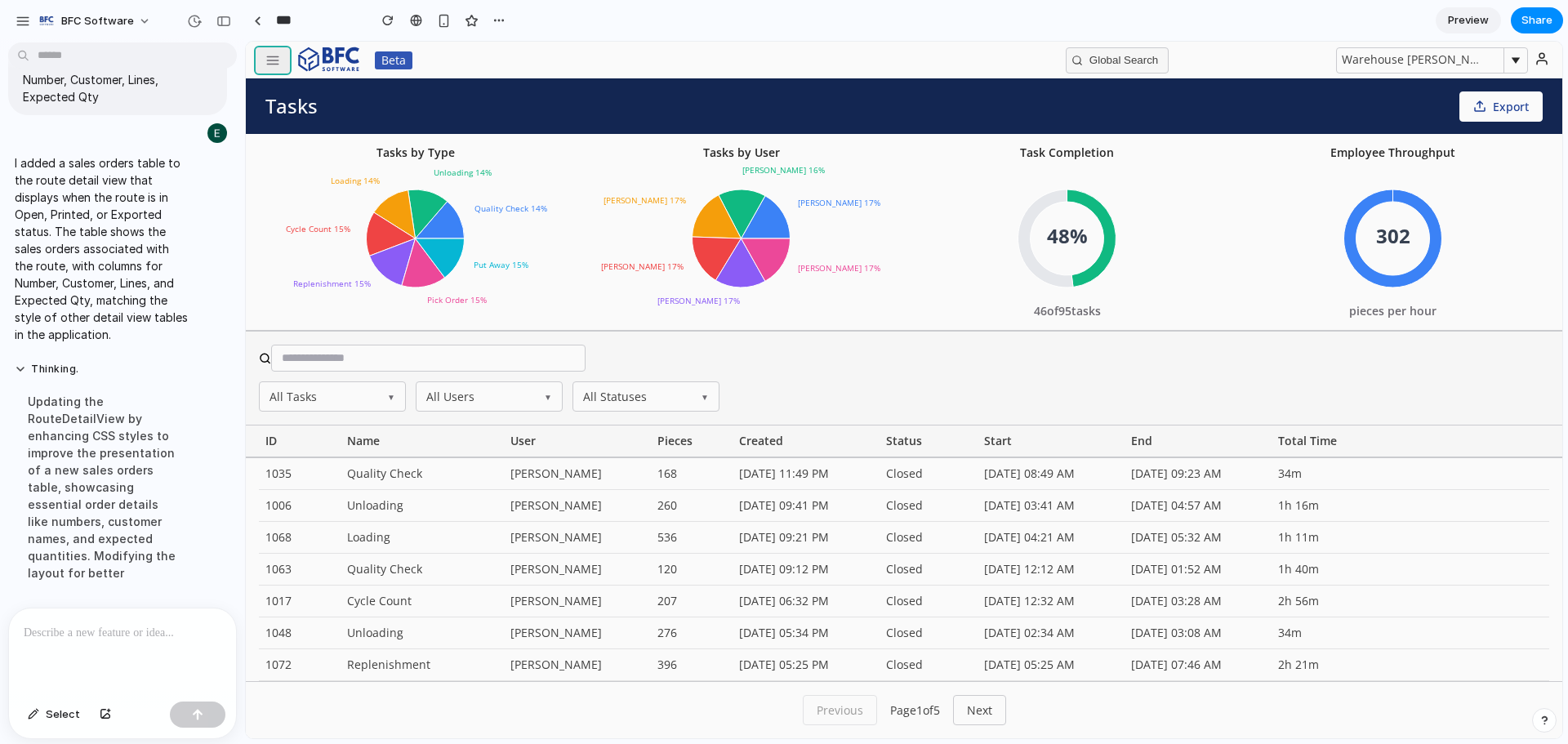
click at [267, 47] on button "button" at bounding box center [273, 60] width 35 height 26
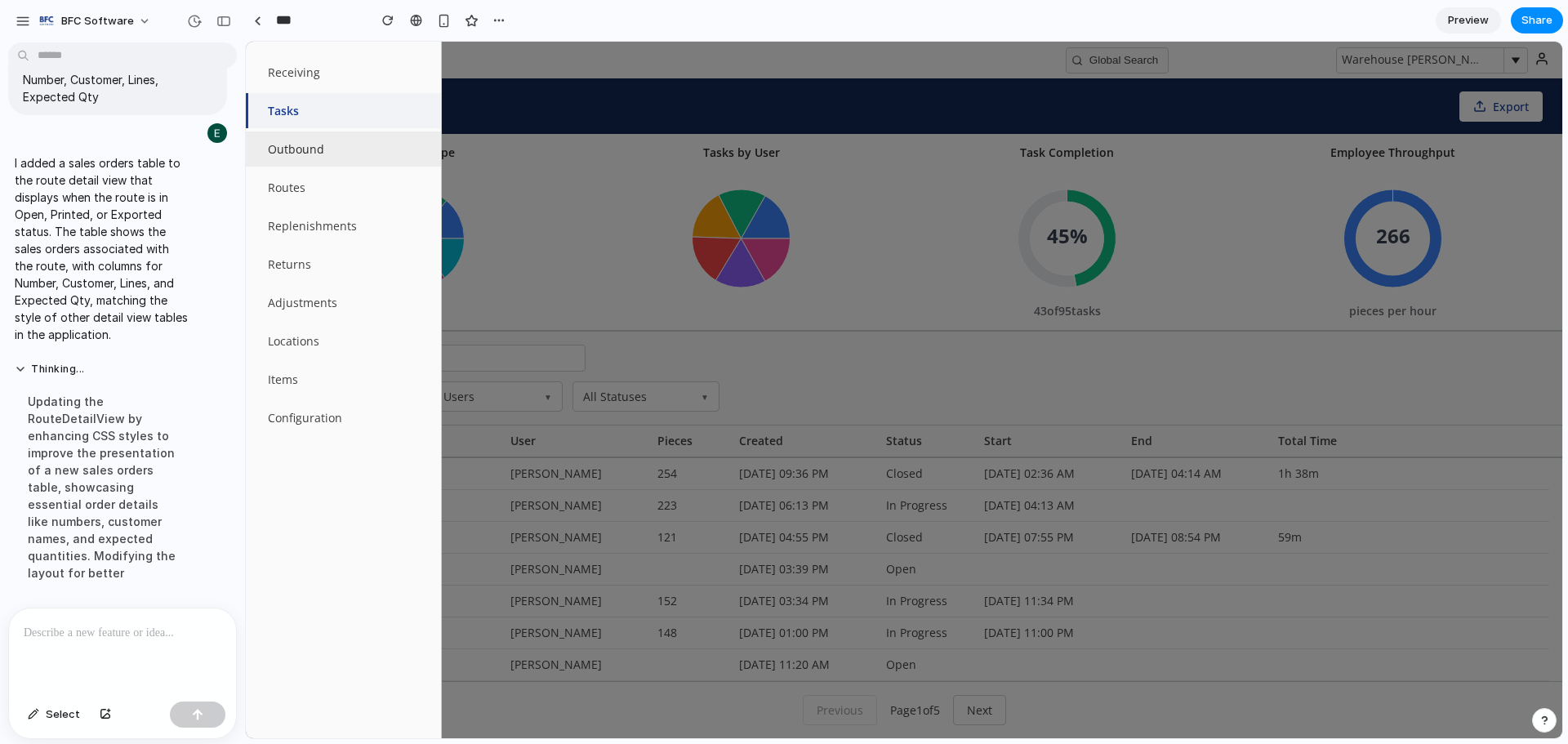
click at [313, 152] on button "Outbound" at bounding box center [343, 148] width 196 height 35
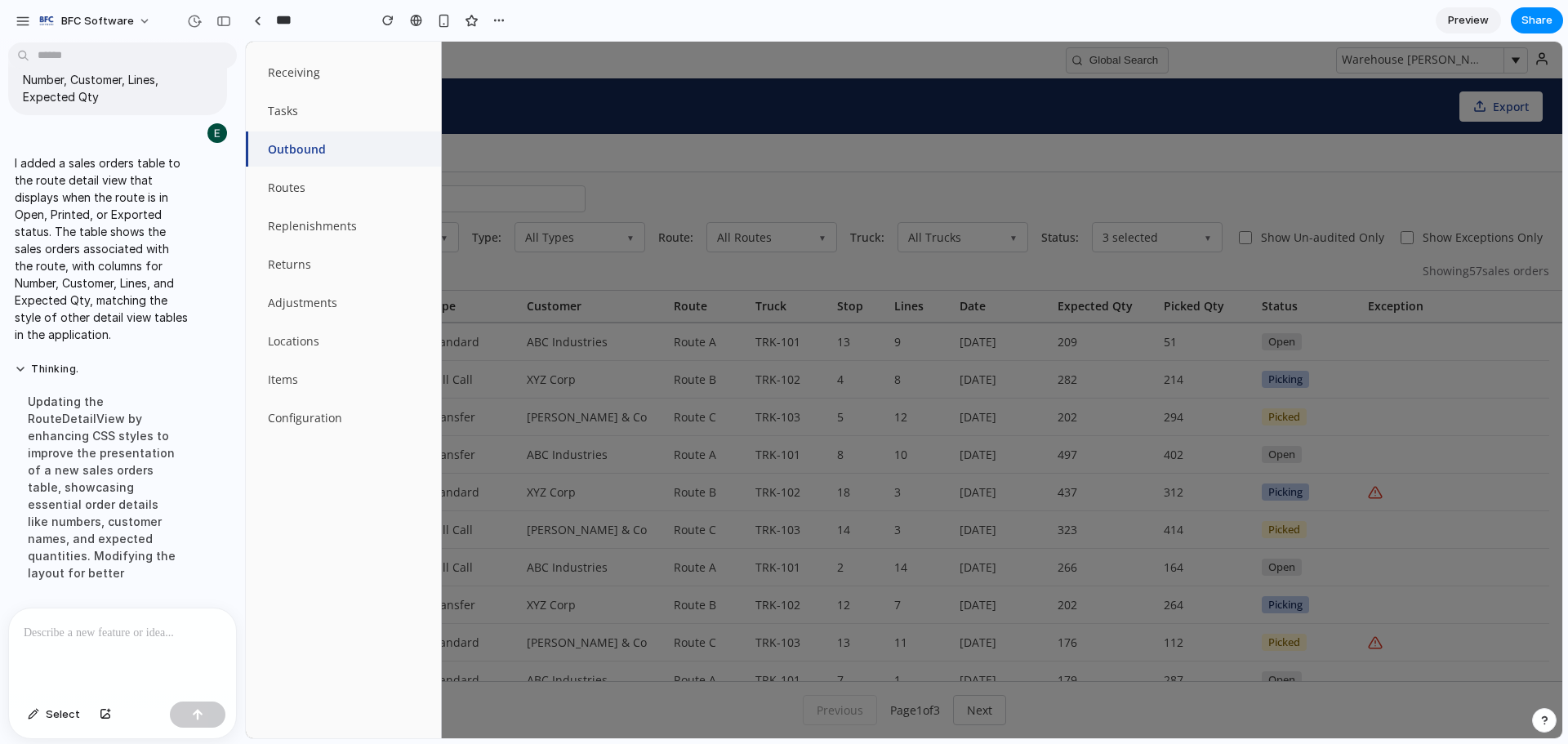
click at [655, 62] on div at bounding box center [904, 389] width 1316 height 697
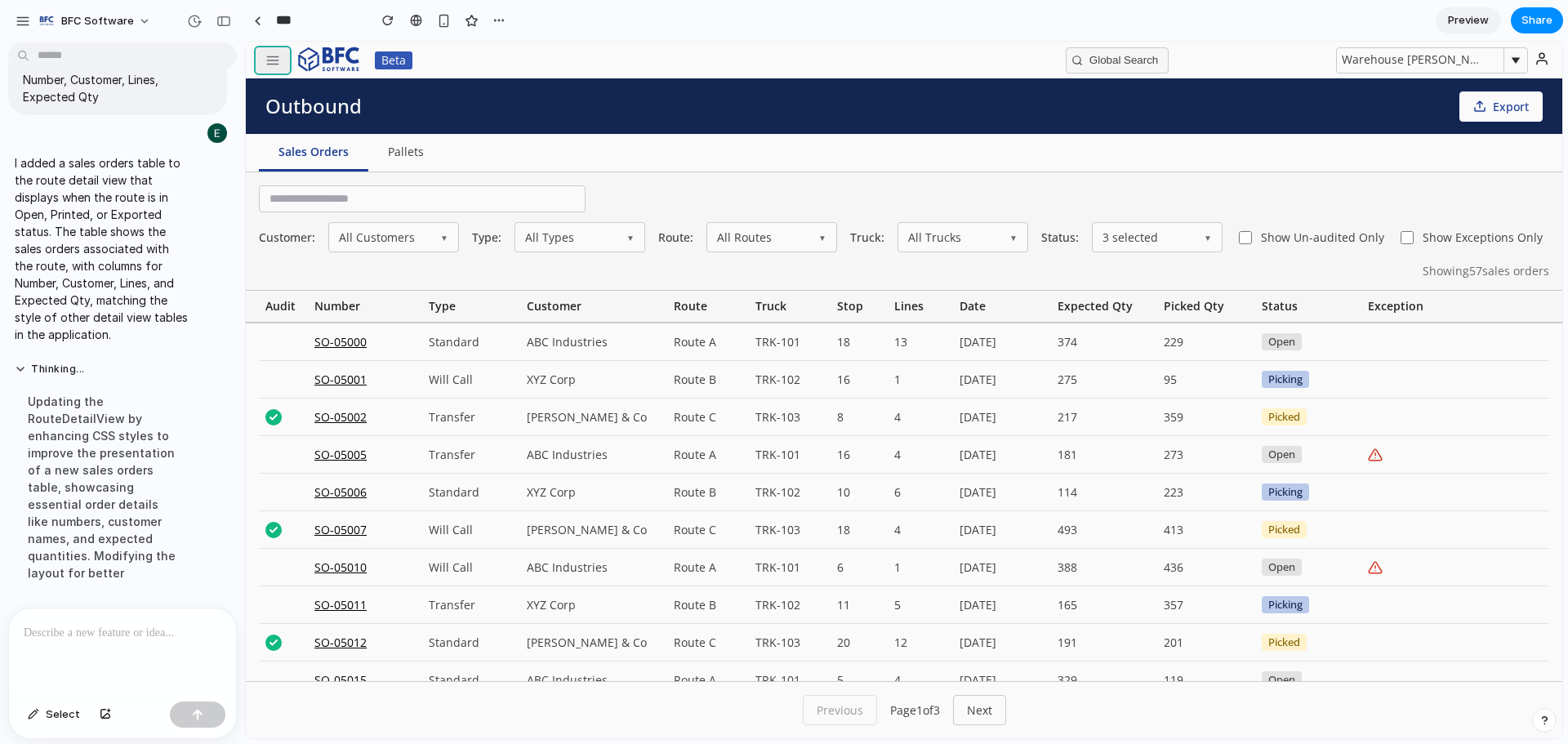
click at [255, 62] on button "button" at bounding box center [273, 60] width 35 height 26
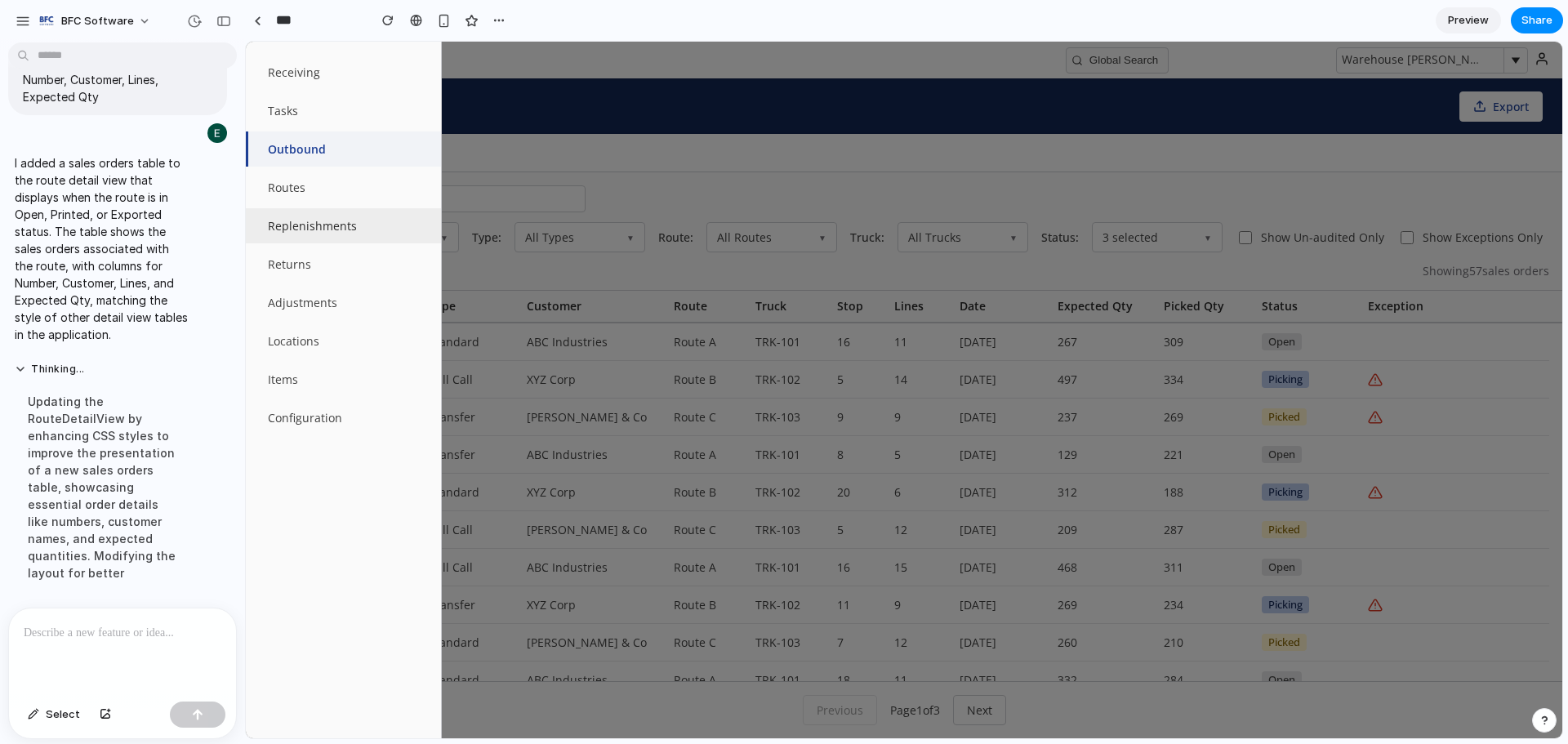
click at [308, 233] on button "Replenishments" at bounding box center [343, 226] width 196 height 35
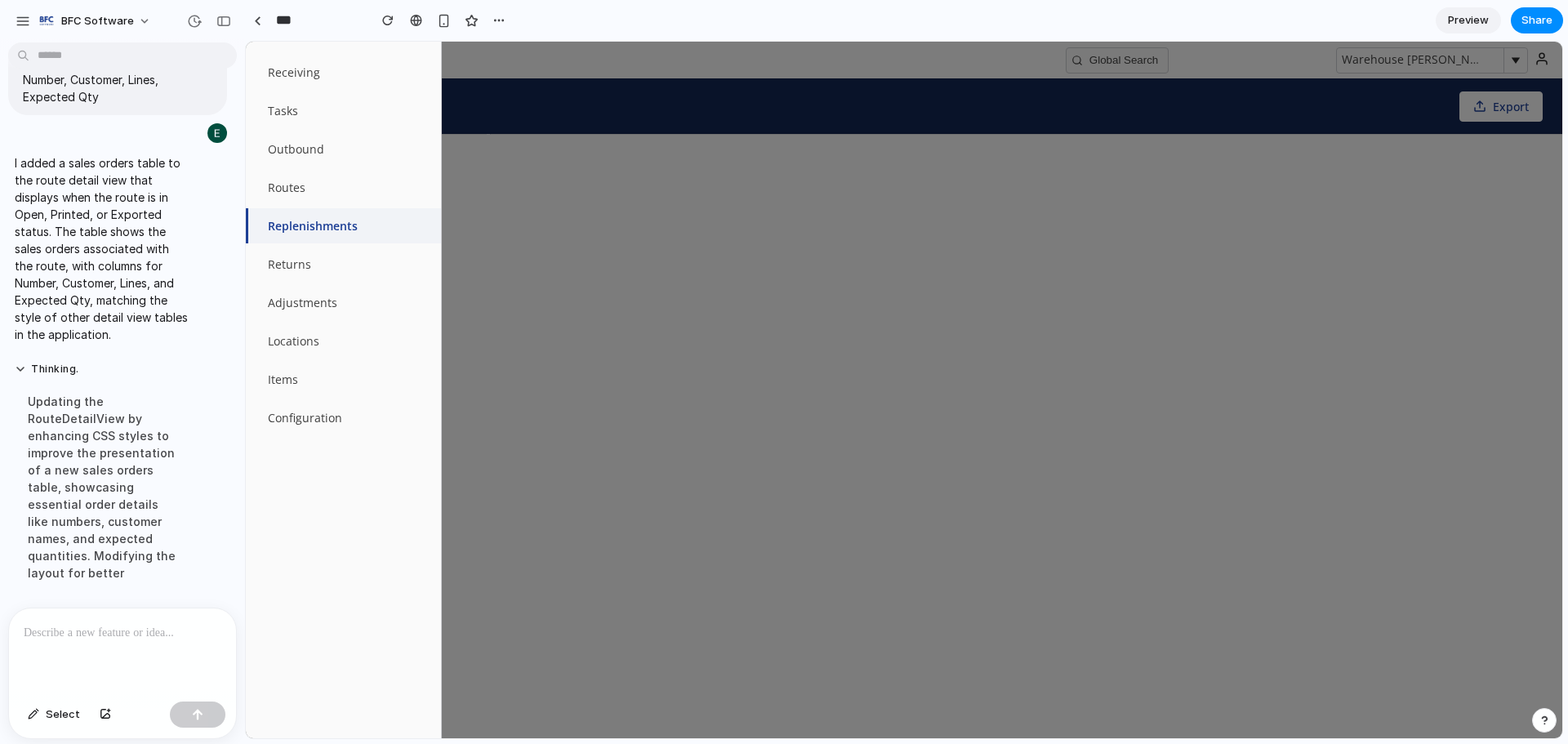
click at [1062, 74] on div at bounding box center [904, 389] width 1316 height 697
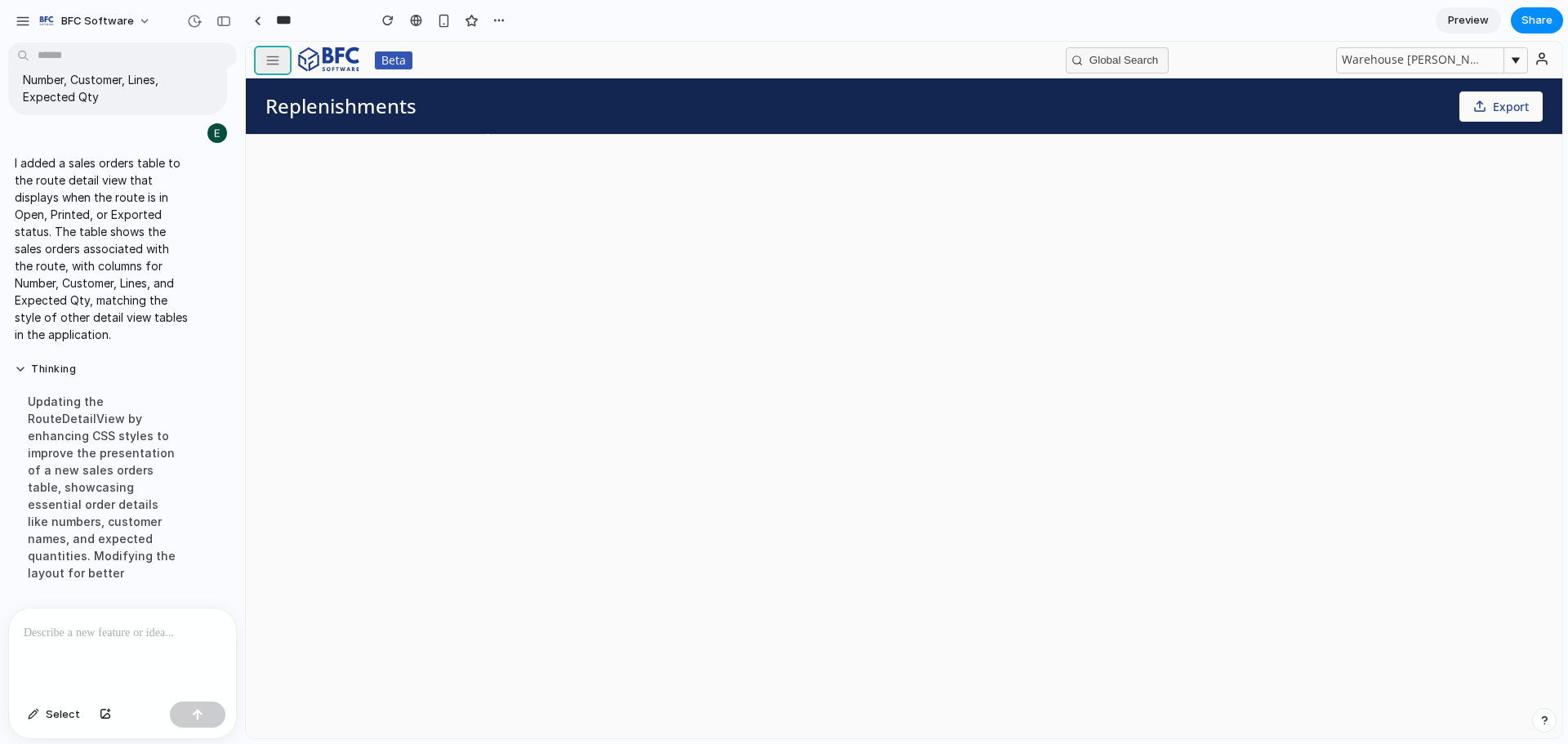
click at [272, 64] on line "button" at bounding box center [273, 64] width 12 height 0
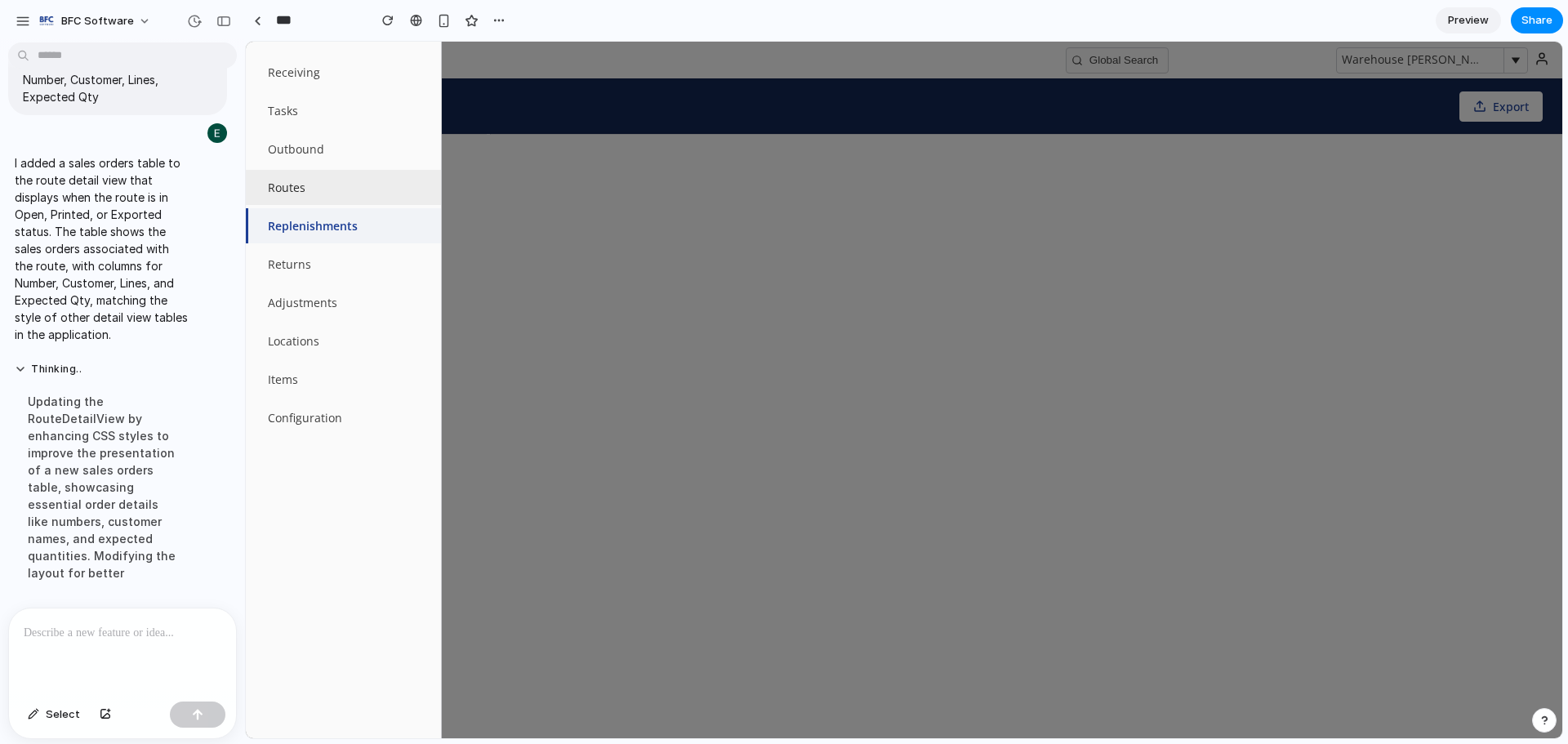
click at [322, 184] on button "Routes" at bounding box center [343, 187] width 196 height 35
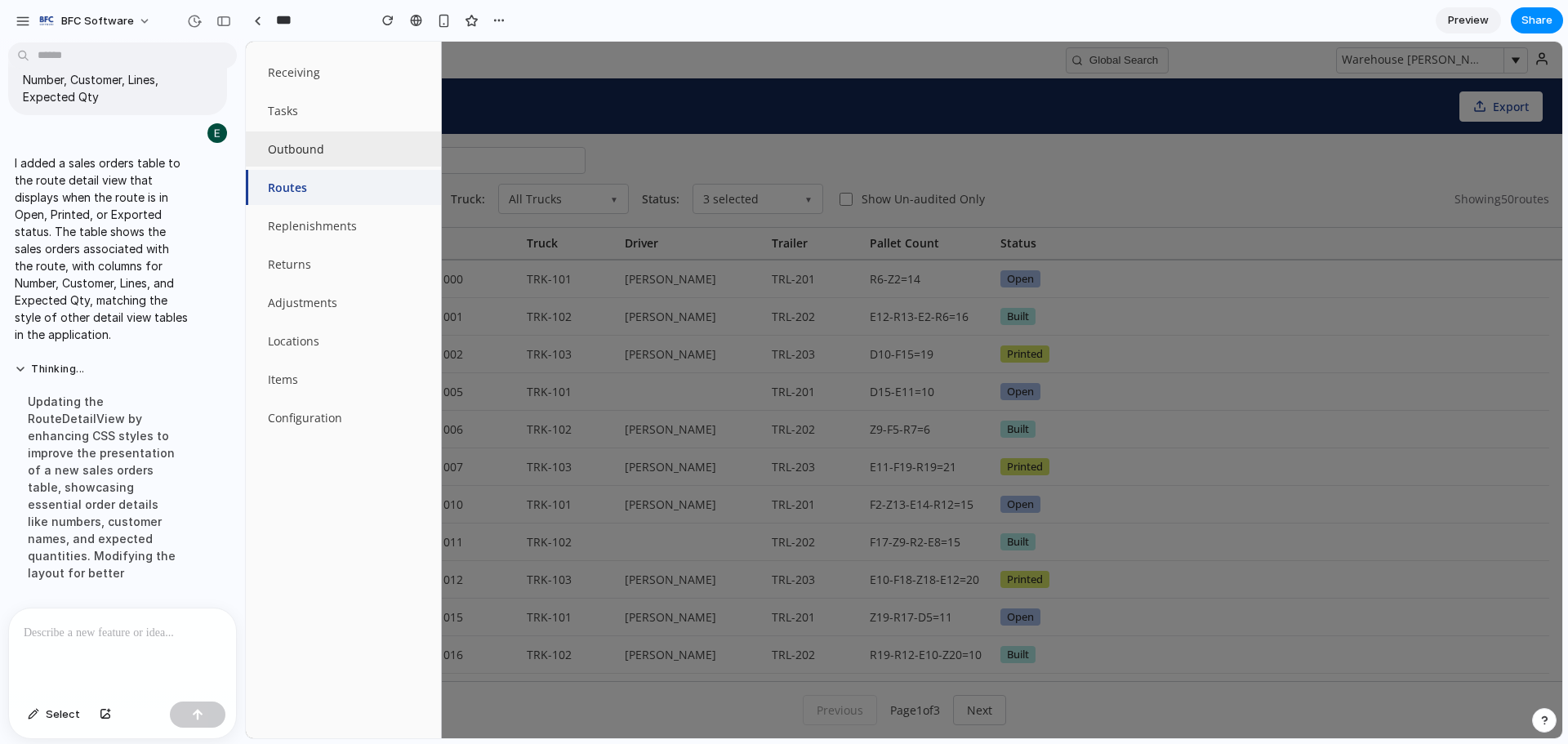
click at [301, 153] on button "Outbound" at bounding box center [343, 148] width 196 height 35
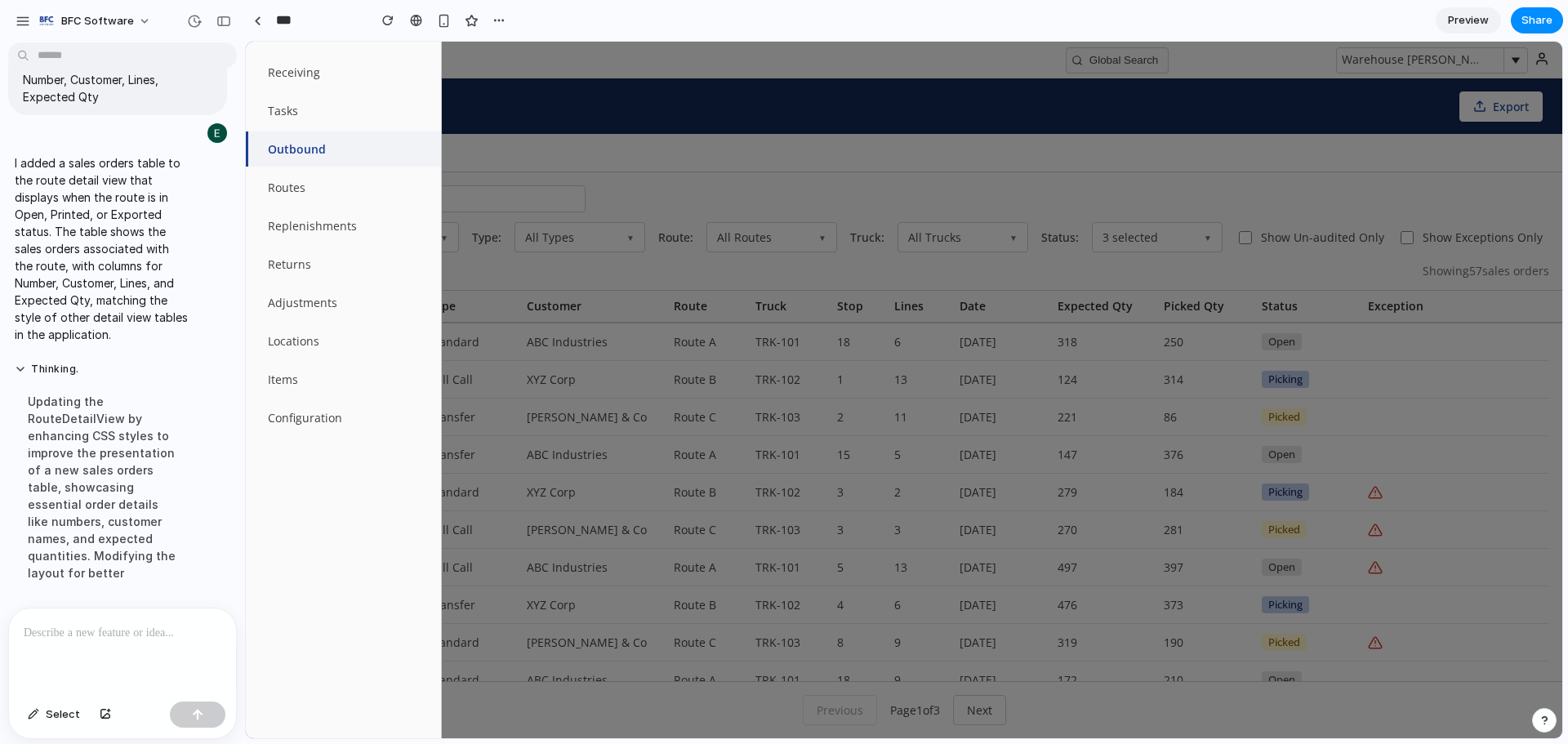
click at [741, 61] on div at bounding box center [904, 389] width 1316 height 697
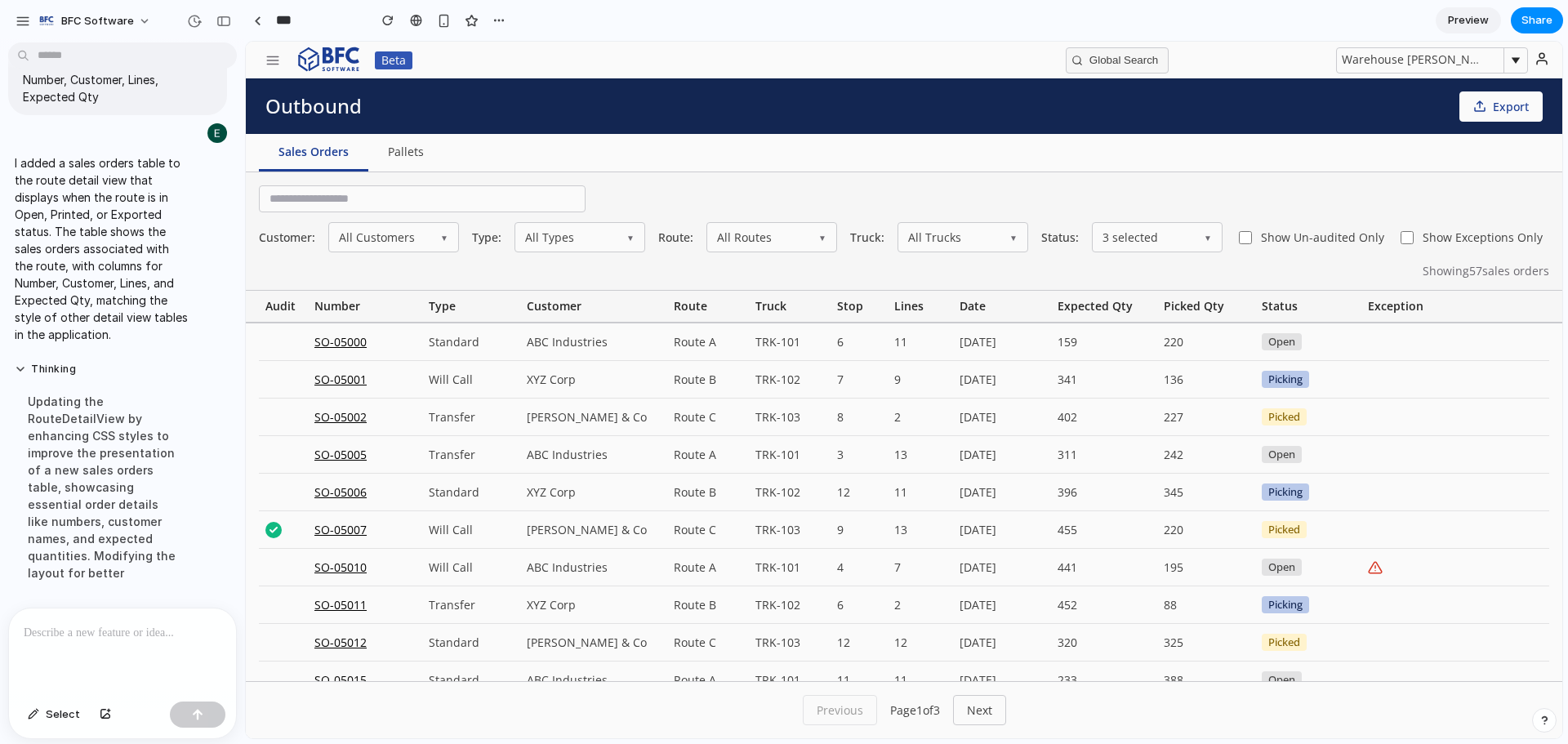
click at [278, 45] on div "Beta" at bounding box center [373, 60] width 235 height 35
click at [278, 53] on icon "button" at bounding box center [272, 60] width 14 height 14
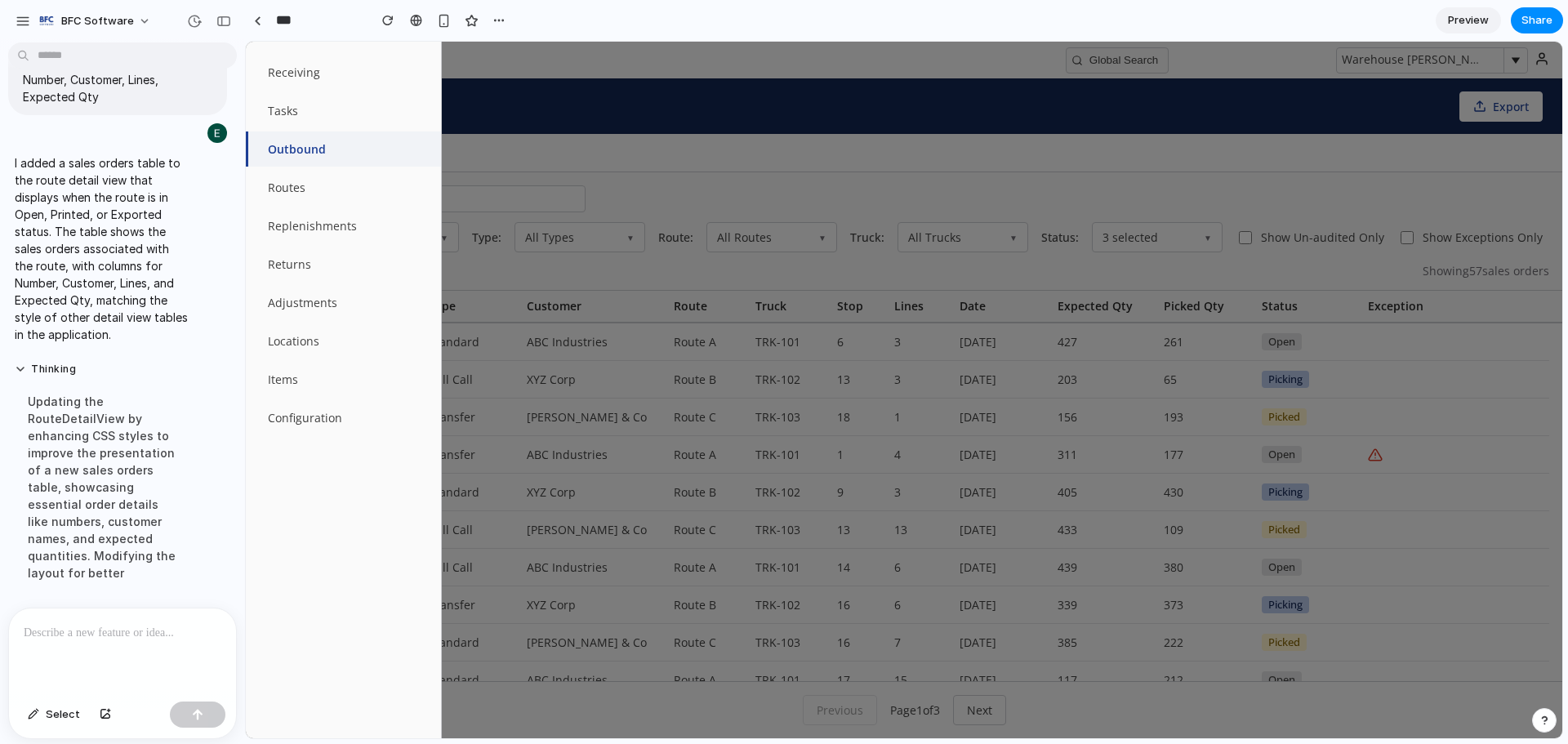
drag, startPoint x: 565, startPoint y: 105, endPoint x: 330, endPoint y: 143, distance: 238.1
click at [559, 105] on div at bounding box center [904, 389] width 1316 height 697
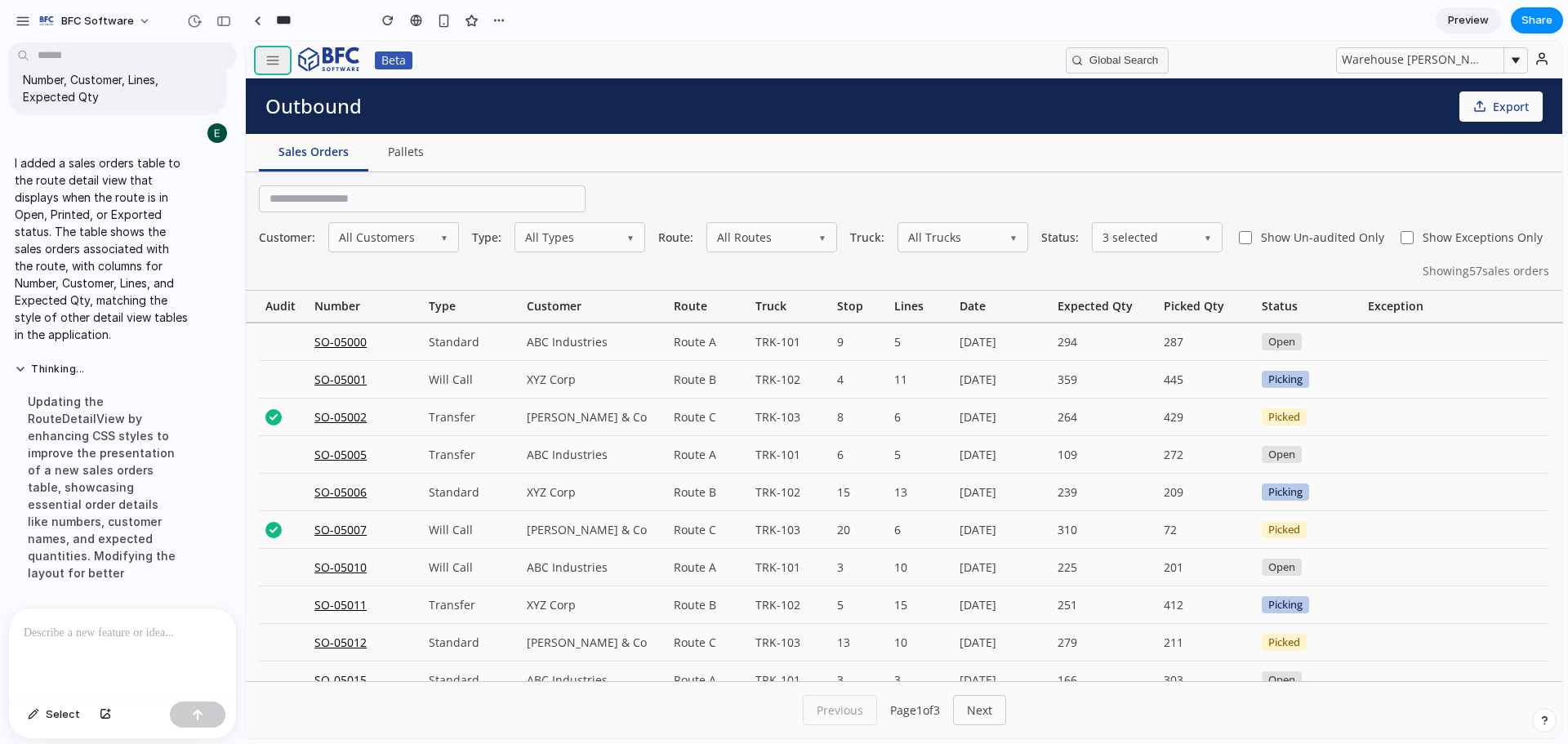
click at [272, 62] on icon "button" at bounding box center [272, 60] width 14 height 14
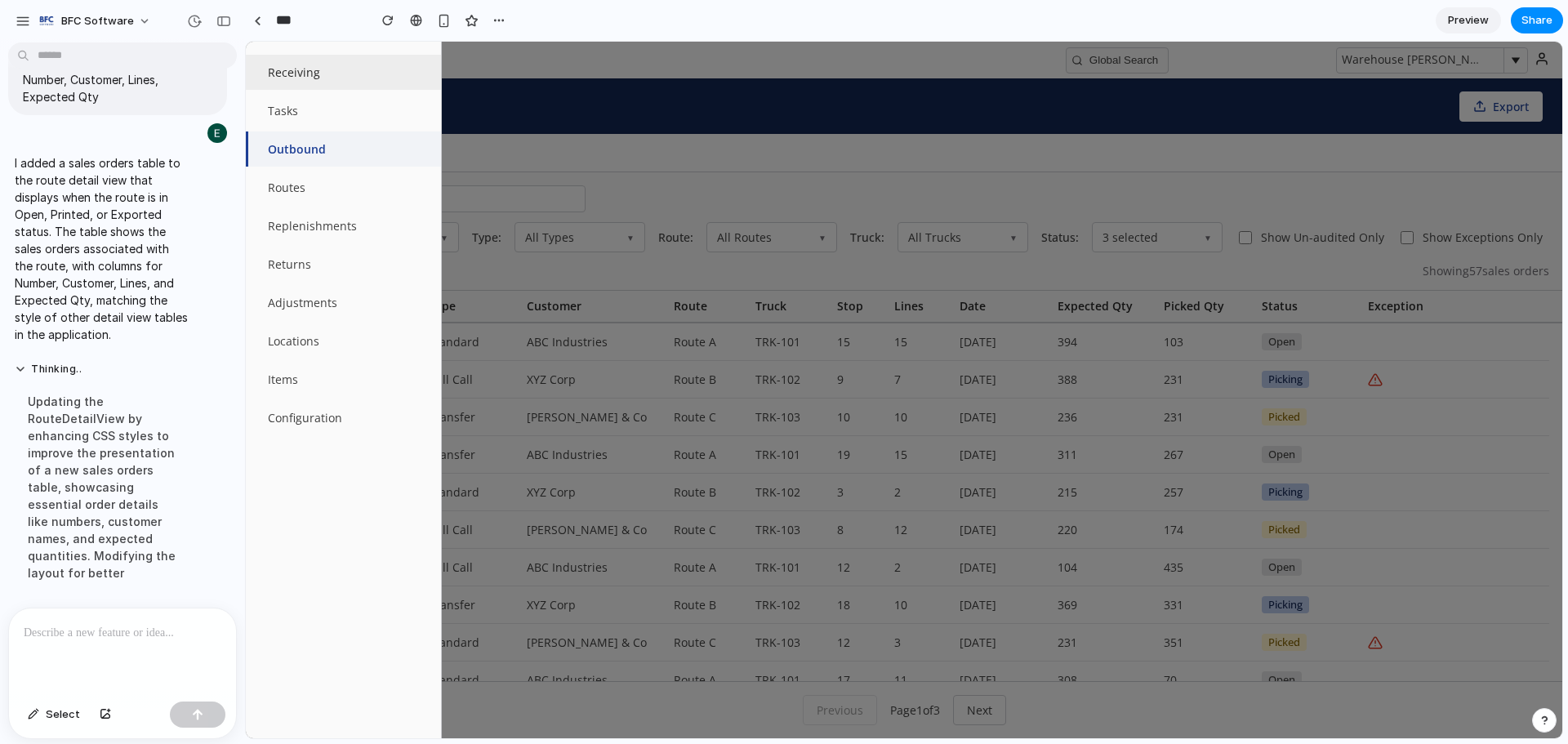
click at [345, 75] on button "Receiving" at bounding box center [343, 72] width 196 height 35
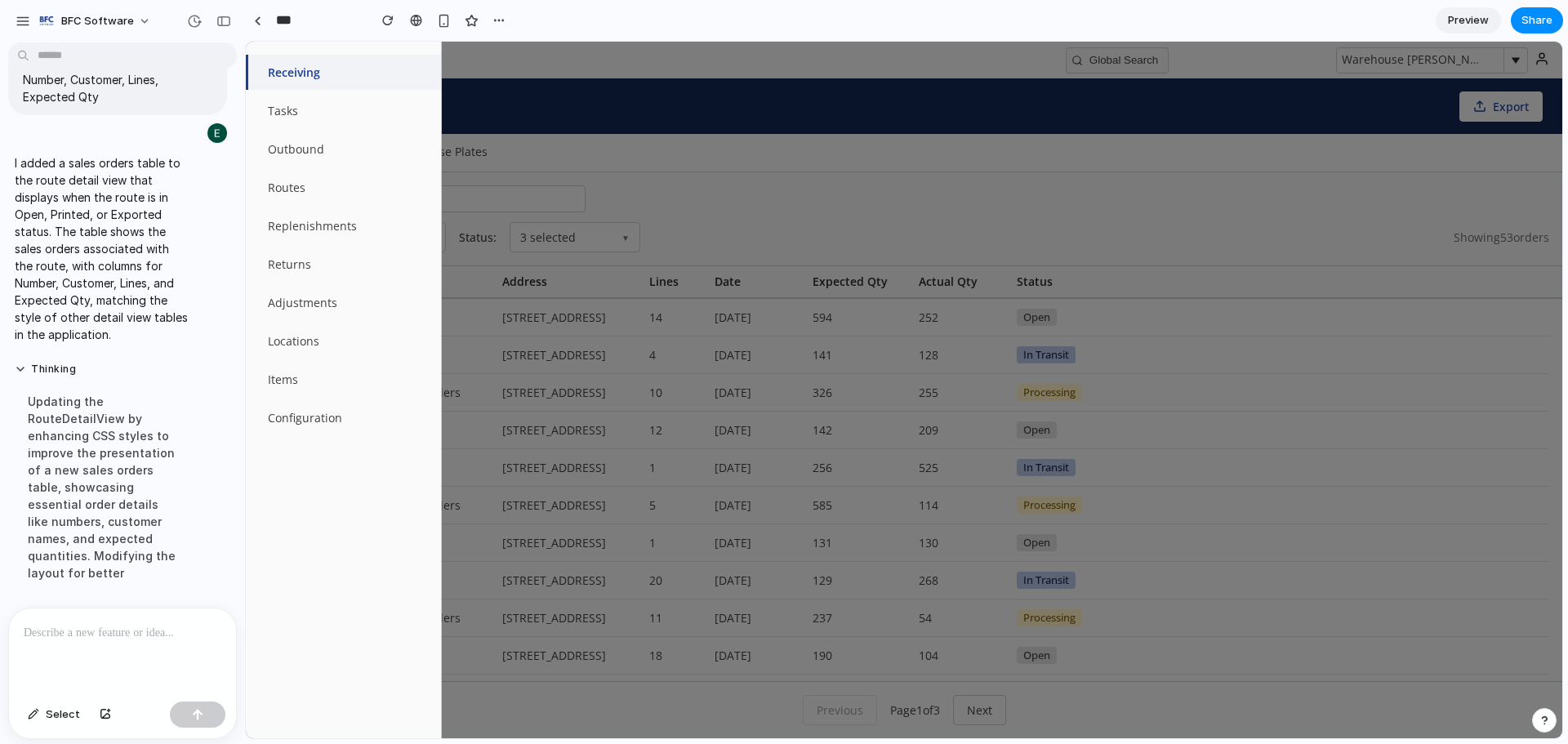
click at [558, 126] on div at bounding box center [904, 389] width 1316 height 697
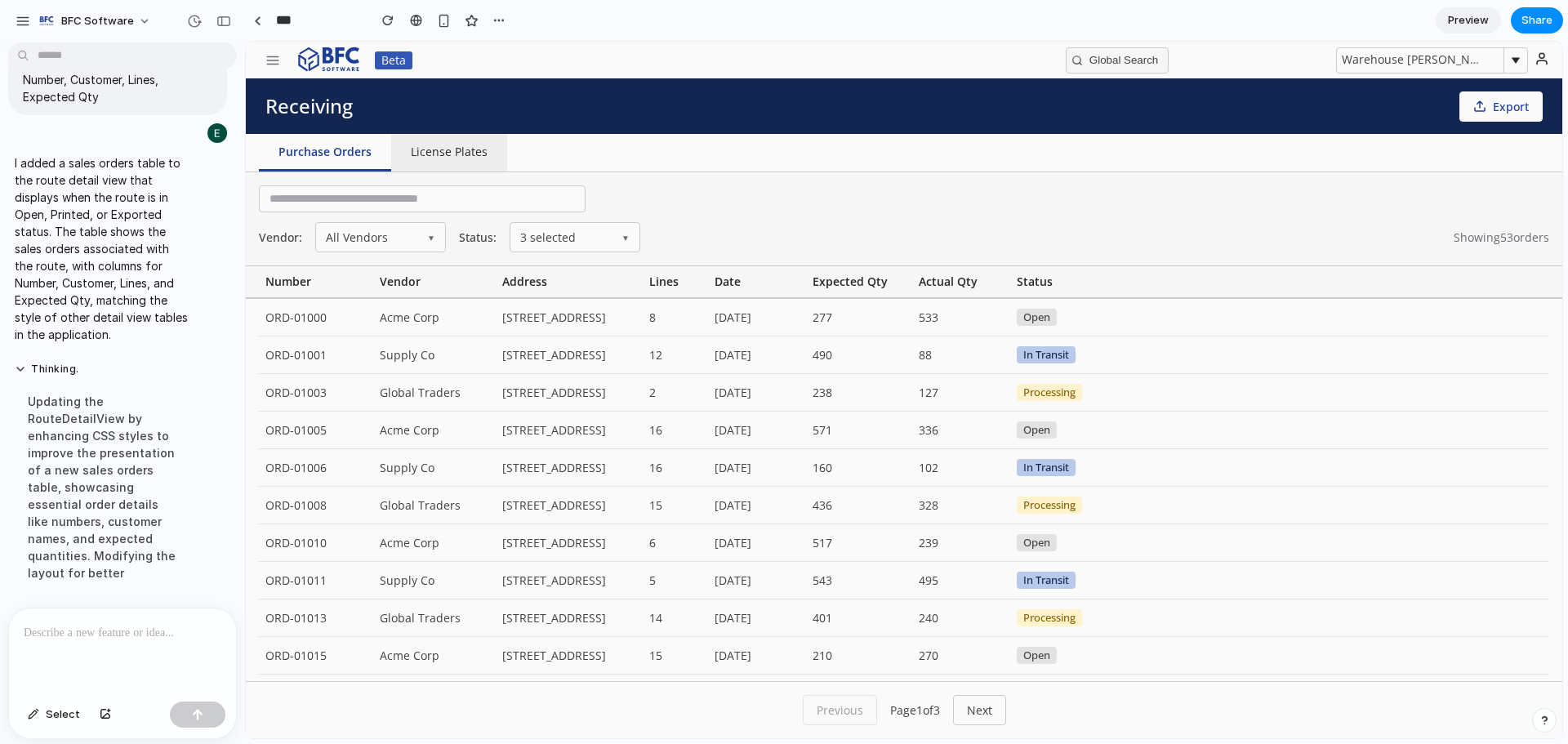
click at [474, 140] on button "License Plates" at bounding box center [449, 152] width 116 height 38
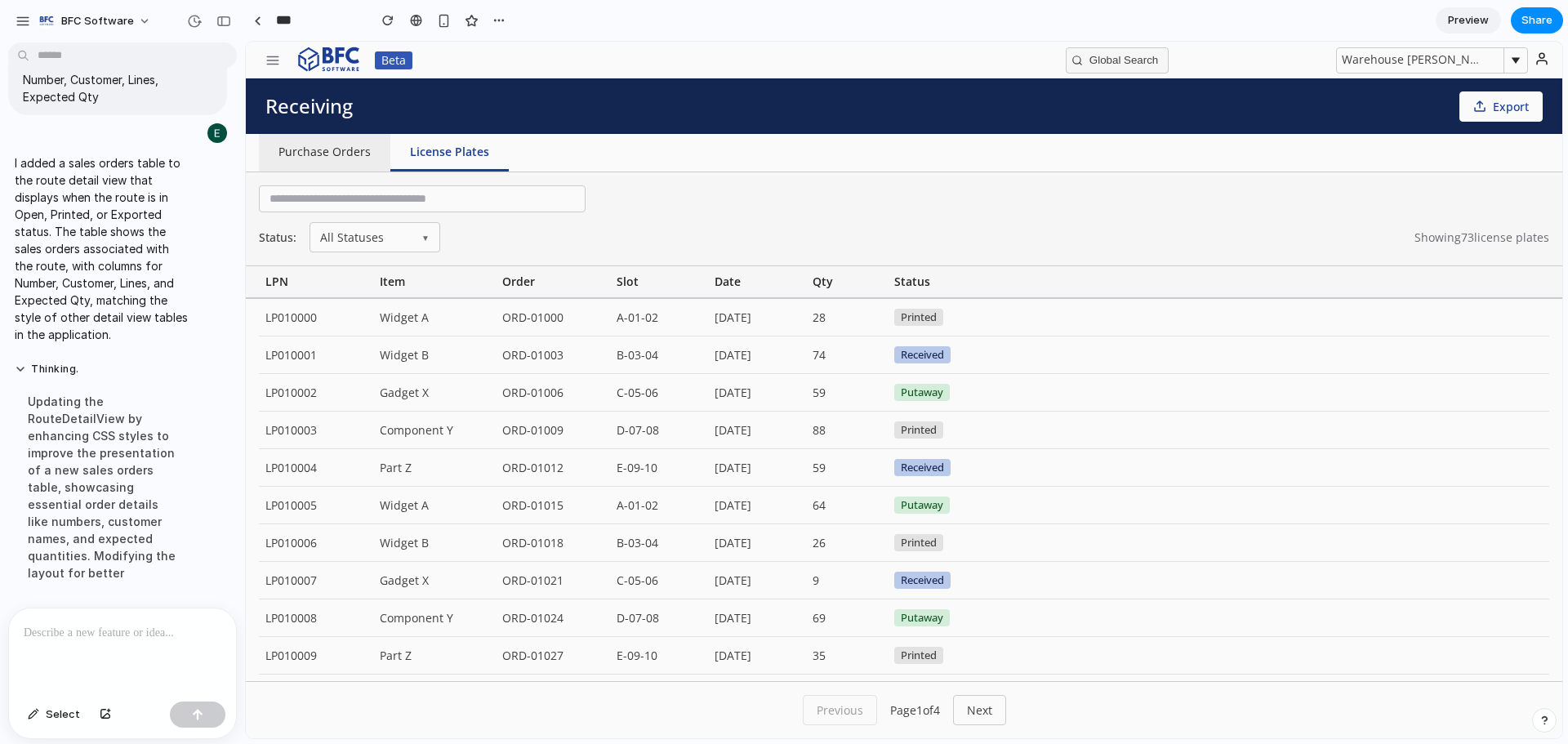
click at [336, 151] on button "Purchase Orders" at bounding box center [325, 152] width 131 height 38
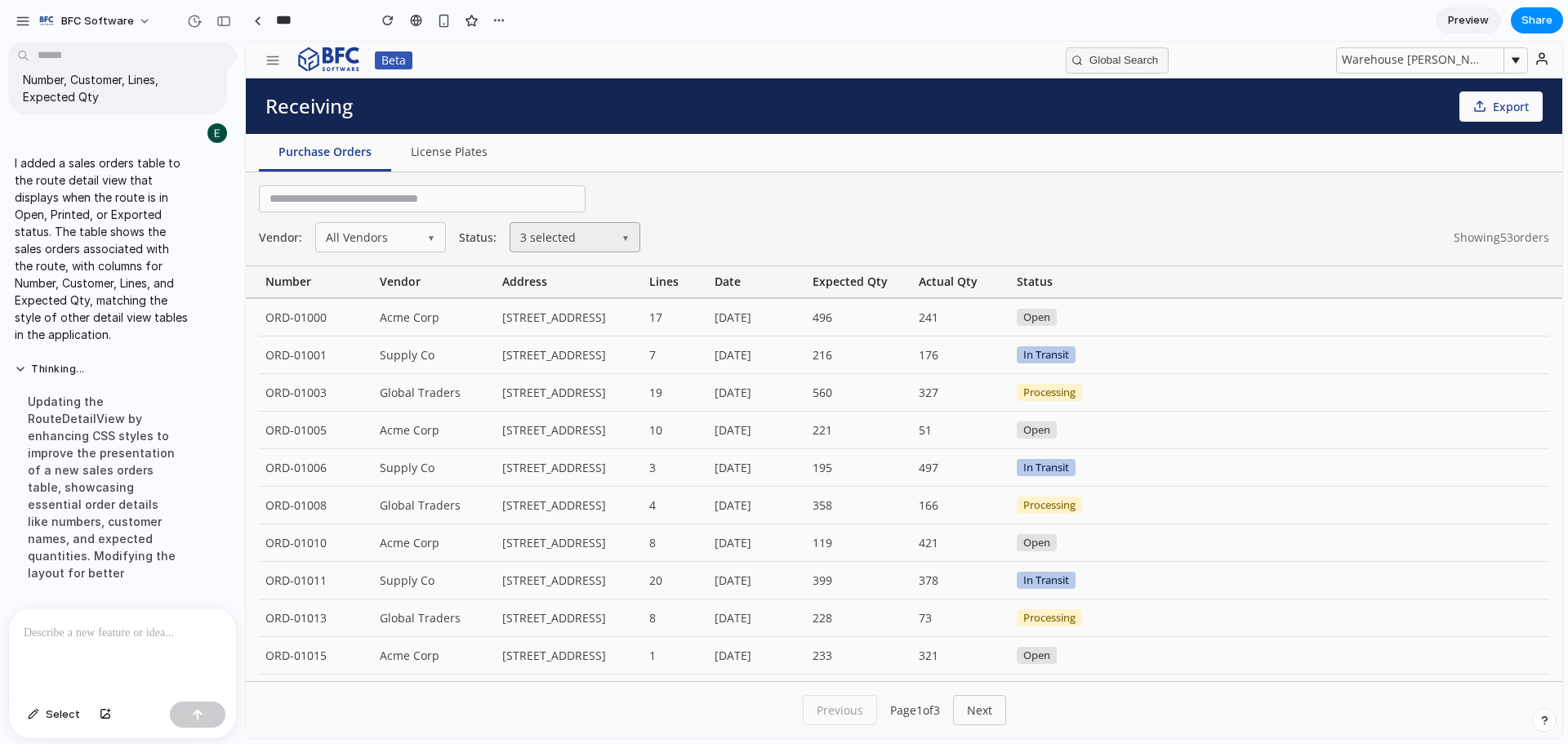
click at [583, 252] on button "3 selected ▼" at bounding box center [575, 236] width 131 height 30
click at [279, 65] on icon "button" at bounding box center [272, 60] width 14 height 14
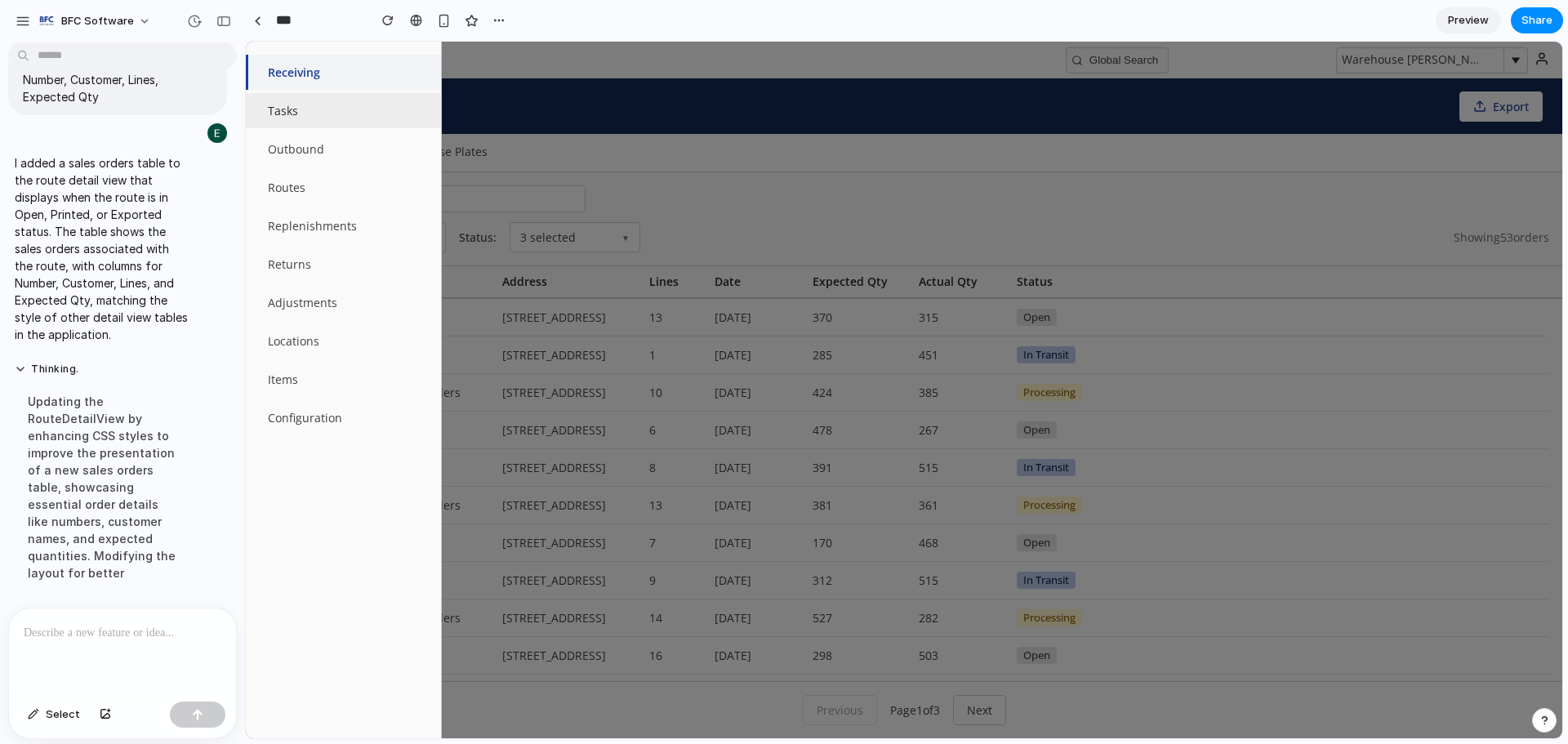
click at [356, 115] on button "Tasks" at bounding box center [343, 111] width 196 height 35
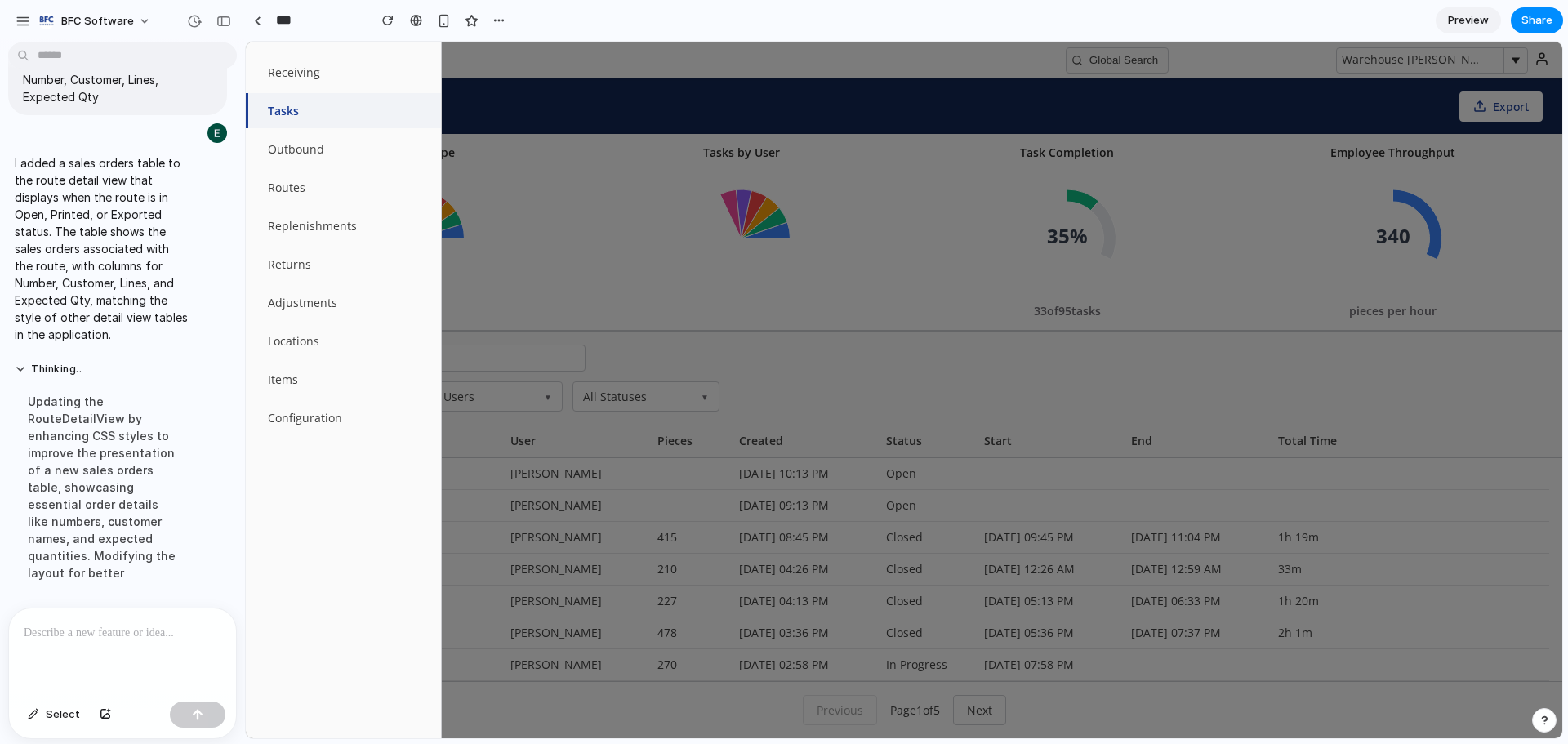
click at [856, 110] on div at bounding box center [904, 389] width 1316 height 697
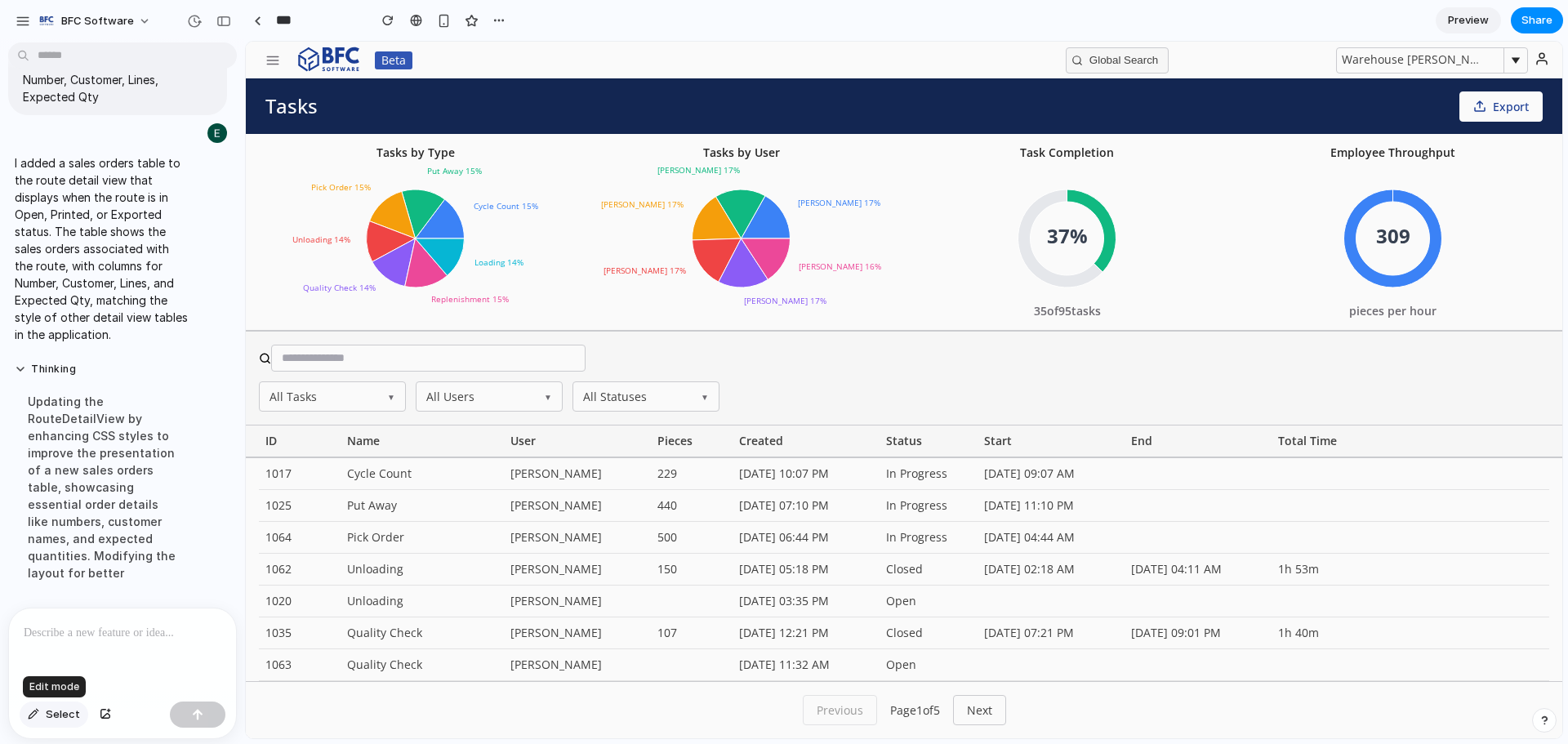
click at [57, 724] on button "Select" at bounding box center [53, 714] width 68 height 26
click at [955, 478] on div at bounding box center [904, 389] width 1316 height 697
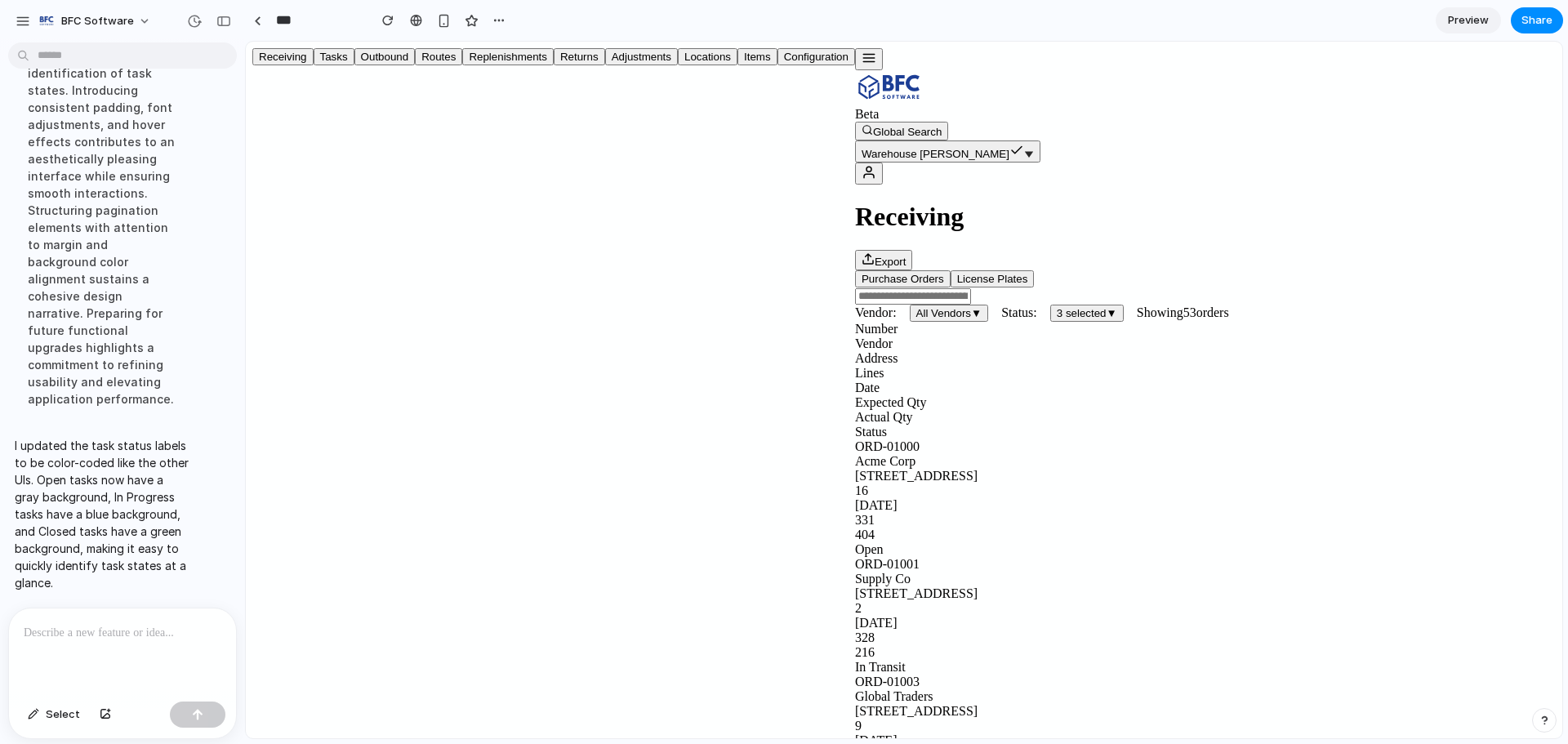
click at [855, 68] on button "button" at bounding box center [868, 59] width 28 height 22
click at [313, 66] on button "Tasks" at bounding box center [333, 57] width 40 height 17
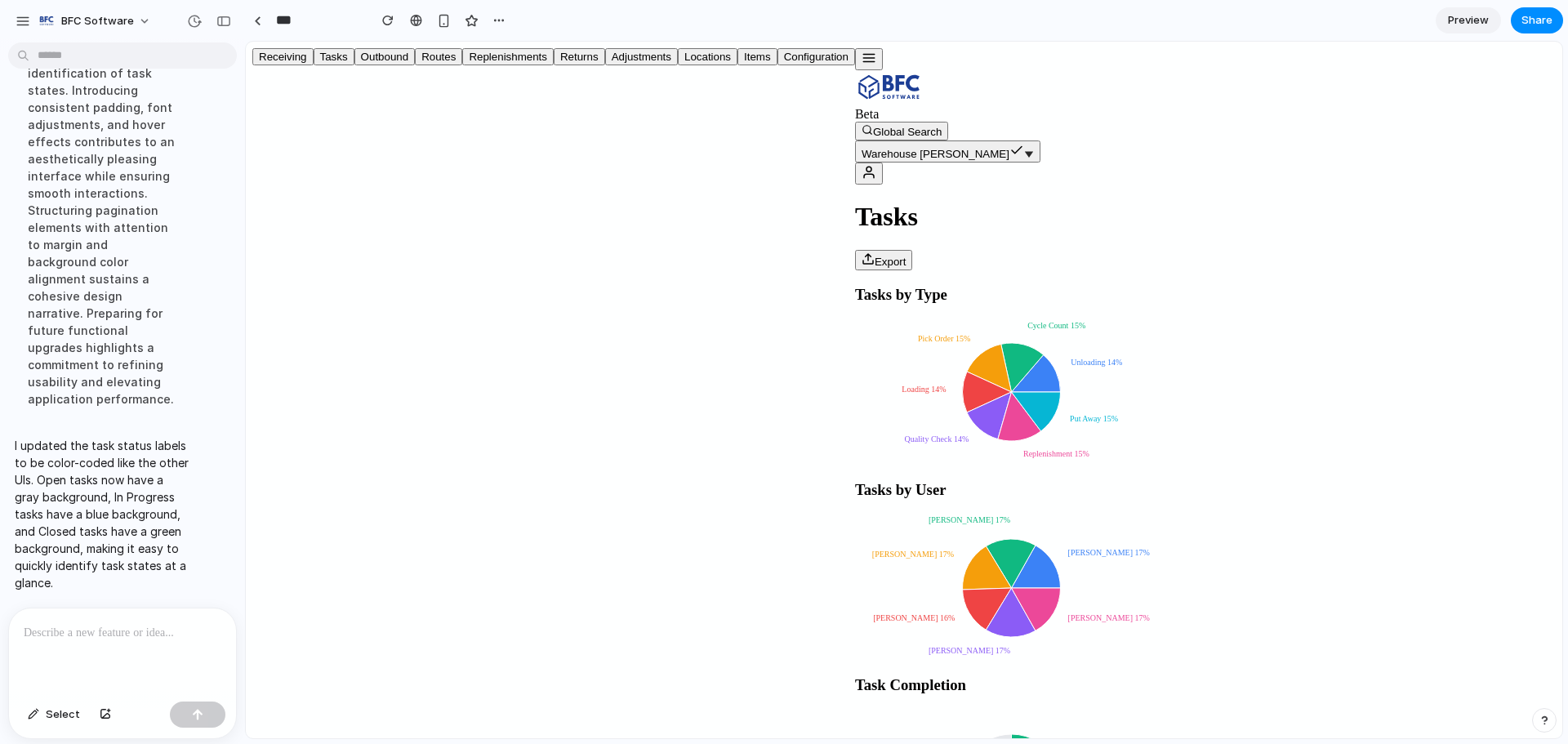
click at [862, 66] on icon "button" at bounding box center [868, 58] width 14 height 14
click at [355, 66] on button "Outbound" at bounding box center [385, 57] width 62 height 17
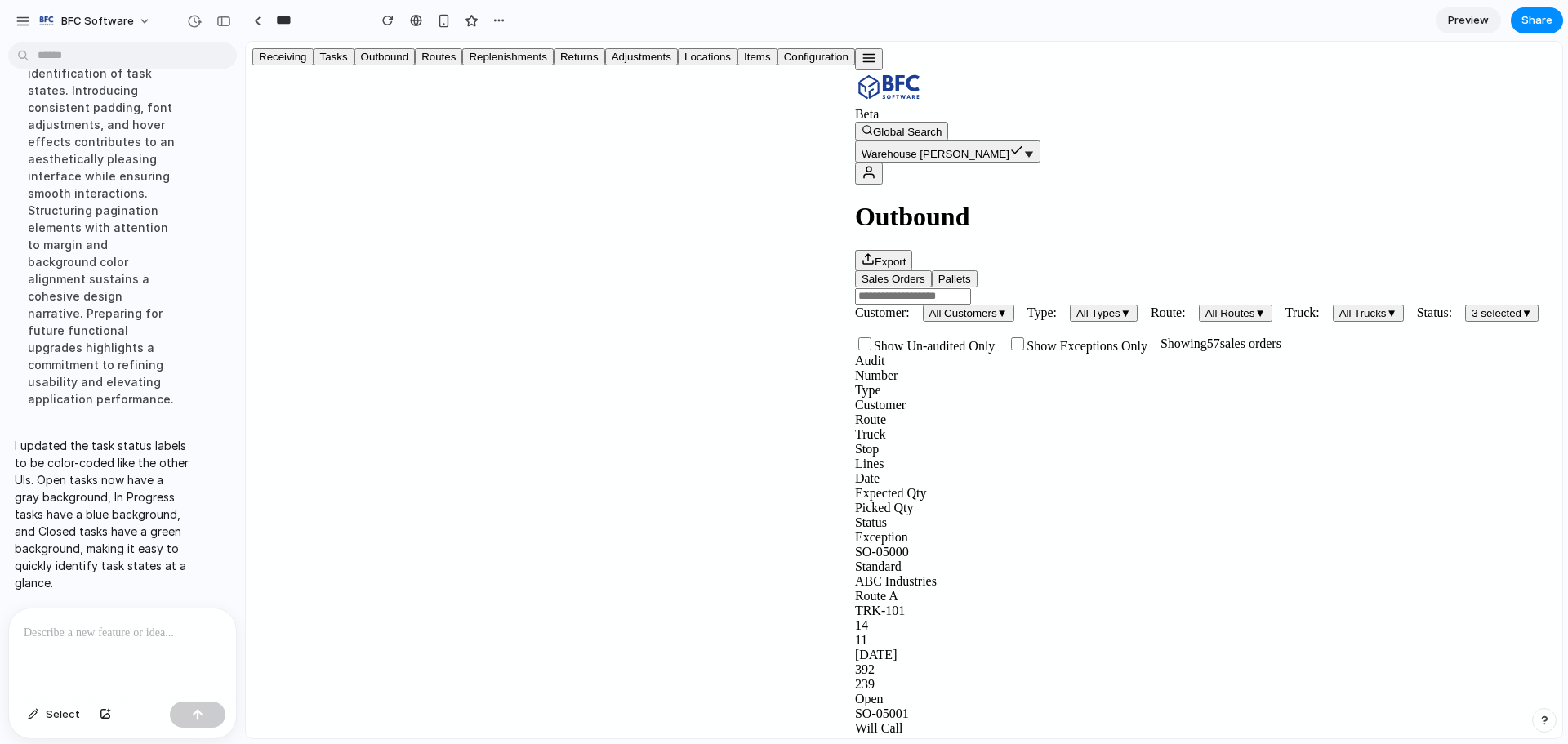
click at [855, 545] on div "SO-05000" at bounding box center [1205, 551] width 701 height 14
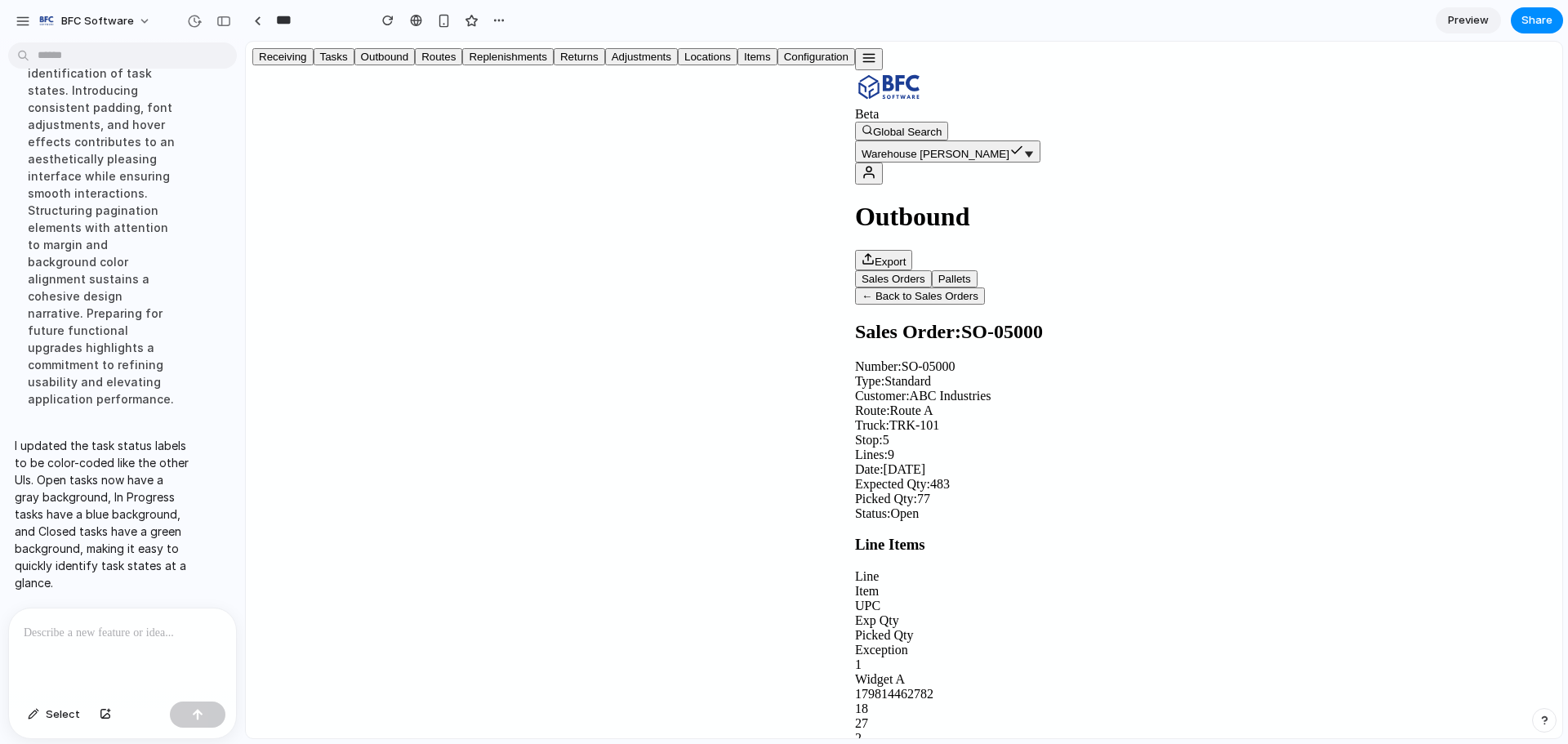
click at [855, 287] on button "← Back to Sales Orders" at bounding box center [919, 296] width 130 height 17
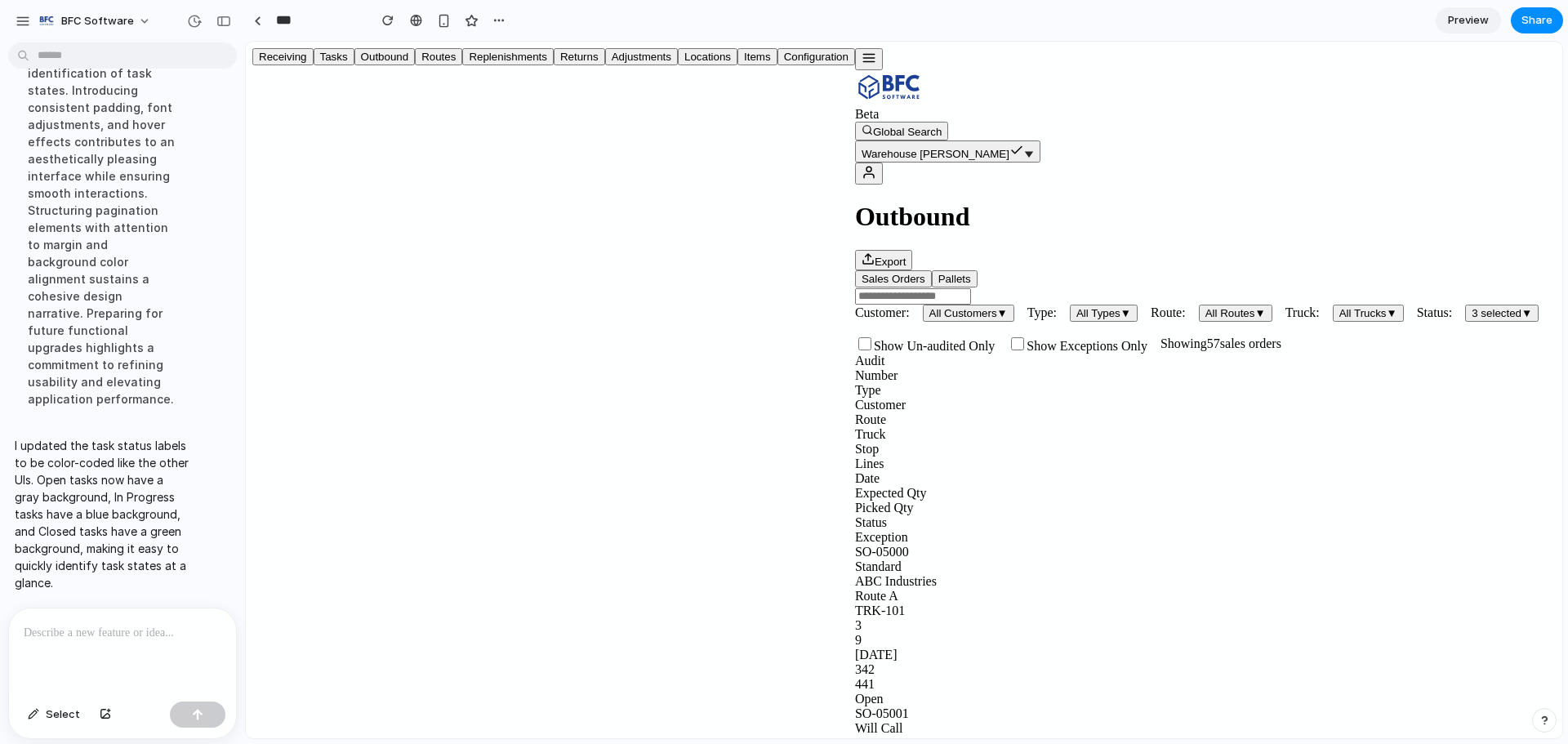
click at [1465, 305] on button "3 selected ▼" at bounding box center [1502, 313] width 73 height 17
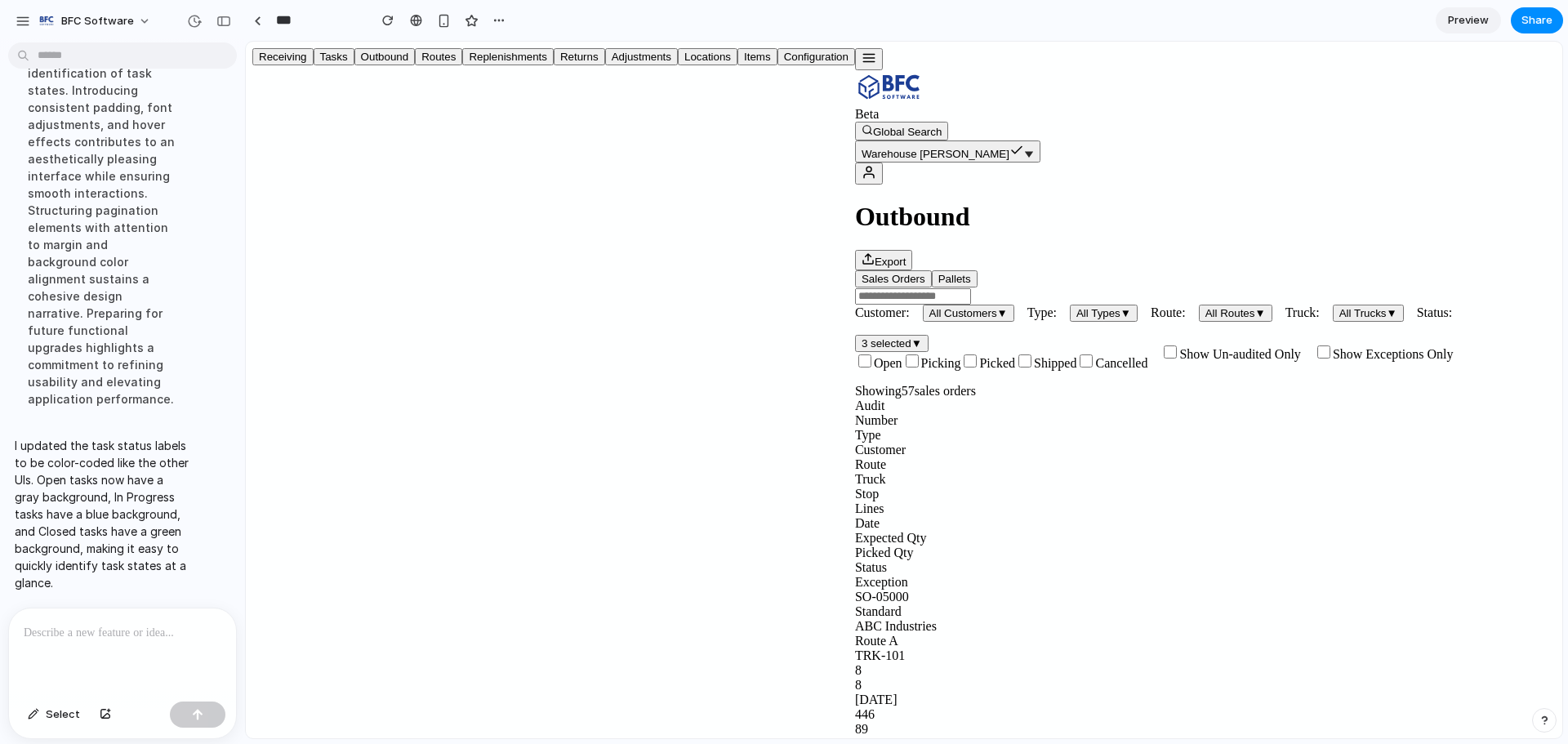
click at [932, 270] on button "Pallets" at bounding box center [954, 279] width 45 height 17
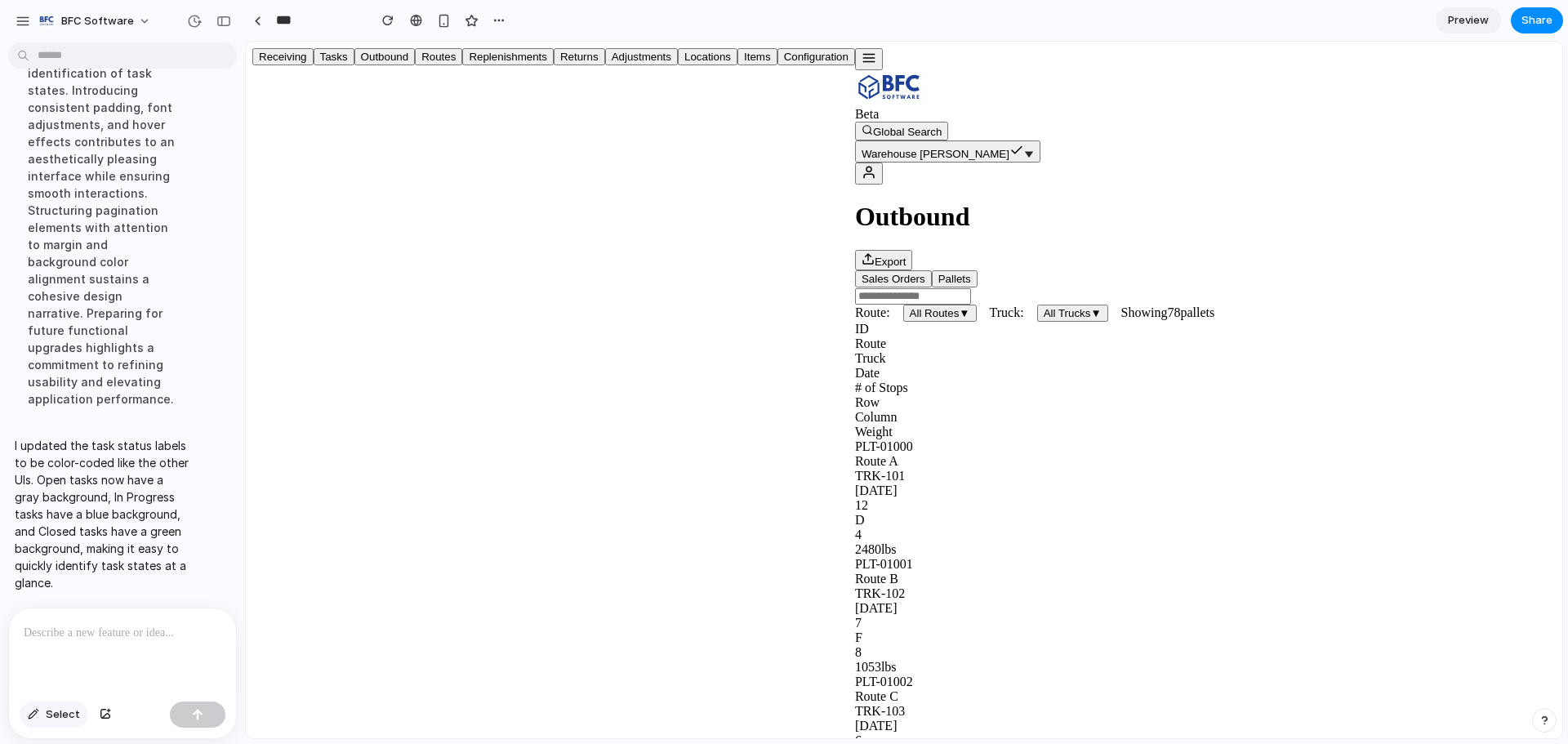
click at [65, 710] on span "Select" at bounding box center [63, 714] width 35 height 16
click at [488, 318] on div at bounding box center [904, 389] width 1316 height 697
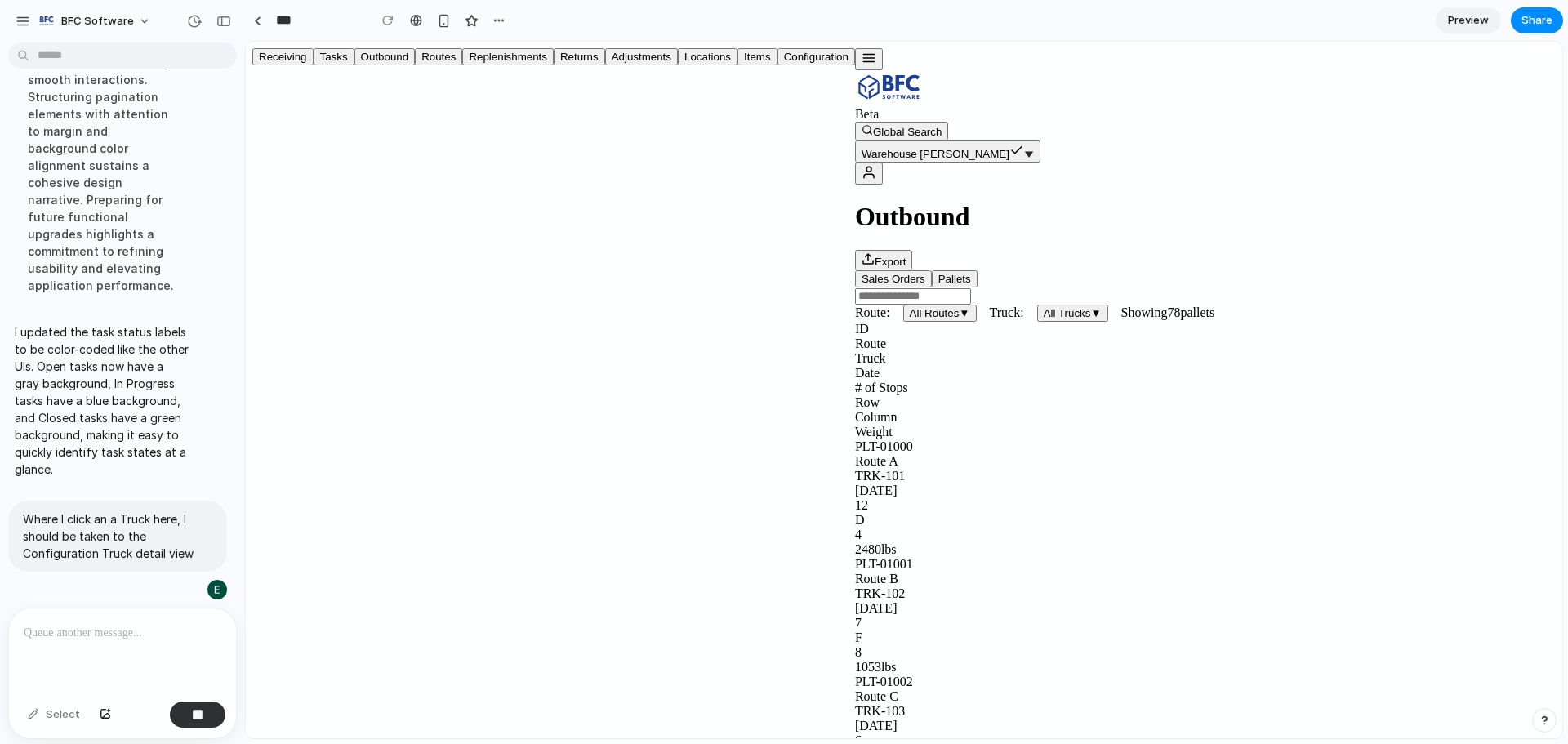
scroll to position [6184, 0]
click at [862, 63] on icon "button" at bounding box center [868, 58] width 14 height 14
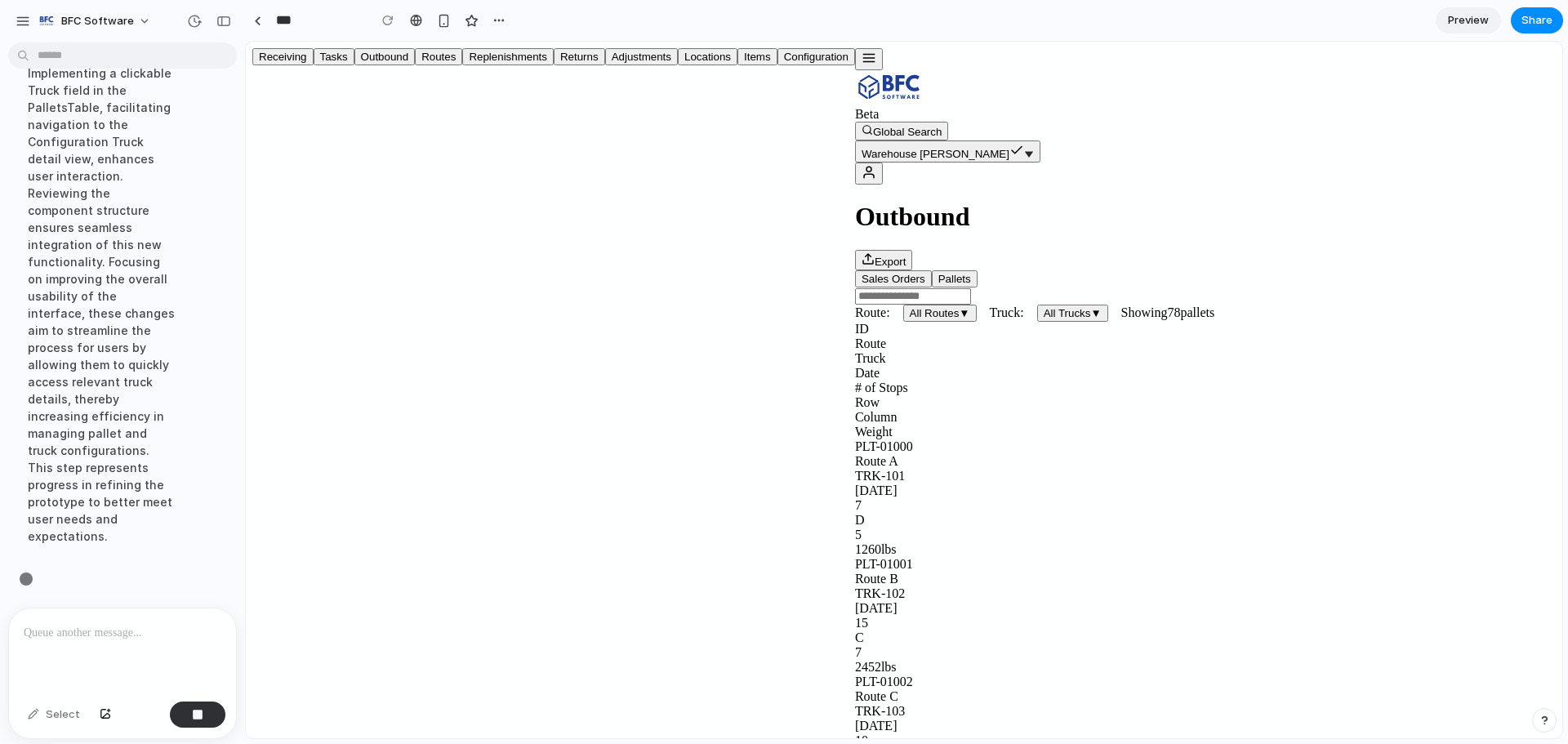
scroll to position [6221, 0]
click at [678, 66] on button "Locations" at bounding box center [707, 57] width 60 height 17
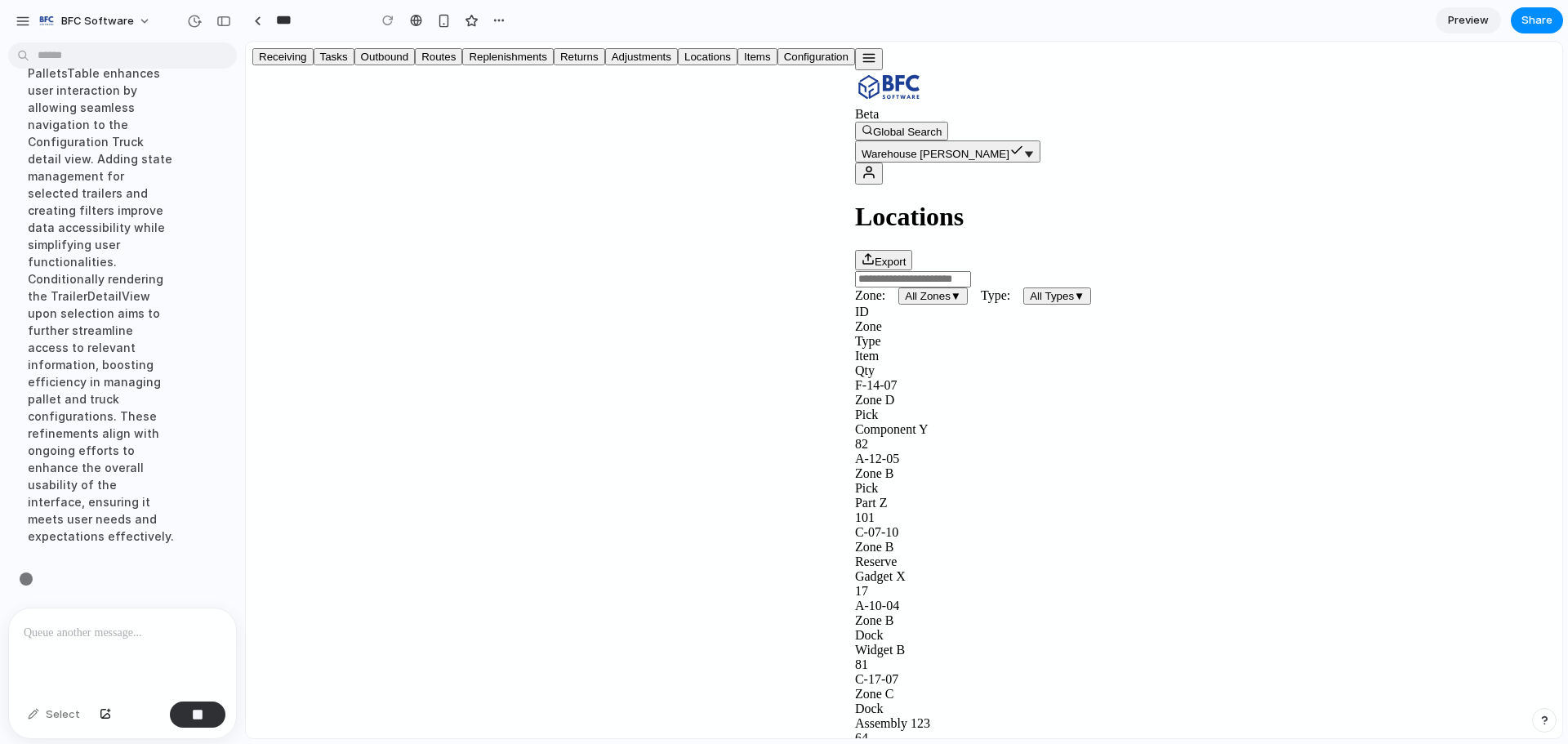
scroll to position [6272, 0]
click at [75, 636] on div at bounding box center [122, 651] width 227 height 87
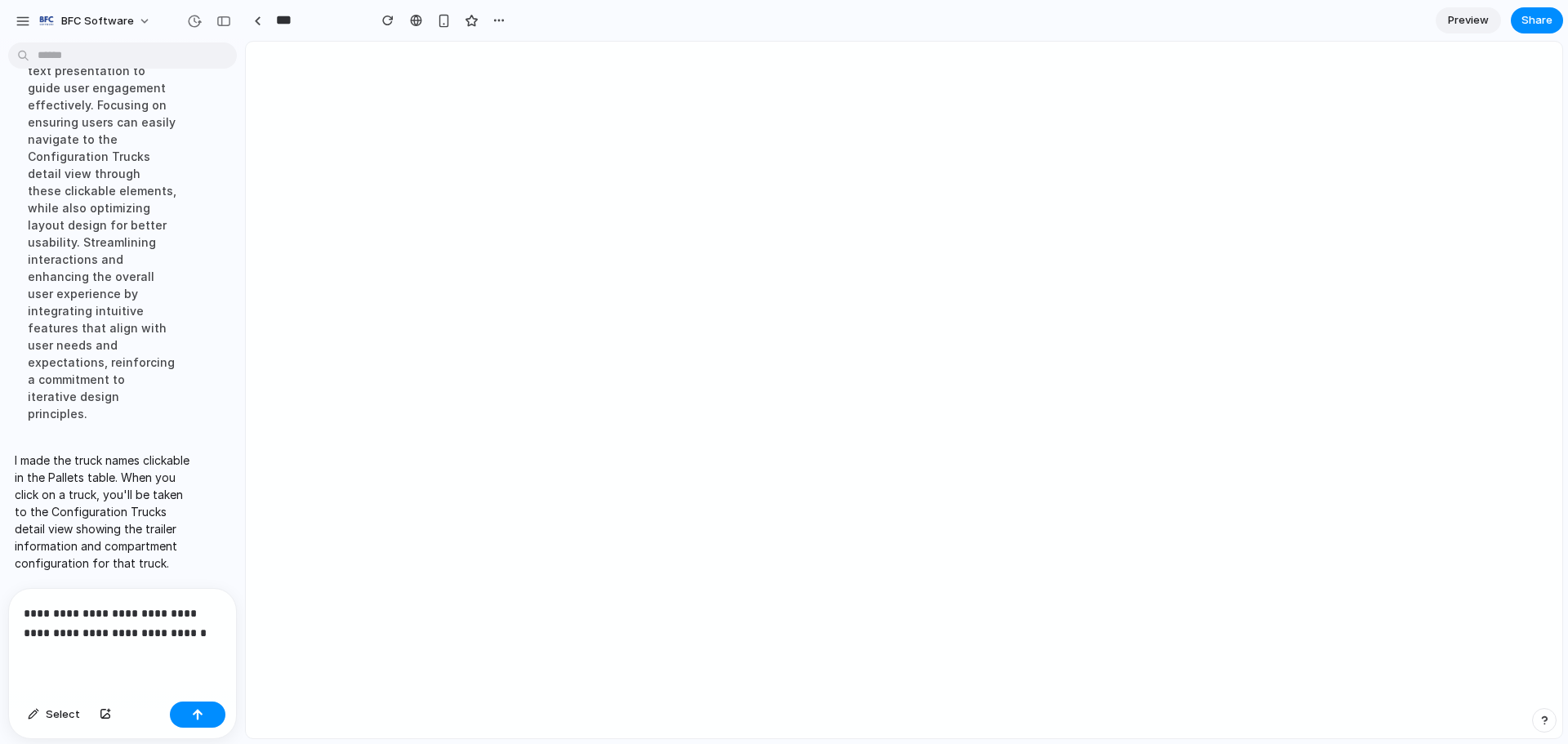
scroll to position [0, 0]
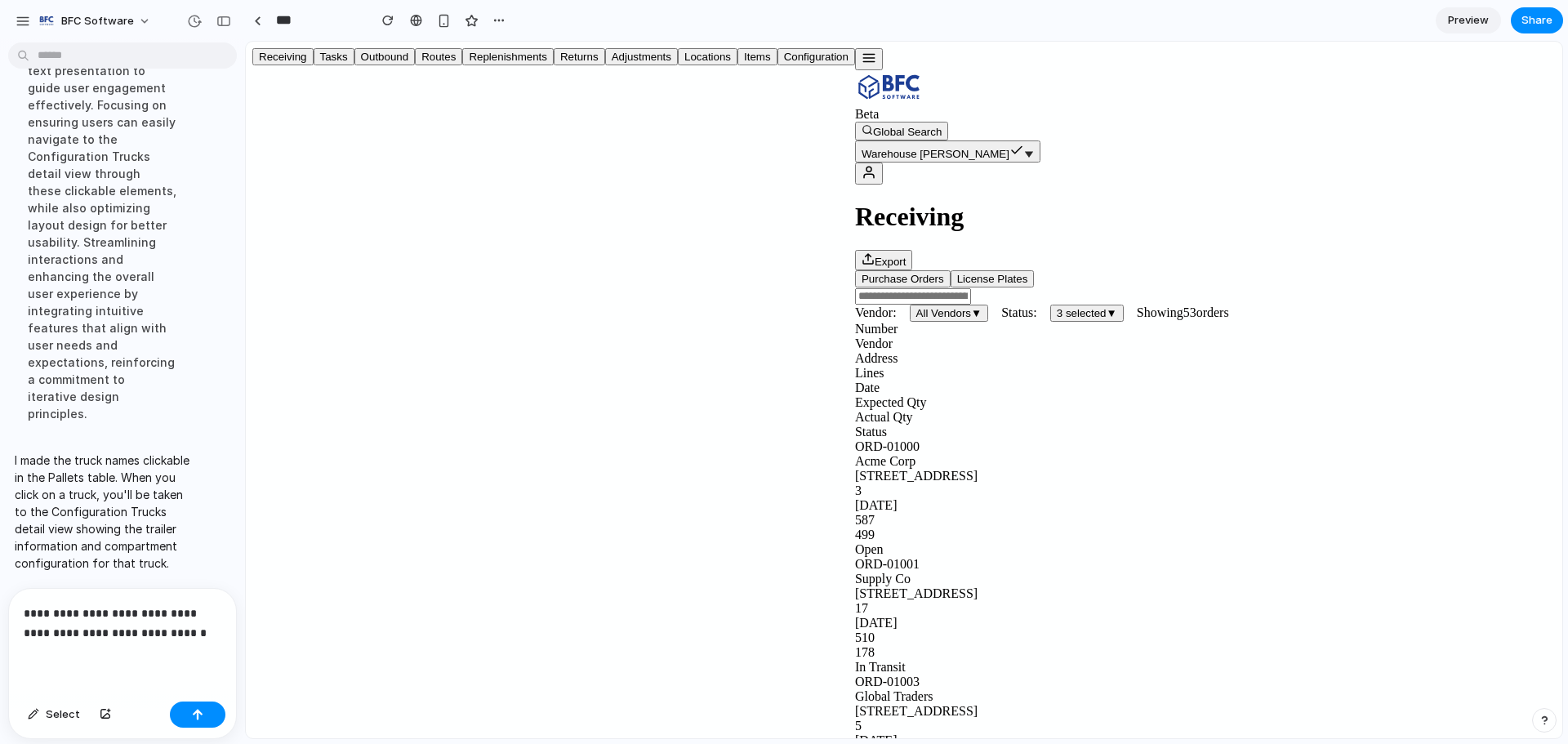
click at [862, 65] on icon "button" at bounding box center [868, 58] width 14 height 14
click at [355, 66] on button "Outbound" at bounding box center [385, 57] width 62 height 17
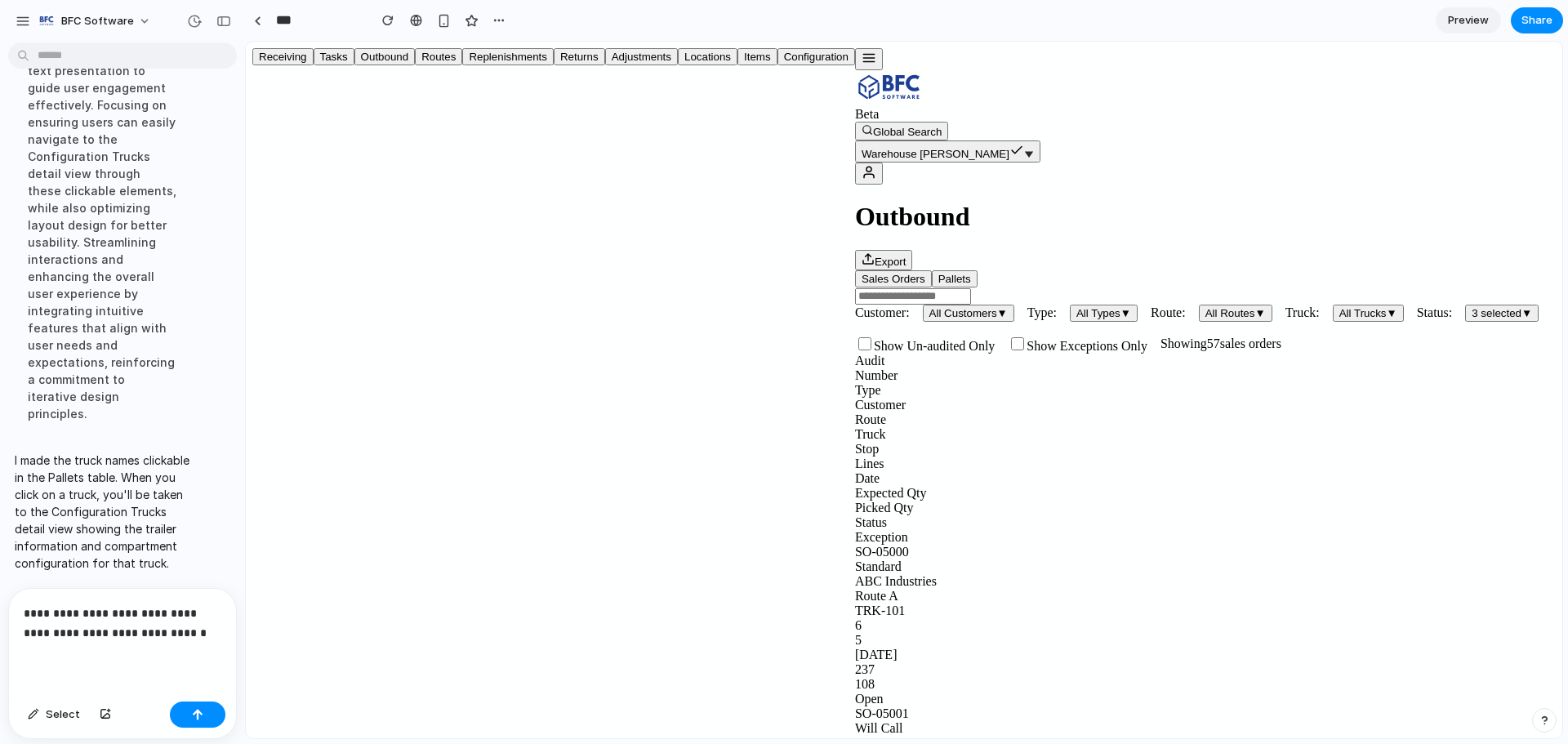
click at [855, 545] on div "SO-05000" at bounding box center [1205, 551] width 701 height 14
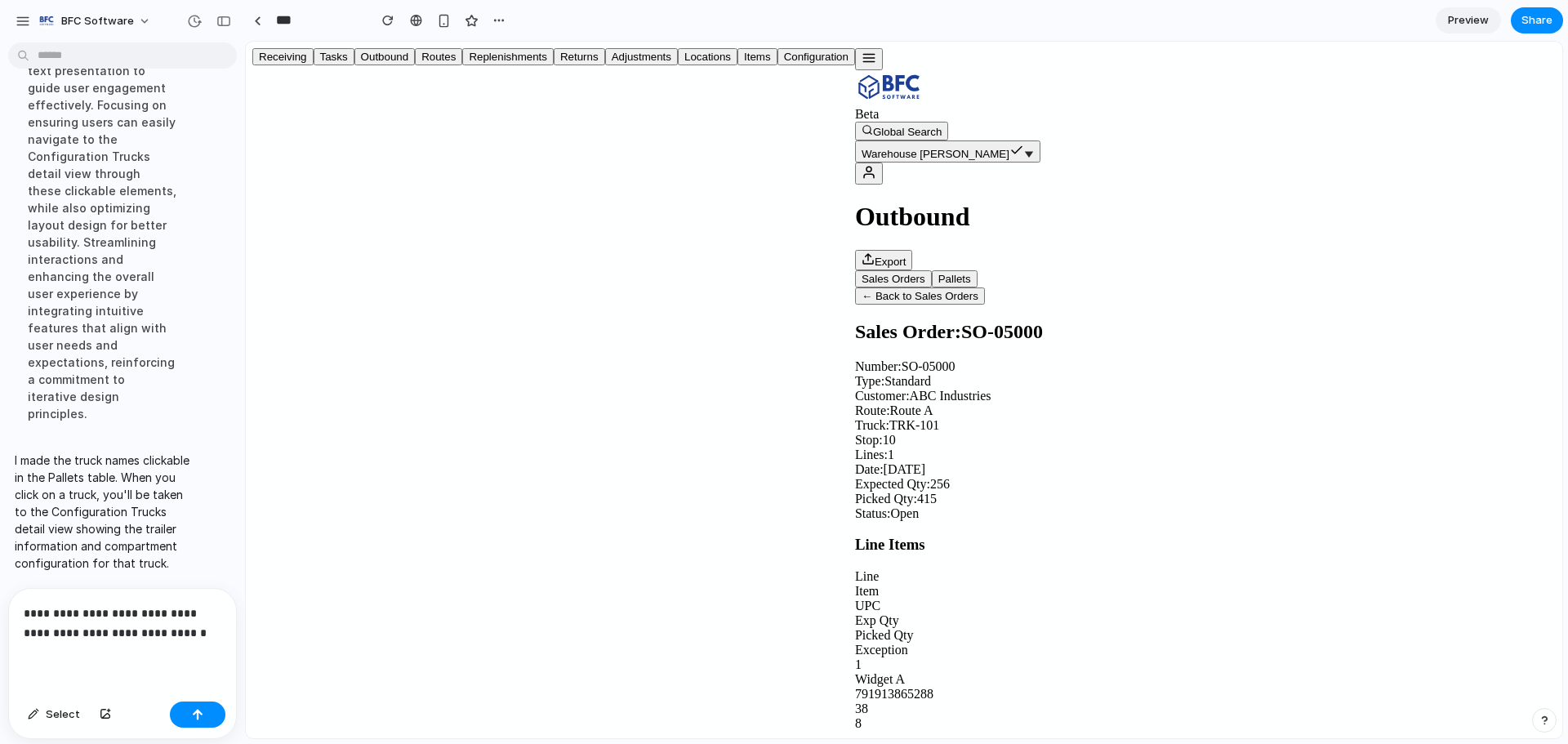
click at [932, 270] on button "Pallets" at bounding box center [954, 279] width 45 height 17
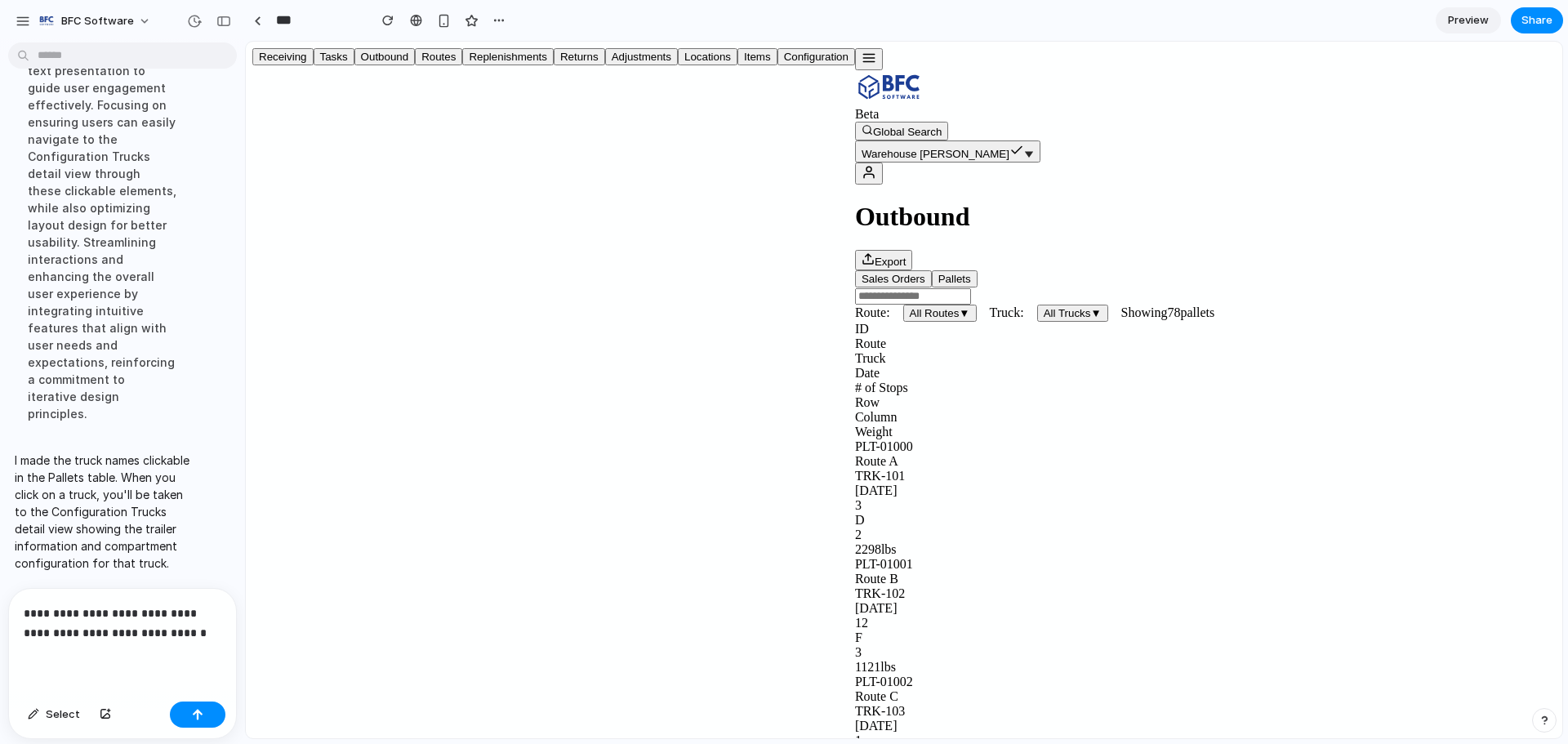
click at [855, 468] on div "TRK-101" at bounding box center [1205, 475] width 701 height 14
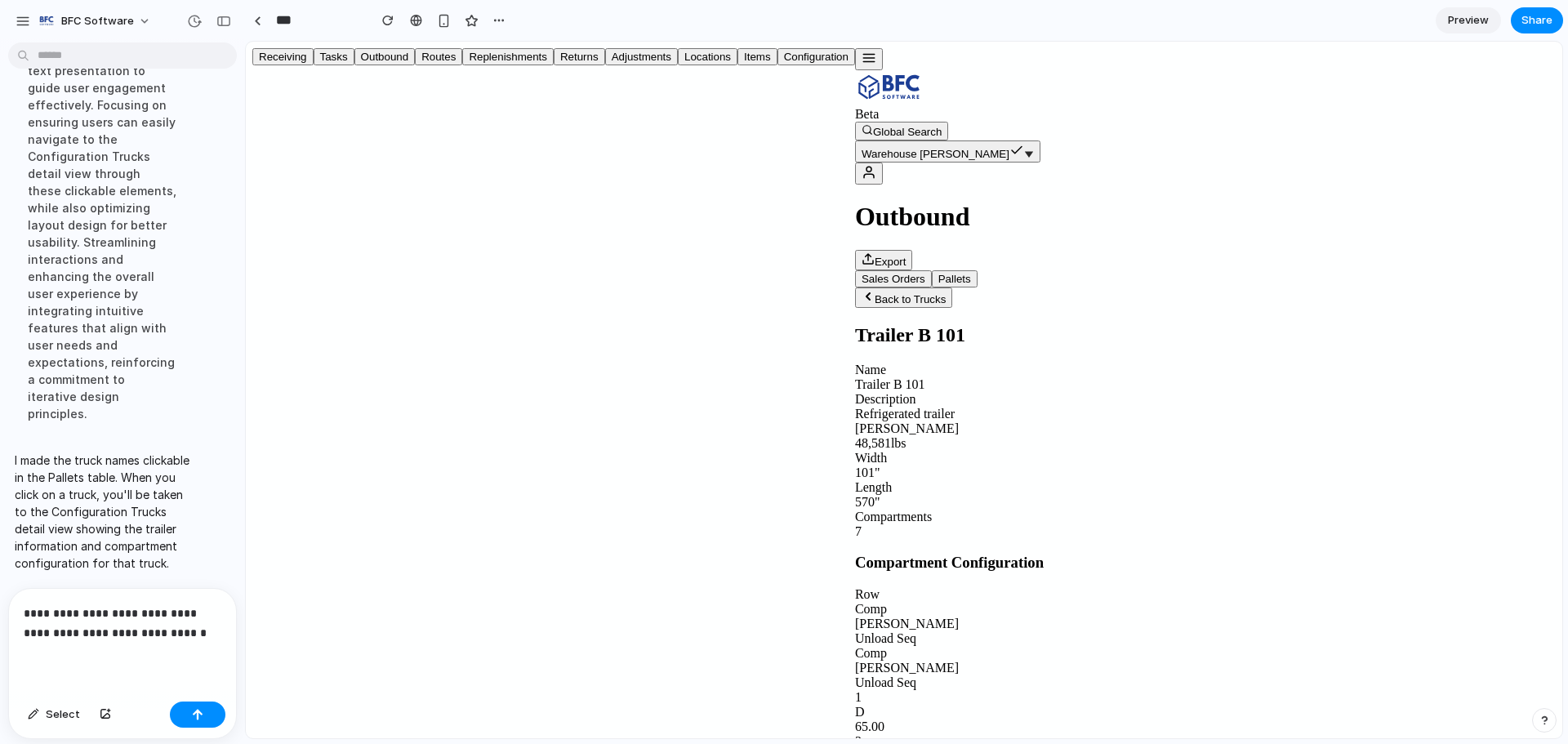
click at [855, 287] on button "Back to Trucks" at bounding box center [903, 297] width 97 height 20
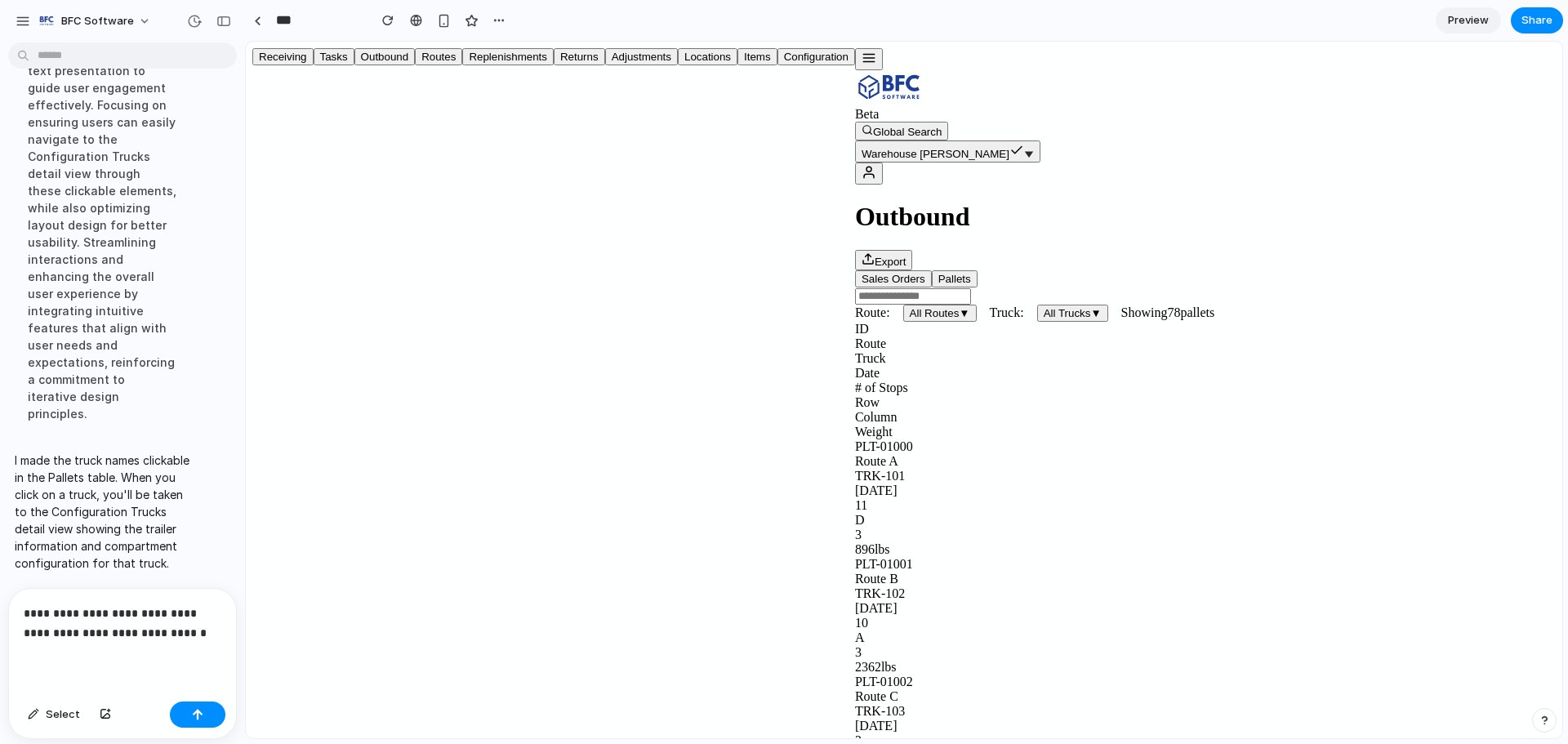
click at [855, 61] on button "button" at bounding box center [868, 59] width 28 height 22
click at [605, 66] on button "Adjustments" at bounding box center [641, 57] width 72 height 17
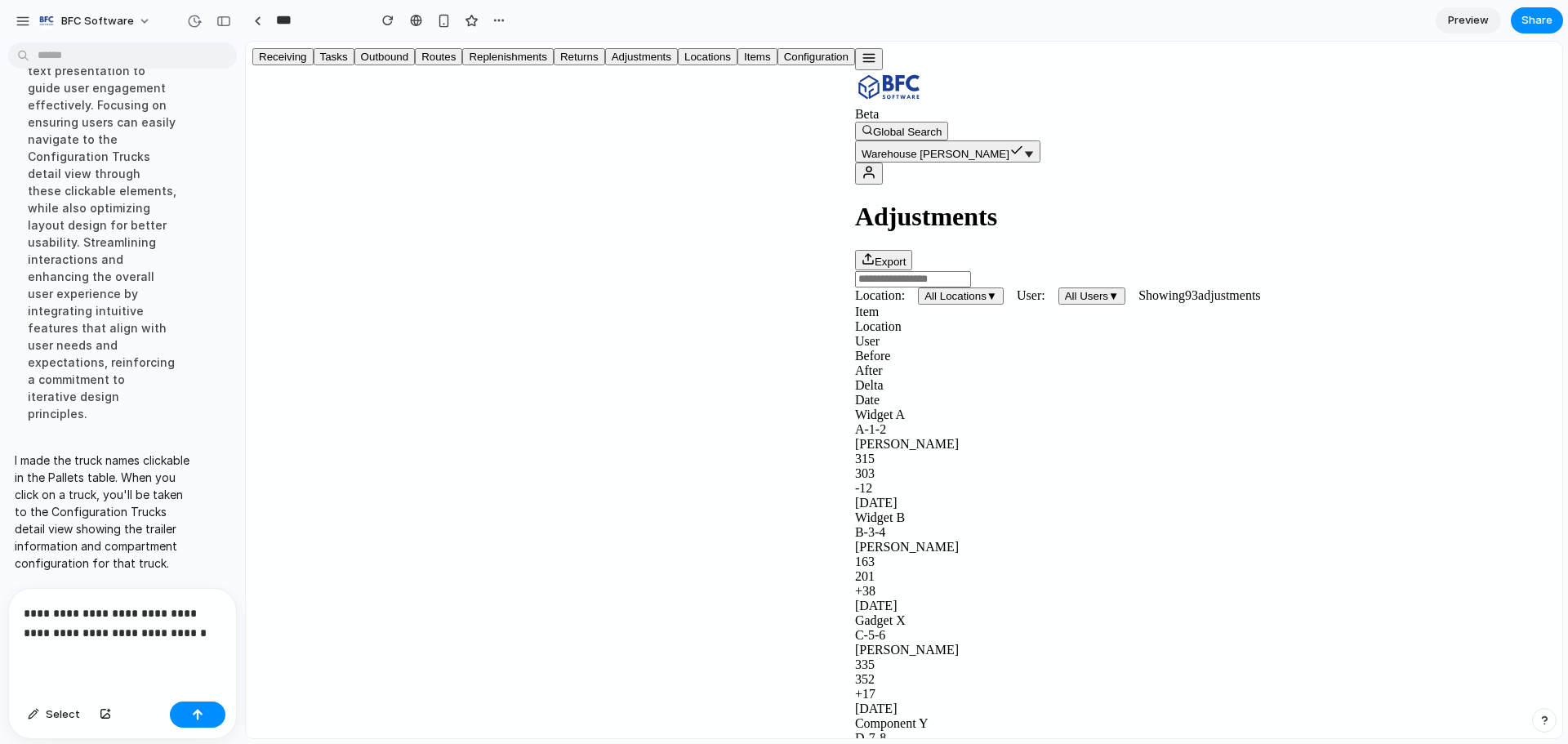
click at [678, 66] on button "Locations" at bounding box center [707, 57] width 60 height 17
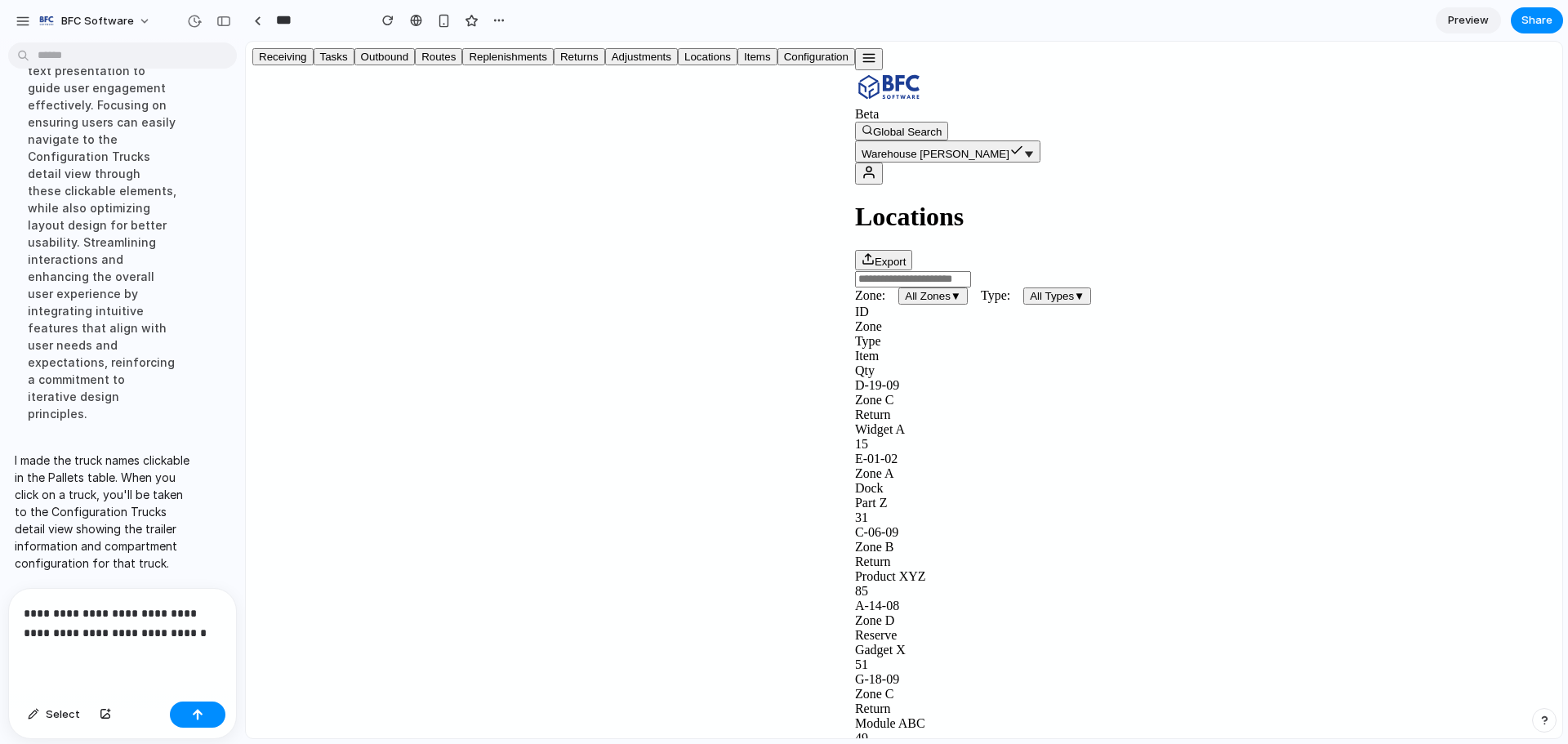
click at [196, 627] on p "**********" at bounding box center [120, 623] width 191 height 40
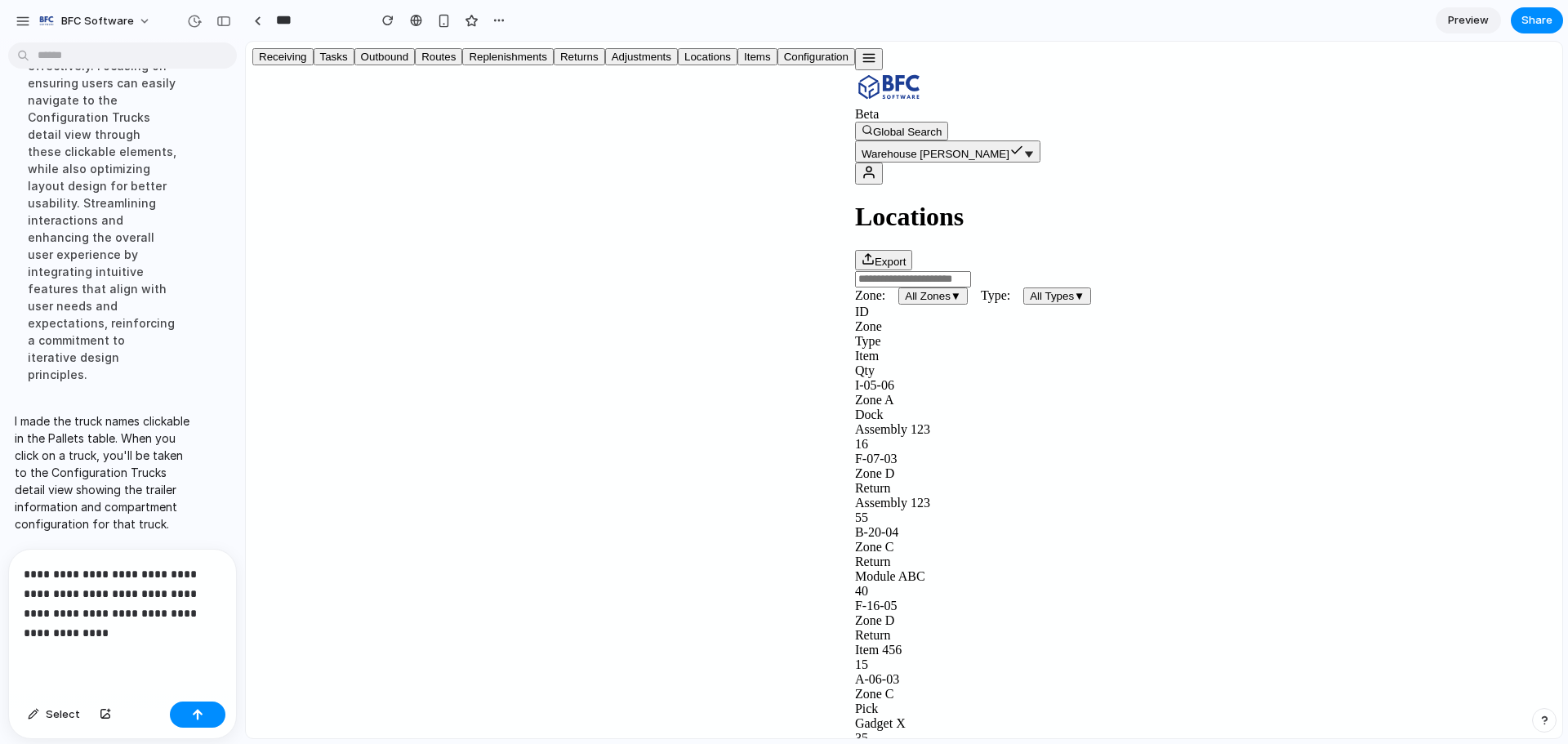
scroll to position [6284, 0]
click at [113, 621] on p "**********" at bounding box center [120, 603] width 191 height 78
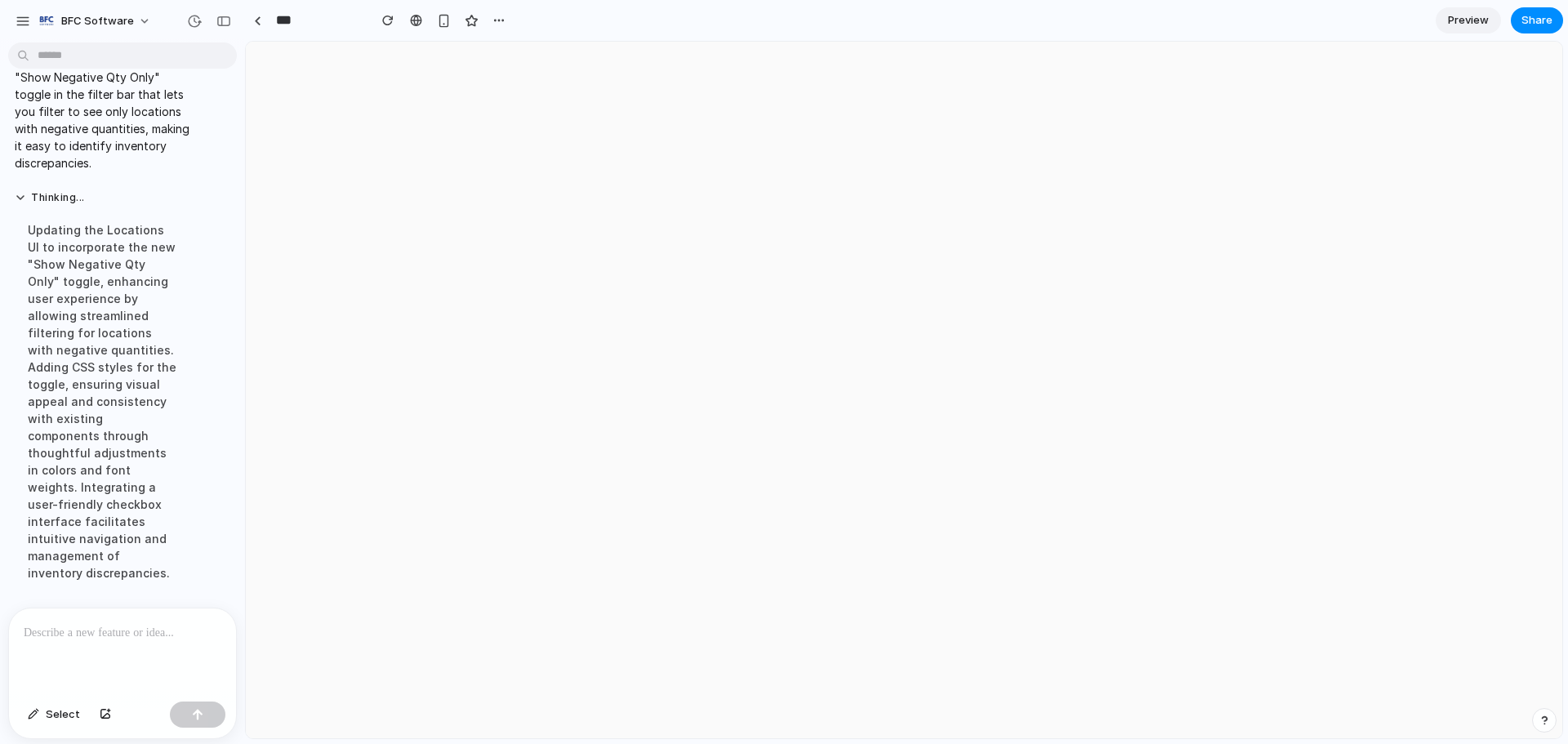
scroll to position [0, 0]
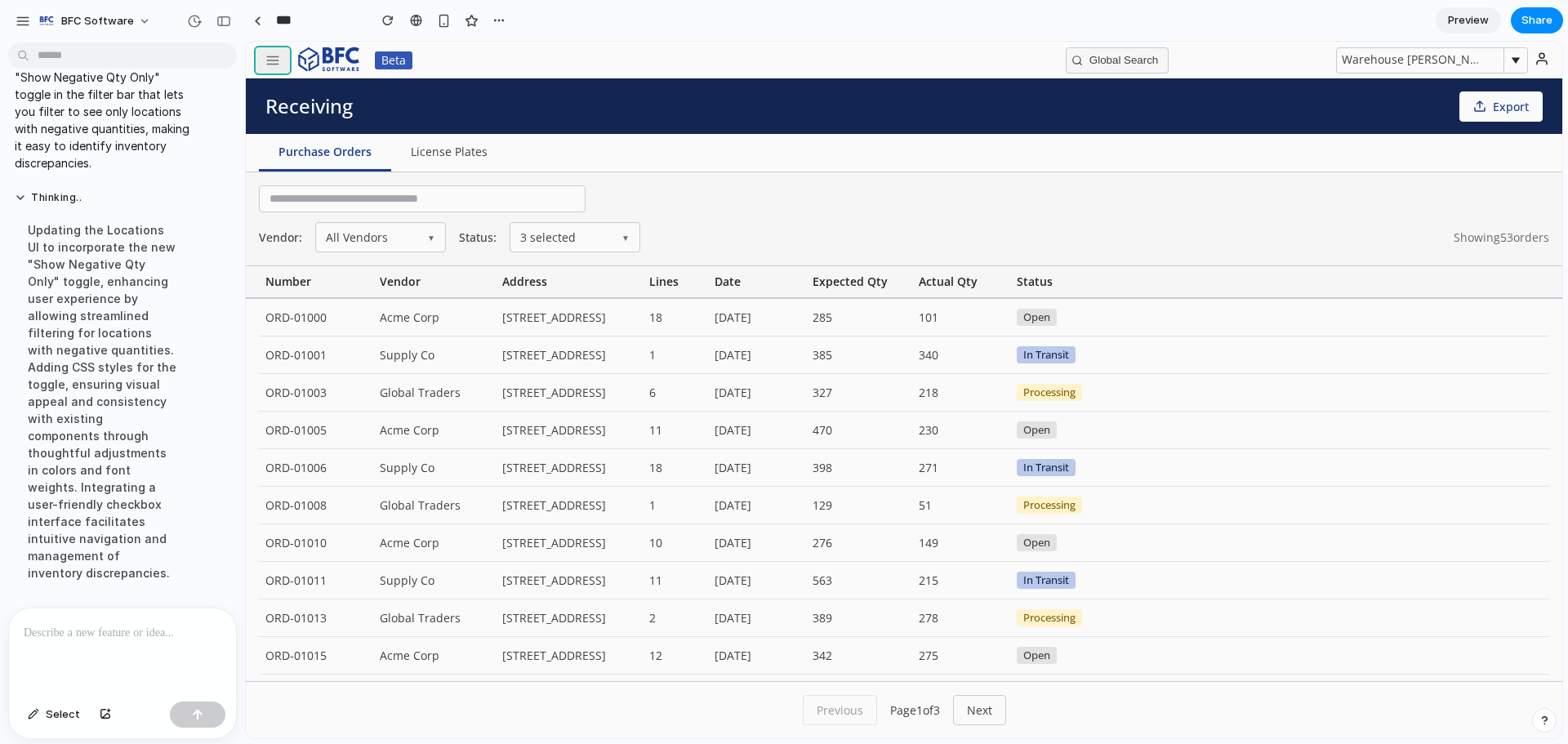
click at [278, 61] on line "button" at bounding box center [273, 61] width 12 height 0
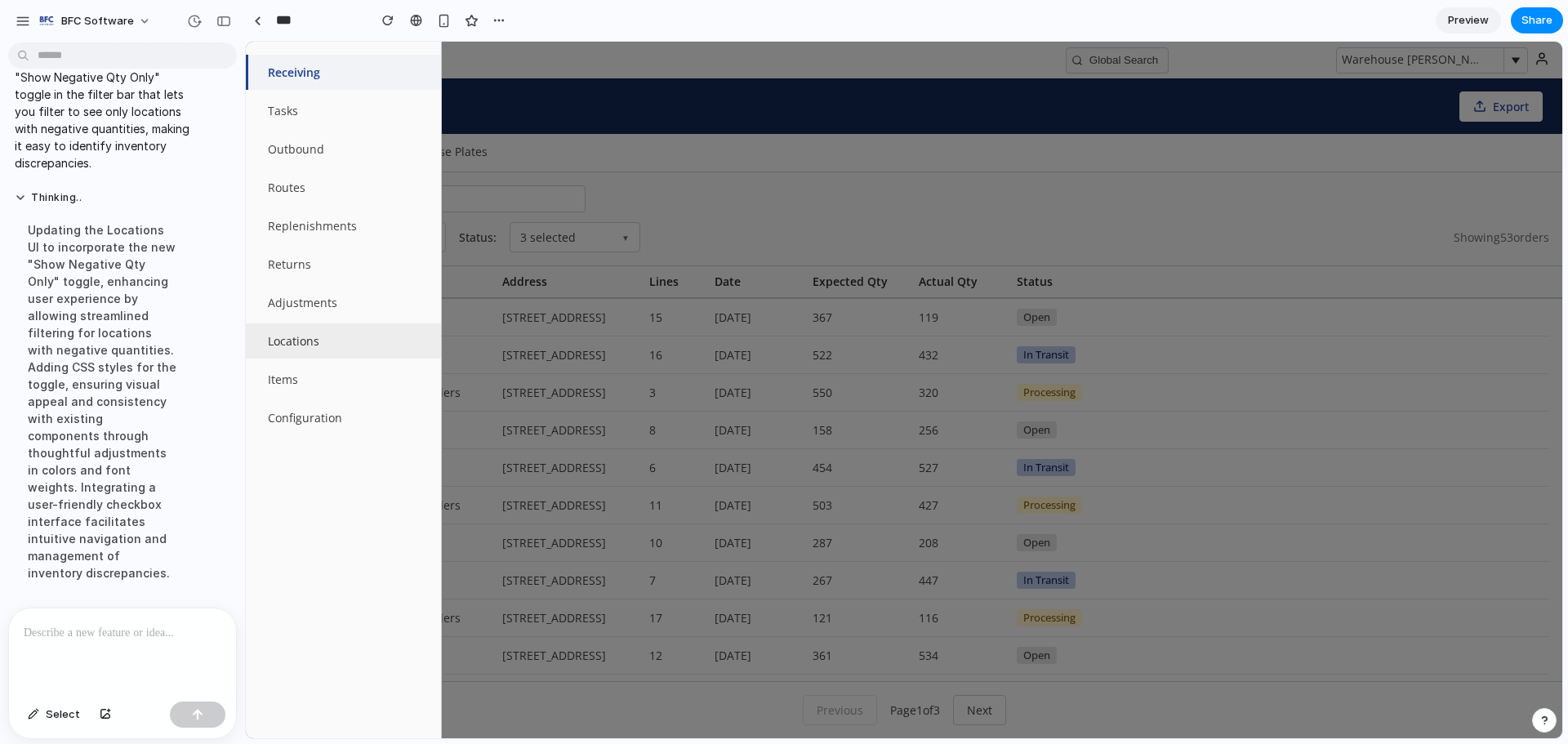
click at [321, 354] on button "Locations" at bounding box center [343, 341] width 196 height 35
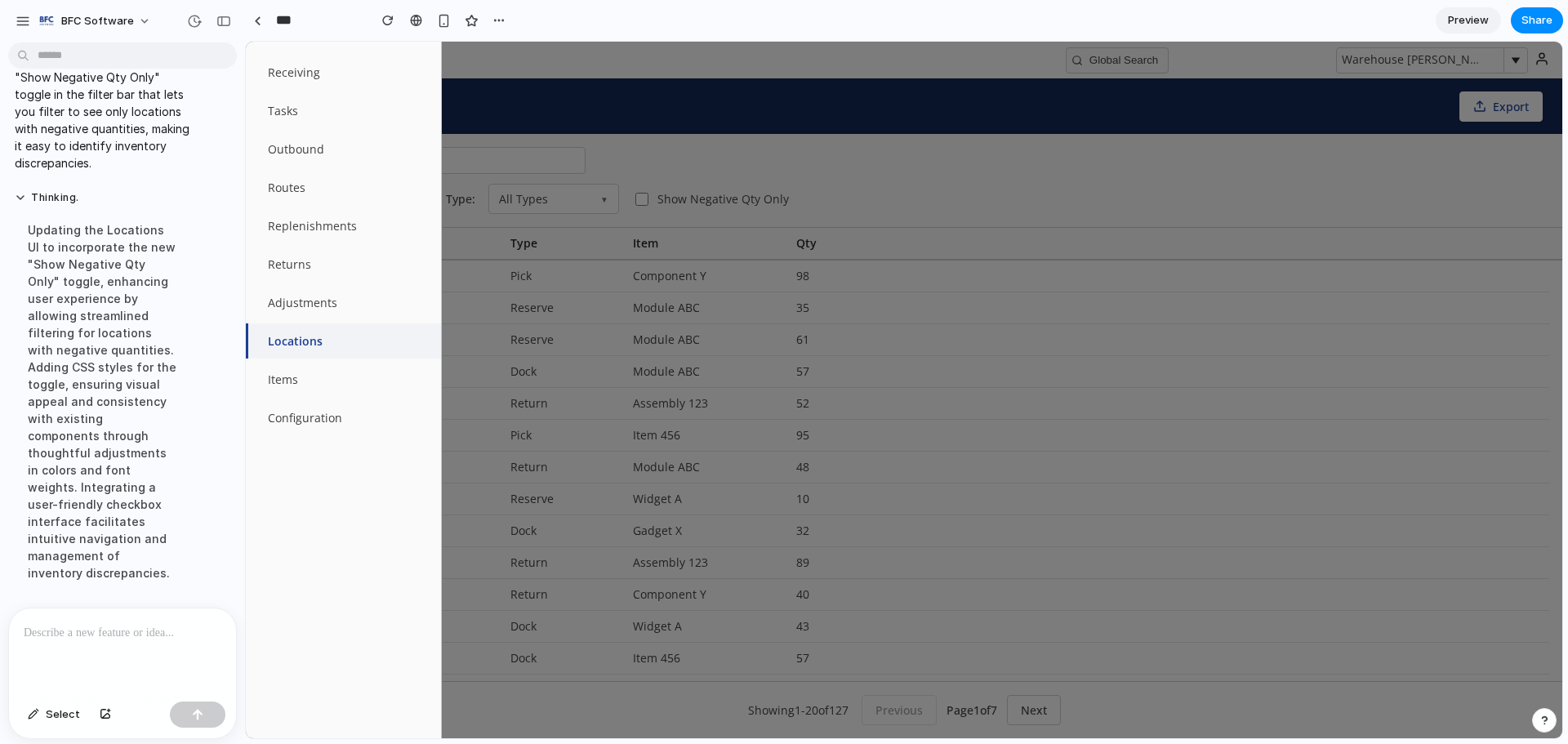
click at [967, 167] on div at bounding box center [904, 389] width 1316 height 697
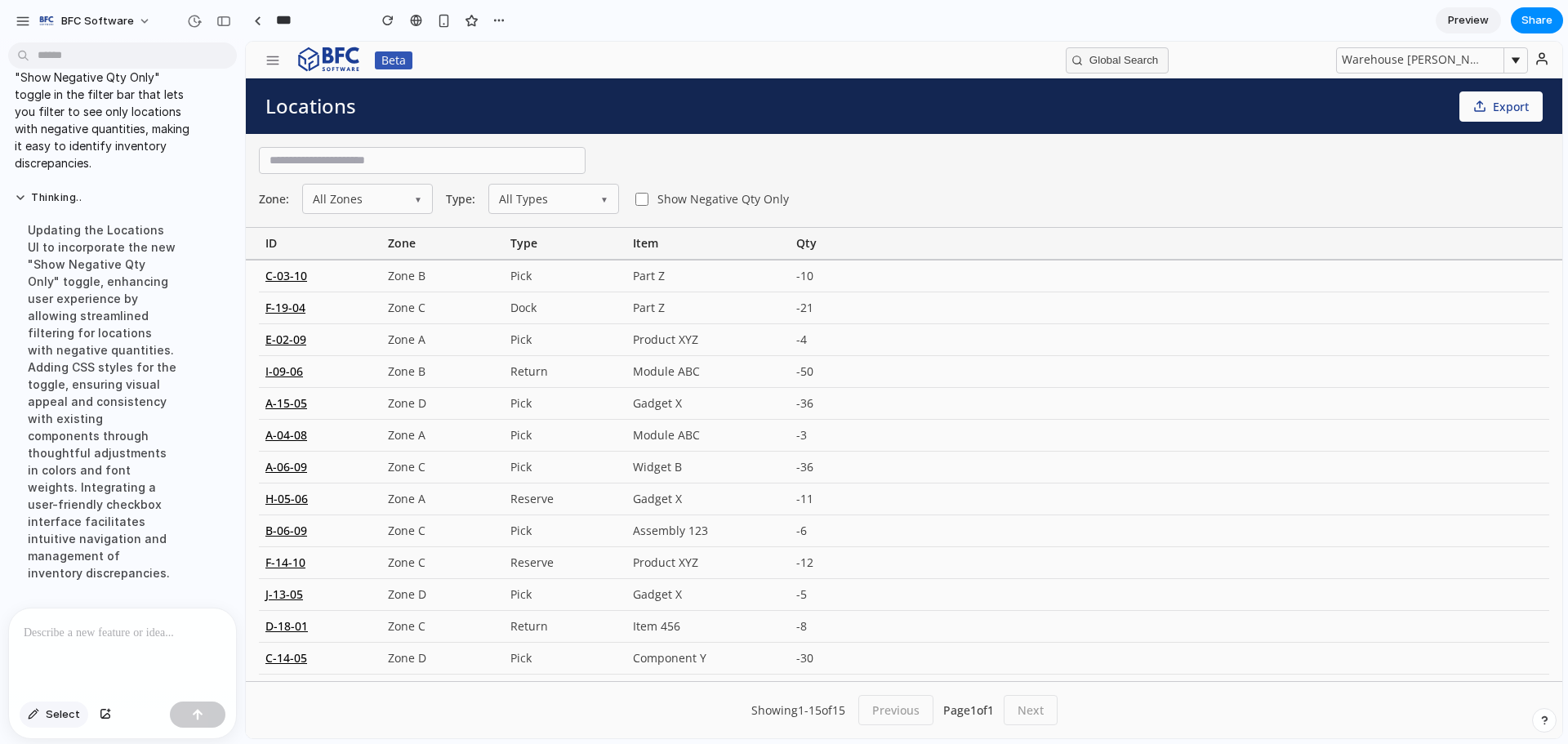
click at [44, 718] on button "Select" at bounding box center [53, 714] width 68 height 26
click at [804, 282] on div at bounding box center [904, 389] width 1316 height 697
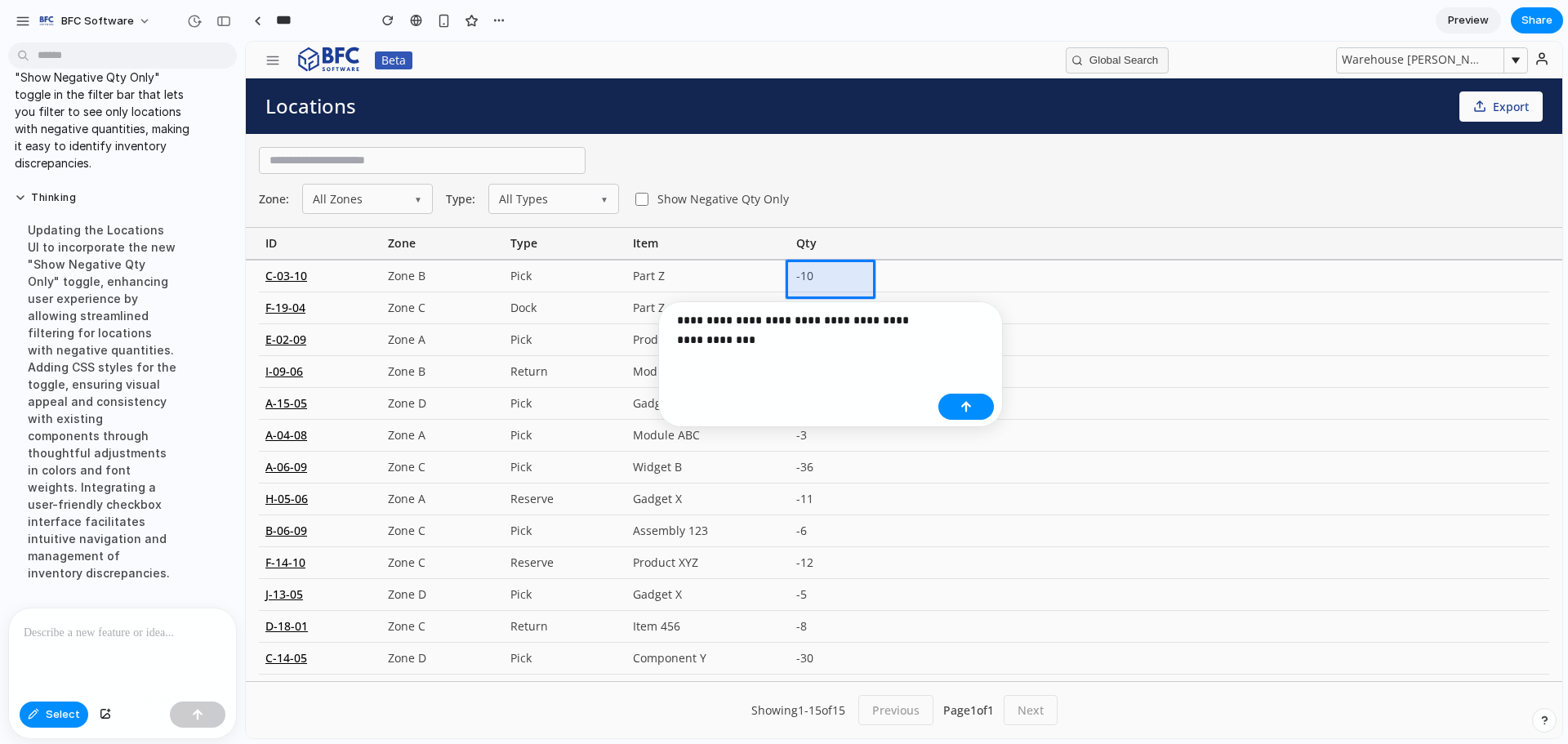
click at [782, 324] on p "**********" at bounding box center [804, 330] width 254 height 40
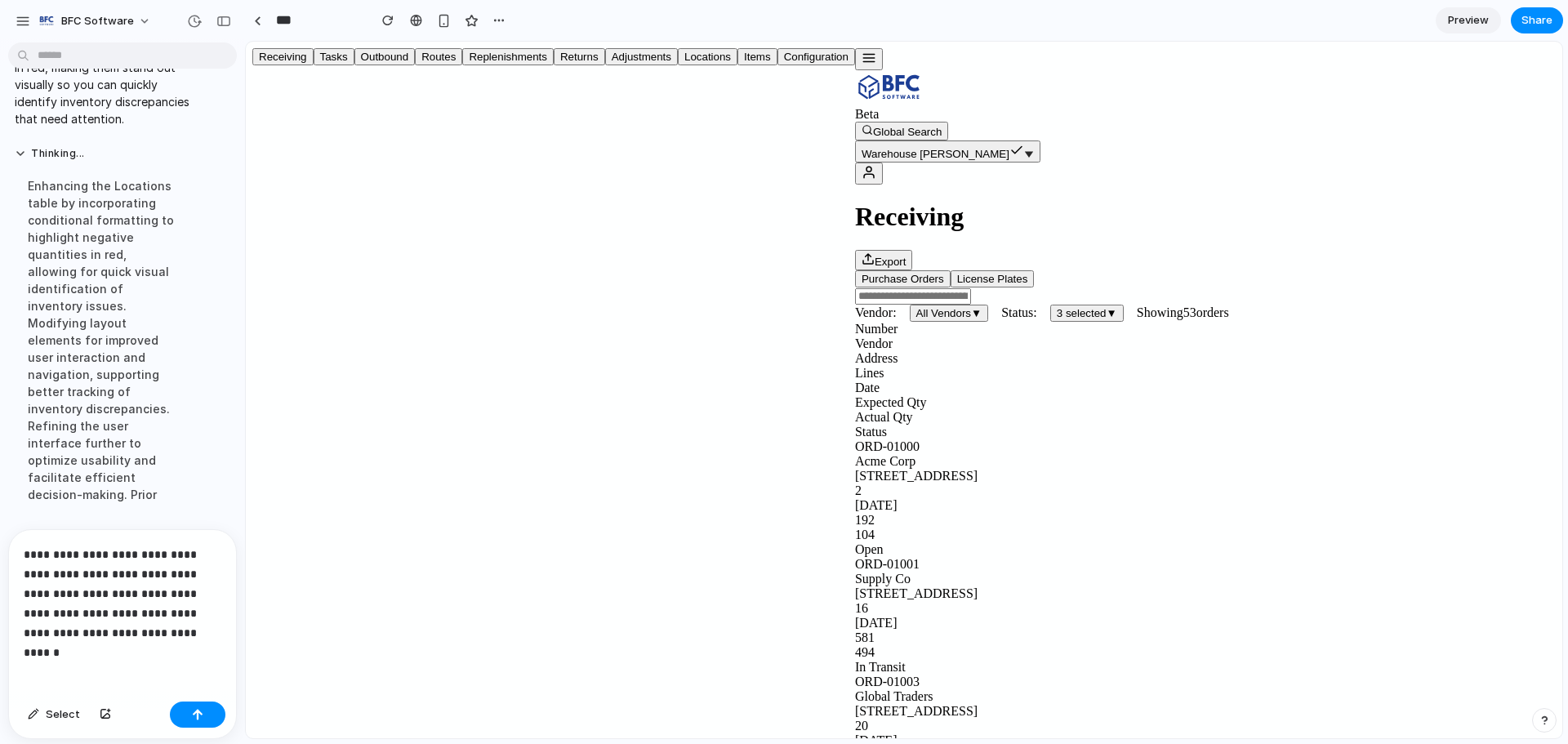
scroll to position [5992, 0]
click at [153, 624] on p "**********" at bounding box center [120, 594] width 191 height 98
click at [131, 629] on p "**********" at bounding box center [120, 594] width 191 height 98
click at [123, 631] on p "**********" at bounding box center [120, 594] width 191 height 98
click at [193, 632] on p "**********" at bounding box center [120, 594] width 191 height 98
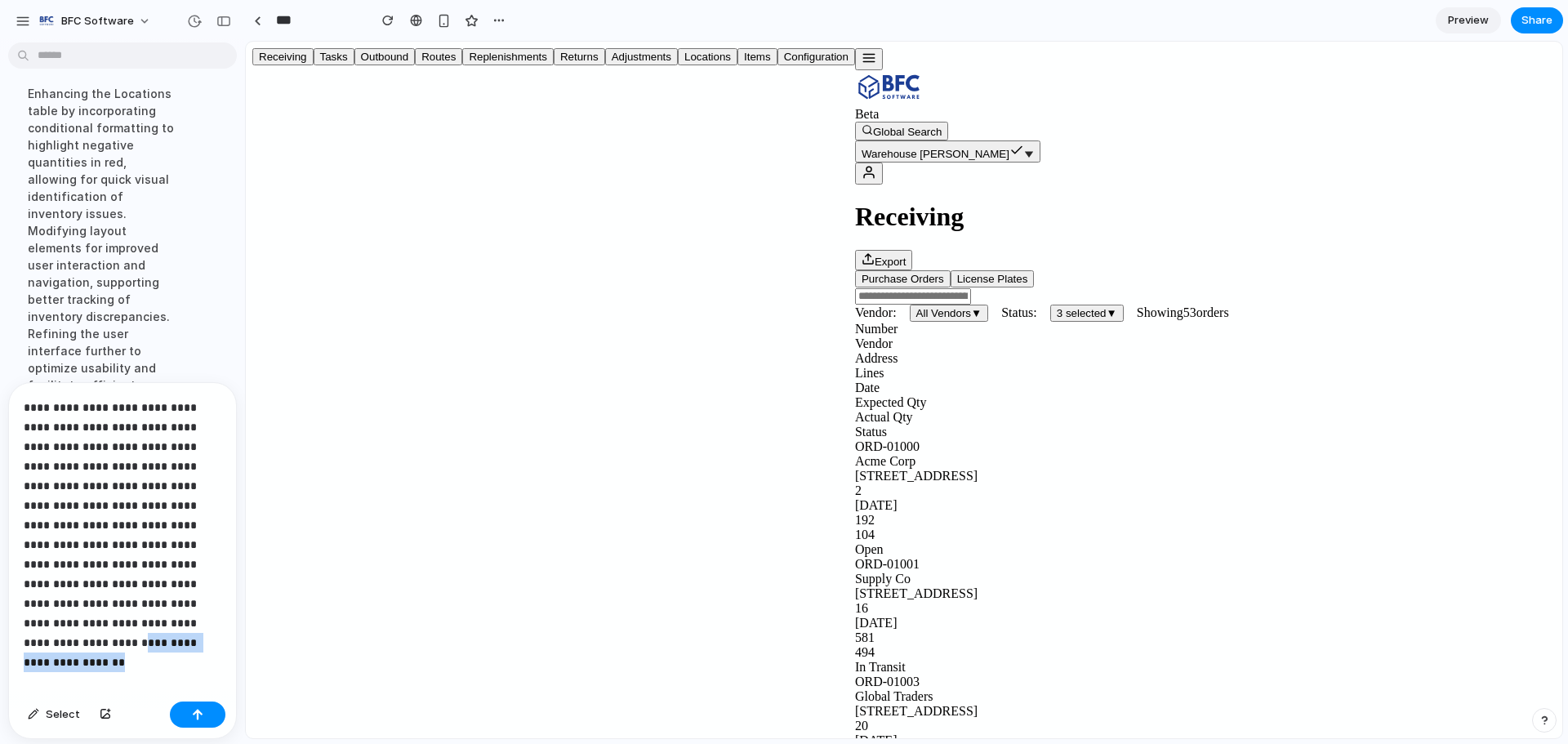
drag, startPoint x: 164, startPoint y: 624, endPoint x: 167, endPoint y: 651, distance: 27.2
click at [167, 651] on p "**********" at bounding box center [117, 525] width 185 height 254
click at [169, 488] on p "**********" at bounding box center [117, 535] width 185 height 275
click at [206, 667] on p "**********" at bounding box center [117, 535] width 185 height 275
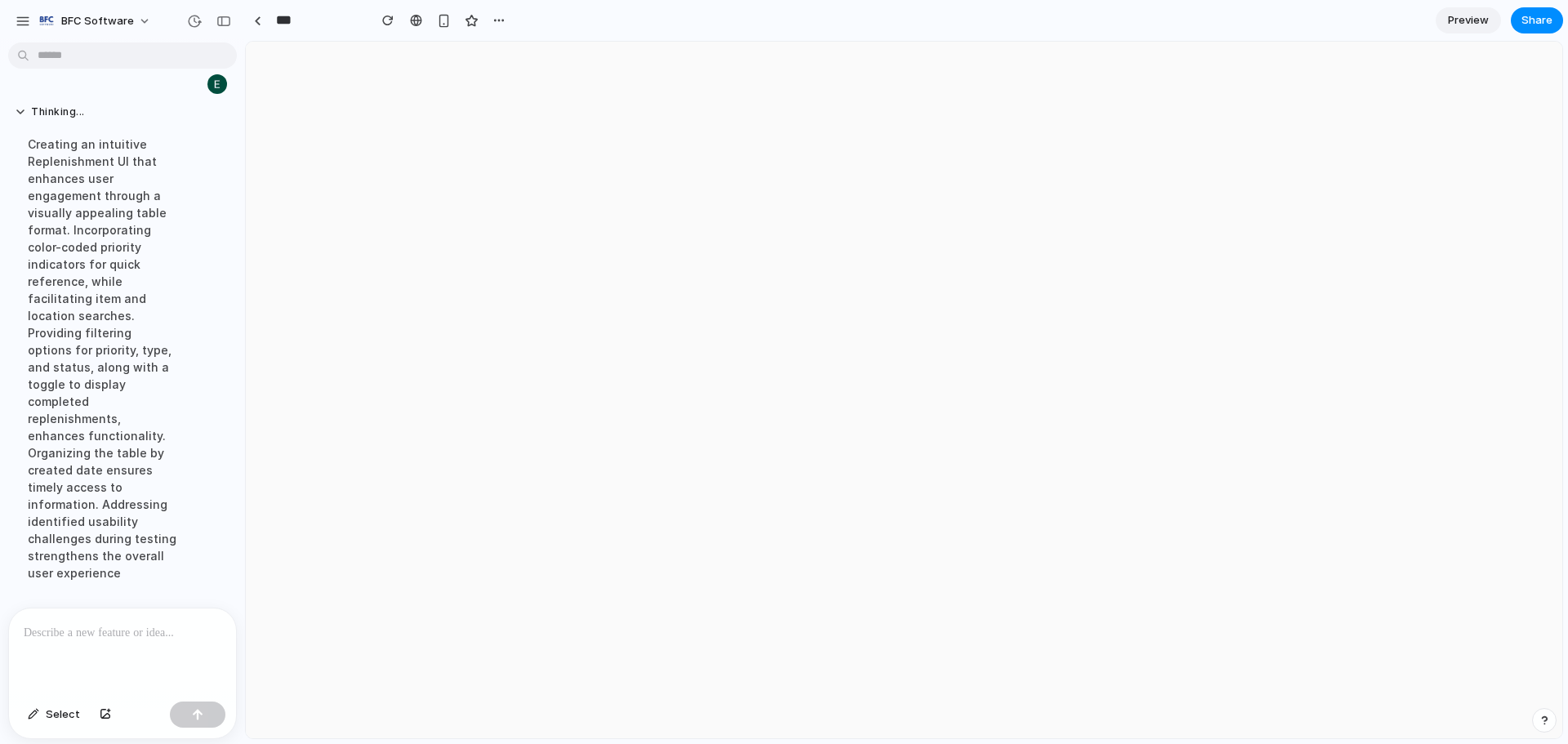
scroll to position [0, 0]
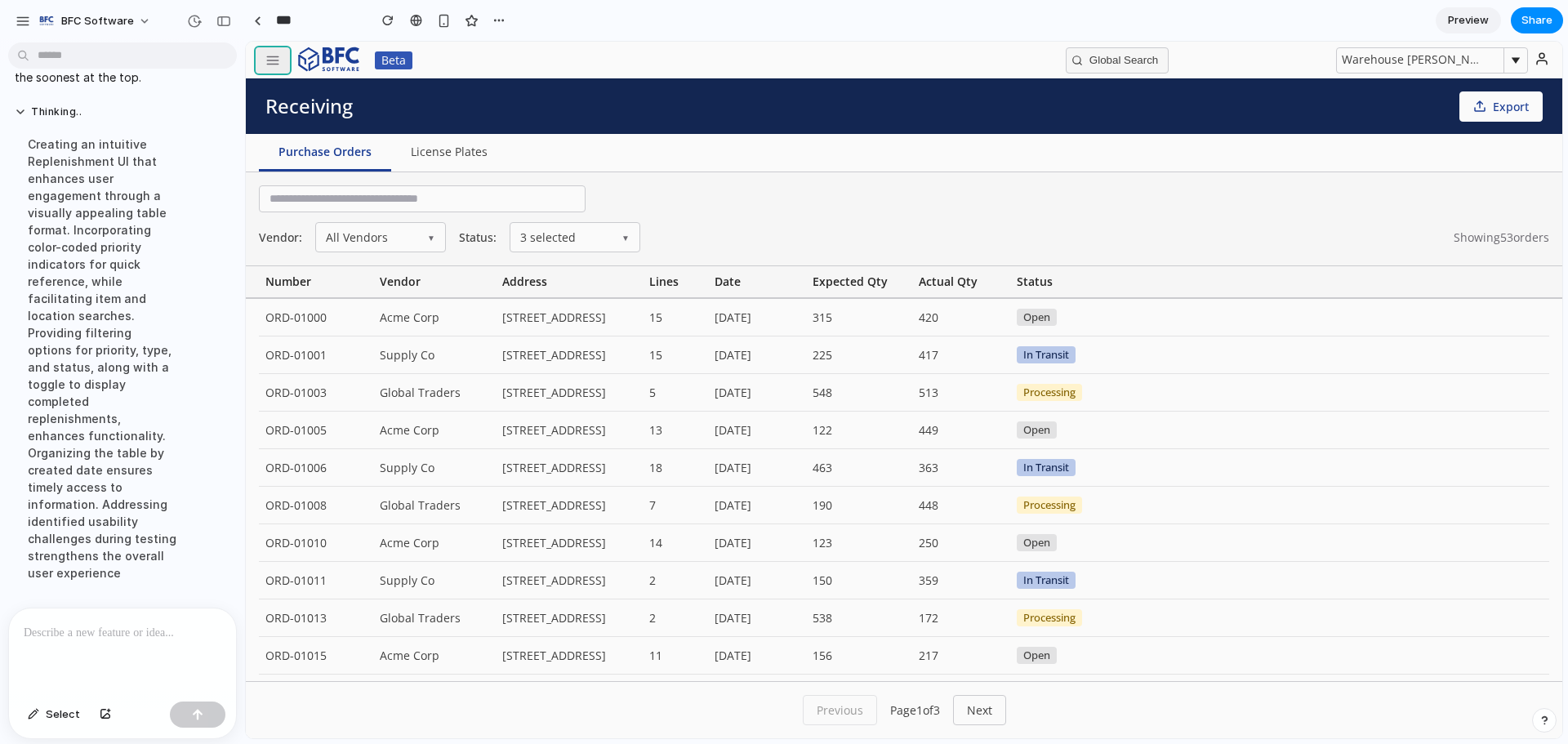
click at [271, 62] on icon "button" at bounding box center [272, 60] width 14 height 14
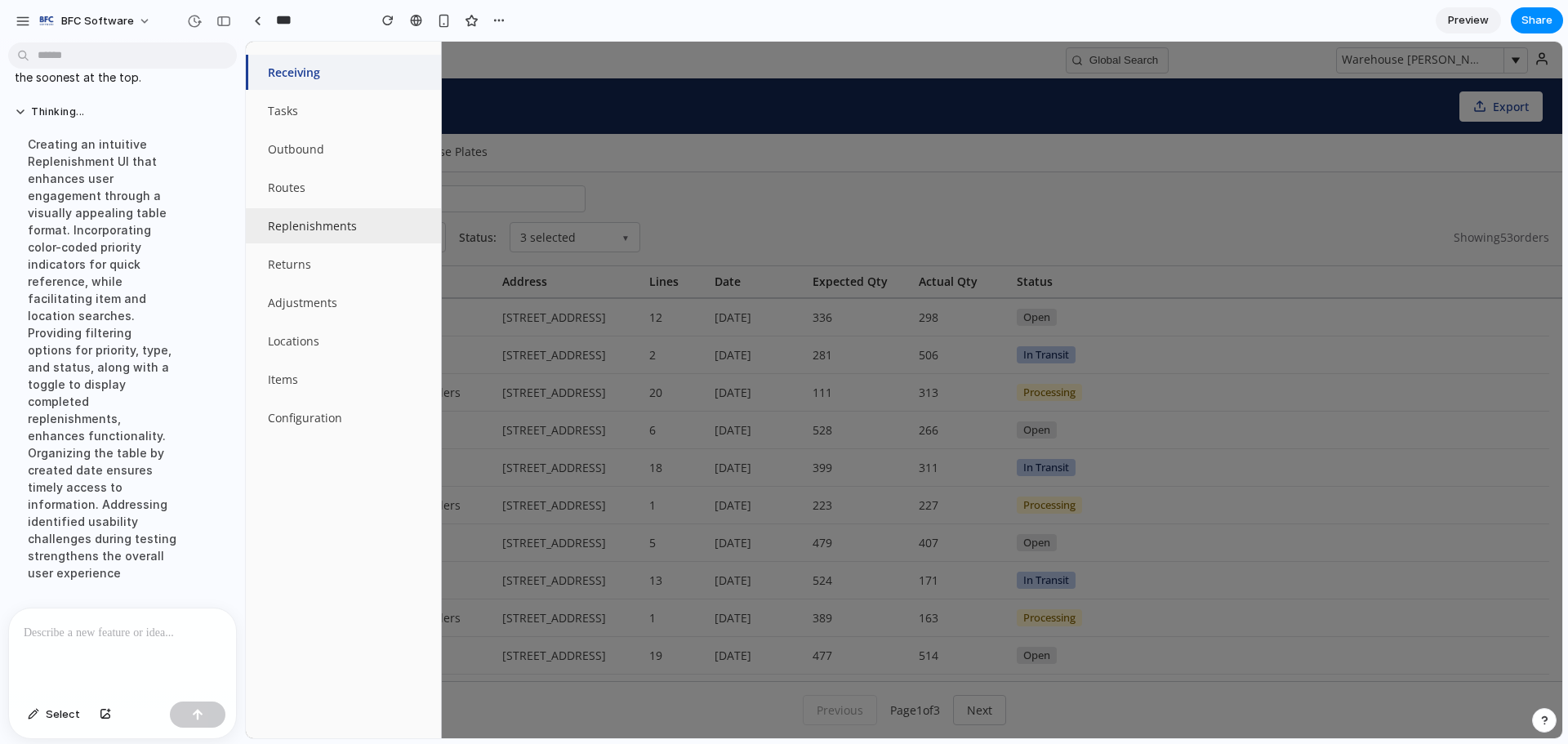
click at [313, 233] on button "Replenishments" at bounding box center [343, 226] width 196 height 35
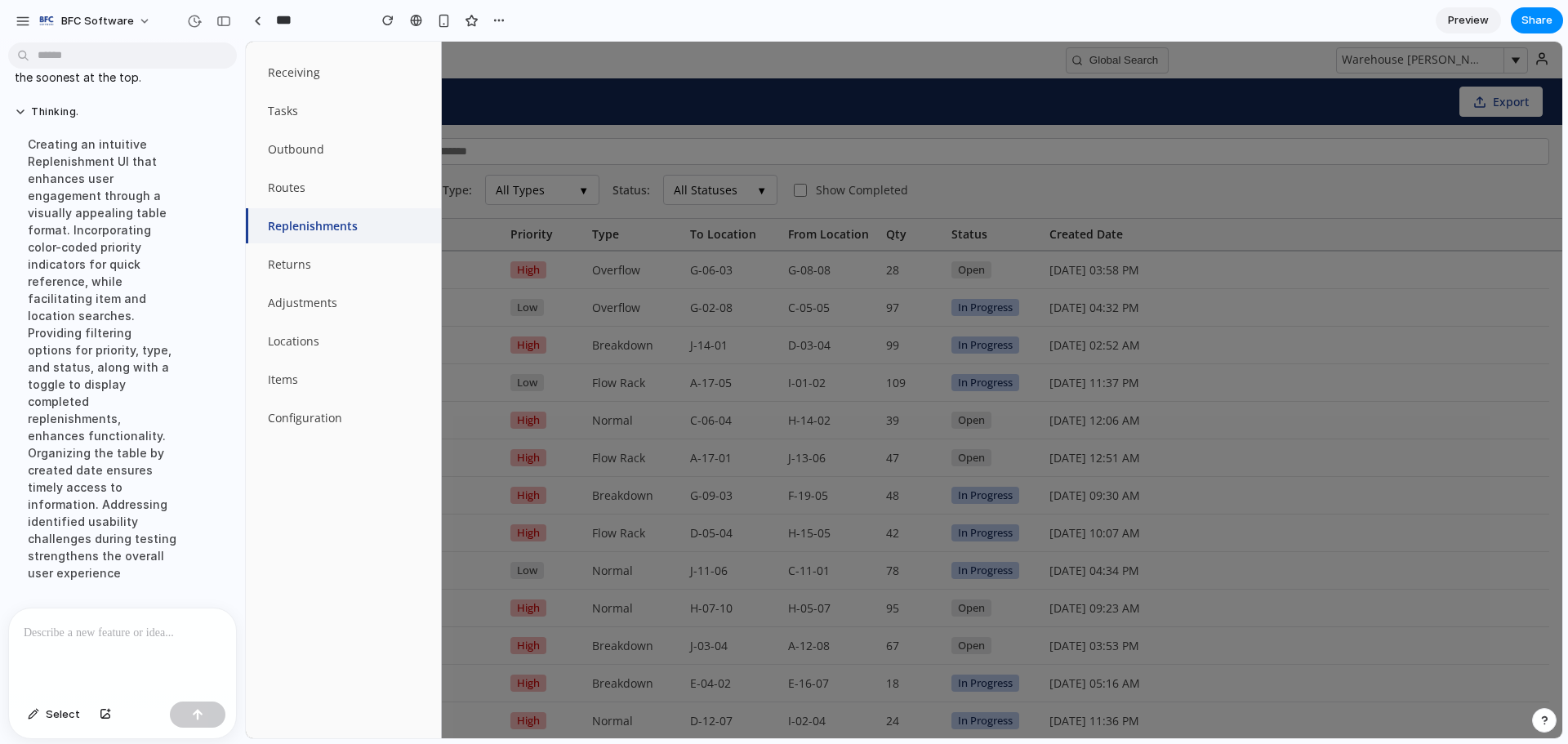
click at [1170, 165] on div at bounding box center [904, 389] width 1316 height 697
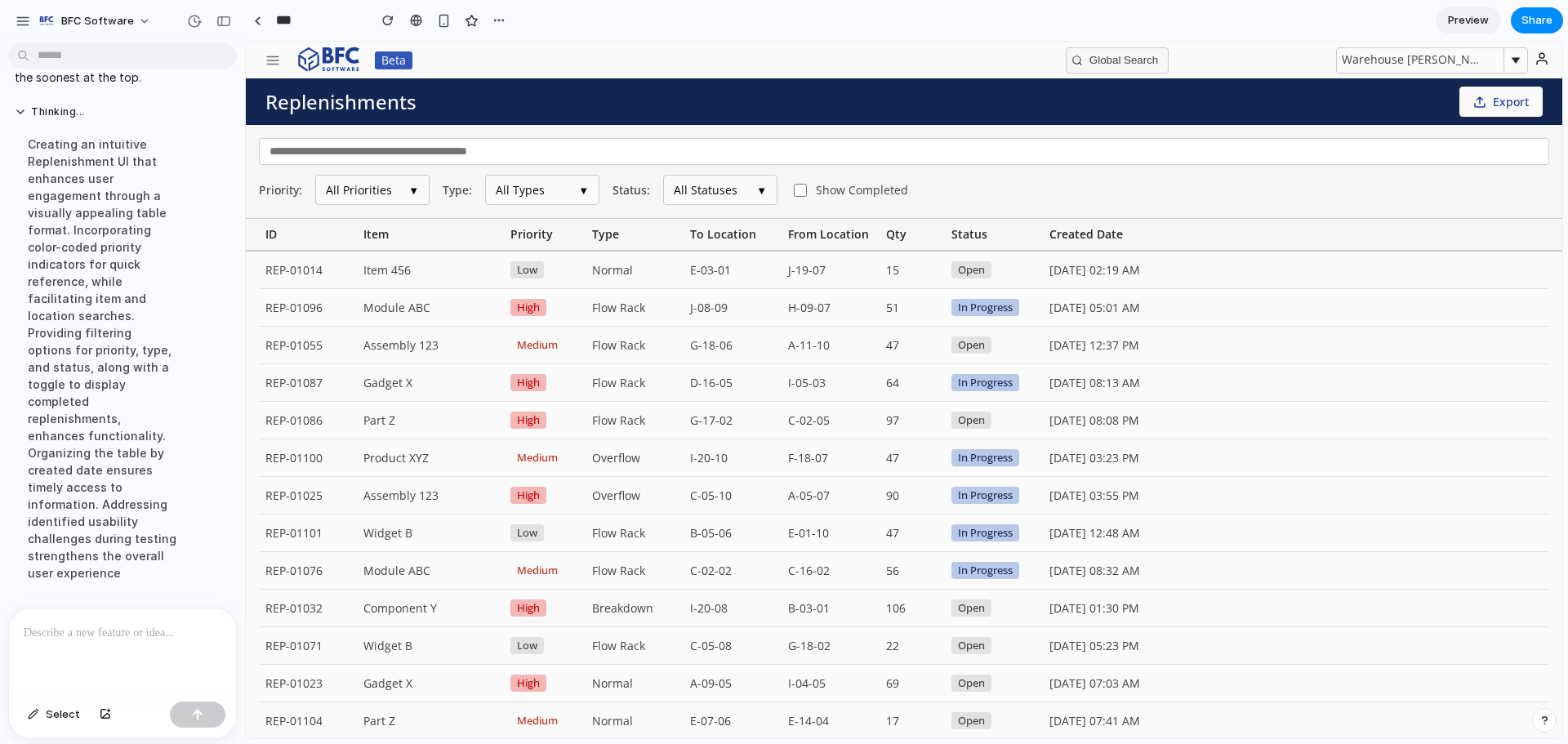
click at [422, 197] on button "All Priorities ▼" at bounding box center [372, 189] width 115 height 30
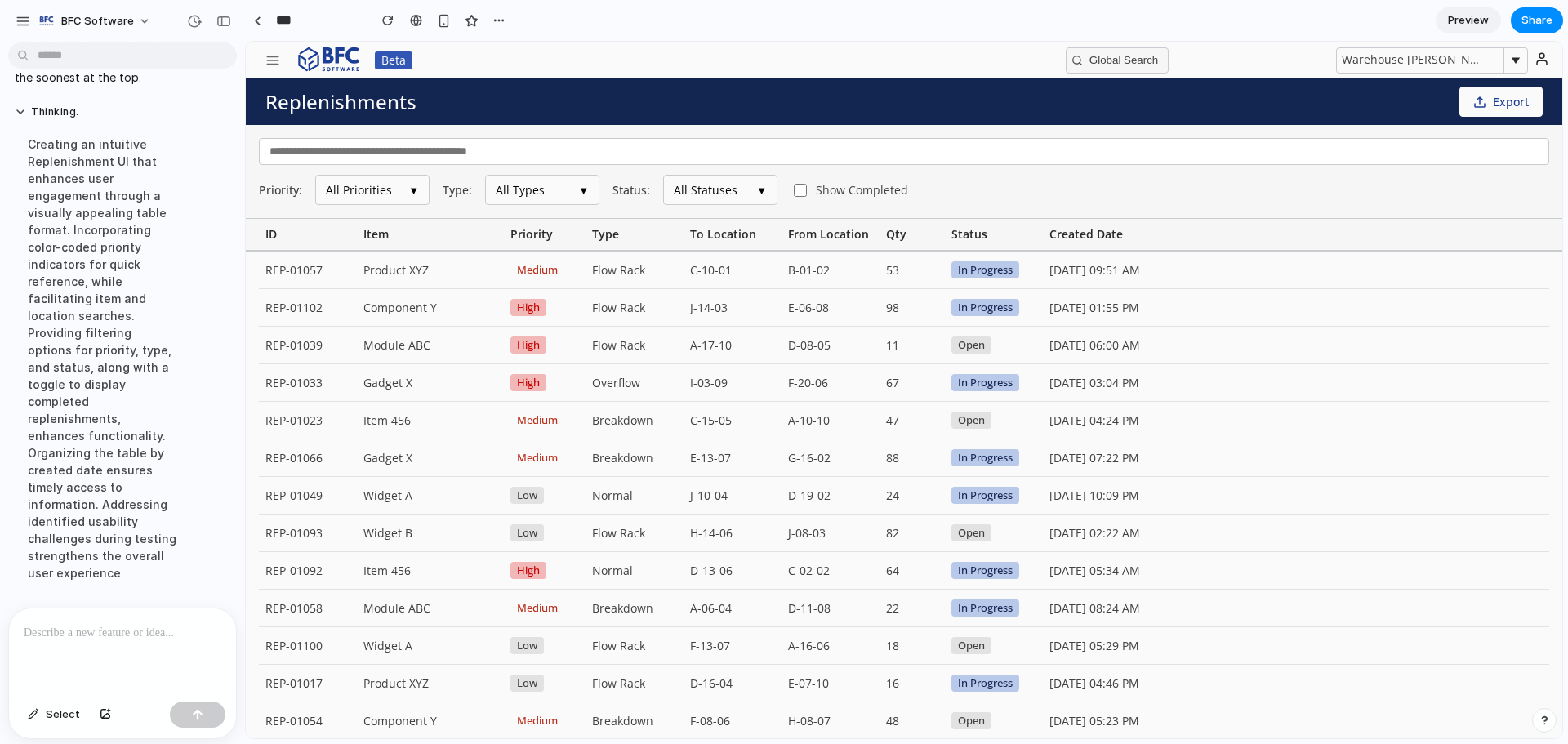
click at [538, 190] on button "All Types ▼" at bounding box center [542, 189] width 115 height 30
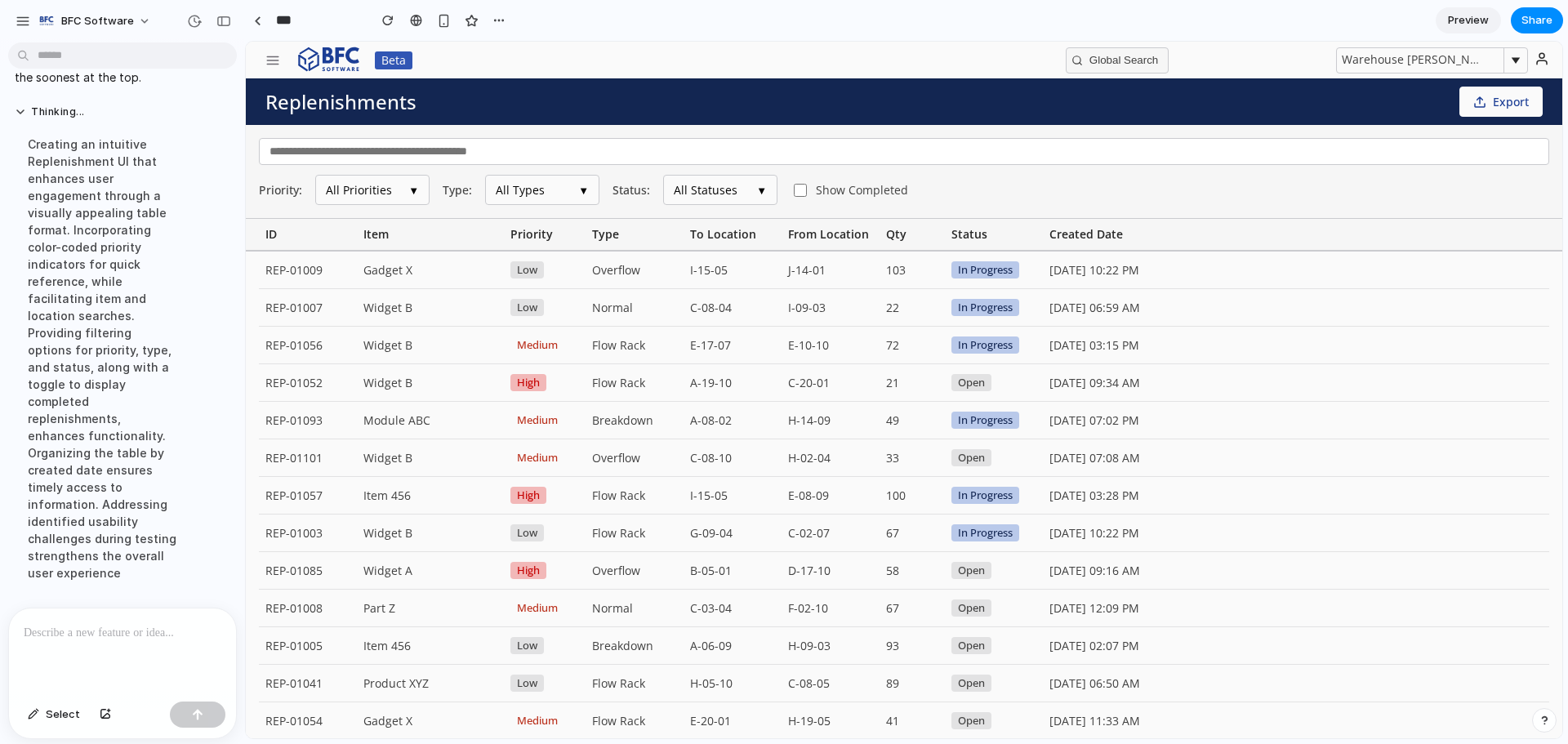
click at [711, 196] on button "All Statuses ▼" at bounding box center [720, 189] width 115 height 30
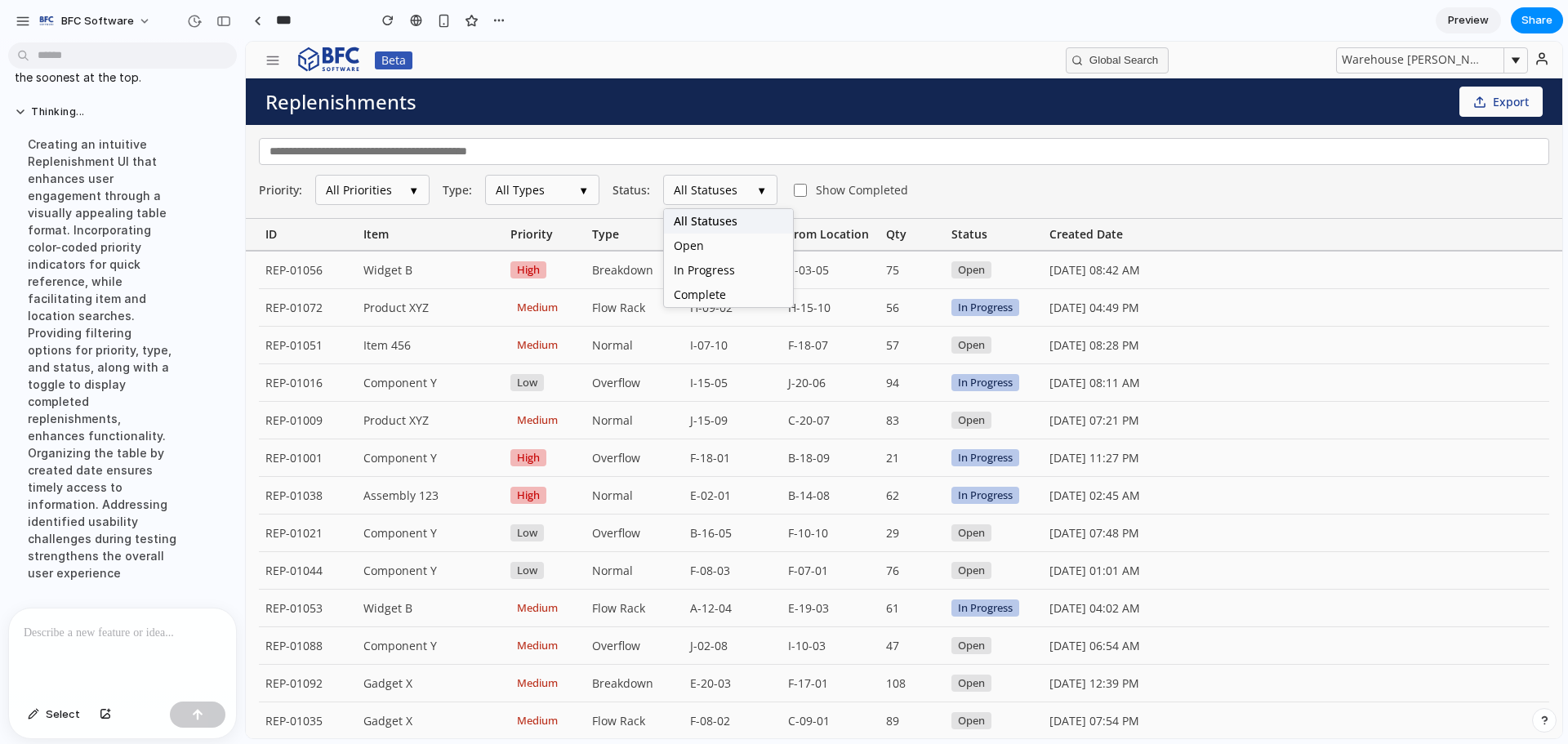
click at [1083, 173] on div "Priority: All Priorities ▼ Type: All Types ▼ Status: All Statuses ▼ All Statuse…" at bounding box center [904, 172] width 1316 height 93
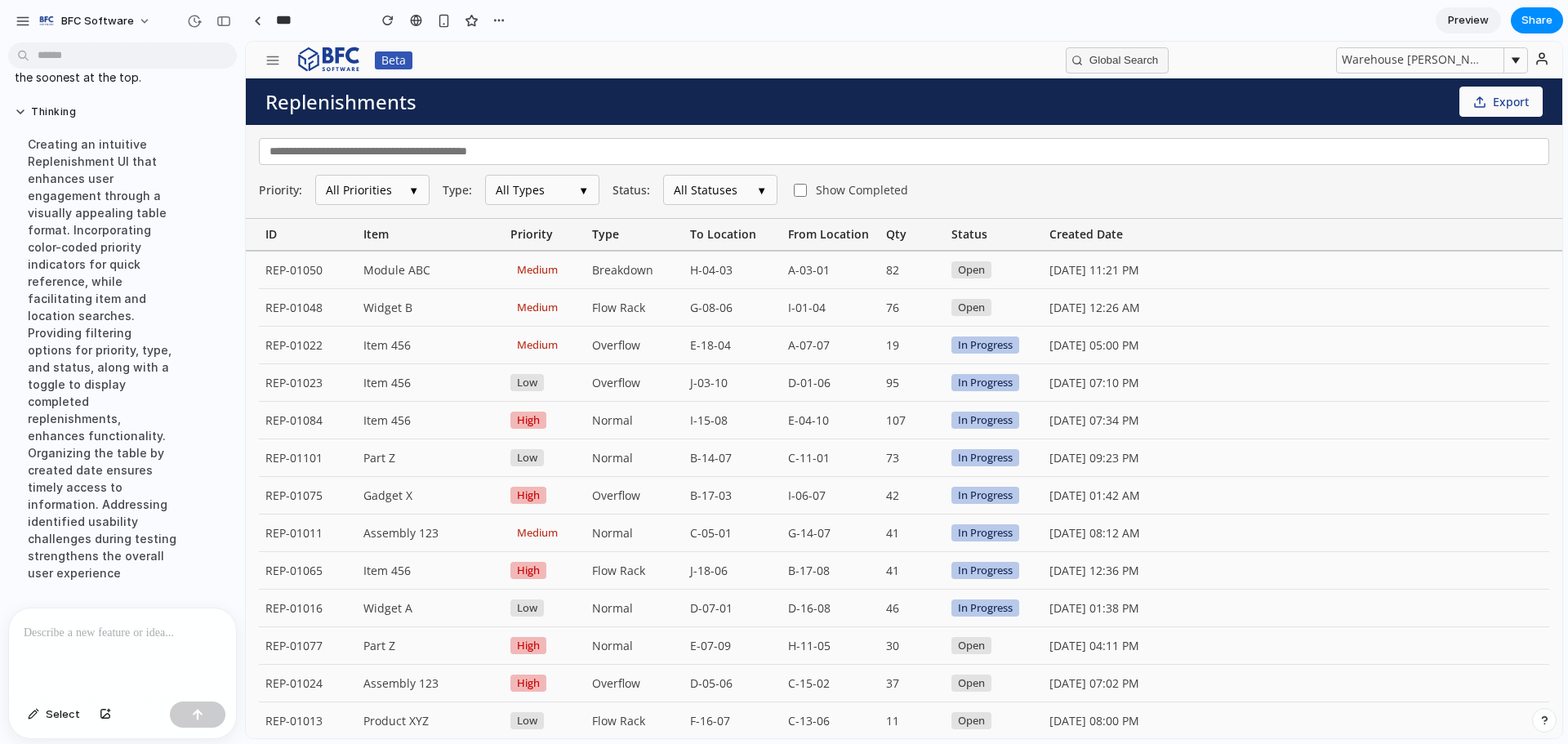
click at [735, 191] on button "All Statuses ▼" at bounding box center [720, 189] width 115 height 30
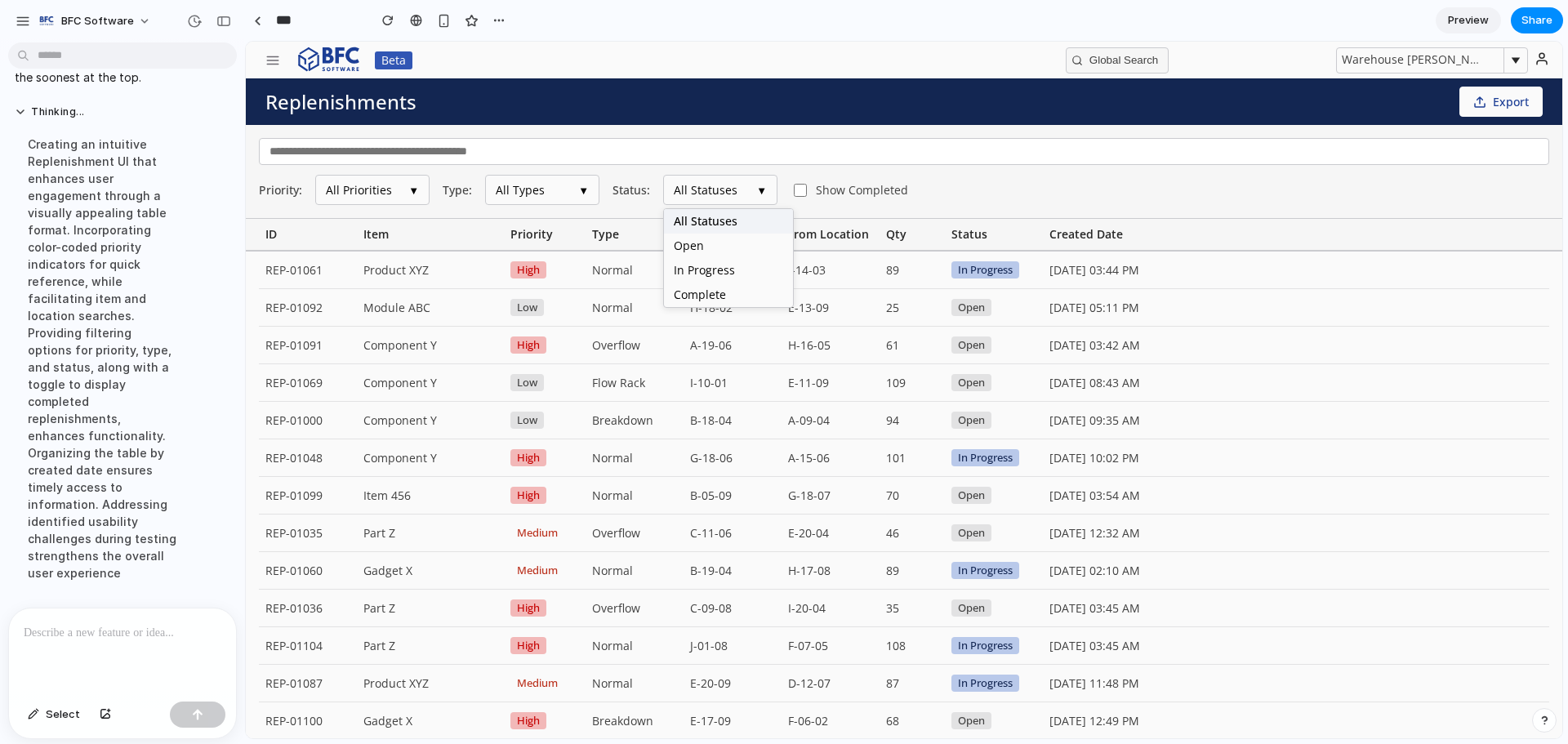
click at [735, 191] on button "All Statuses ▼" at bounding box center [720, 189] width 115 height 30
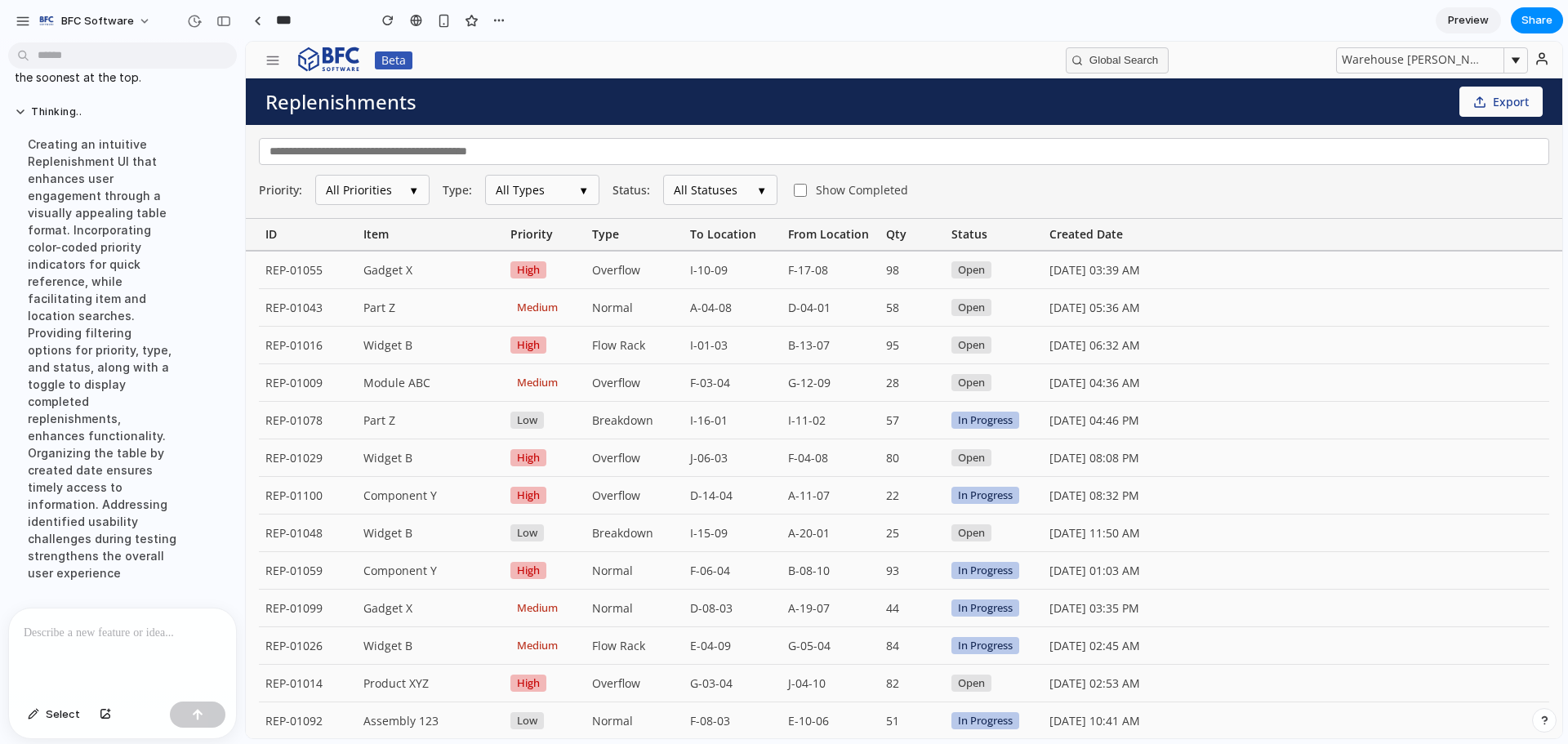
click at [737, 195] on button "All Statuses ▼" at bounding box center [720, 189] width 115 height 30
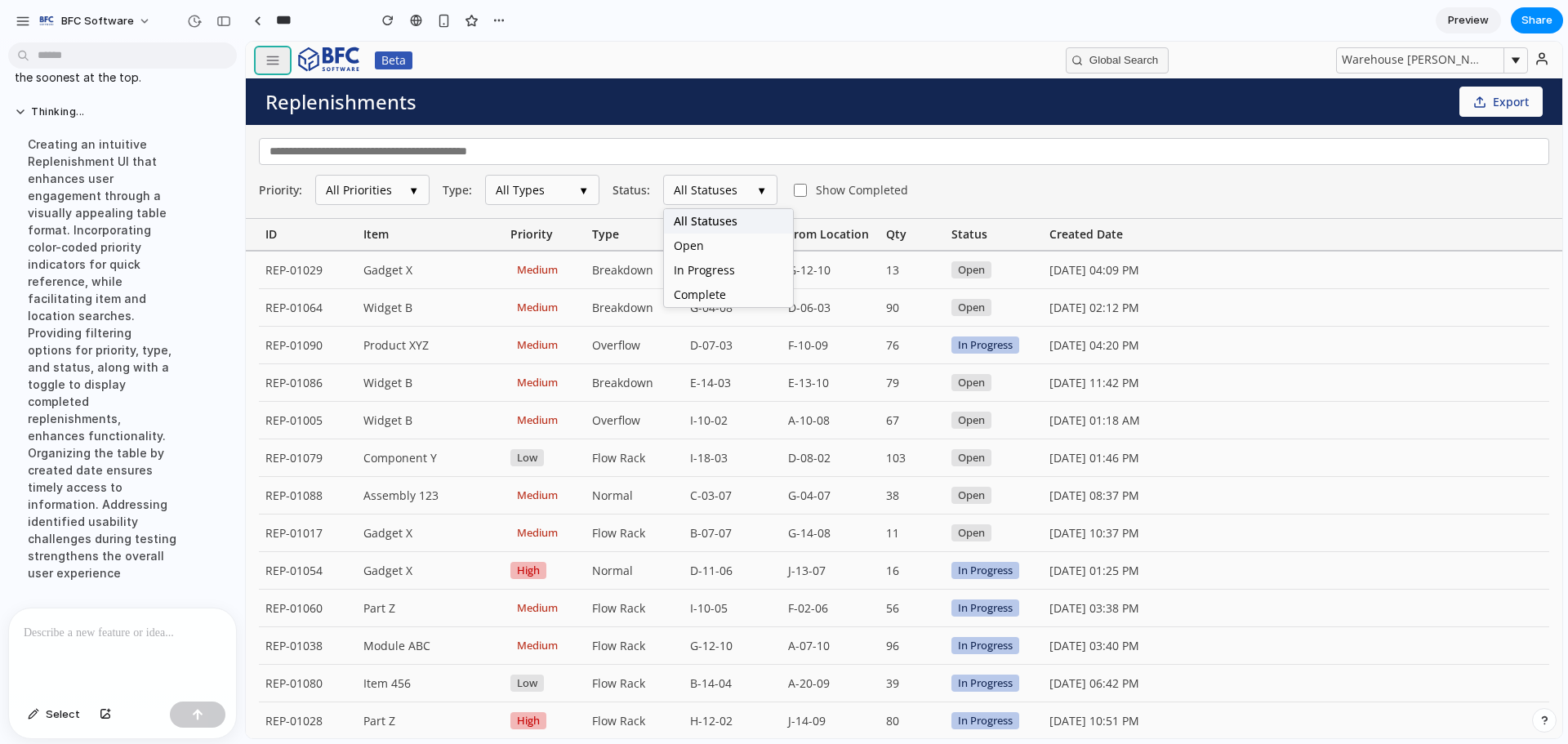
click at [276, 66] on icon "button" at bounding box center [272, 60] width 14 height 14
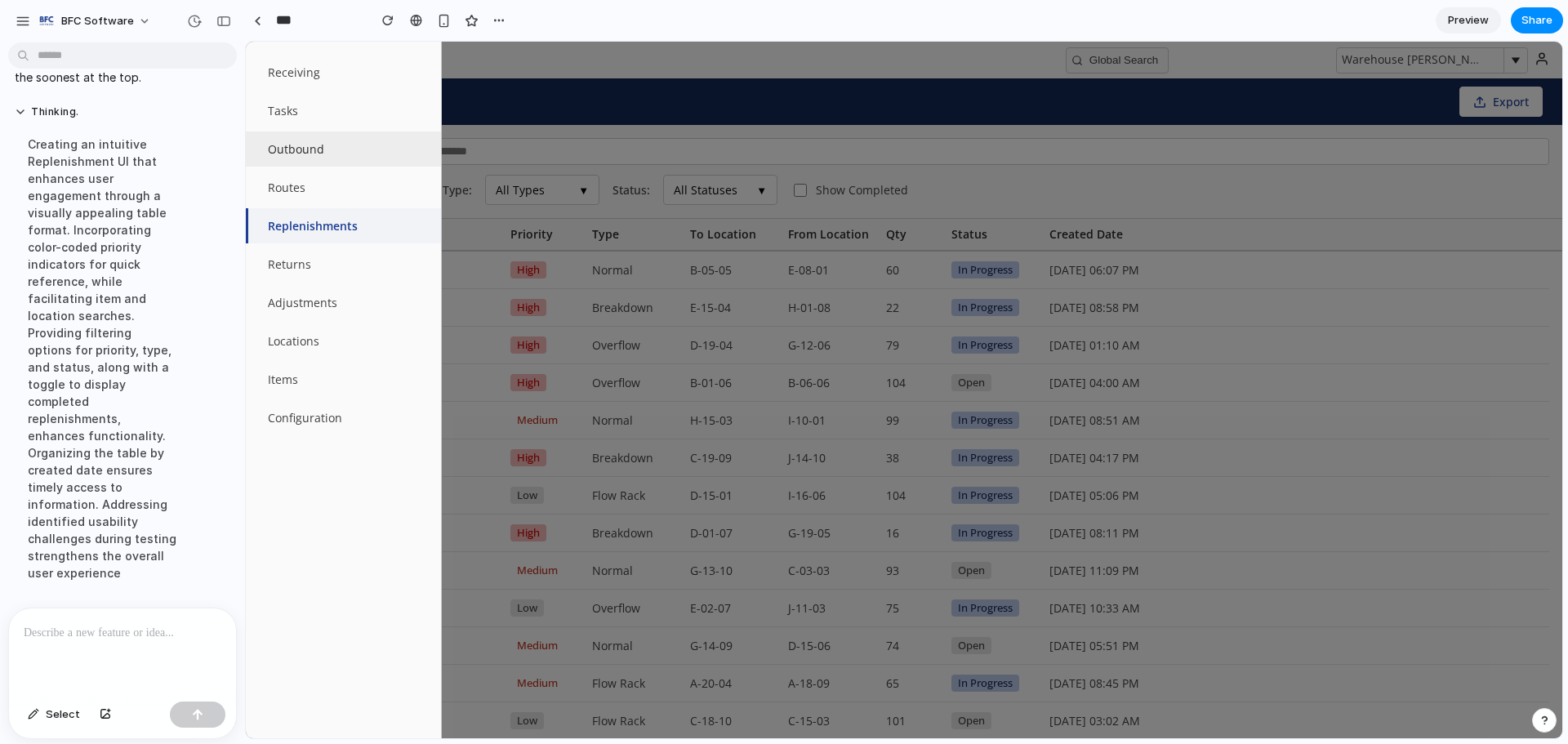
click at [288, 152] on button "Outbound" at bounding box center [343, 148] width 196 height 35
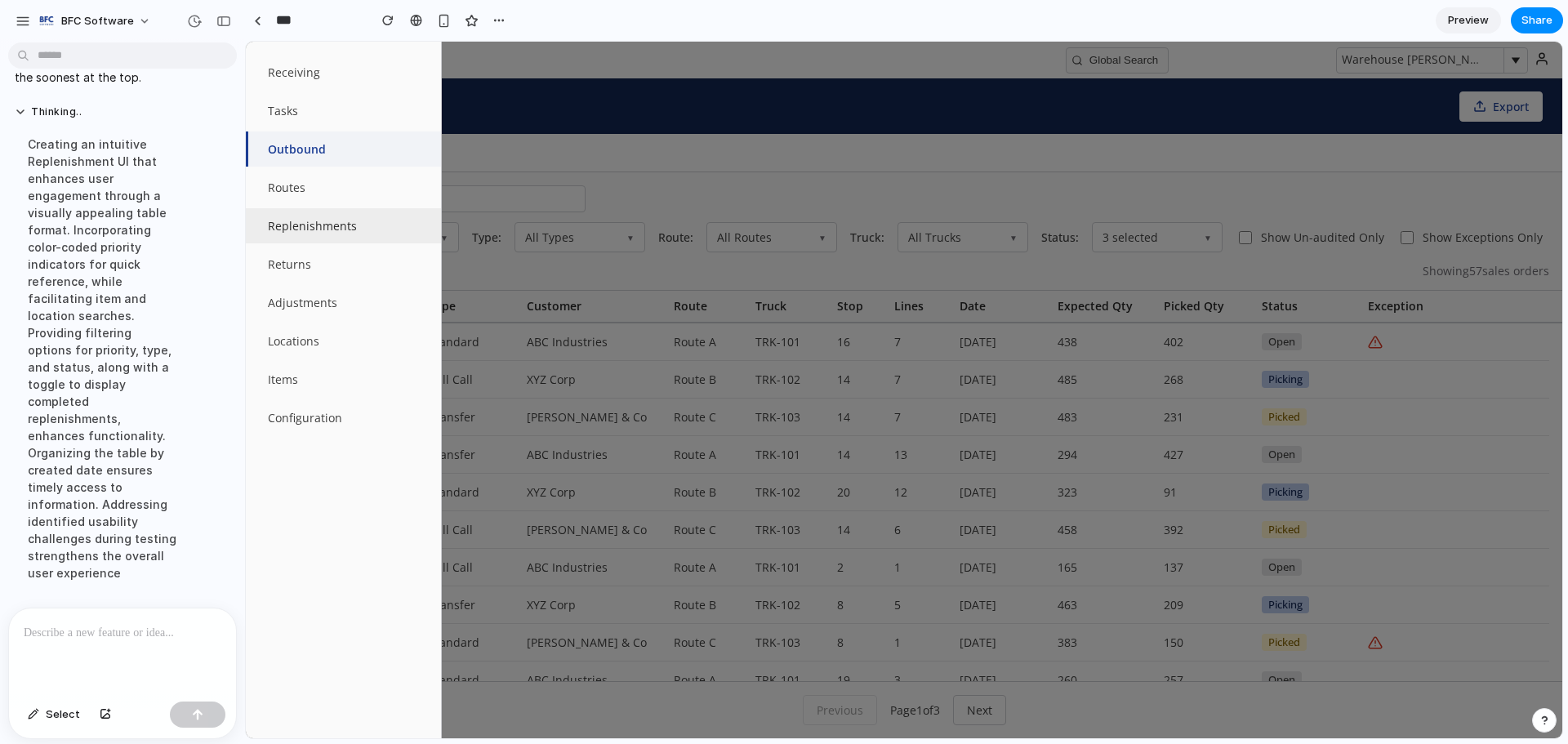
click at [343, 230] on button "Replenishments" at bounding box center [343, 226] width 196 height 35
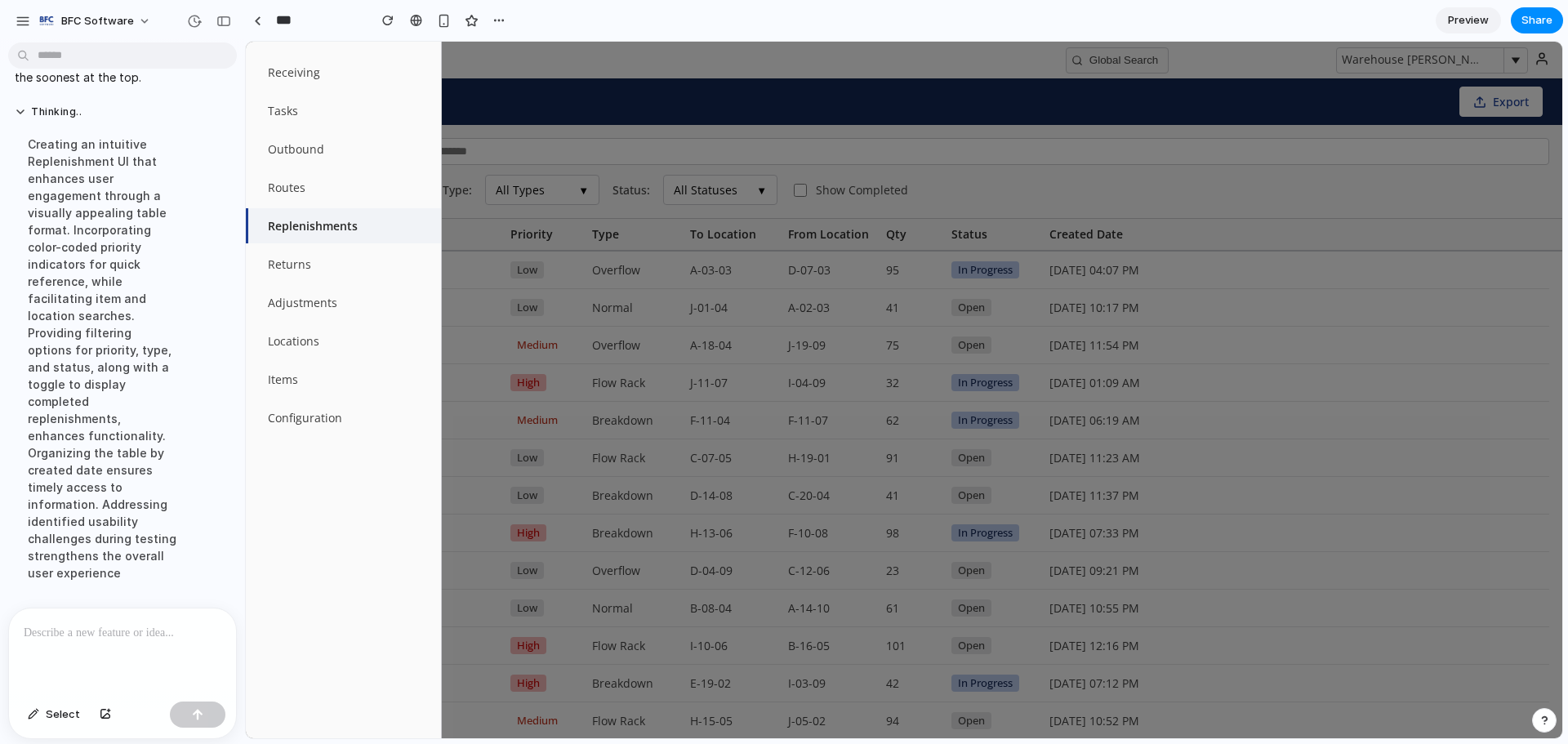
click at [378, 226] on button "Replenishments" at bounding box center [343, 226] width 196 height 35
click at [924, 144] on div at bounding box center [904, 389] width 1316 height 697
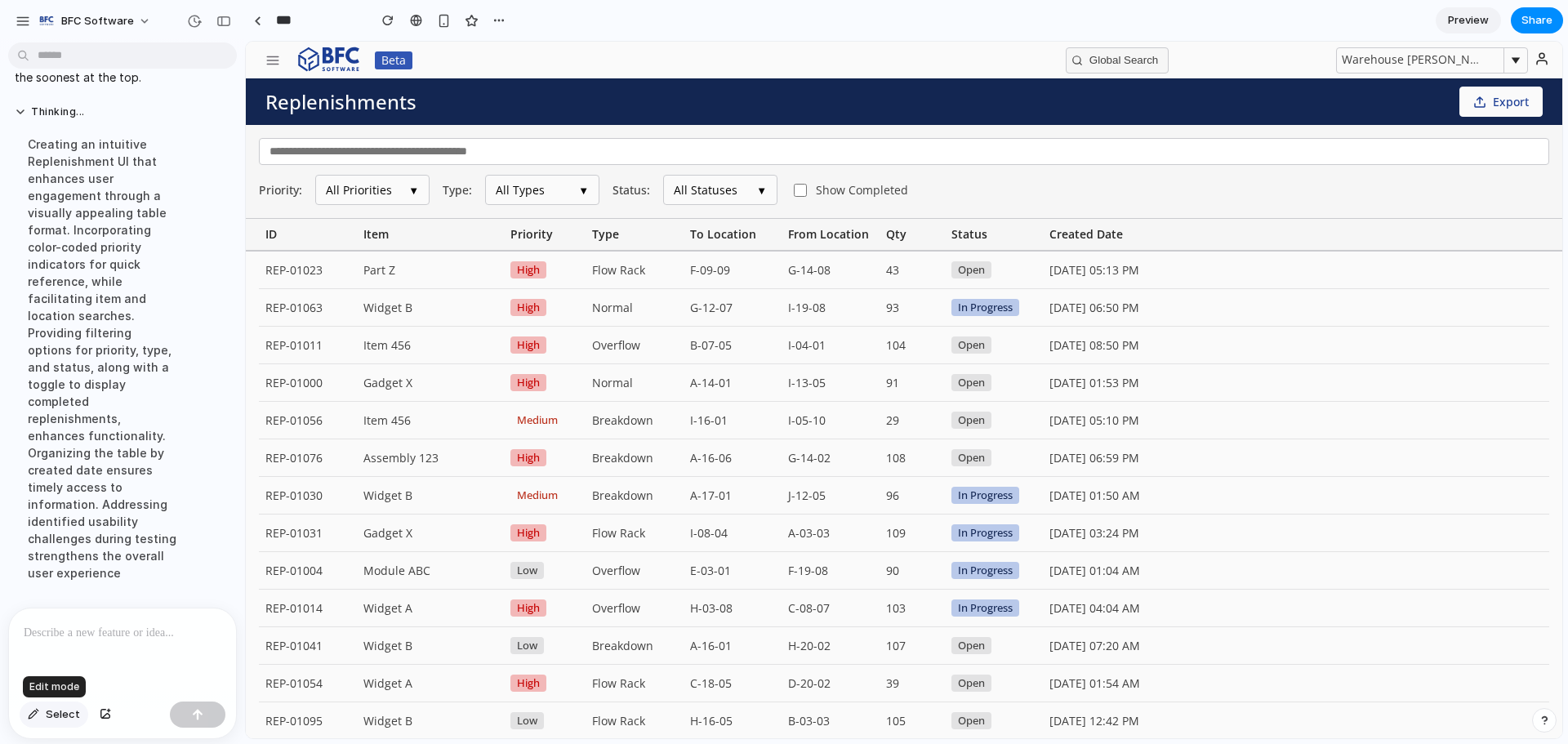
click at [39, 718] on button "Select" at bounding box center [53, 714] width 68 height 26
click at [902, 198] on div at bounding box center [904, 389] width 1316 height 697
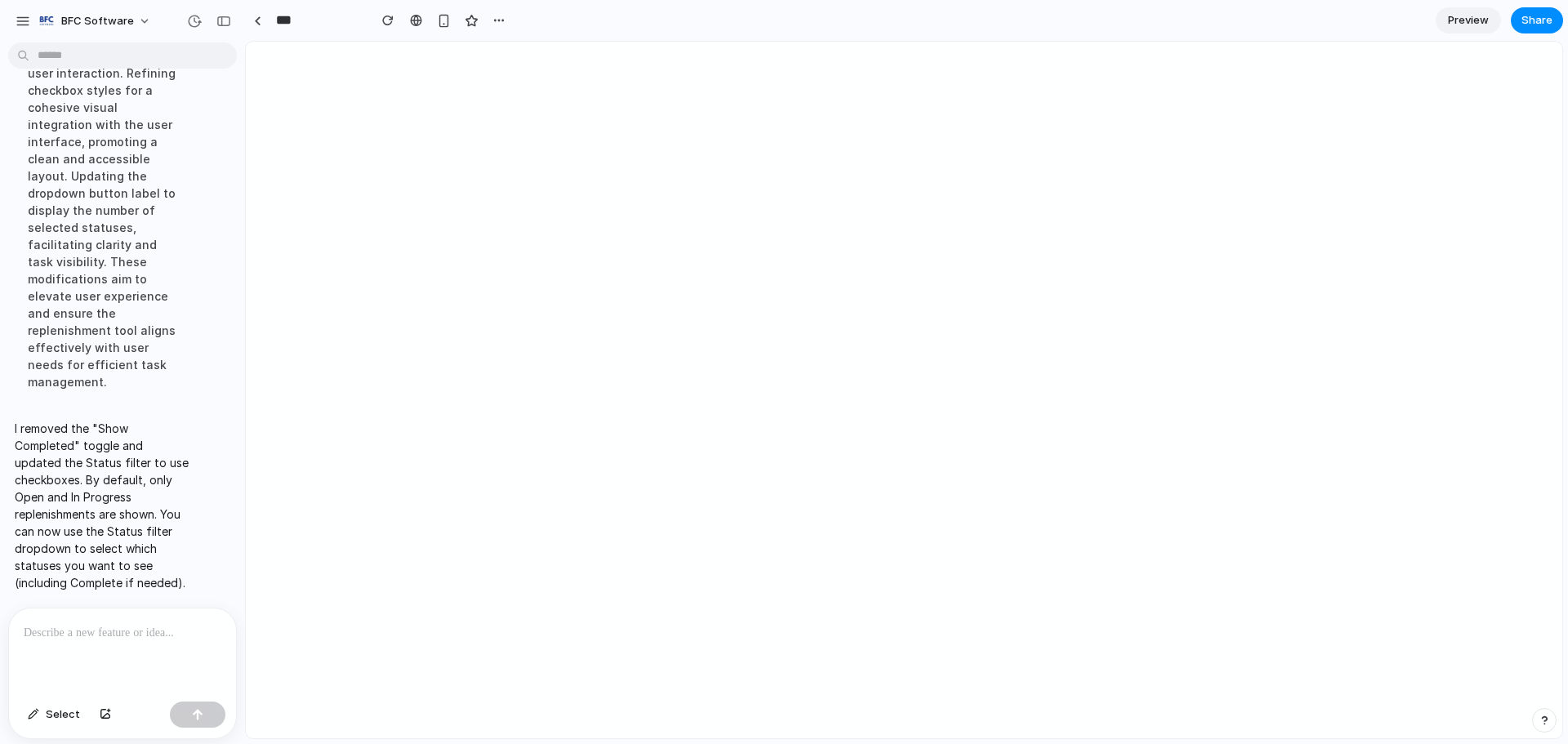
scroll to position [6137, 0]
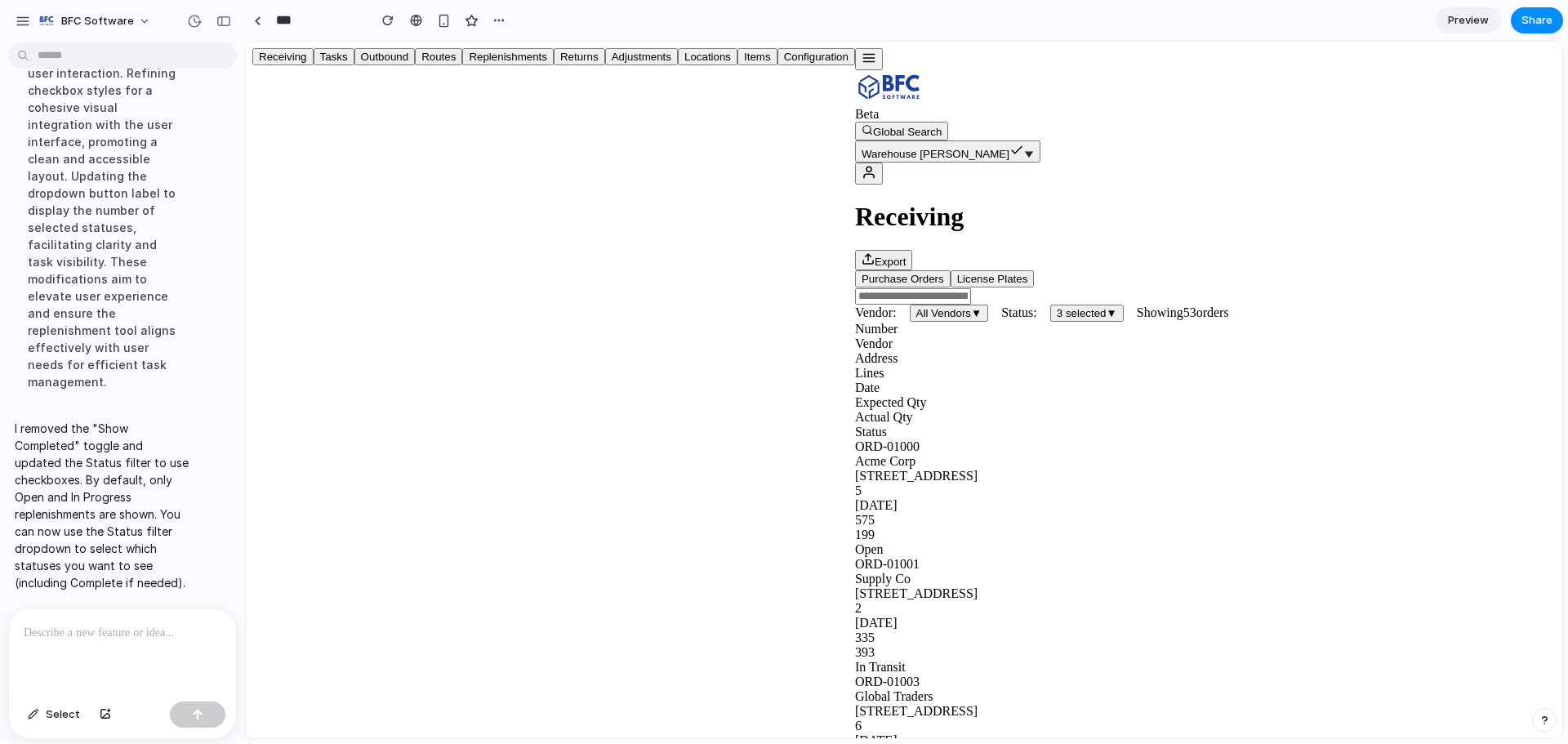
click at [862, 62] on icon "button" at bounding box center [868, 58] width 14 height 14
click at [463, 66] on button "Replenishments" at bounding box center [508, 57] width 92 height 17
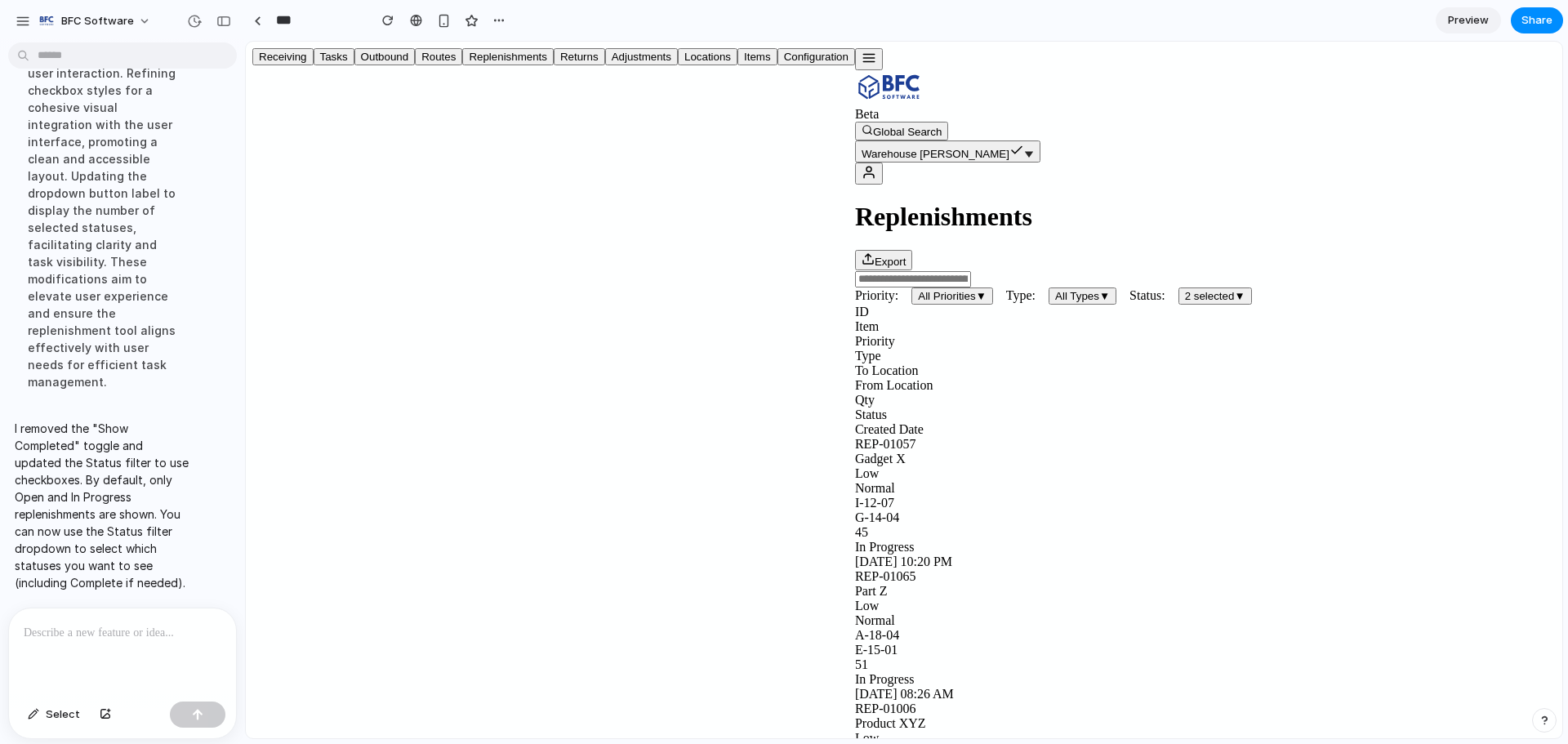
click at [1179, 287] on button "2 selected ▼" at bounding box center [1215, 296] width 73 height 17
click at [866, 270] on div "Priority: All Priorities ▼ Type: All Types ▼ Status: 2 selected ▼" at bounding box center [1205, 287] width 701 height 35
click at [59, 712] on span "Select" at bounding box center [63, 714] width 35 height 16
click at [548, 393] on div at bounding box center [904, 389] width 1316 height 697
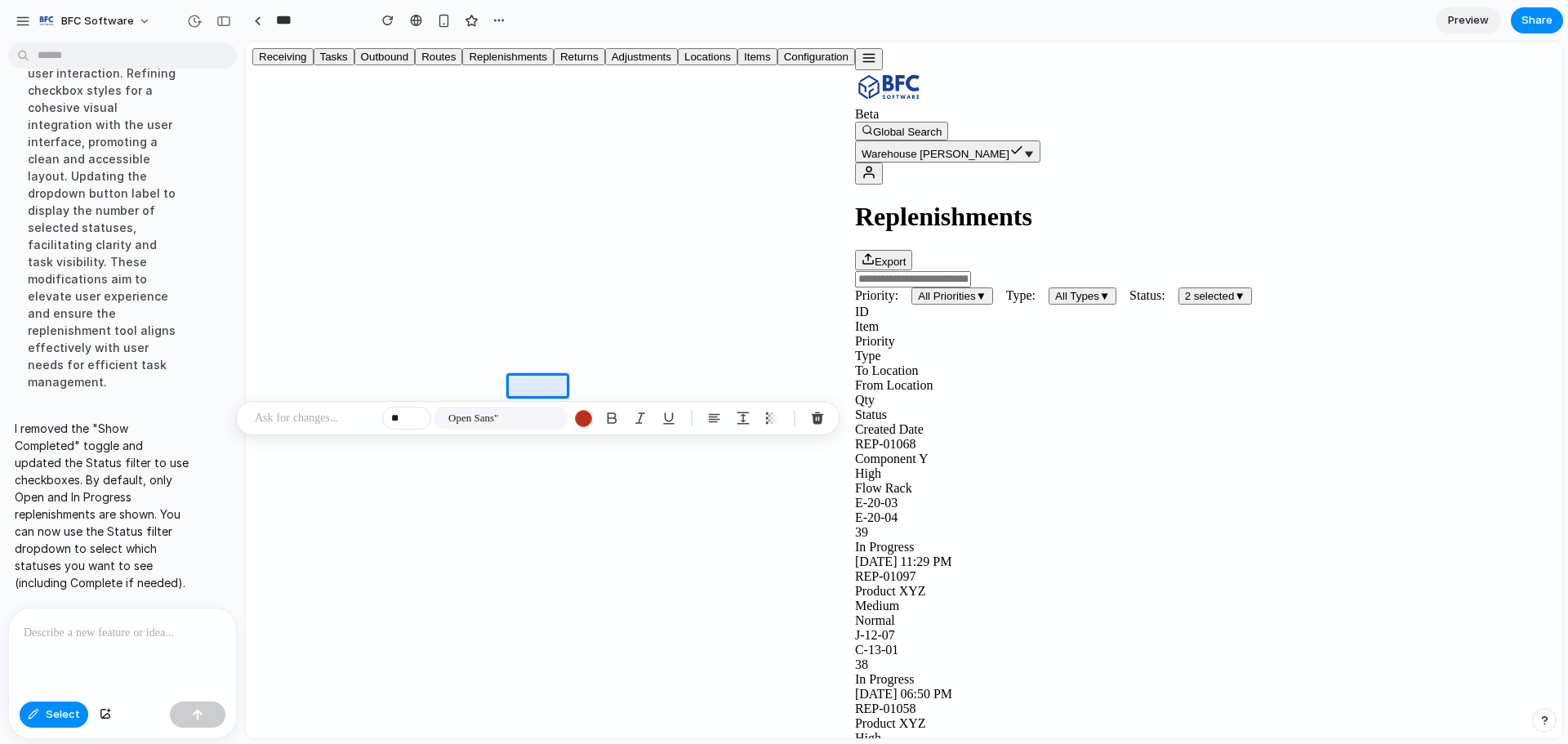
click at [289, 421] on p at bounding box center [314, 418] width 120 height 19
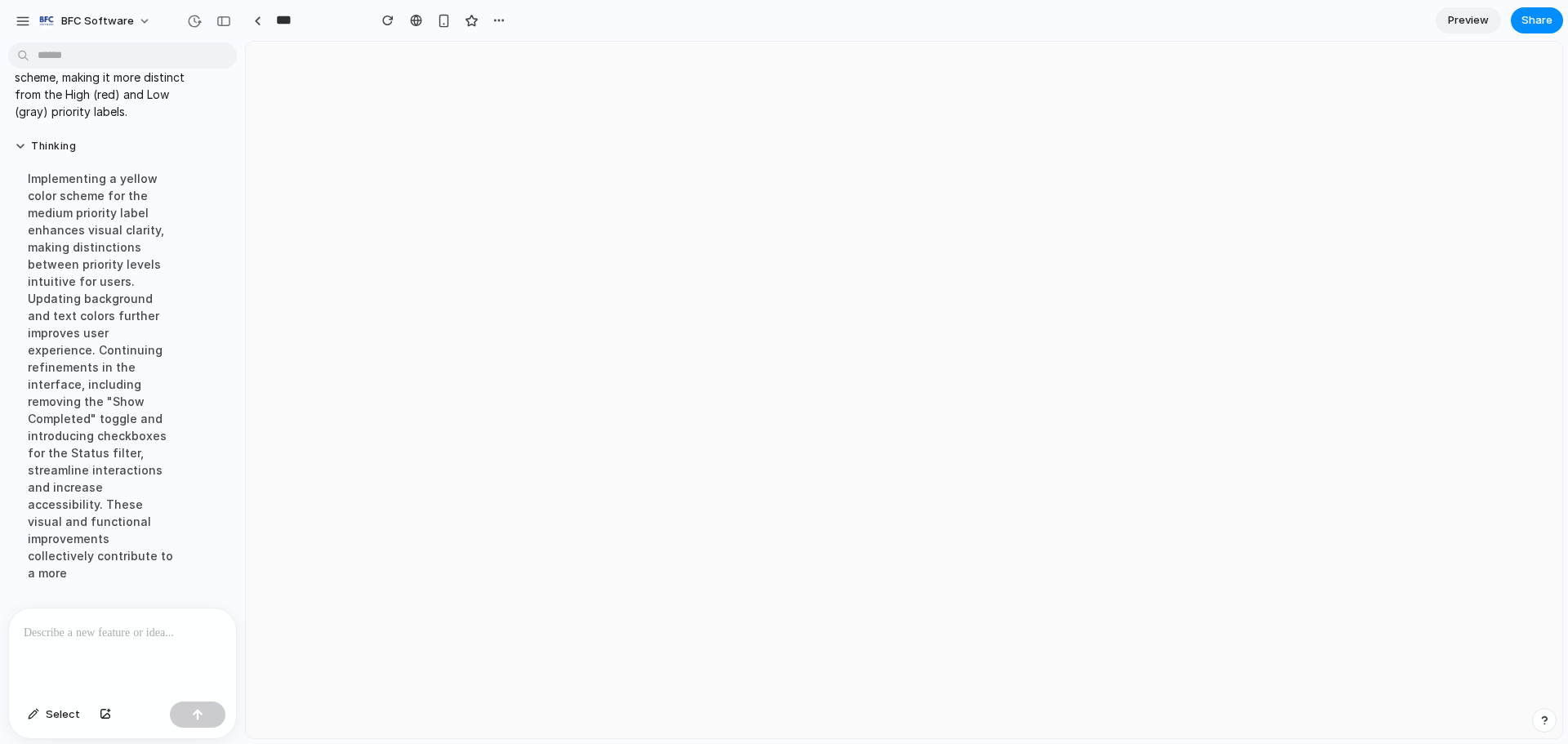
scroll to position [0, 0]
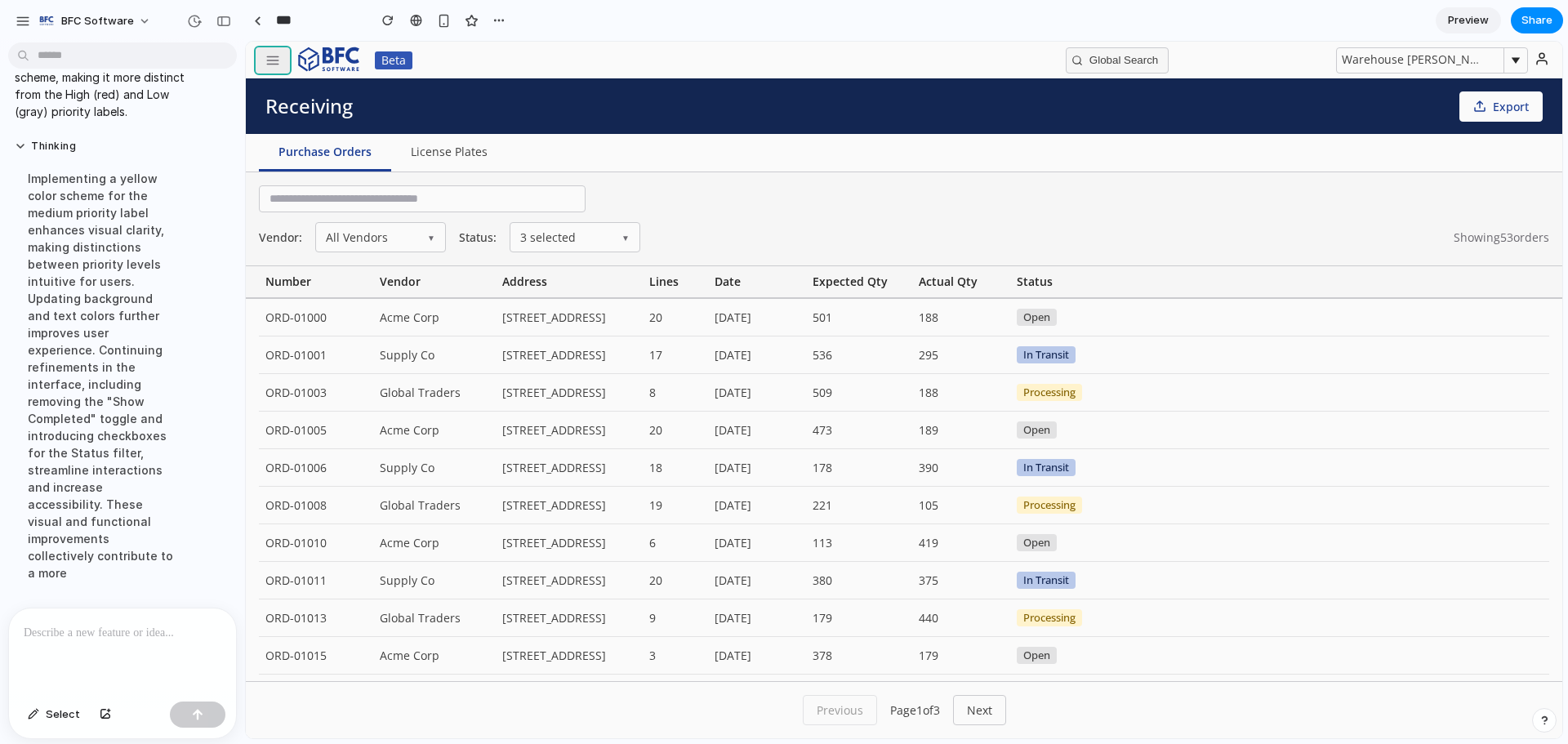
click at [278, 59] on icon "button" at bounding box center [272, 60] width 14 height 14
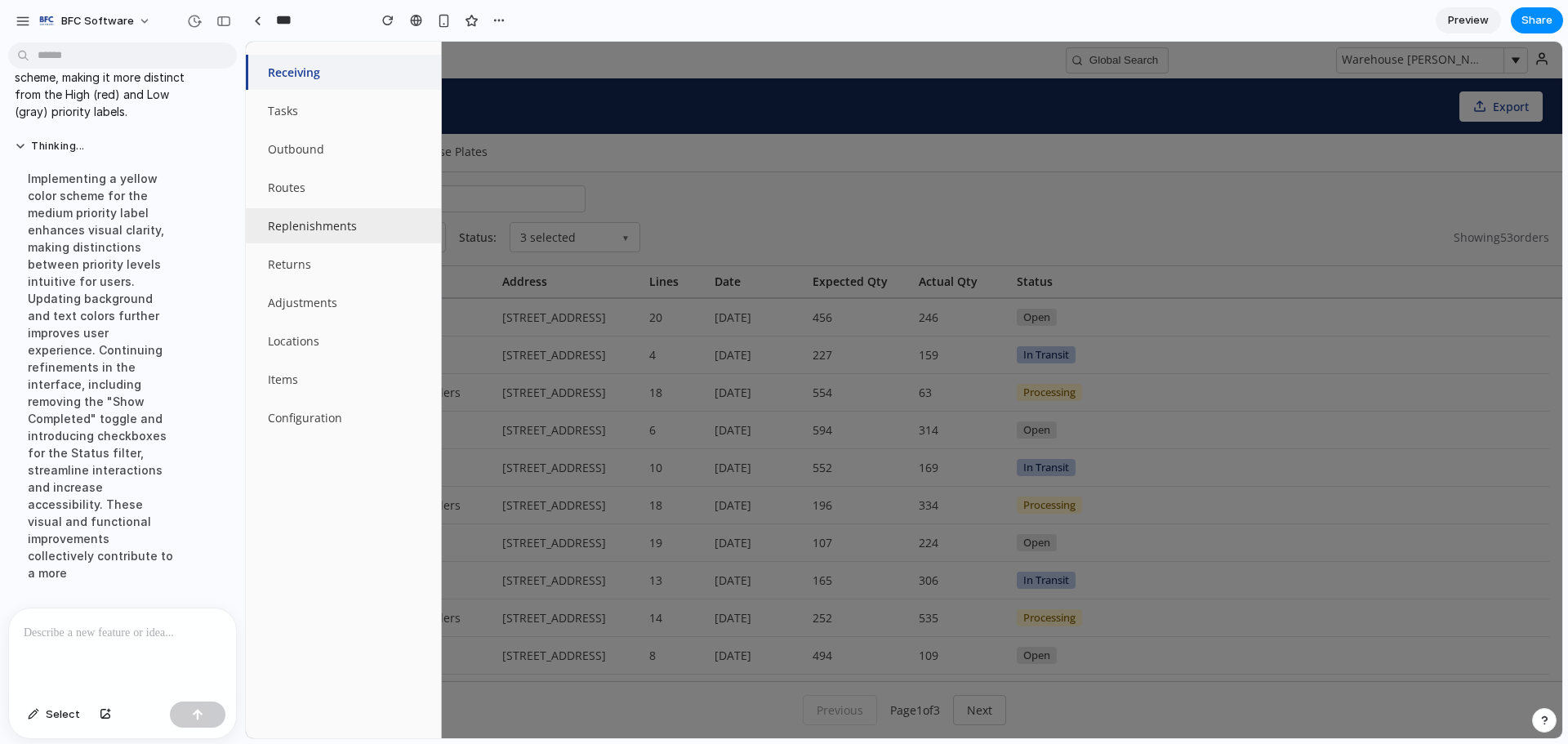
click at [309, 229] on button "Replenishments" at bounding box center [343, 226] width 196 height 35
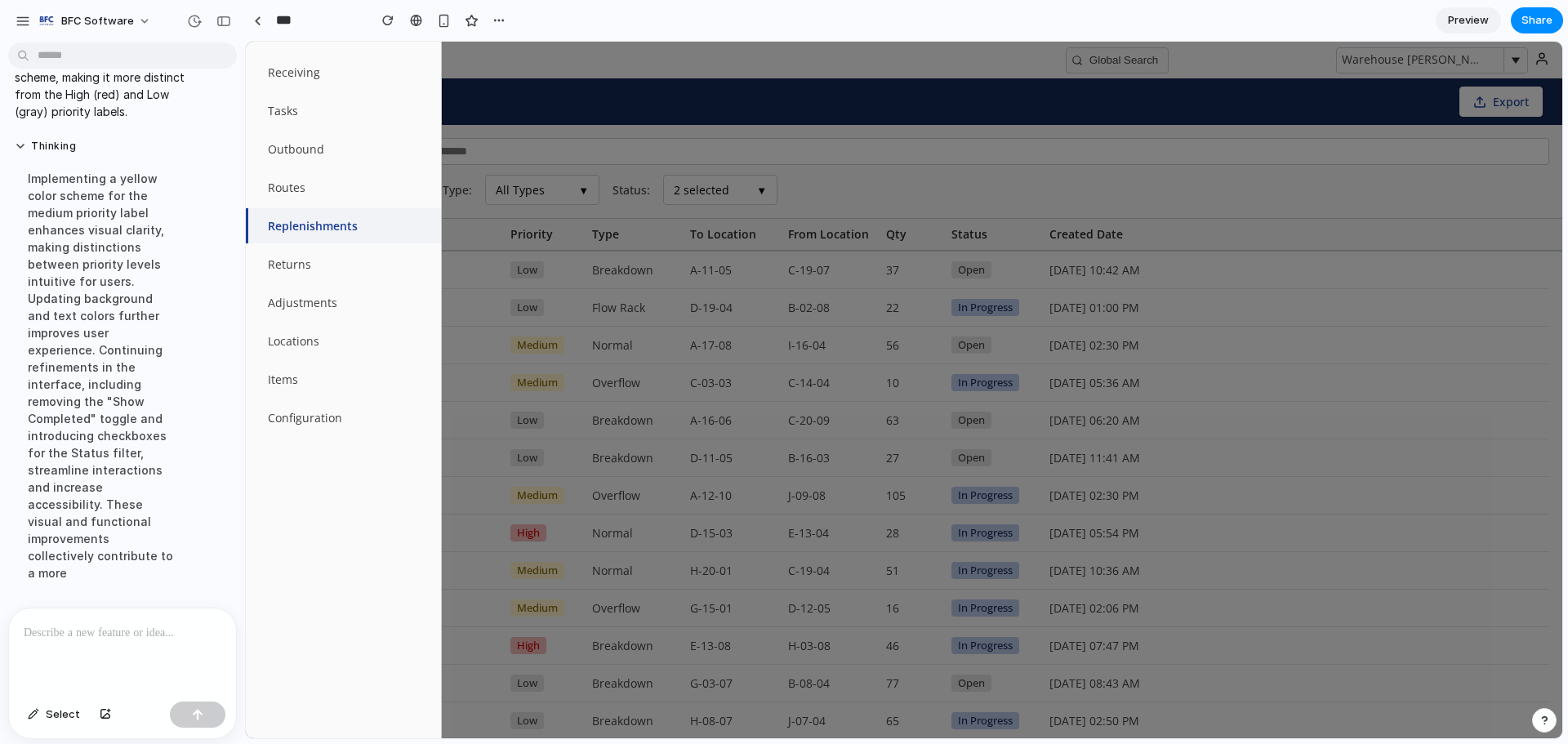
click at [774, 145] on div at bounding box center [904, 389] width 1316 height 697
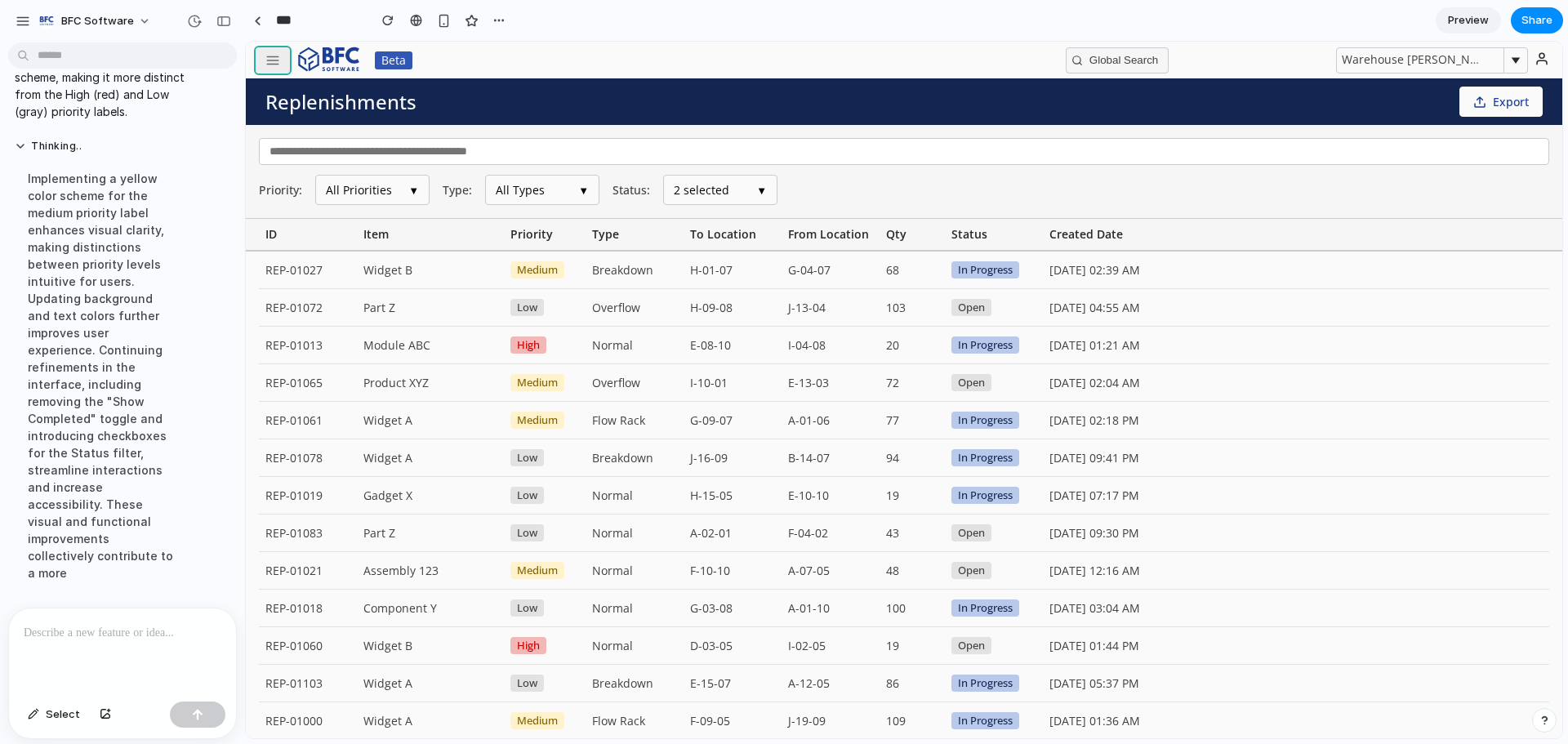
click at [255, 61] on button "button" at bounding box center [273, 60] width 35 height 26
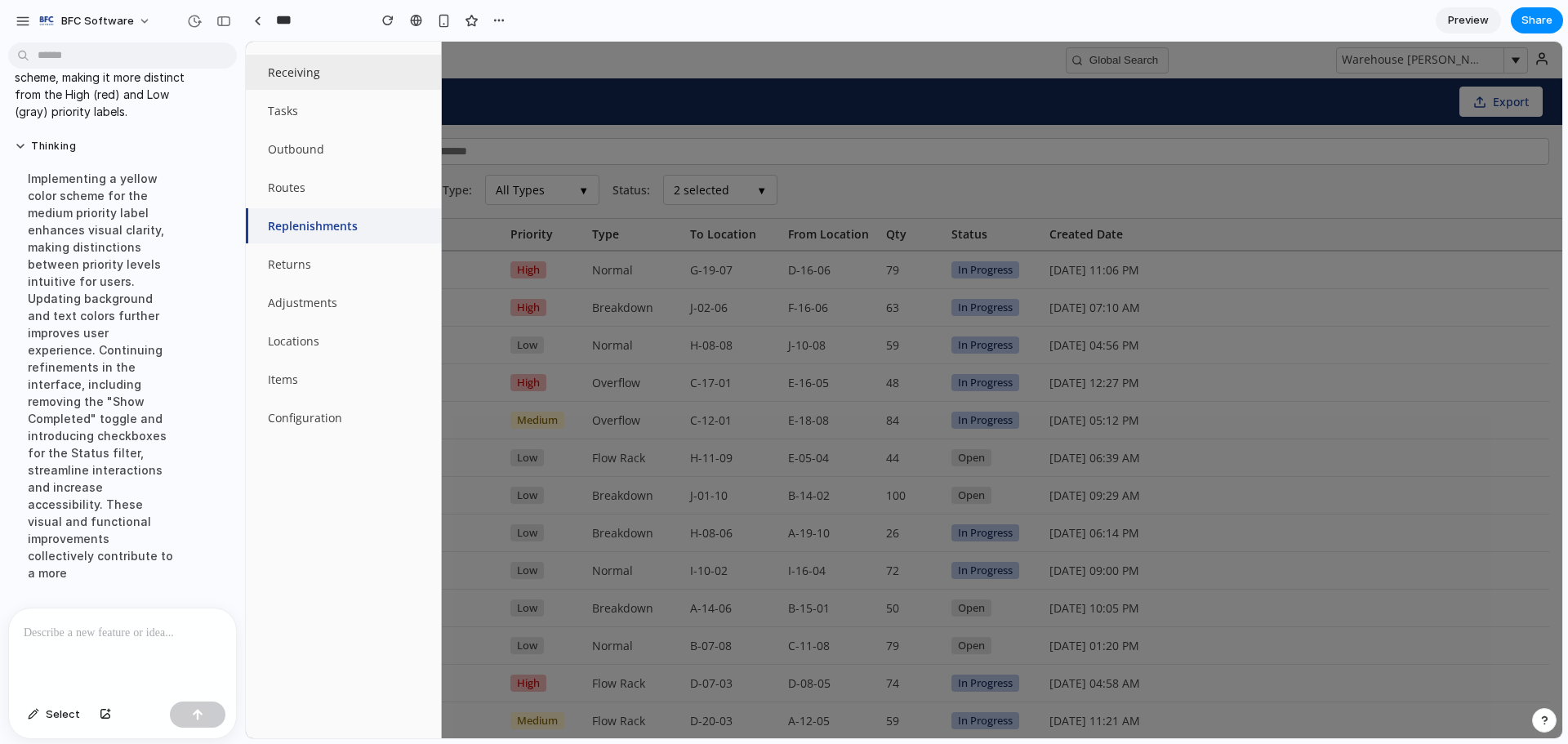
click at [308, 78] on button "Receiving" at bounding box center [343, 72] width 196 height 35
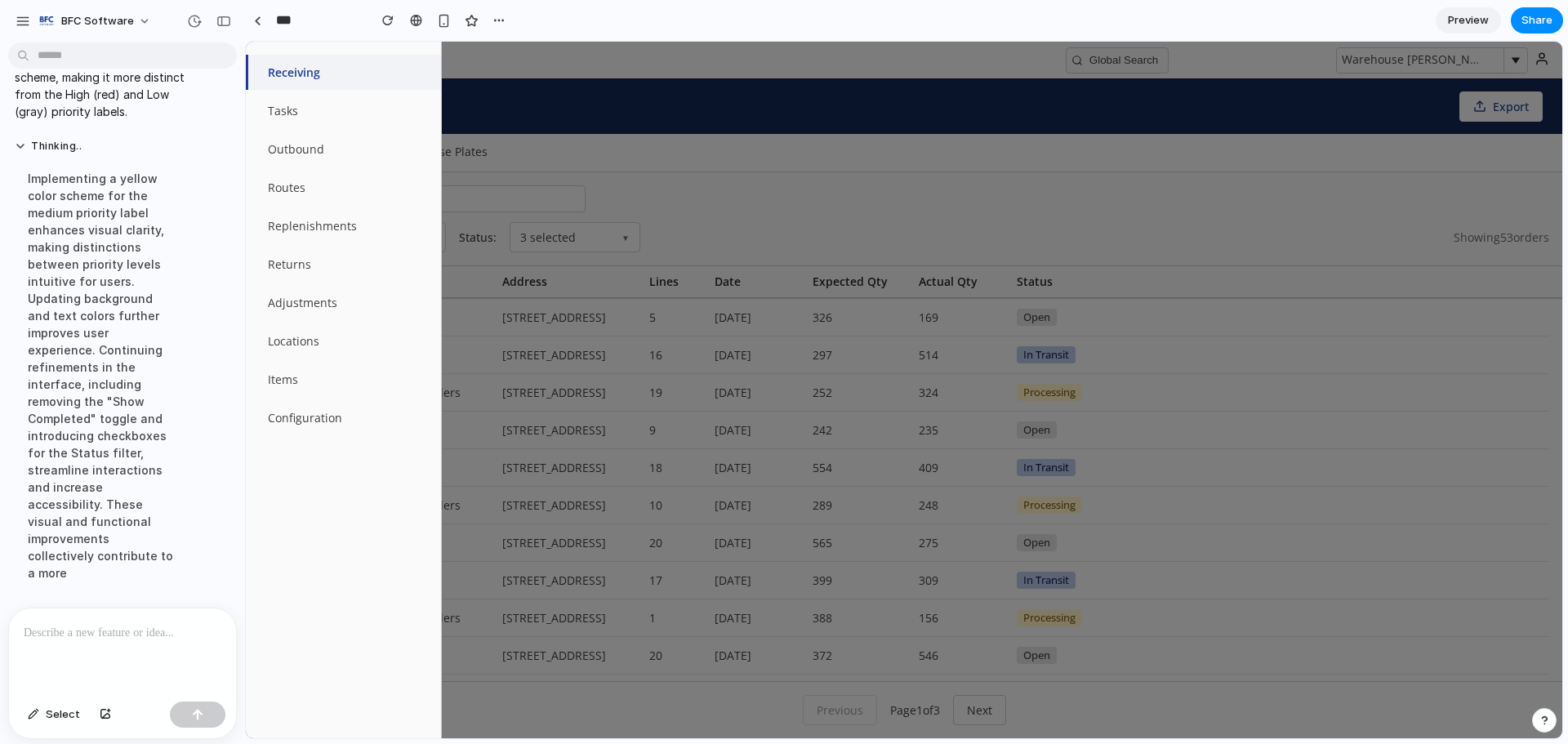
click at [603, 62] on div at bounding box center [904, 389] width 1316 height 697
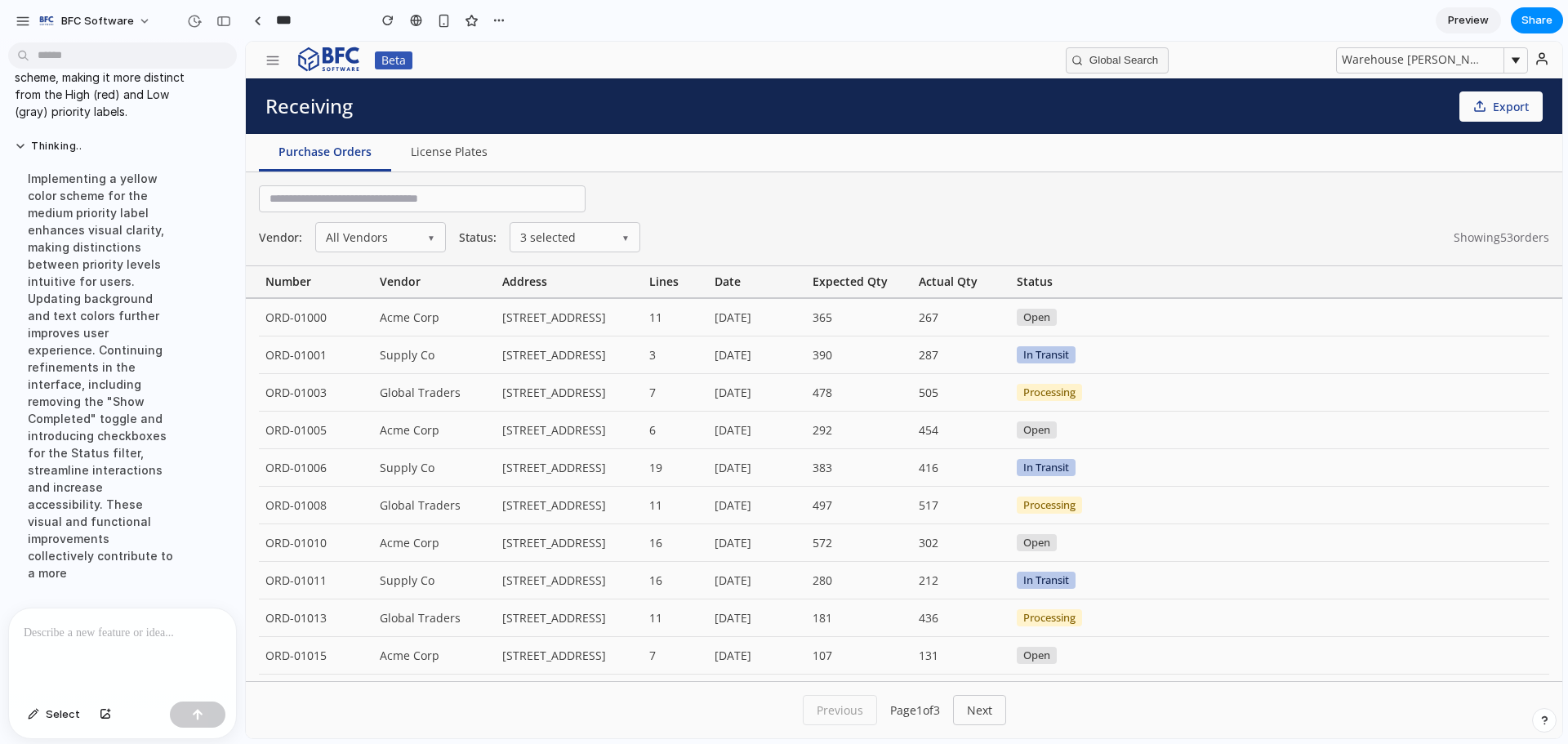
click at [1459, 22] on span "Preview" at bounding box center [1468, 20] width 40 height 16
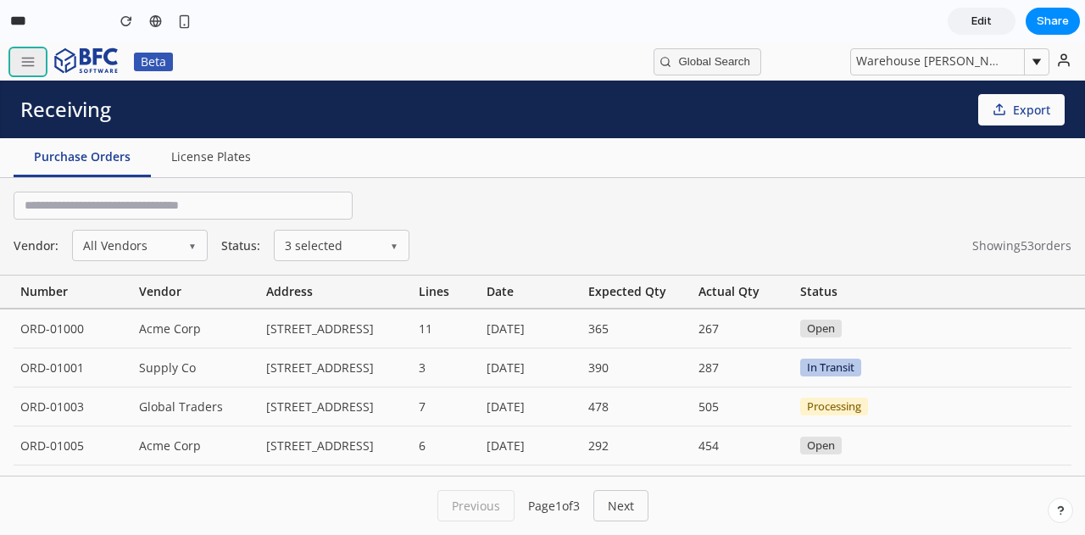
click at [12, 64] on button "button" at bounding box center [28, 61] width 36 height 27
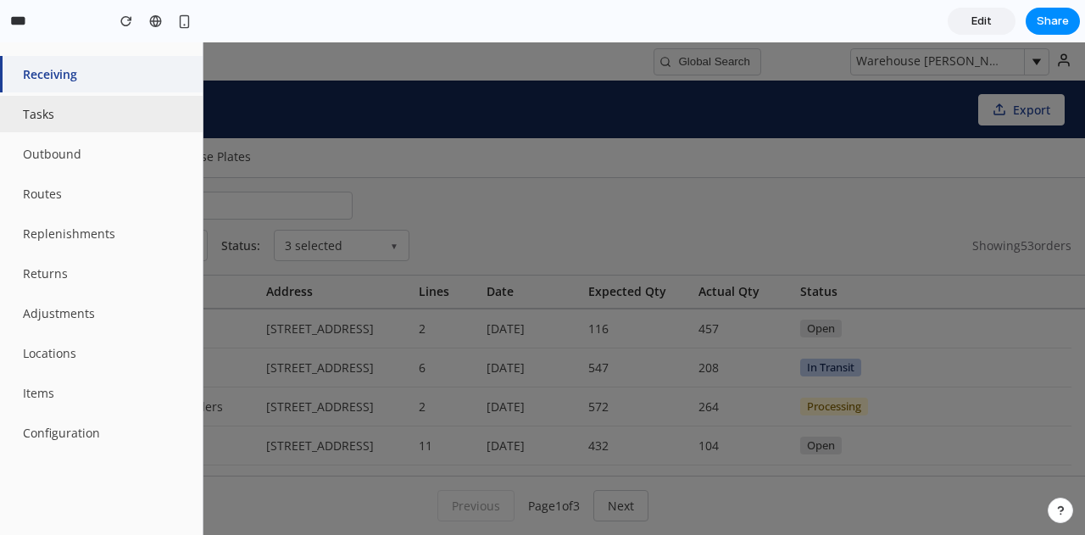
click at [34, 114] on button "Tasks" at bounding box center [101, 114] width 203 height 36
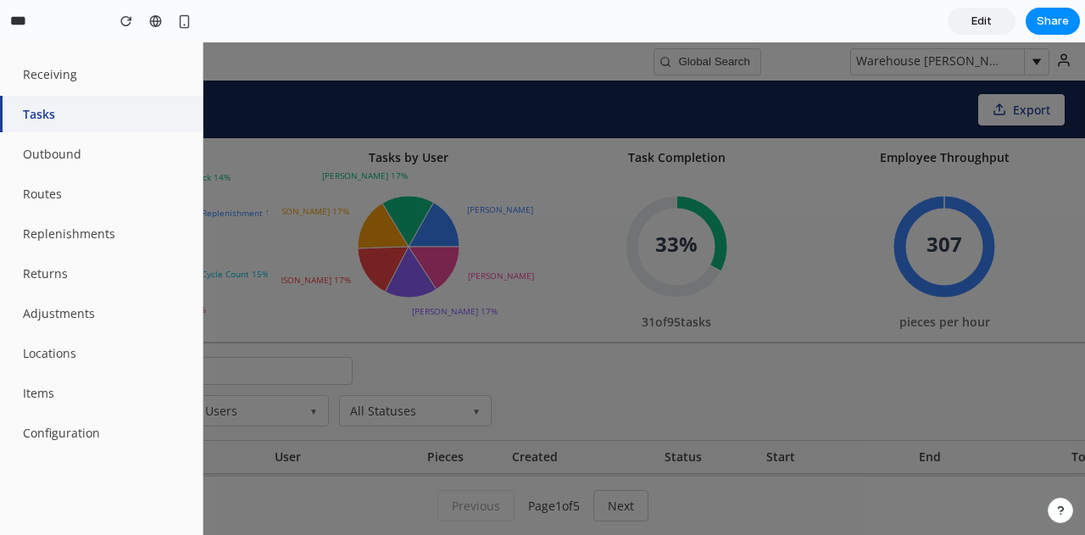
click at [397, 71] on div at bounding box center [542, 288] width 1085 height 492
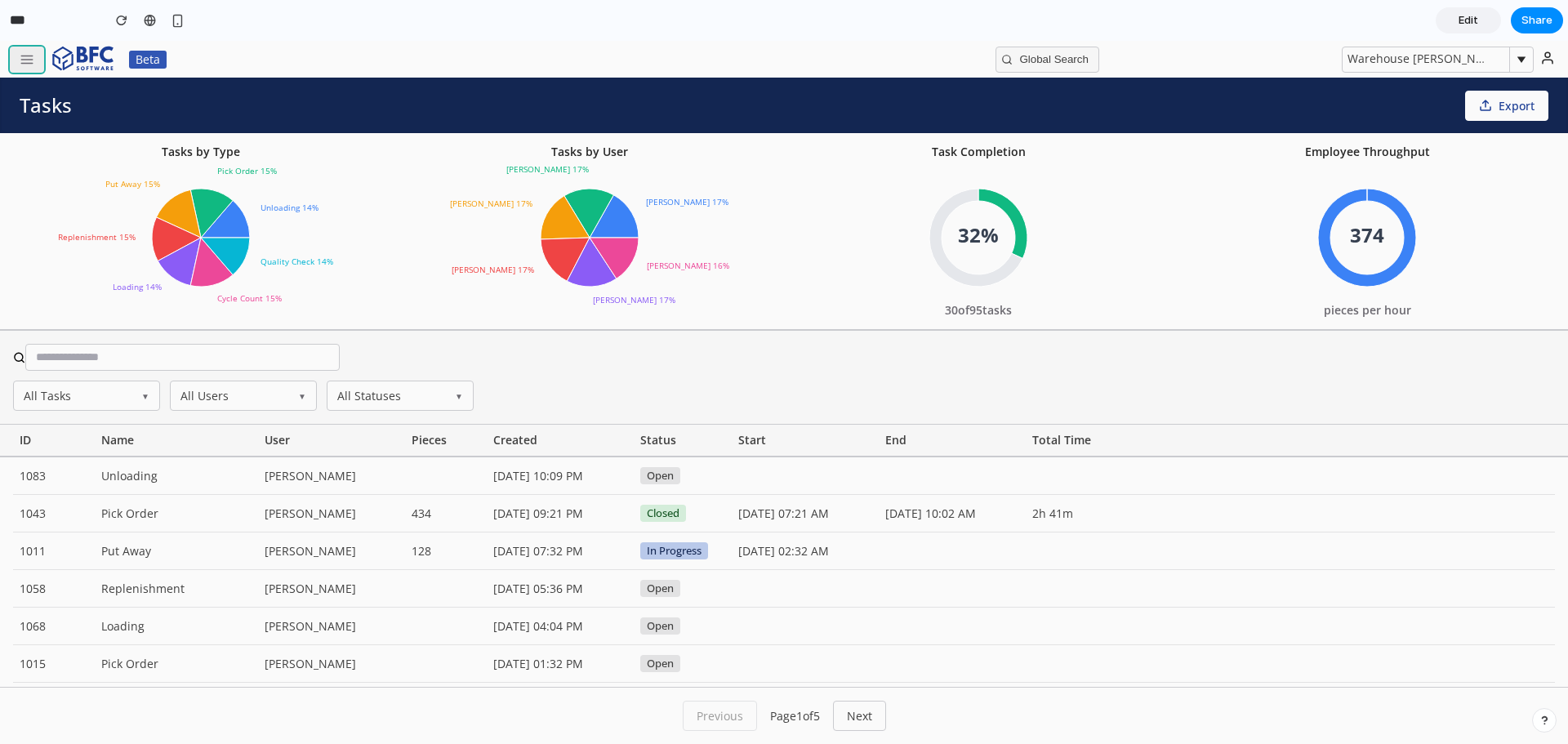
click at [30, 67] on button "button" at bounding box center [27, 59] width 35 height 26
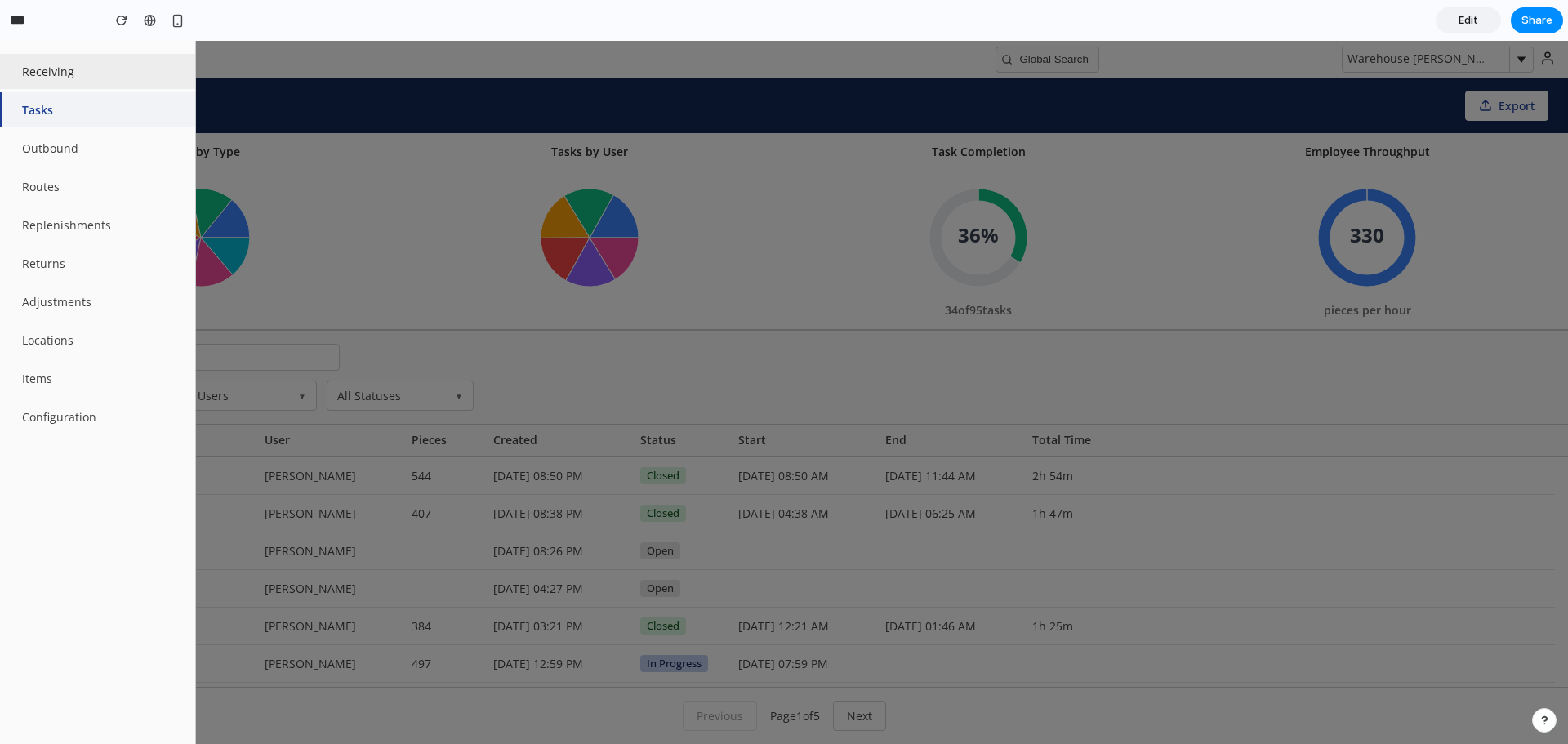
click at [57, 73] on button "Receiving" at bounding box center [97, 71] width 196 height 35
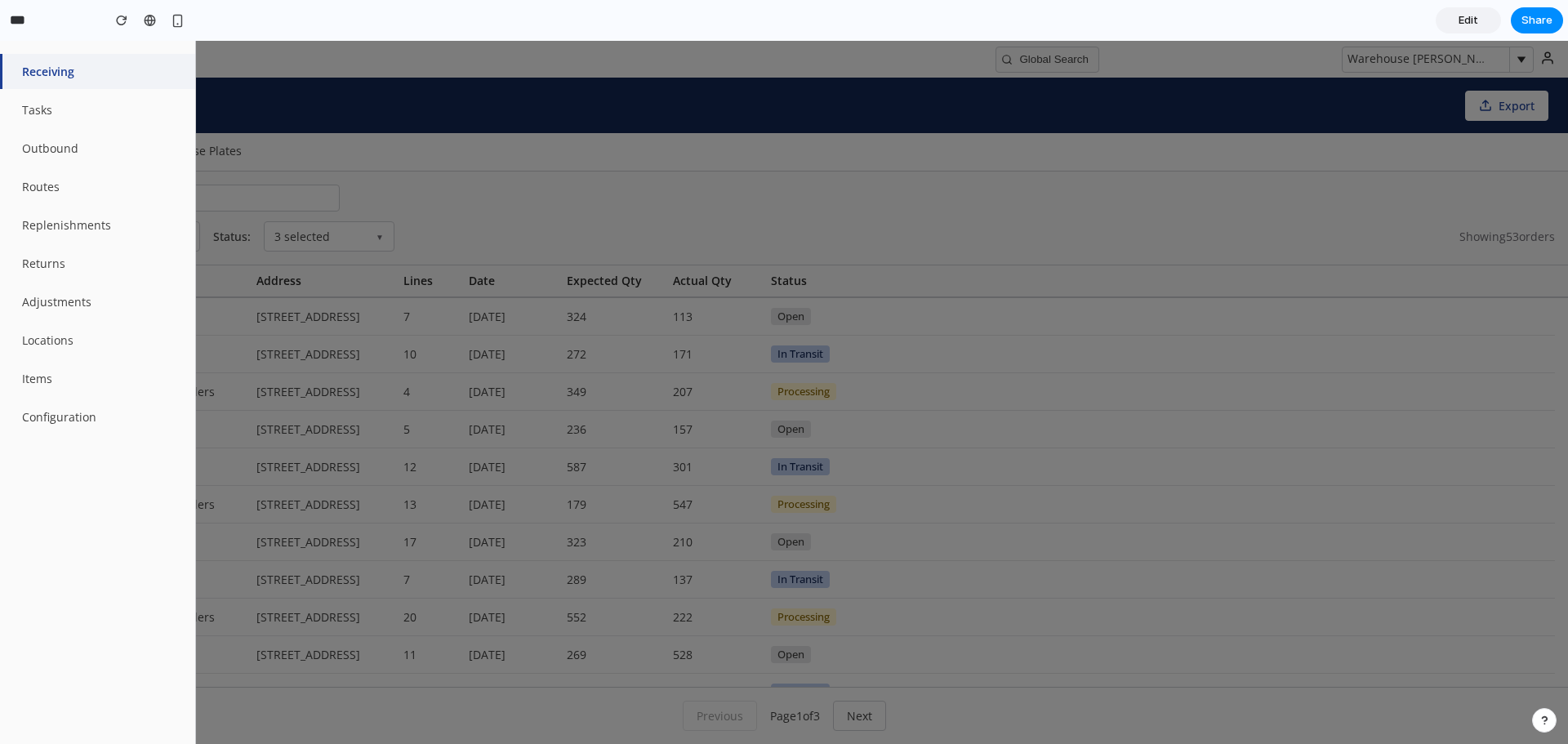
click at [492, 73] on div at bounding box center [784, 392] width 1568 height 704
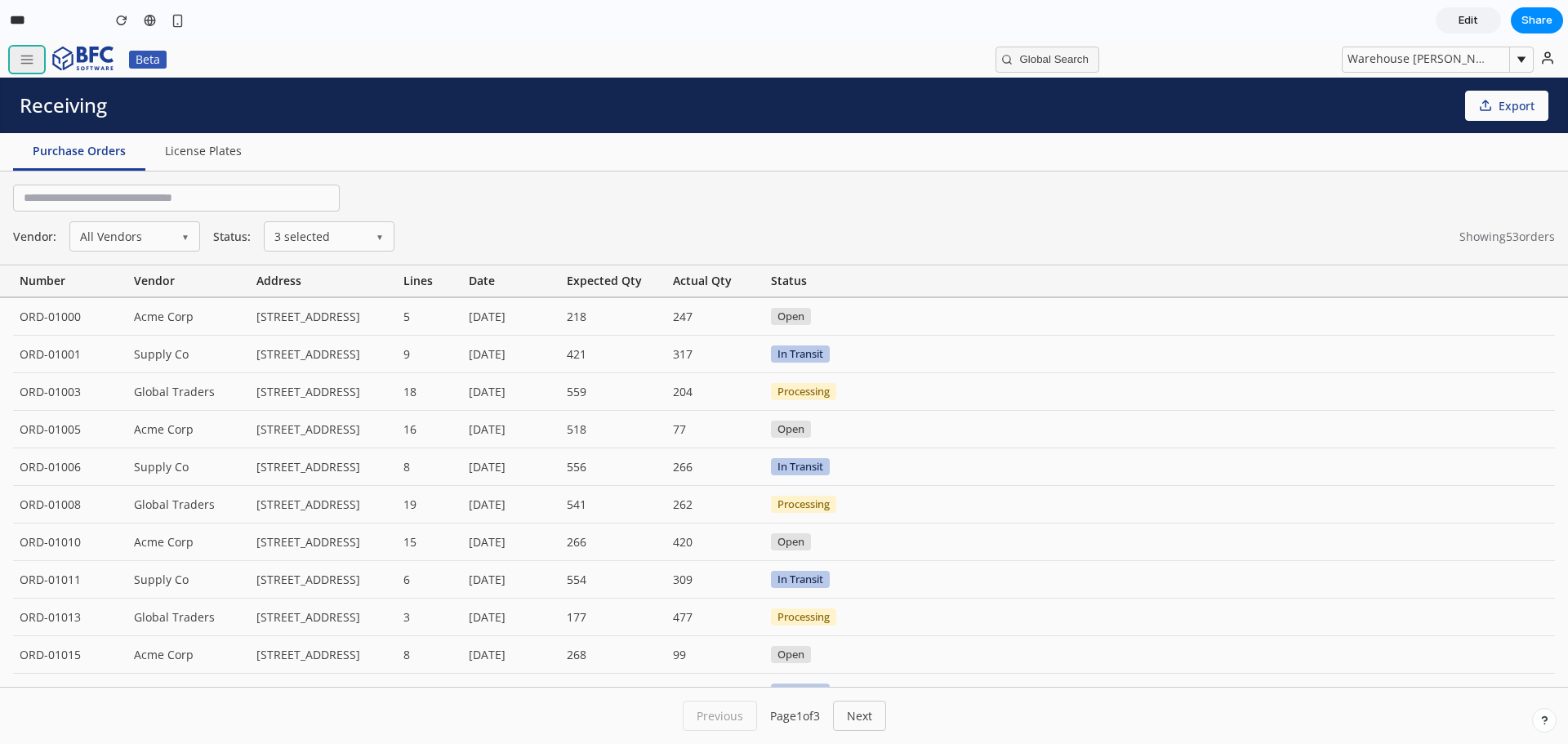
click at [37, 61] on button "button" at bounding box center [27, 59] width 35 height 26
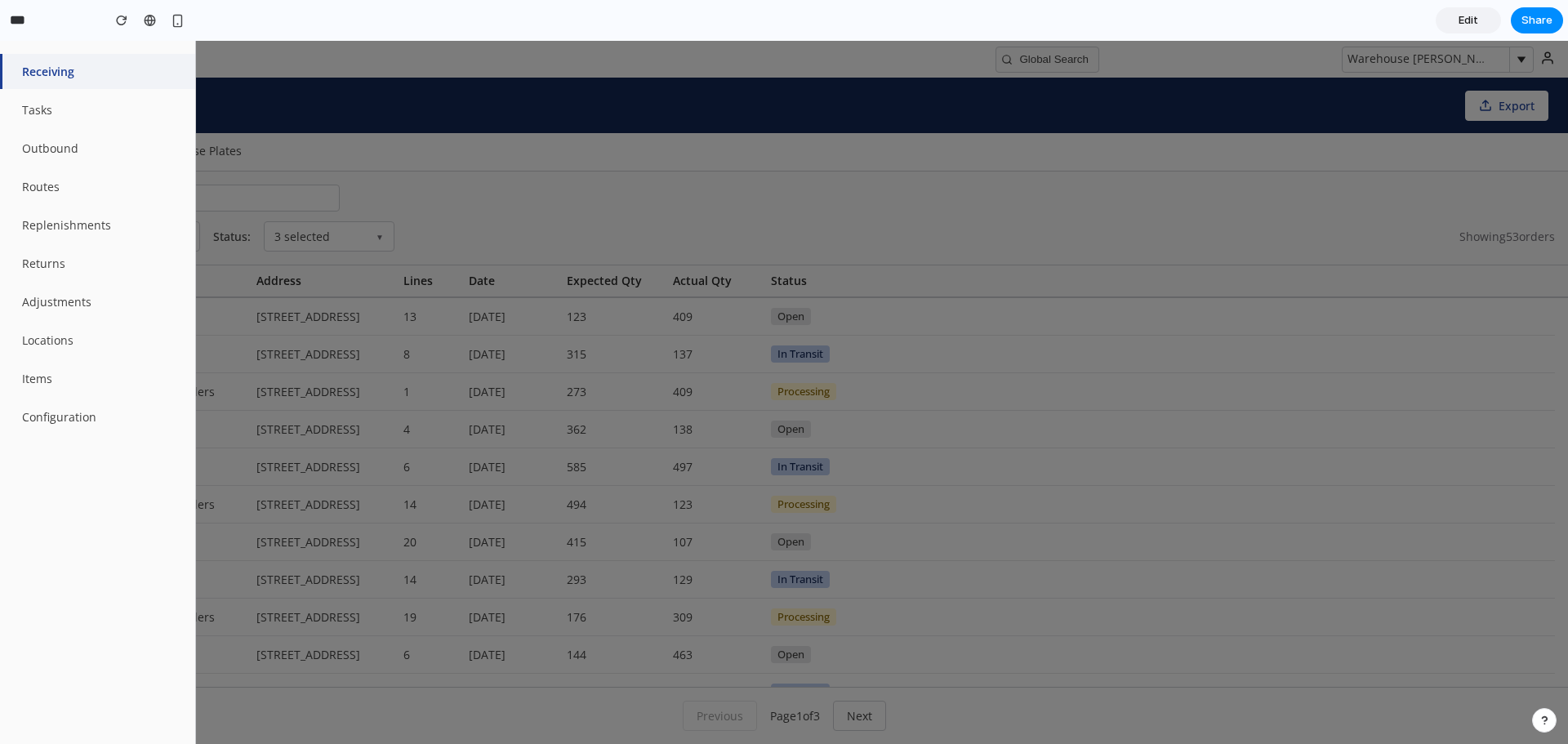
click at [269, 65] on div at bounding box center [784, 392] width 1568 height 704
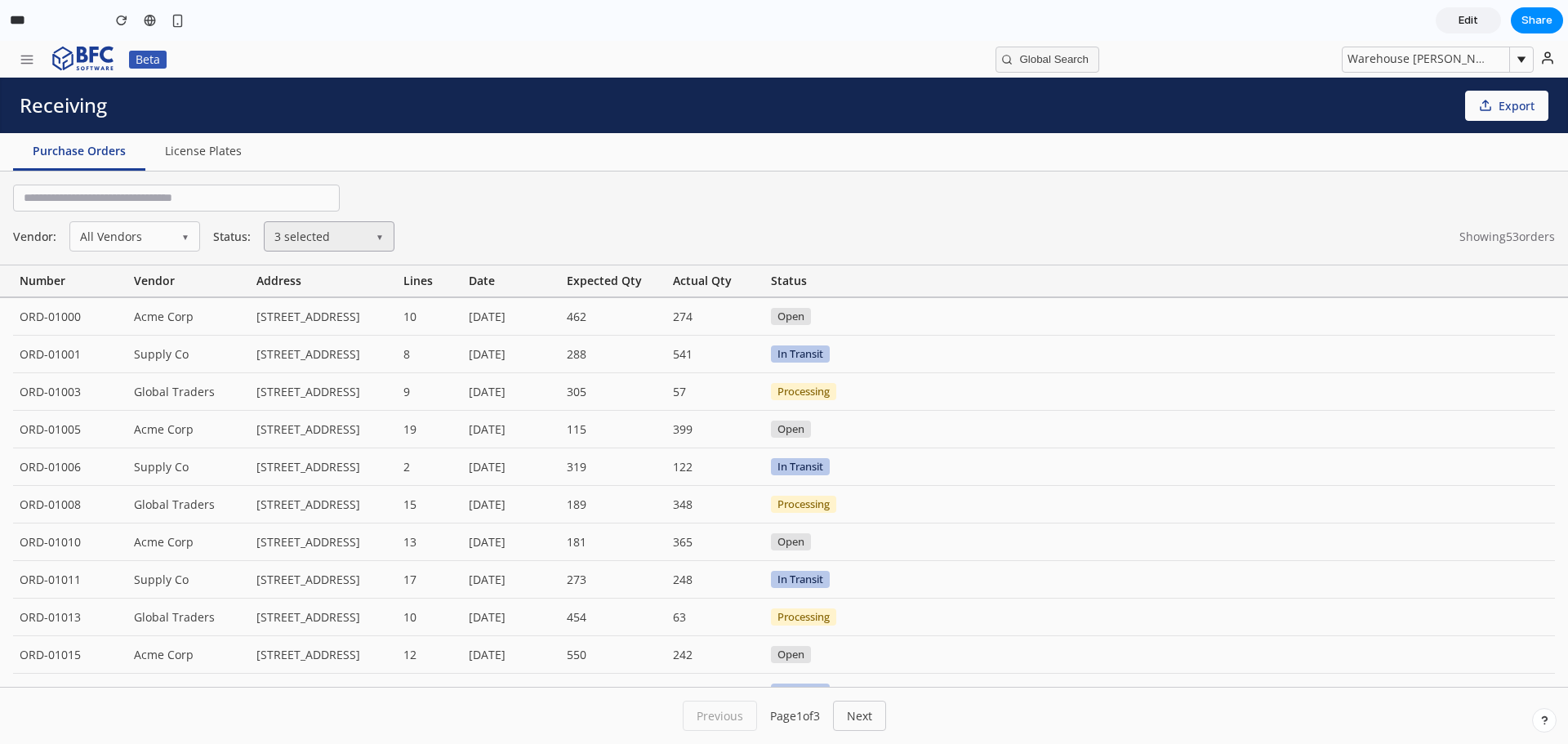
click at [340, 246] on button "3 selected ▼" at bounding box center [330, 236] width 131 height 30
click at [340, 351] on label "Received" at bounding box center [346, 339] width 162 height 31
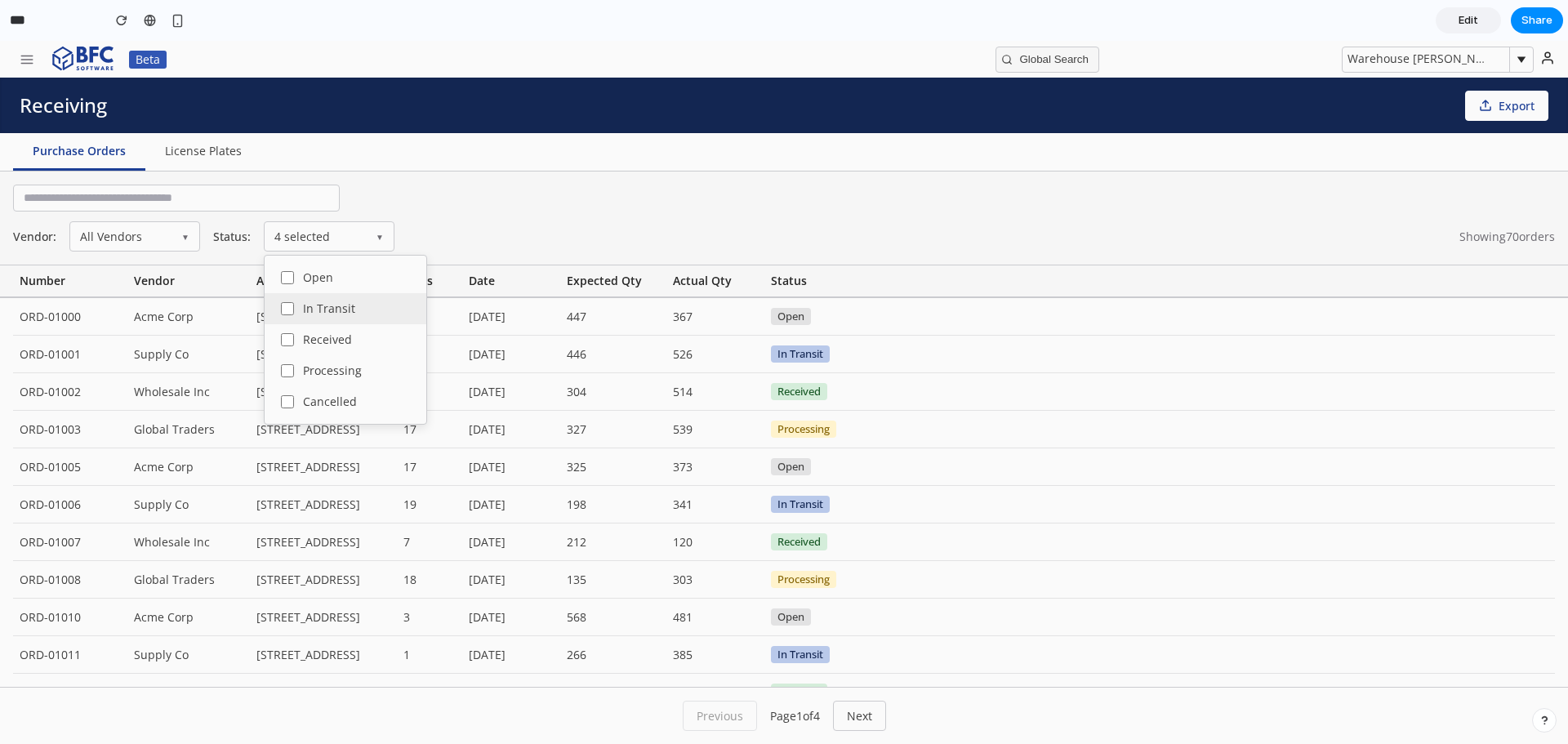
click at [344, 319] on label "In Transit" at bounding box center [346, 308] width 162 height 31
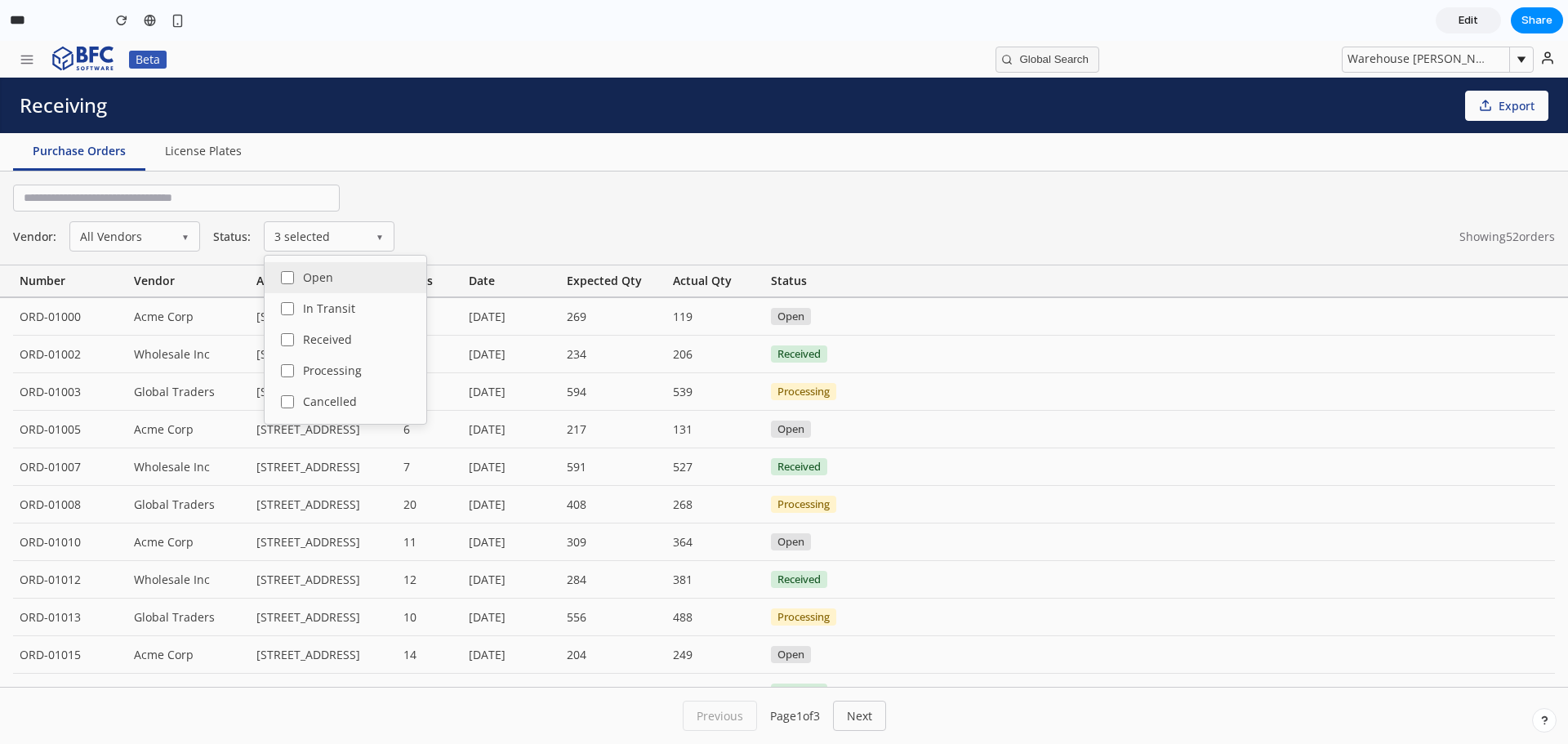
click at [350, 273] on label "Open" at bounding box center [346, 278] width 162 height 31
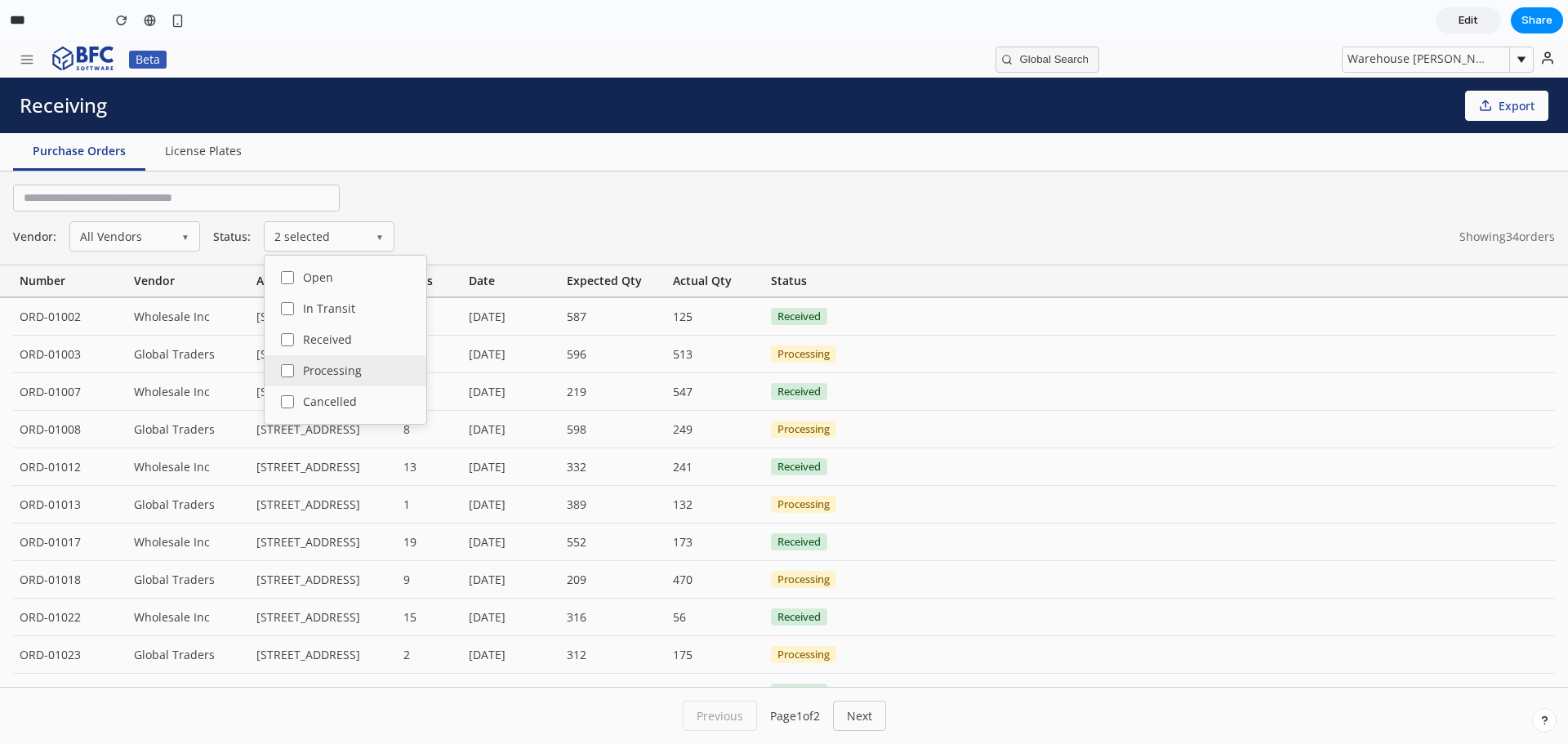
click at [351, 370] on span "Processing" at bounding box center [332, 371] width 59 height 12
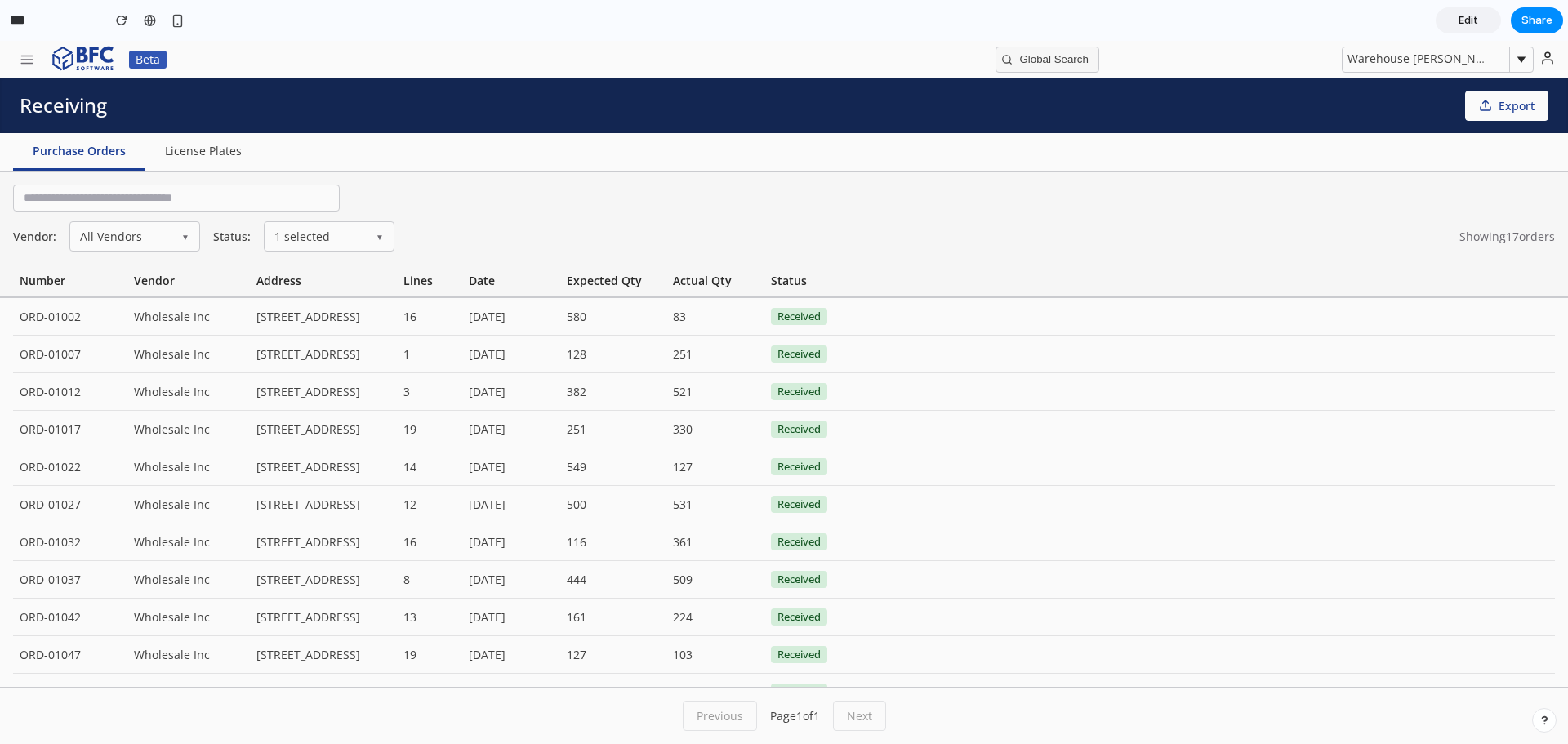
click at [1000, 171] on div "Purchase Orders License Plates" at bounding box center [784, 152] width 1568 height 39
click at [198, 164] on button "License Plates" at bounding box center [203, 151] width 116 height 38
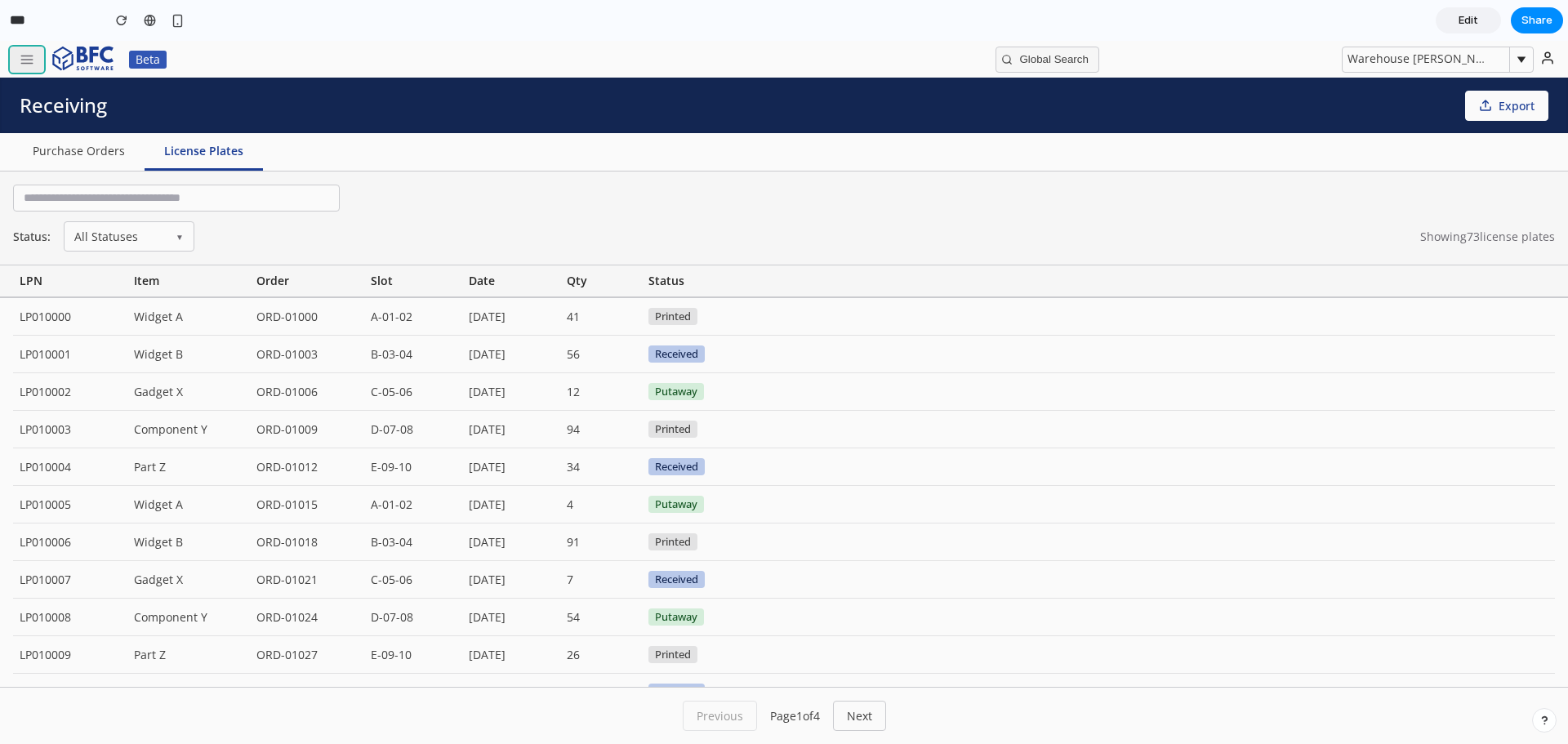
click at [29, 49] on button "button" at bounding box center [27, 59] width 35 height 26
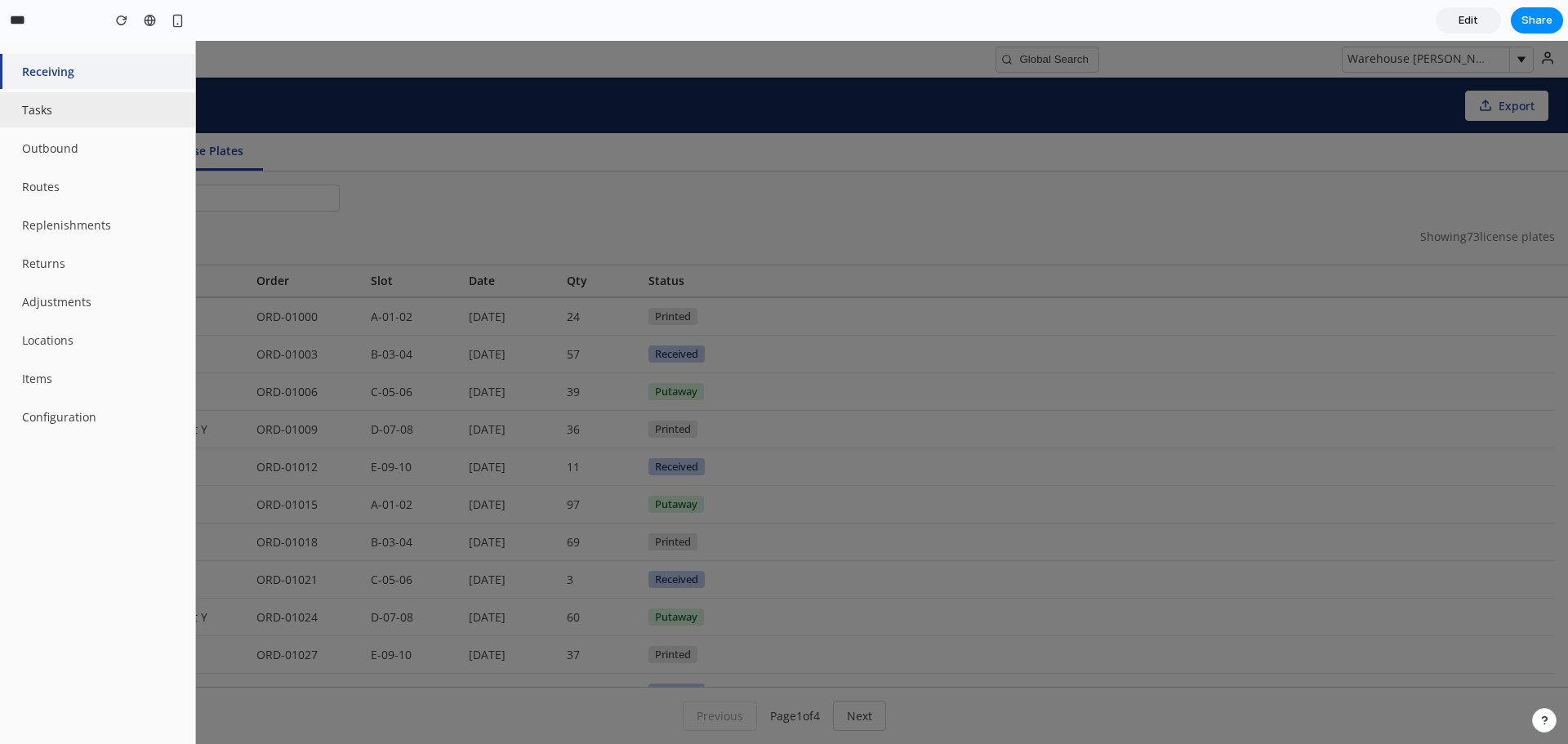
click at [53, 120] on button "Tasks" at bounding box center [97, 110] width 196 height 35
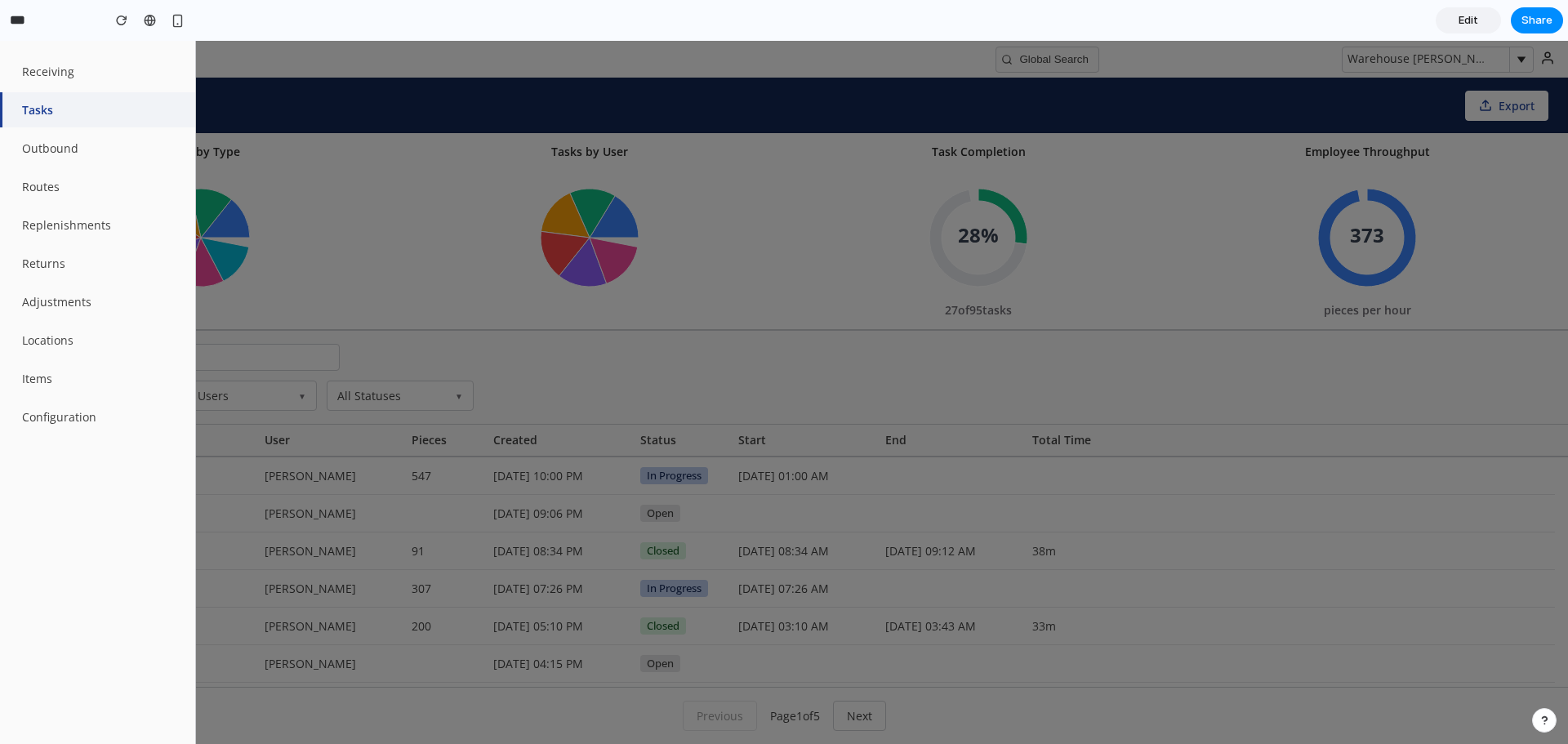
click at [593, 70] on div at bounding box center [784, 392] width 1568 height 704
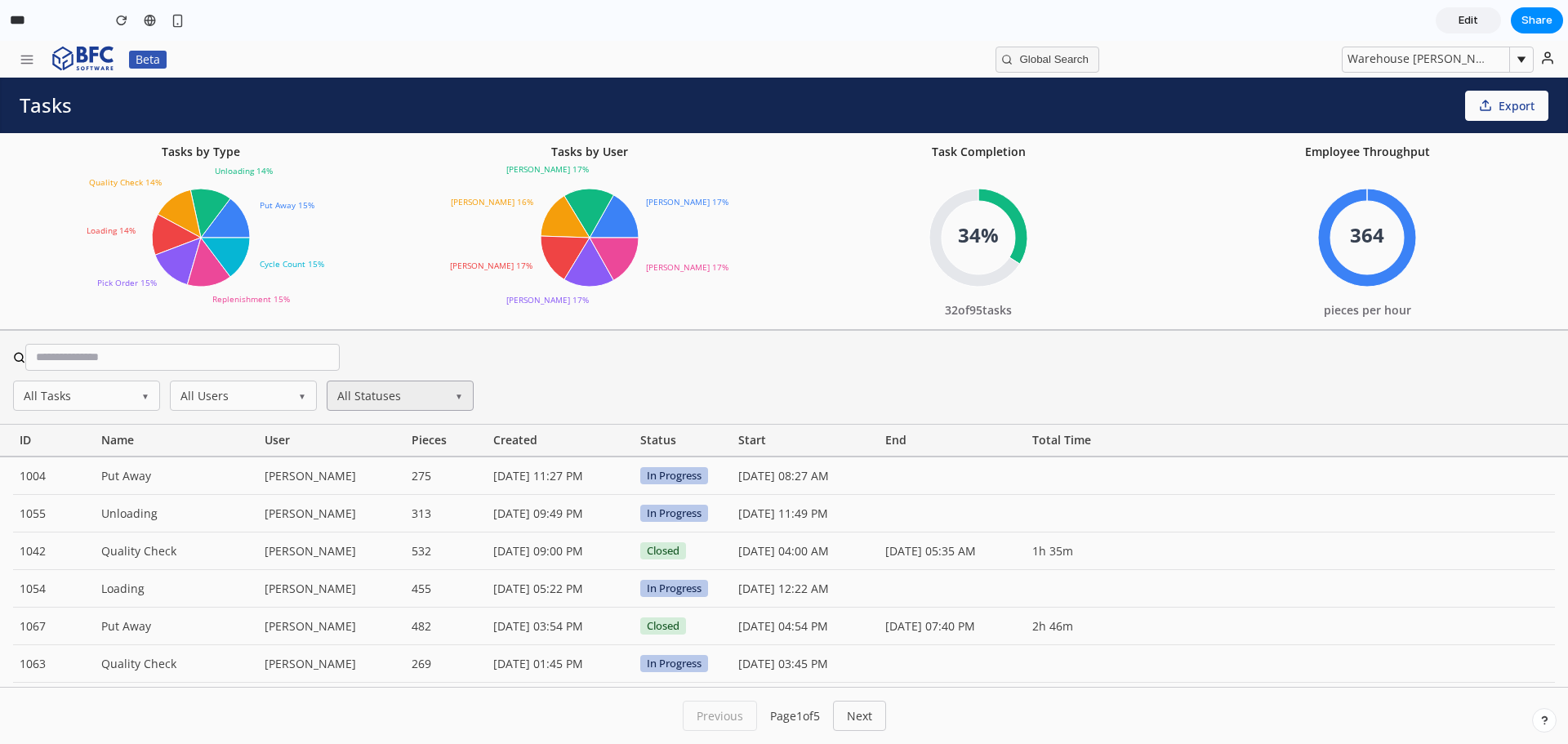
click at [420, 408] on button "All Statuses ▼" at bounding box center [400, 395] width 147 height 30
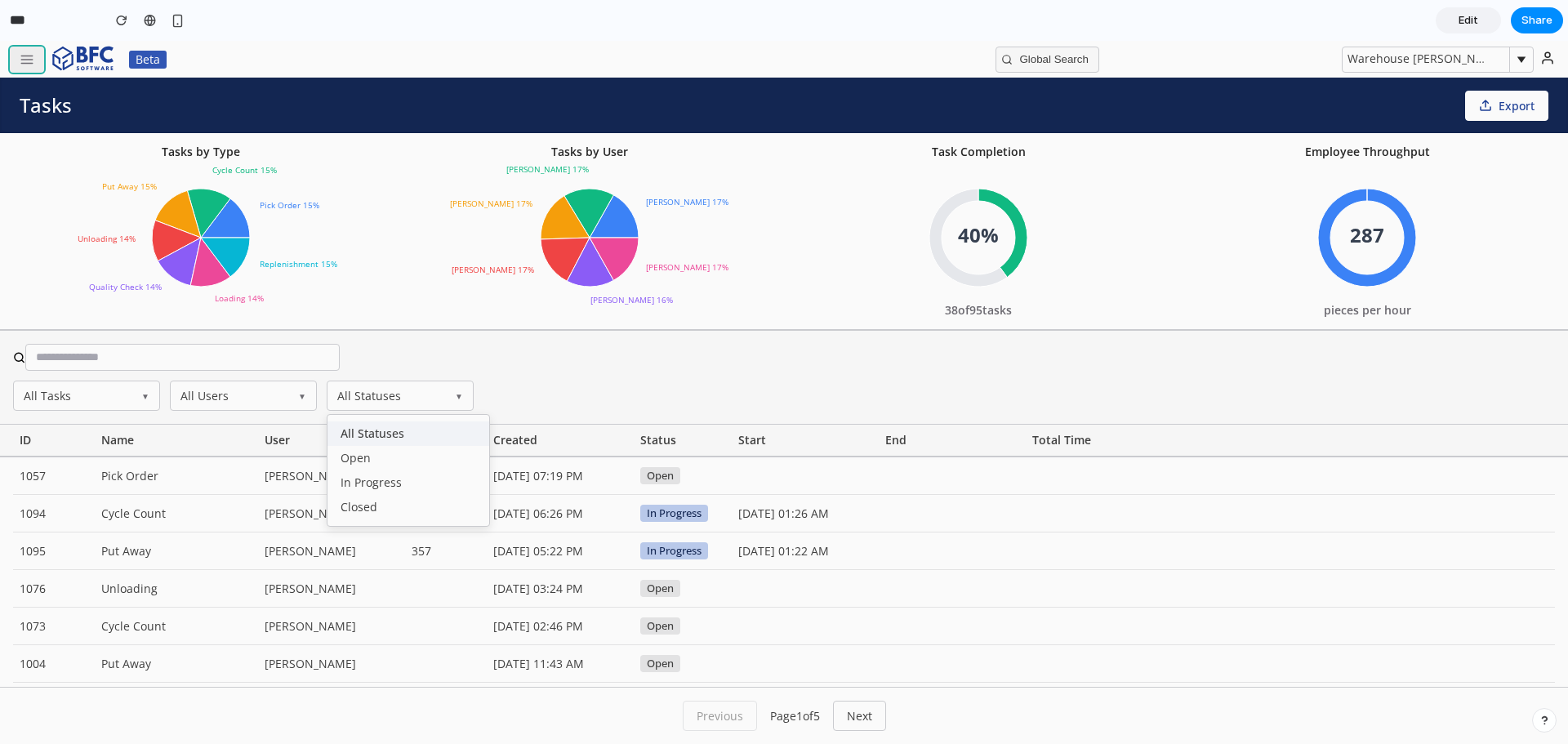
click at [31, 60] on line "button" at bounding box center [27, 60] width 12 height 0
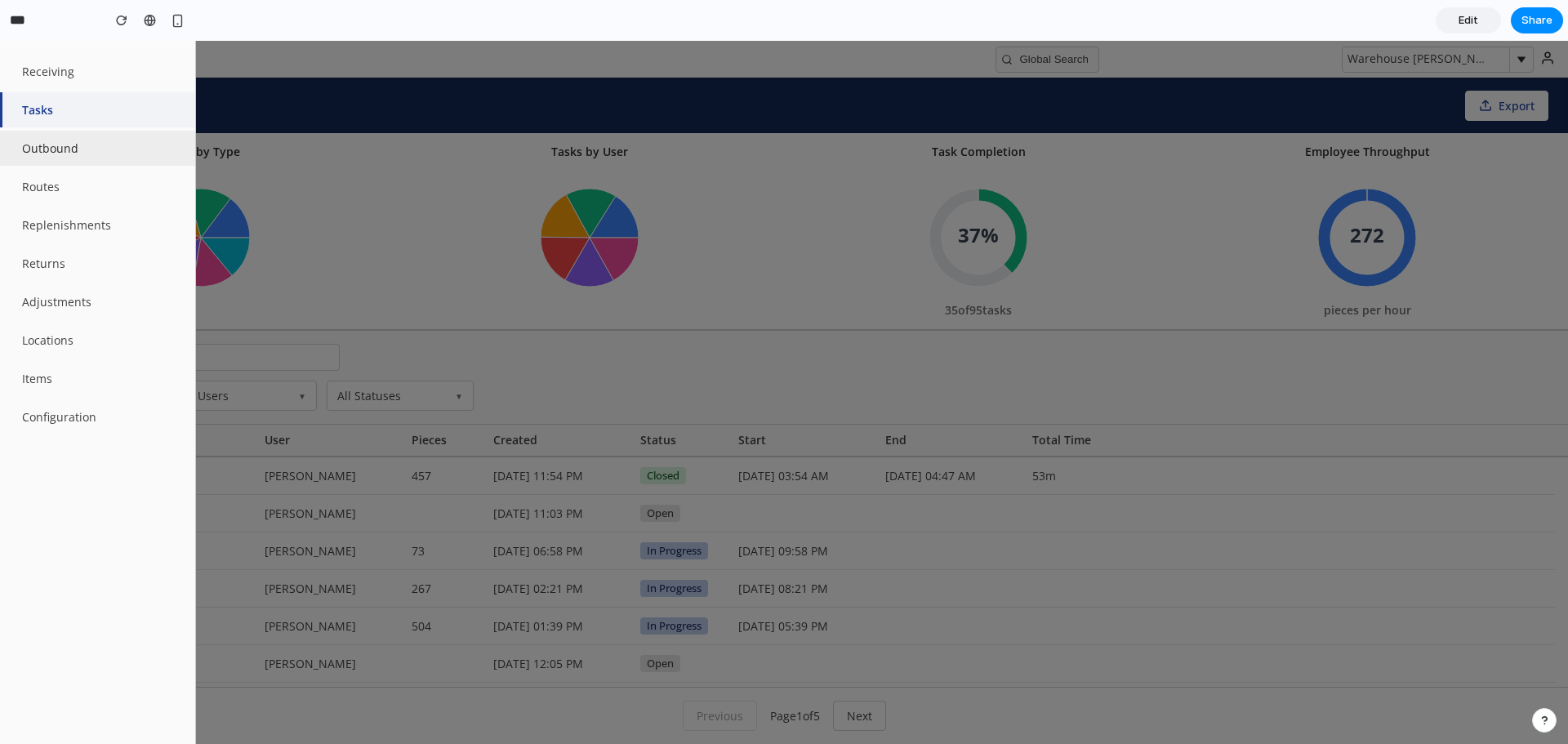
click at [62, 155] on button "Outbound" at bounding box center [97, 148] width 196 height 35
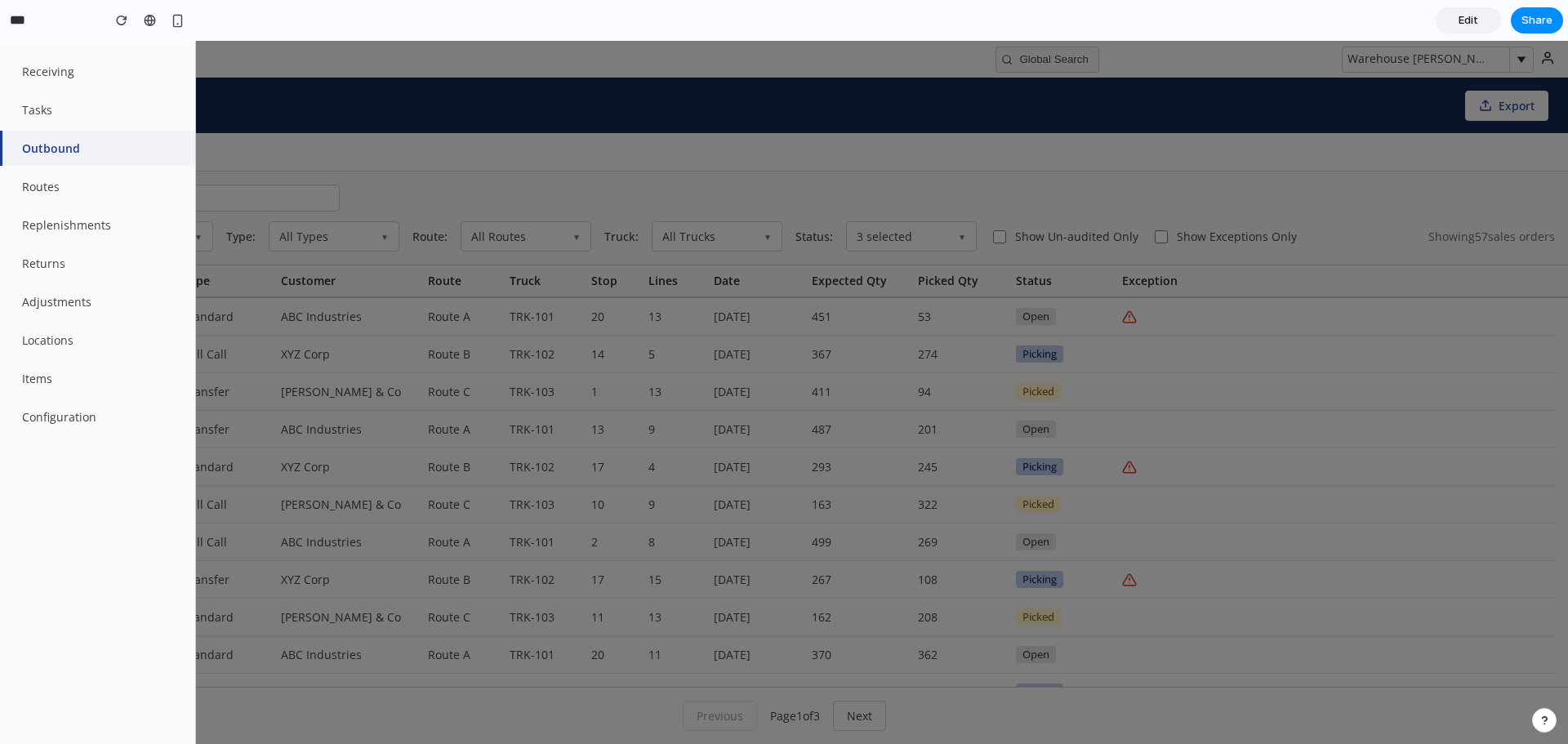
click at [541, 114] on div at bounding box center [784, 392] width 1568 height 704
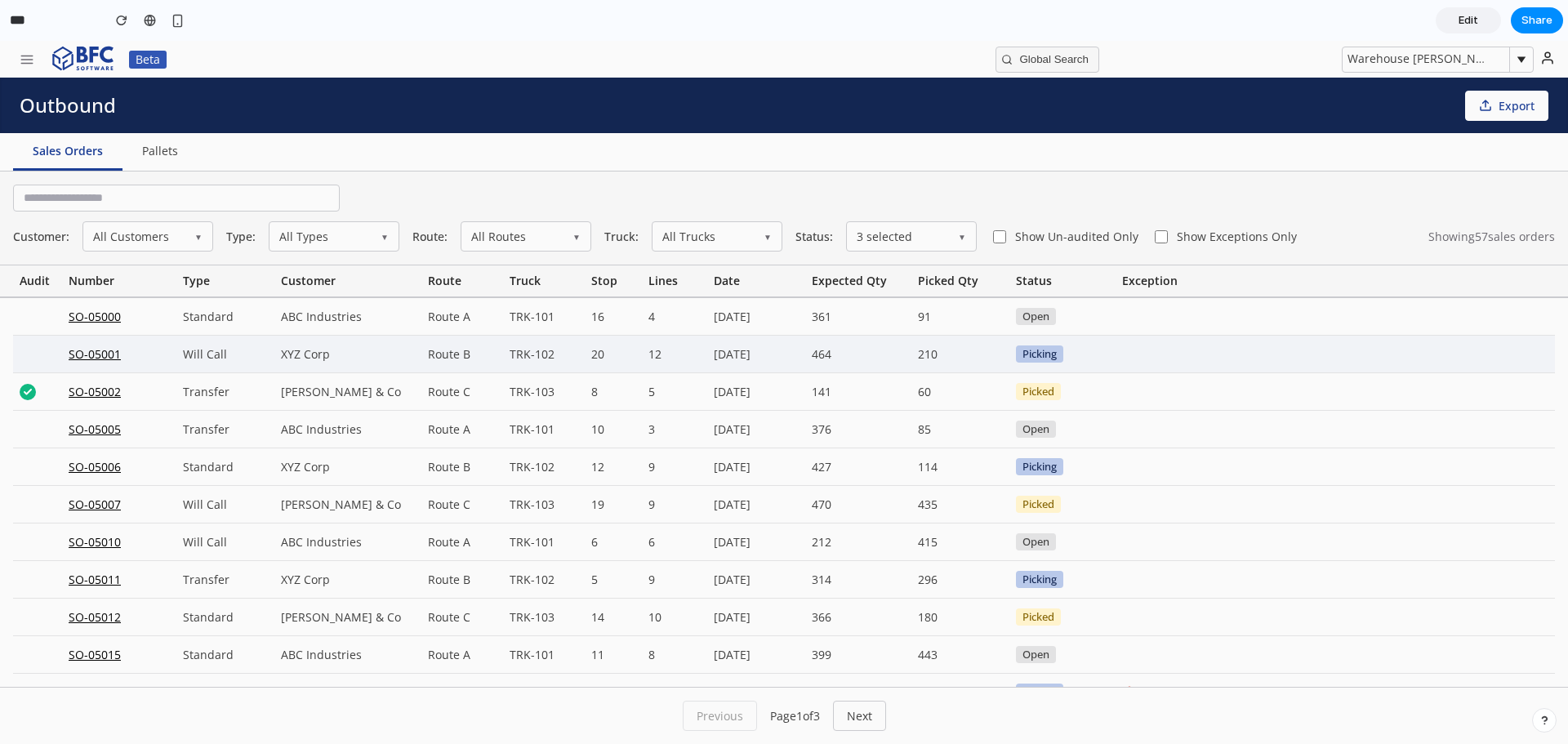
click at [78, 355] on div "SO-05001" at bounding box center [119, 354] width 115 height 37
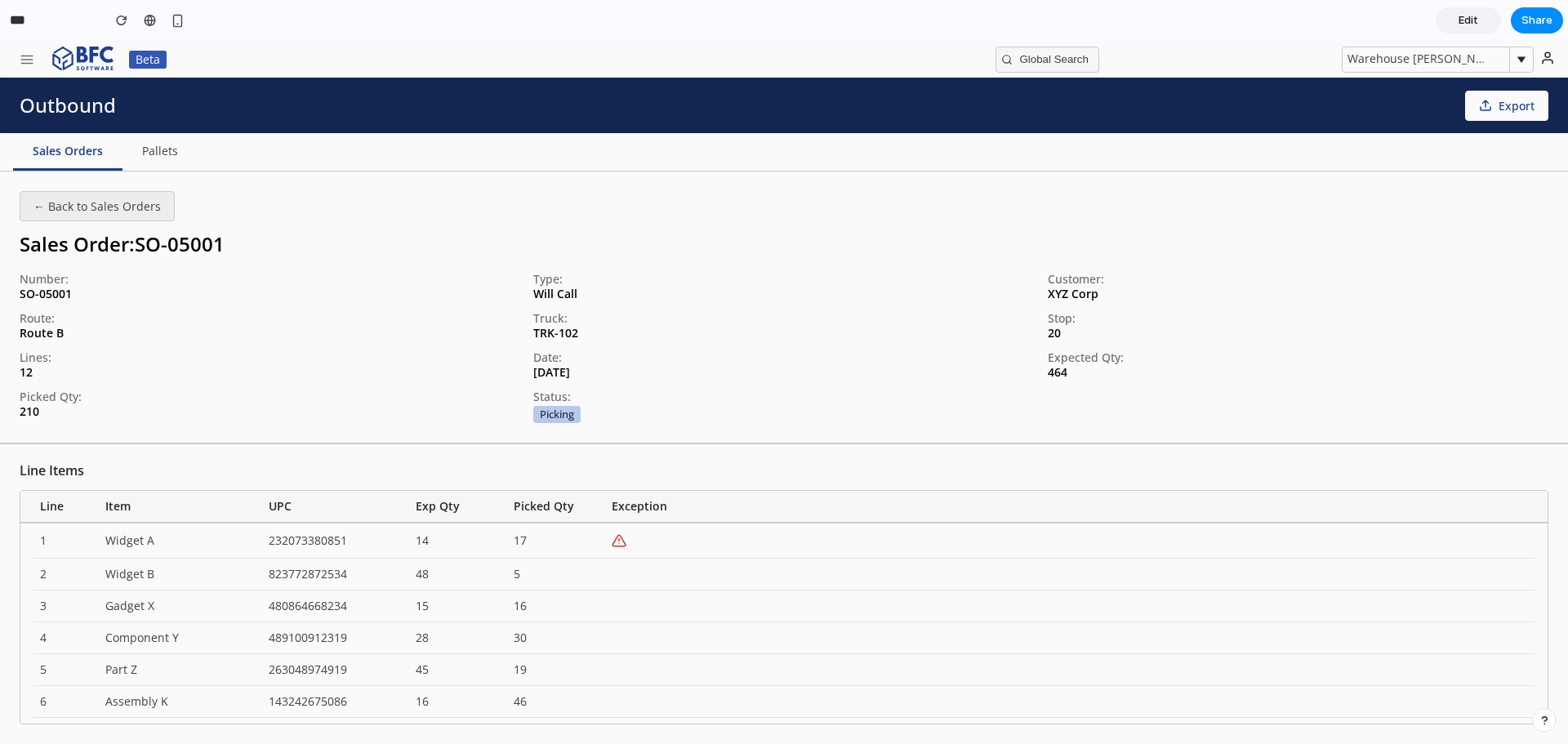
click at [158, 199] on button "← Back to Sales Orders" at bounding box center [96, 205] width 155 height 30
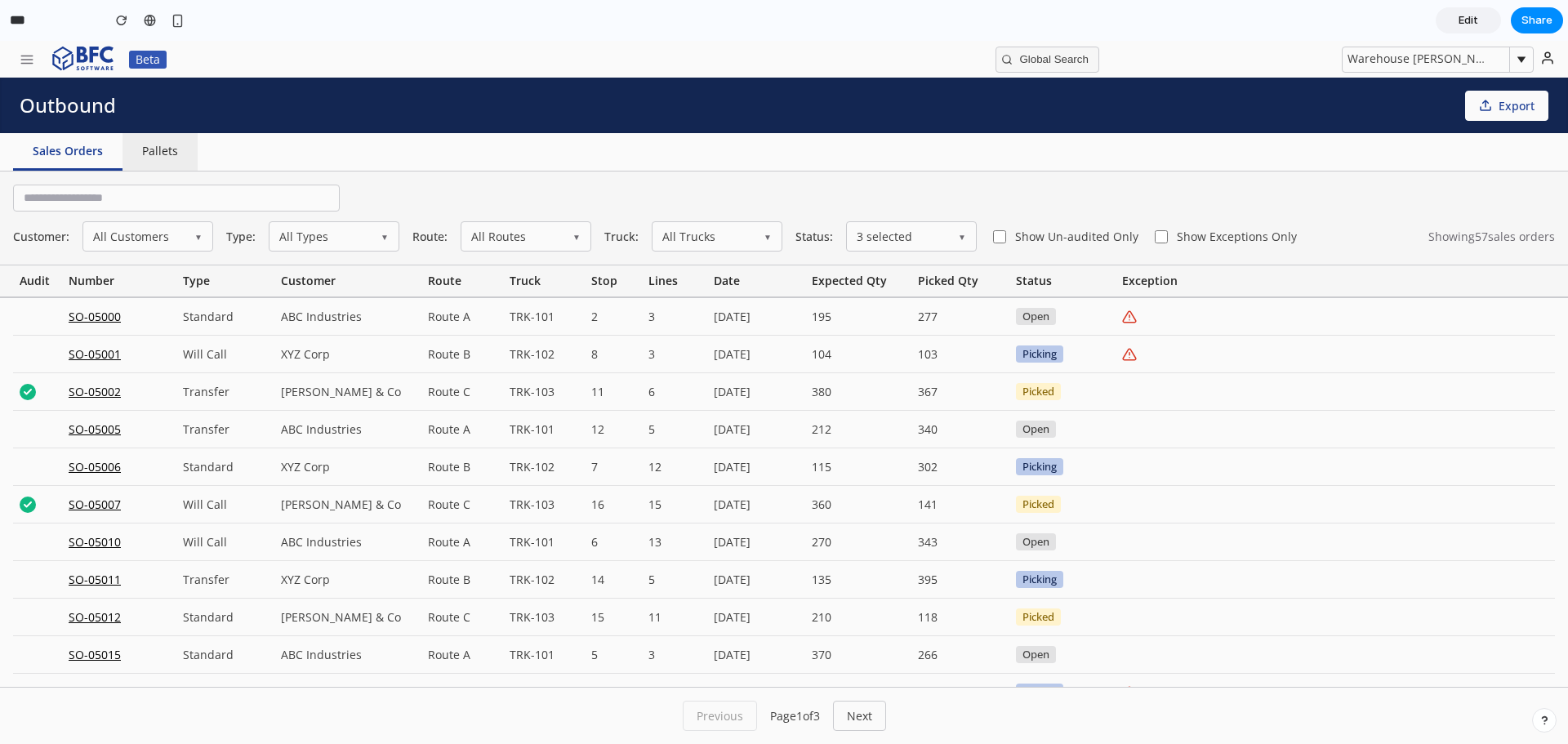
click at [173, 152] on button "Pallets" at bounding box center [160, 151] width 75 height 38
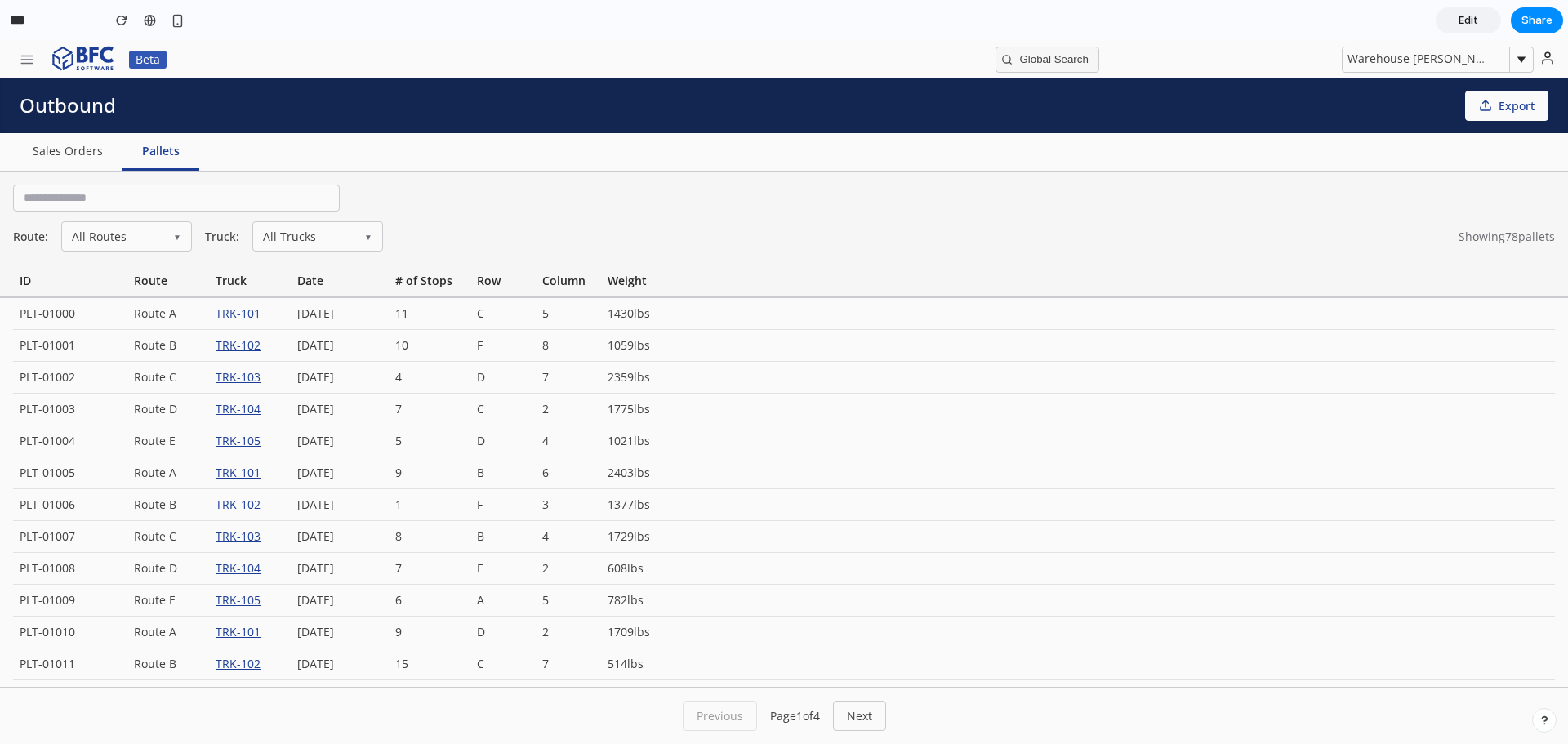
click at [8, 66] on header "**********" at bounding box center [784, 59] width 1568 height 37
click at [40, 70] on button "button" at bounding box center [27, 59] width 35 height 26
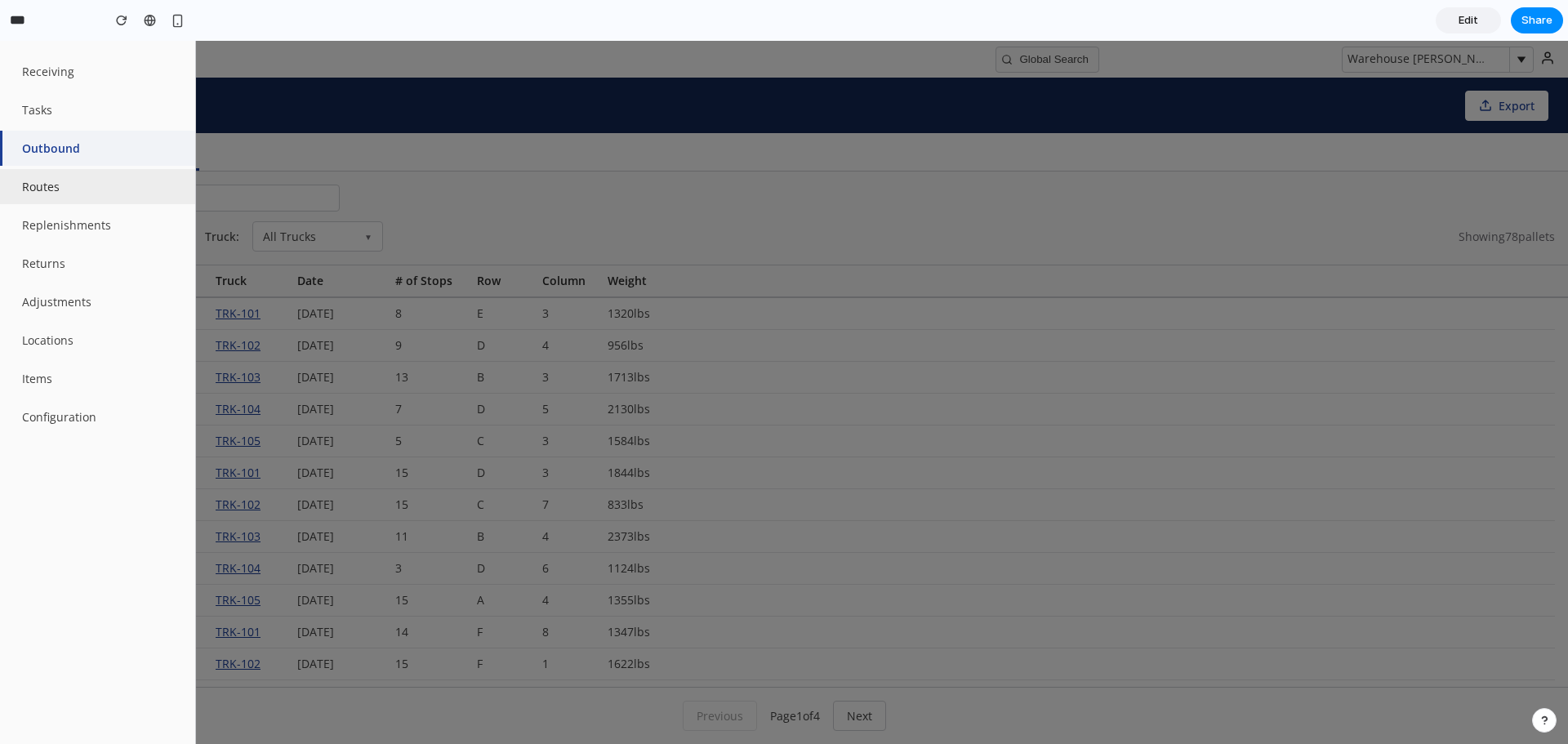
click at [68, 194] on button "Routes" at bounding box center [97, 186] width 196 height 35
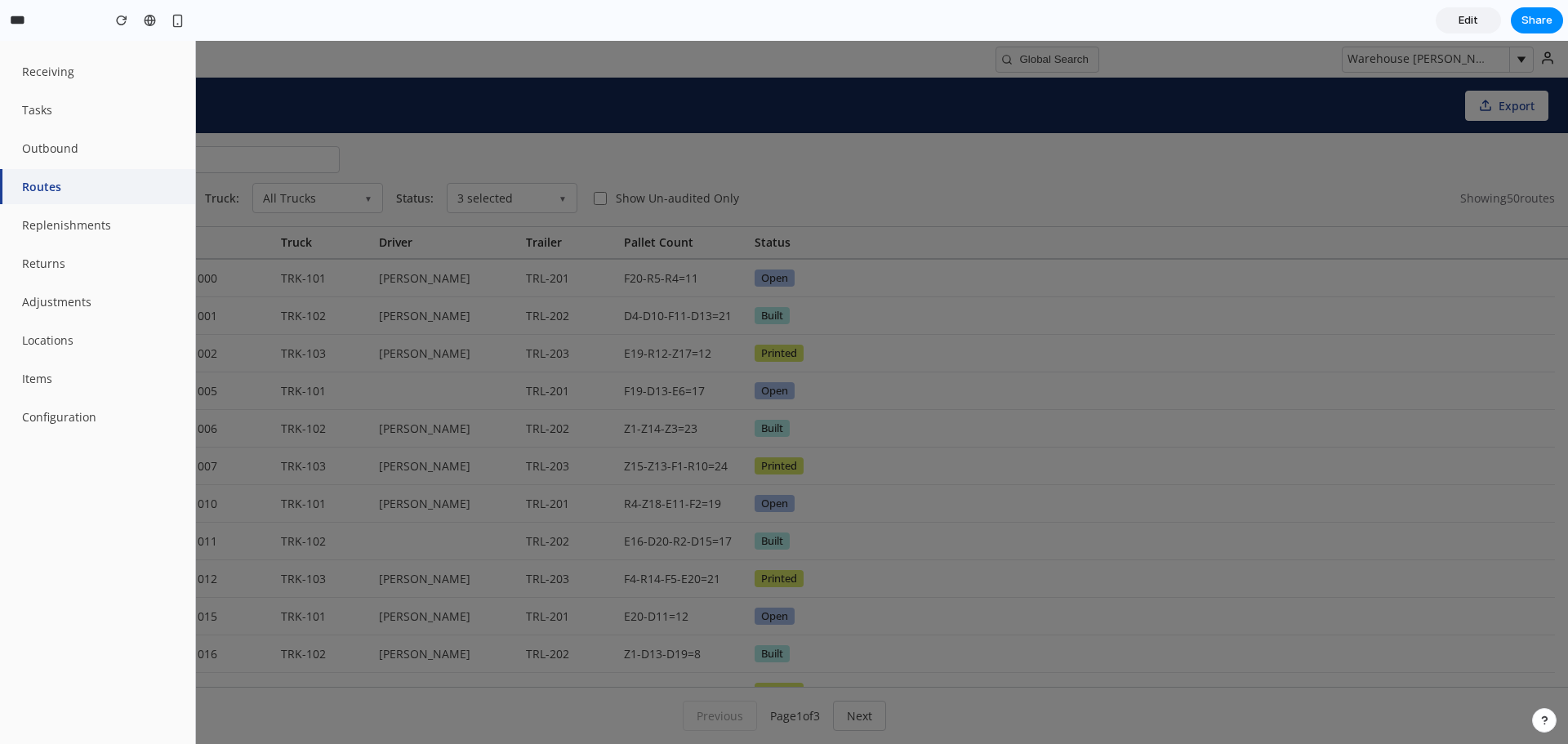
click at [606, 166] on div at bounding box center [784, 392] width 1568 height 704
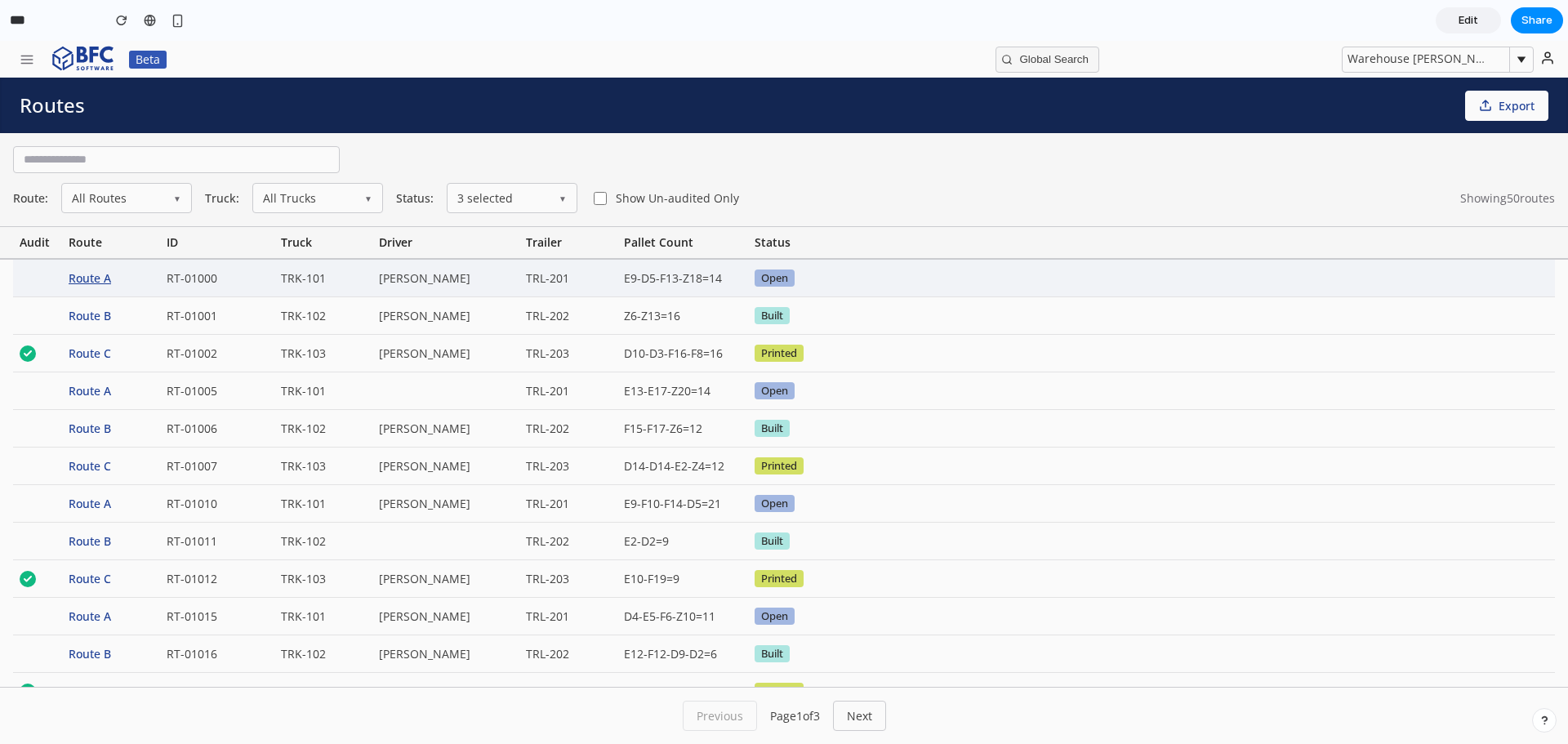
click at [91, 288] on div "Route A" at bounding box center [111, 278] width 98 height 37
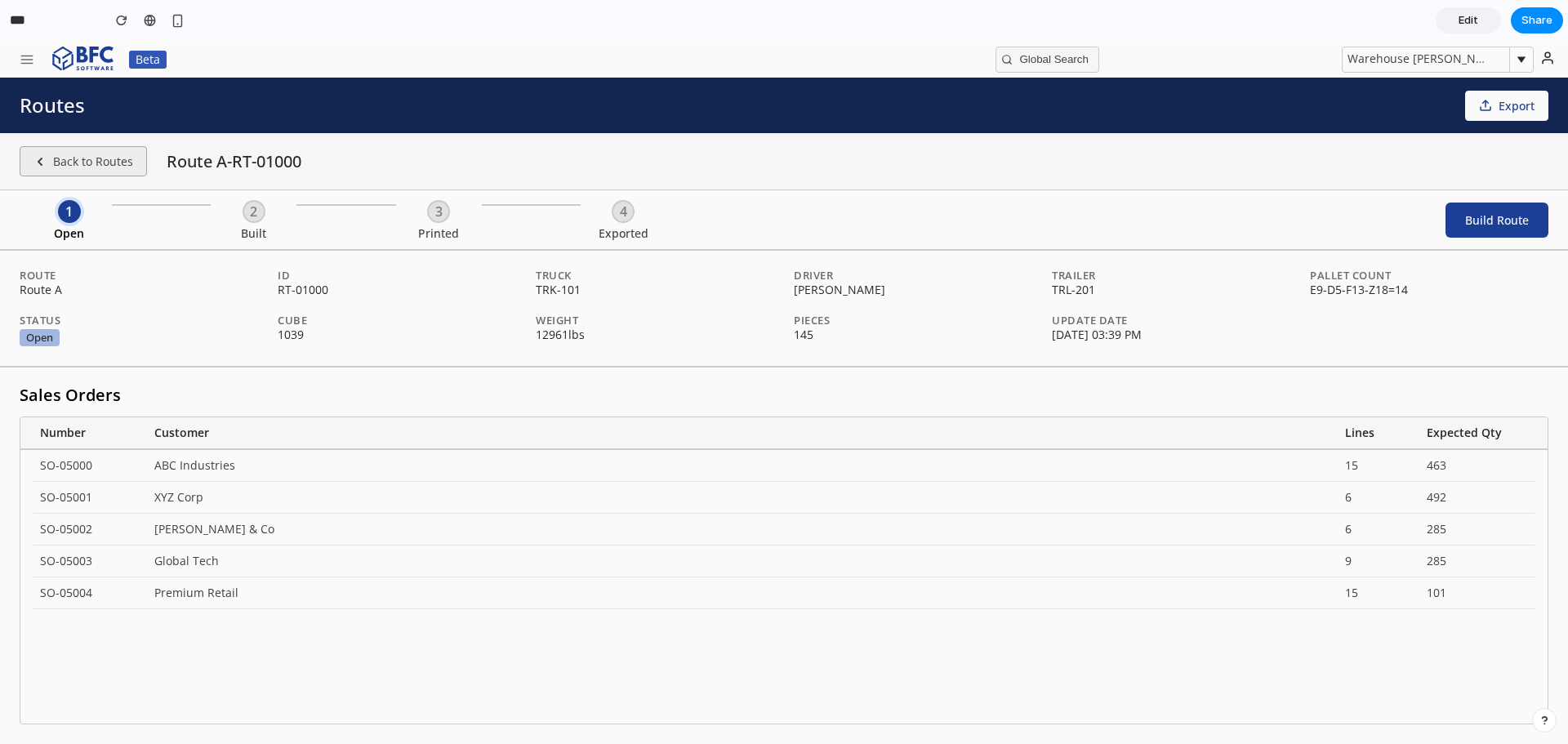
click at [131, 163] on button "Back to Routes" at bounding box center [83, 161] width 127 height 30
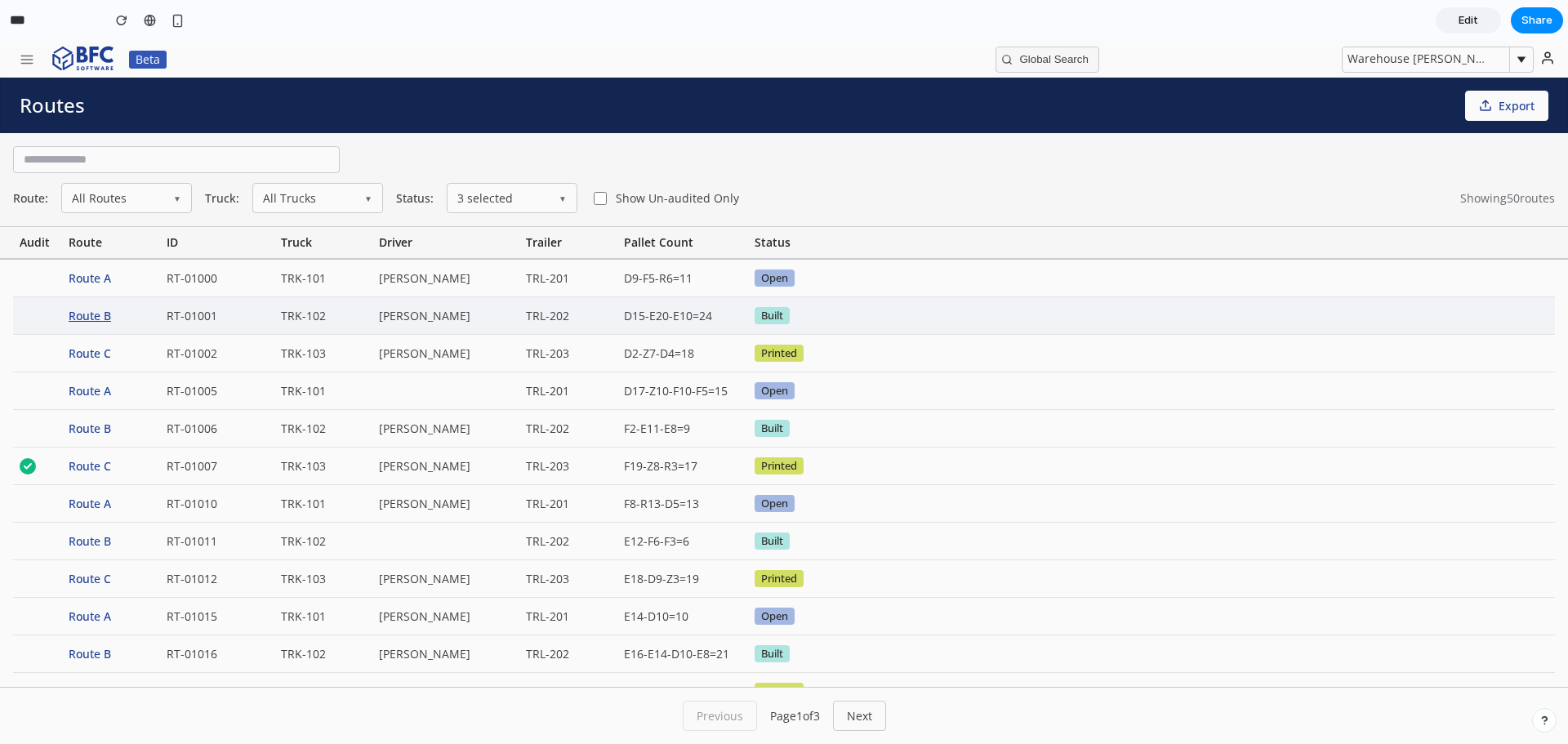
click at [91, 320] on div "Route B" at bounding box center [111, 315] width 98 height 37
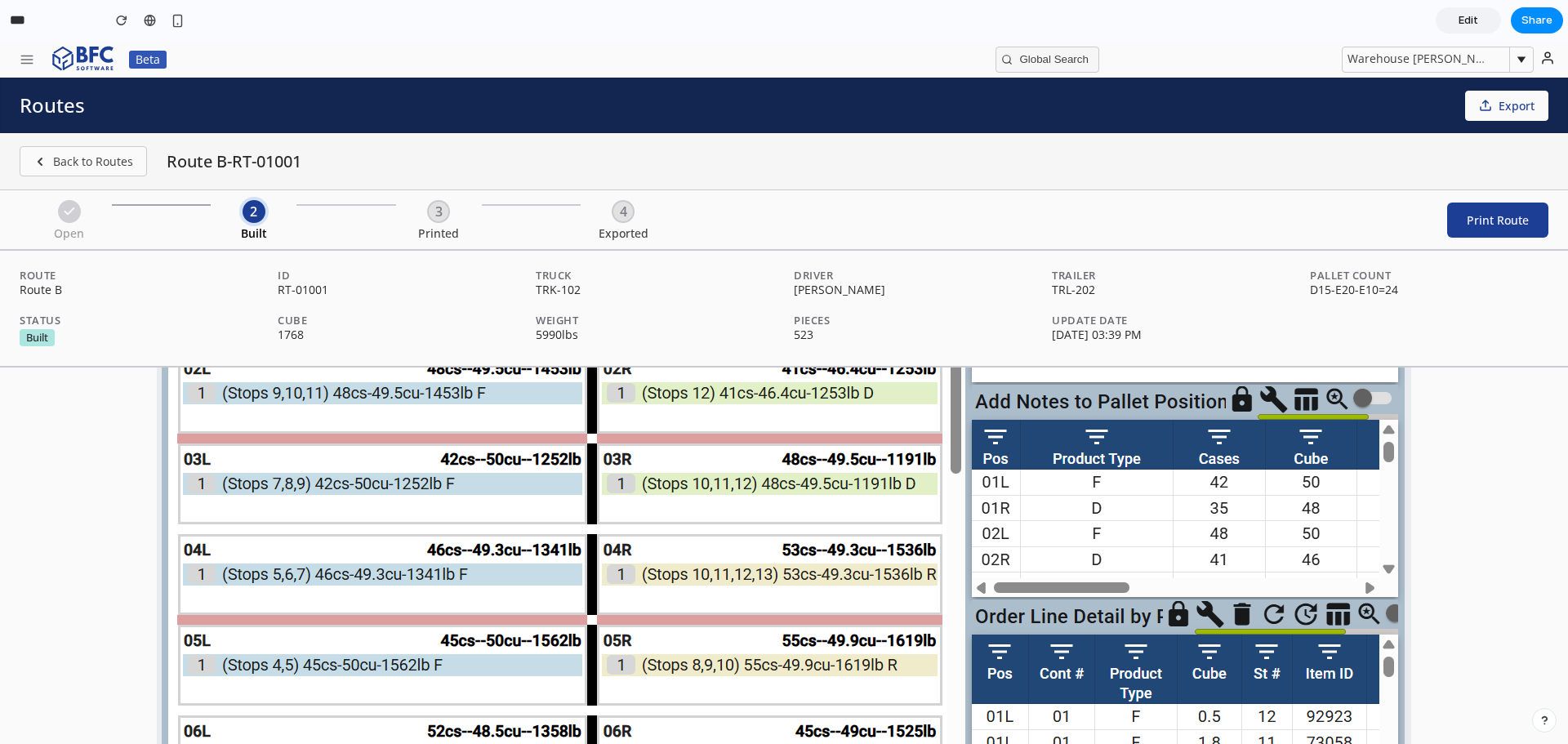
scroll to position [156, 0]
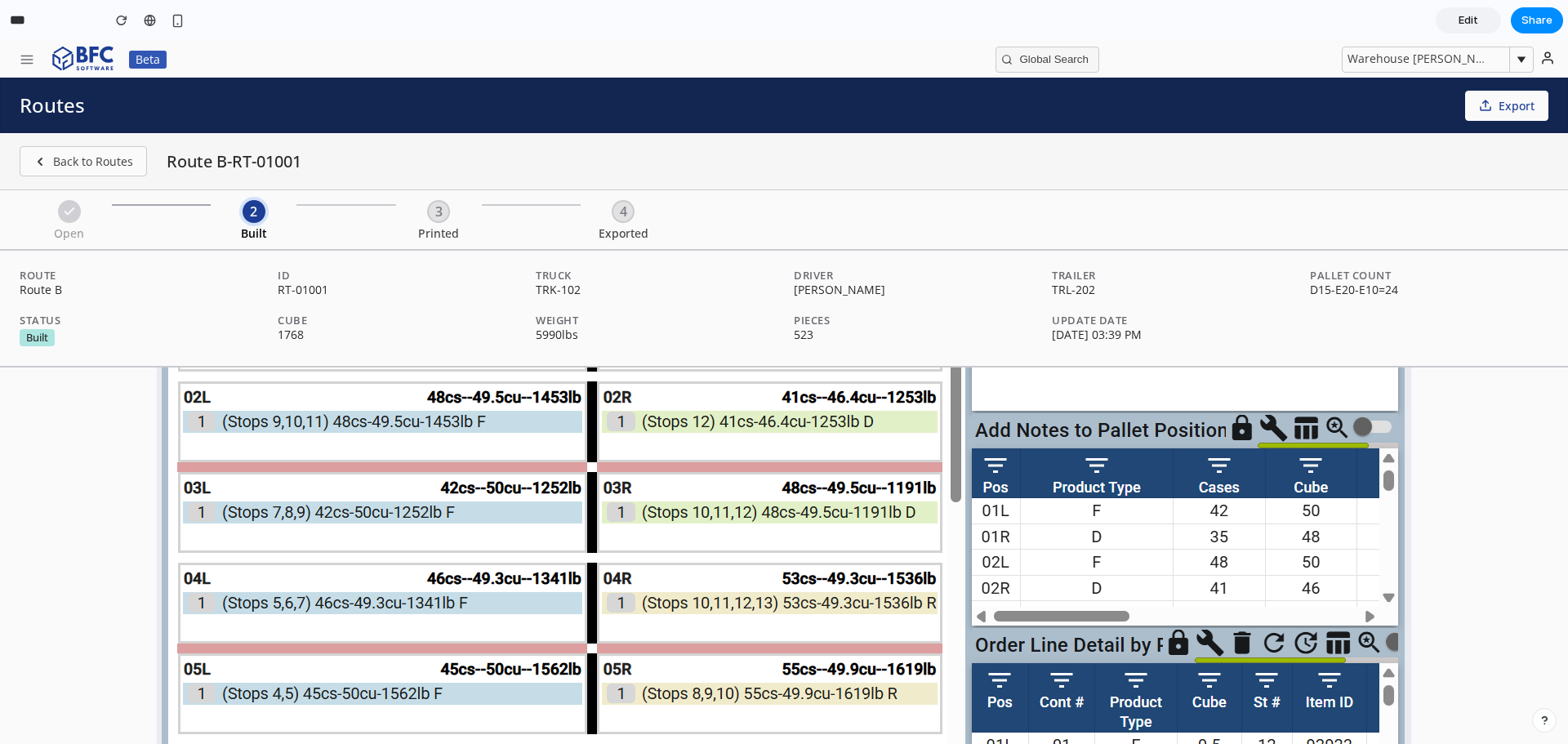
click at [1517, 226] on button "Print Route" at bounding box center [1498, 220] width 101 height 35
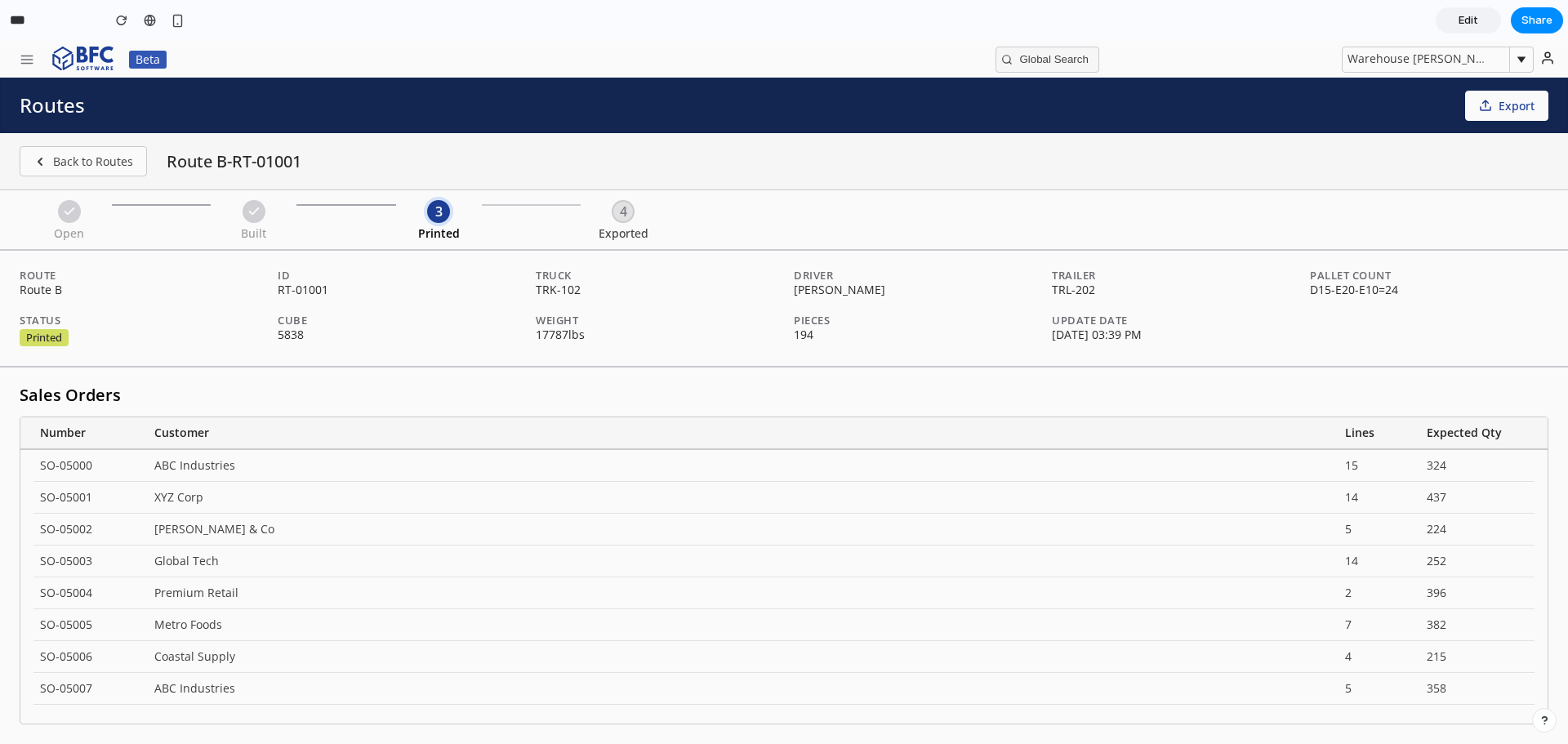
click at [1477, 218] on button "Export Route" at bounding box center [1493, 220] width 110 height 35
click at [121, 158] on button "Back to Routes" at bounding box center [83, 161] width 127 height 30
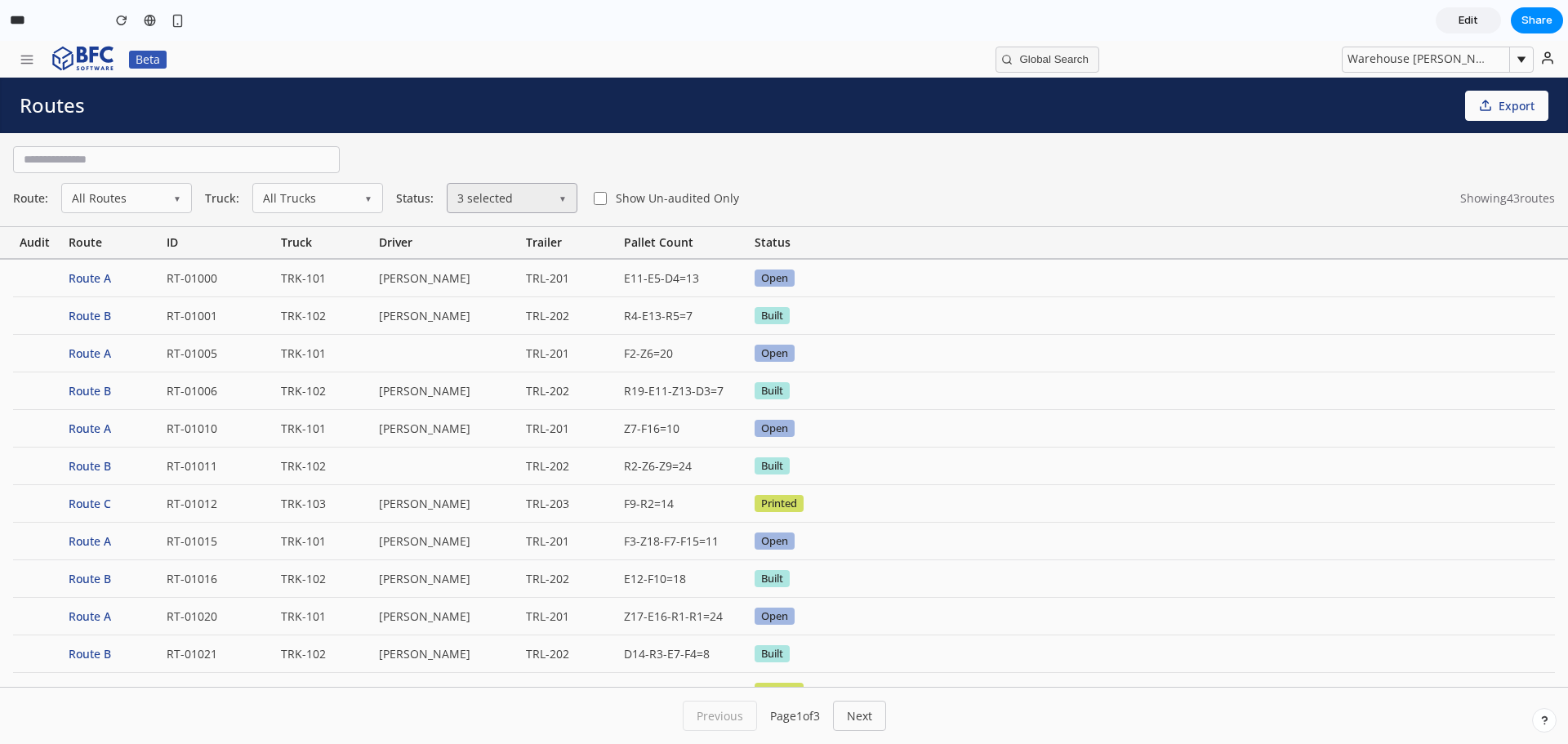
click at [465, 210] on button "3 selected ▼" at bounding box center [513, 198] width 131 height 30
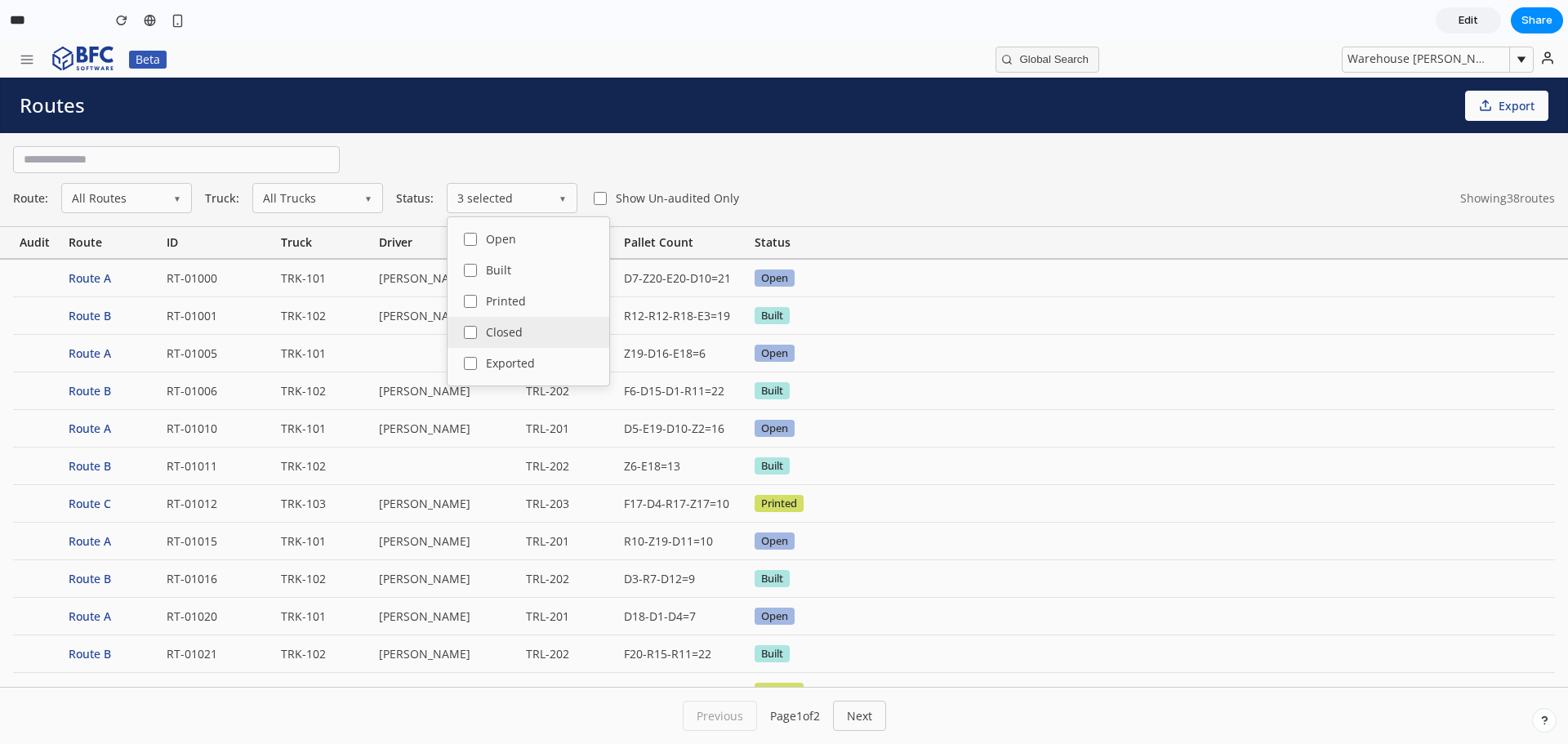
click at [483, 341] on label "Closed" at bounding box center [528, 332] width 162 height 31
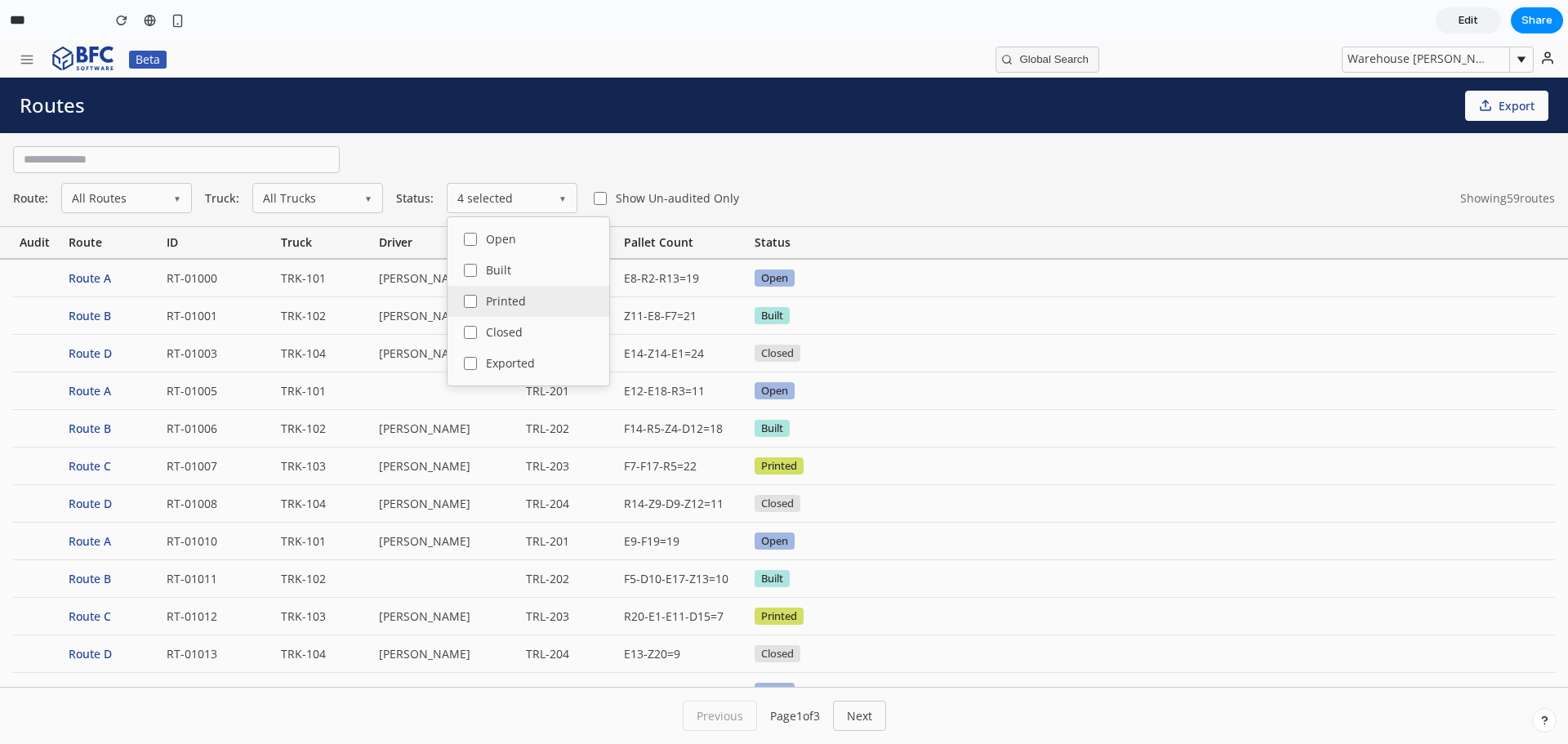
click at [483, 312] on label "Printed" at bounding box center [528, 302] width 162 height 31
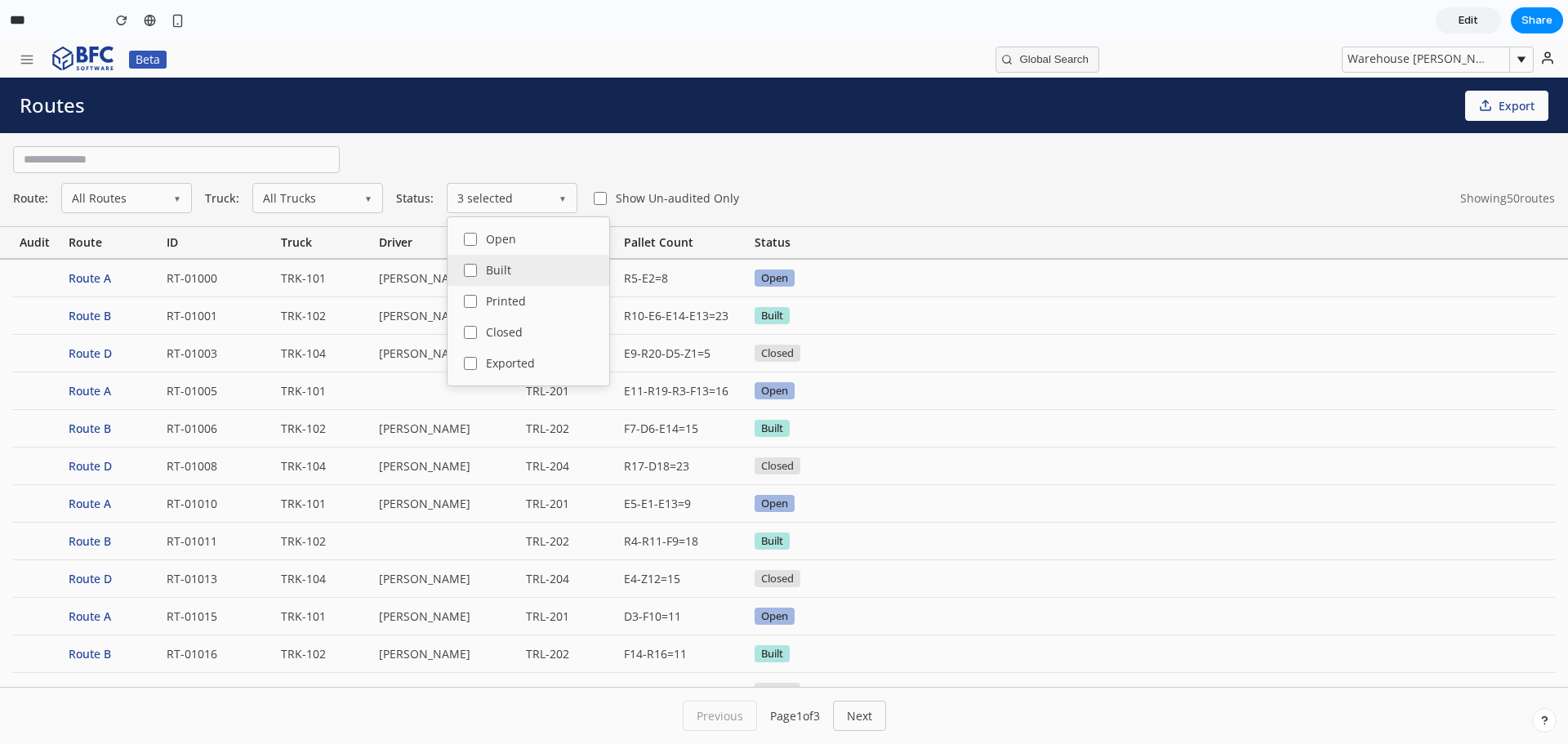
click at [483, 270] on label "Built" at bounding box center [528, 270] width 162 height 31
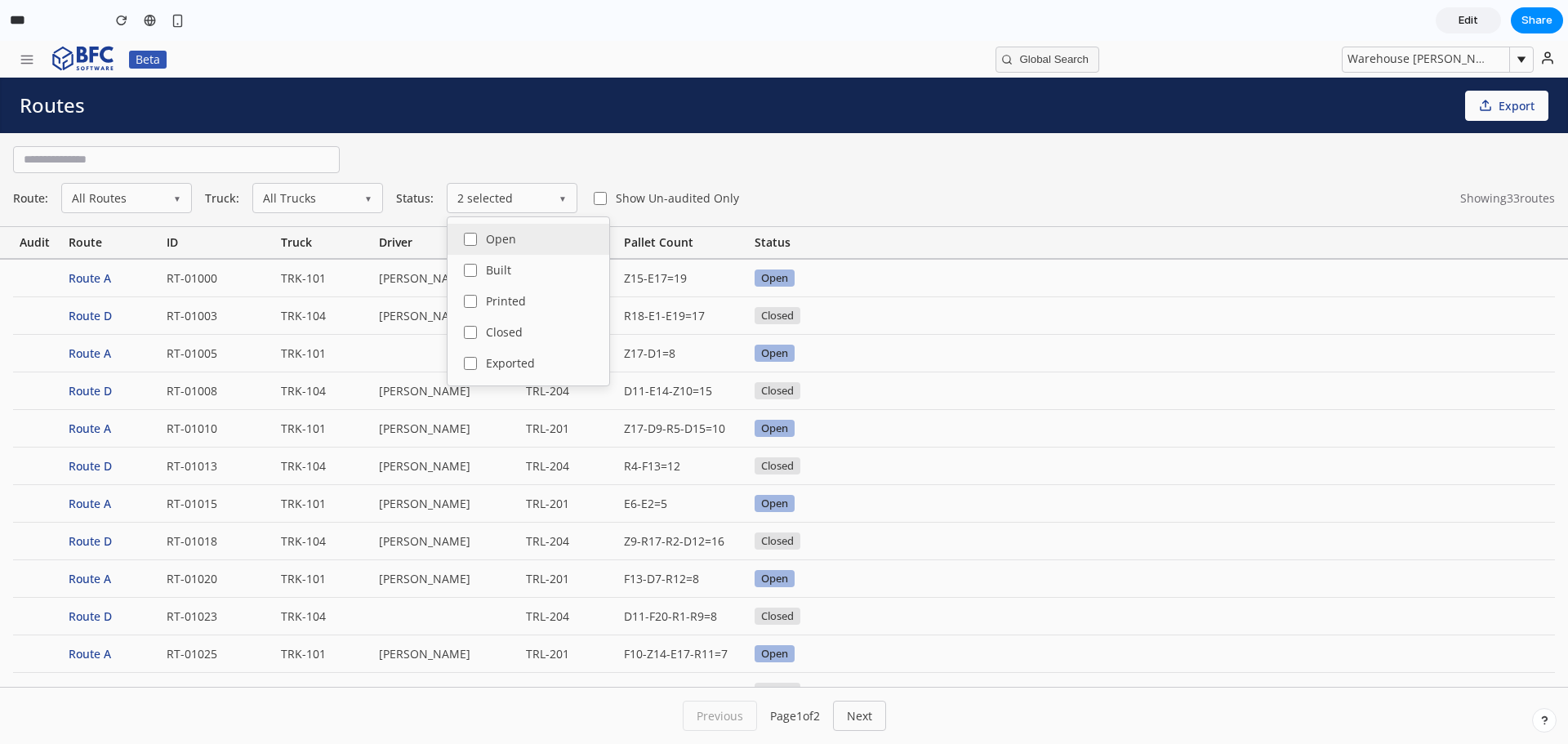
click at [480, 245] on label "Open" at bounding box center [528, 239] width 162 height 31
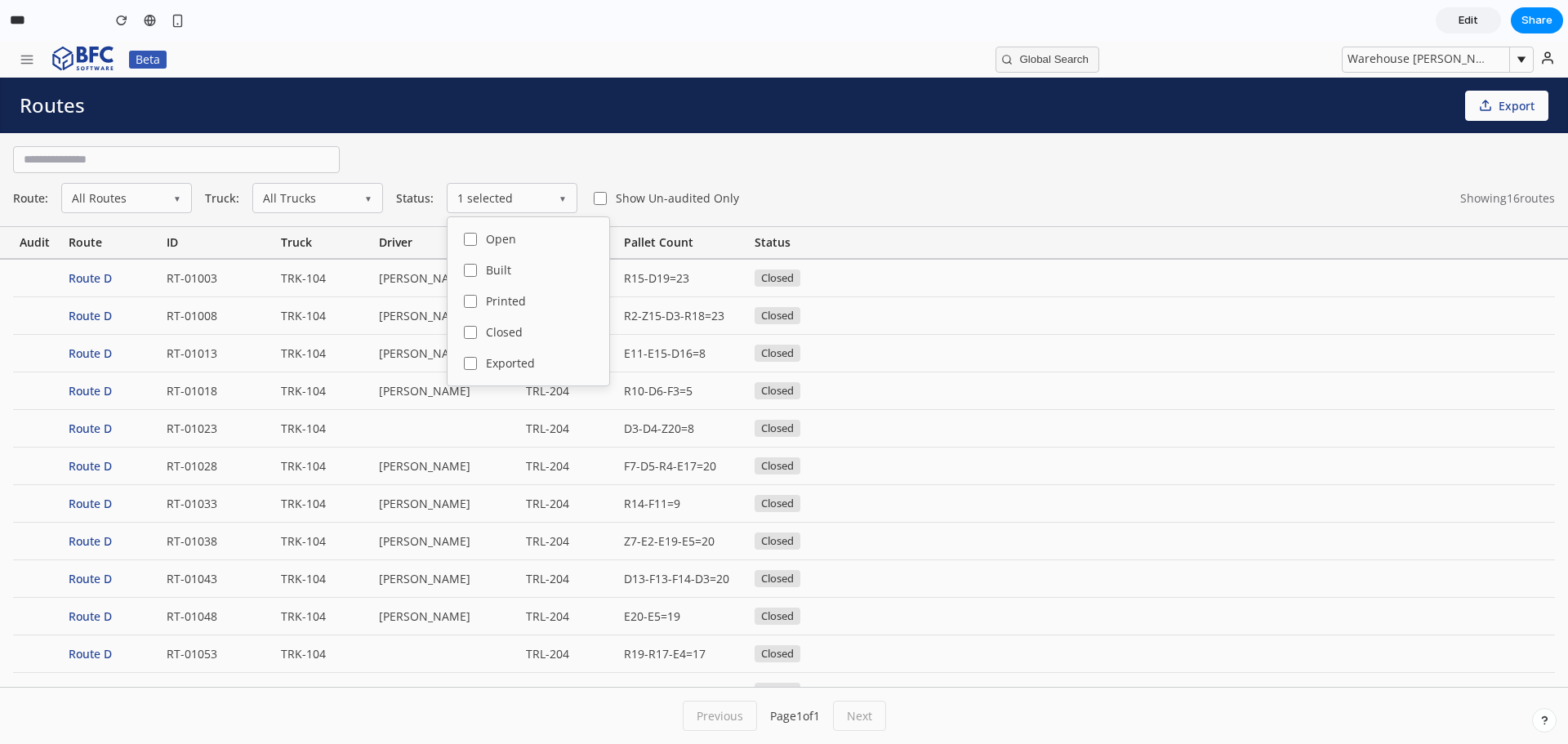
click at [882, 139] on div "Route: All Routes ▼ Truck: All Trucks ▼ Status: 1 selected ▼ Open Built Printed…" at bounding box center [784, 179] width 1568 height 93
click at [27, 61] on icon "button" at bounding box center [26, 59] width 14 height 14
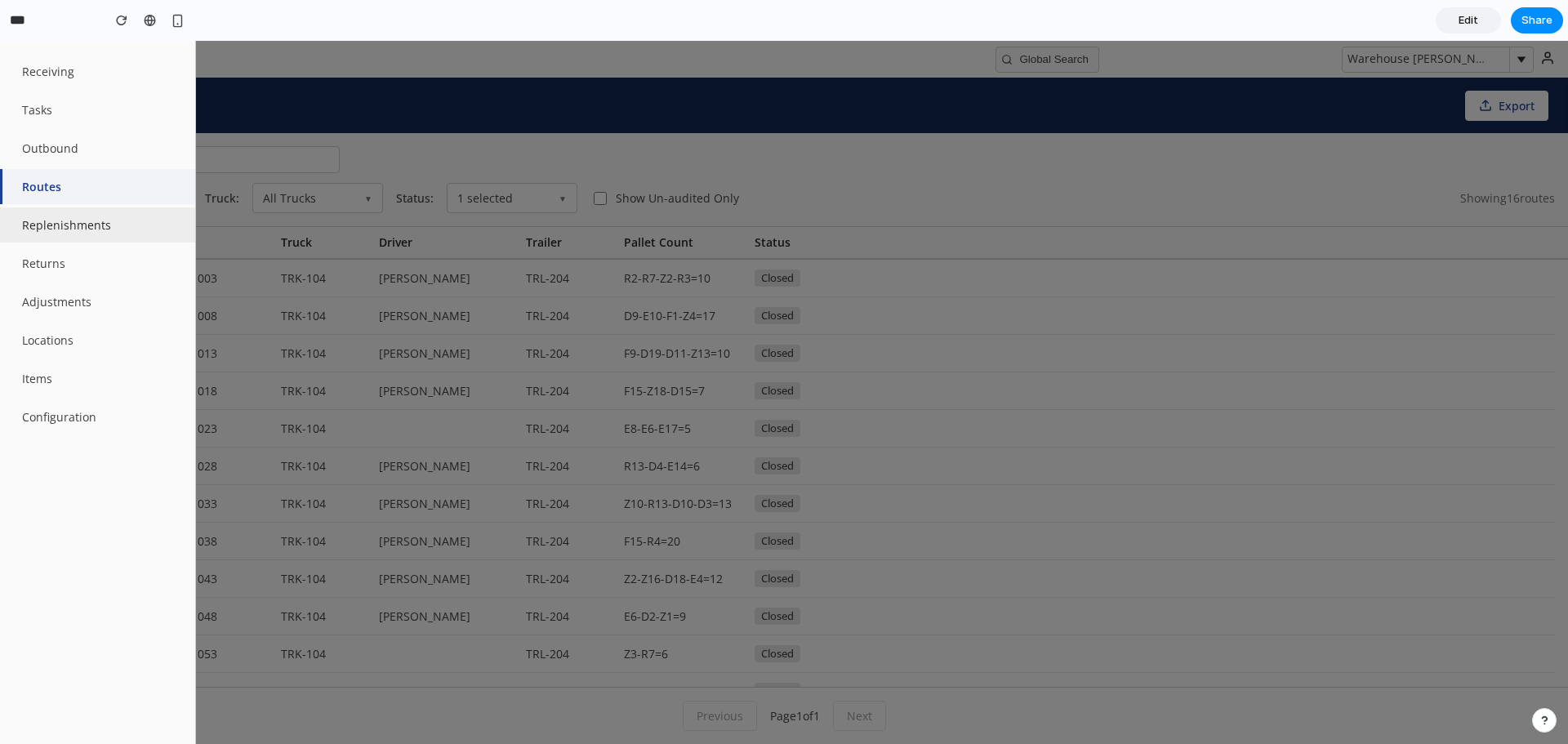
click at [54, 235] on button "Replenishments" at bounding box center [97, 225] width 196 height 35
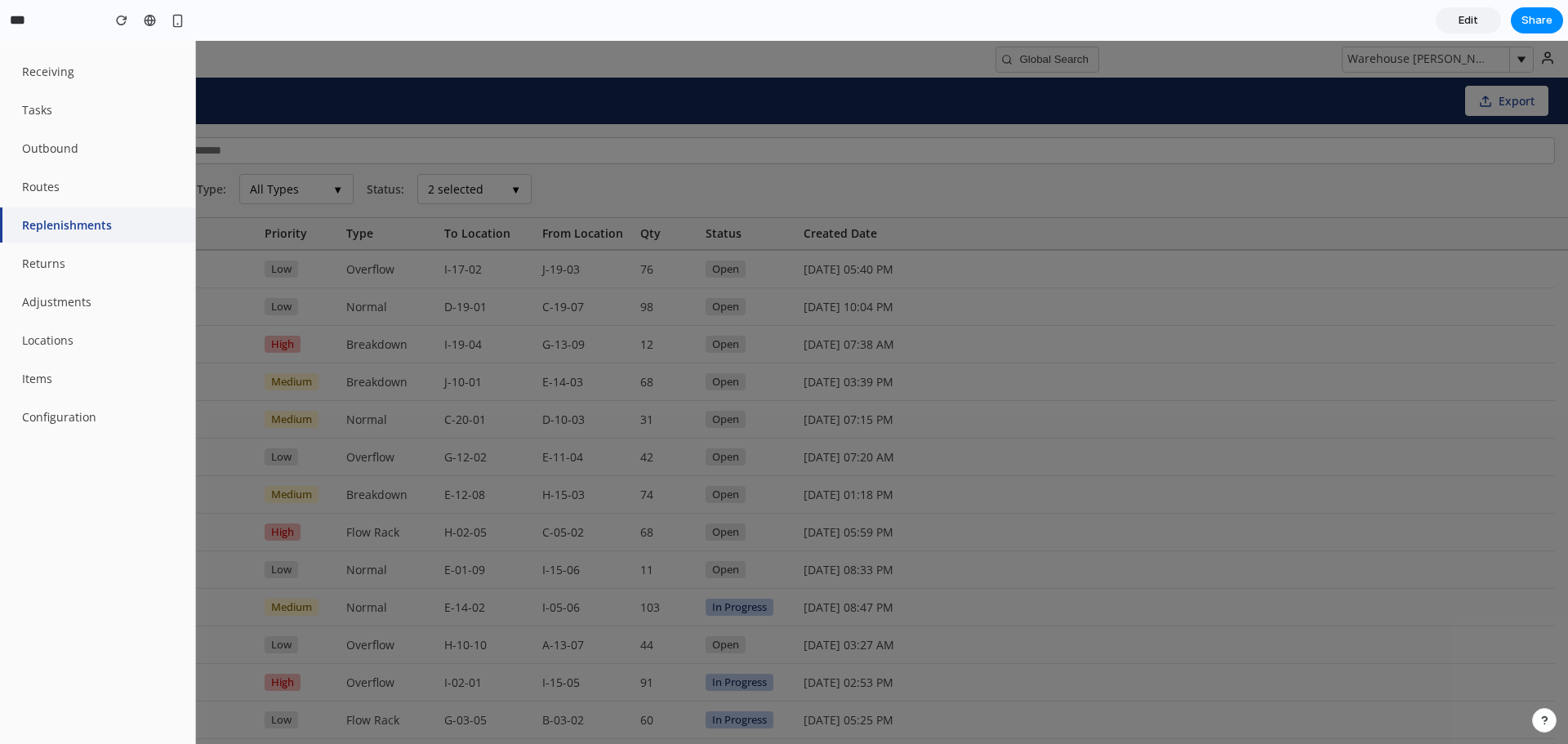
click at [833, 173] on div at bounding box center [784, 392] width 1568 height 704
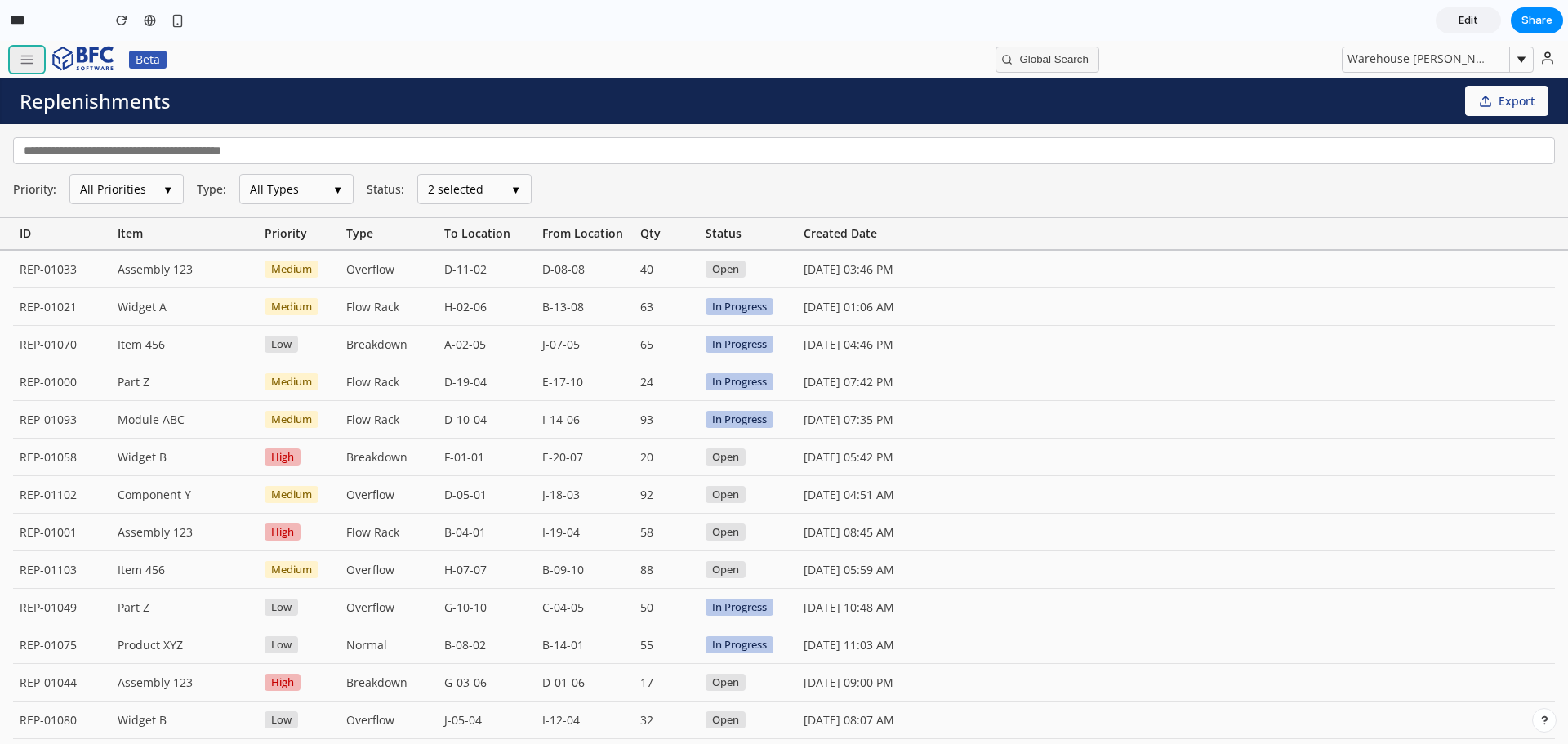
click at [17, 61] on button "button" at bounding box center [27, 59] width 35 height 26
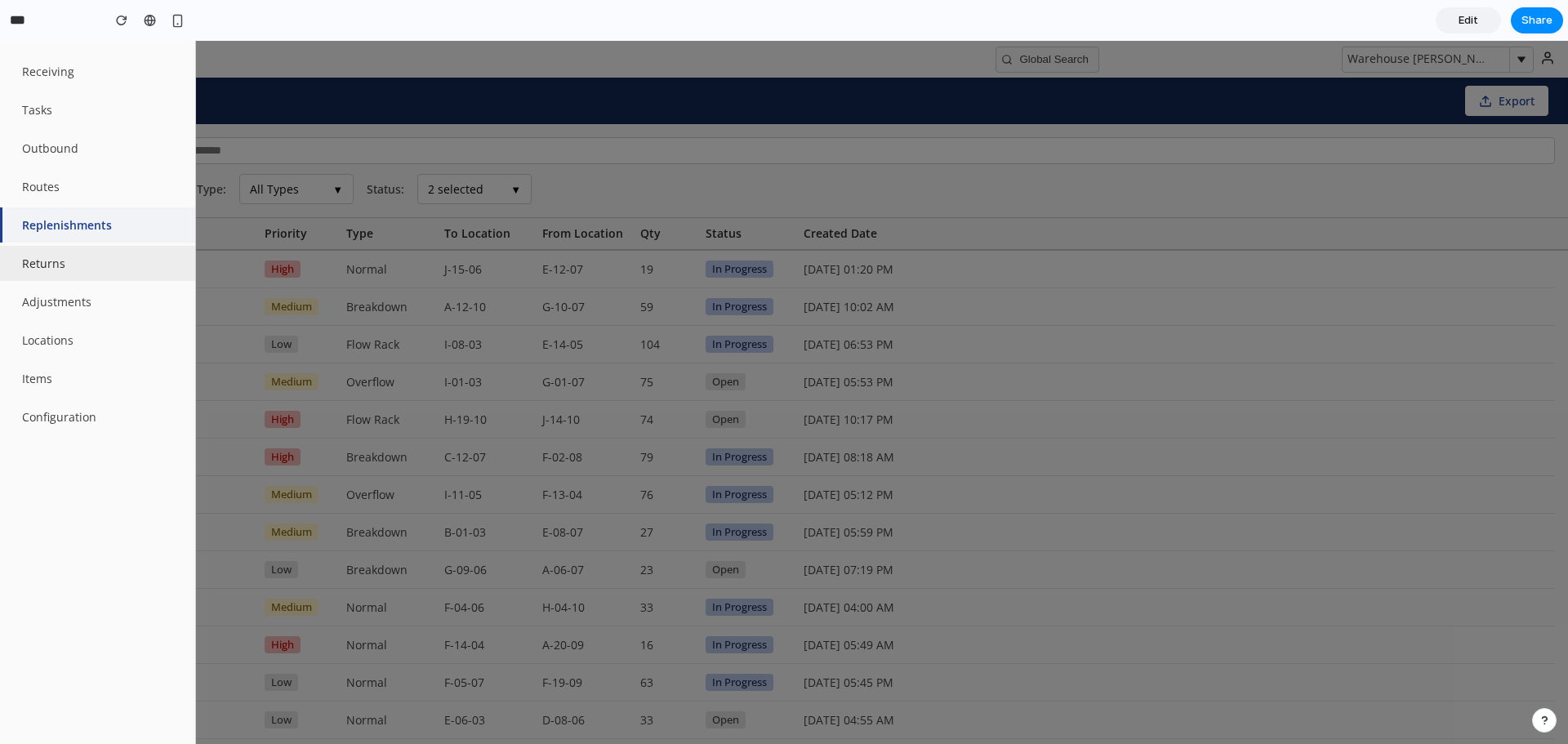
click at [70, 269] on button "Returns" at bounding box center [97, 263] width 196 height 35
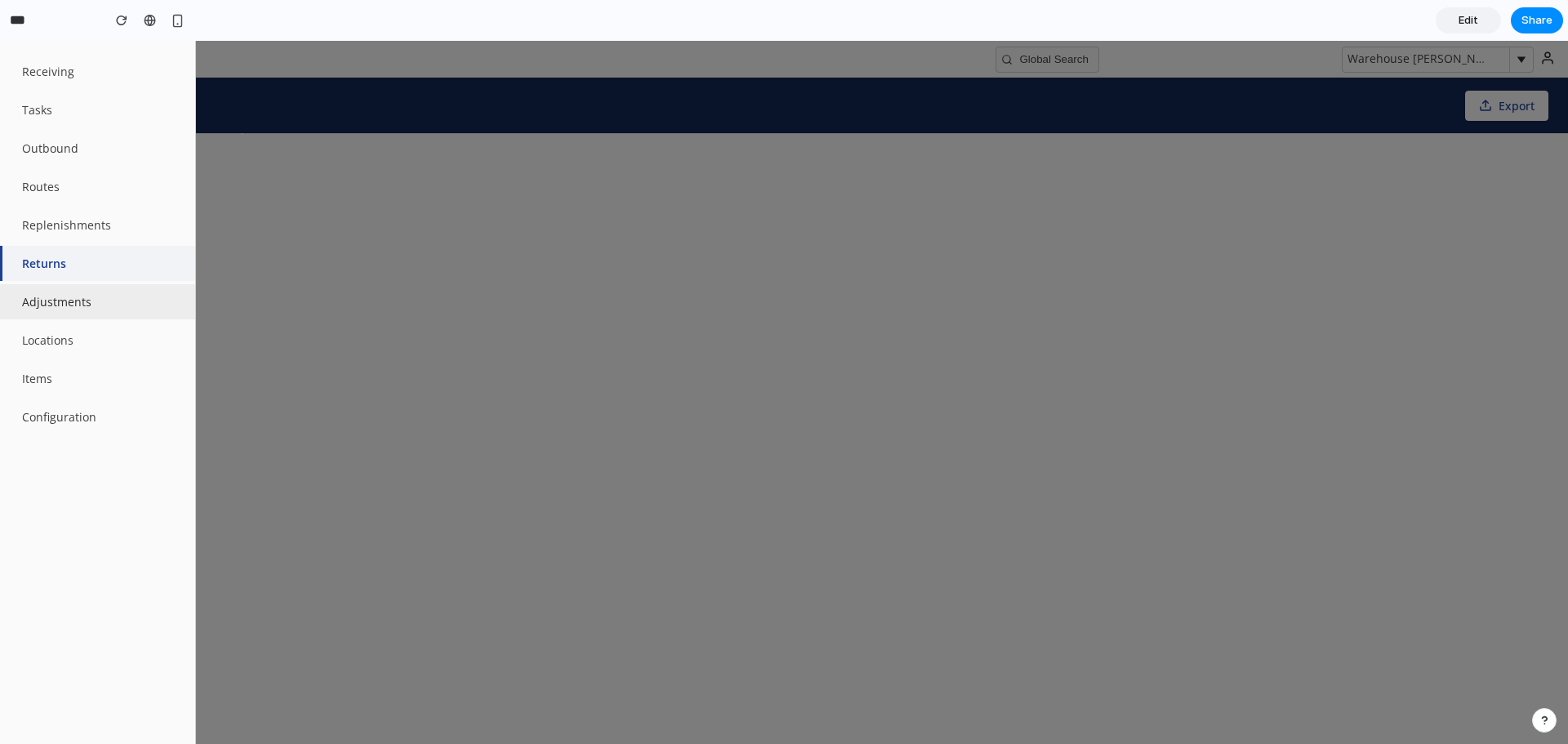
click at [66, 286] on button "Adjustments" at bounding box center [97, 302] width 196 height 35
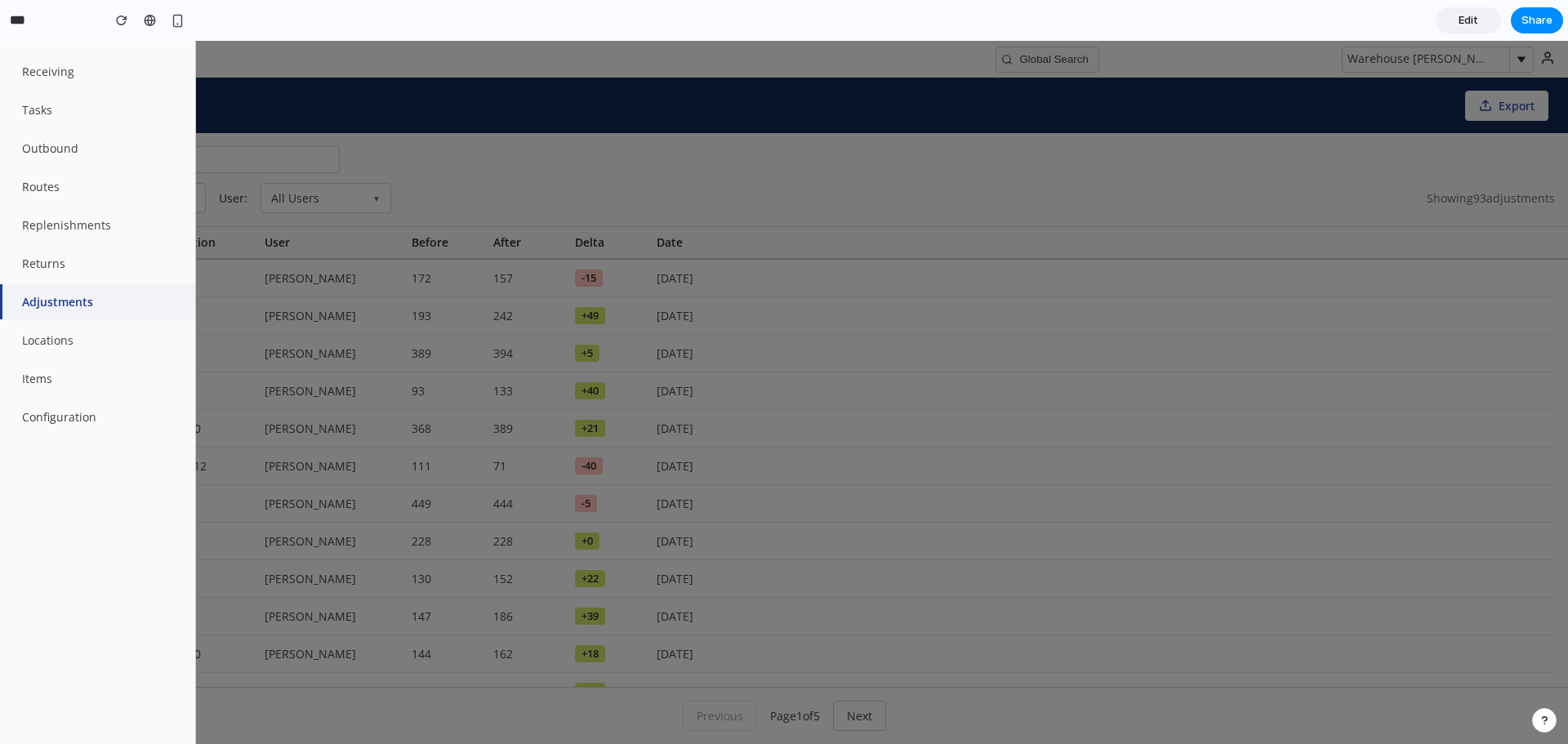
click at [763, 142] on div at bounding box center [784, 392] width 1568 height 704
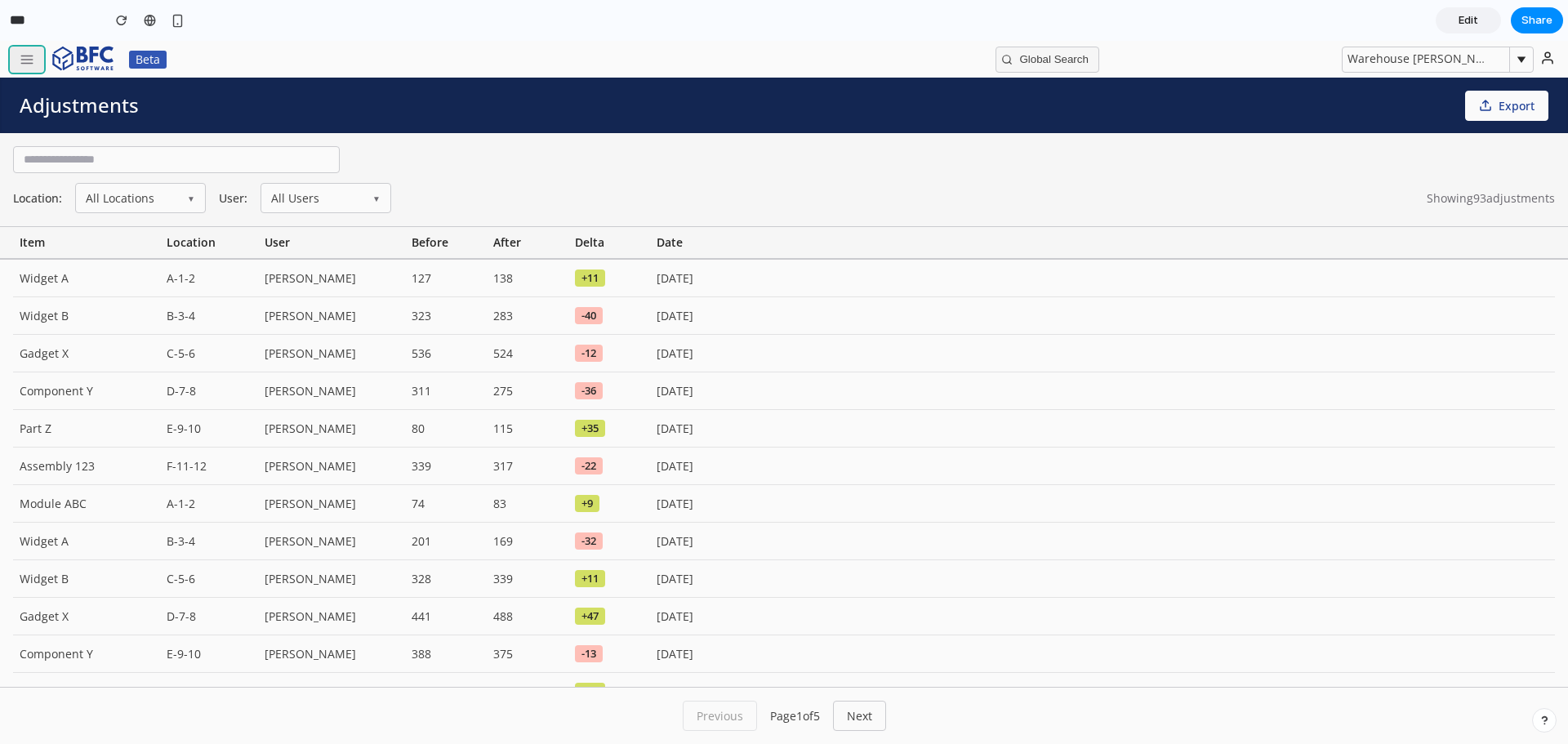
click at [22, 66] on icon "button" at bounding box center [26, 59] width 14 height 14
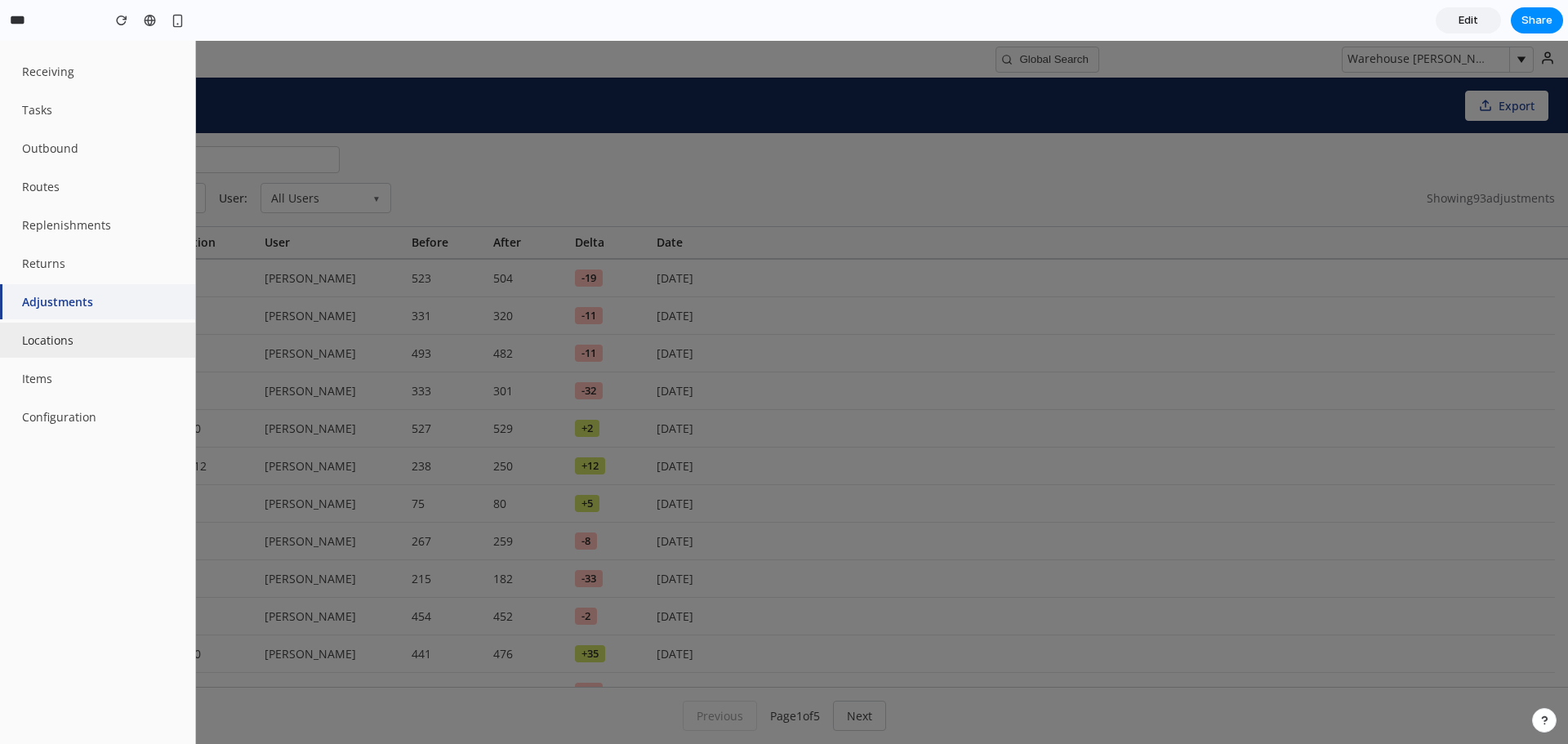
click at [78, 347] on button "Locations" at bounding box center [97, 340] width 196 height 35
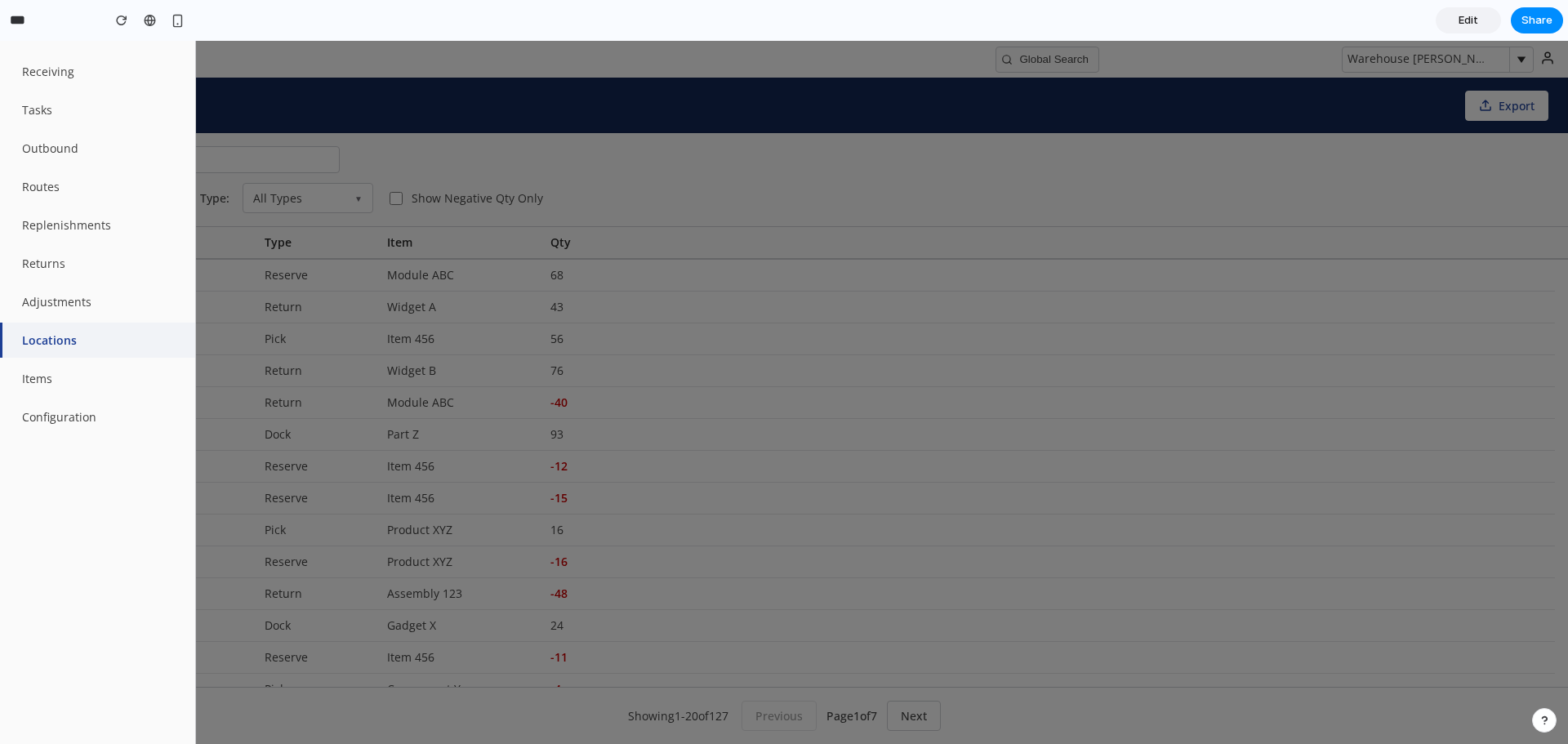
click at [727, 143] on div at bounding box center [784, 392] width 1568 height 704
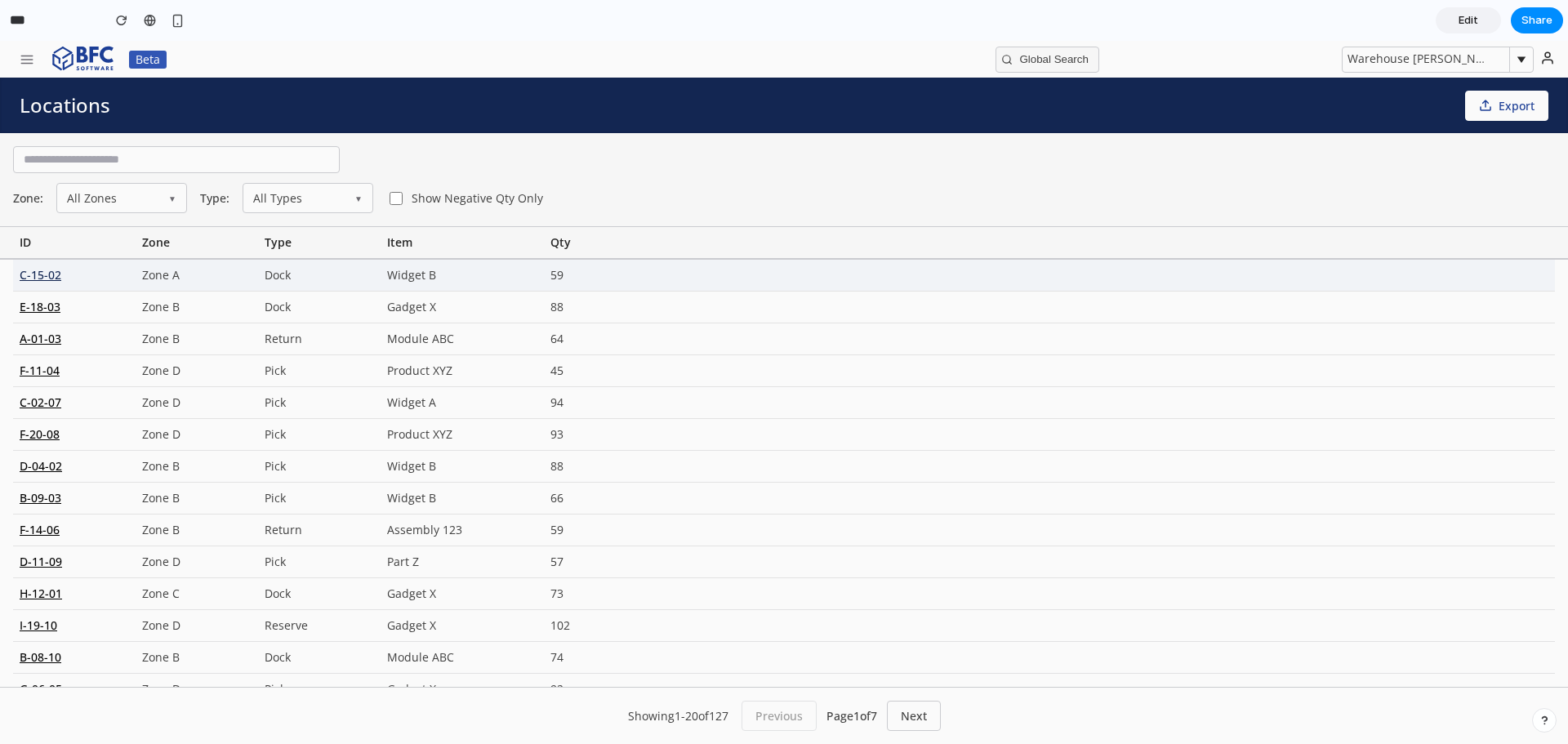
click at [32, 280] on div "C-15-02" at bounding box center [74, 275] width 122 height 31
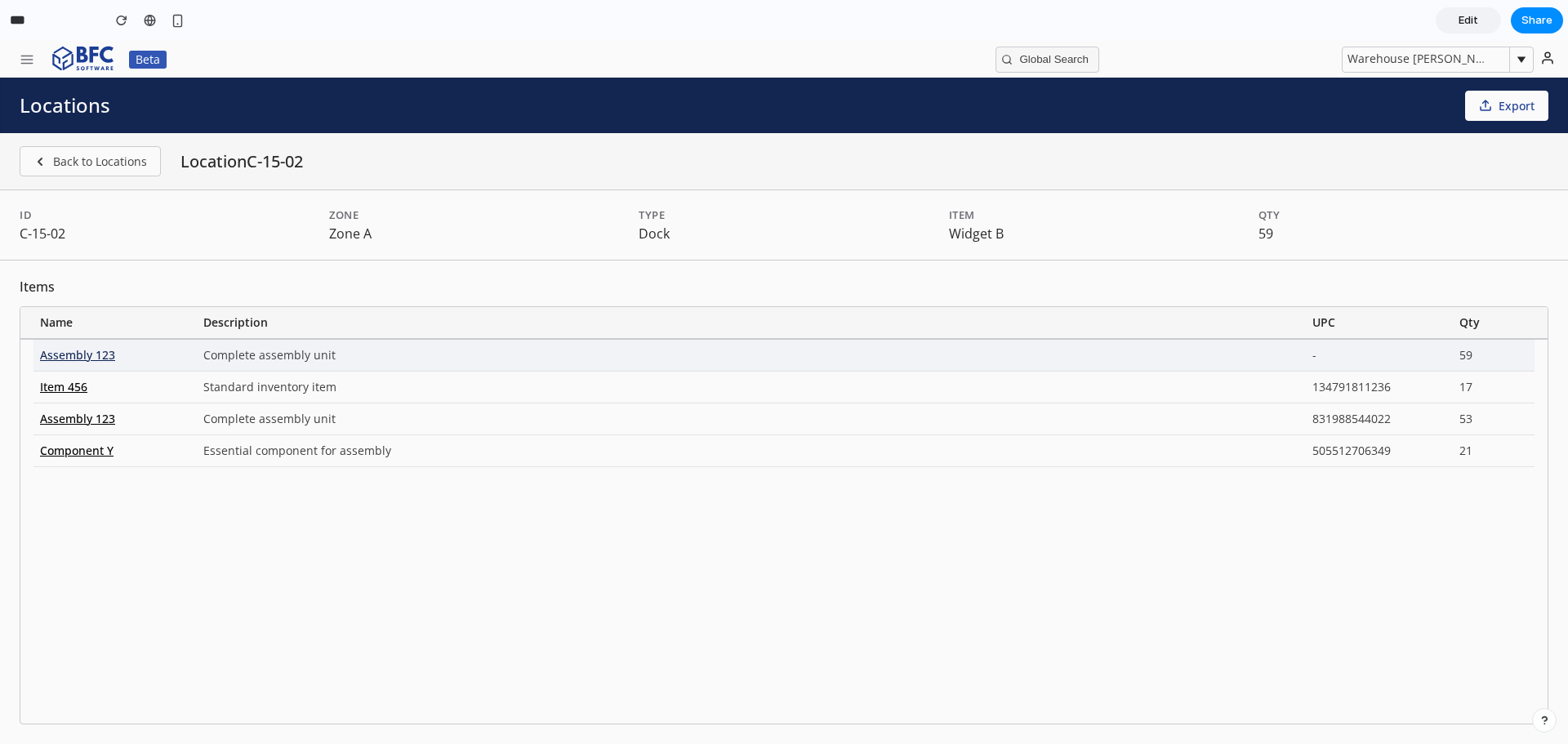
click at [79, 351] on div "Assembly 123" at bounding box center [115, 356] width 163 height 31
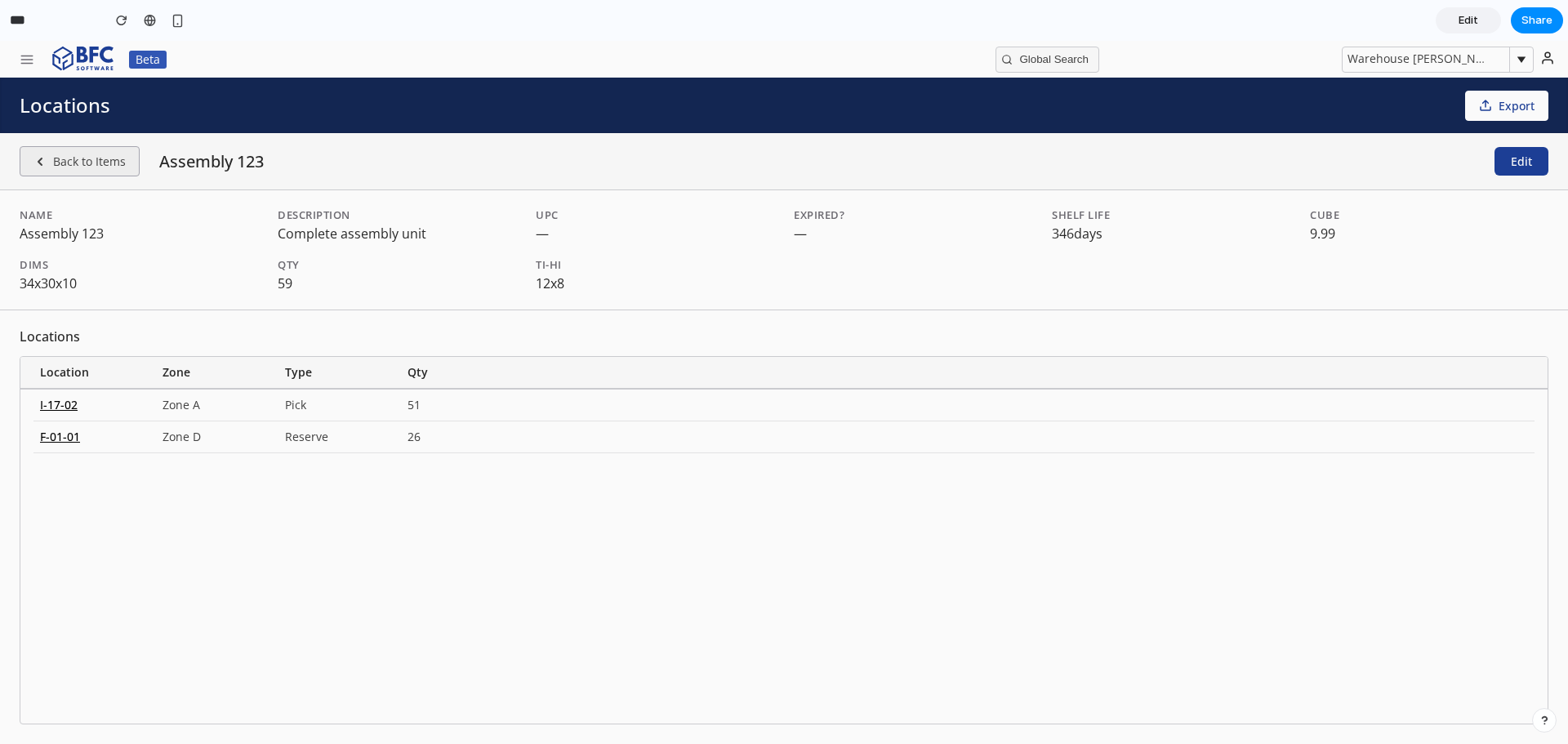
click at [104, 162] on button "Back to Items" at bounding box center [79, 161] width 120 height 30
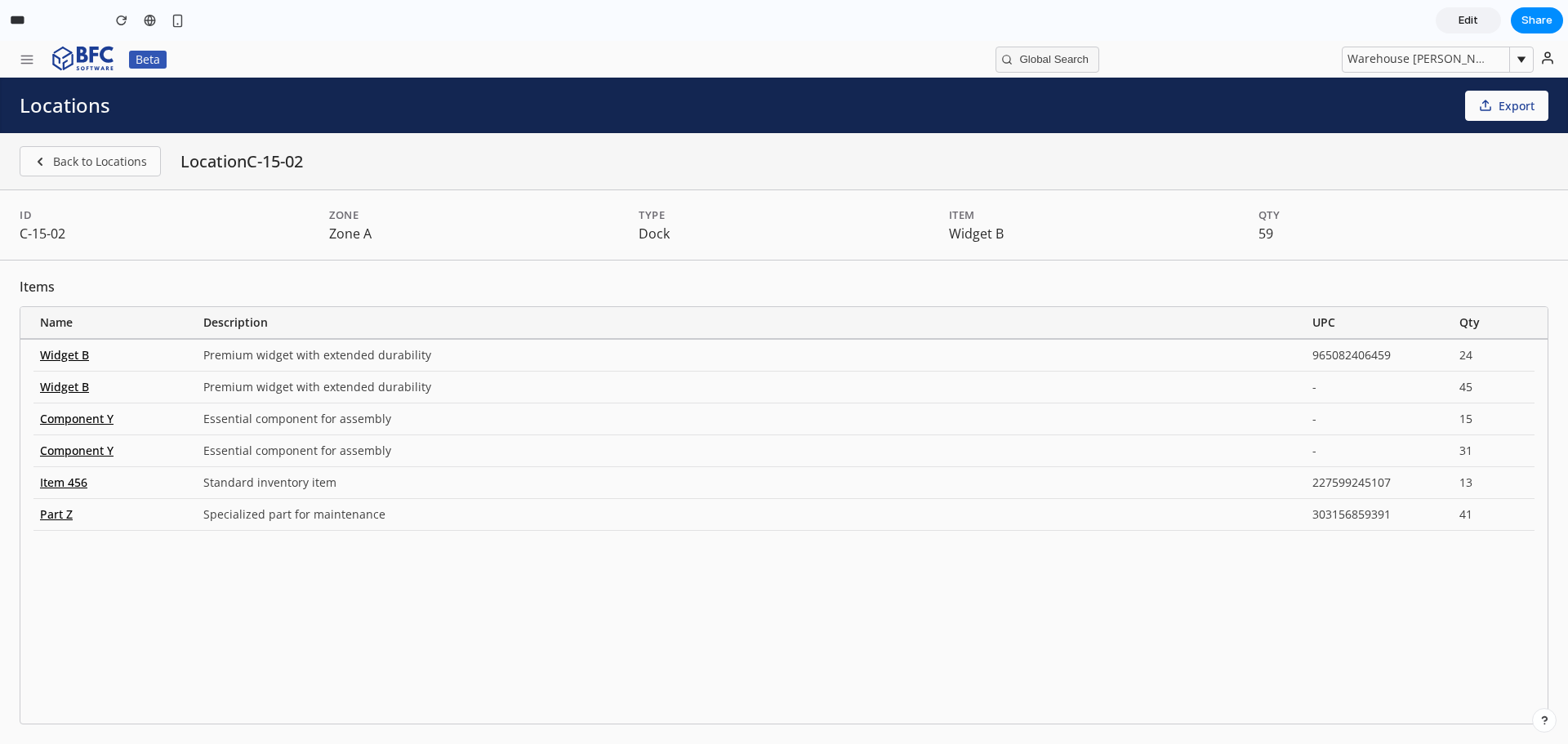
click at [104, 162] on button "Back to Locations" at bounding box center [90, 161] width 142 height 30
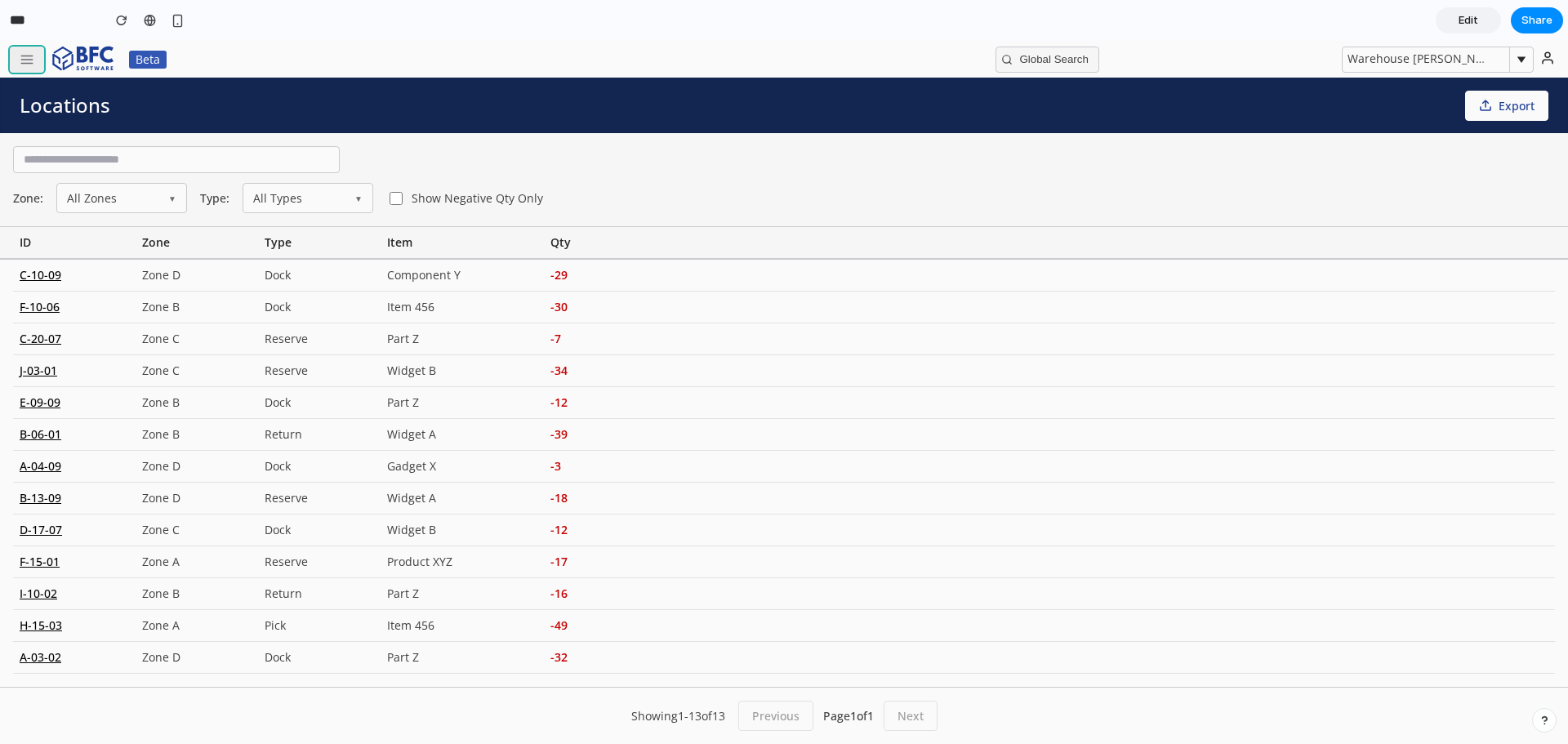
click at [35, 59] on button "button" at bounding box center [27, 59] width 35 height 26
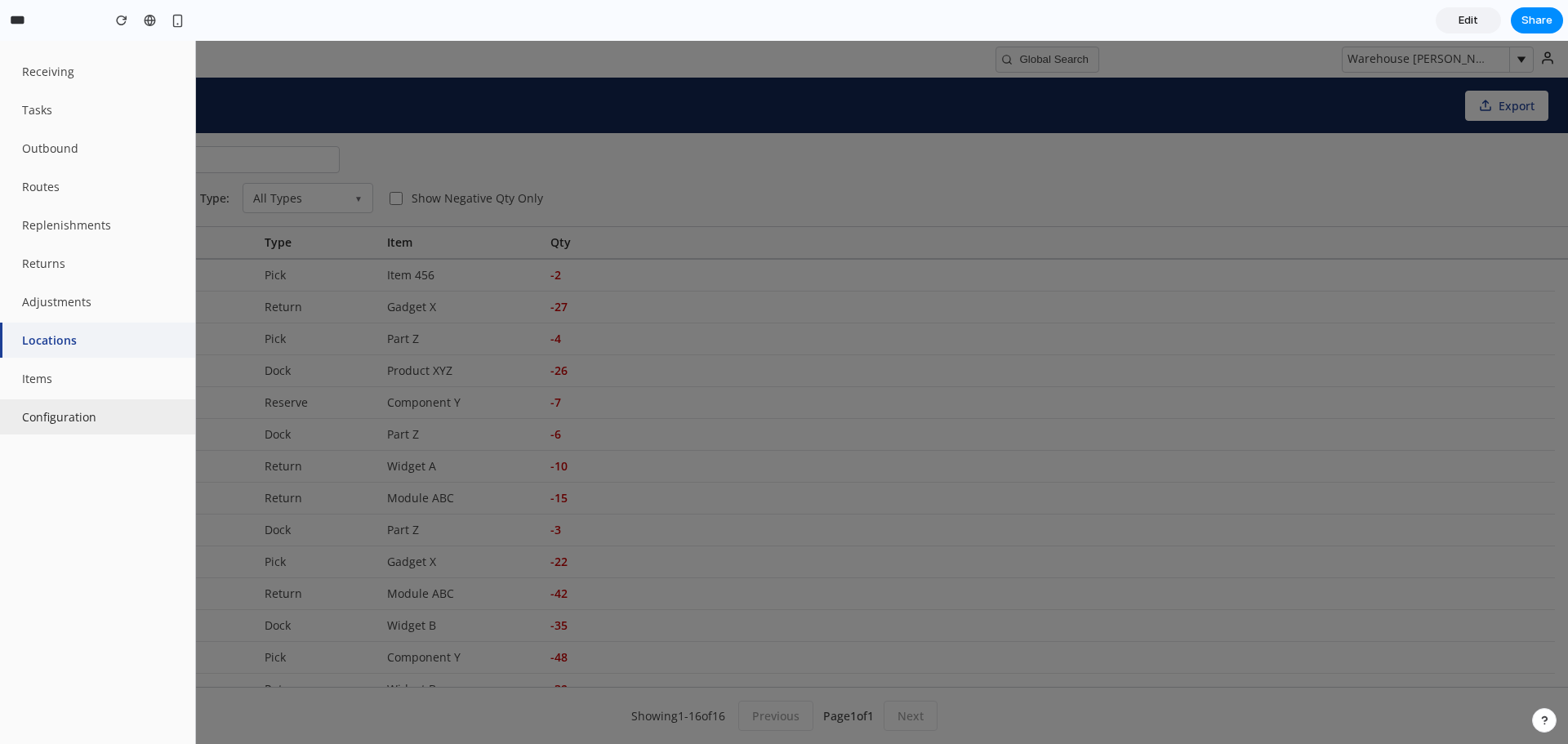
click at [55, 412] on button "Configuration" at bounding box center [97, 416] width 196 height 35
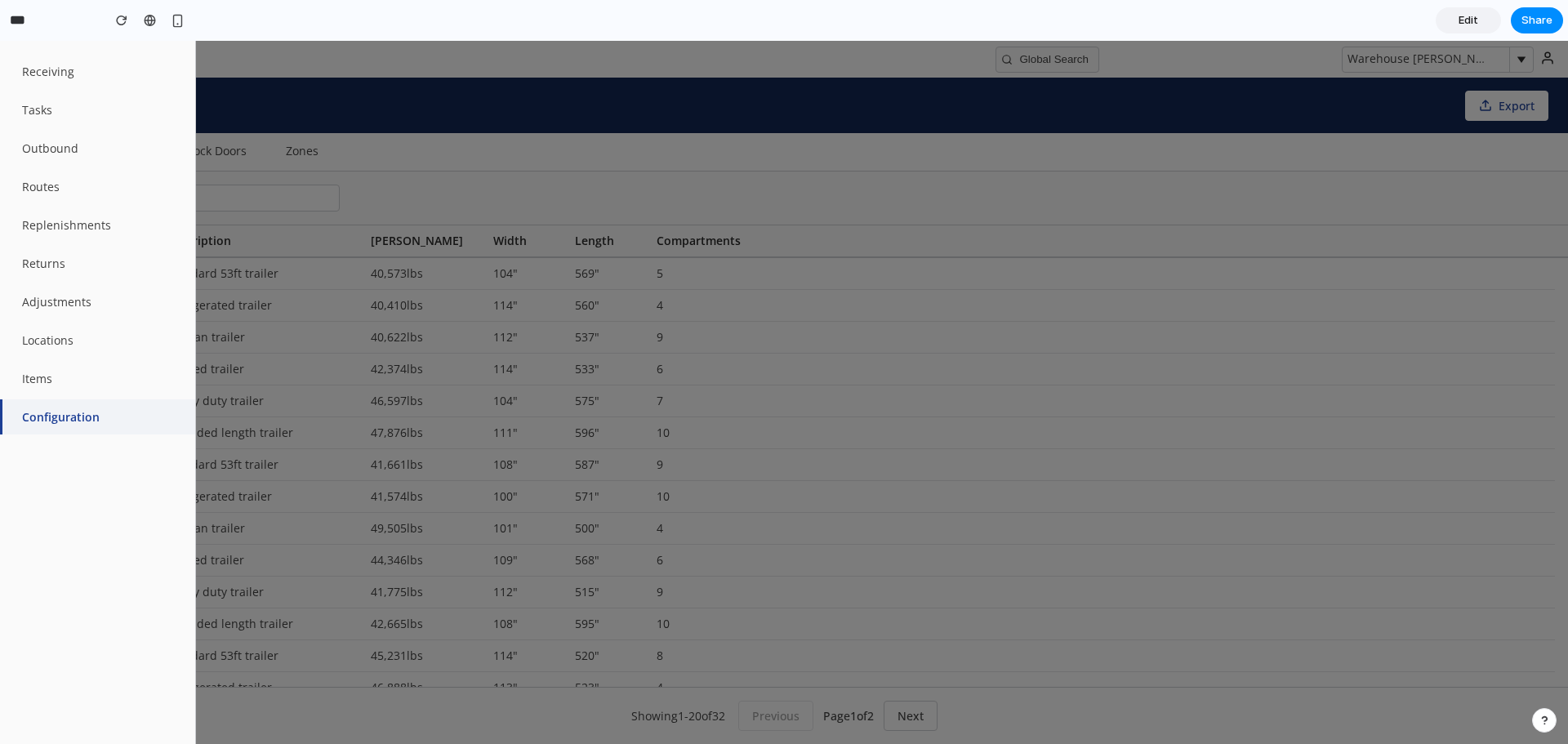
click at [452, 169] on div at bounding box center [784, 392] width 1568 height 704
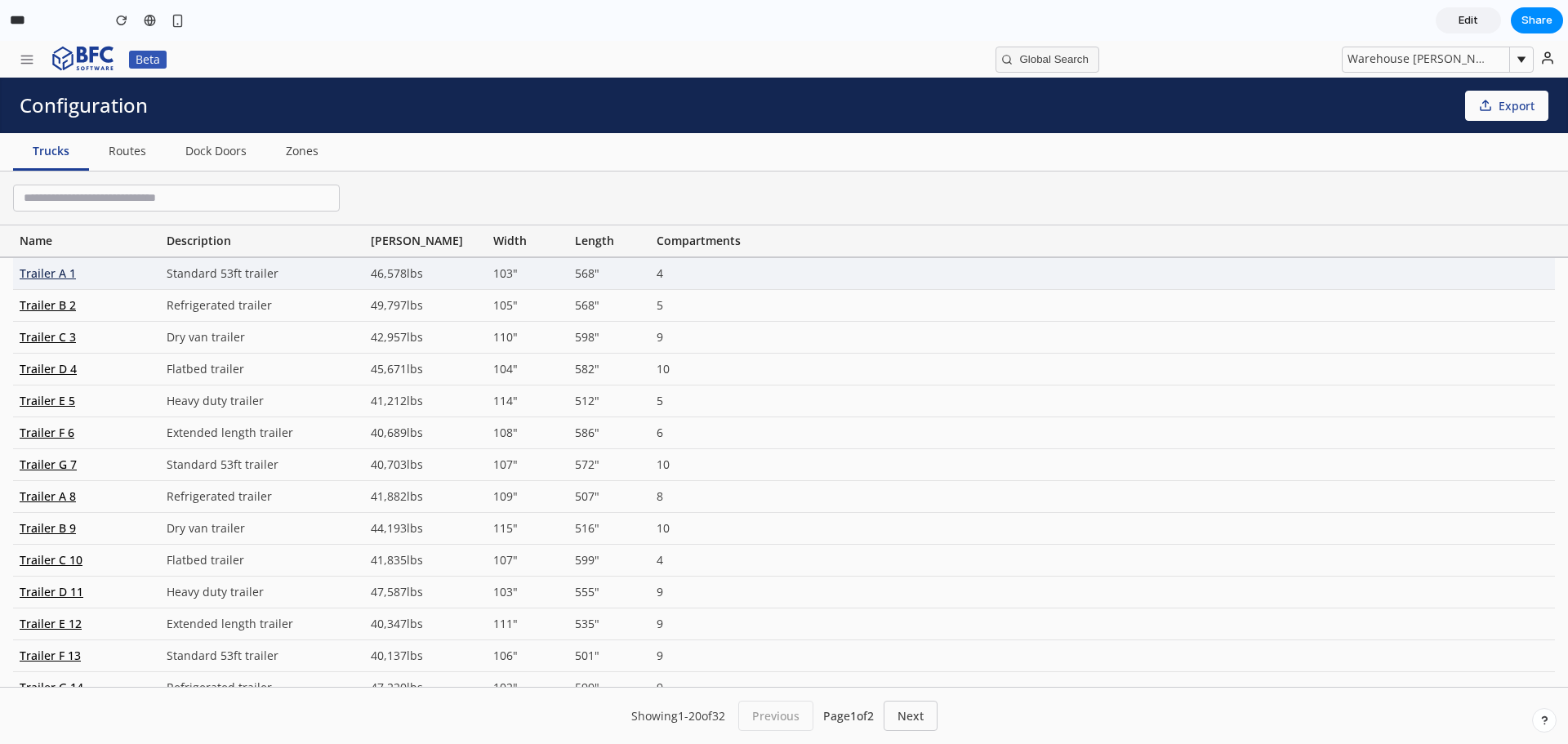
click at [55, 284] on div "Trailer A 1" at bounding box center [87, 274] width 147 height 31
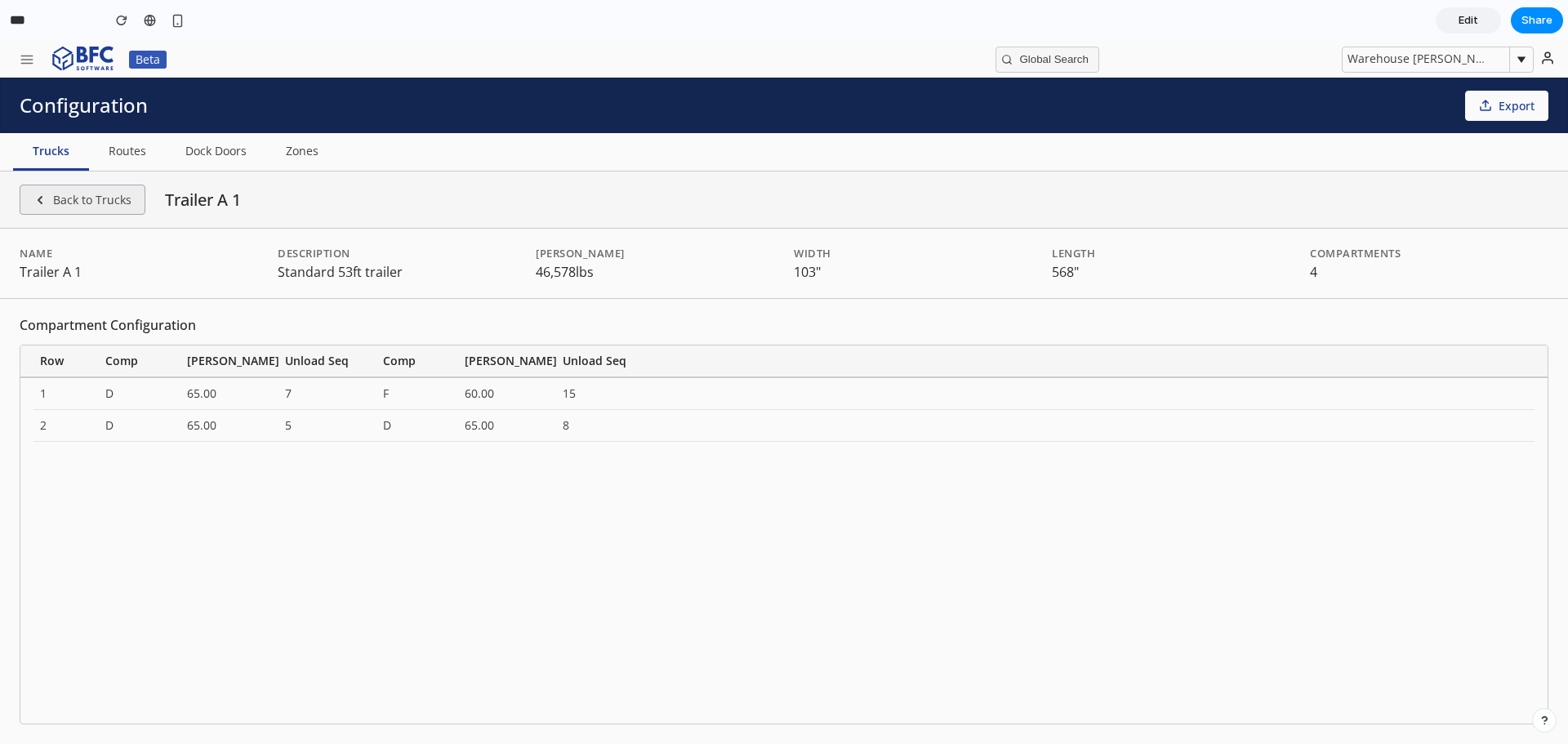
click at [85, 205] on button "Back to Trucks" at bounding box center [82, 199] width 126 height 30
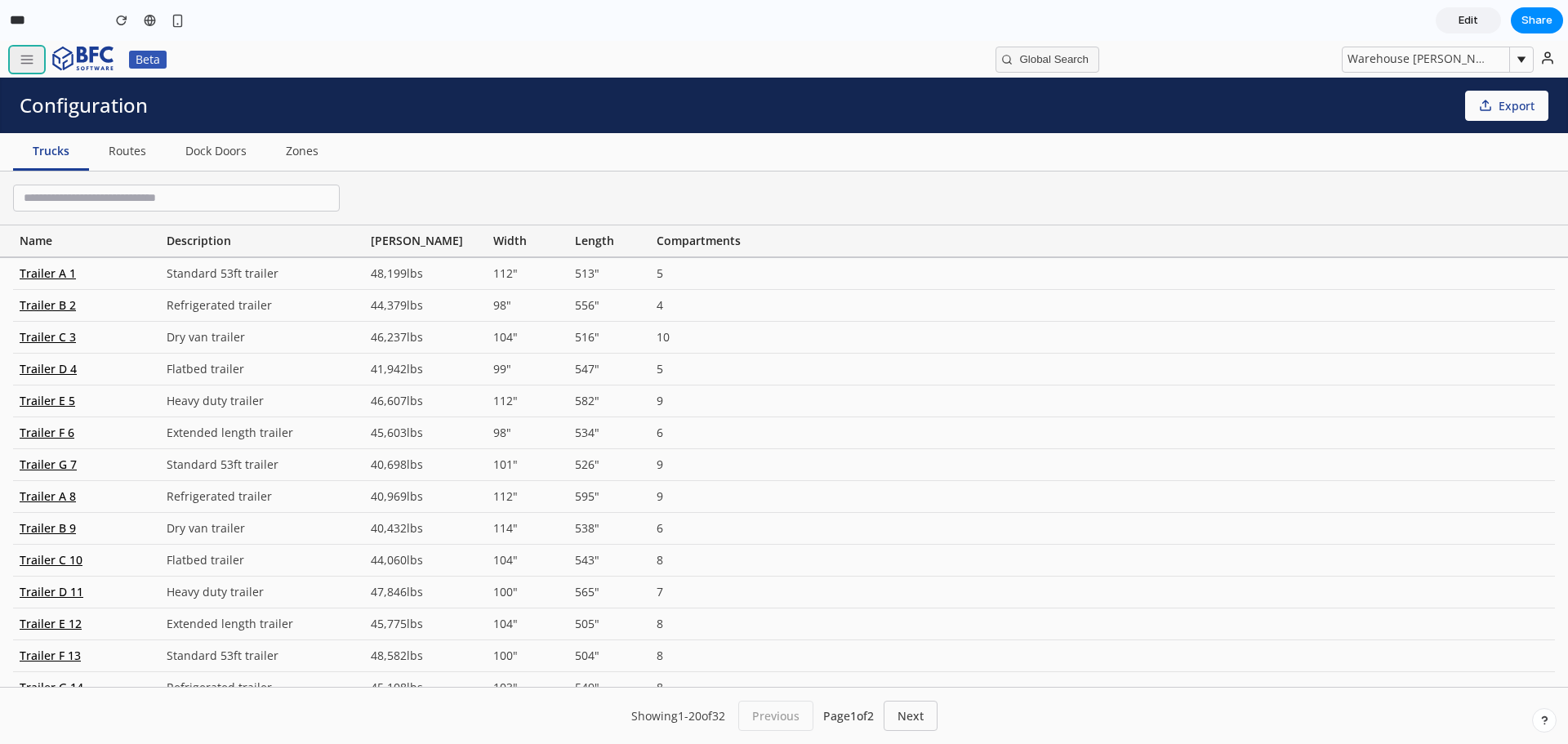
click at [38, 62] on button "button" at bounding box center [27, 59] width 35 height 26
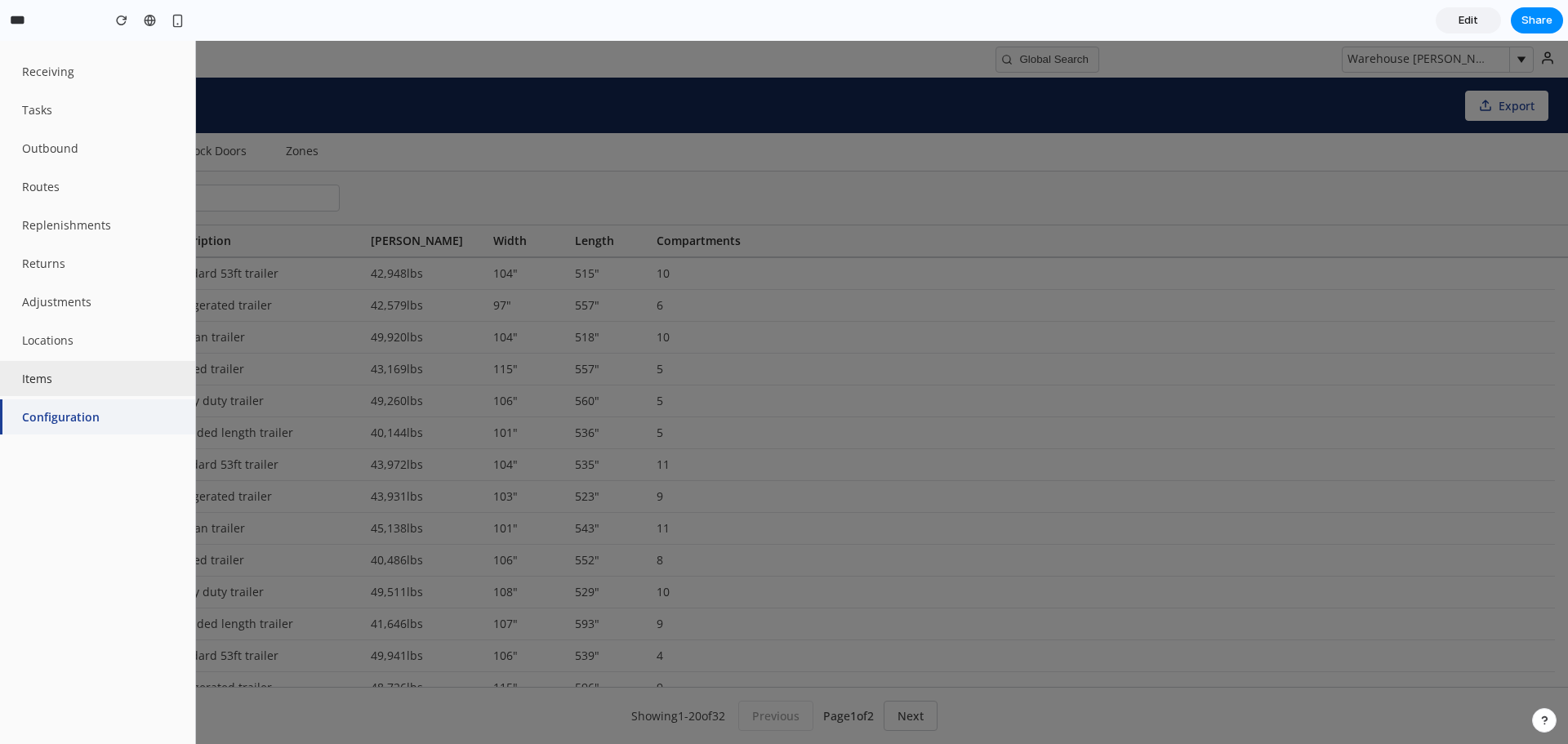
click at [71, 380] on button "Items" at bounding box center [97, 379] width 196 height 35
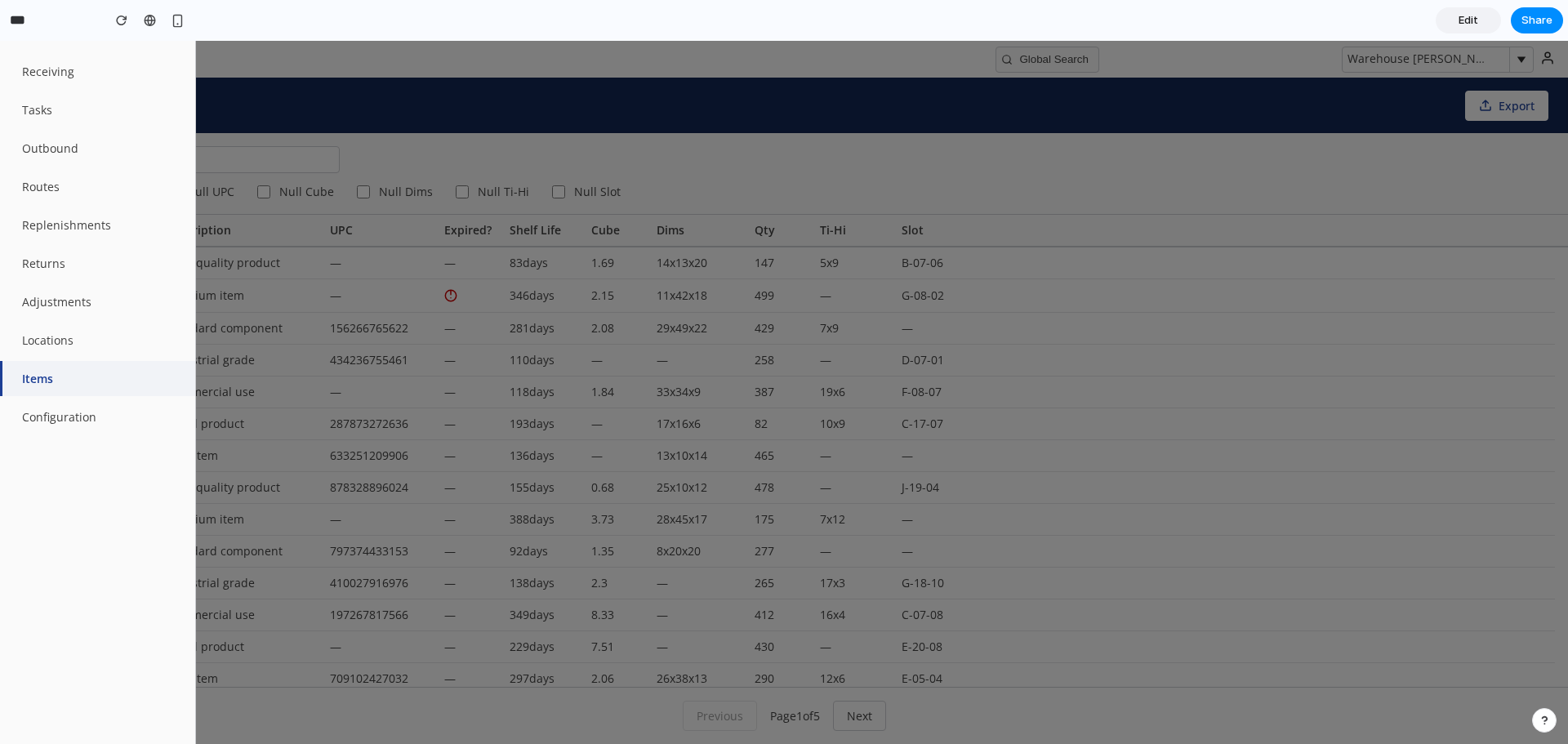
click at [504, 104] on div at bounding box center [784, 392] width 1568 height 704
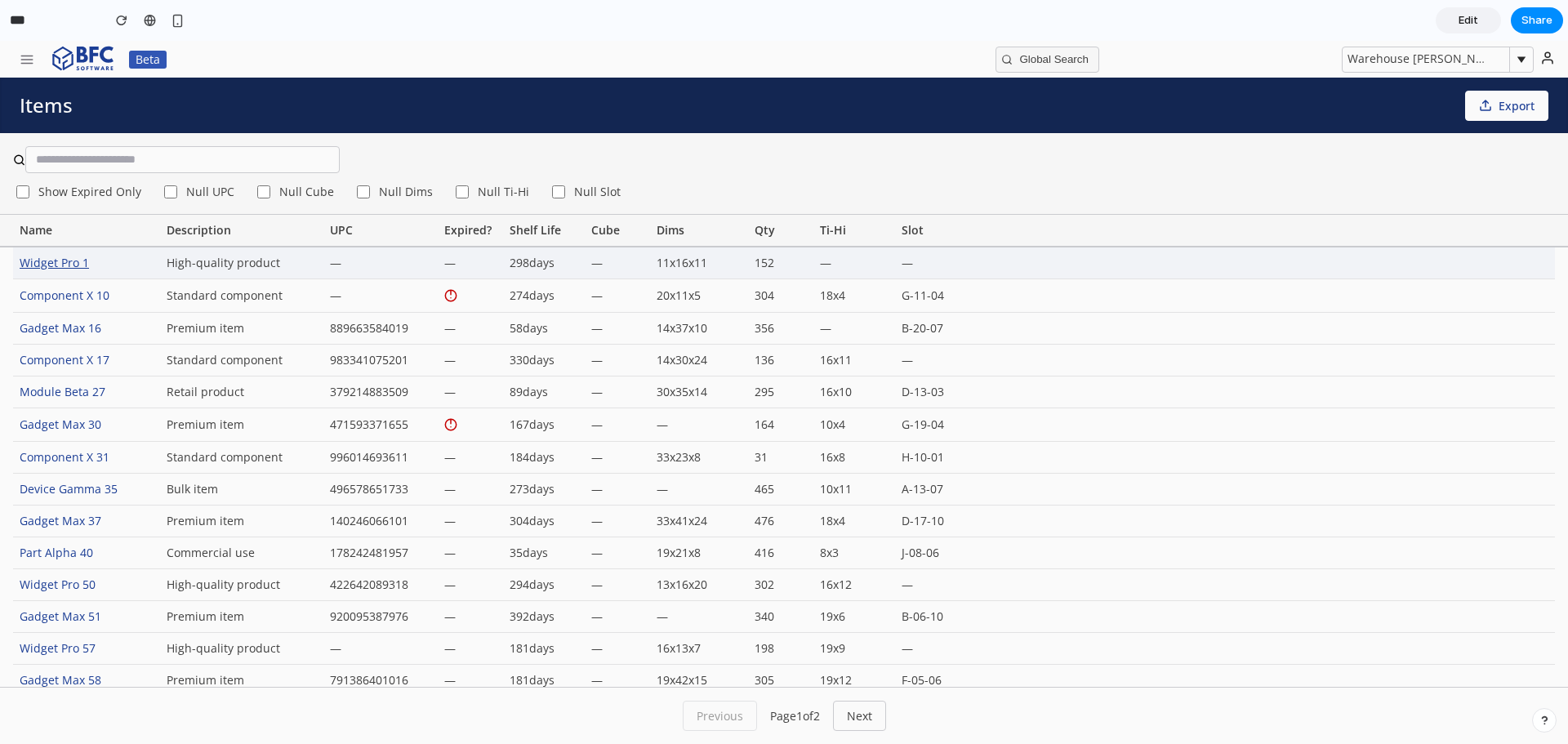
click at [82, 260] on div "Widget Pro 1" at bounding box center [87, 263] width 147 height 31
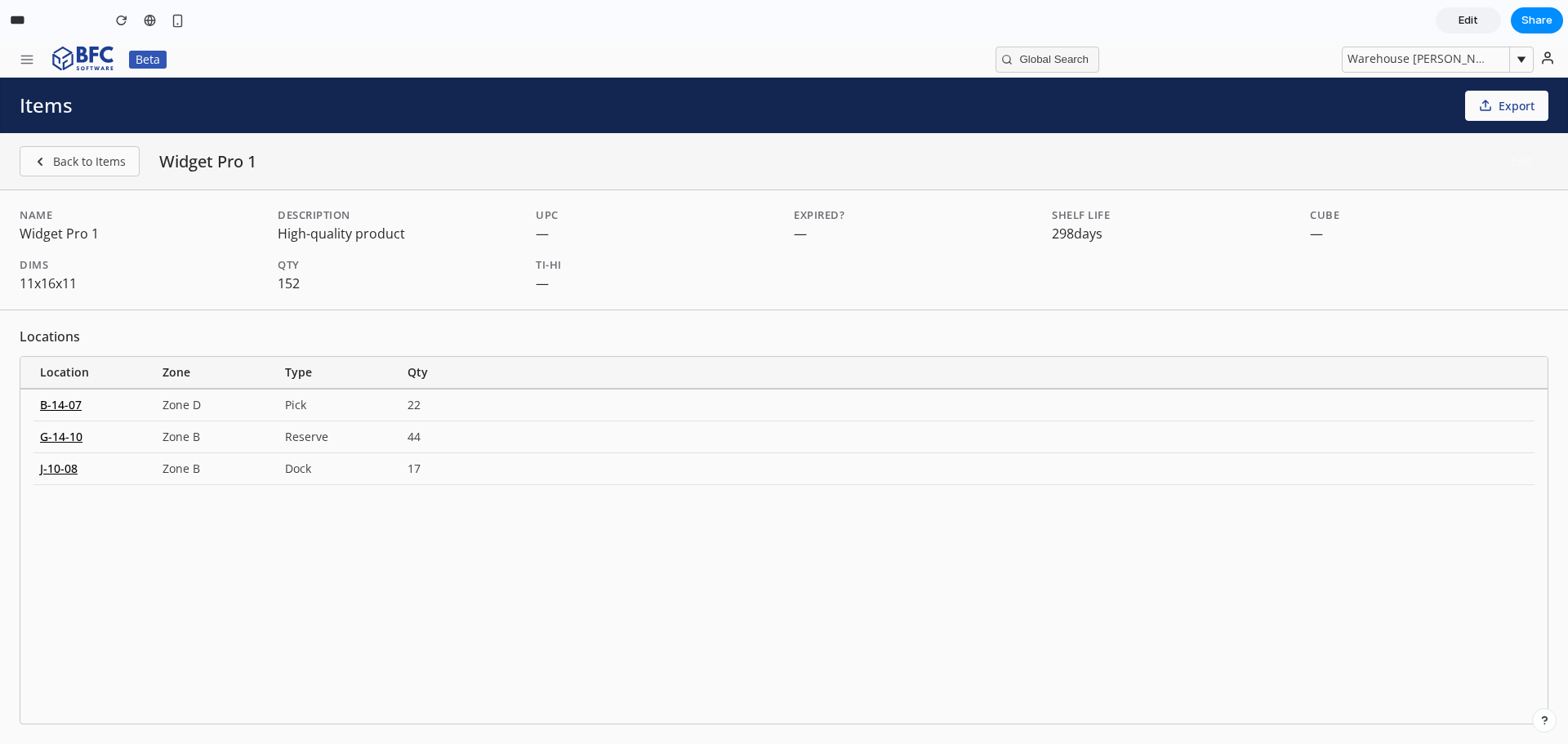
click at [1531, 169] on button "Edit" at bounding box center [1522, 162] width 54 height 29
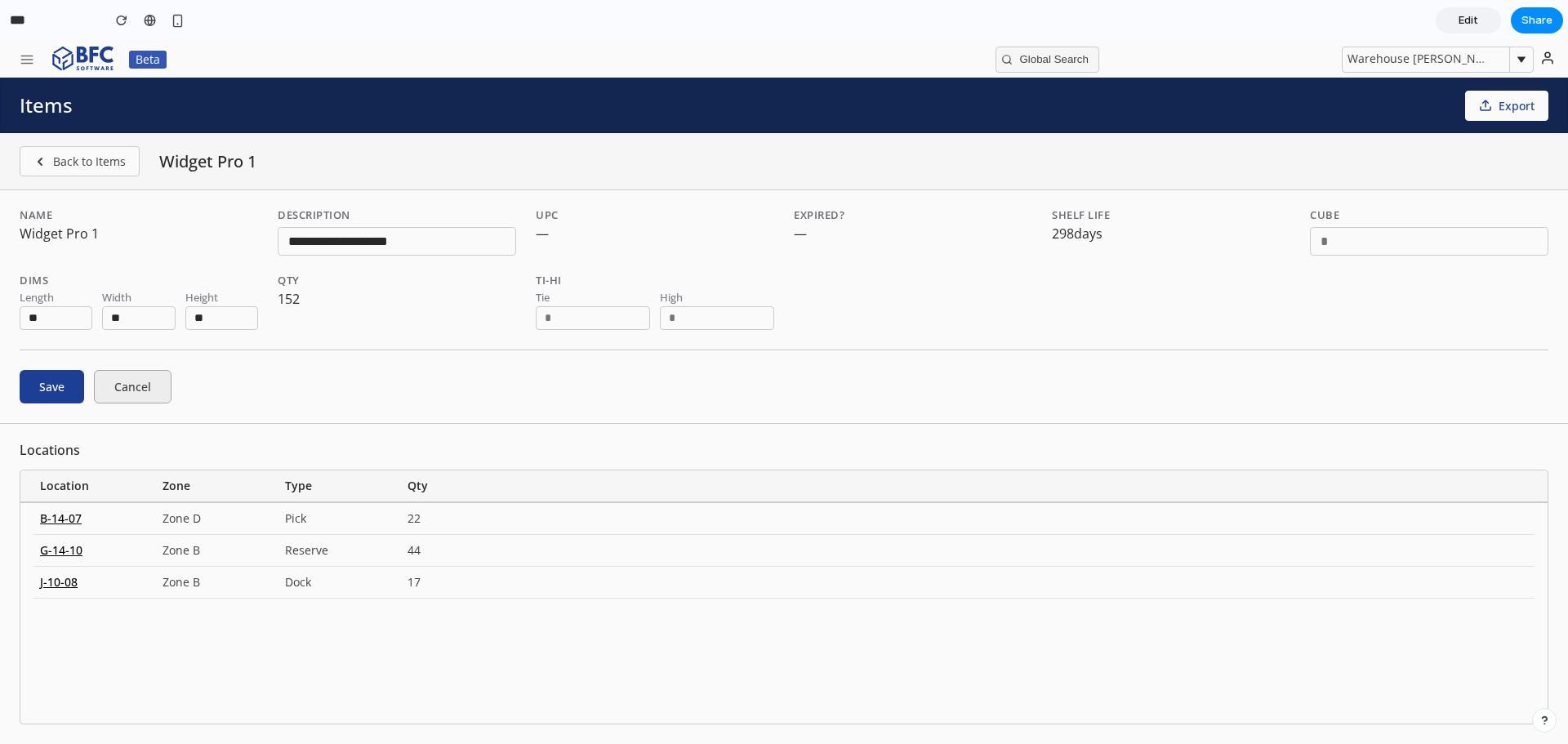
click at [146, 388] on button "Cancel" at bounding box center [132, 386] width 78 height 34
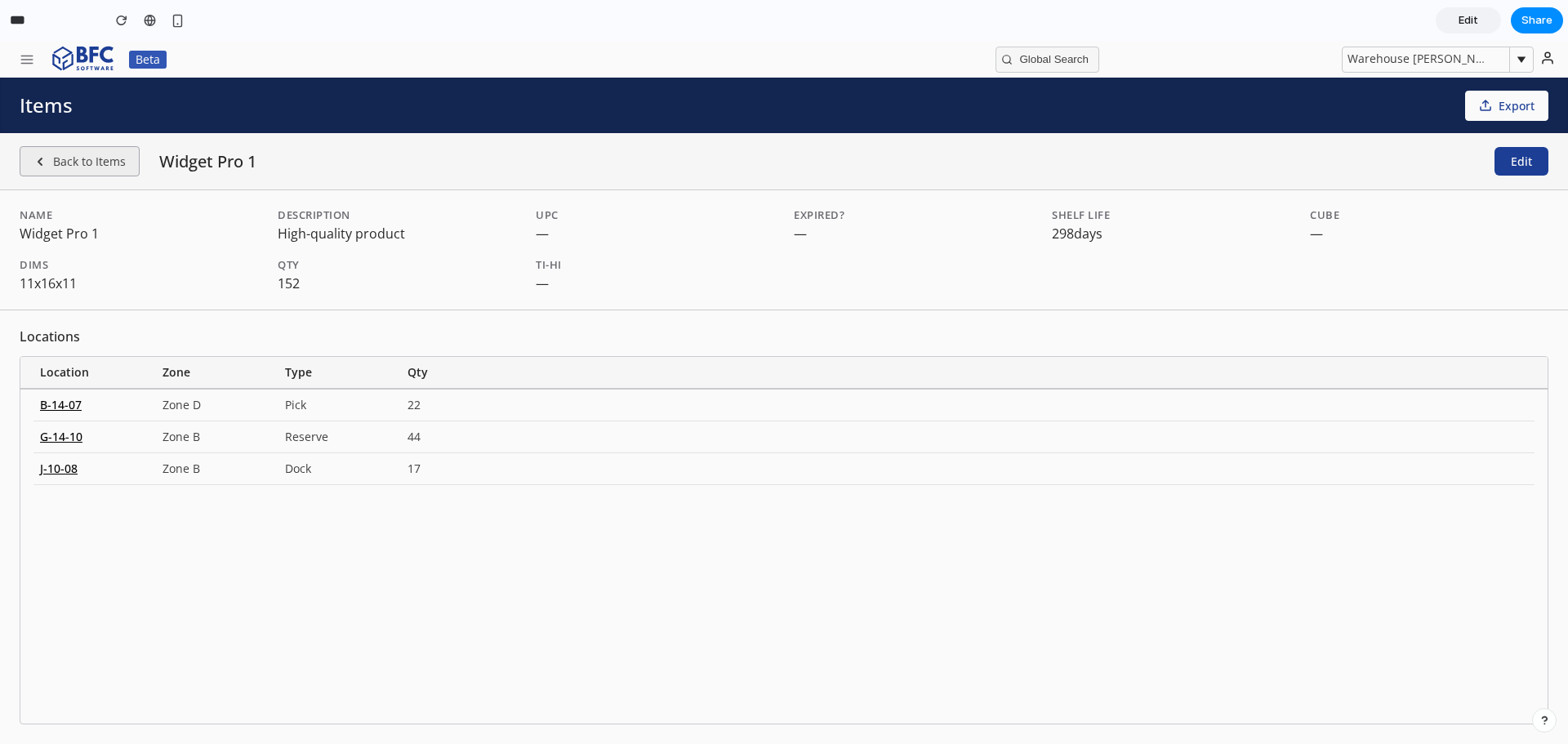
click at [102, 173] on button "Back to Items" at bounding box center [79, 161] width 120 height 30
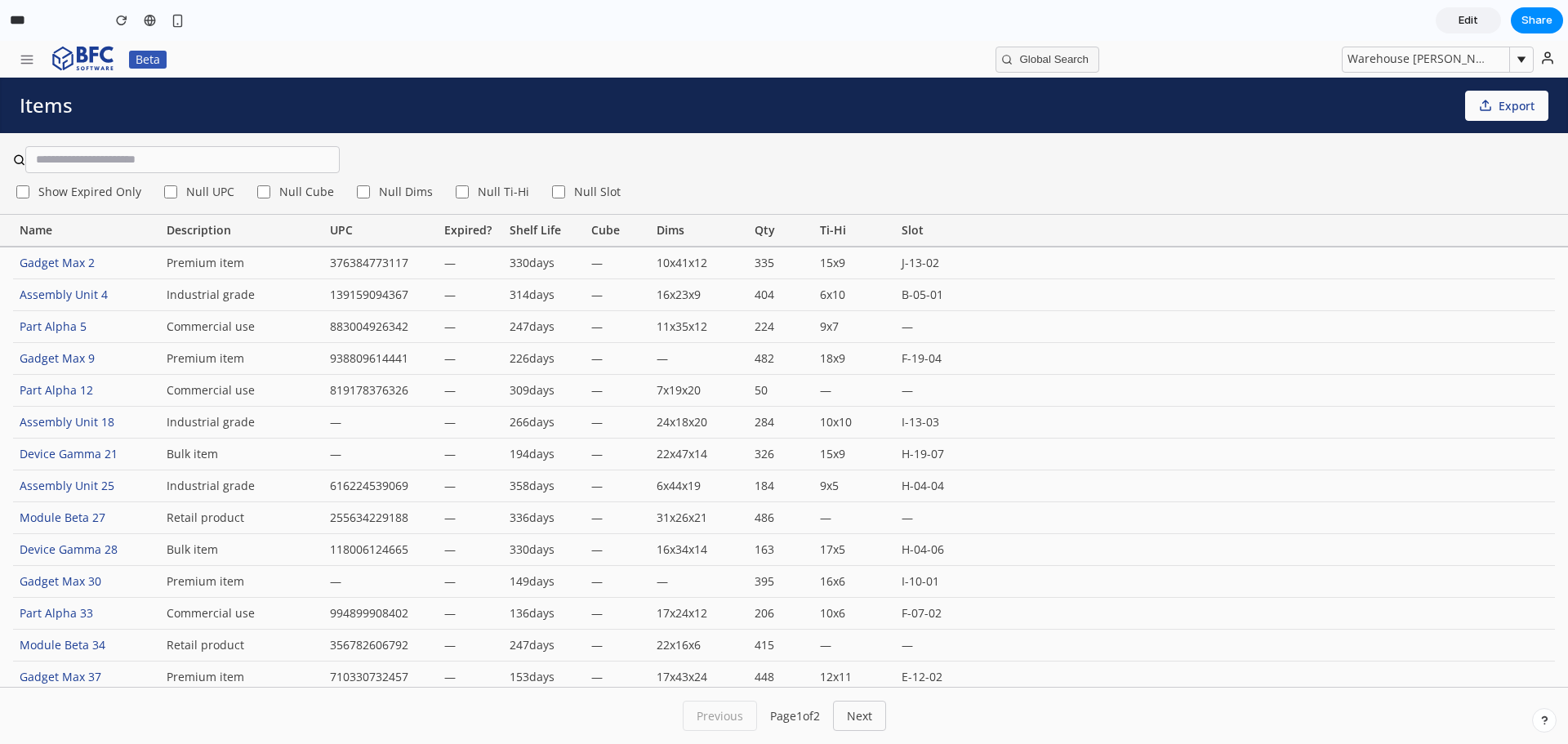
click at [89, 200] on label "Show Expired Only" at bounding box center [77, 192] width 128 height 18
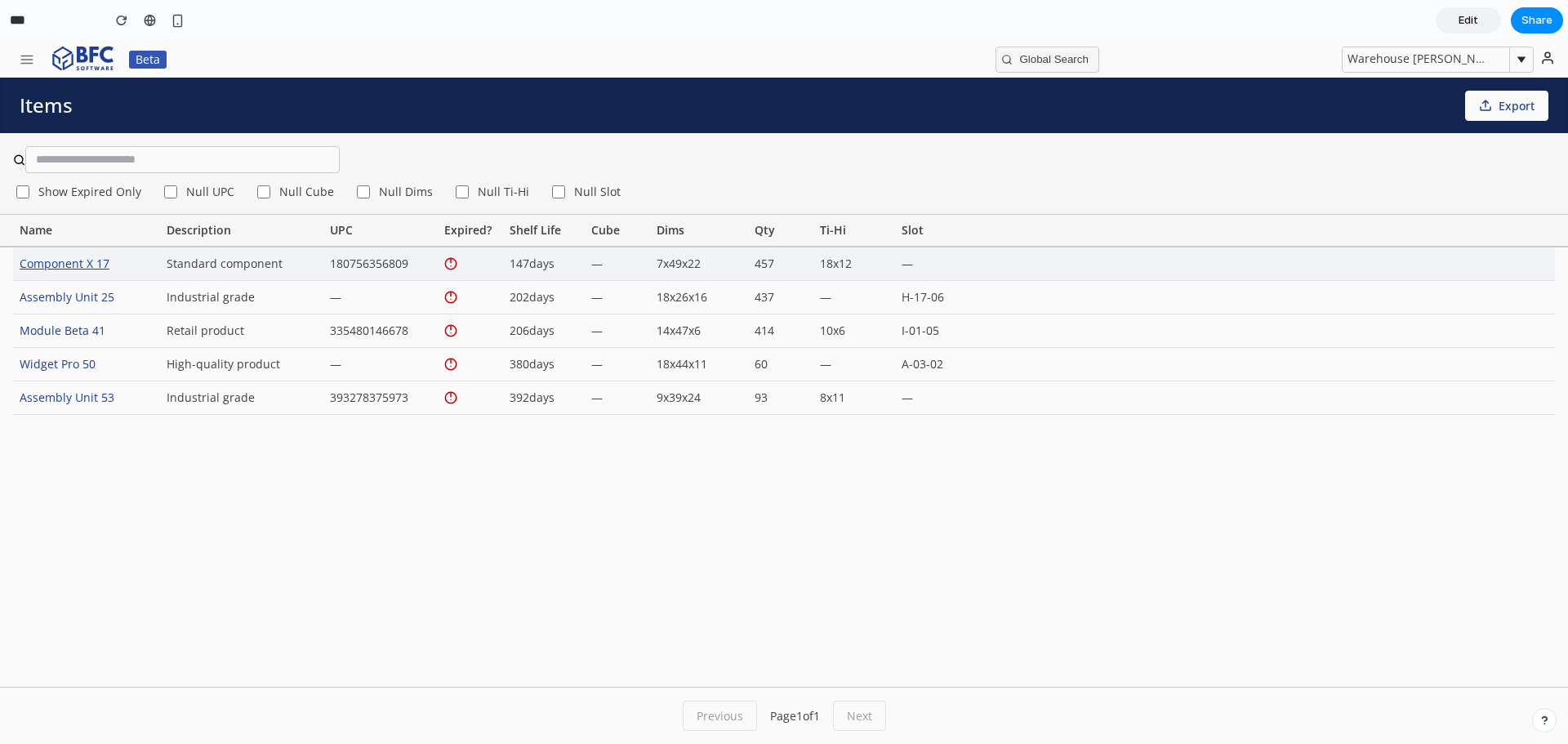
click at [85, 264] on div "Component X 17" at bounding box center [87, 264] width 147 height 33
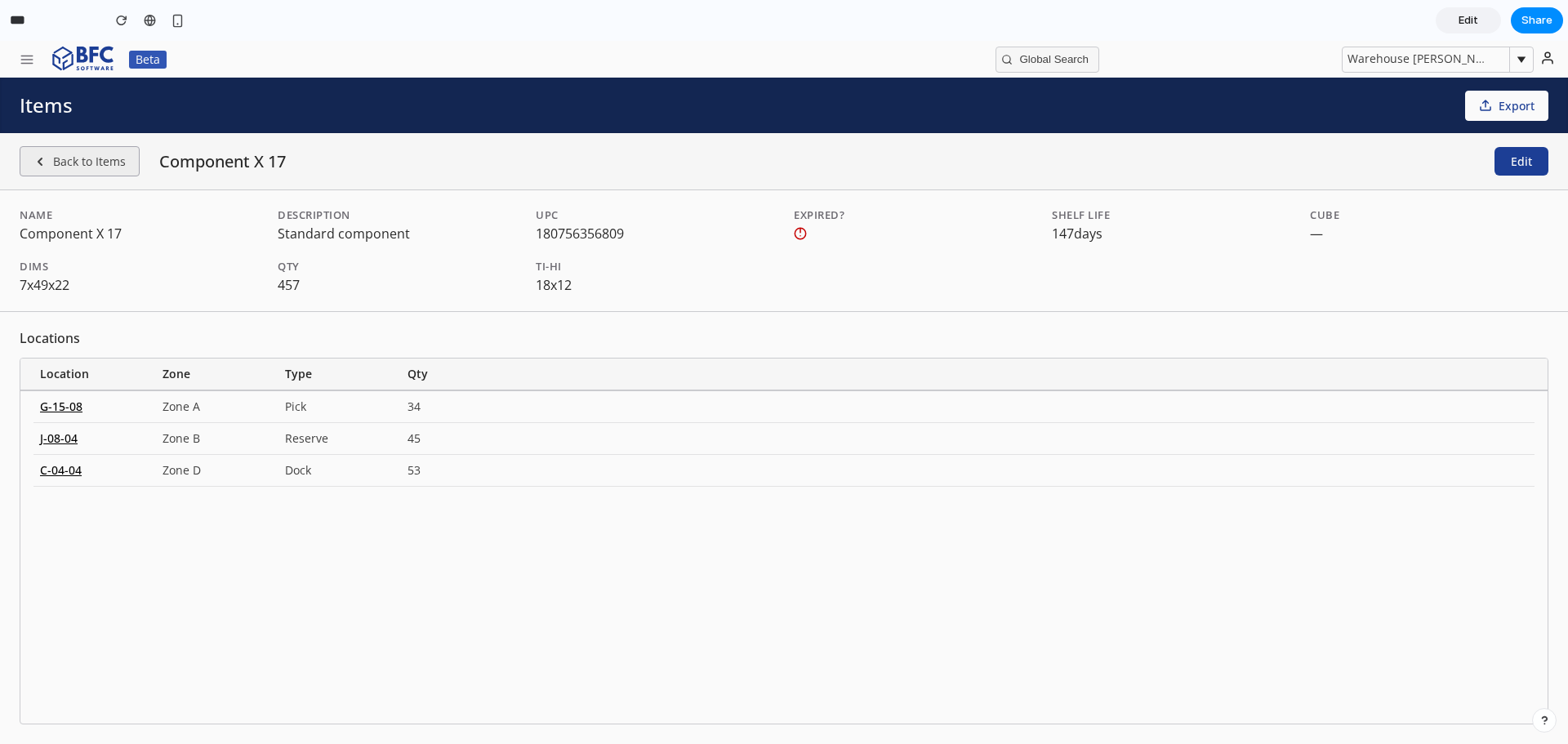
click at [111, 154] on button "Back to Items" at bounding box center [79, 161] width 120 height 30
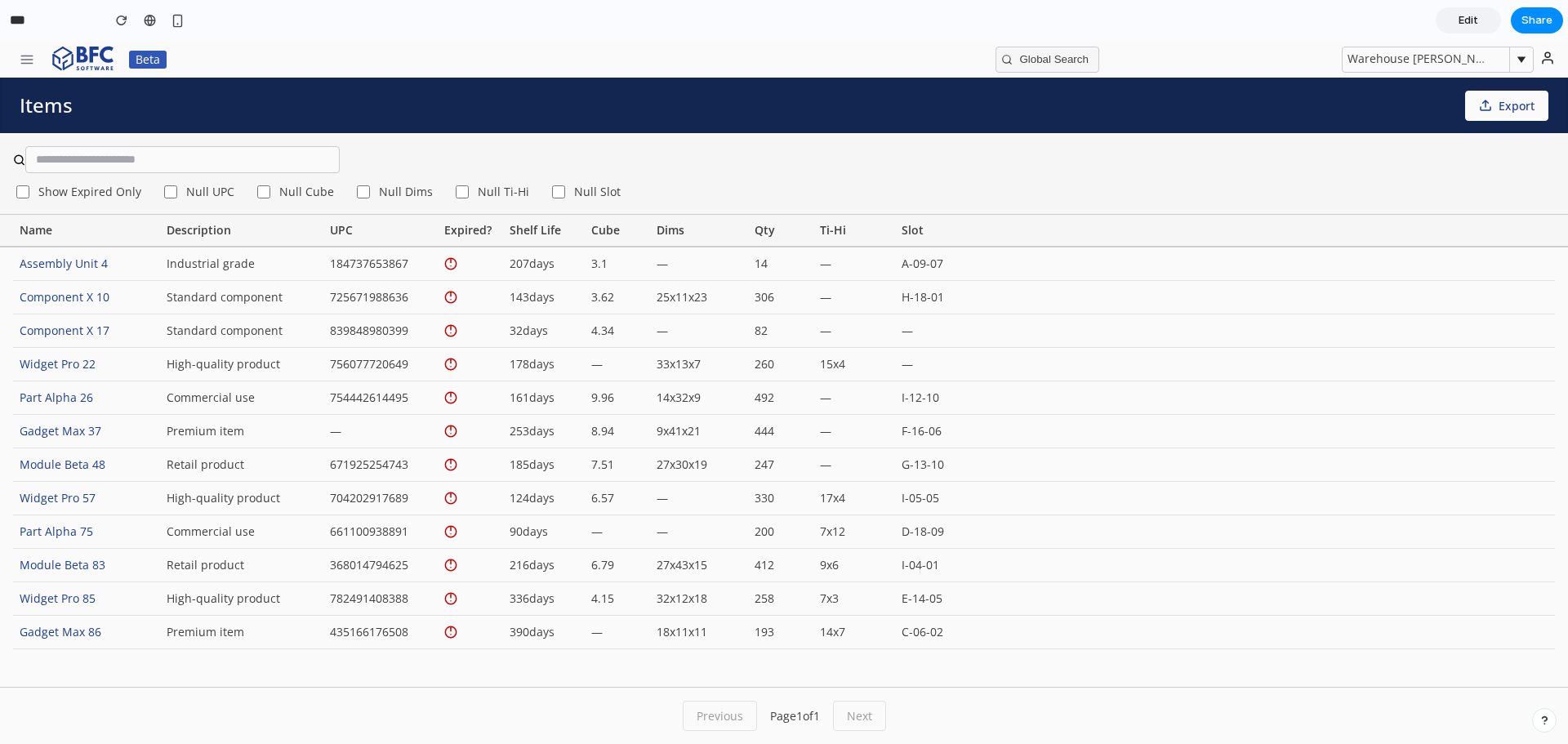
click at [76, 190] on span "Show Expired Only" at bounding box center [90, 192] width 103 height 12
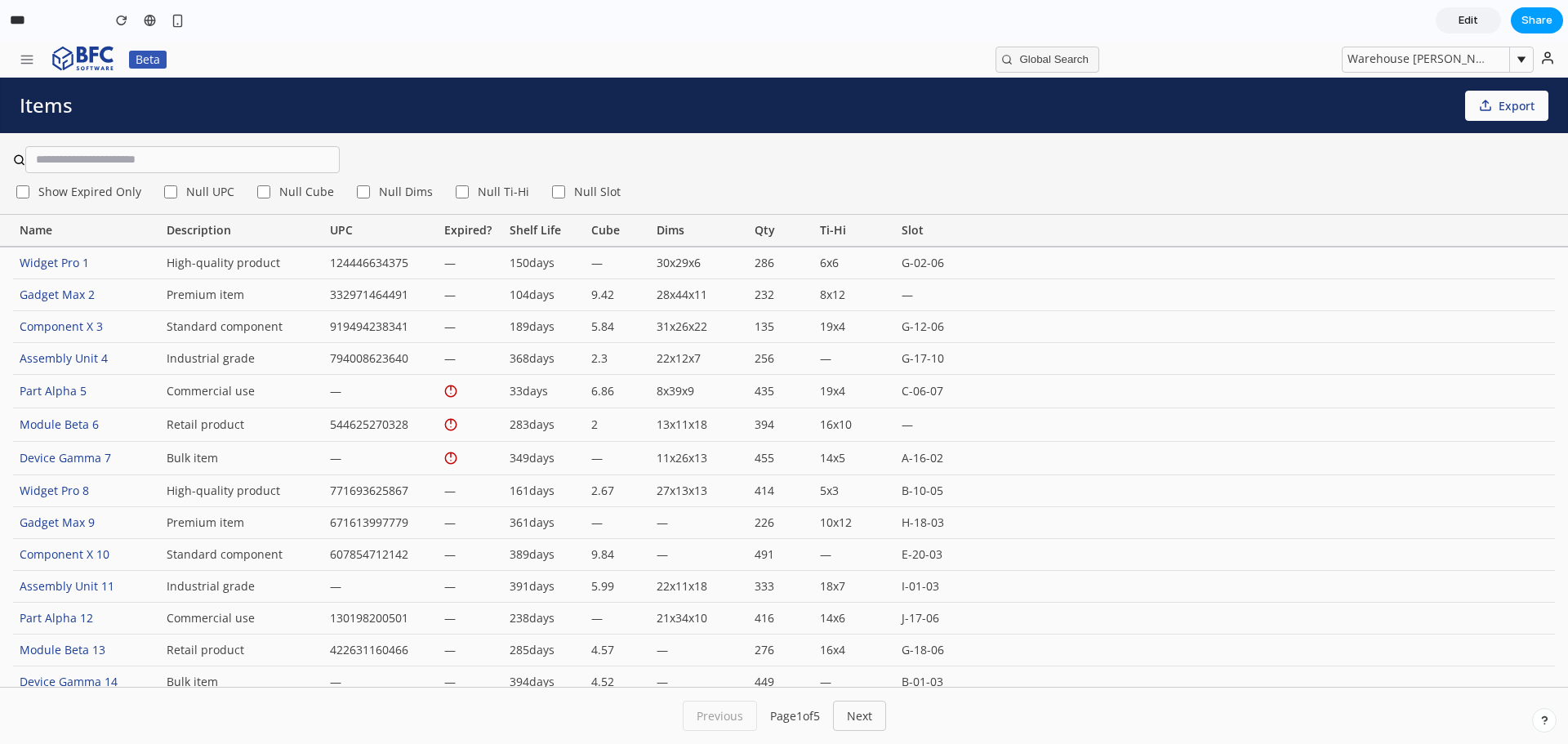
click at [1528, 28] on span "Share" at bounding box center [1537, 20] width 31 height 16
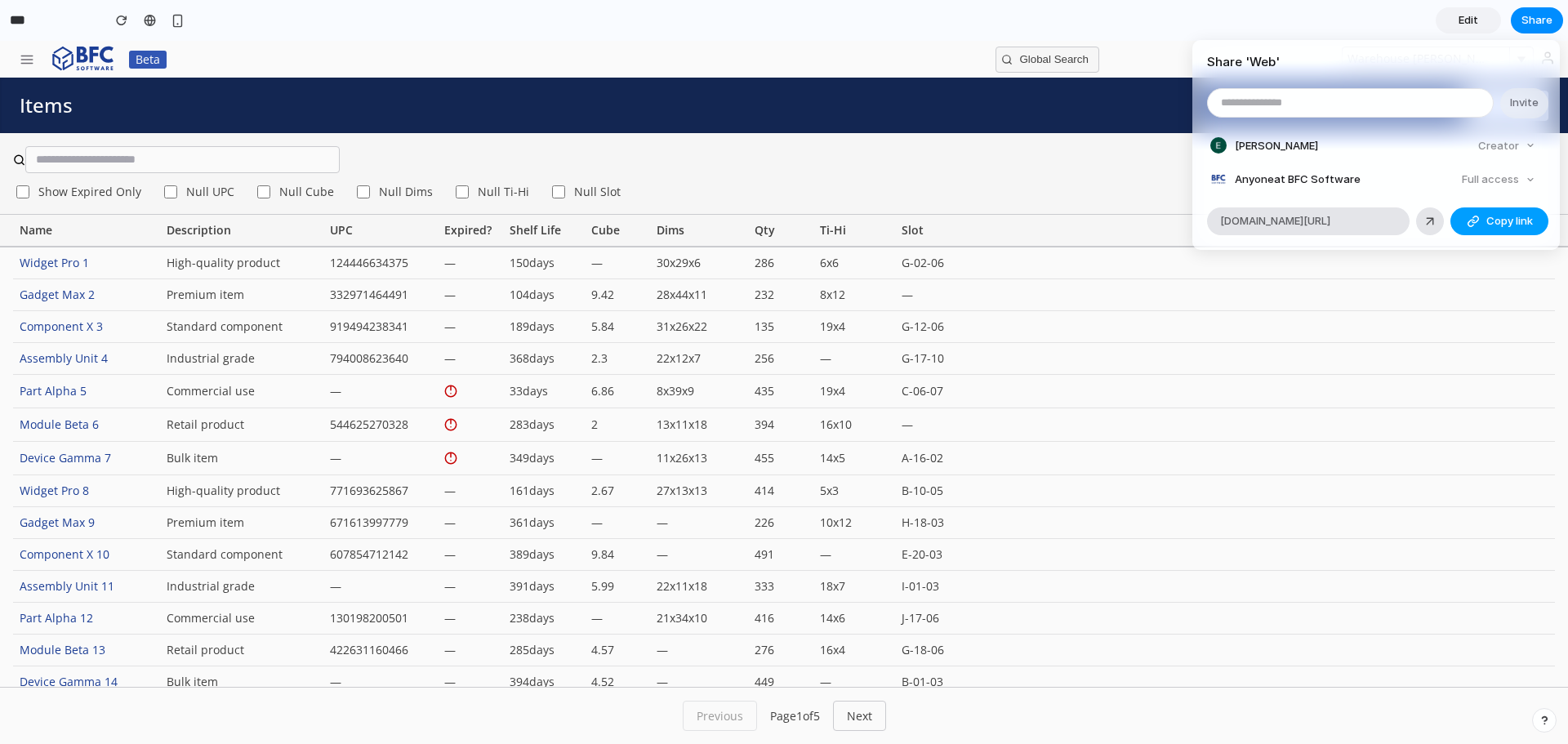
click at [1496, 224] on span "Copy link" at bounding box center [1509, 221] width 46 height 16
click at [37, 58] on div "Share ' Web ' Invite Ellori Creator Anyone at BFC Software Full access alloy.ap…" at bounding box center [784, 372] width 1568 height 744
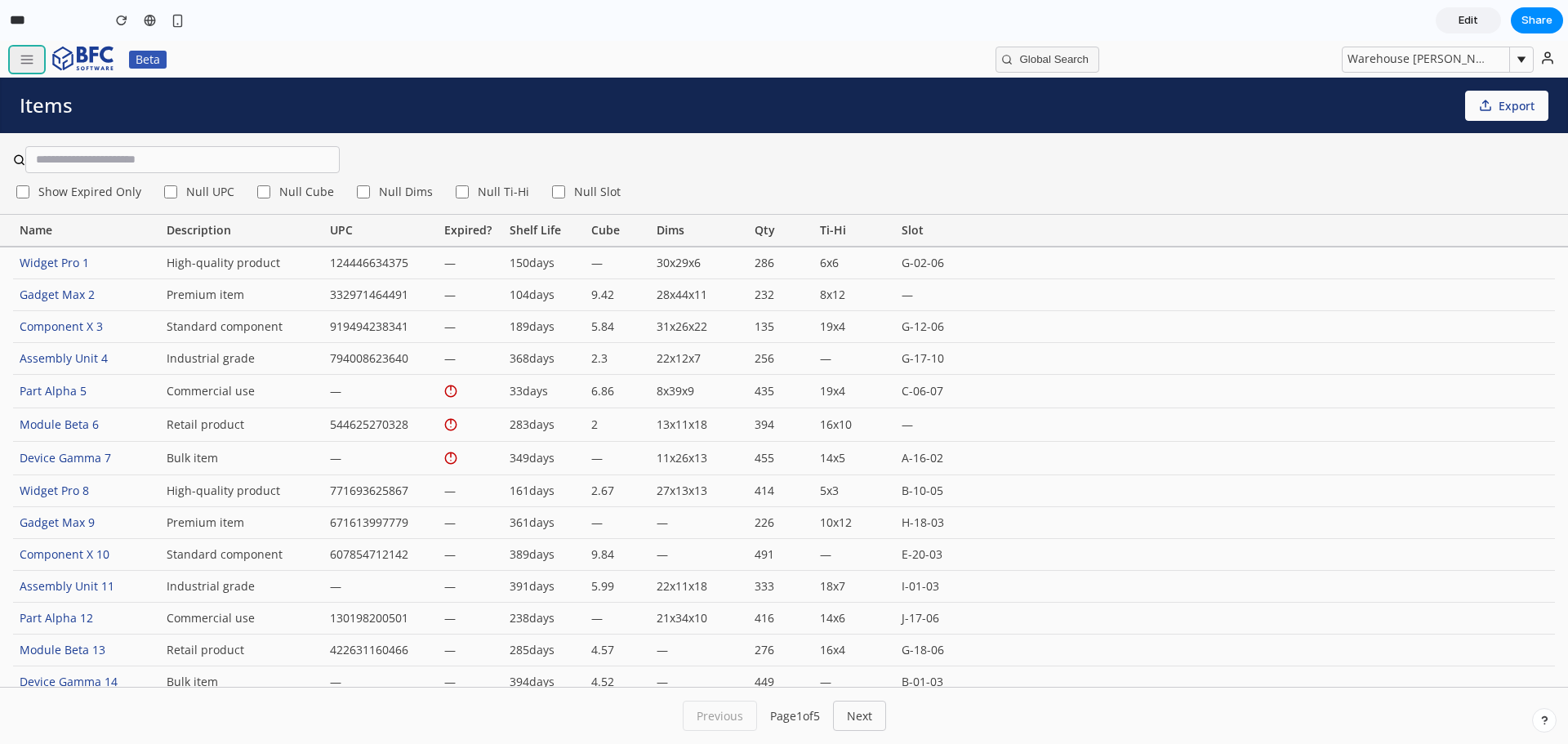
click at [26, 61] on icon "button" at bounding box center [26, 59] width 14 height 14
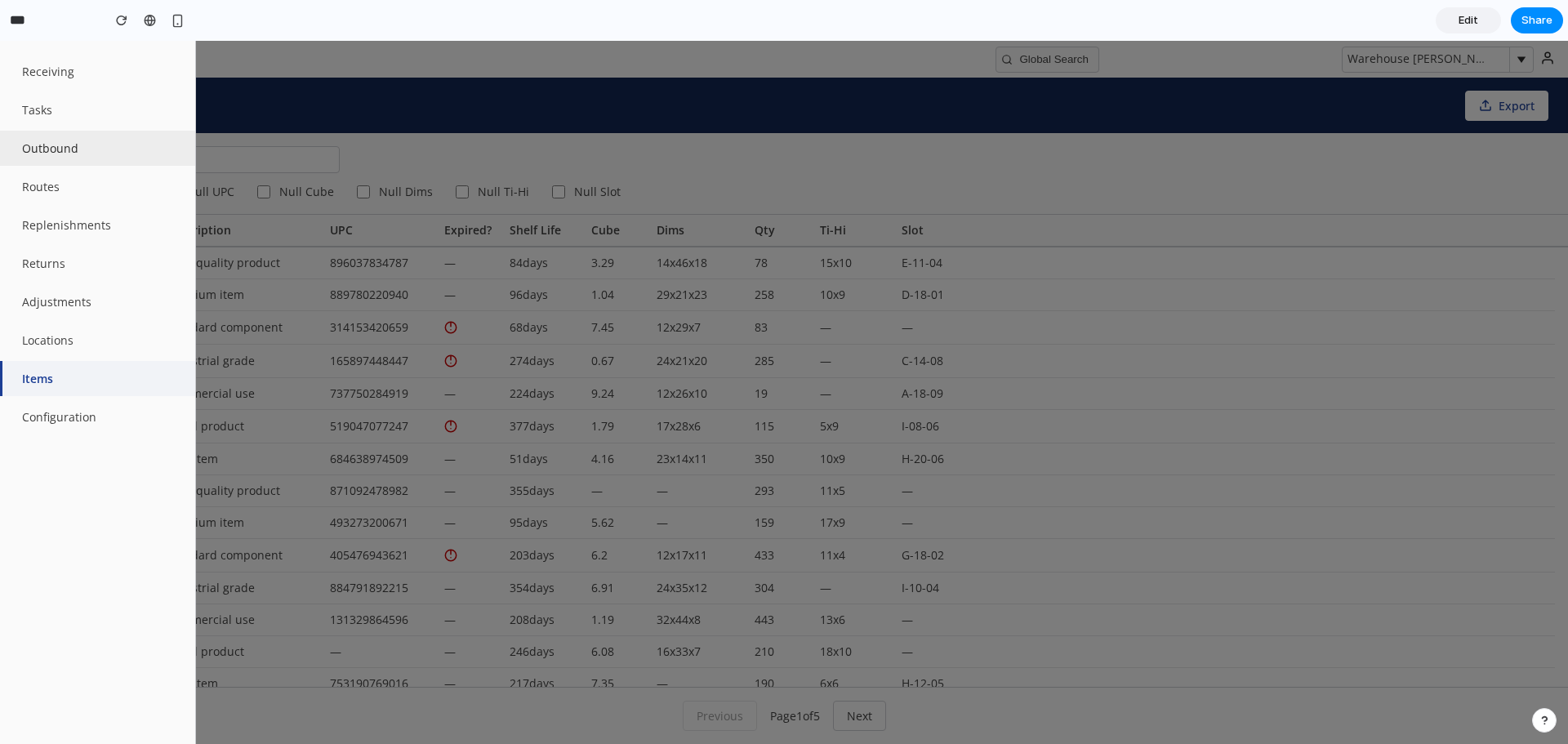
click at [71, 147] on button "Outbound" at bounding box center [97, 148] width 196 height 35
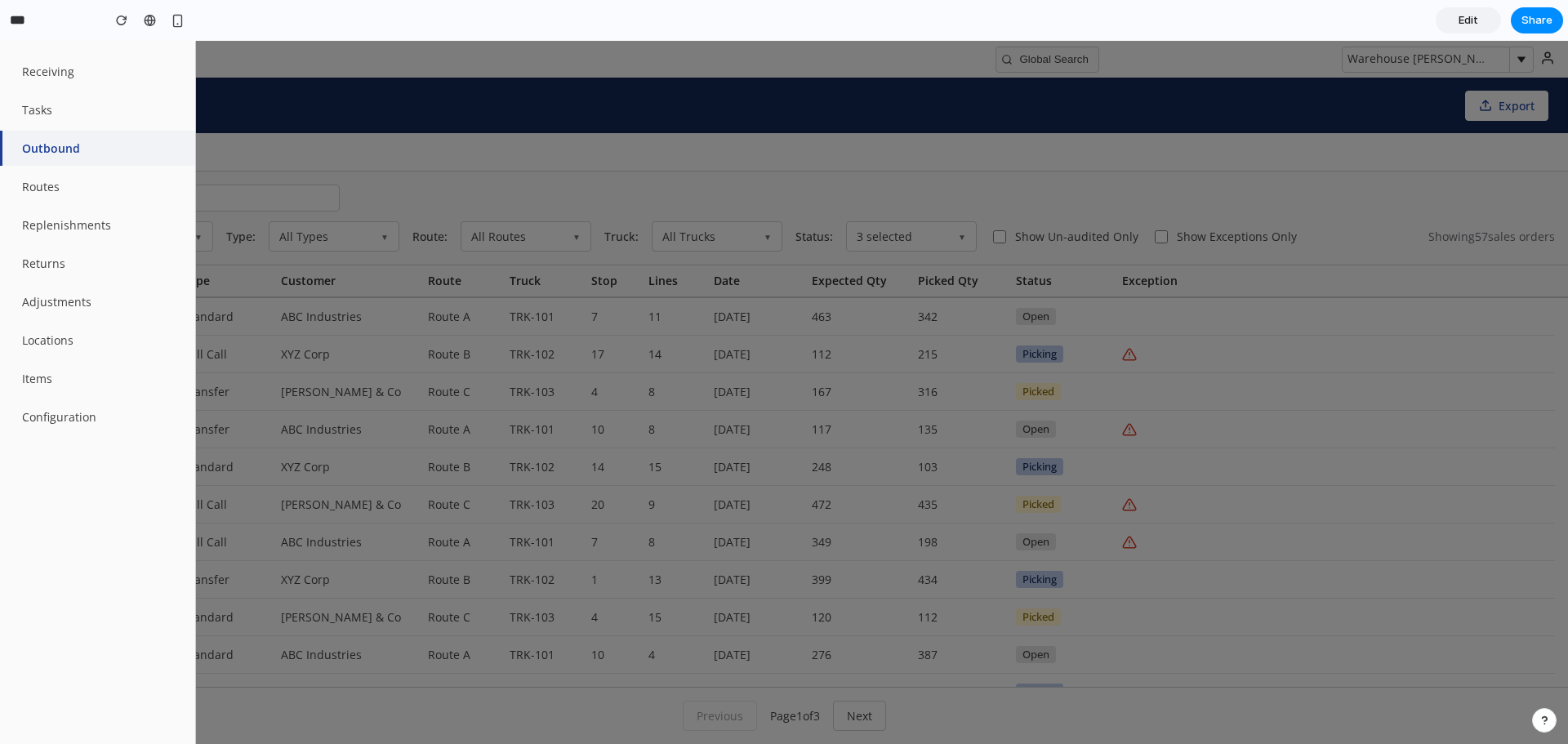
click at [528, 169] on div at bounding box center [784, 392] width 1568 height 704
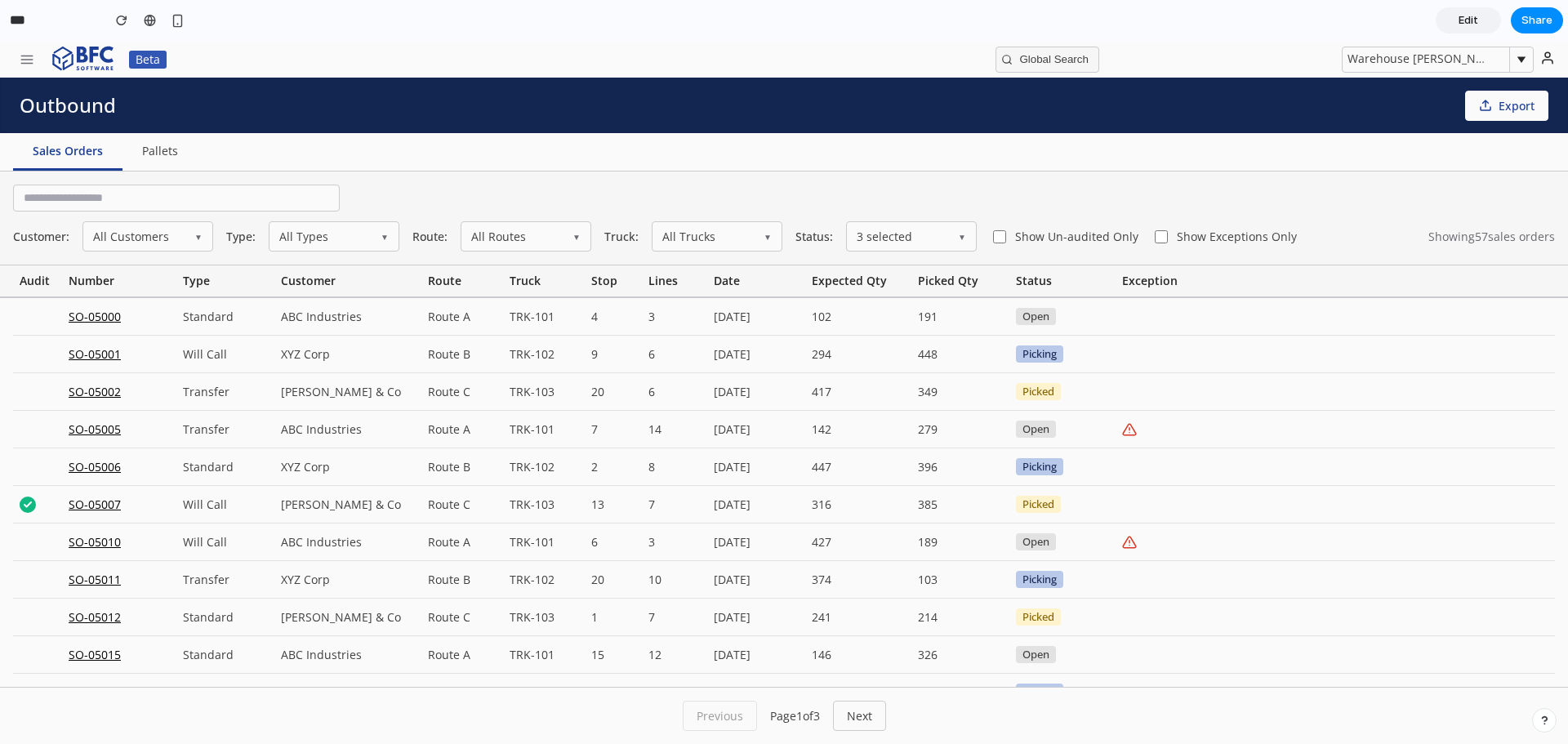
click at [1177, 241] on span "Show Exceptions Only" at bounding box center [1236, 237] width 120 height 12
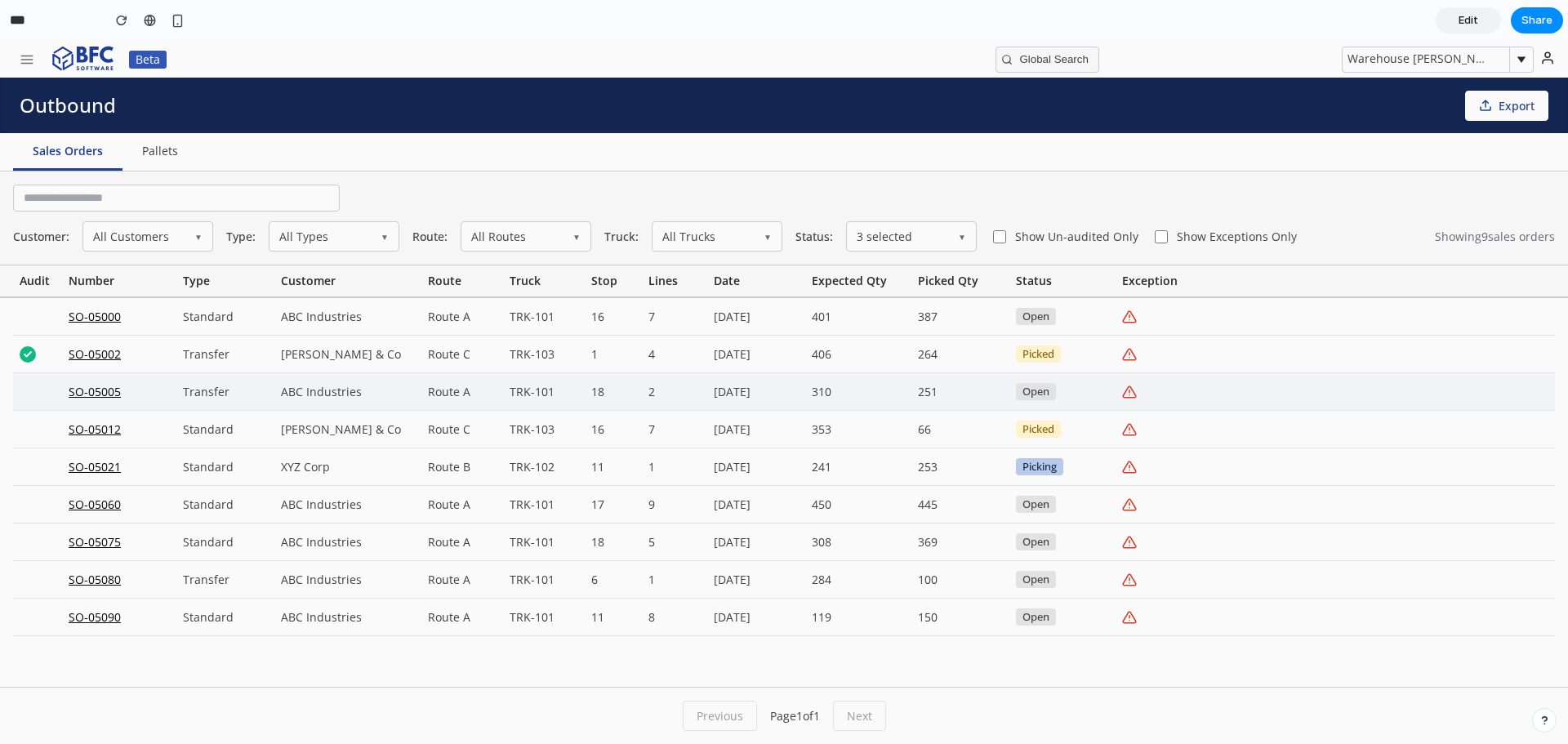
click at [110, 399] on div "SO-05005" at bounding box center [119, 391] width 115 height 37
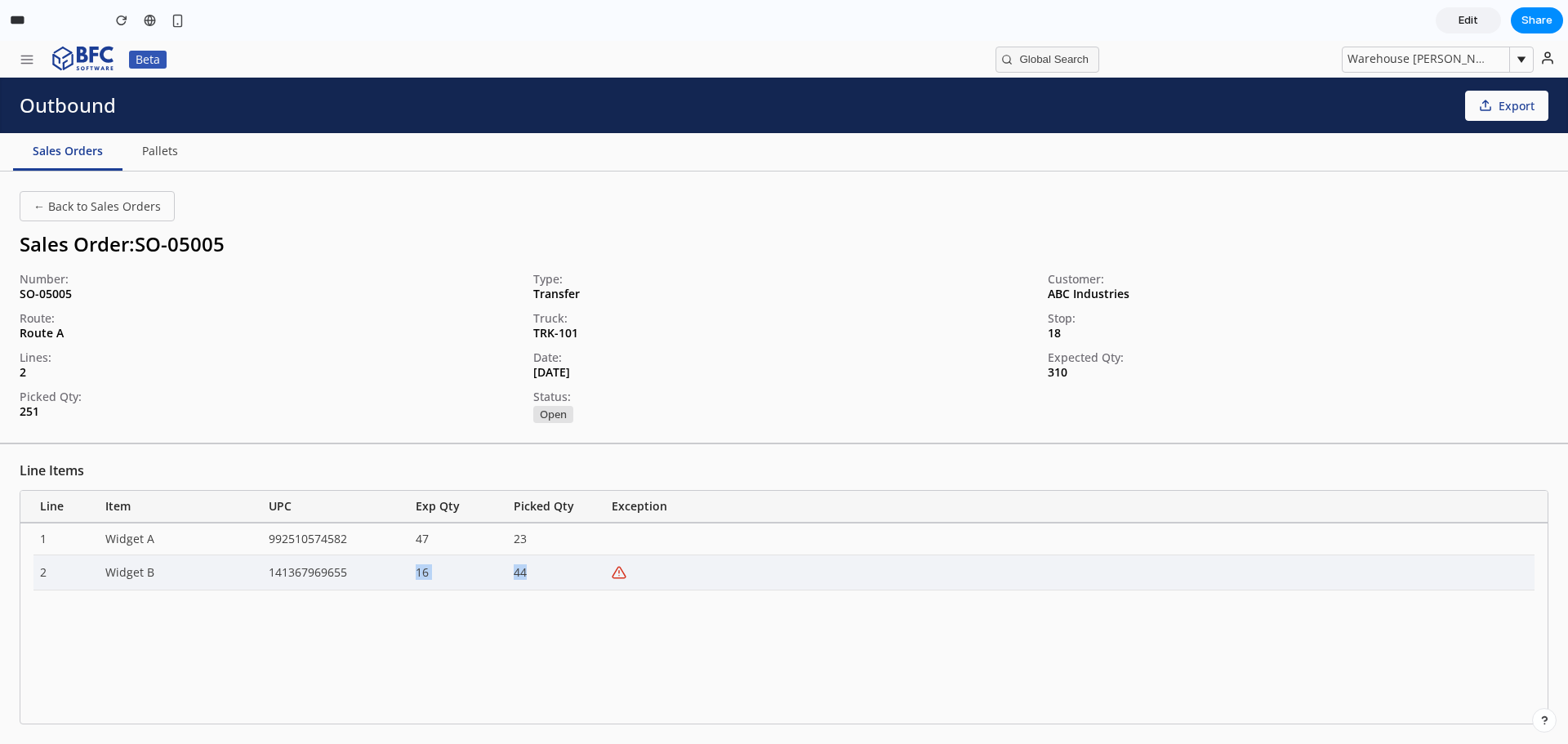
drag, startPoint x: 415, startPoint y: 578, endPoint x: 581, endPoint y: 578, distance: 166.0
click at [581, 578] on div "2 Widget B 141367969655 16 44" at bounding box center [784, 572] width 1502 height 35
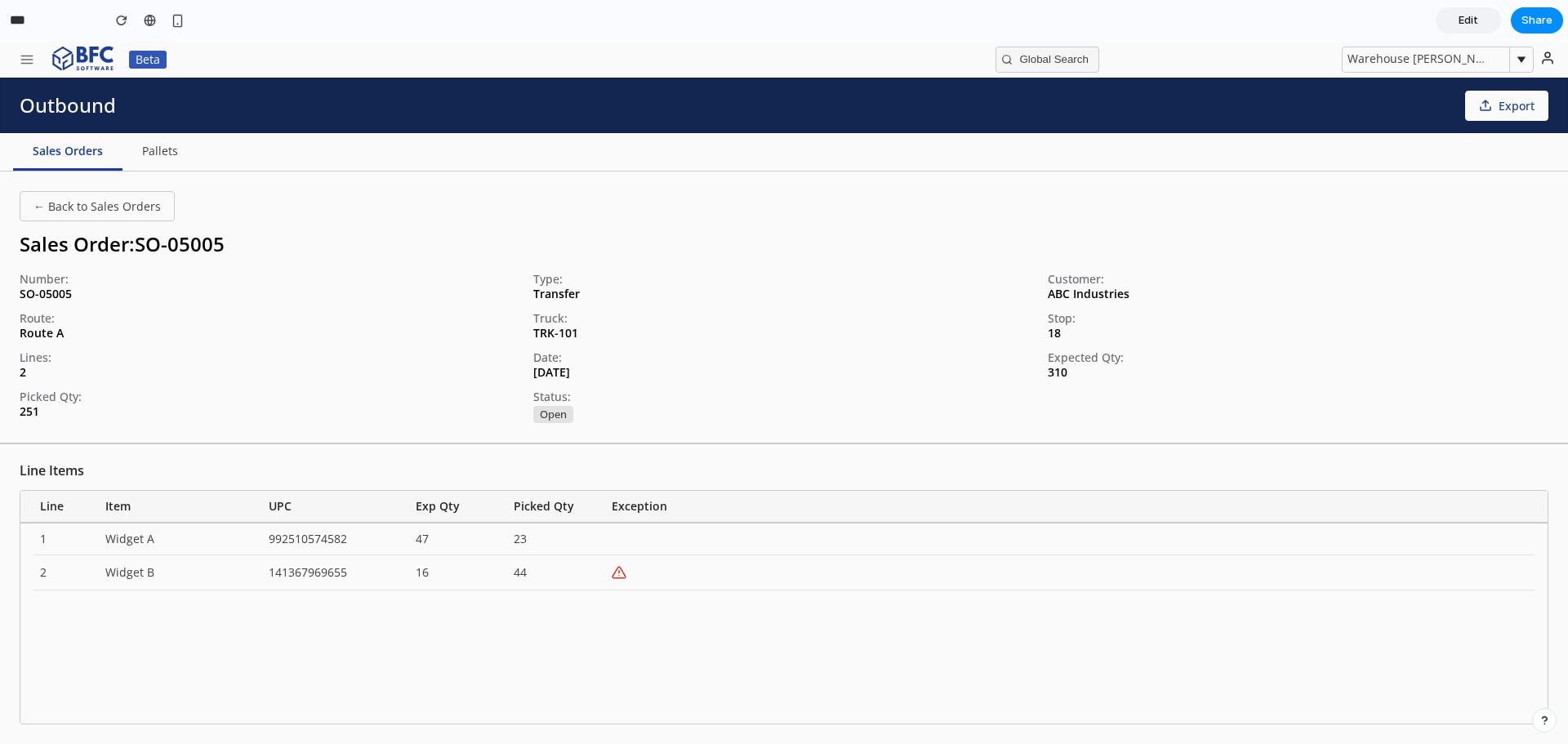
click at [619, 663] on div "1 Widget A 992510574582 47 23 2 Widget B 141367969655 16 44" at bounding box center [784, 624] width 1528 height 200
click at [15, 64] on button "button" at bounding box center [27, 59] width 35 height 26
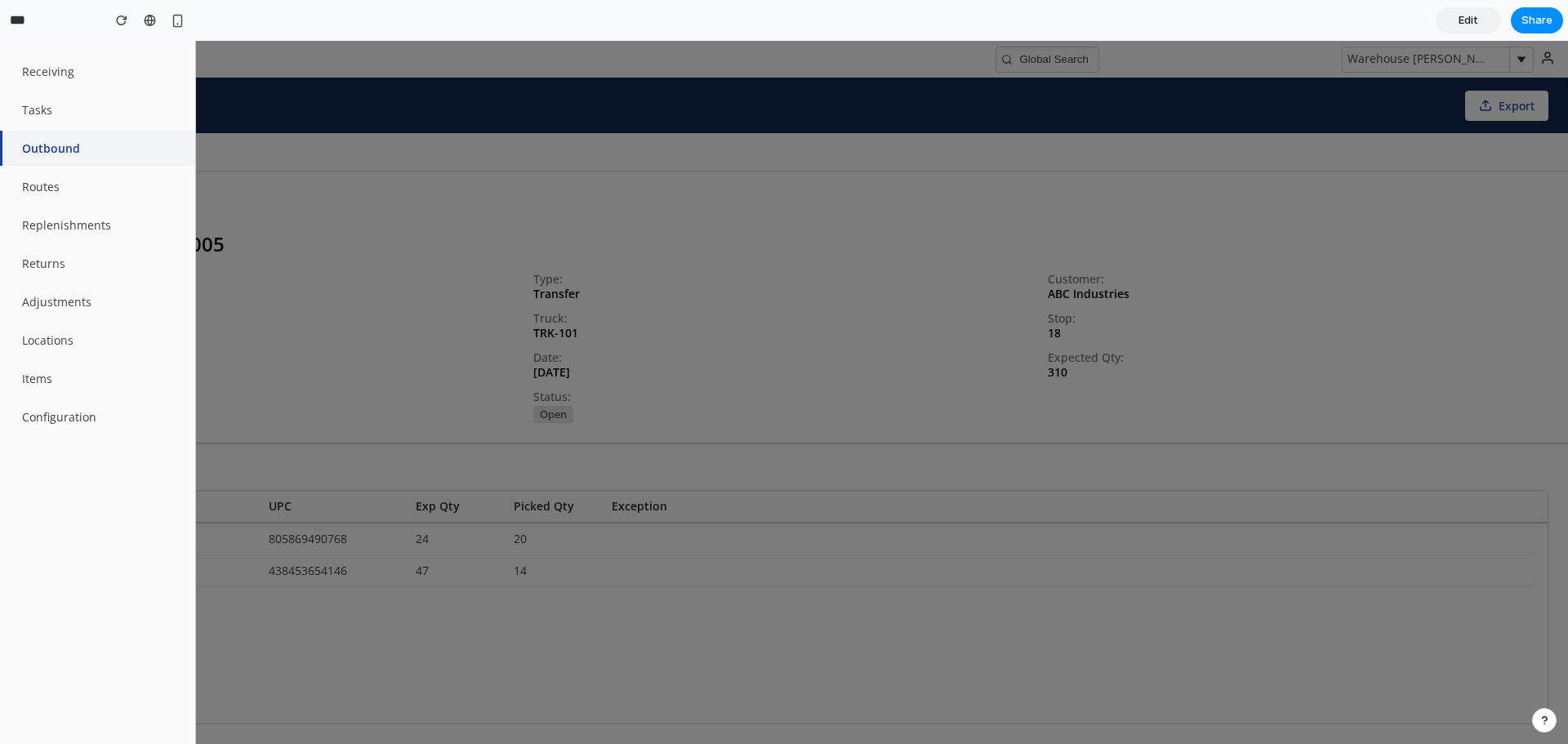
click at [627, 68] on div at bounding box center [784, 392] width 1568 height 704
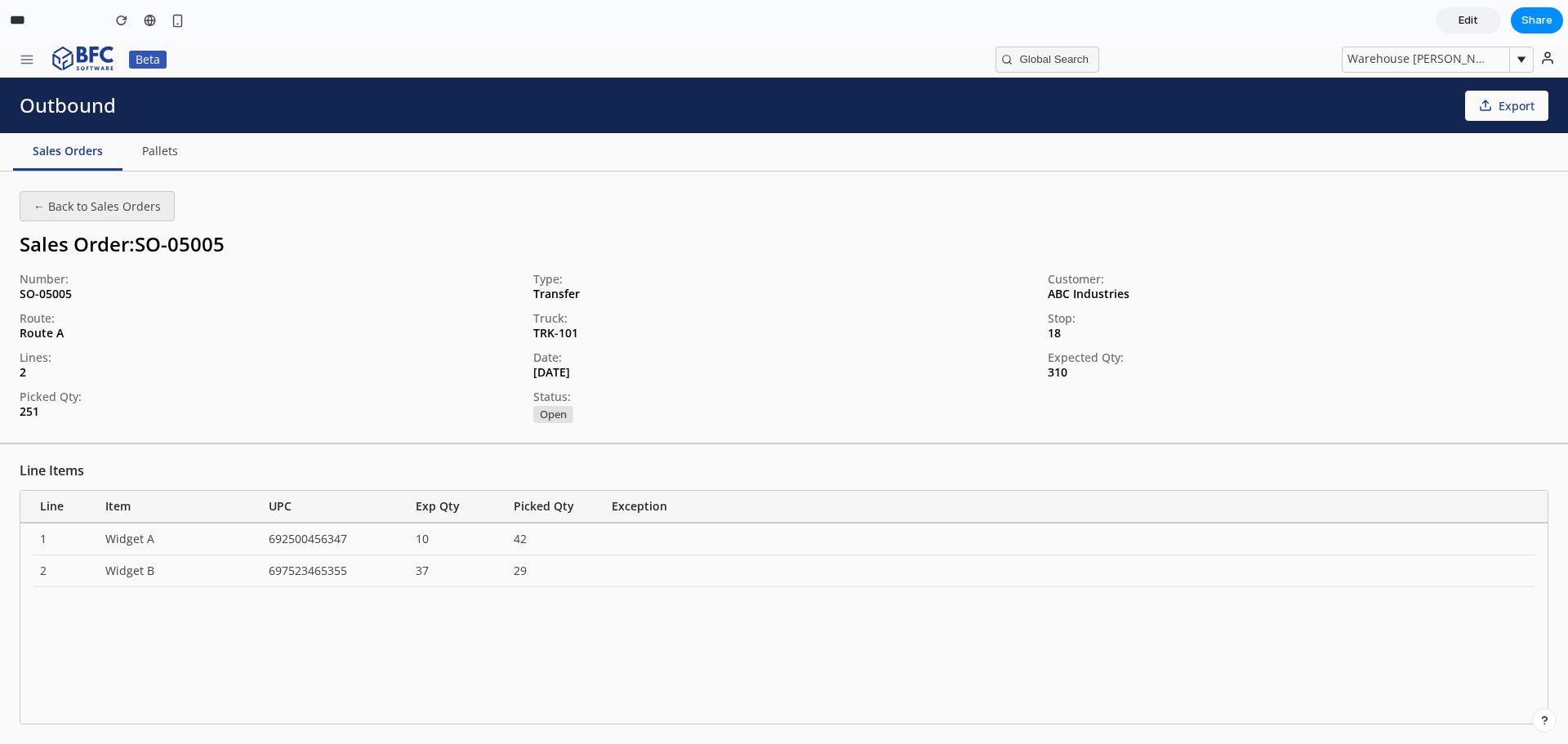
click at [55, 204] on button "← Back to Sales Orders" at bounding box center [96, 205] width 155 height 30
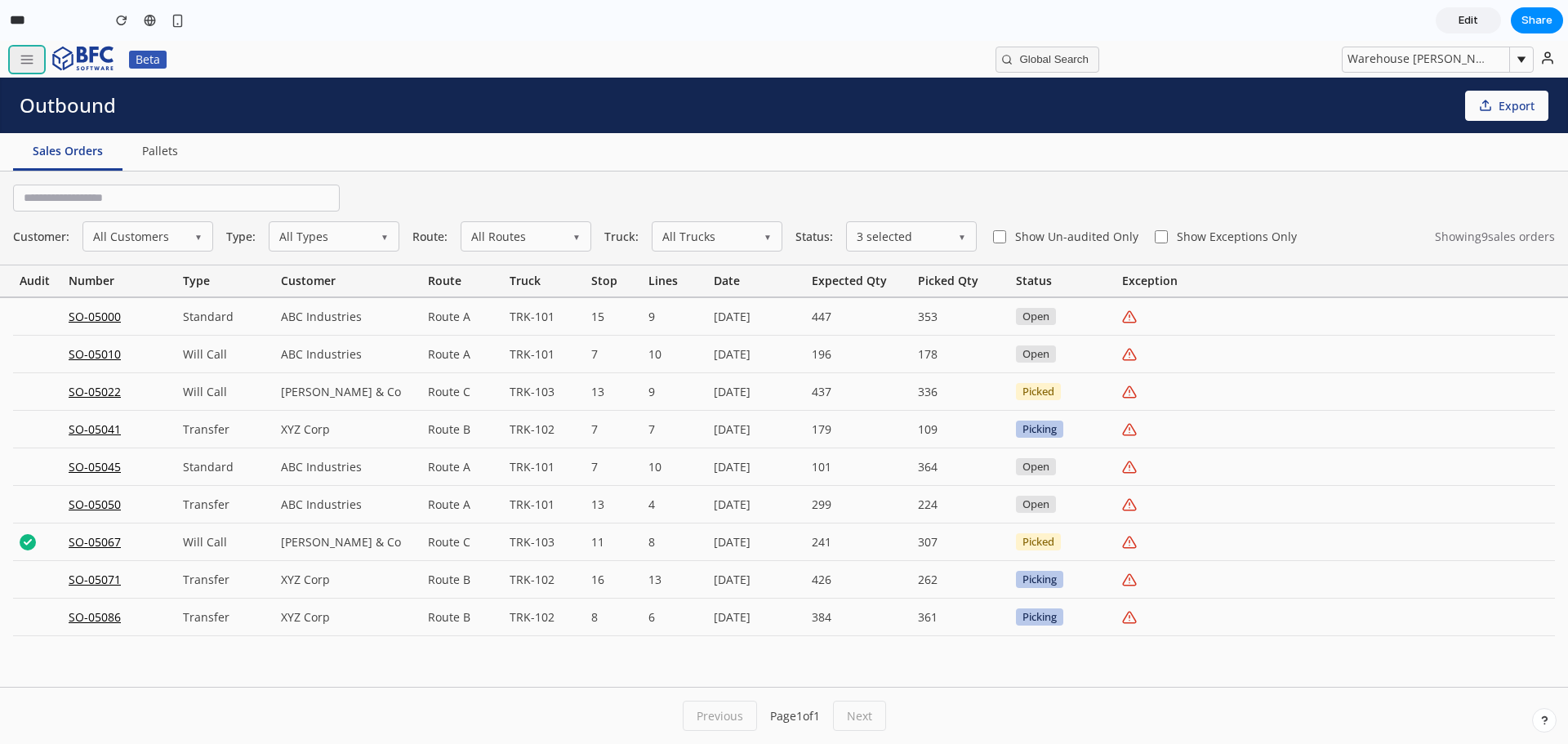
click at [23, 54] on icon "button" at bounding box center [26, 59] width 14 height 14
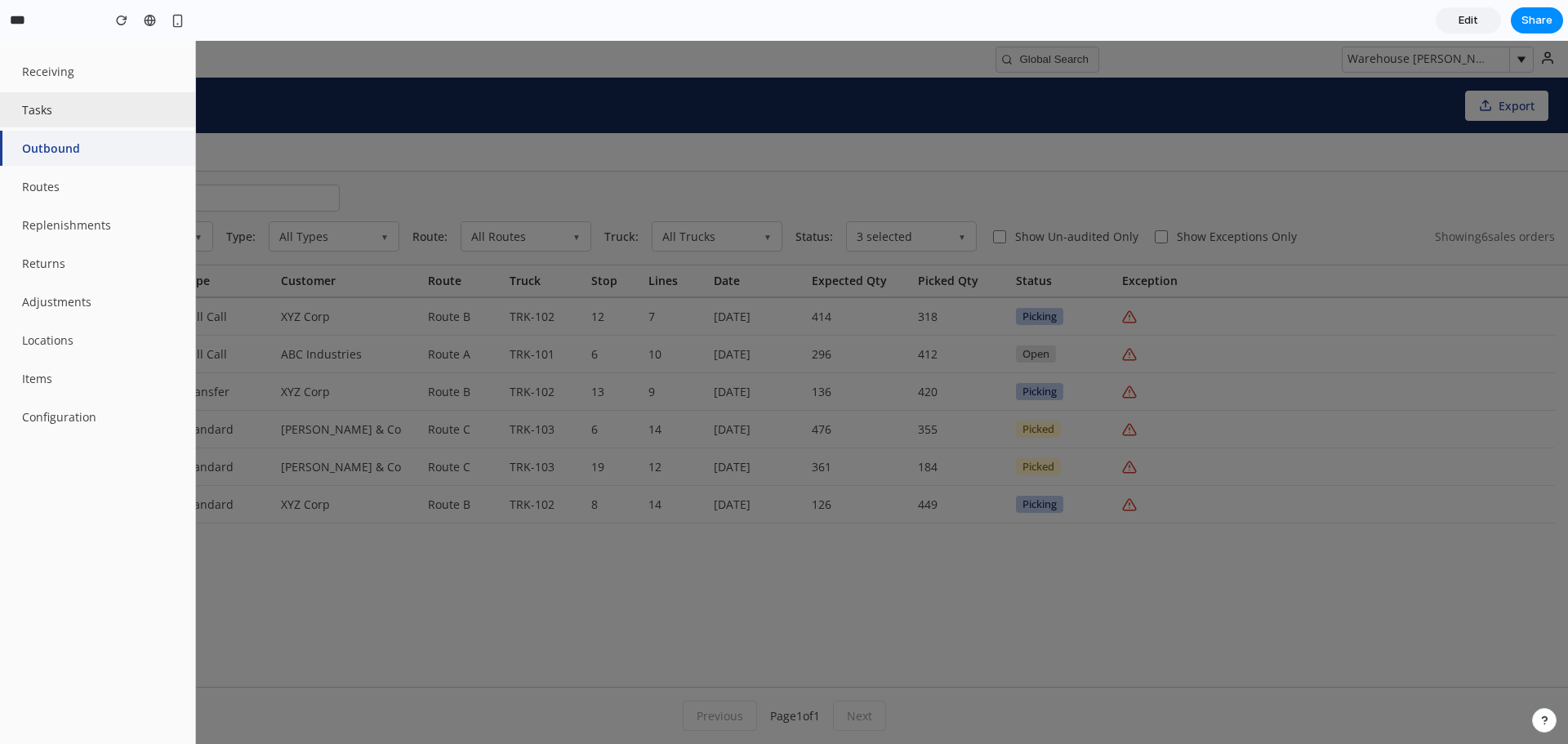
click at [78, 120] on button "Tasks" at bounding box center [97, 110] width 196 height 35
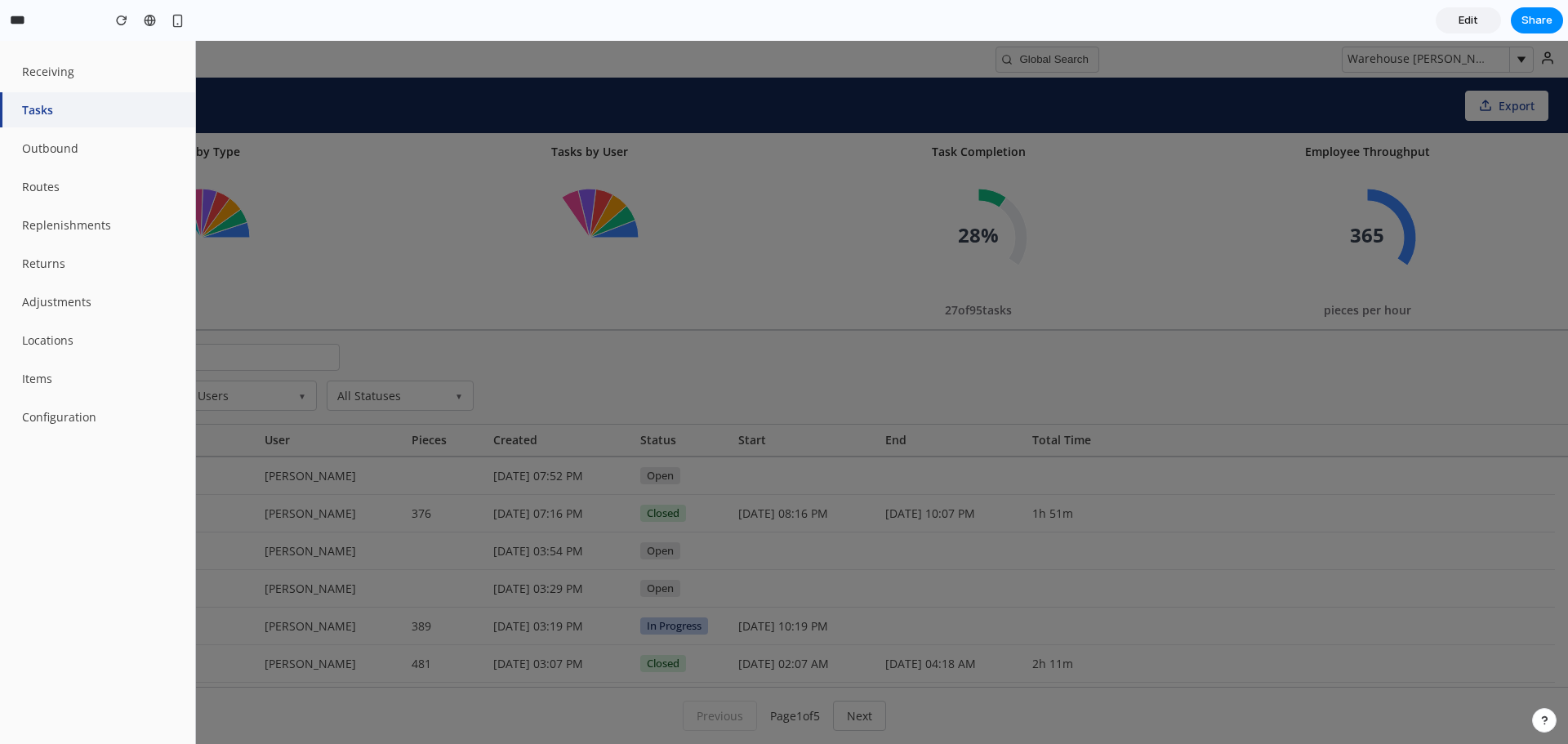
click at [844, 69] on div at bounding box center [784, 392] width 1568 height 704
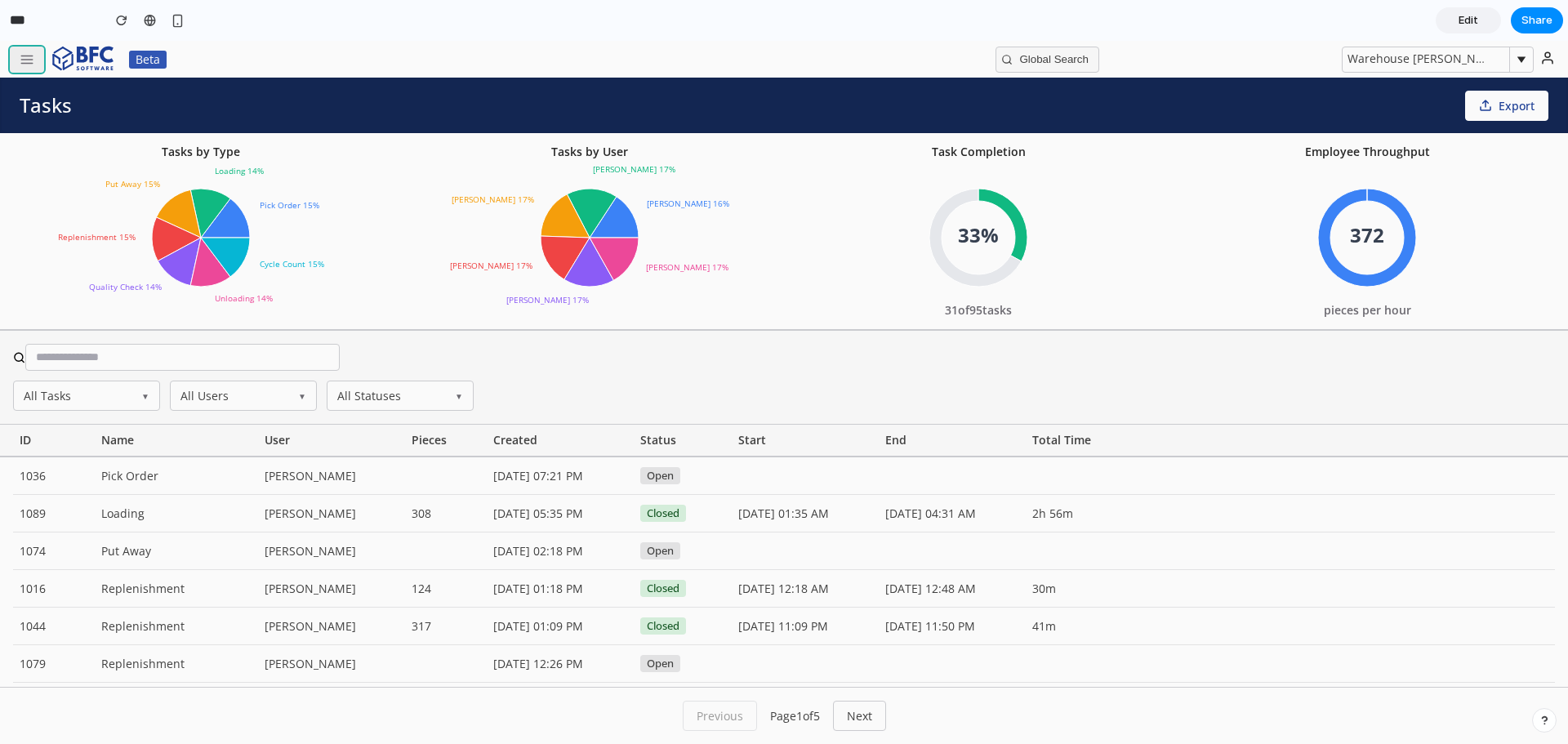
click at [23, 56] on icon "button" at bounding box center [26, 59] width 14 height 14
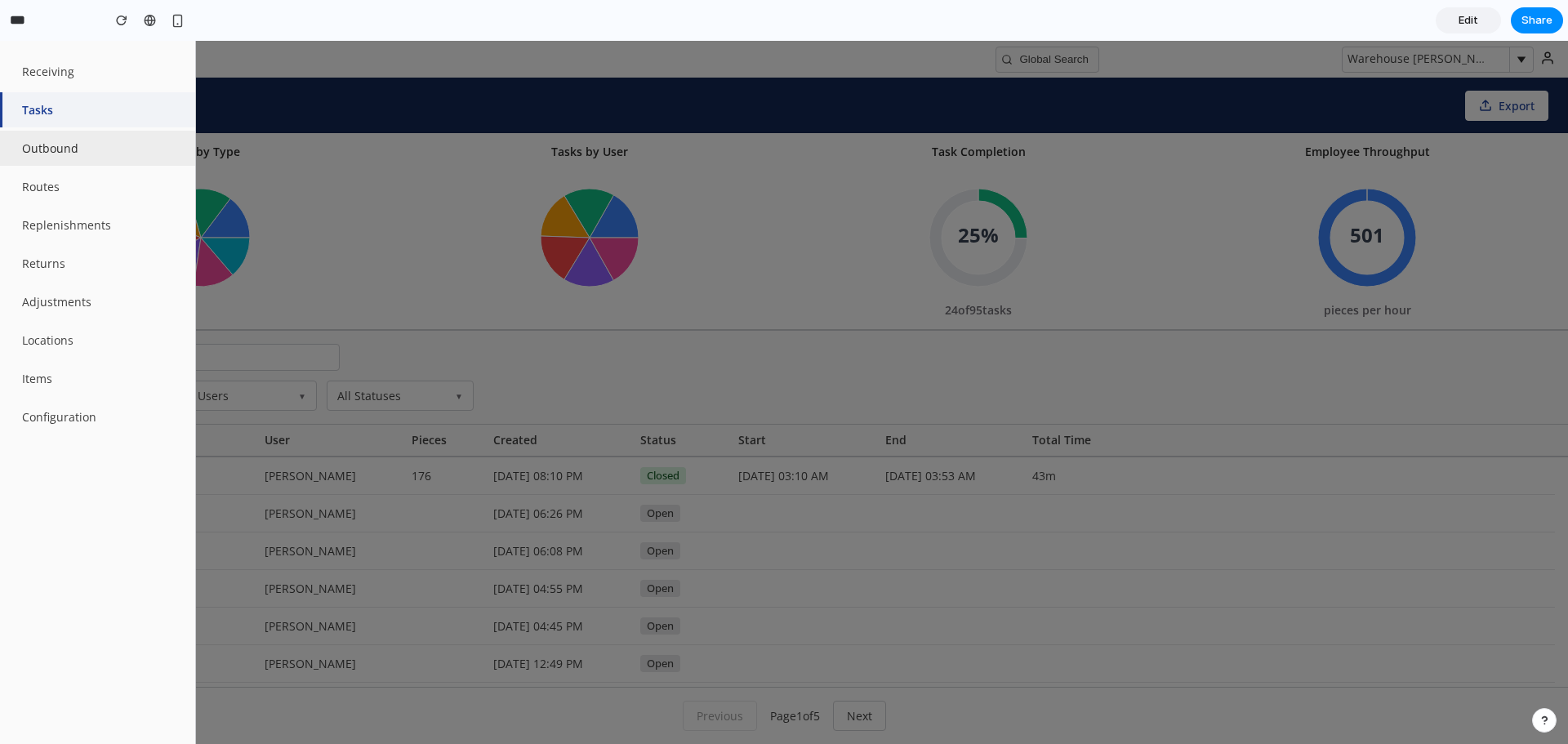
click at [69, 158] on button "Outbound" at bounding box center [97, 148] width 196 height 35
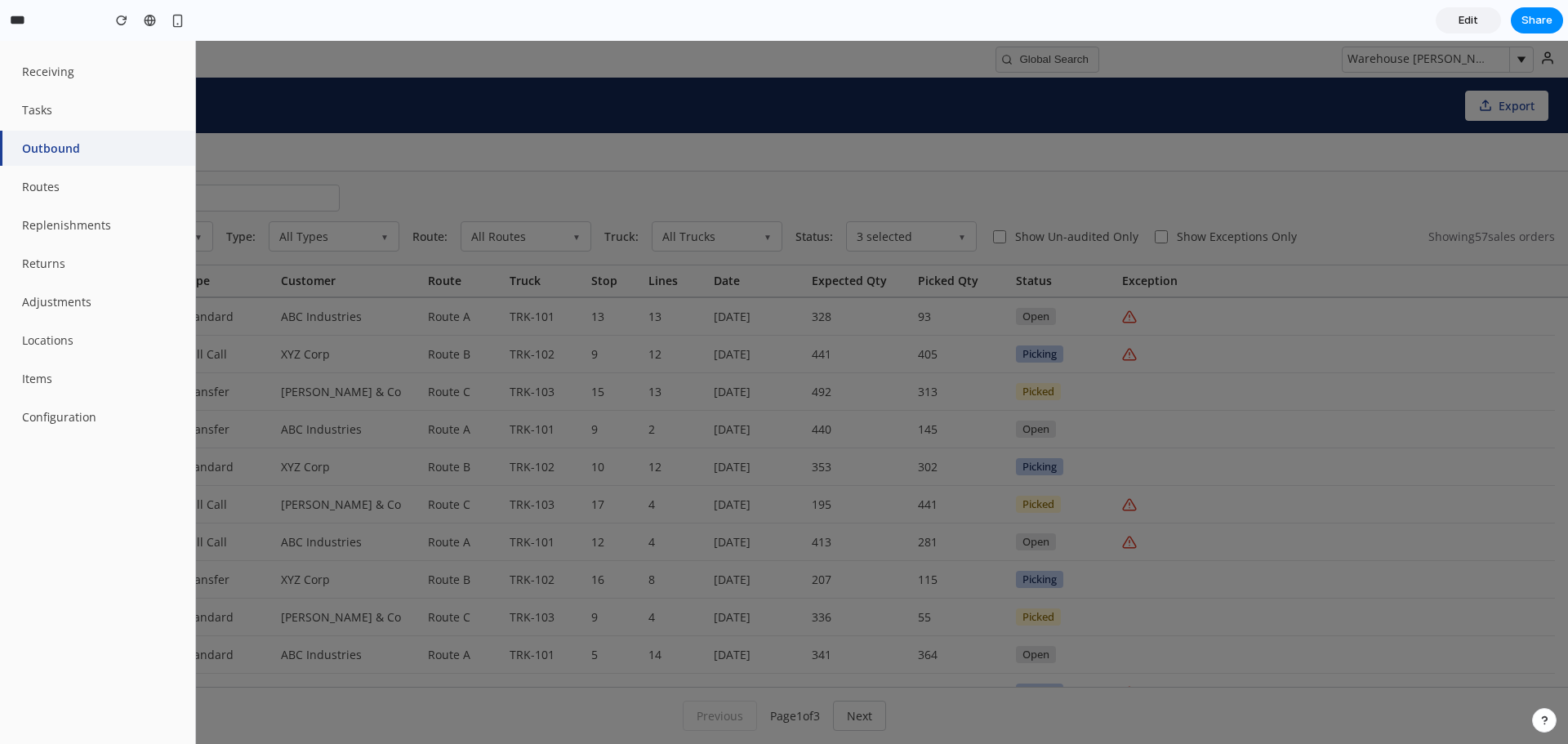
click at [517, 55] on div at bounding box center [784, 392] width 1568 height 704
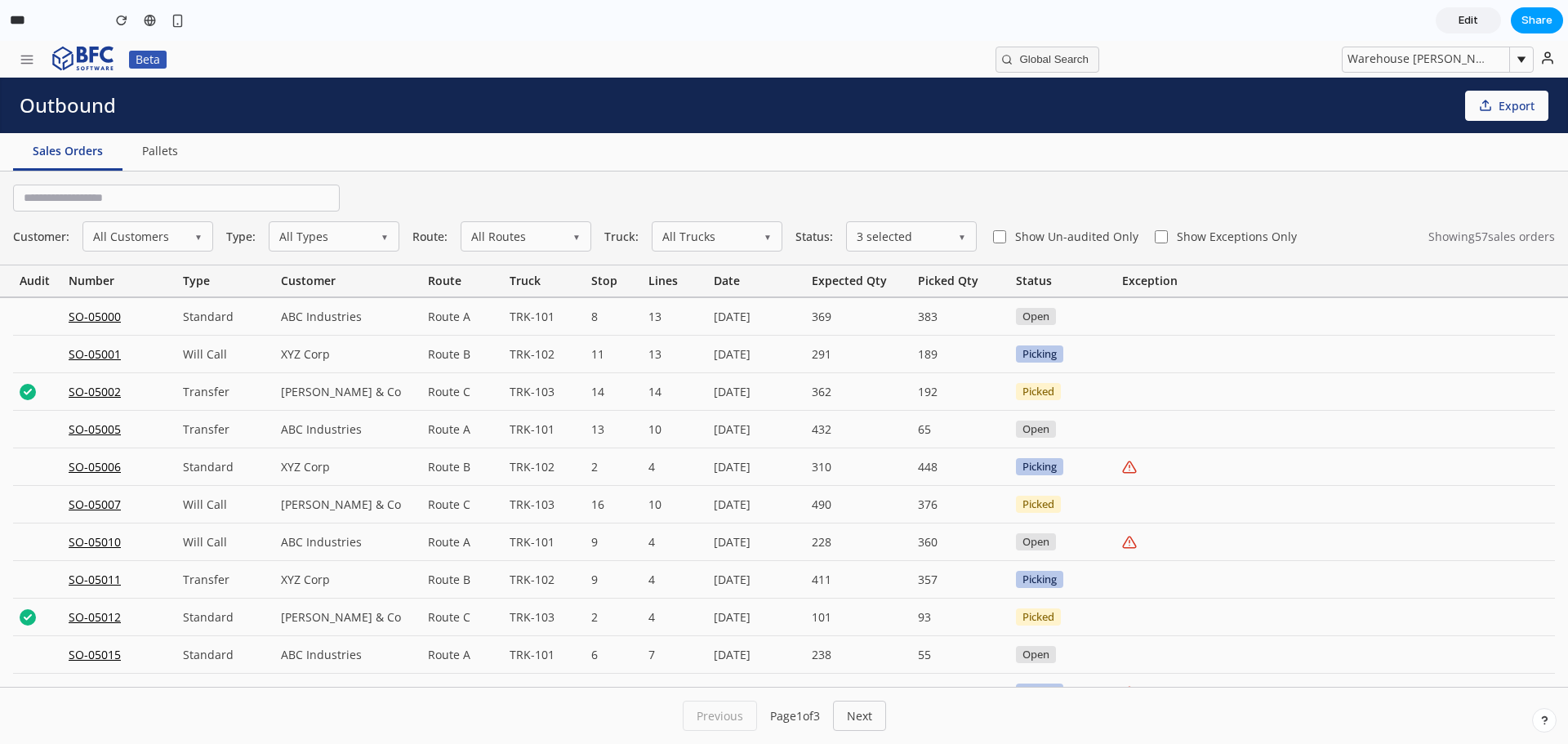
click at [1530, 15] on span "Share" at bounding box center [1537, 20] width 31 height 16
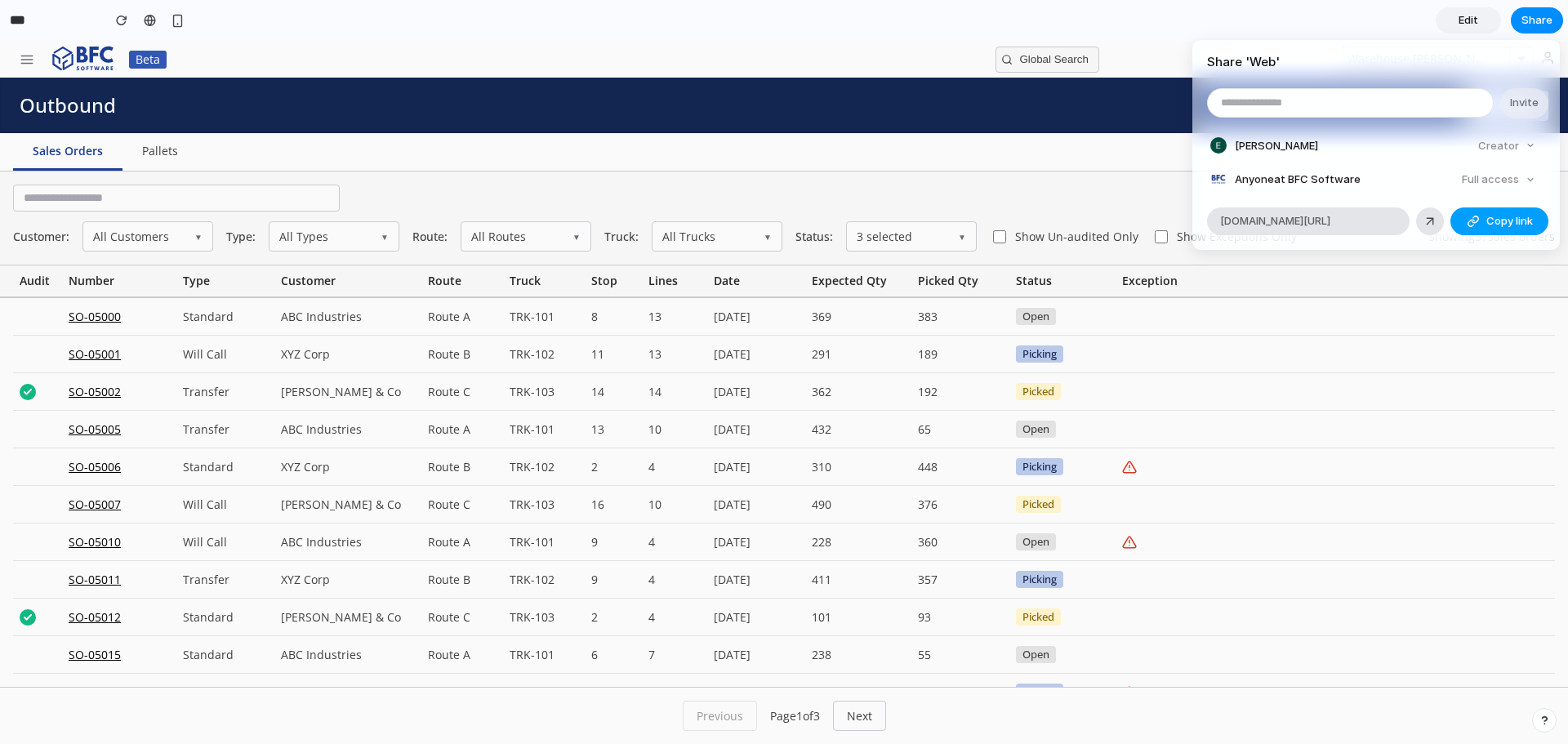
click at [1483, 226] on button "Copy link" at bounding box center [1500, 221] width 98 height 28
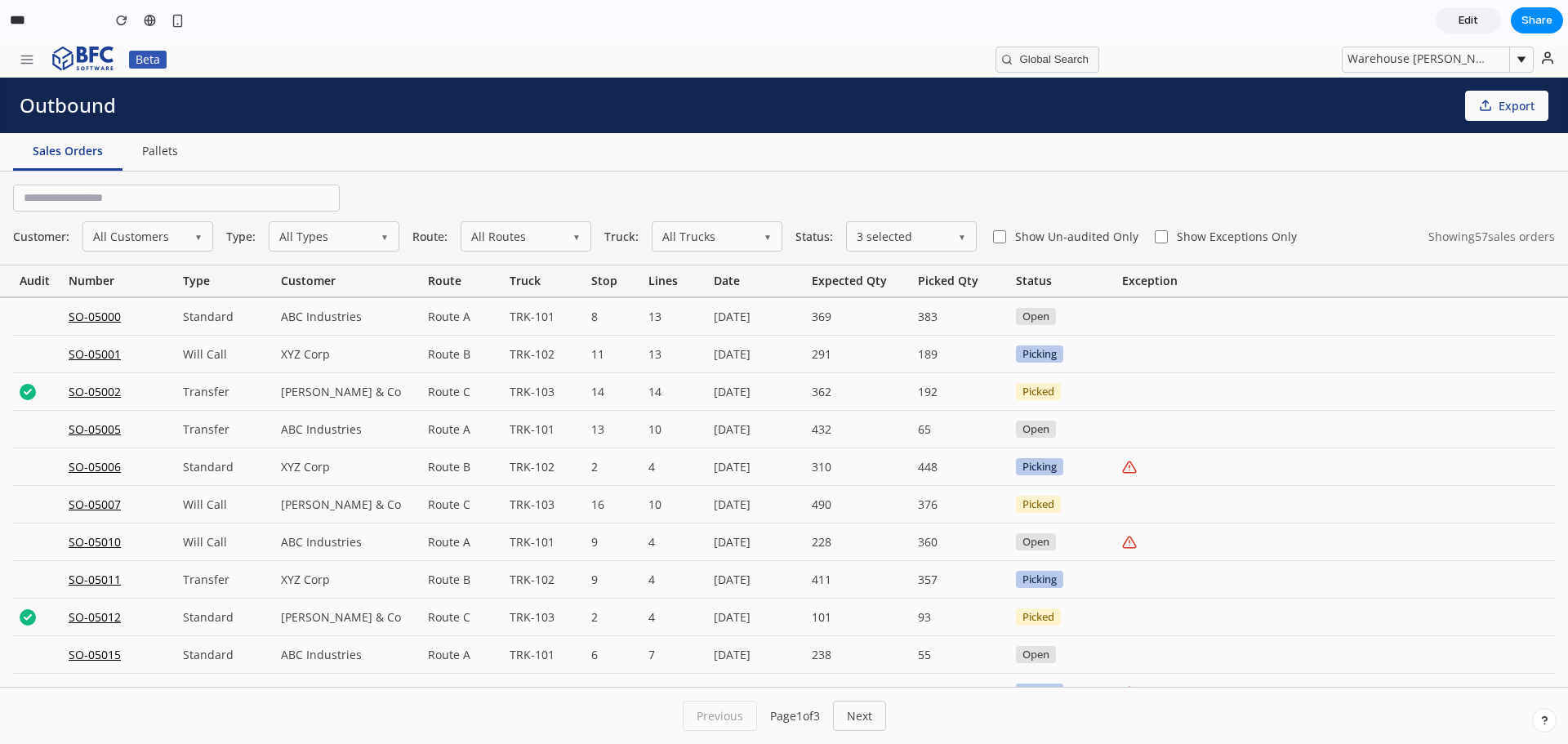
click at [27, 56] on div "Share ' Web ' Invite Ellori Creator Anyone at BFC Software Full access alloy.ap…" at bounding box center [784, 372] width 1568 height 744
click at [34, 66] on icon "button" at bounding box center [26, 59] width 14 height 14
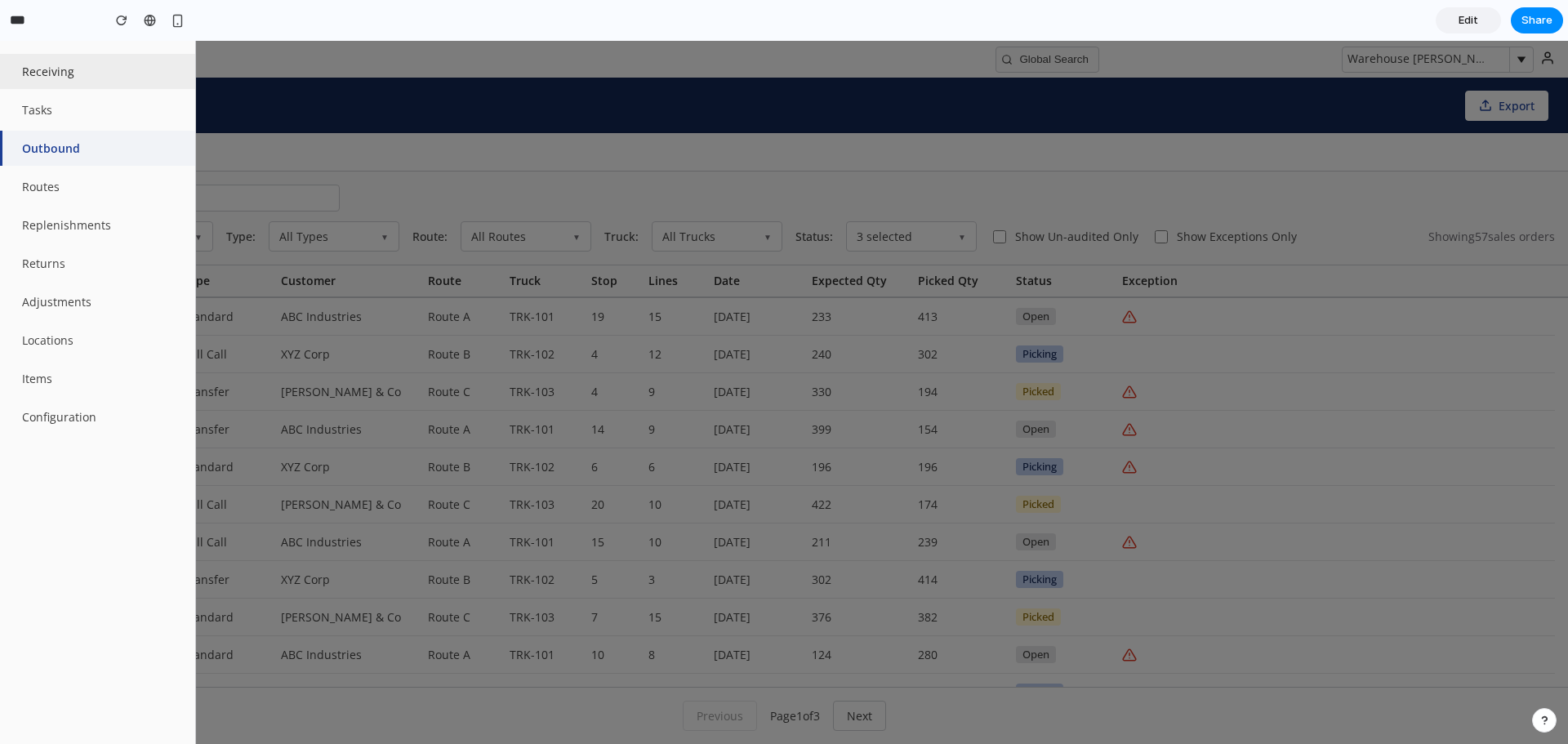
click at [120, 73] on button "Receiving" at bounding box center [97, 71] width 196 height 35
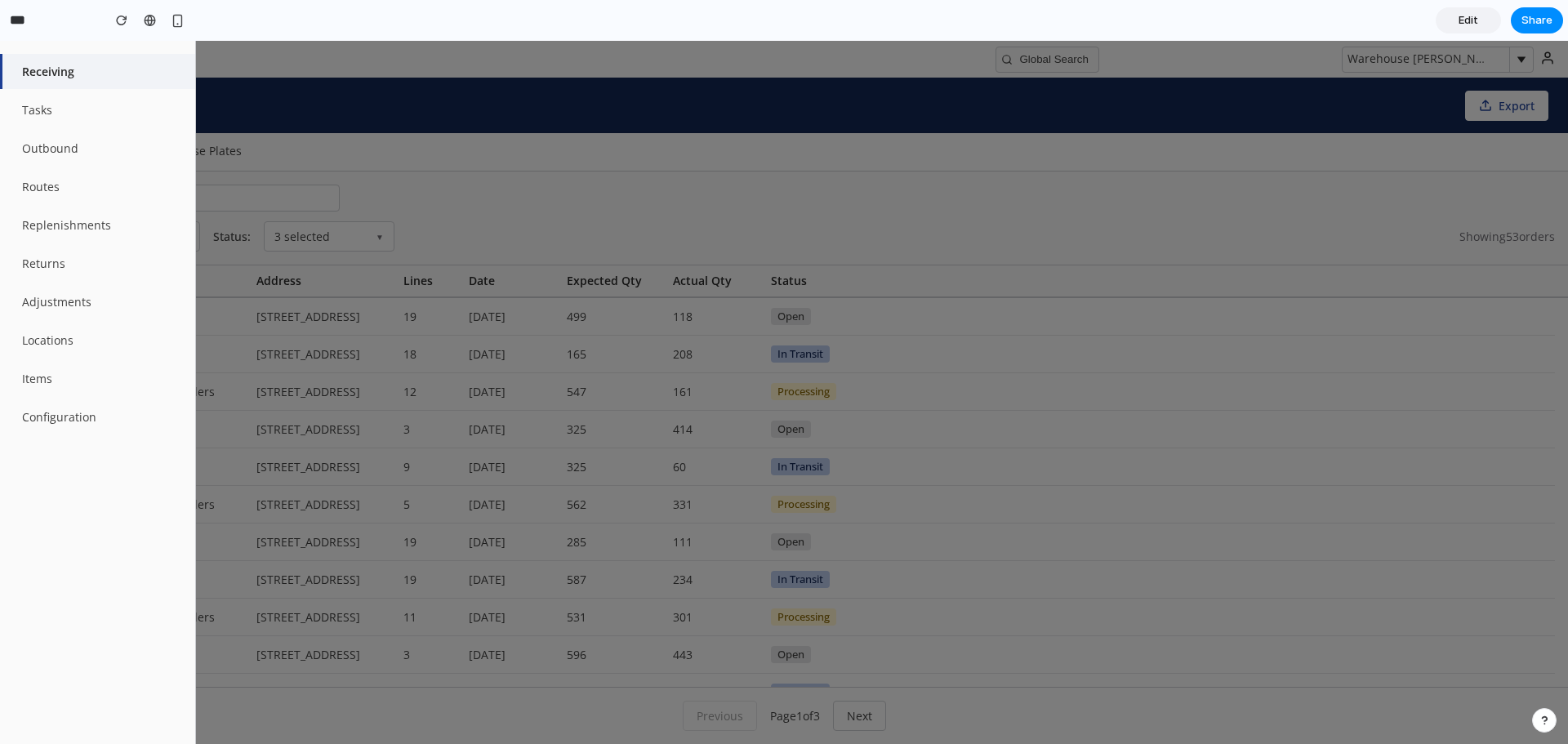
click at [107, 70] on button "Receiving" at bounding box center [97, 71] width 196 height 35
click at [490, 120] on div at bounding box center [784, 392] width 1568 height 704
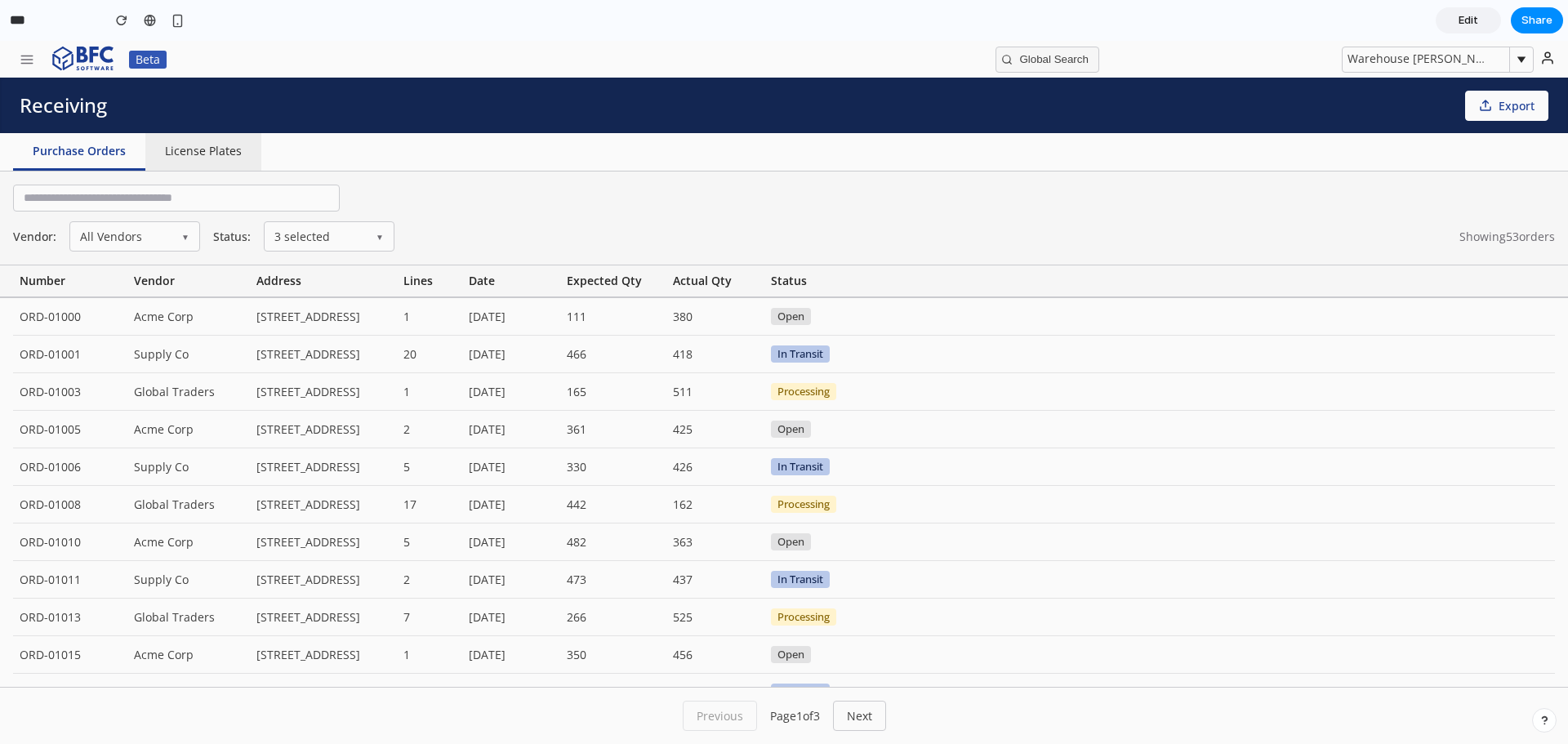
click at [200, 147] on button "License Plates" at bounding box center [203, 151] width 116 height 38
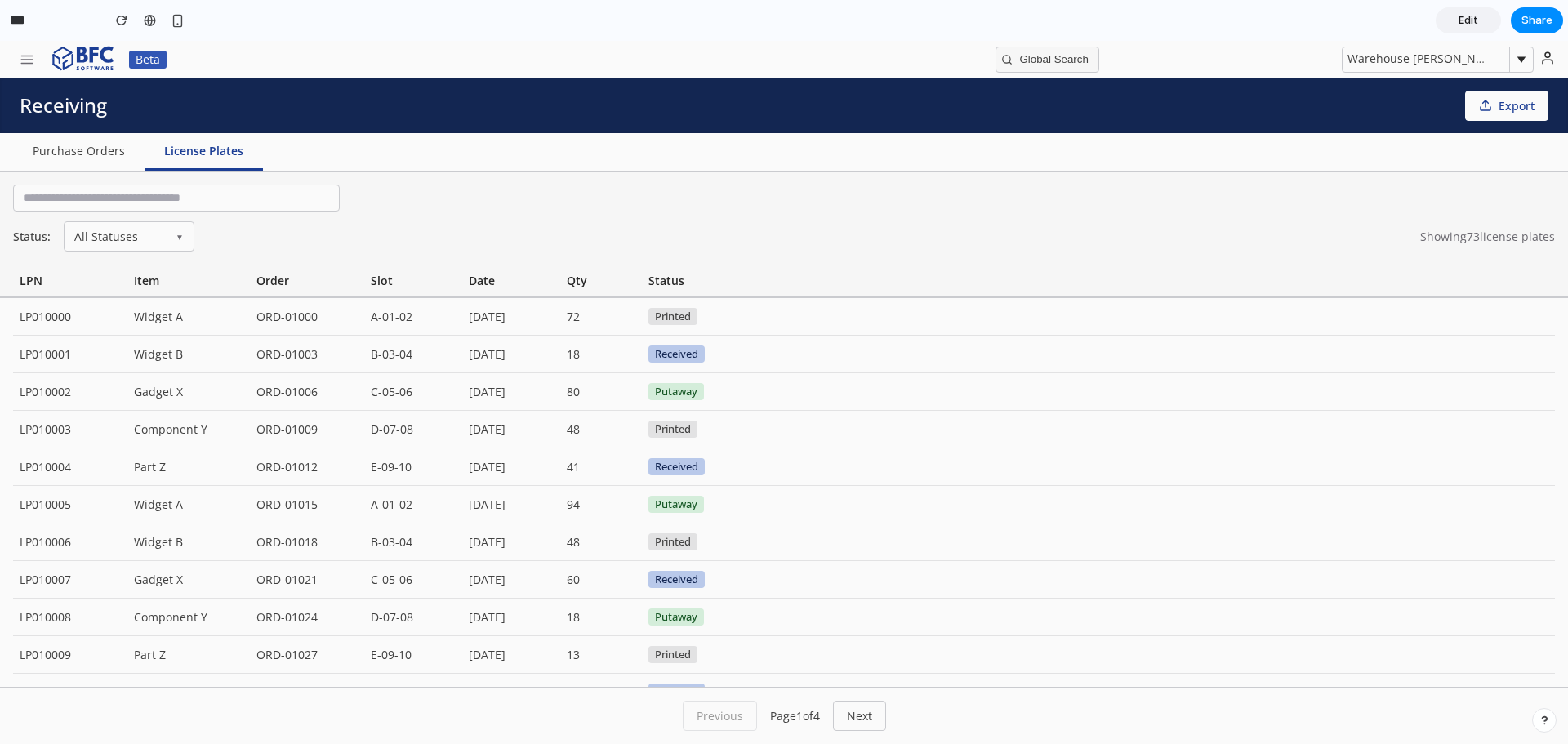
click at [72, 103] on h1 "Receiving" at bounding box center [132, 105] width 226 height 19
click at [30, 67] on button "button" at bounding box center [27, 59] width 35 height 26
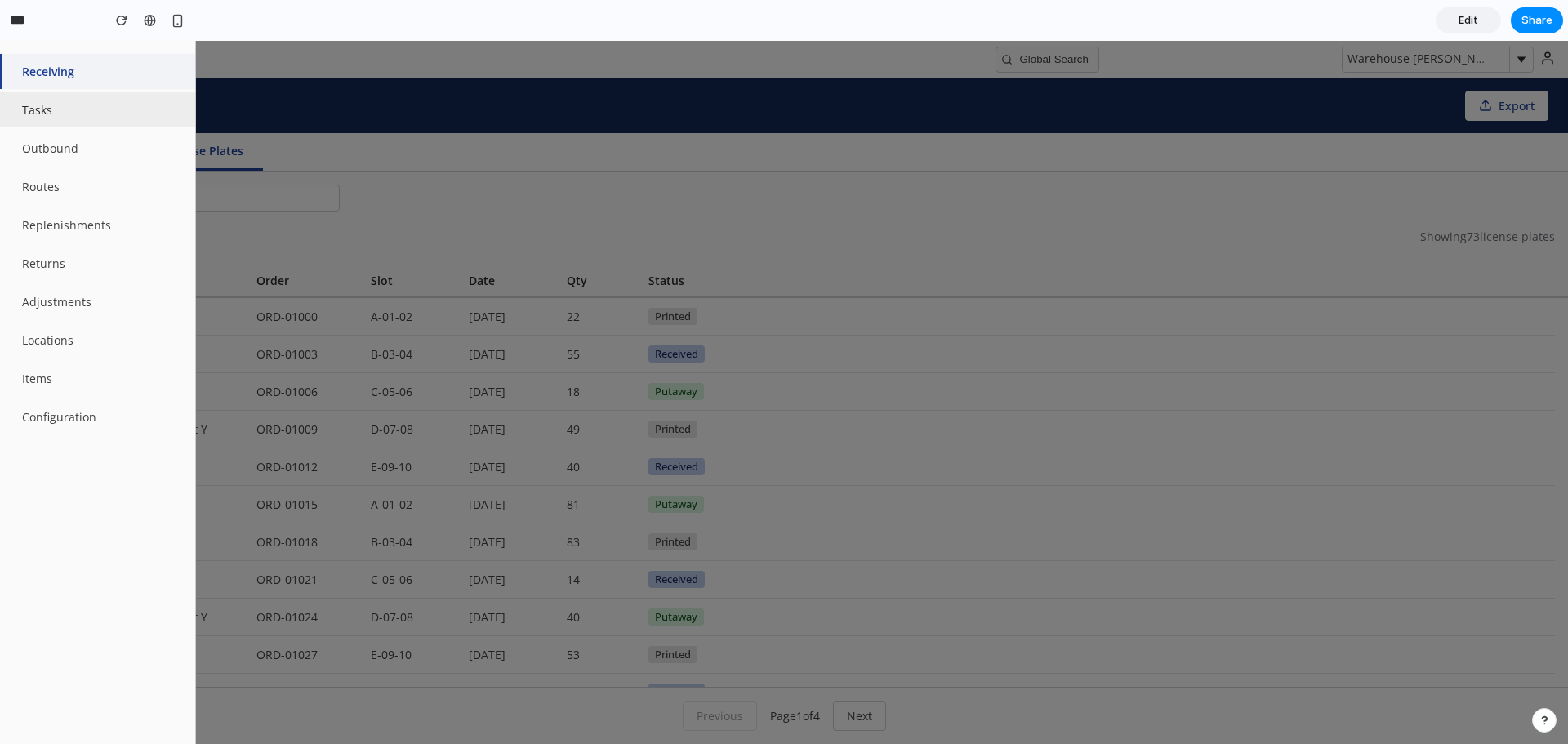
click at [34, 106] on button "Tasks" at bounding box center [97, 110] width 196 height 35
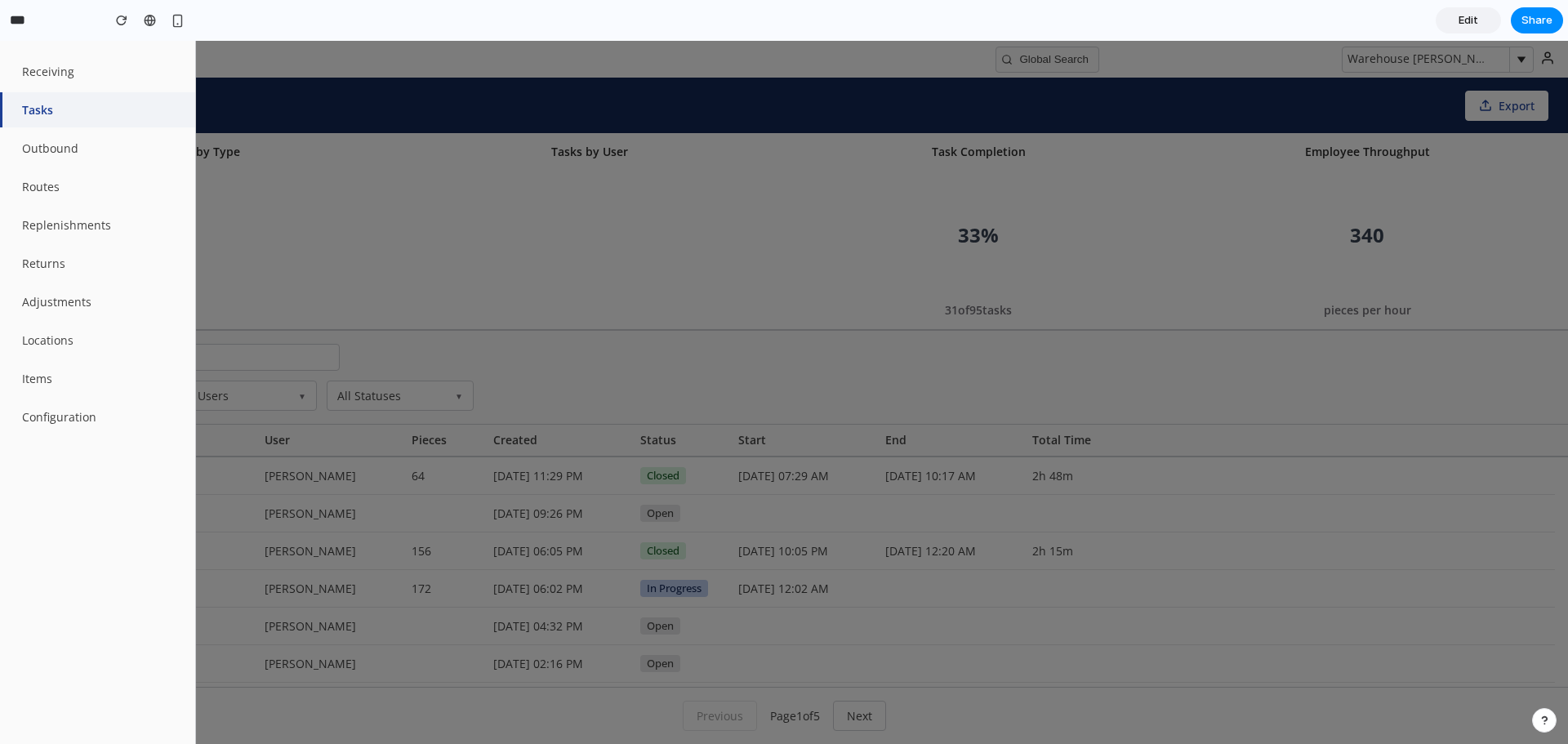
click at [811, 154] on div at bounding box center [784, 392] width 1568 height 704
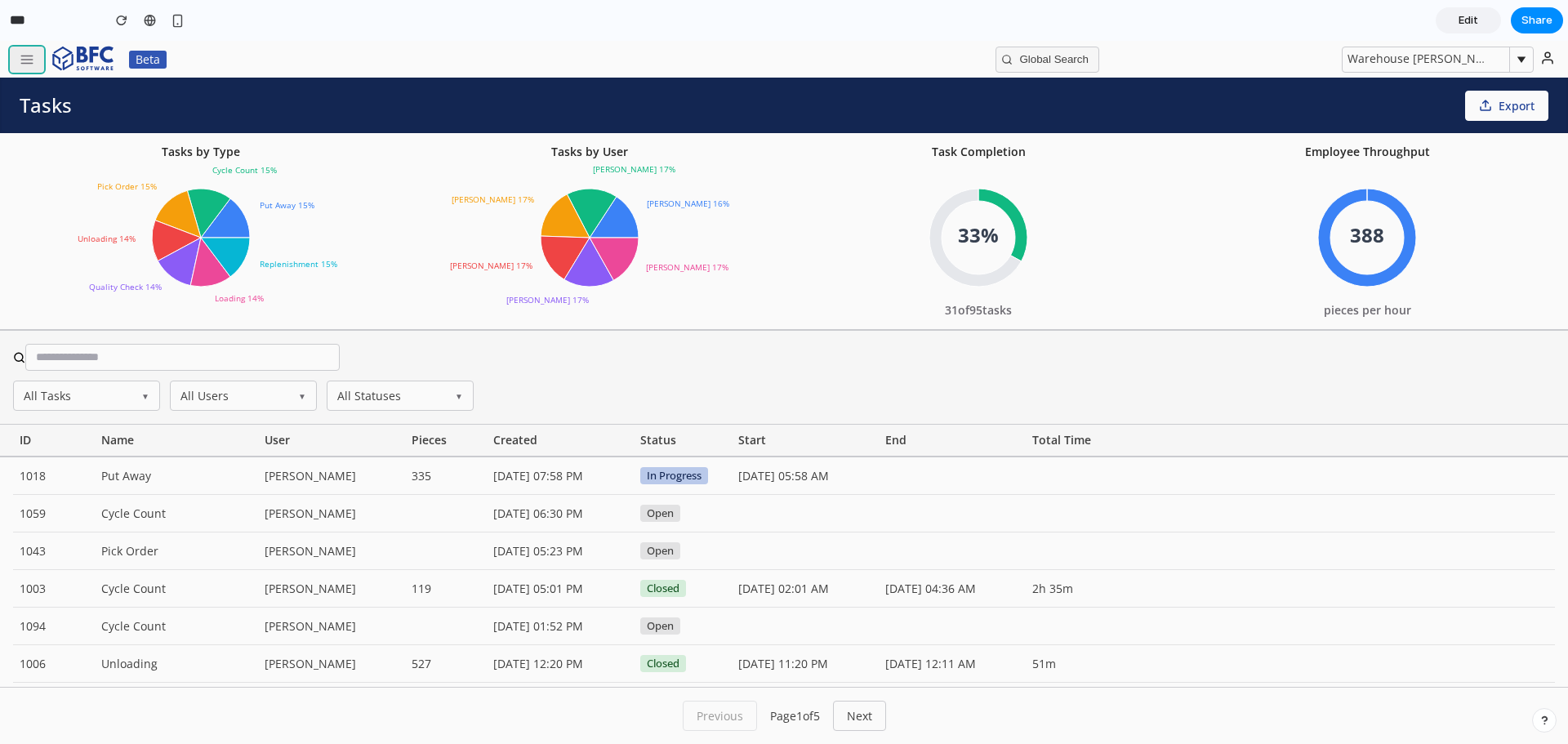
click at [30, 57] on icon "button" at bounding box center [26, 59] width 14 height 14
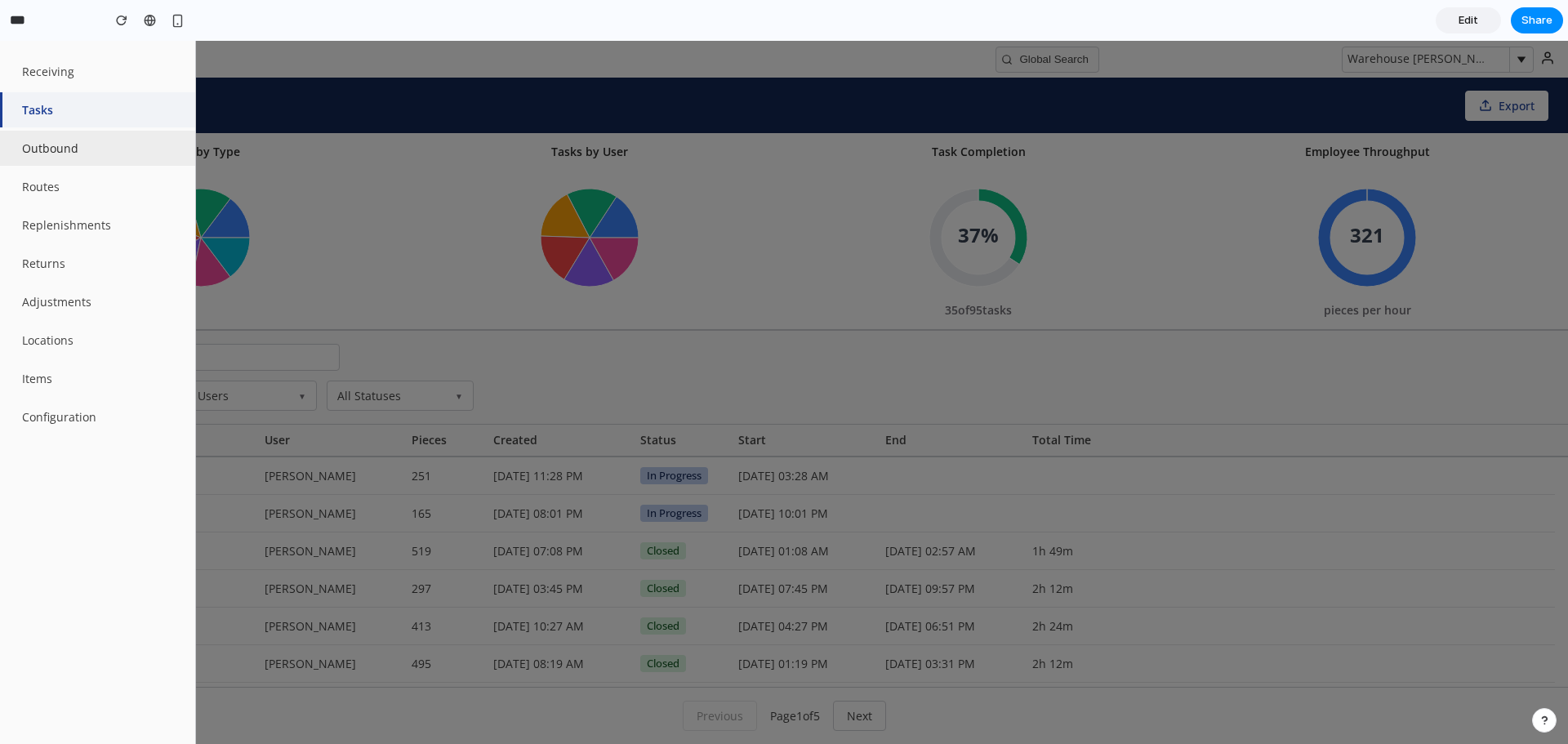
click at [40, 153] on button "Outbound" at bounding box center [97, 148] width 196 height 35
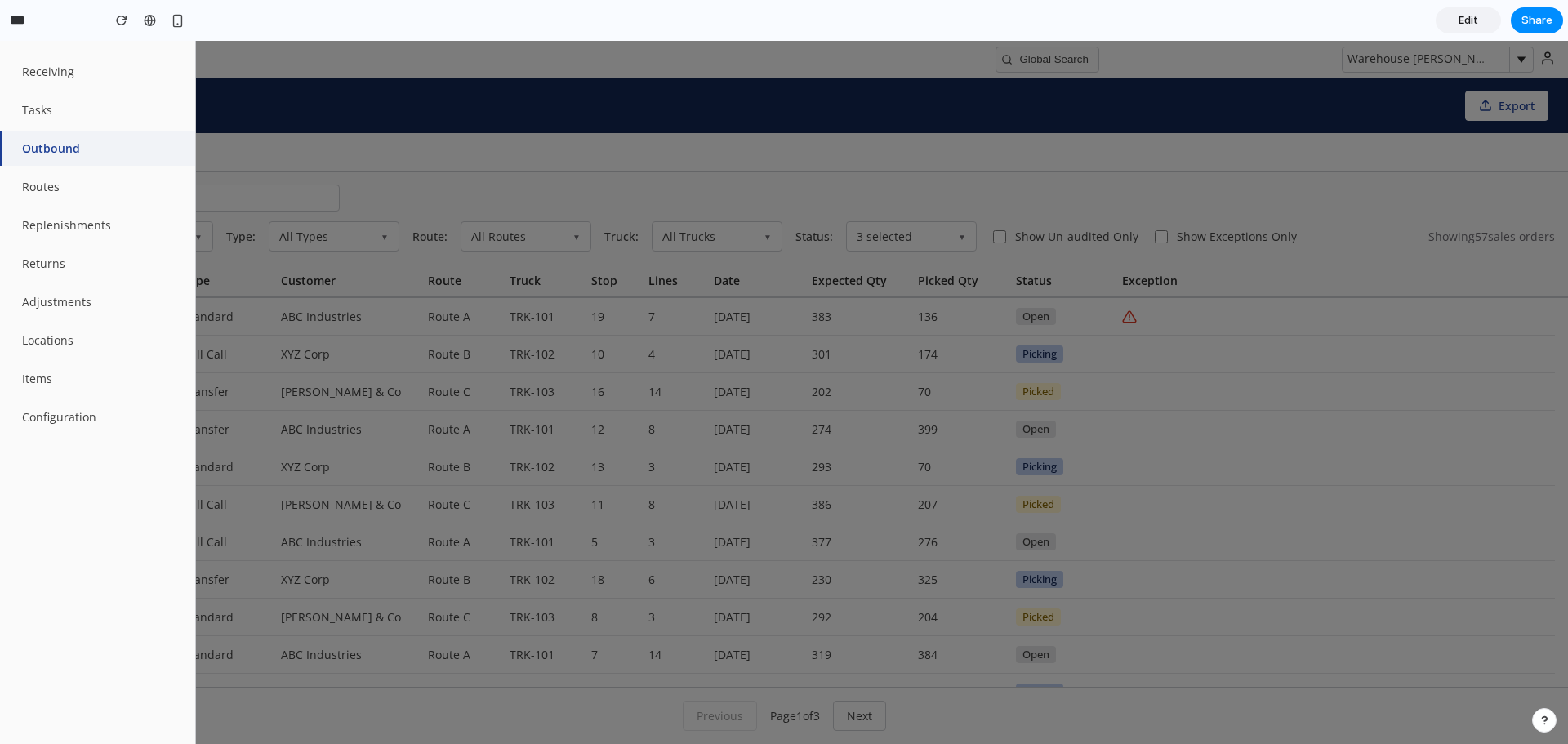
click at [648, 93] on div at bounding box center [784, 392] width 1568 height 704
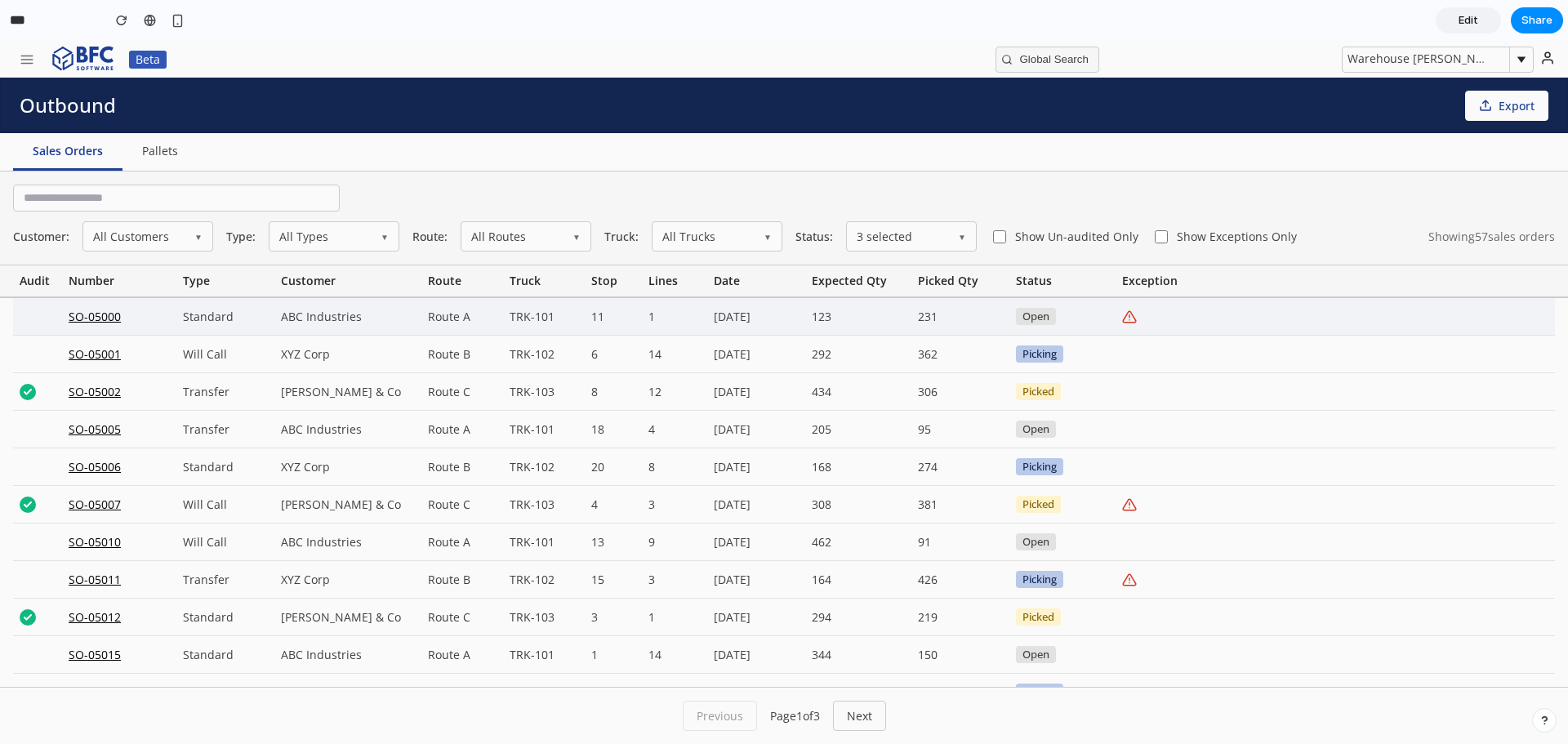
click at [80, 318] on div "SO-05000" at bounding box center [119, 316] width 115 height 37
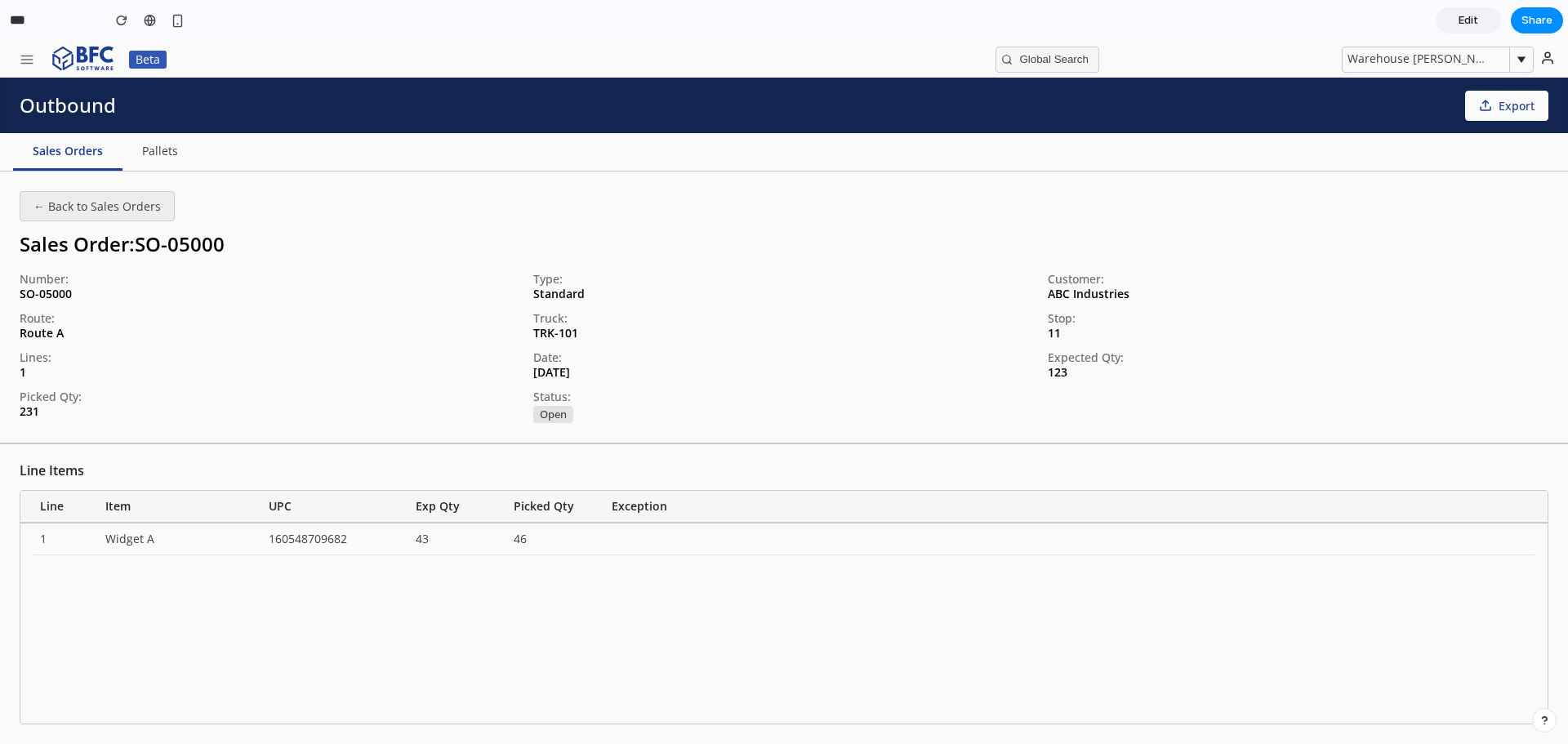
click at [66, 208] on button "← Back to Sales Orders" at bounding box center [96, 205] width 155 height 30
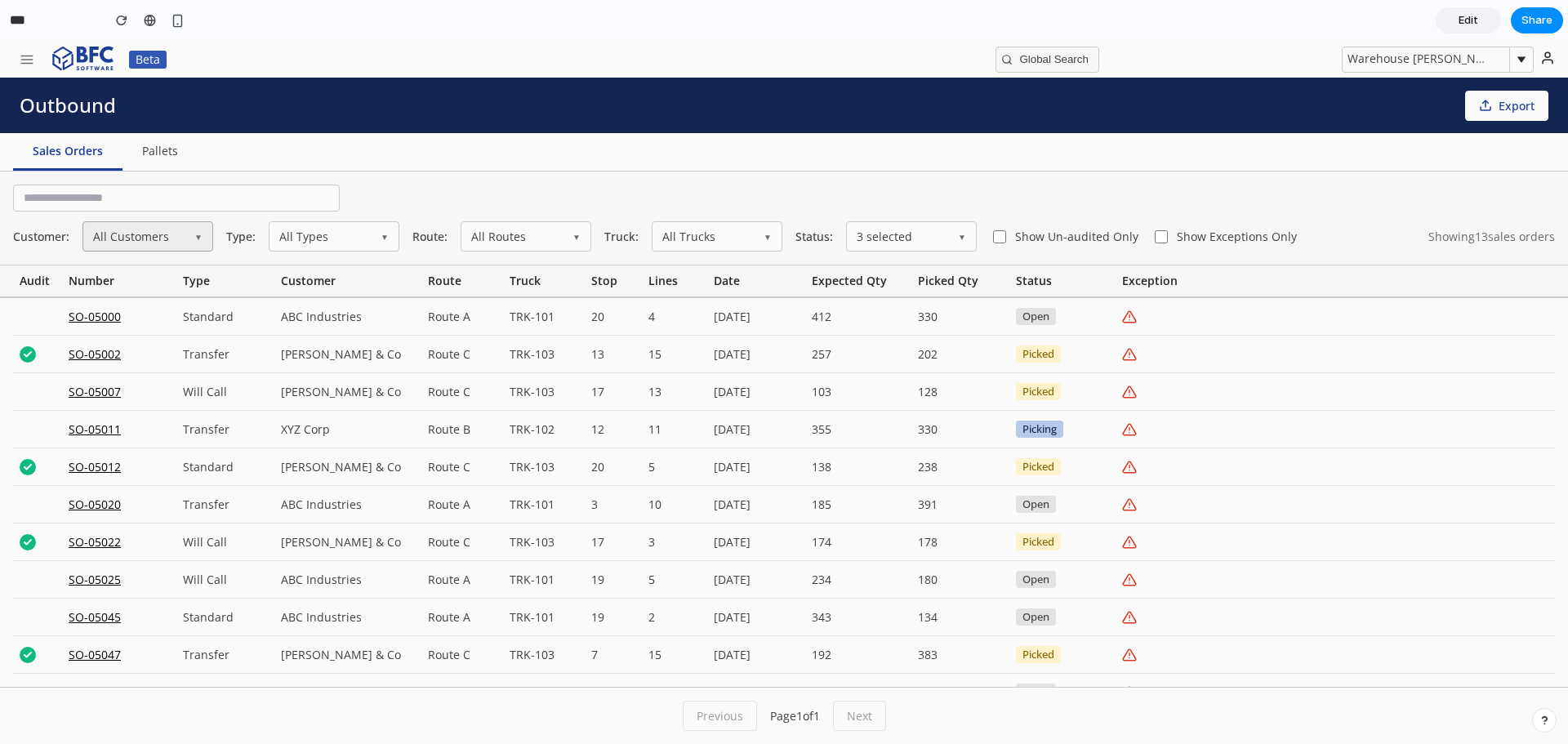
click at [162, 244] on button "All Customers ▼" at bounding box center [148, 236] width 131 height 30
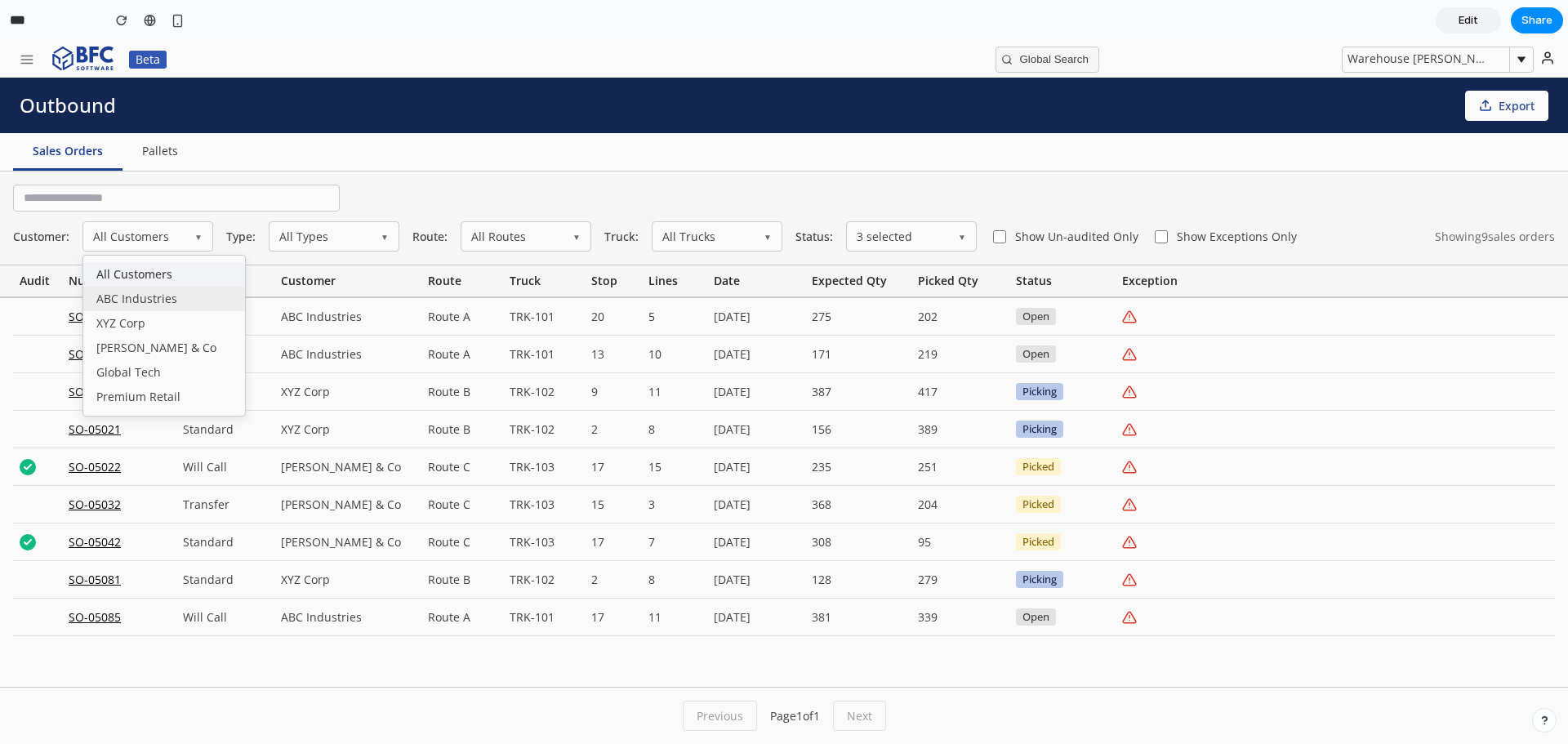
click at [163, 295] on div "ABC Industries" at bounding box center [164, 298] width 162 height 24
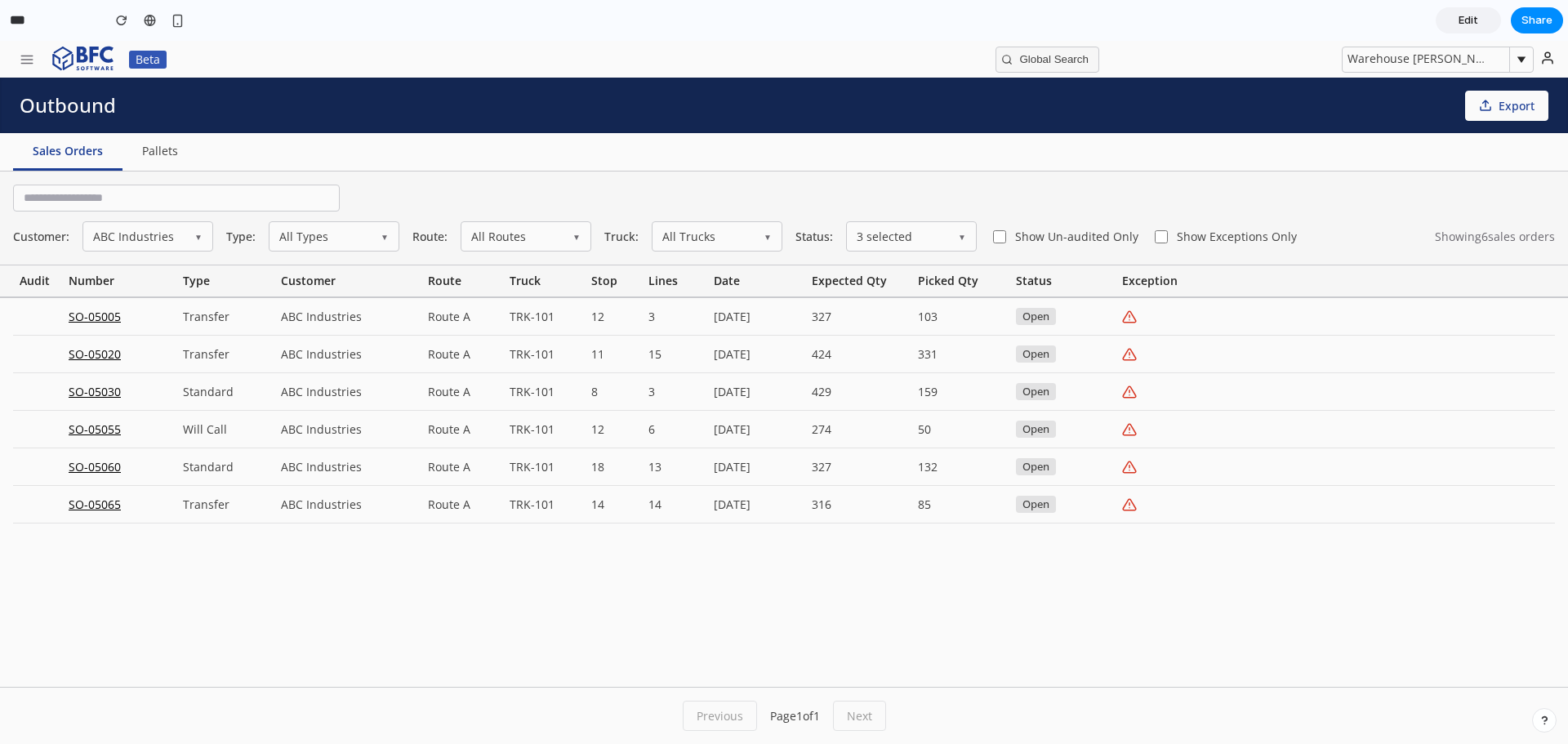
click at [22, 37] on div "***" at bounding box center [94, 20] width 190 height 36
click at [21, 58] on icon "button" at bounding box center [26, 59] width 14 height 14
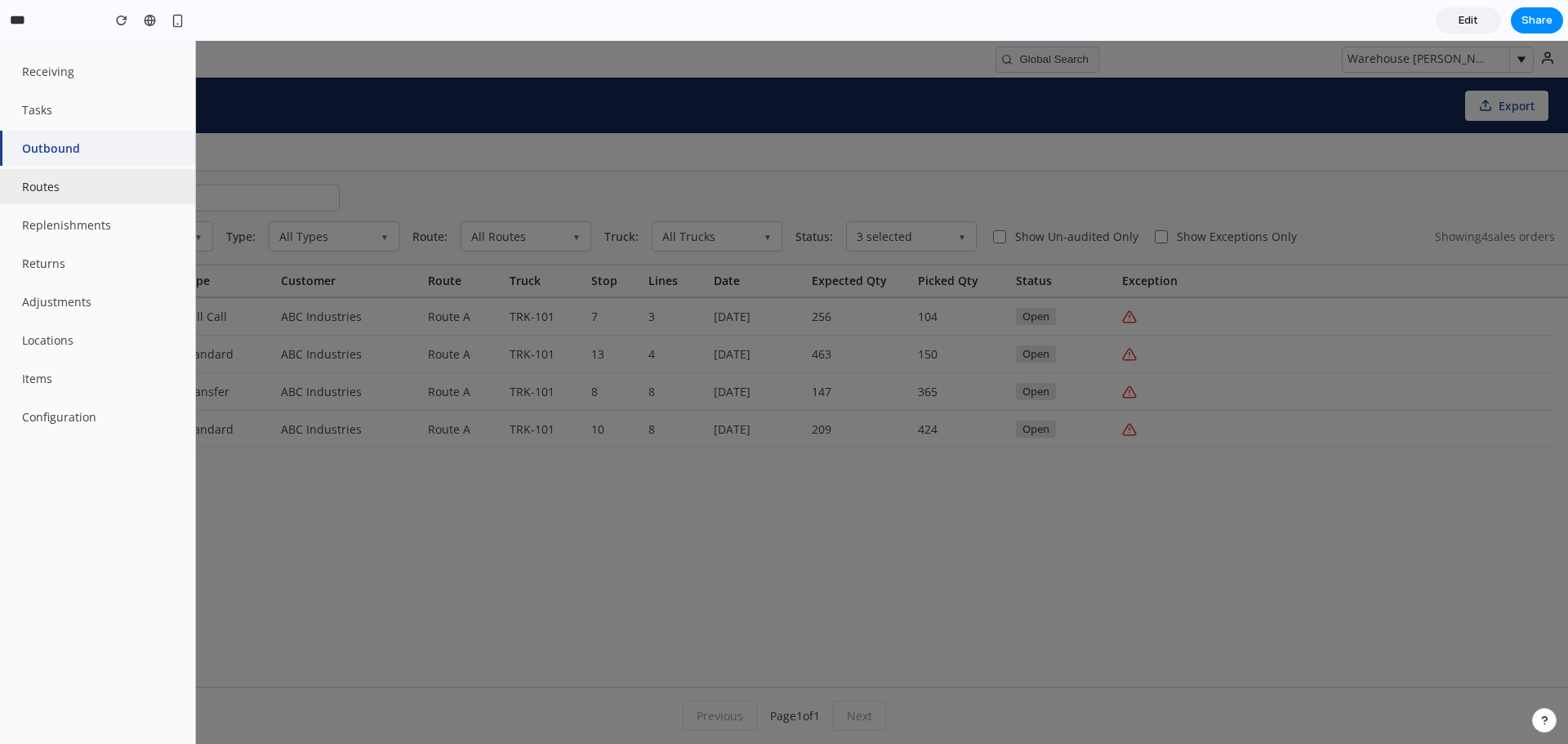
click at [61, 203] on button "Routes" at bounding box center [97, 186] width 196 height 35
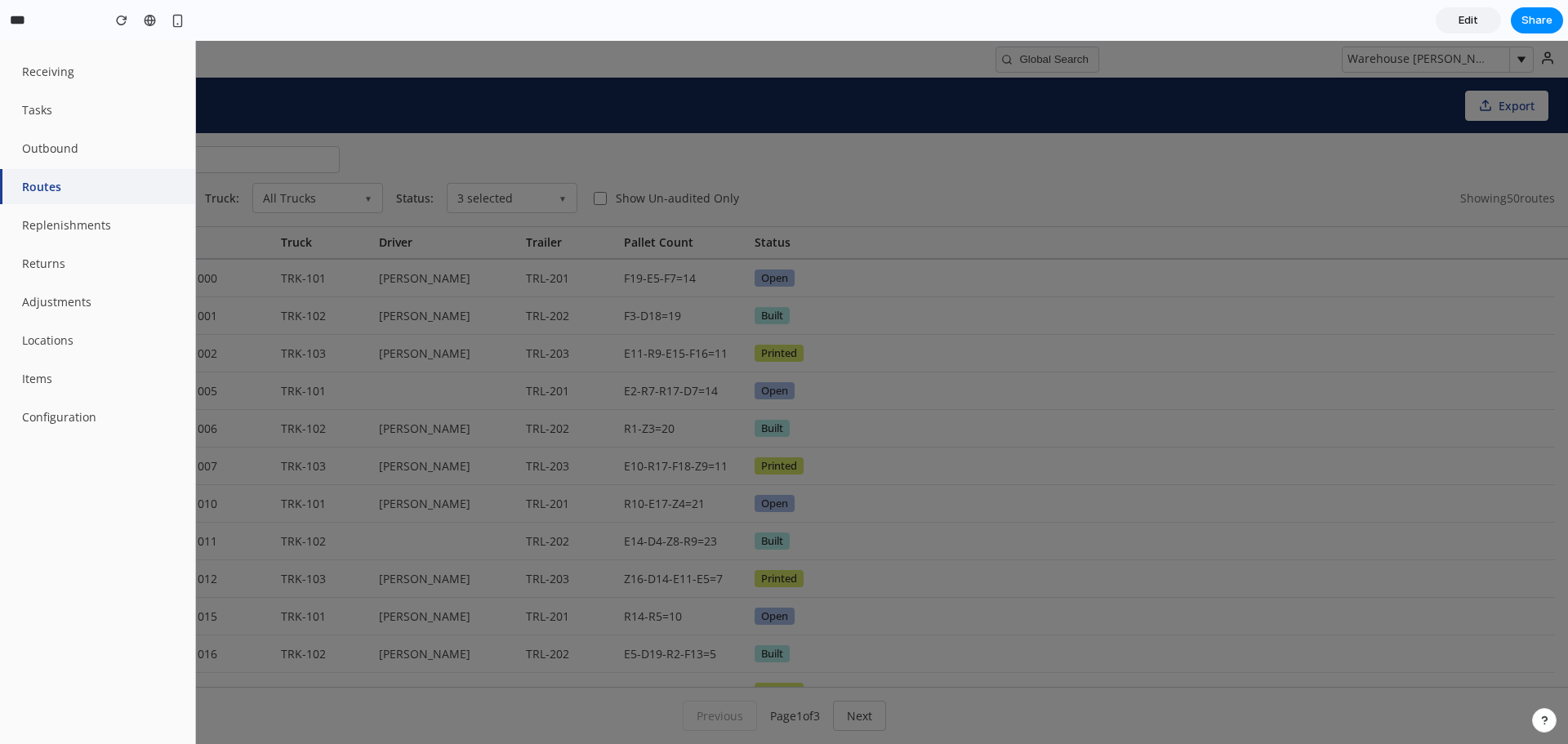
click at [810, 155] on div at bounding box center [784, 392] width 1568 height 704
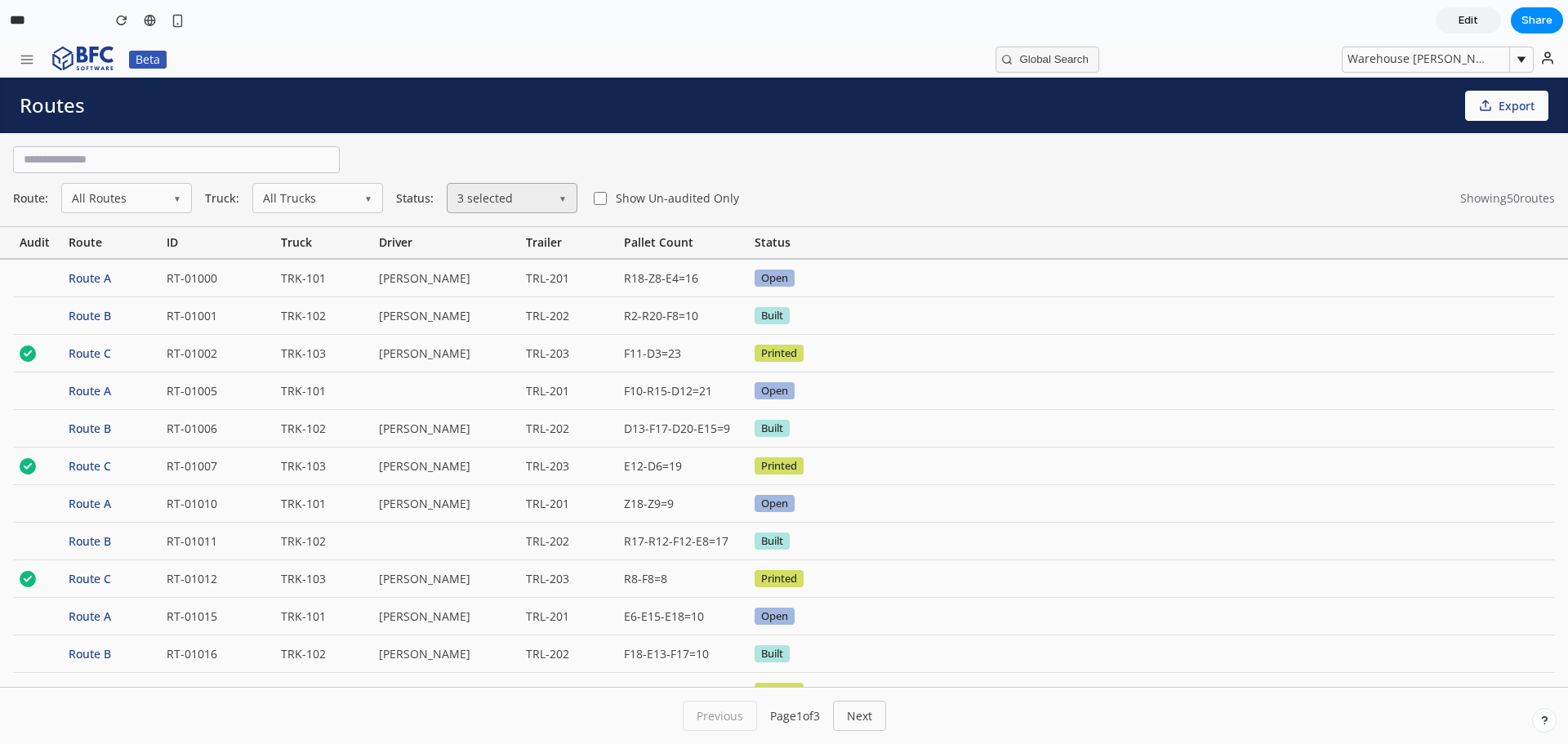
click at [544, 205] on button "3 selected ▼" at bounding box center [513, 198] width 131 height 30
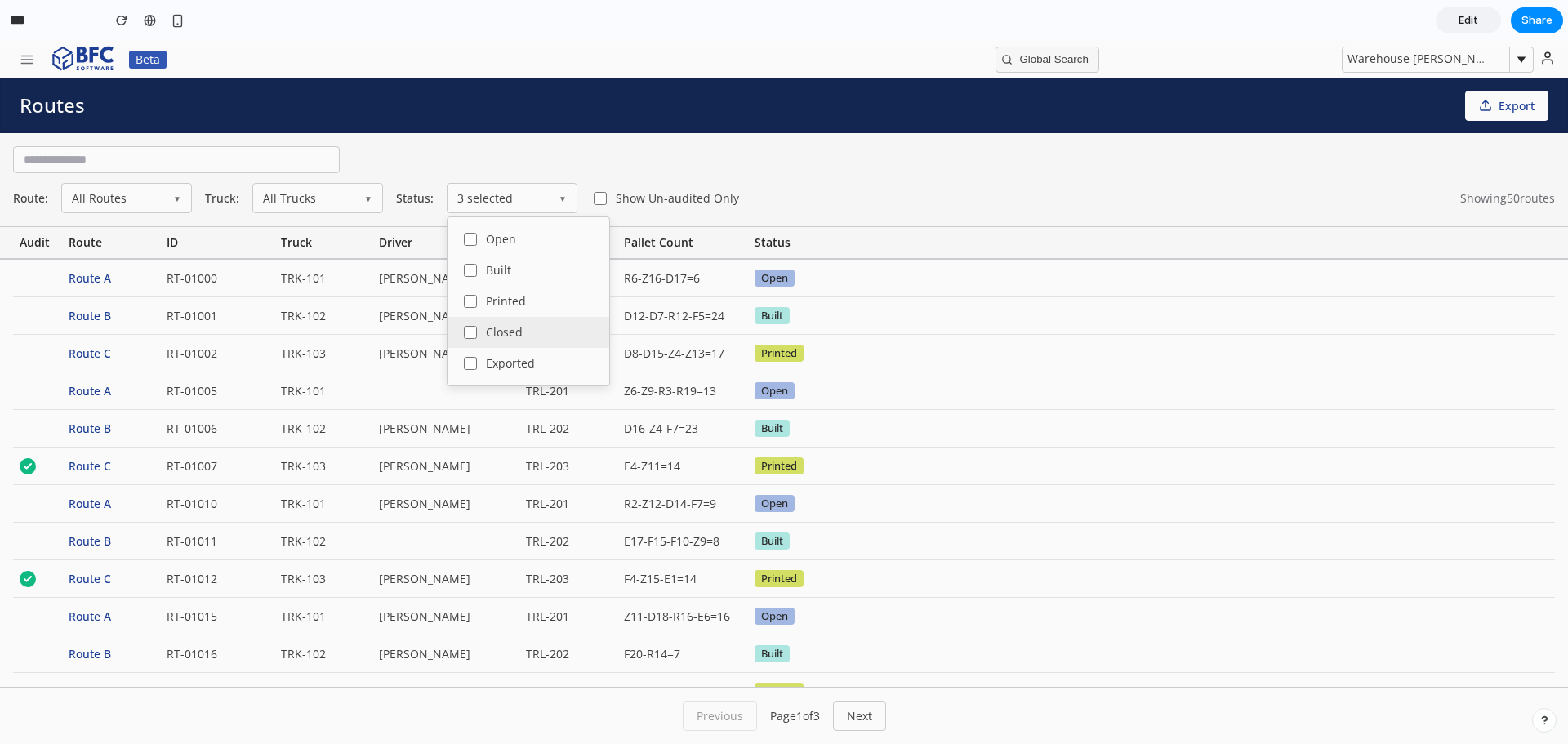
click at [502, 324] on label "Closed" at bounding box center [528, 332] width 162 height 31
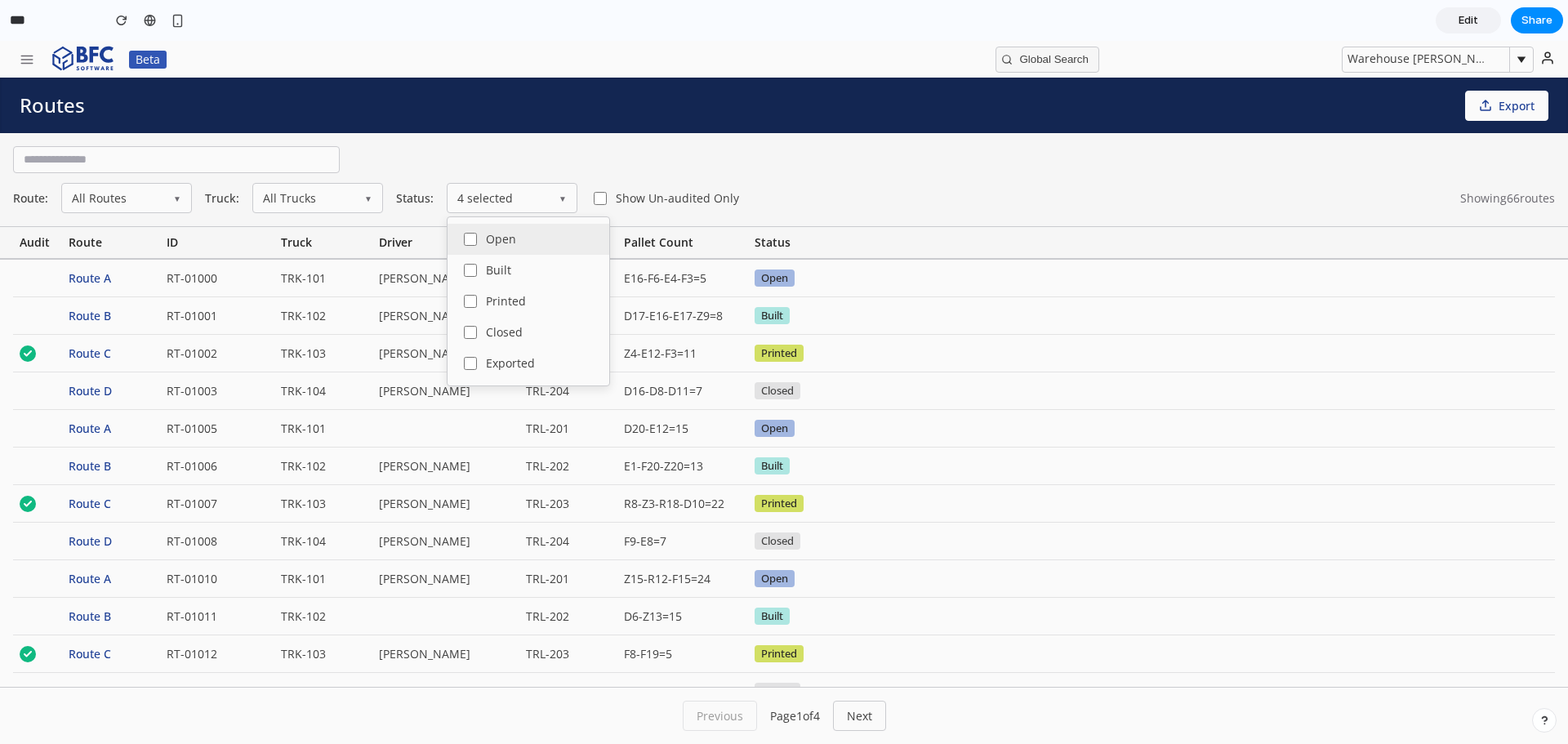
click at [503, 244] on span "Open" at bounding box center [500, 239] width 30 height 12
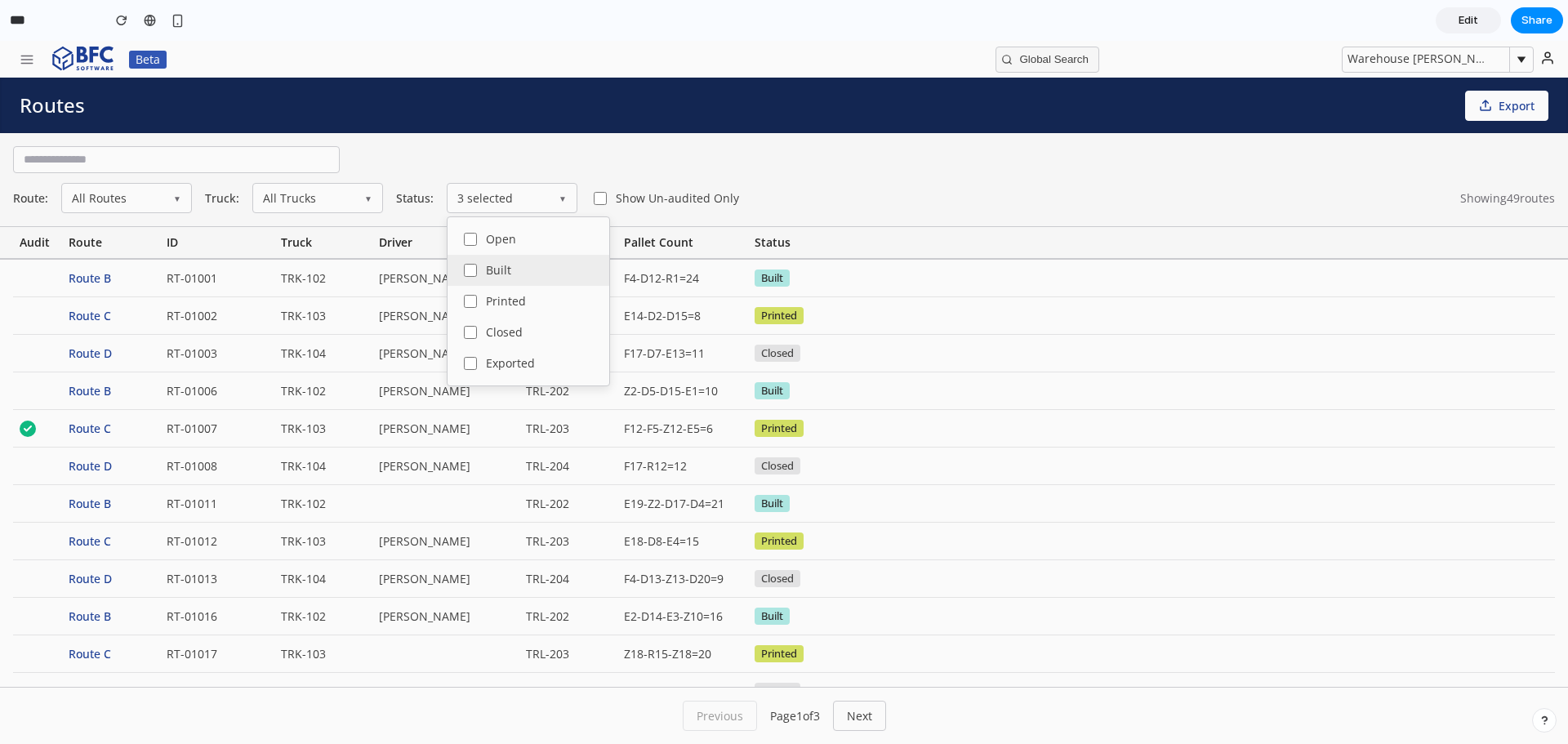
click at [502, 267] on span "Built" at bounding box center [498, 271] width 25 height 12
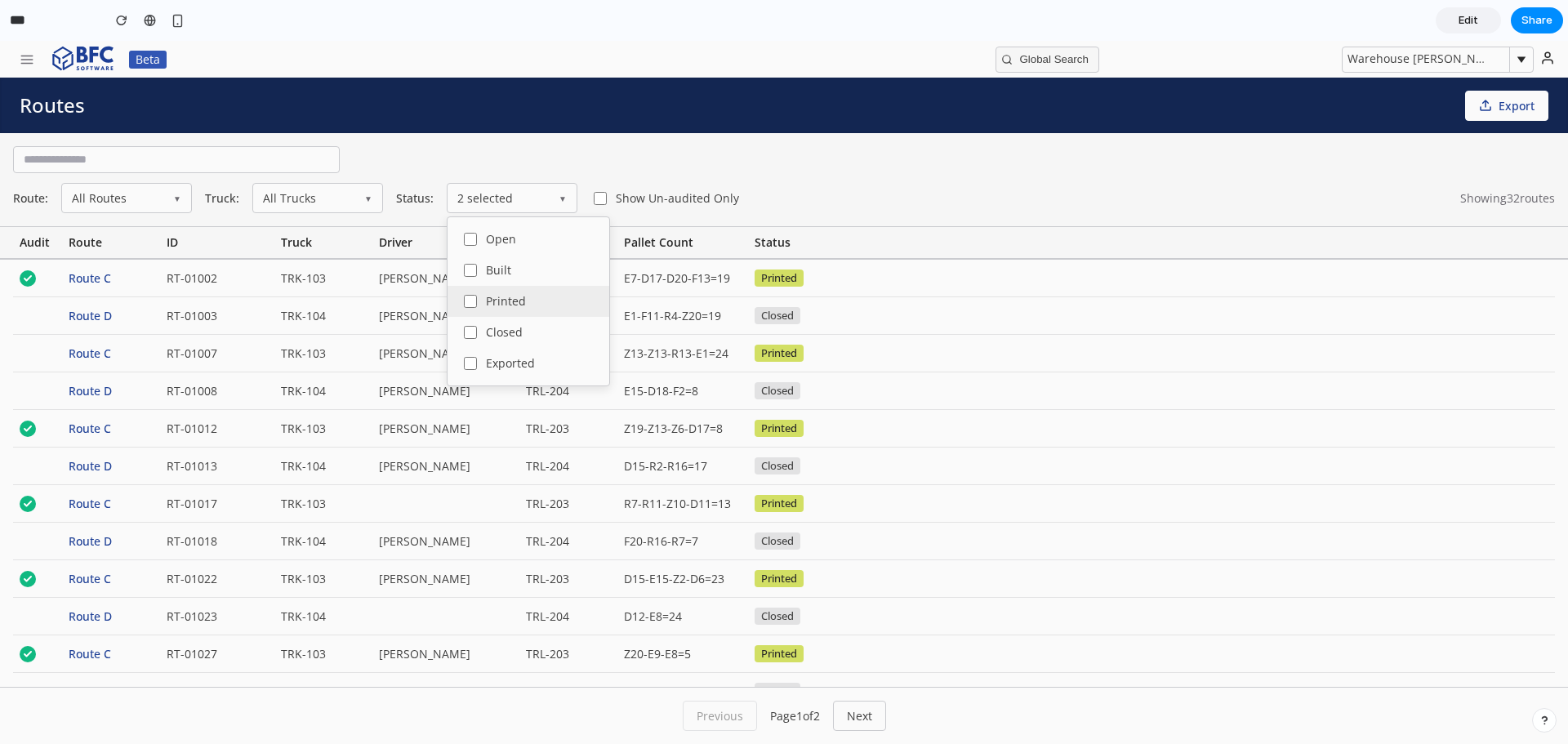
click at [495, 300] on span "Printed" at bounding box center [506, 302] width 40 height 12
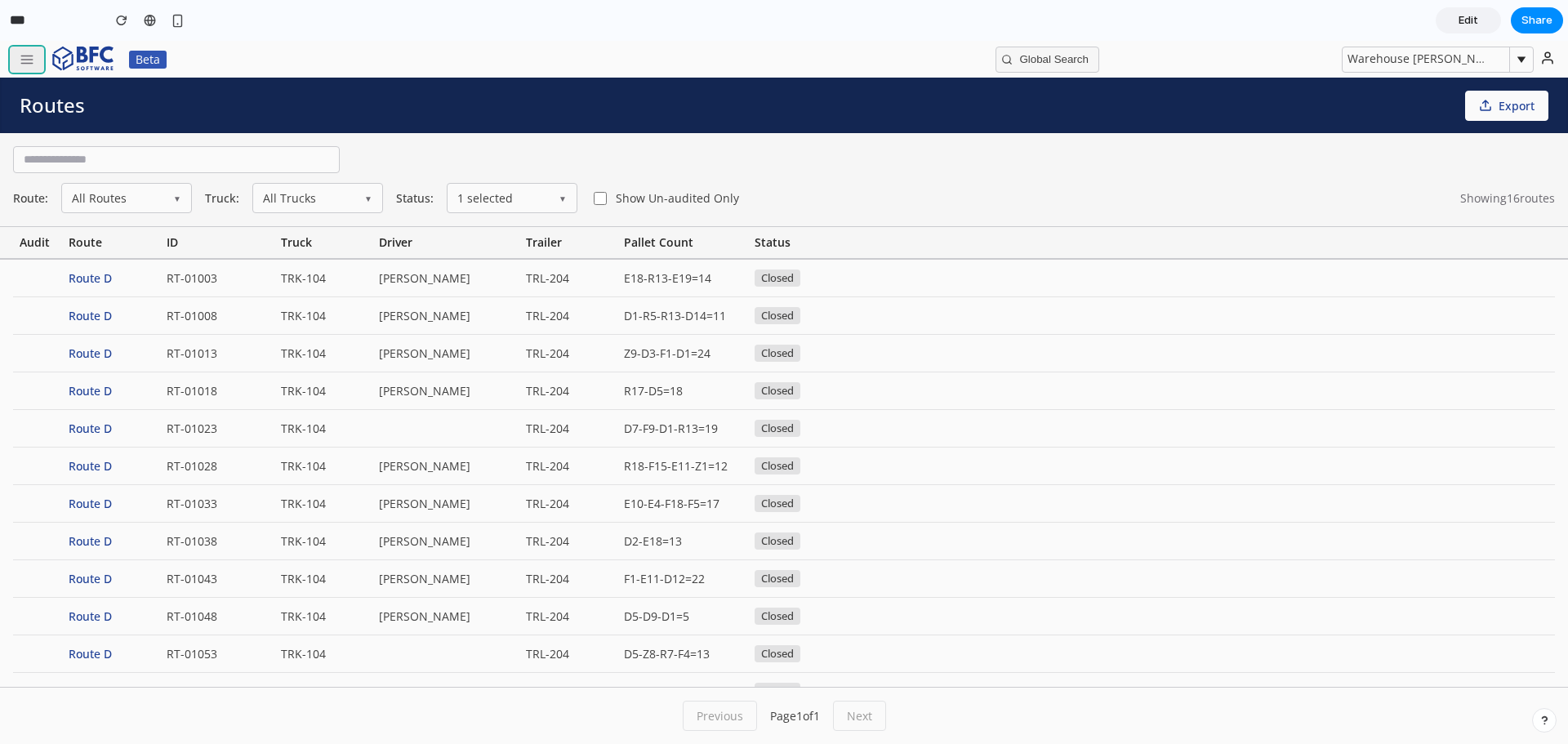
click at [22, 63] on line "button" at bounding box center [27, 63] width 12 height 0
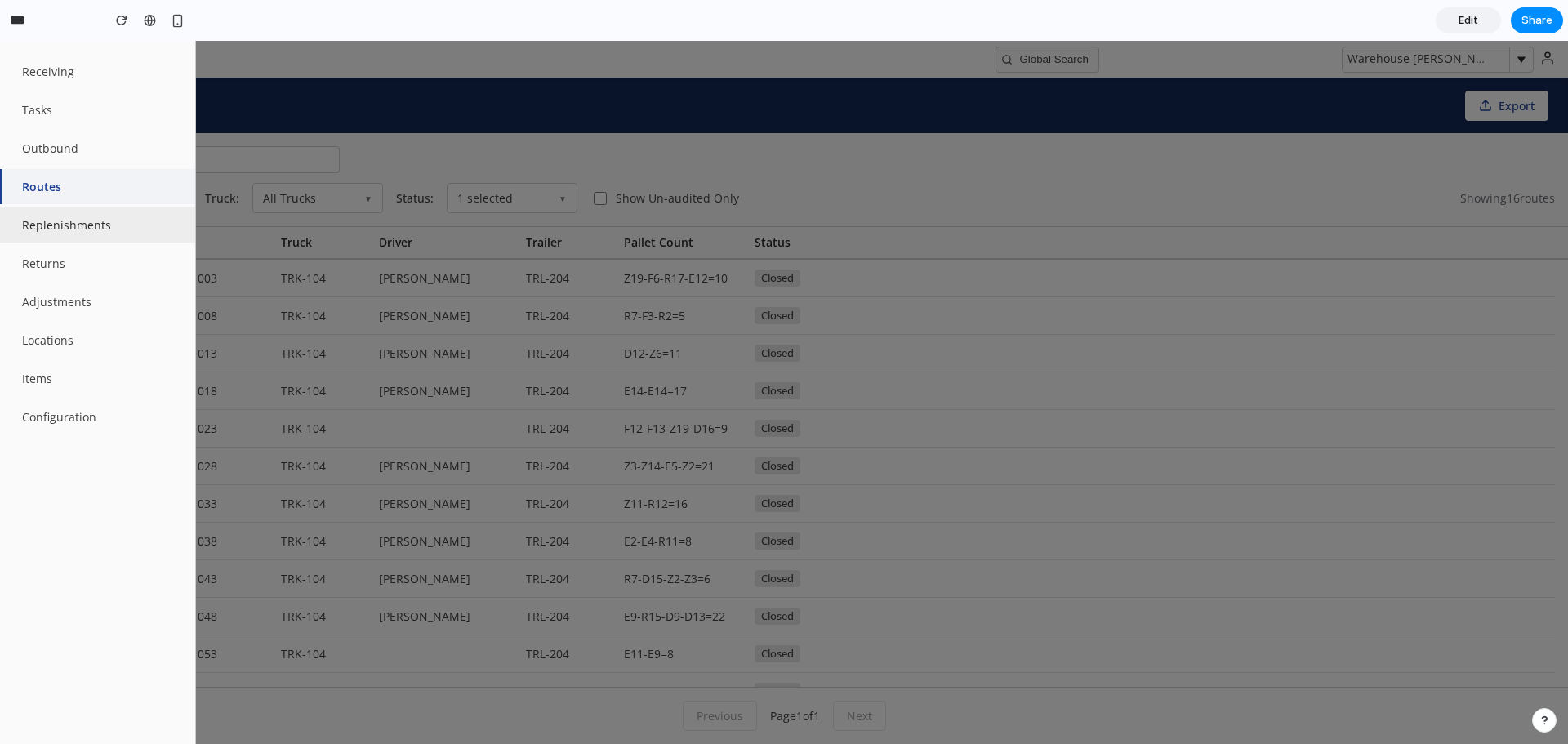
click at [76, 227] on button "Replenishments" at bounding box center [97, 225] width 196 height 35
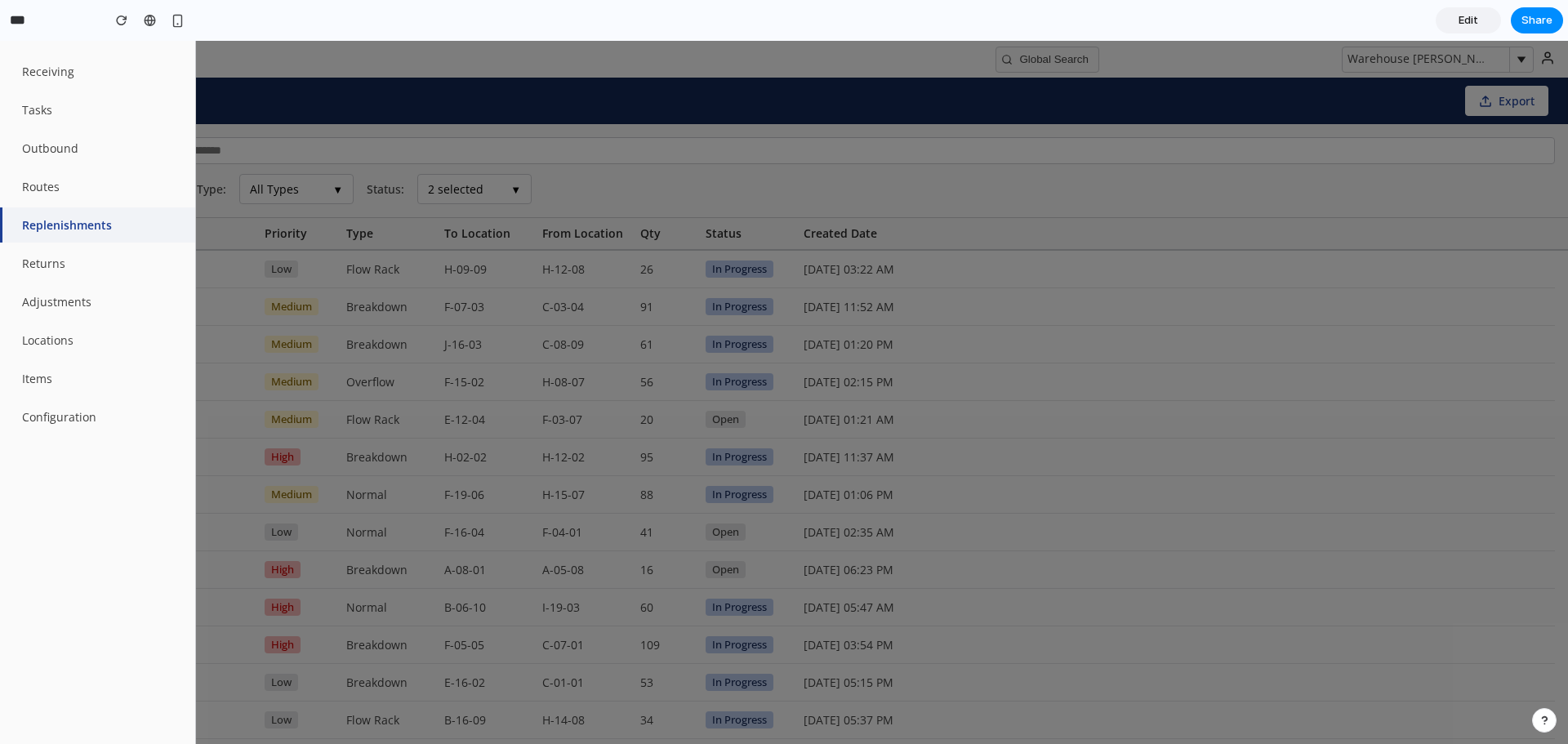
click at [619, 200] on div at bounding box center [784, 392] width 1568 height 704
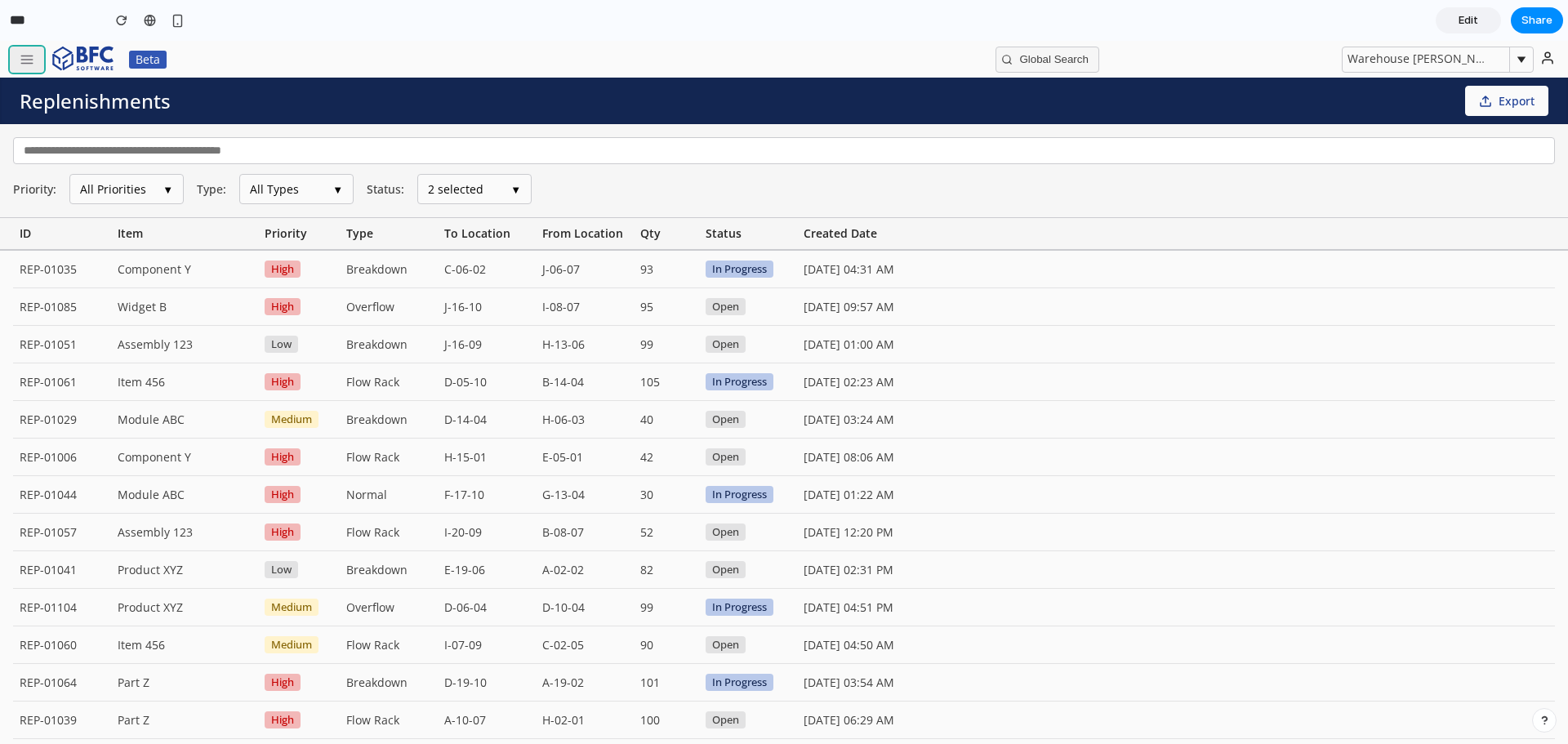
click at [30, 65] on icon "button" at bounding box center [26, 59] width 14 height 14
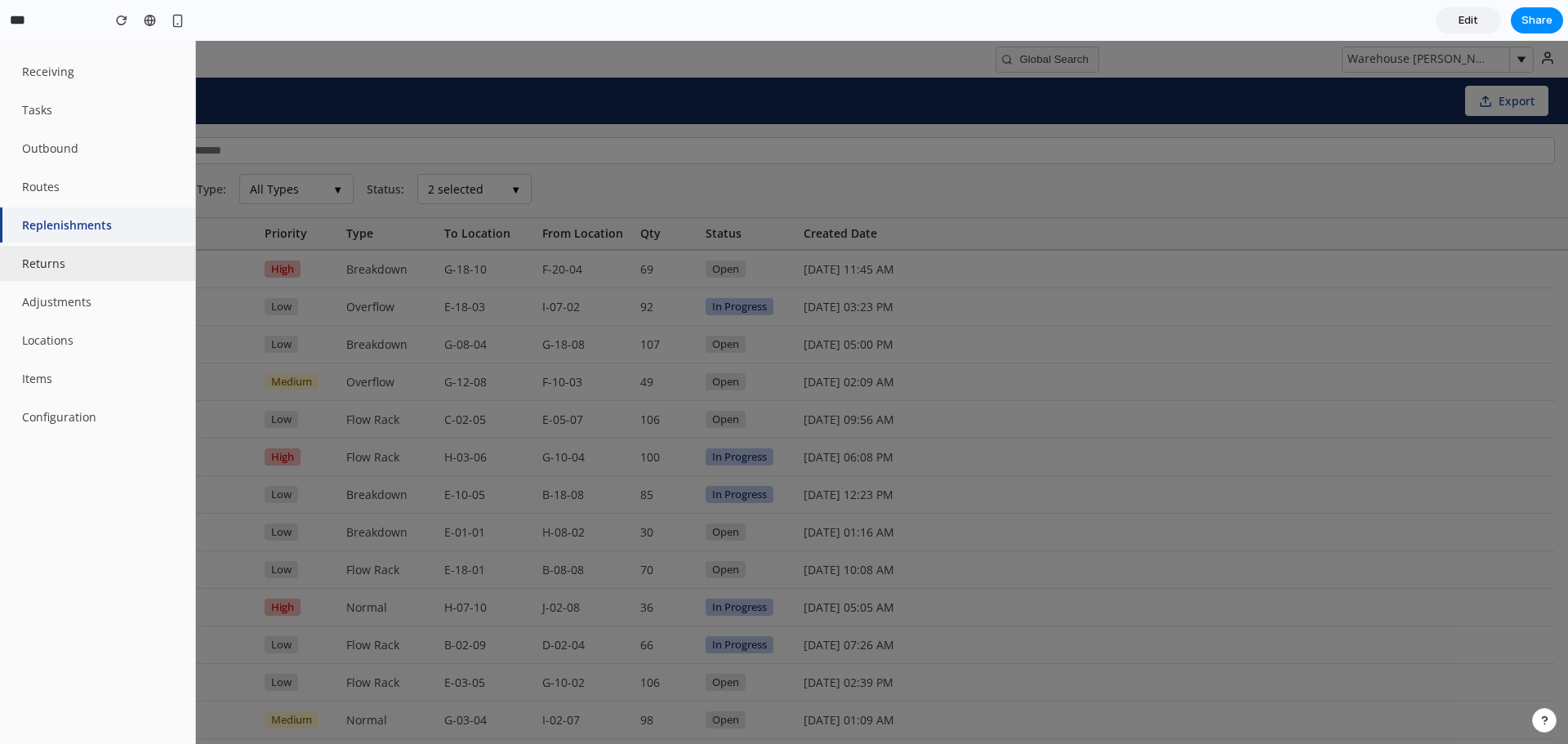
click at [72, 268] on button "Returns" at bounding box center [97, 263] width 196 height 35
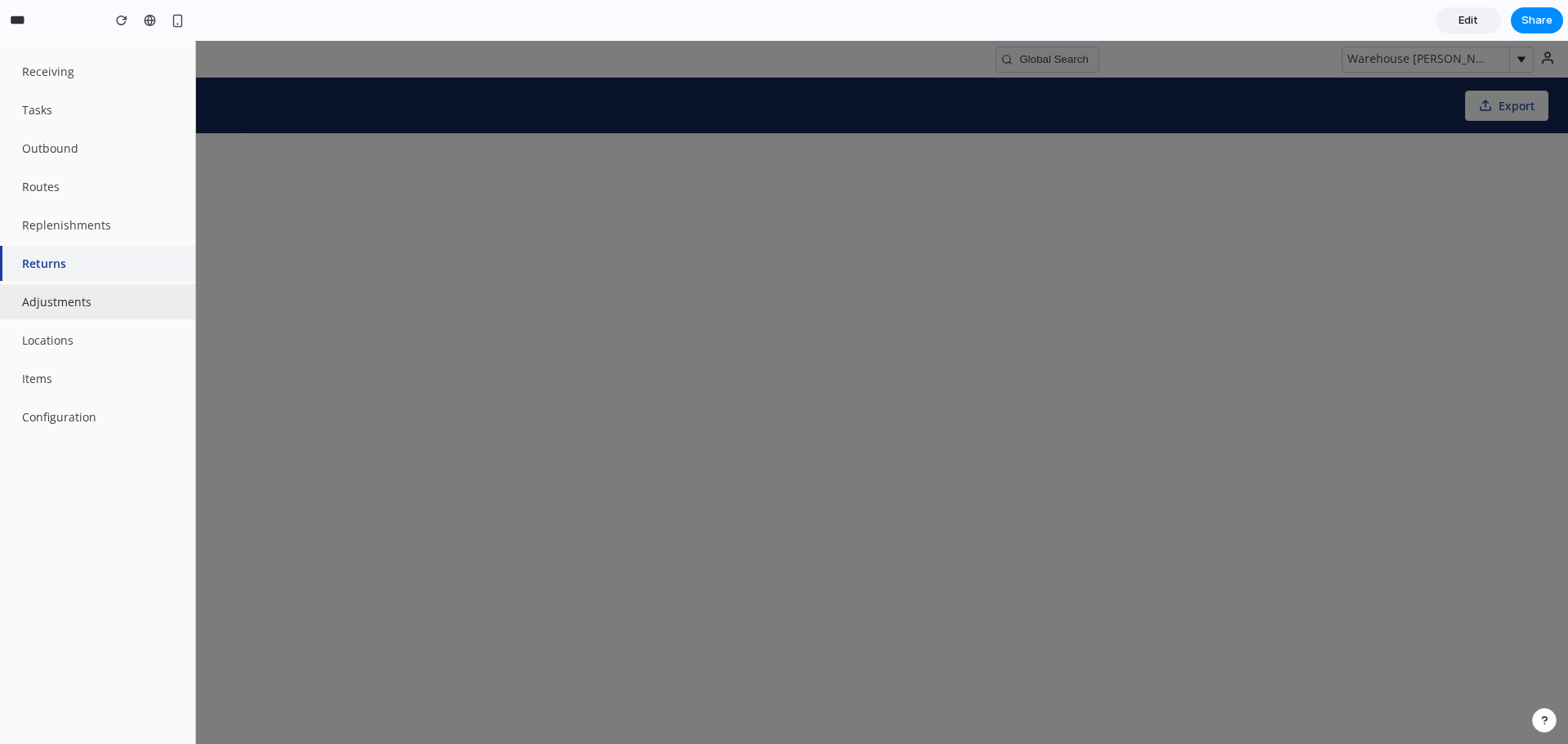
click at [78, 306] on button "Adjustments" at bounding box center [97, 302] width 196 height 35
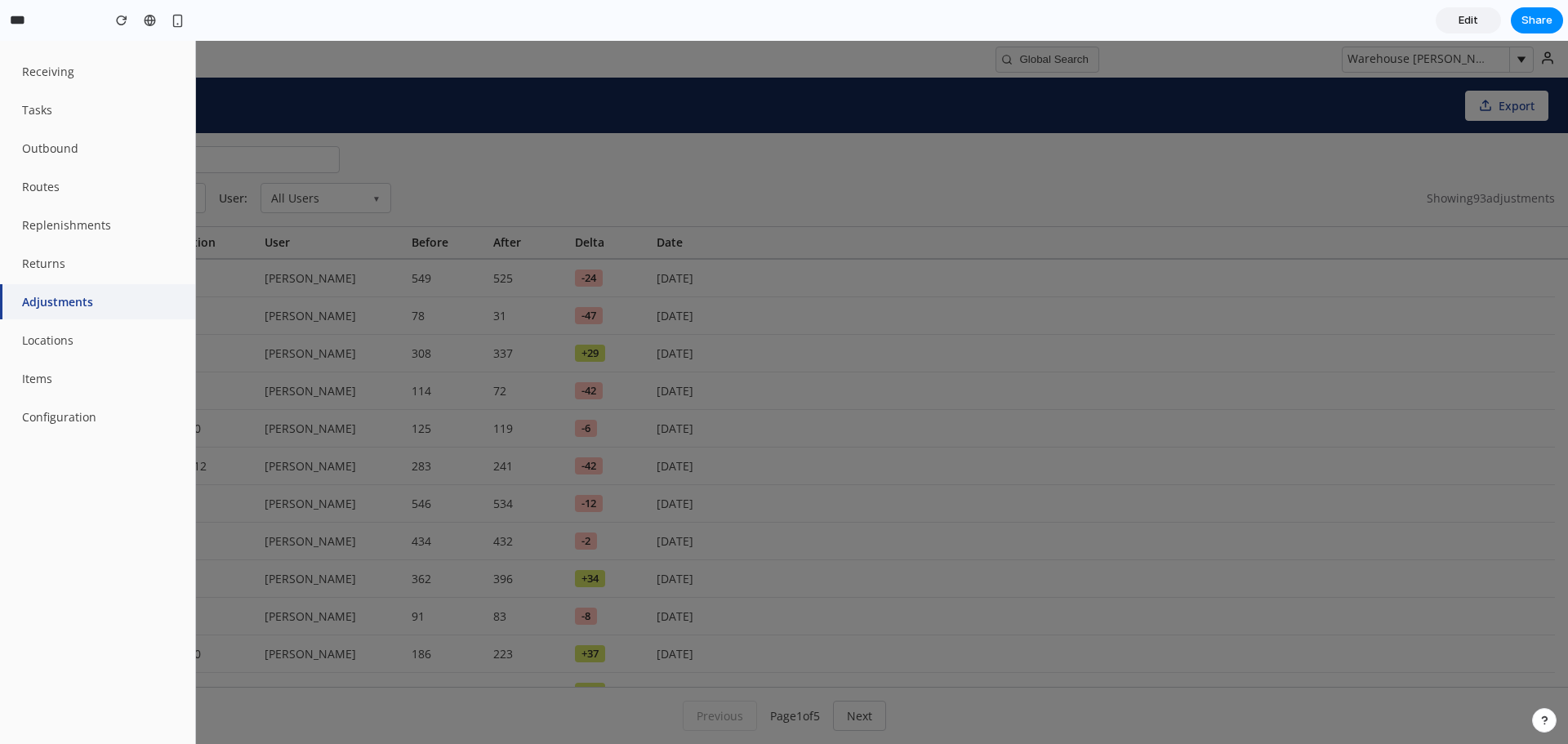
click at [484, 197] on div at bounding box center [784, 392] width 1568 height 704
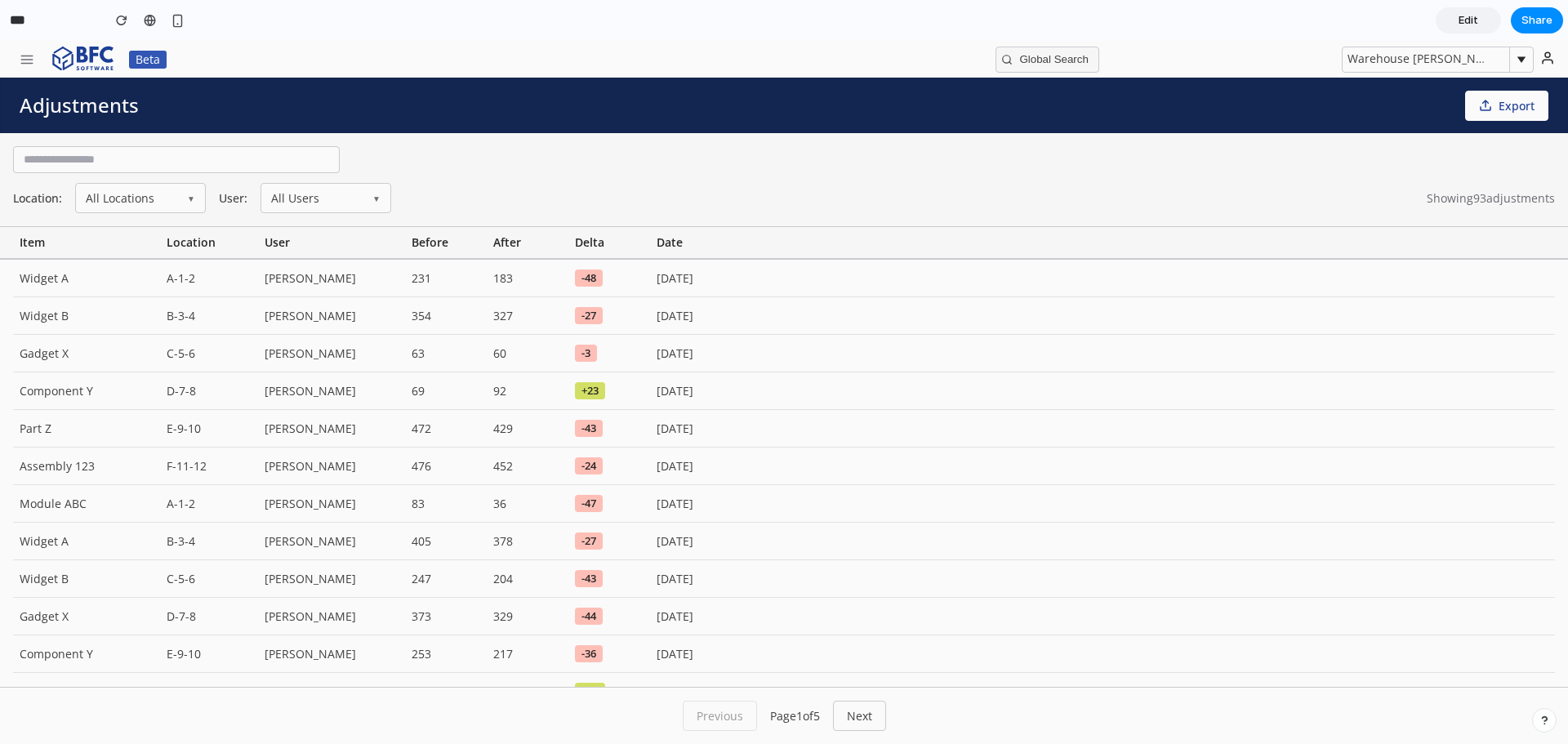
click at [8, 276] on div "Widget A A-1-2 John Smith 231 183 -48 10/14/2024 Widget B B-3-4 Sarah Johnson 3…" at bounding box center [784, 472] width 1568 height 427
click at [27, 72] on button "button" at bounding box center [27, 59] width 35 height 26
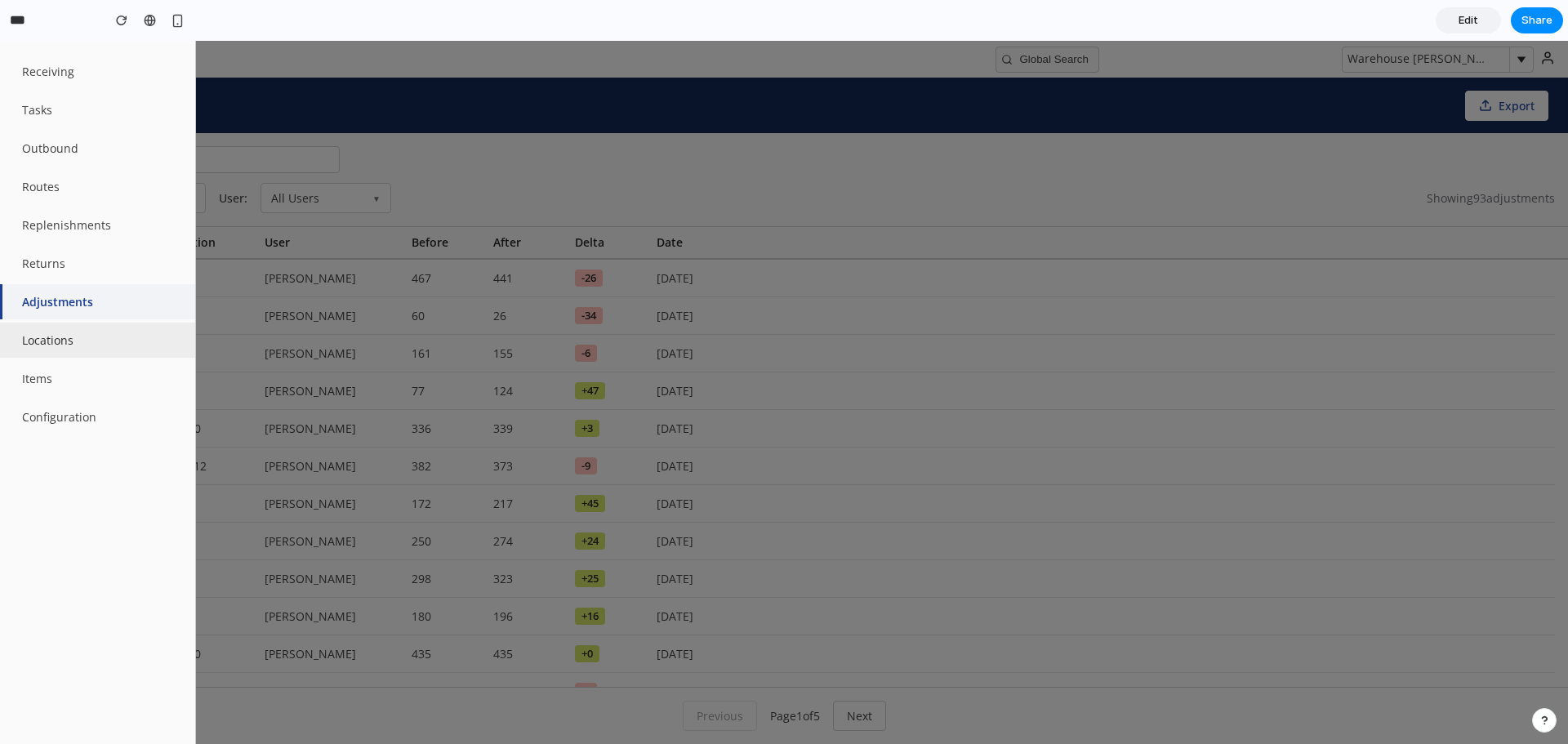
click at [79, 347] on button "Locations" at bounding box center [97, 340] width 196 height 35
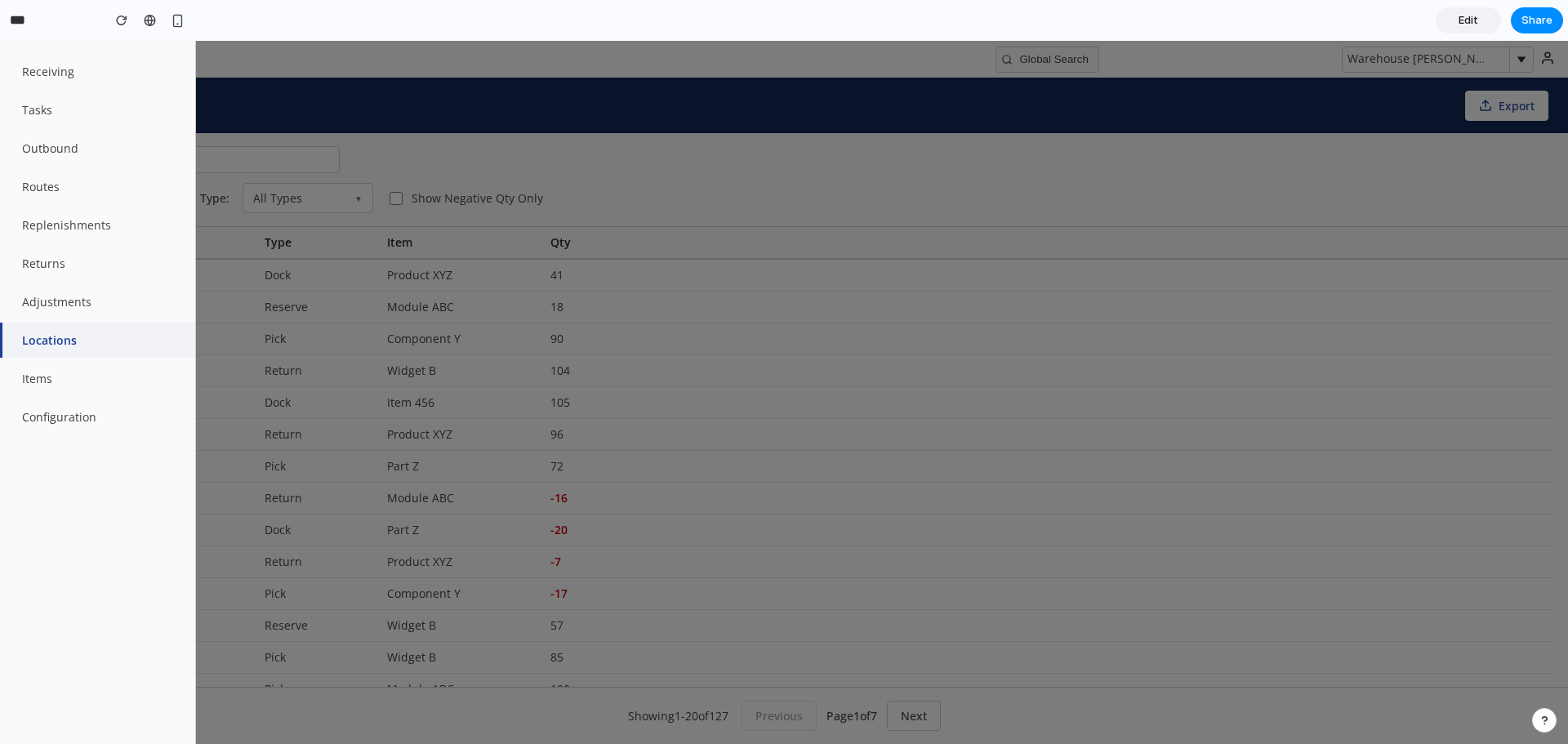
click at [823, 266] on div at bounding box center [784, 392] width 1568 height 704
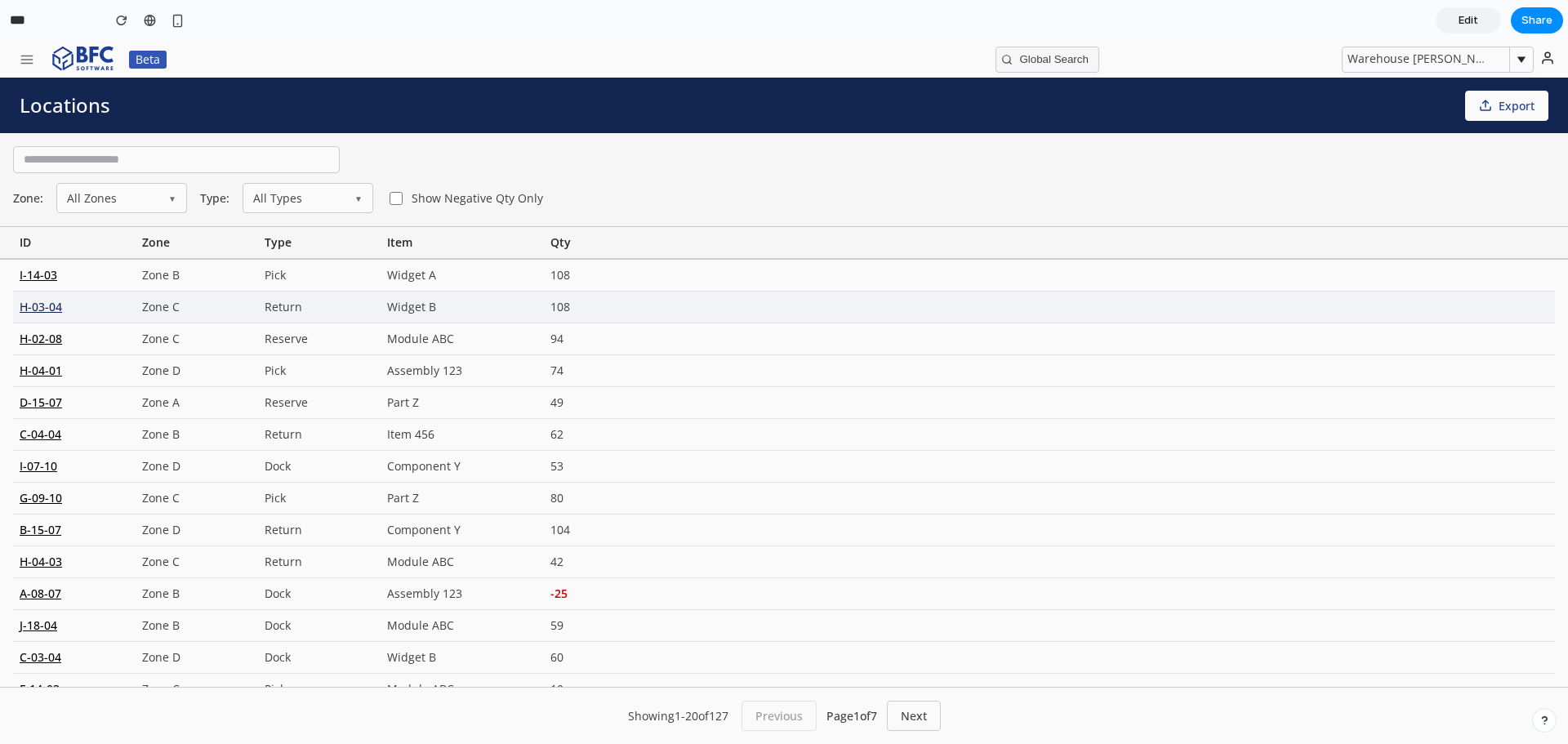
click at [60, 310] on div "H-03-04" at bounding box center [74, 307] width 122 height 31
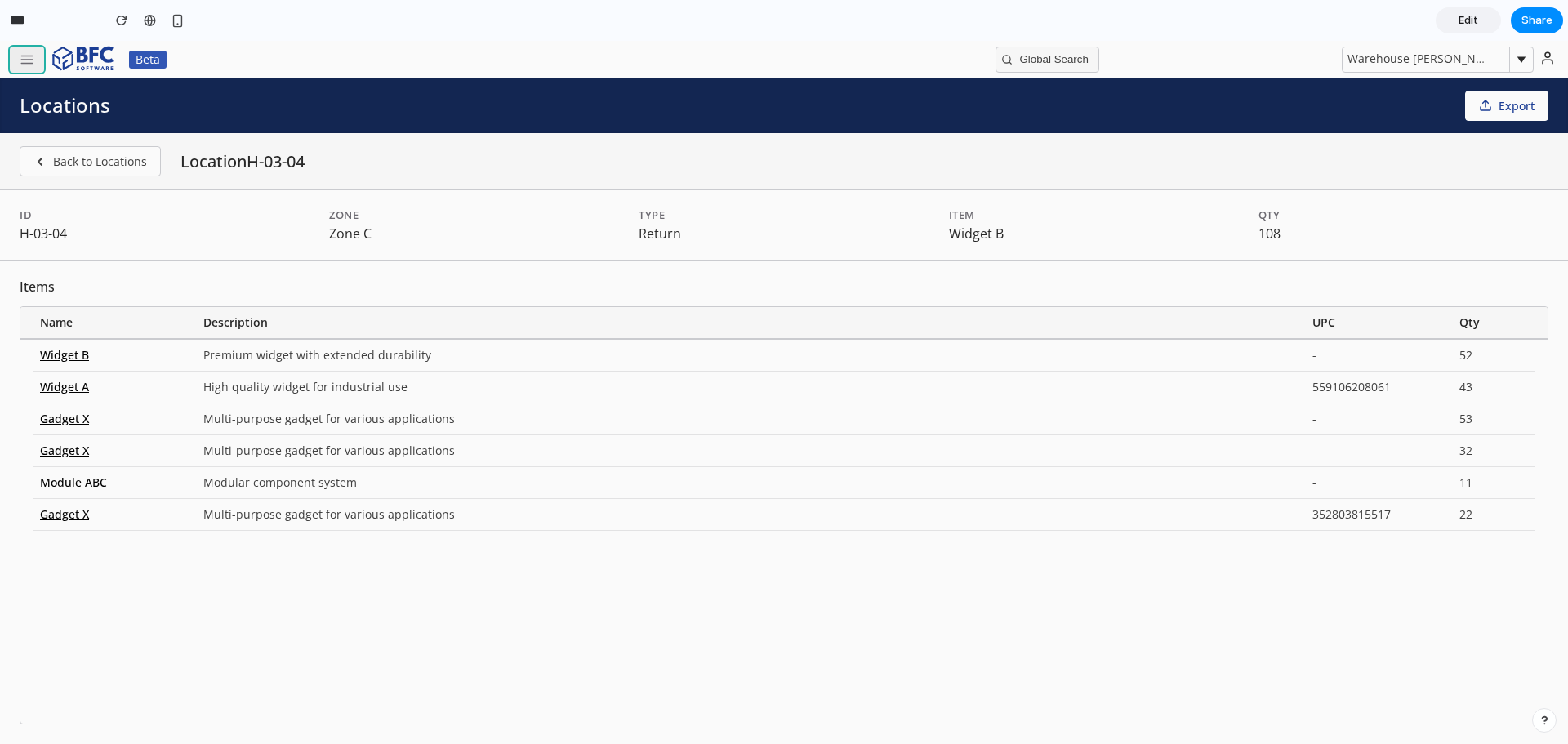
click at [30, 62] on icon "button" at bounding box center [26, 59] width 14 height 14
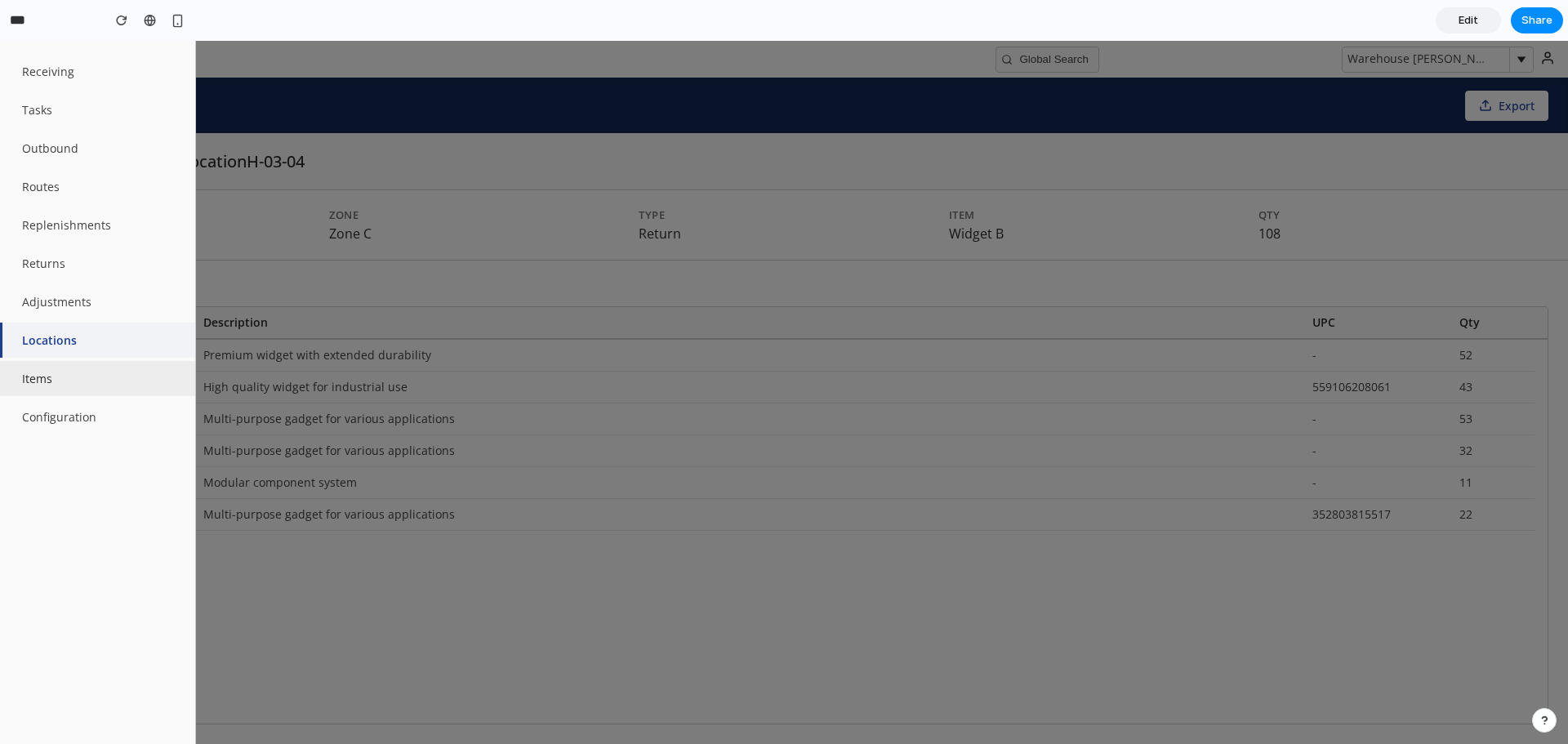
click at [42, 384] on button "Items" at bounding box center [97, 379] width 196 height 35
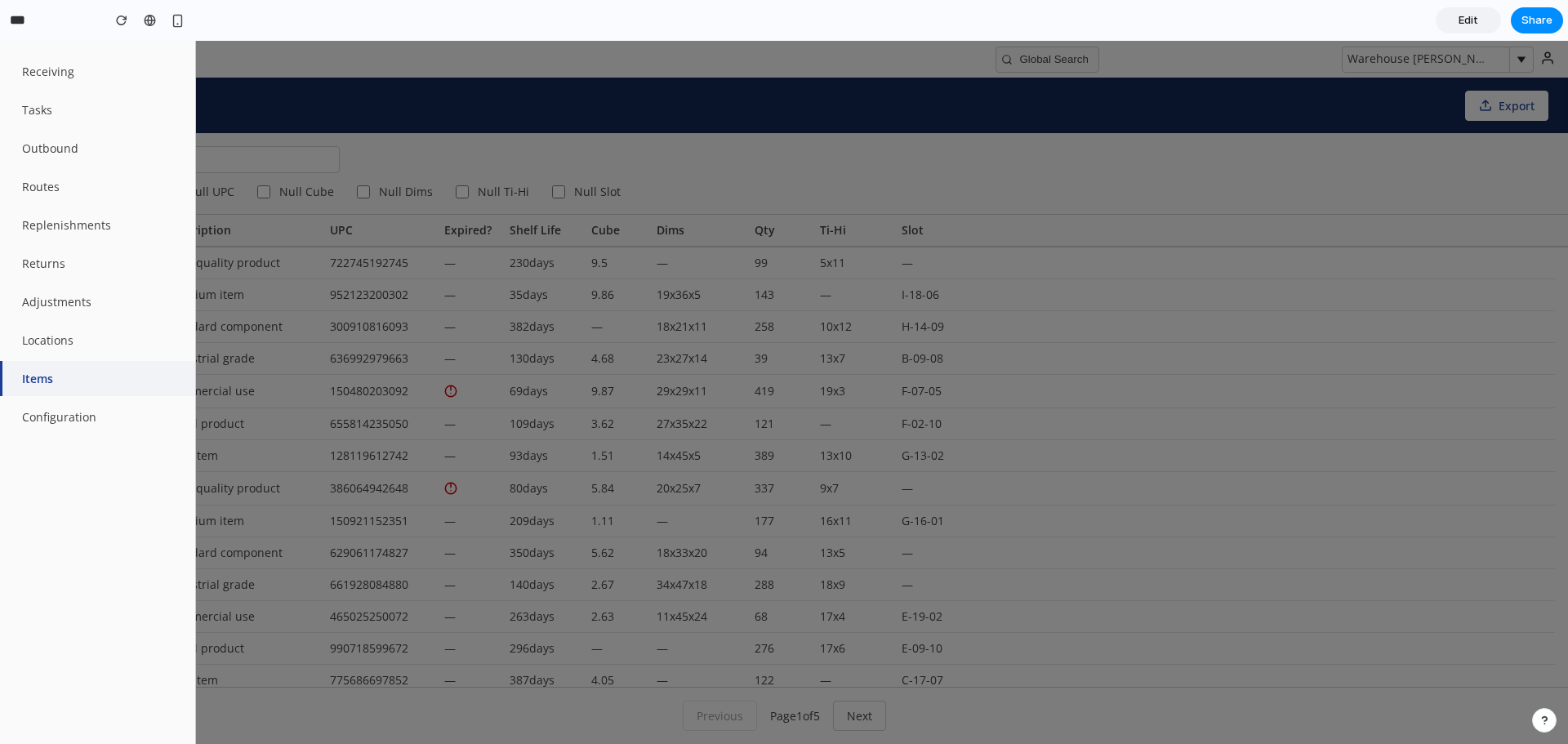
click at [806, 173] on div at bounding box center [784, 392] width 1568 height 704
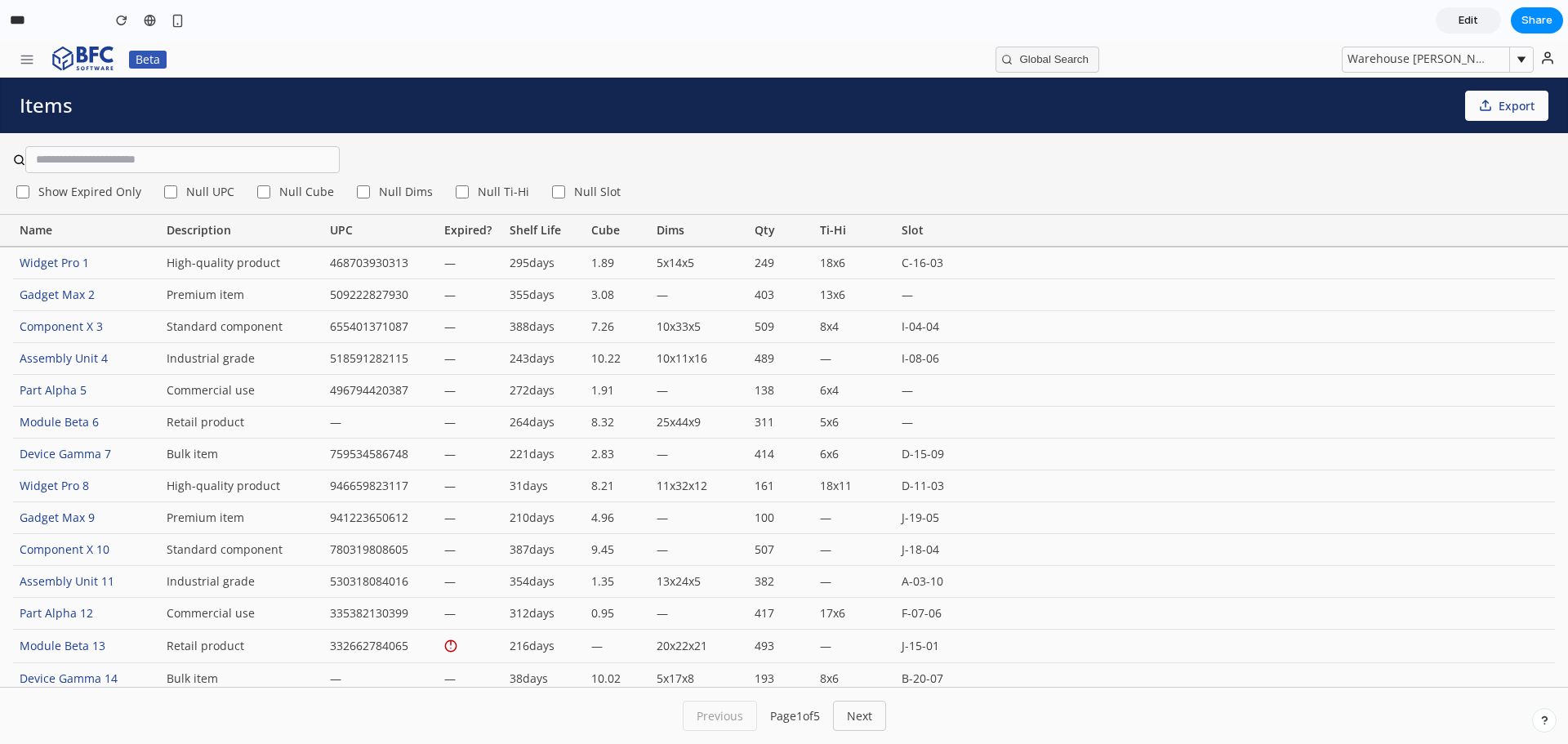
click at [293, 183] on div "Show Expired Only Null UPC Null Cube Null Dims Null Ti-Hi Null Slot" at bounding box center [784, 173] width 1568 height 82
click at [297, 196] on span "Null Cube" at bounding box center [306, 192] width 55 height 12
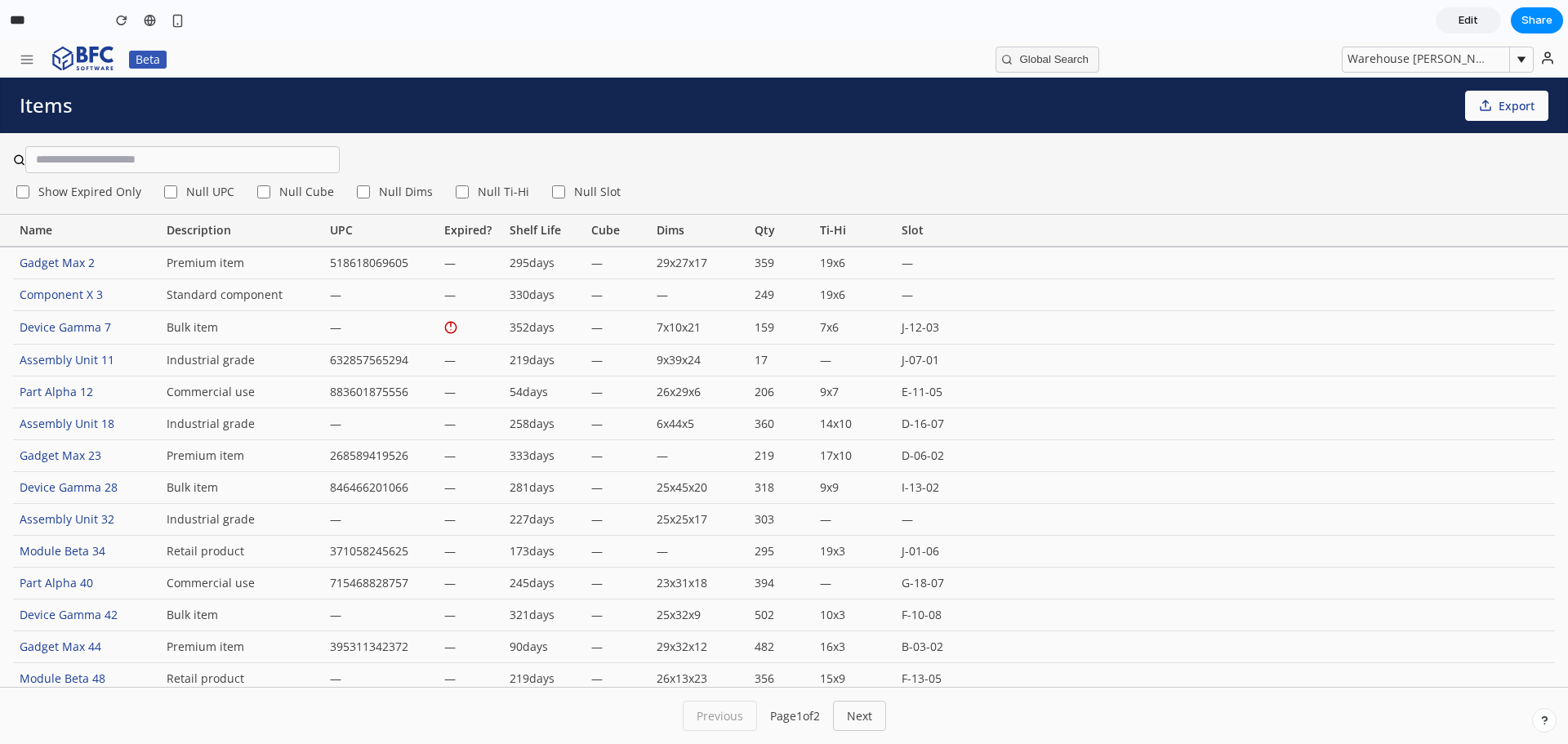
click at [379, 198] on span "Null Dims" at bounding box center [406, 192] width 54 height 12
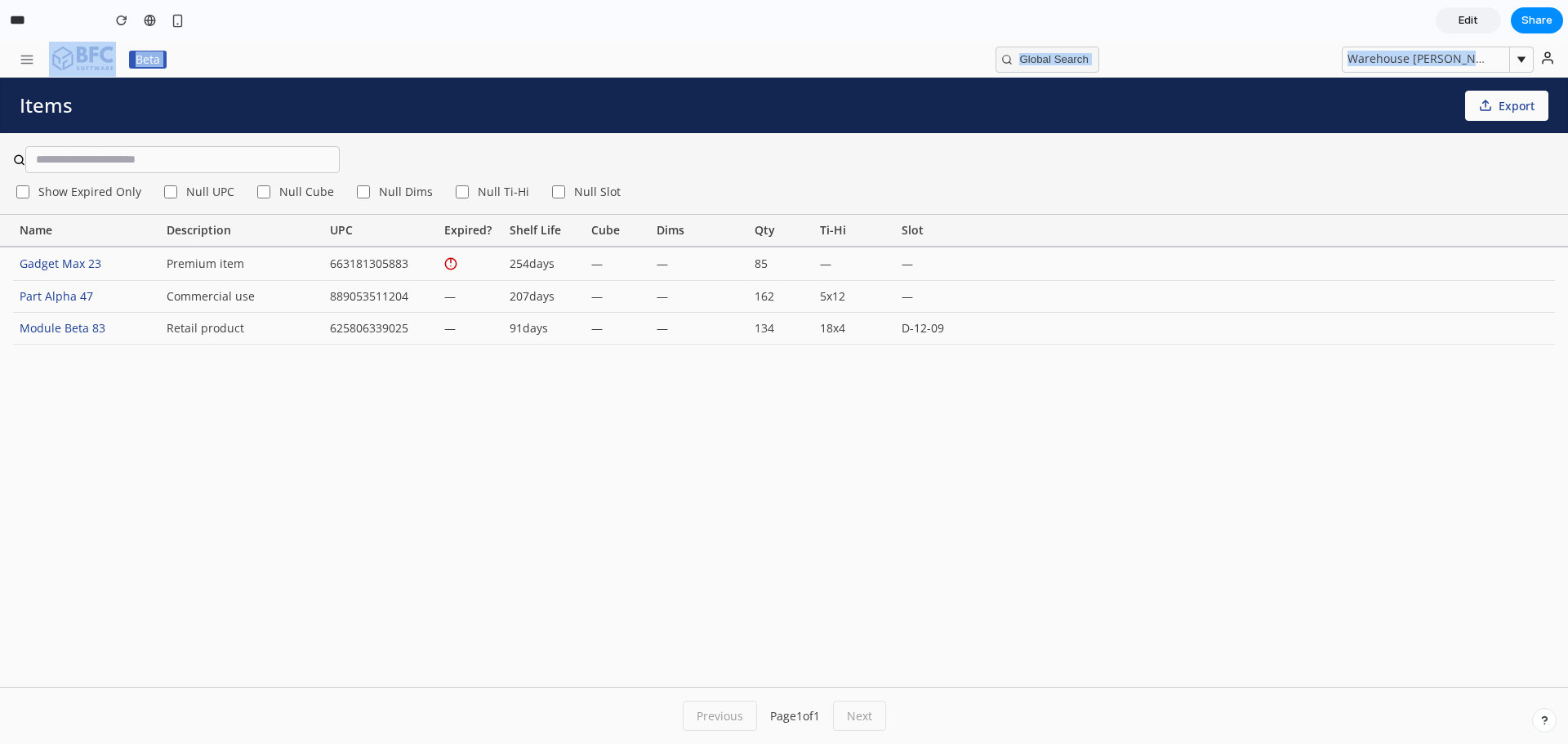
click at [12, 75] on main "**********" at bounding box center [784, 392] width 1568 height 704
click at [17, 62] on button "button" at bounding box center [27, 59] width 35 height 26
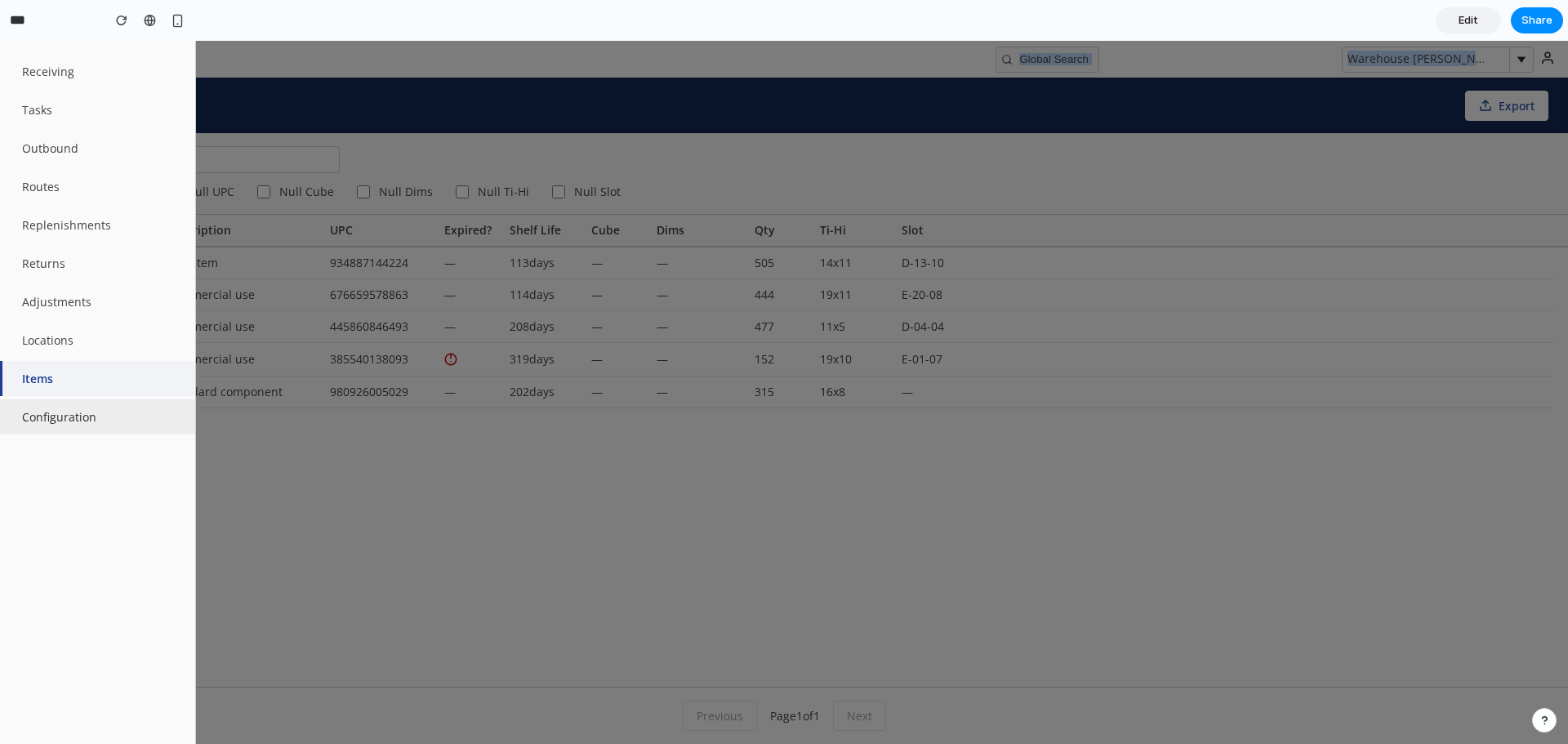
click at [46, 418] on button "Configuration" at bounding box center [97, 416] width 196 height 35
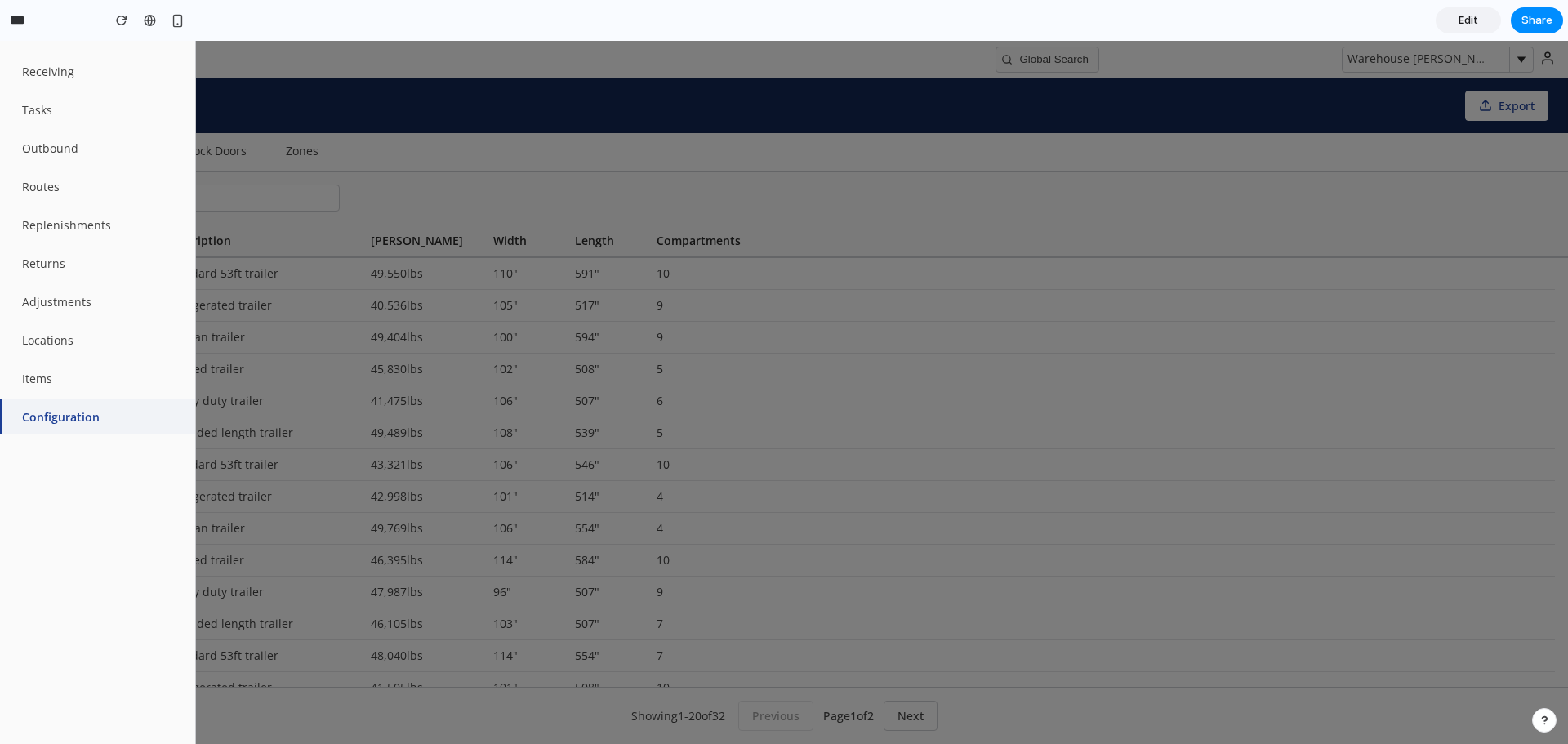
click at [666, 200] on div at bounding box center [784, 392] width 1568 height 704
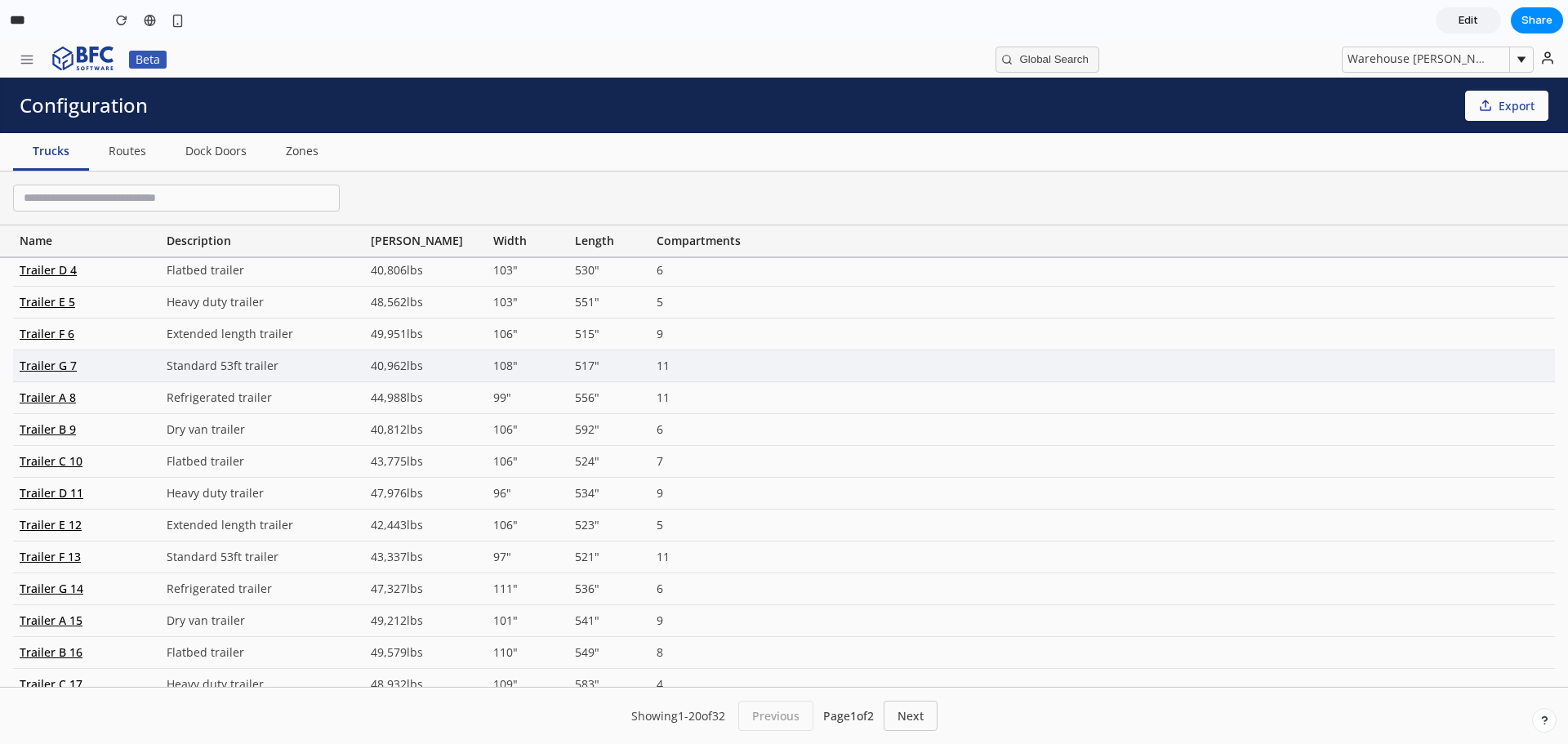
scroll to position [0, 0]
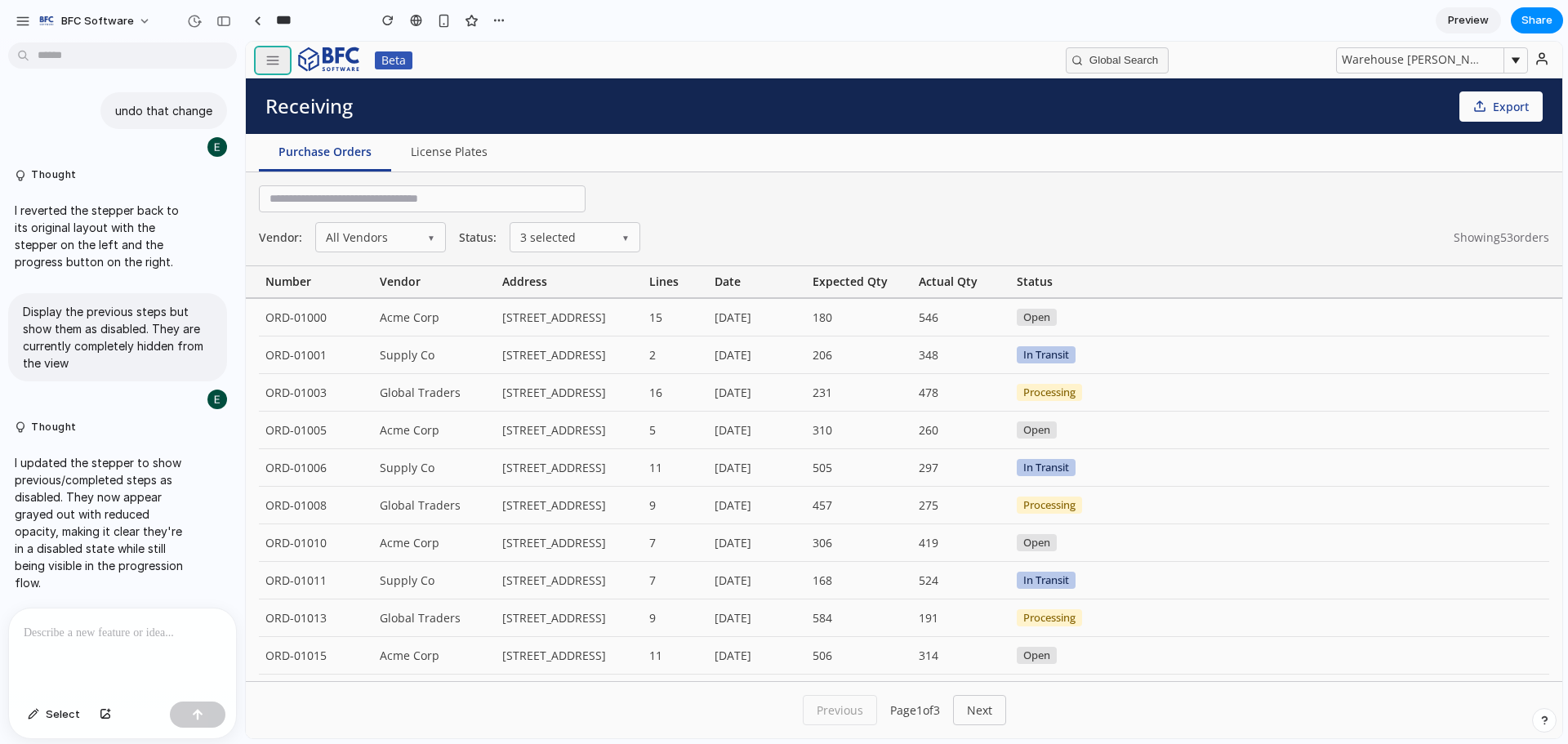
click at [265, 60] on button "button" at bounding box center [273, 60] width 35 height 26
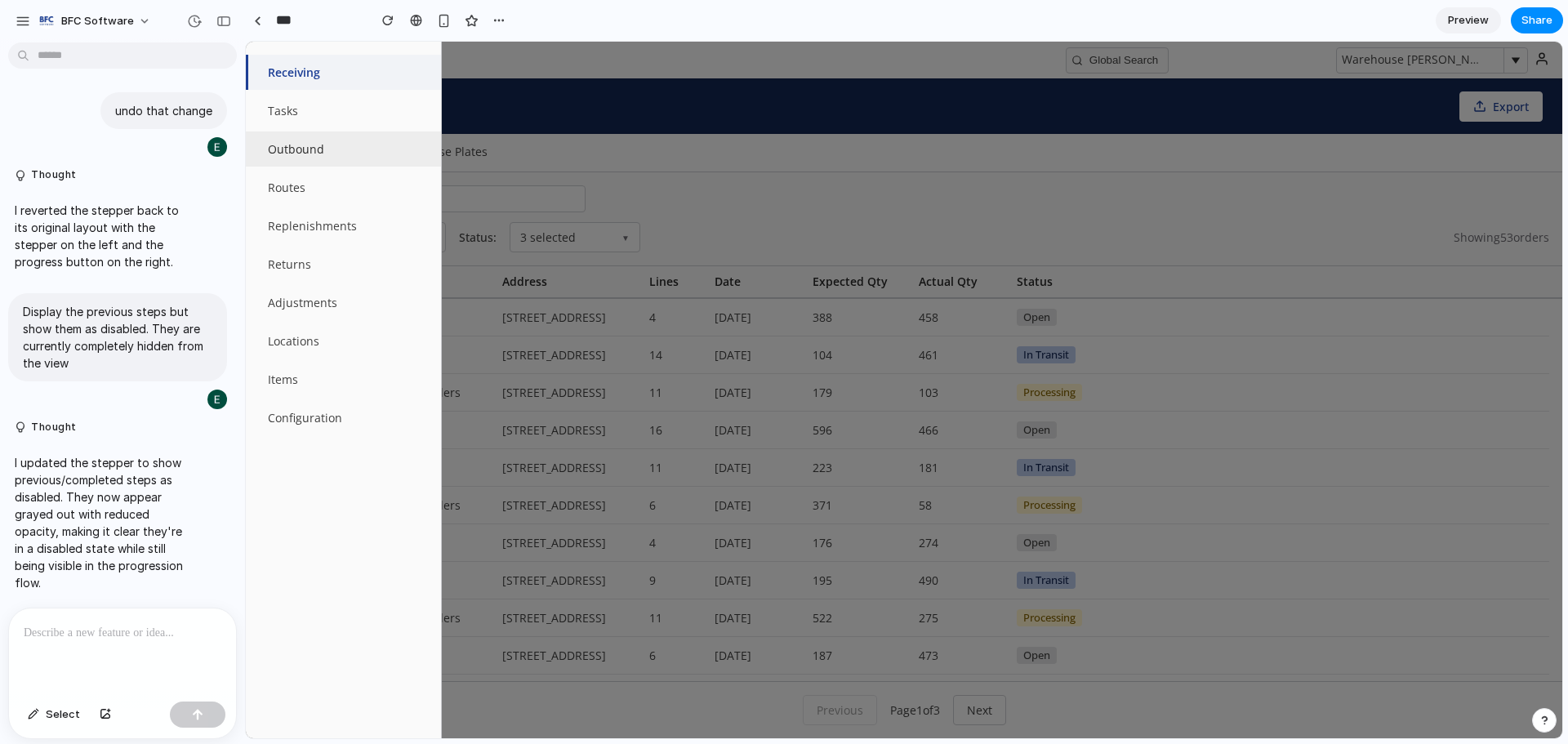
click at [292, 154] on button "Outbound" at bounding box center [343, 148] width 196 height 35
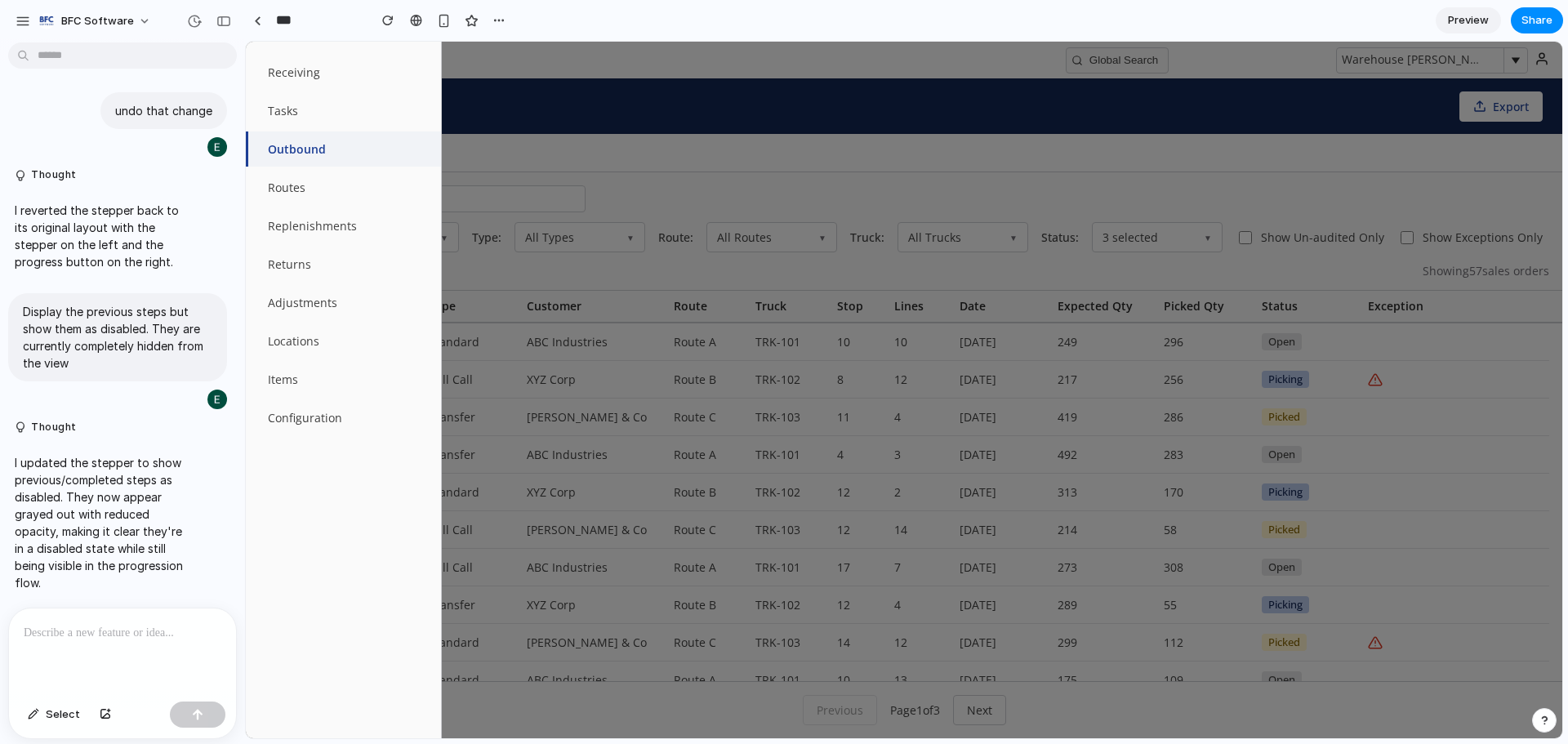
click at [709, 136] on div at bounding box center [904, 389] width 1316 height 697
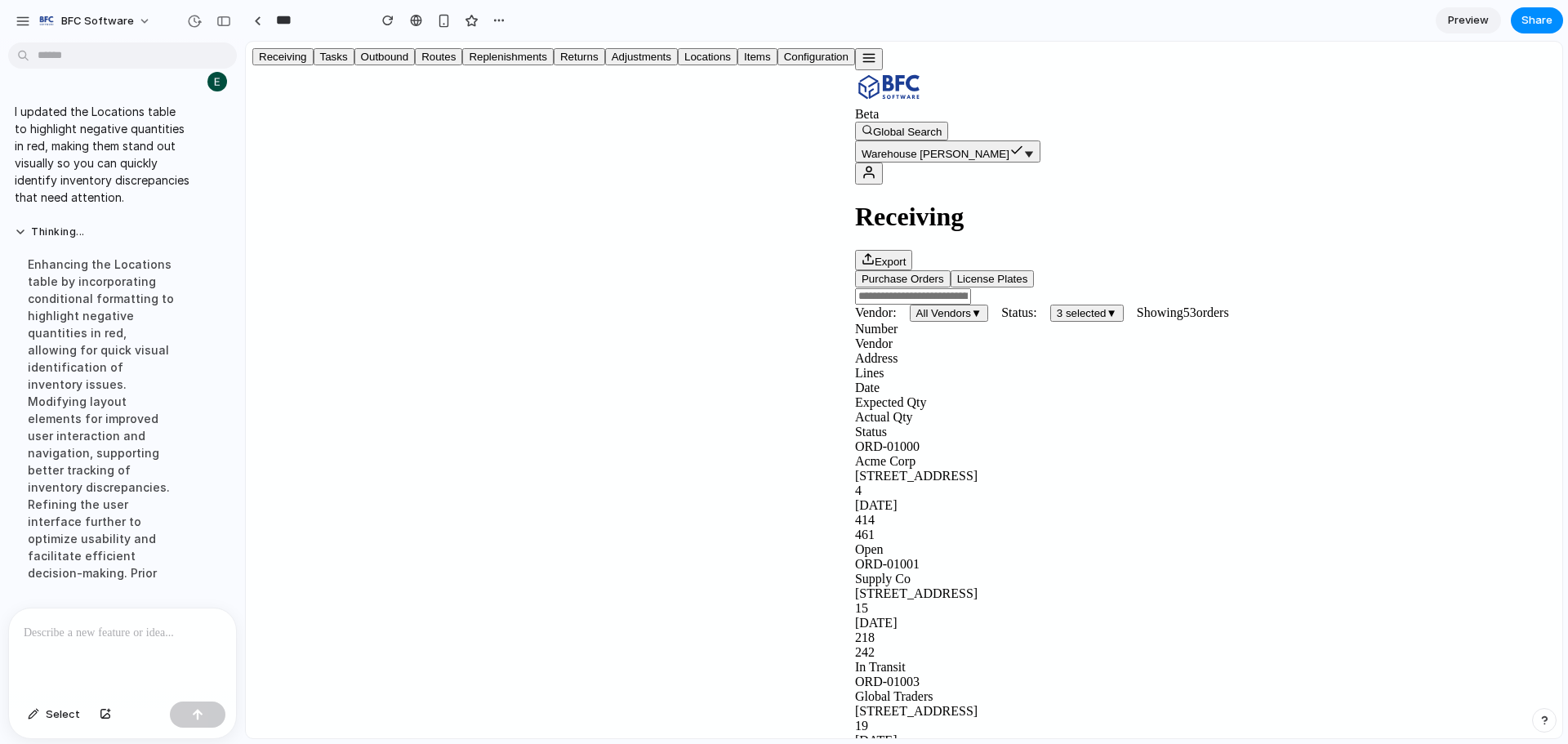
click at [864, 58] on line "button" at bounding box center [869, 58] width 12 height 0
click at [678, 66] on button "Locations" at bounding box center [707, 57] width 60 height 17
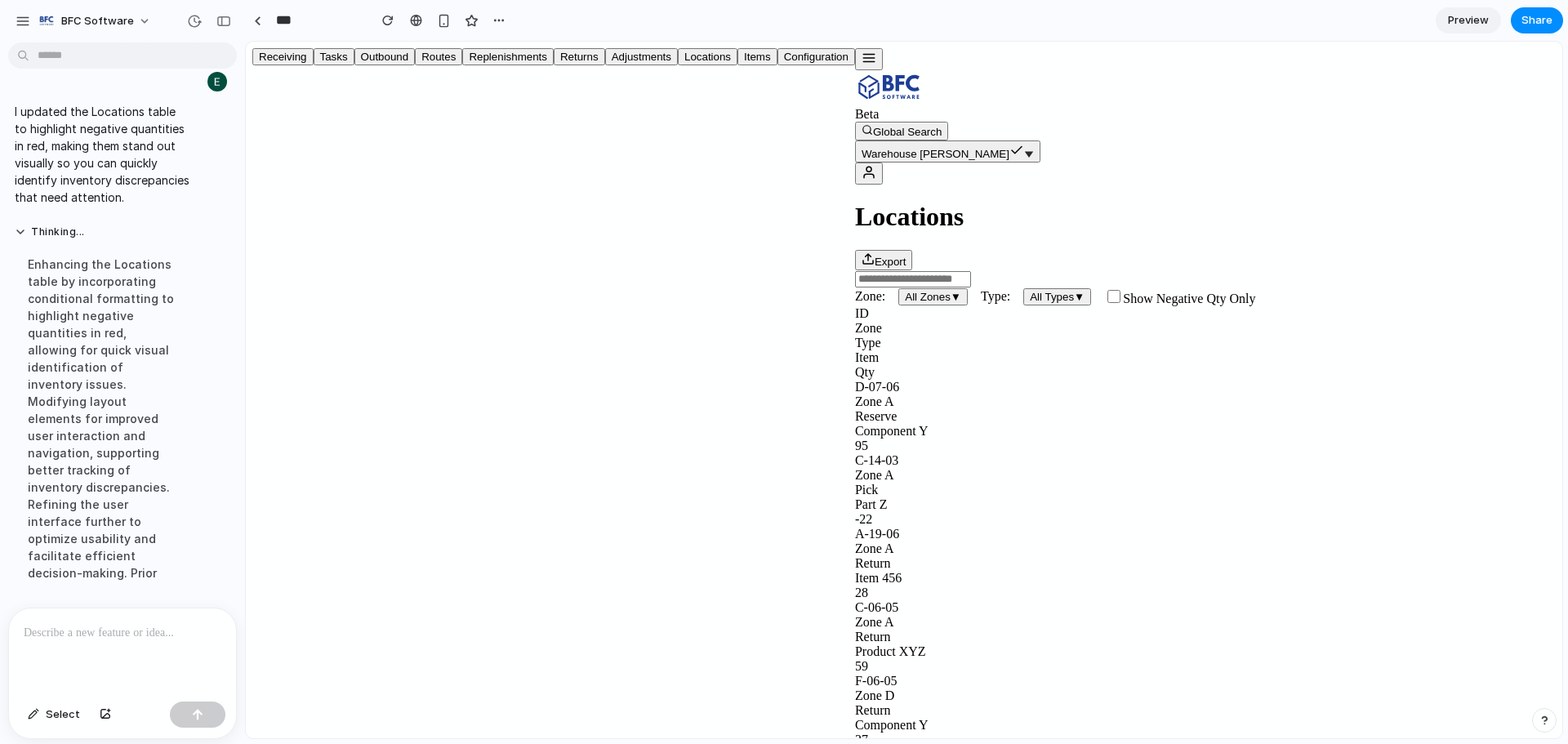
click at [463, 66] on button "Replenishments" at bounding box center [508, 57] width 92 height 17
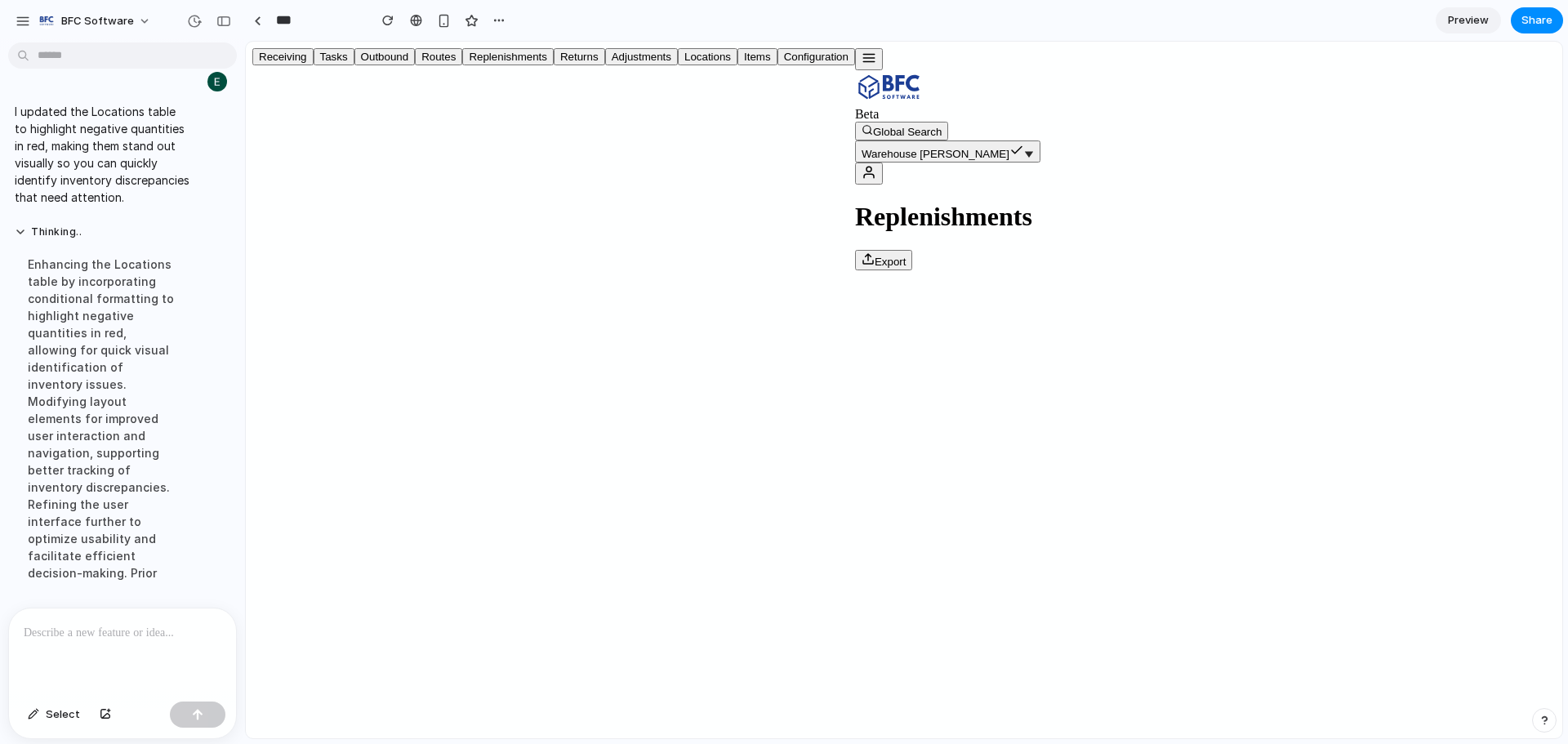
click at [252, 99] on div at bounding box center [252, 159] width 0 height 222
drag, startPoint x: 72, startPoint y: 650, endPoint x: 71, endPoint y: 636, distance: 14.0
click at [71, 648] on div at bounding box center [122, 651] width 227 height 87
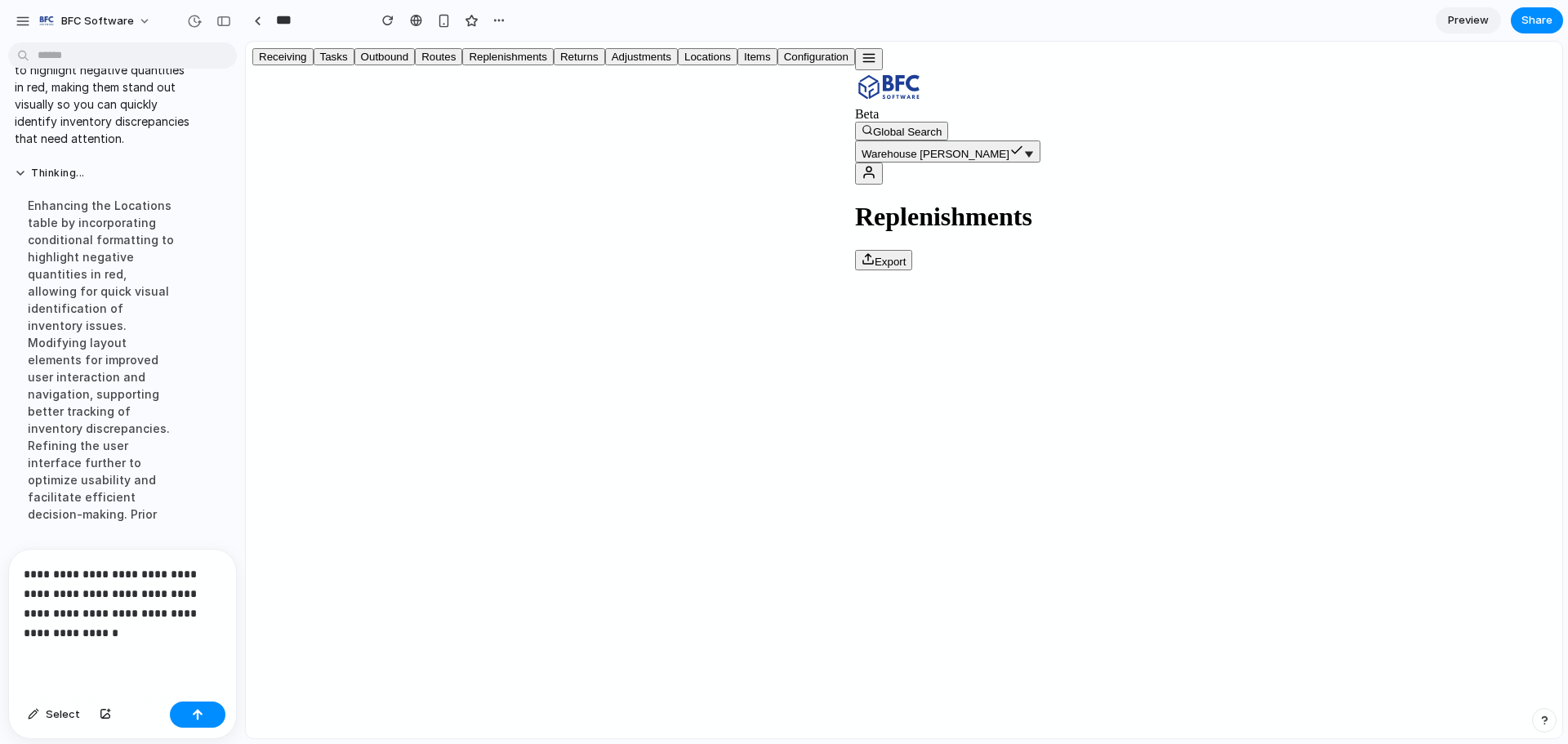
scroll to position [5973, 0]
click at [56, 628] on p "**********" at bounding box center [120, 603] width 191 height 78
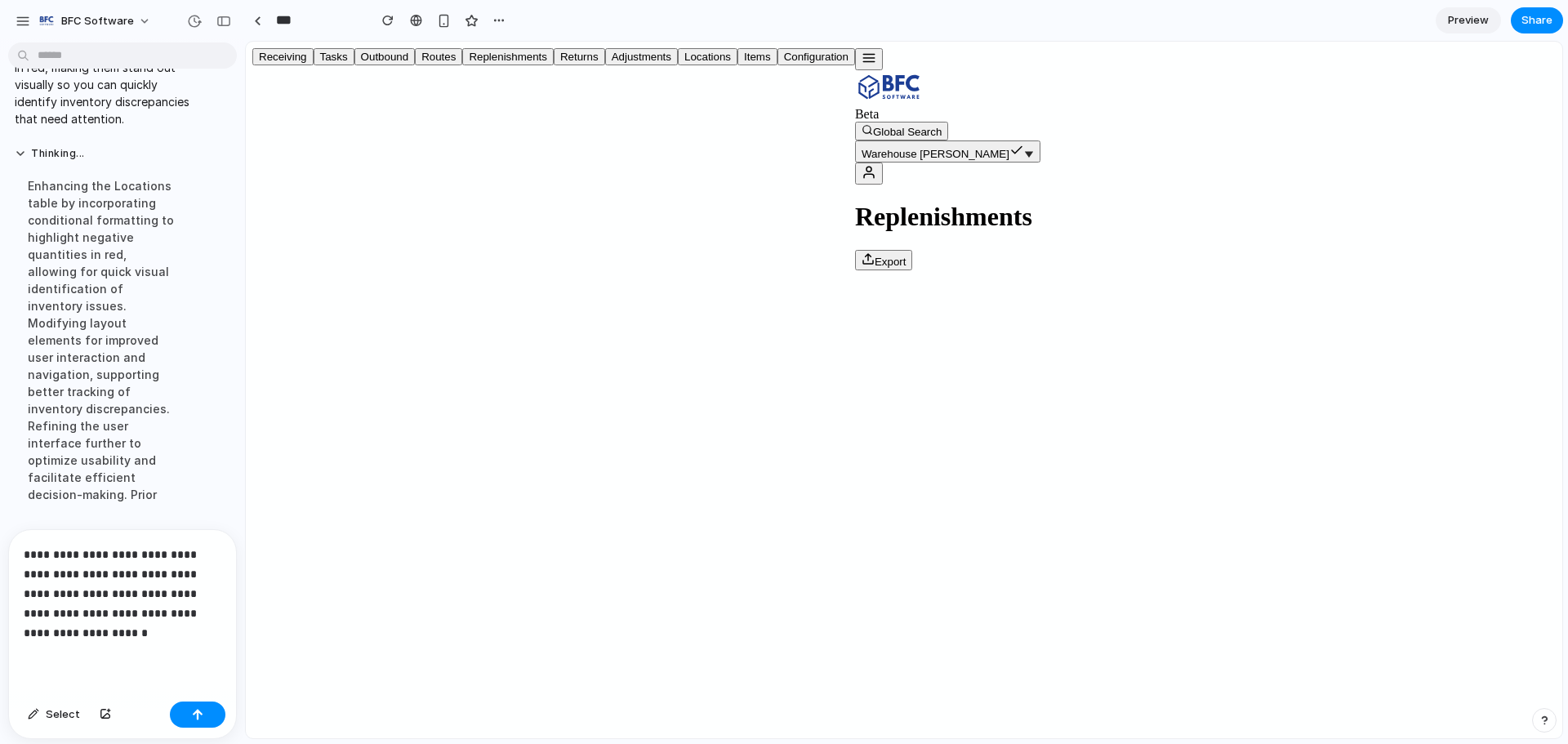
click at [97, 624] on p "**********" at bounding box center [120, 594] width 191 height 98
click at [213, 593] on p "**********" at bounding box center [120, 594] width 191 height 98
click at [51, 612] on p "**********" at bounding box center [120, 594] width 191 height 98
click at [127, 628] on p "**********" at bounding box center [120, 594] width 191 height 98
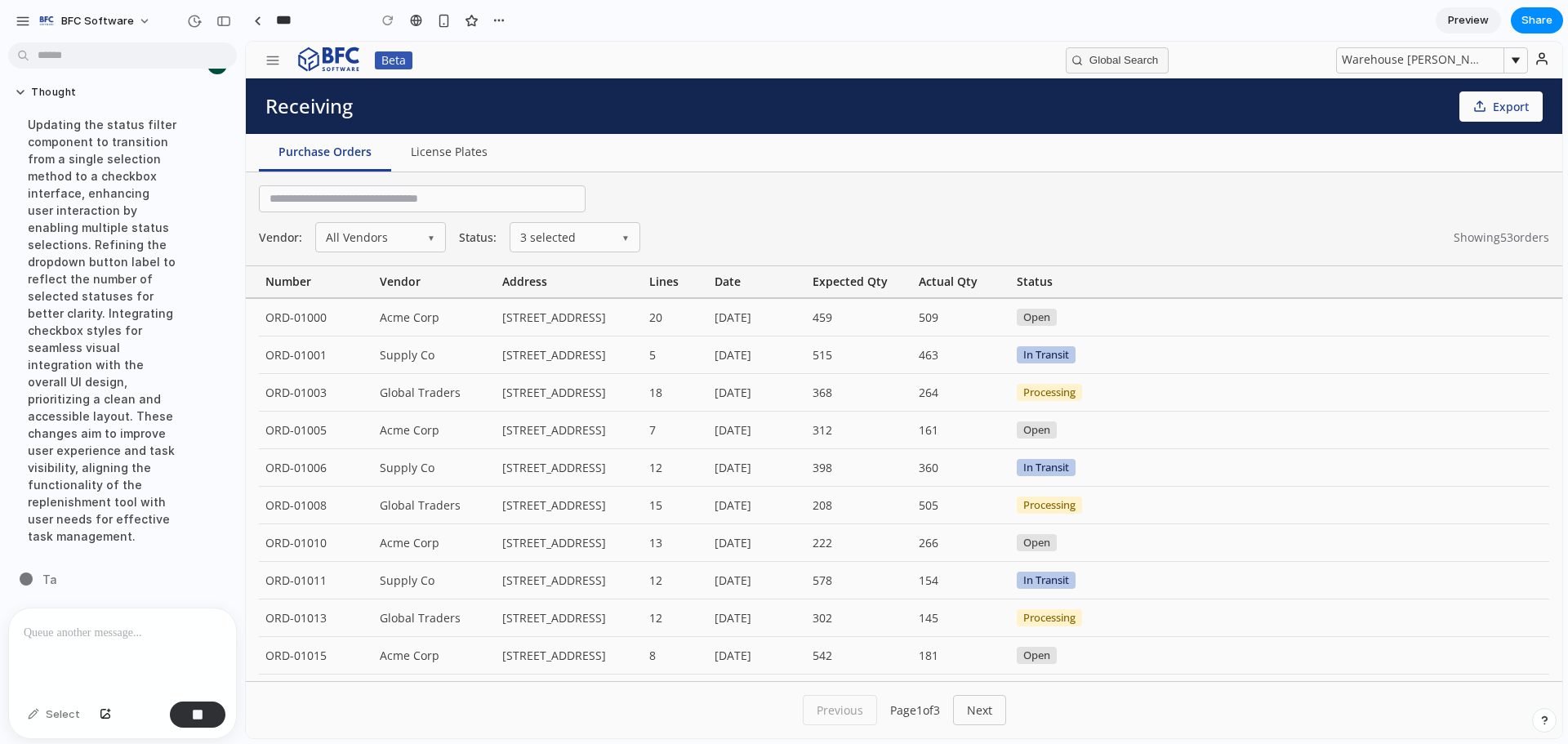
scroll to position [6096, 0]
